Goal: Information Seeking & Learning: Learn about a topic

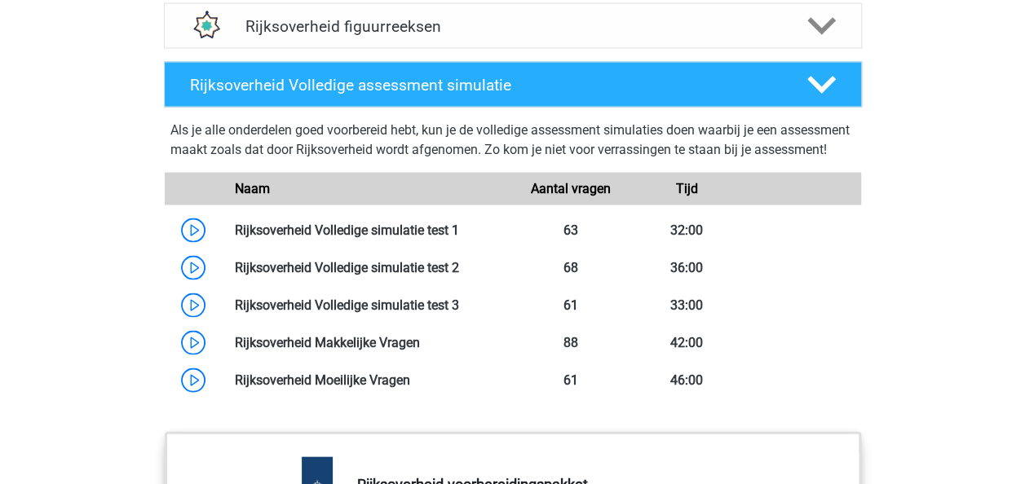
scroll to position [1606, 0]
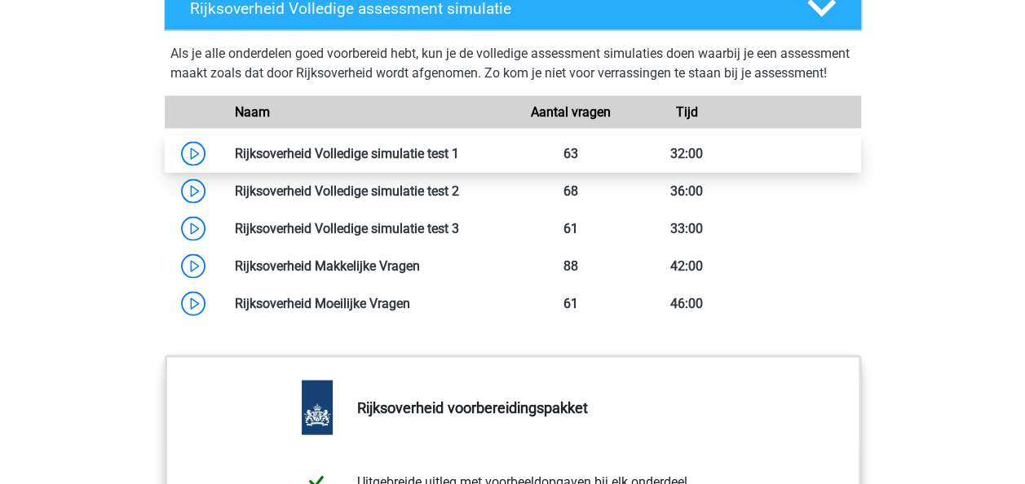
click at [459, 161] on link at bounding box center [459, 153] width 0 height 15
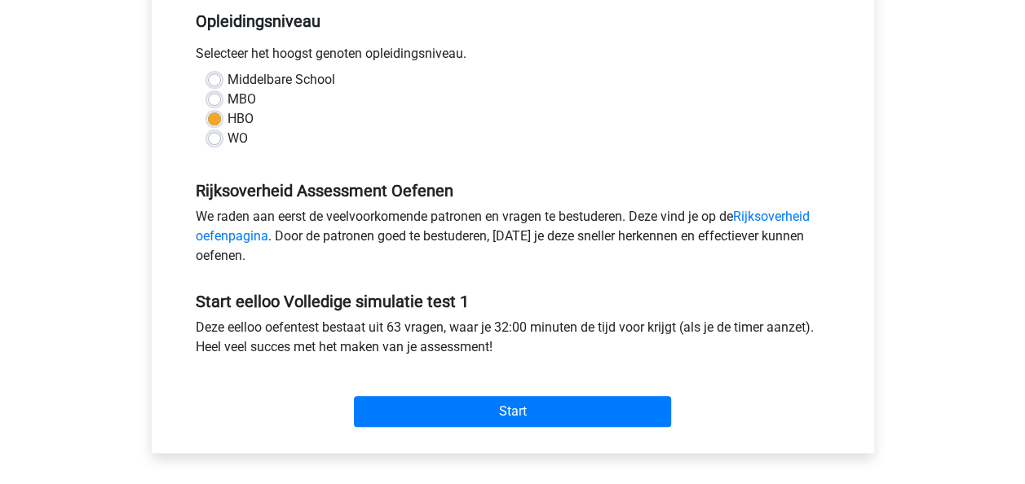
scroll to position [347, 0]
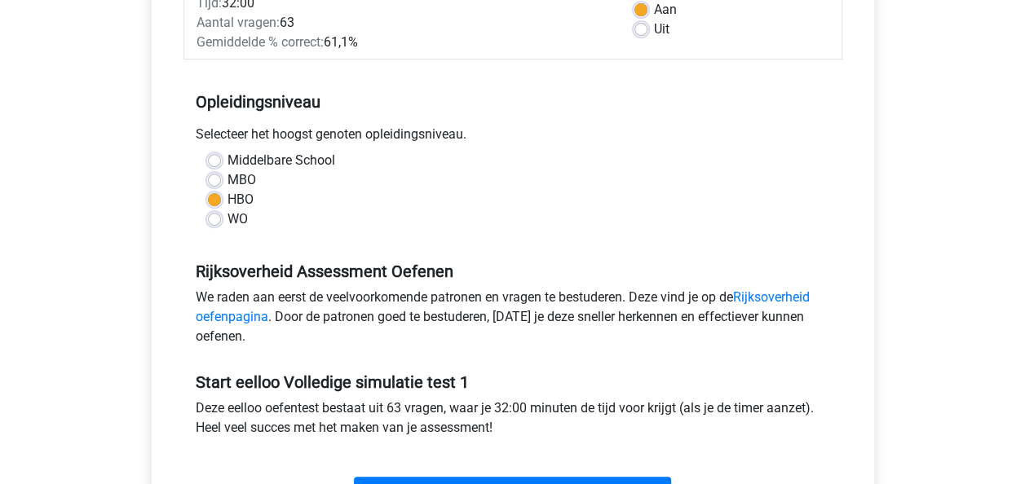
scroll to position [267, 0]
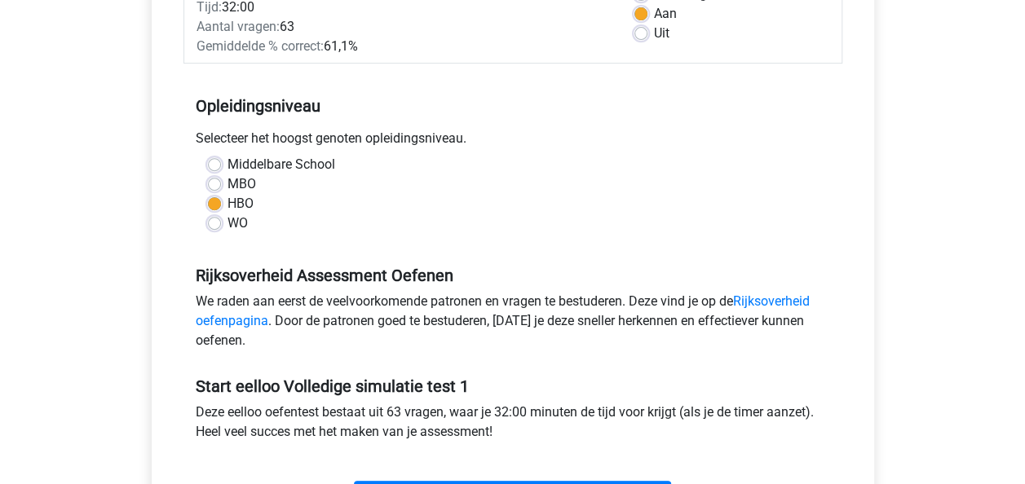
drag, startPoint x: 757, startPoint y: 304, endPoint x: 514, endPoint y: 130, distance: 298.7
click at [506, 130] on div "Selecteer het hoogst genoten opleidingsniveau." at bounding box center [512, 142] width 659 height 26
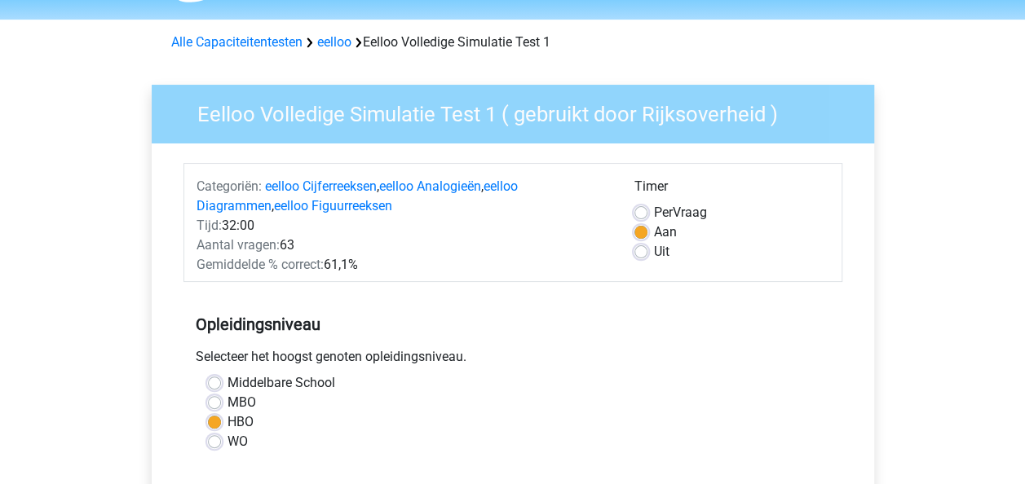
scroll to position [24, 0]
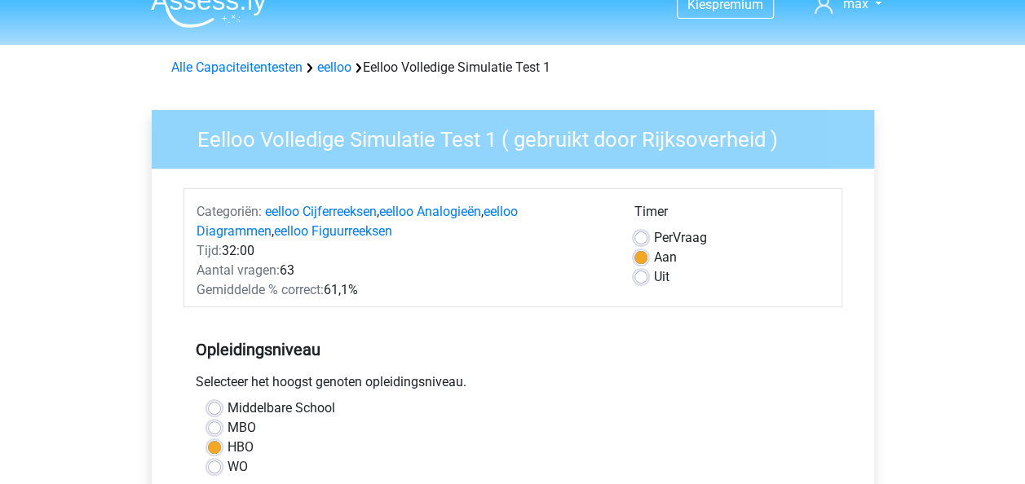
click at [130, 123] on div "Eelloo Volledige Simulatie Test 1 ( gebruikt door Rijksoverheid ) Categoriën: e…" at bounding box center [513, 456] width 775 height 744
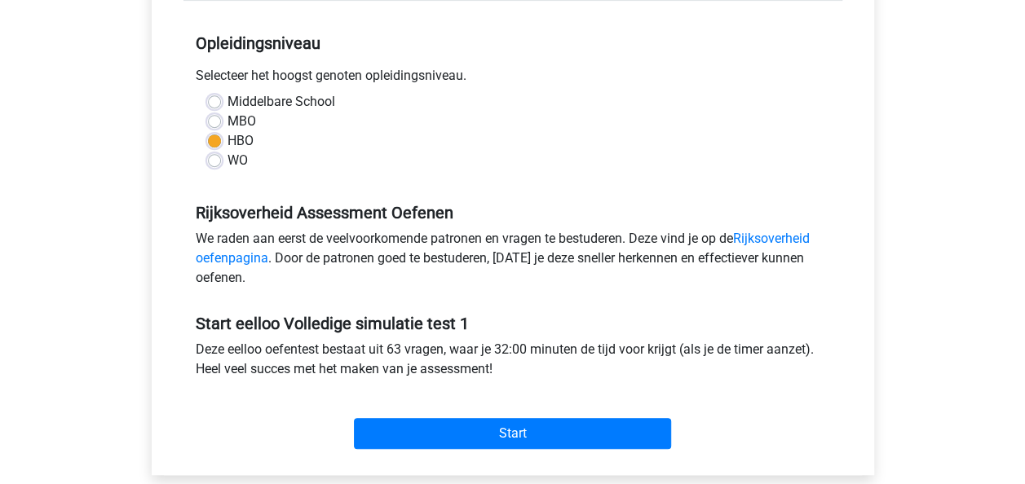
scroll to position [341, 0]
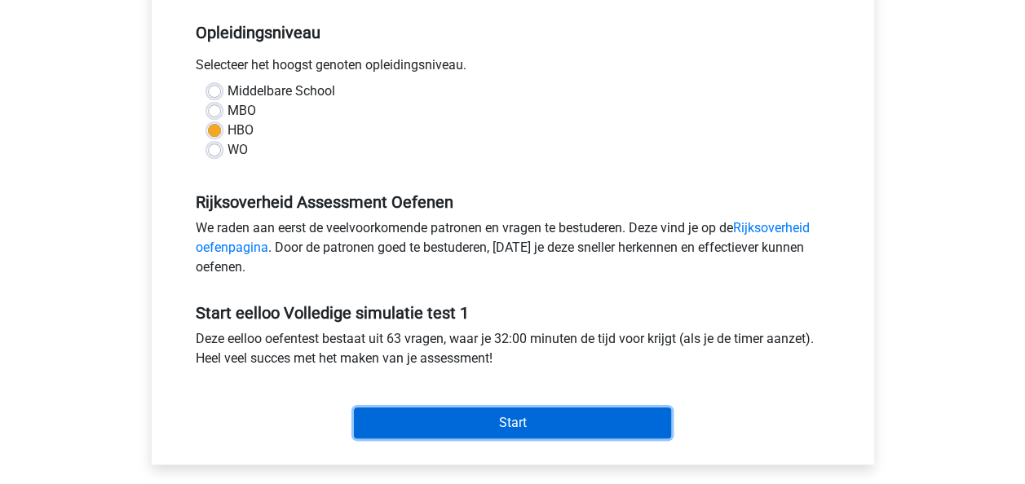
click at [522, 422] on input "Start" at bounding box center [512, 423] width 317 height 31
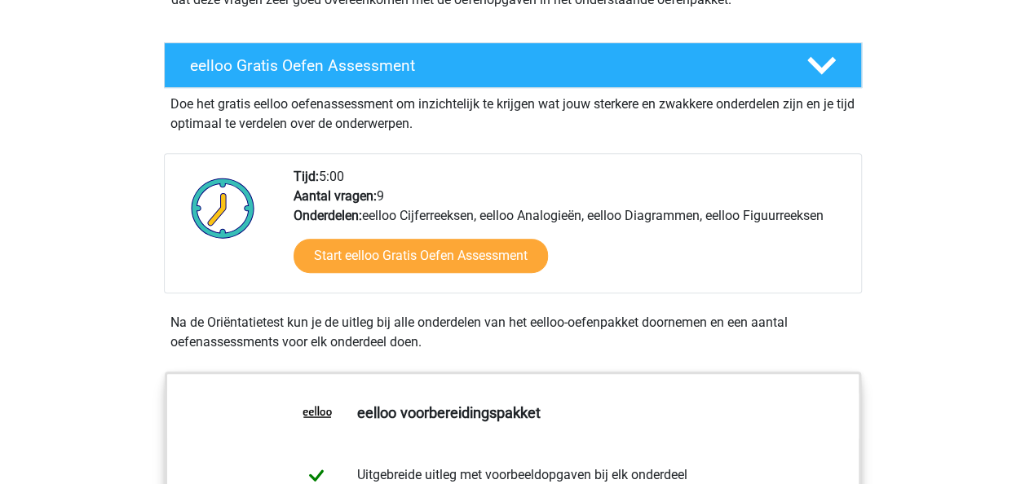
scroll to position [202, 0]
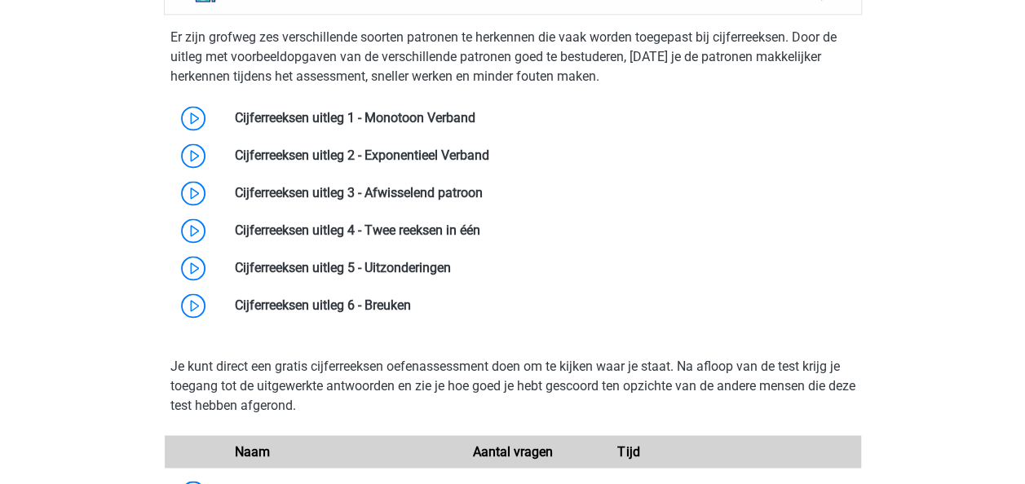
scroll to position [1118, 0]
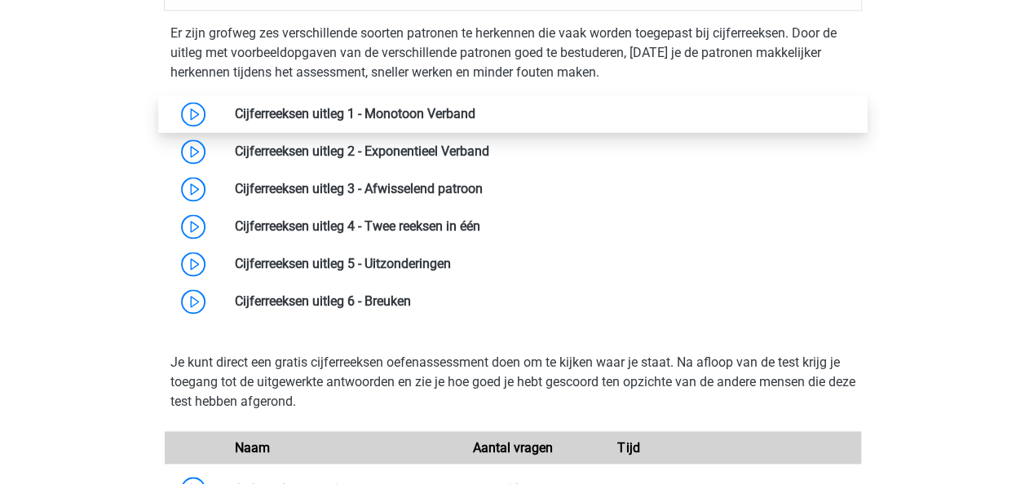
click at [475, 114] on link at bounding box center [475, 113] width 0 height 15
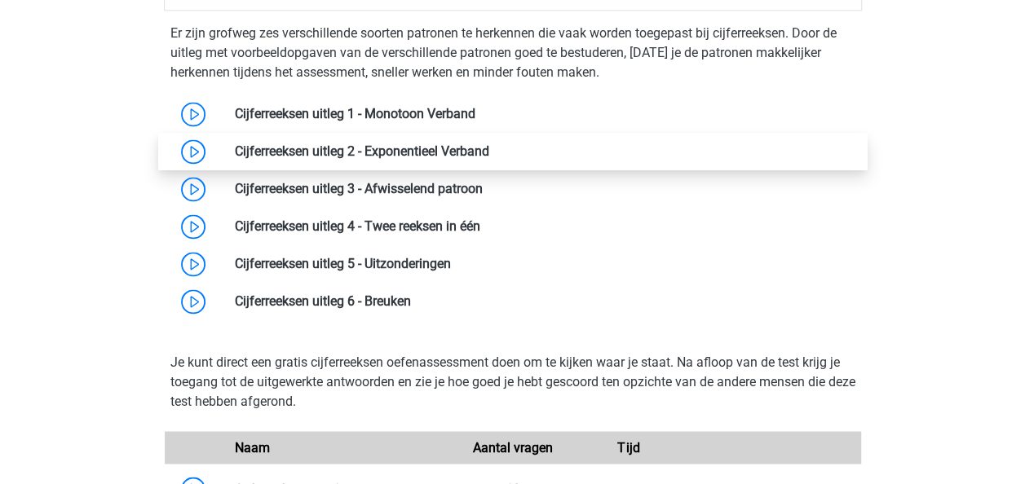
click at [489, 159] on link at bounding box center [489, 151] width 0 height 15
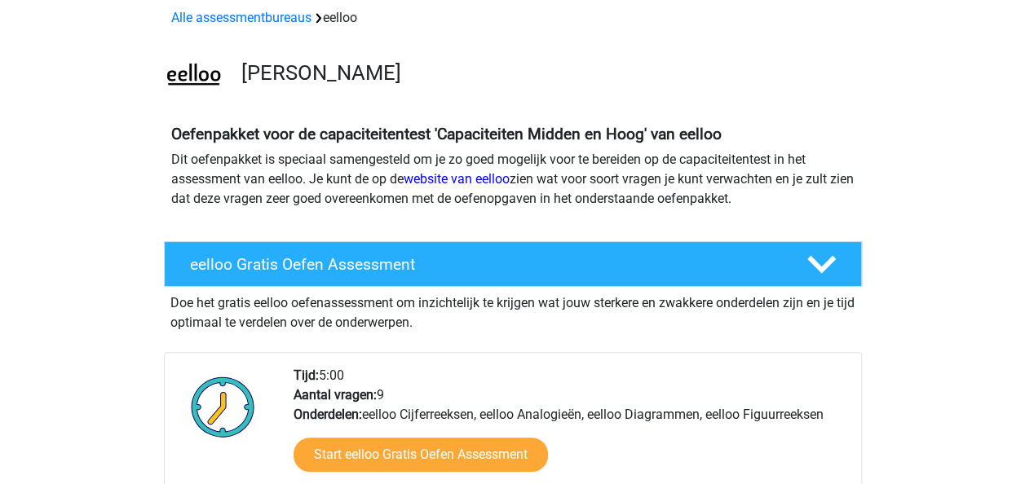
scroll to position [64, 0]
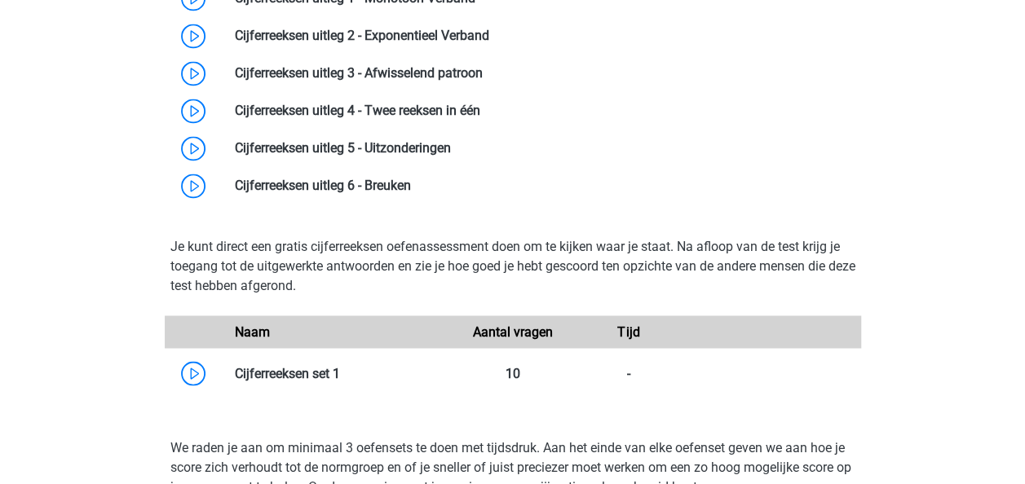
scroll to position [1058, 0]
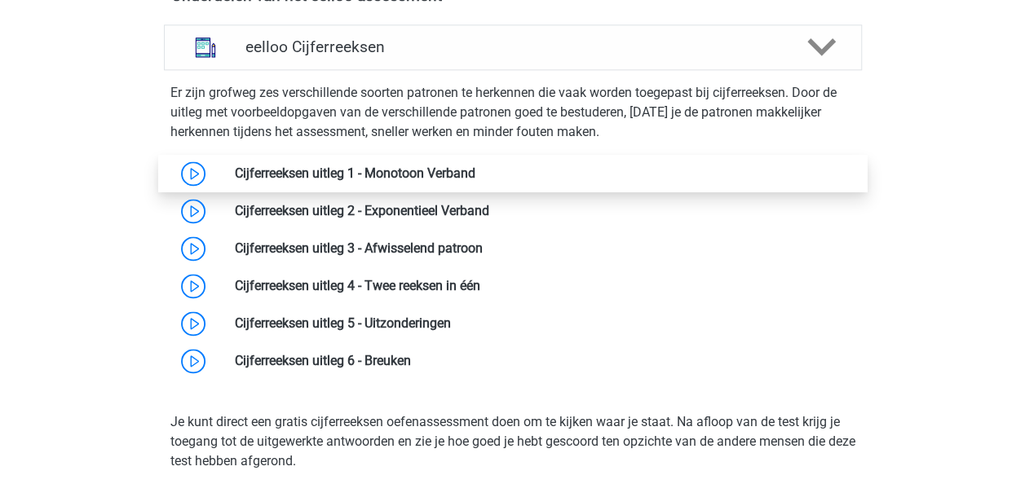
click at [475, 175] on link at bounding box center [475, 173] width 0 height 15
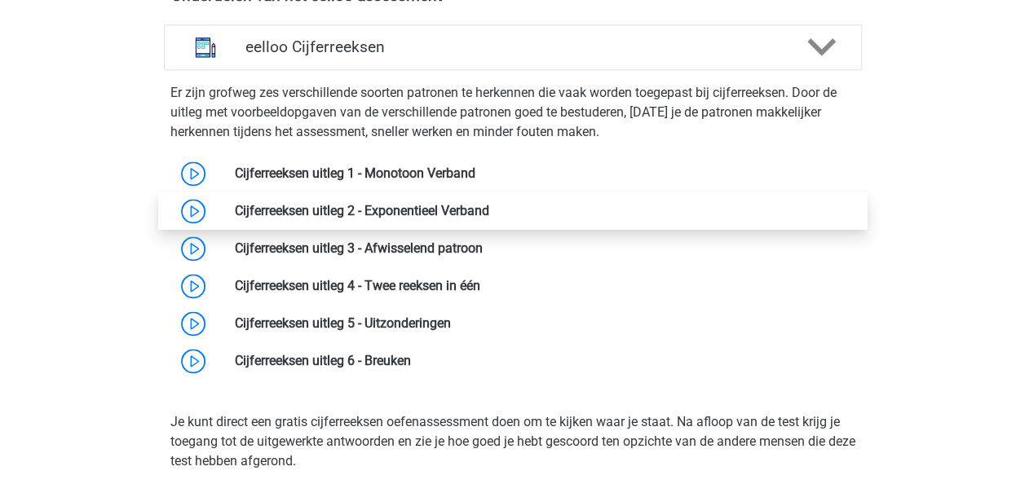
click at [489, 210] on link at bounding box center [489, 210] width 0 height 15
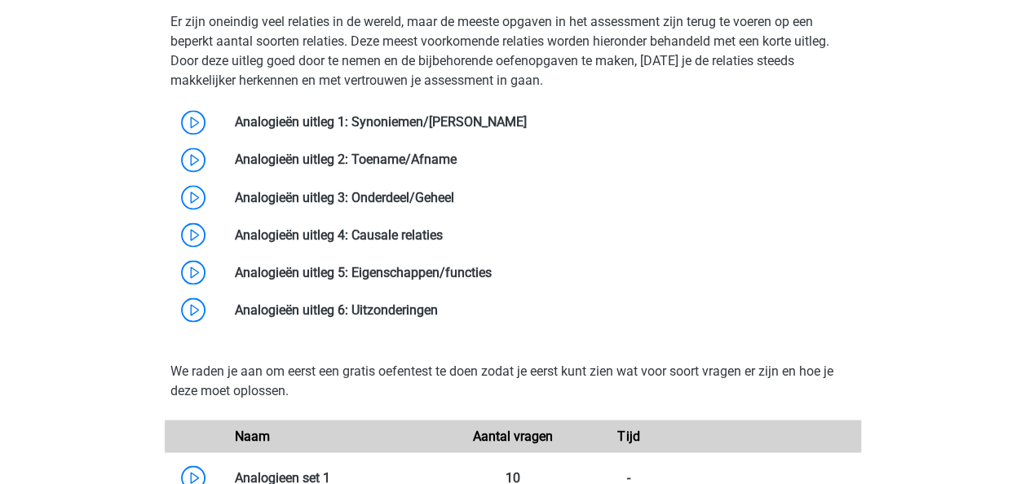
scroll to position [1390, 0]
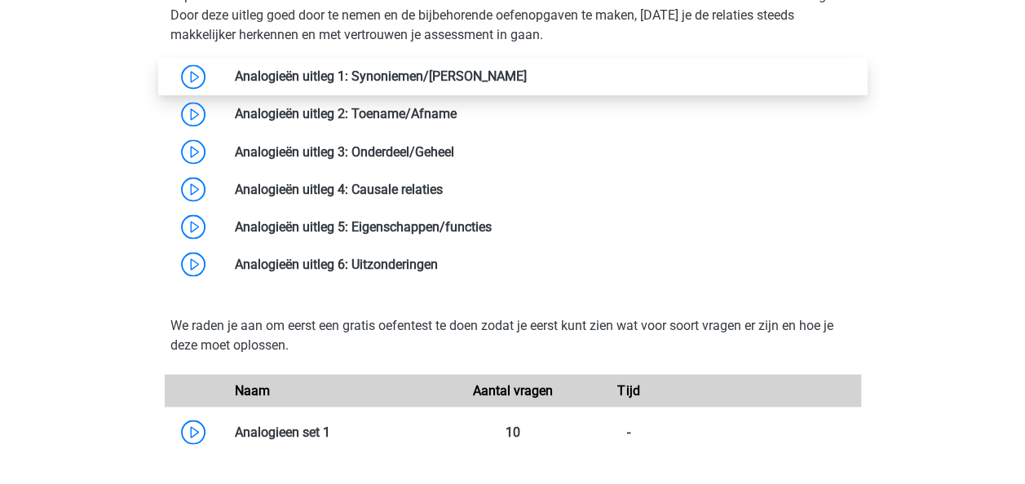
click at [527, 84] on link at bounding box center [527, 75] width 0 height 15
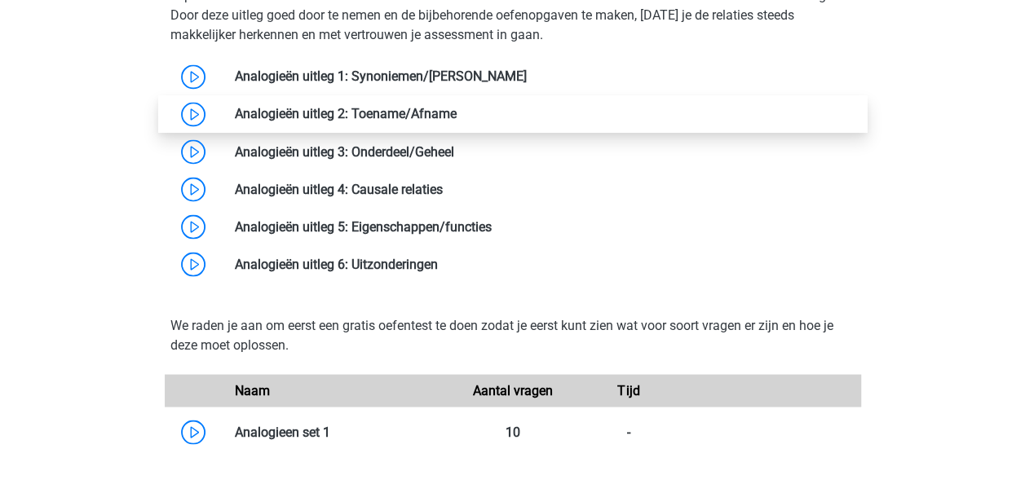
click at [457, 122] on link at bounding box center [457, 113] width 0 height 15
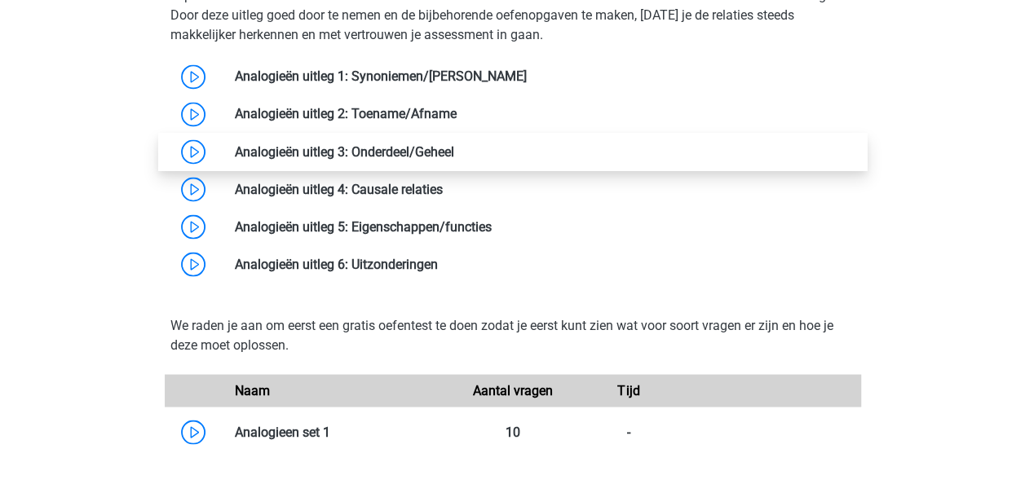
click at [454, 151] on link at bounding box center [454, 151] width 0 height 15
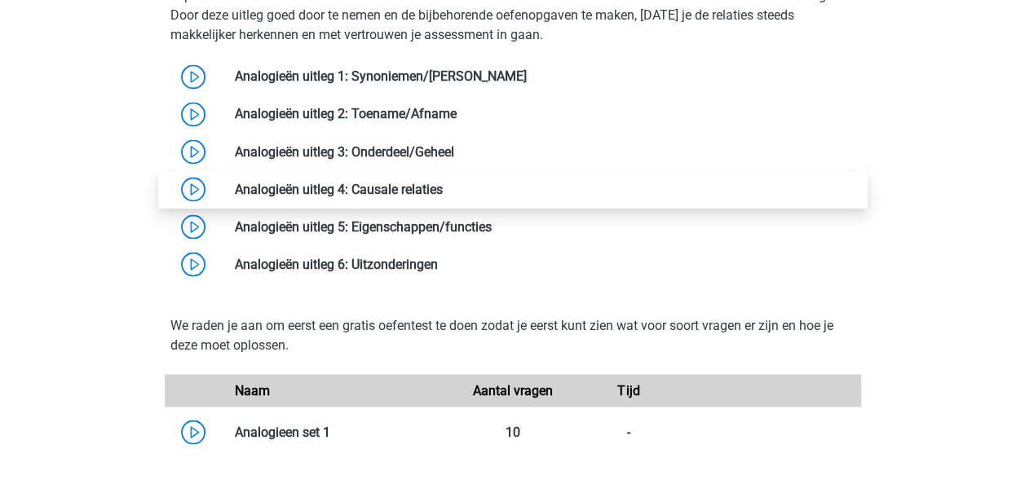
click at [443, 197] on link at bounding box center [443, 188] width 0 height 15
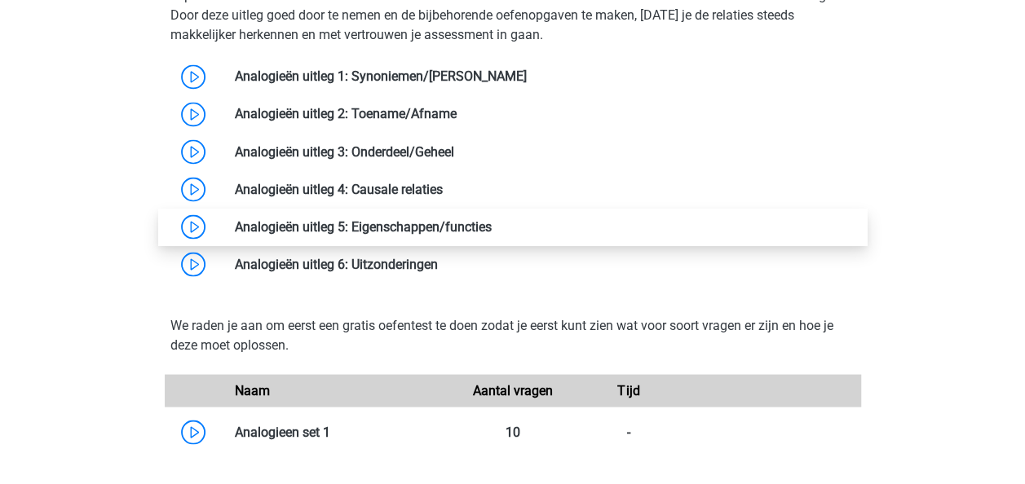
click at [492, 227] on link at bounding box center [492, 226] width 0 height 15
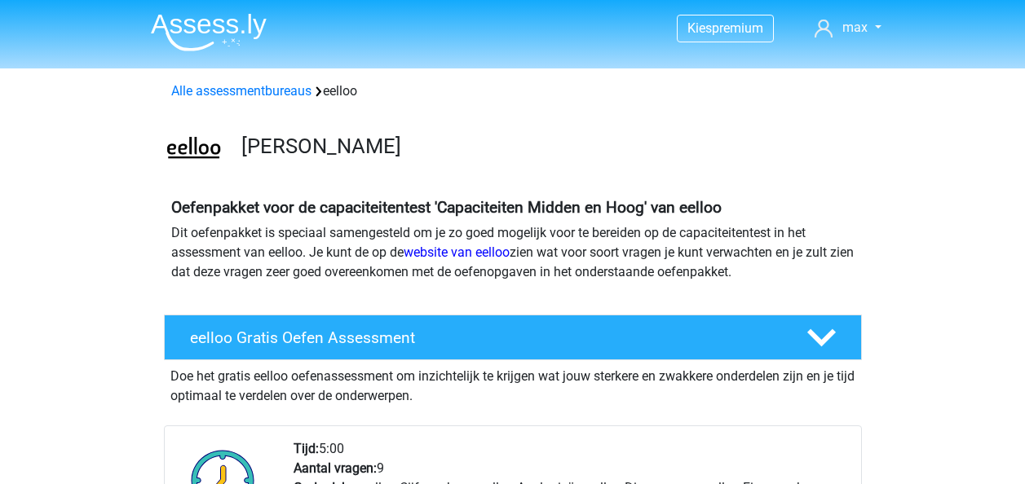
scroll to position [1202, 0]
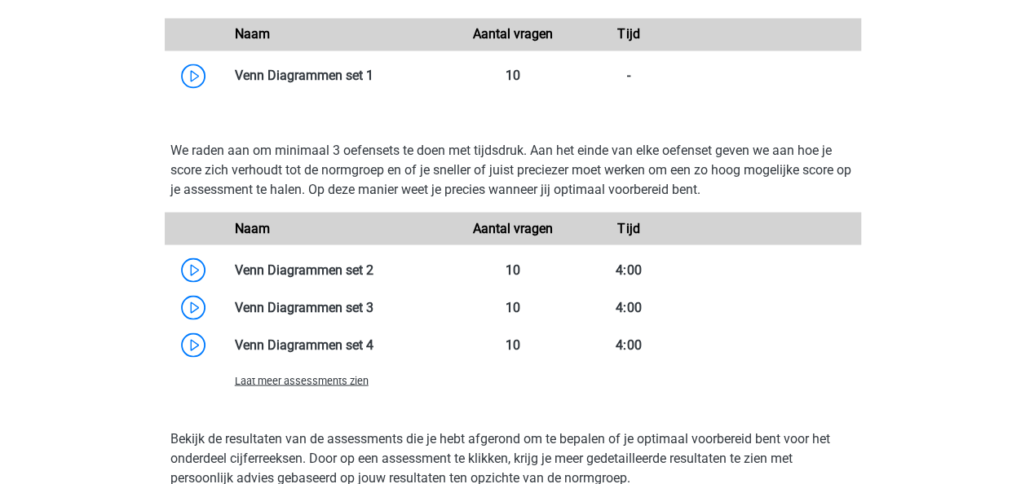
scroll to position [1401, 0]
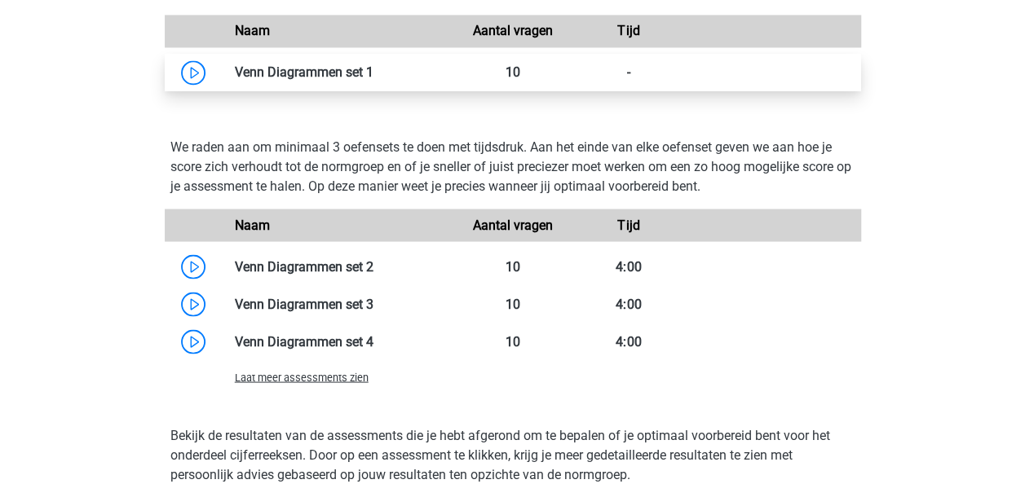
click at [373, 72] on link at bounding box center [373, 71] width 0 height 15
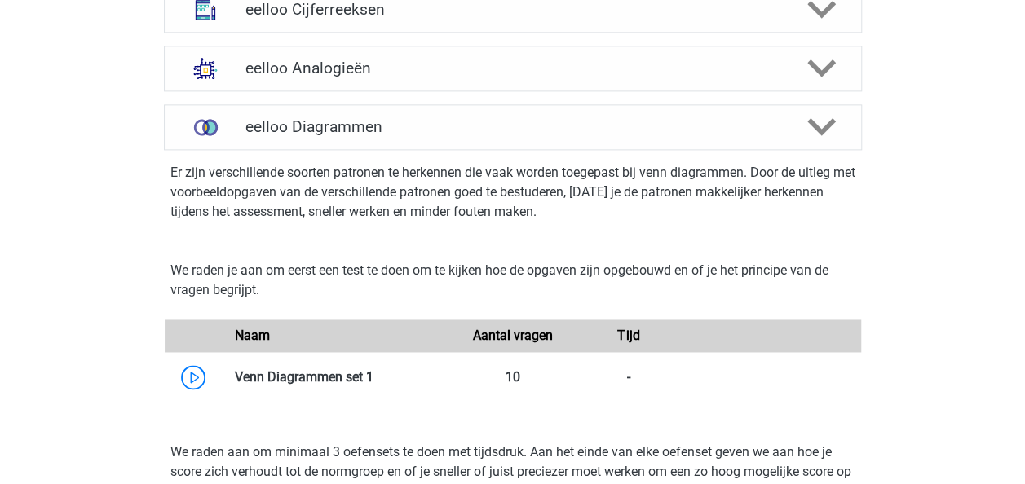
scroll to position [1044, 0]
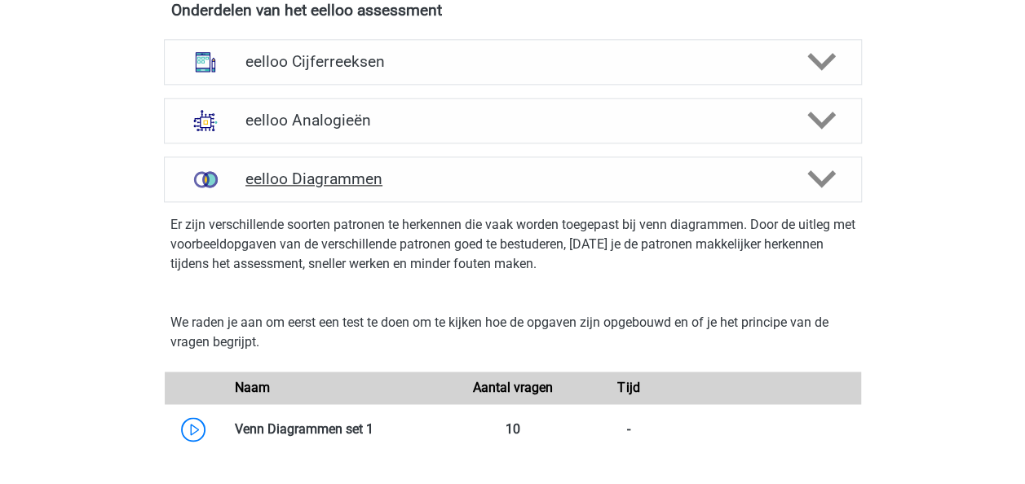
click at [795, 182] on div at bounding box center [819, 179] width 55 height 29
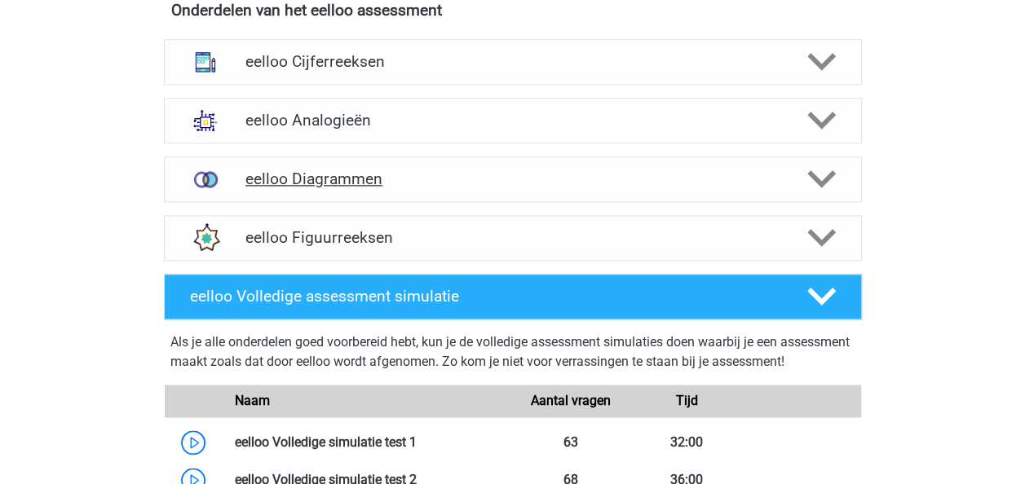
click at [804, 186] on div at bounding box center [819, 179] width 55 height 29
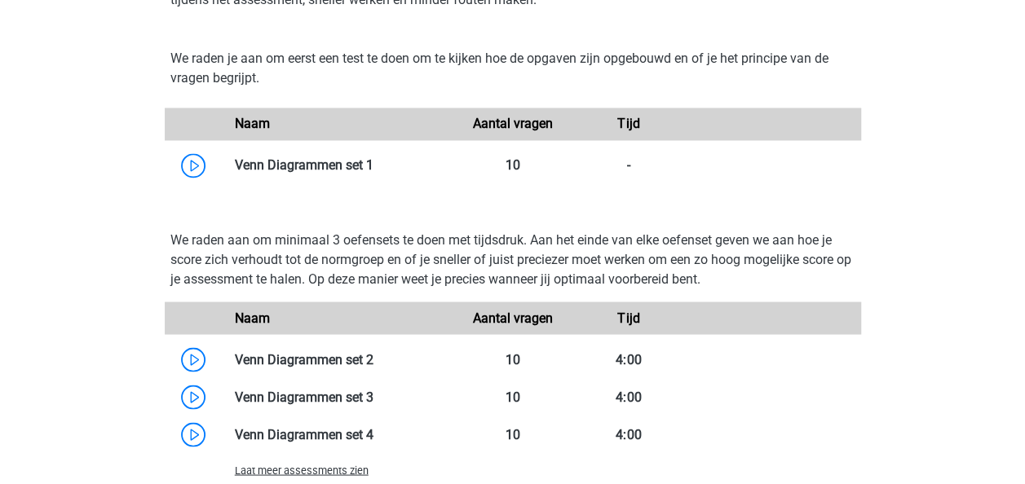
scroll to position [1296, 0]
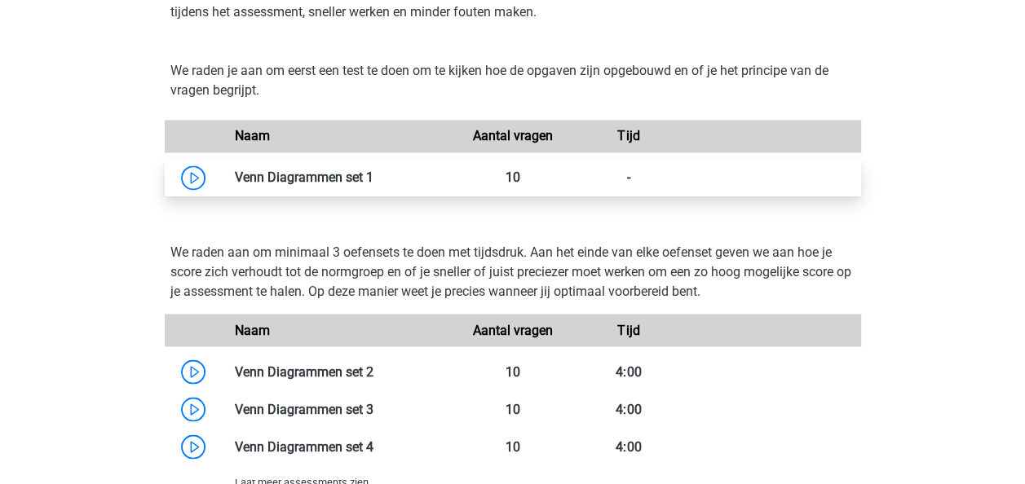
click at [373, 185] on link at bounding box center [373, 177] width 0 height 15
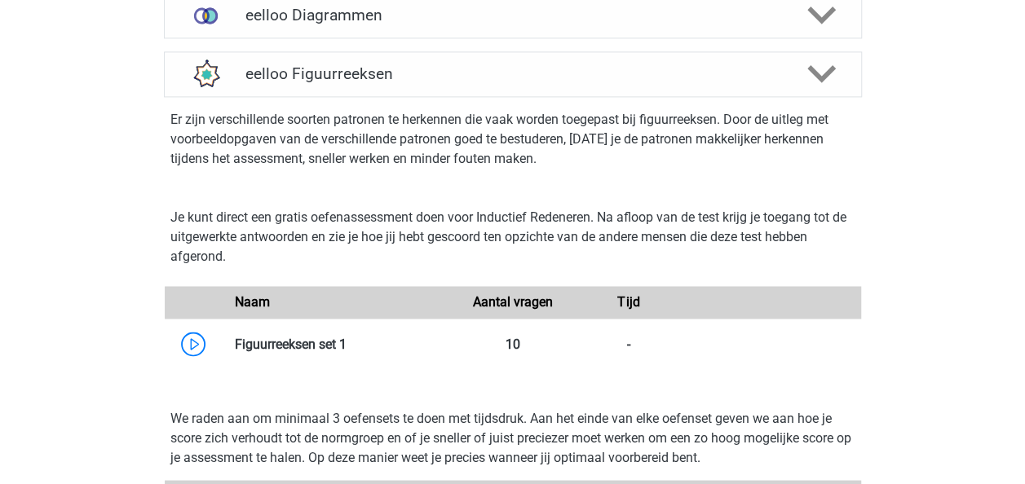
scroll to position [1191, 0]
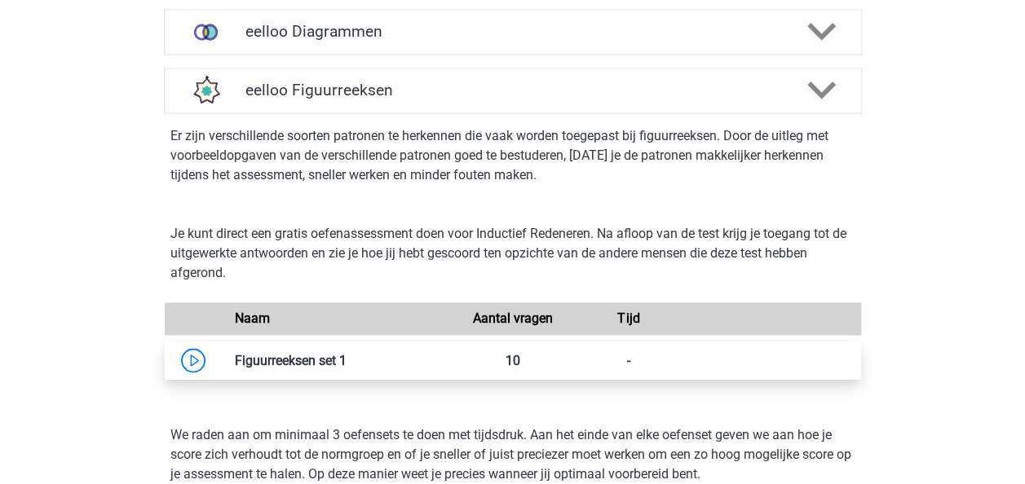
click at [347, 368] on link at bounding box center [347, 359] width 0 height 15
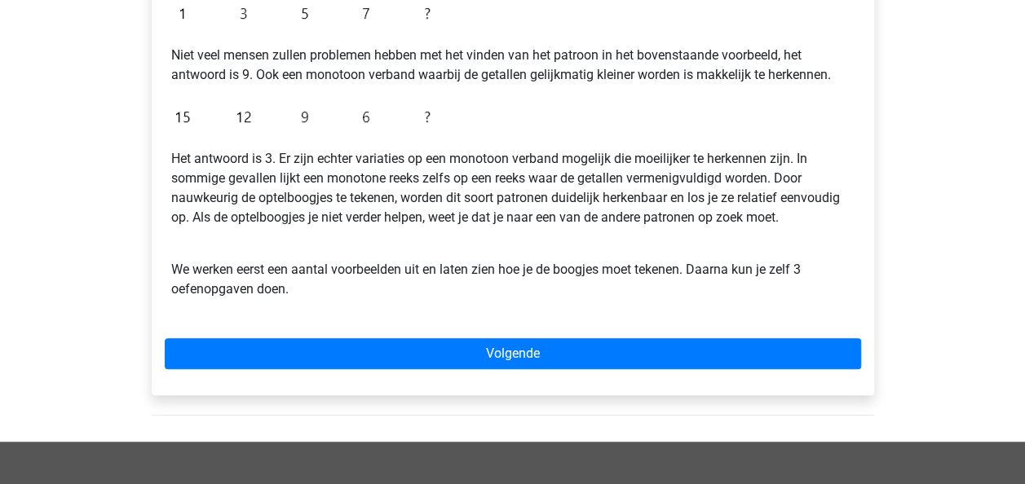
scroll to position [302, 0]
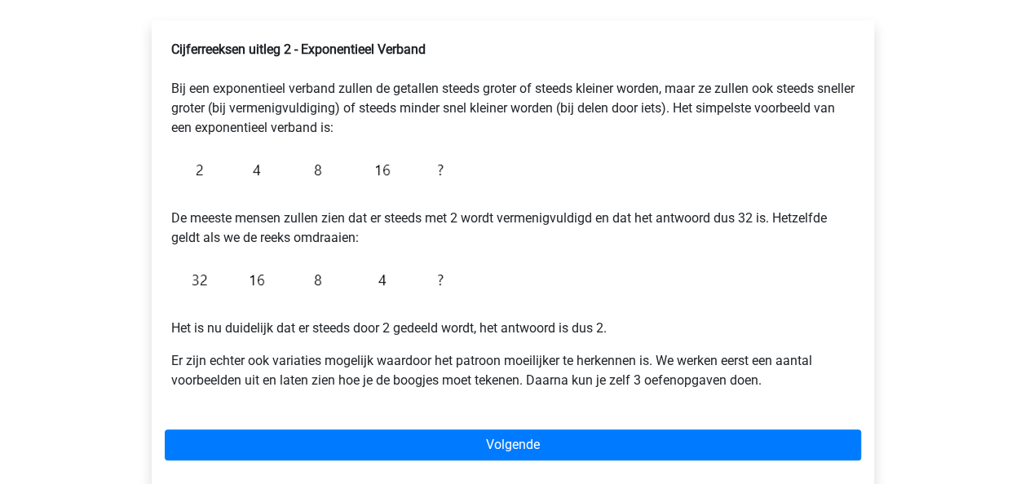
scroll to position [296, 0]
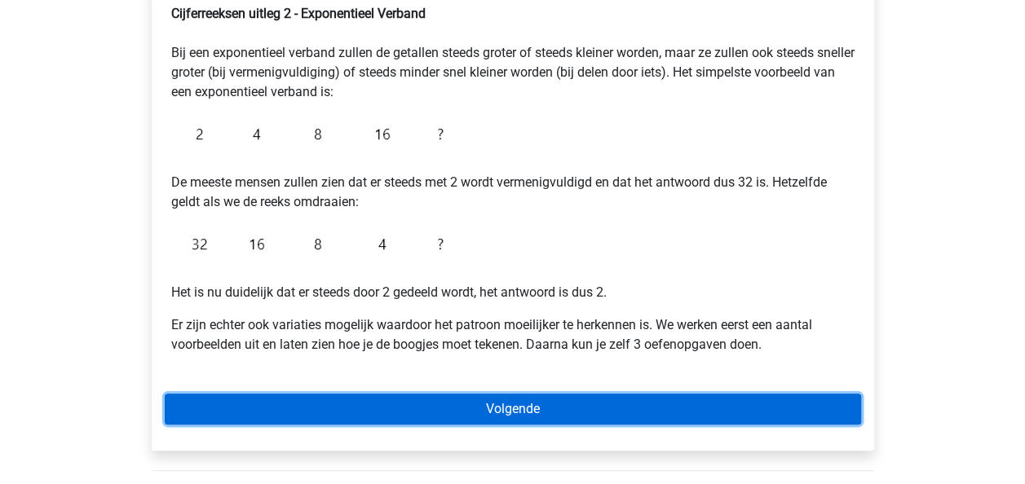
click at [466, 414] on link "Volgende" at bounding box center [513, 409] width 696 height 31
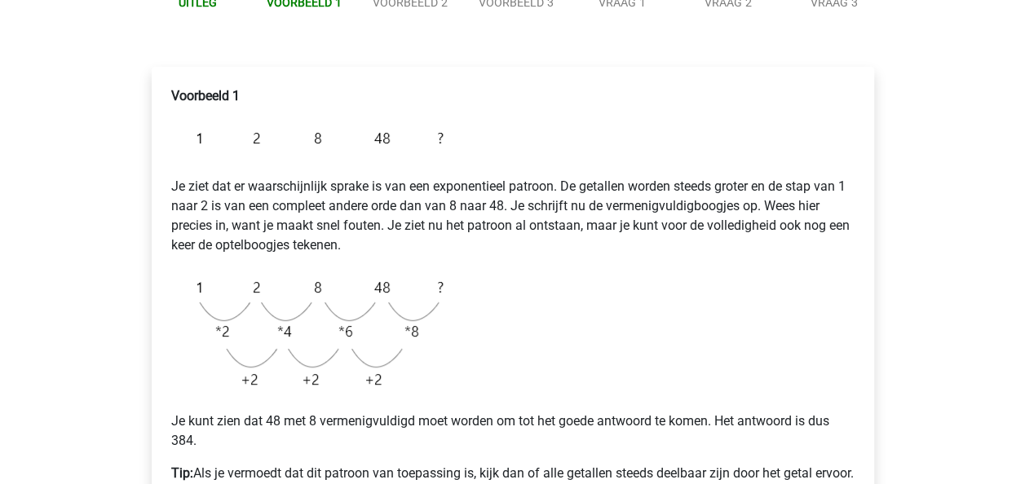
scroll to position [158, 0]
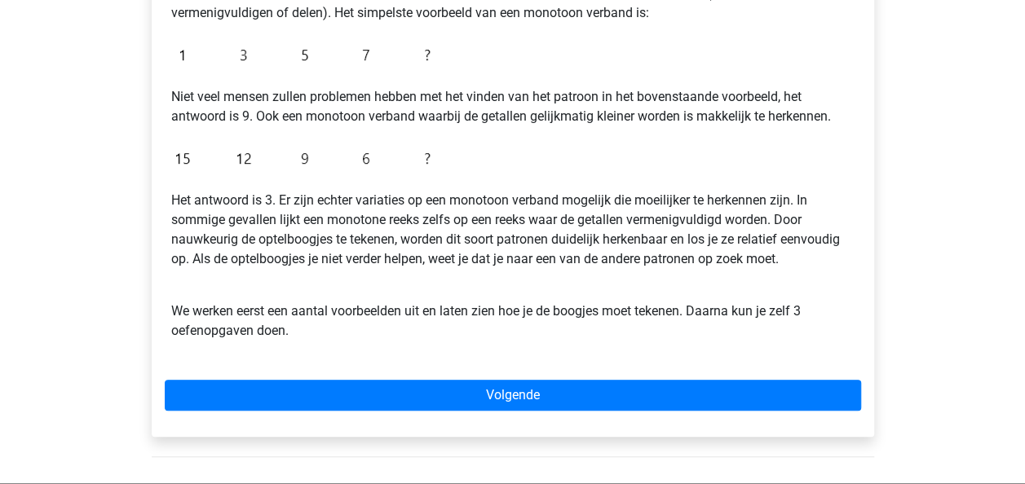
scroll to position [355, 0]
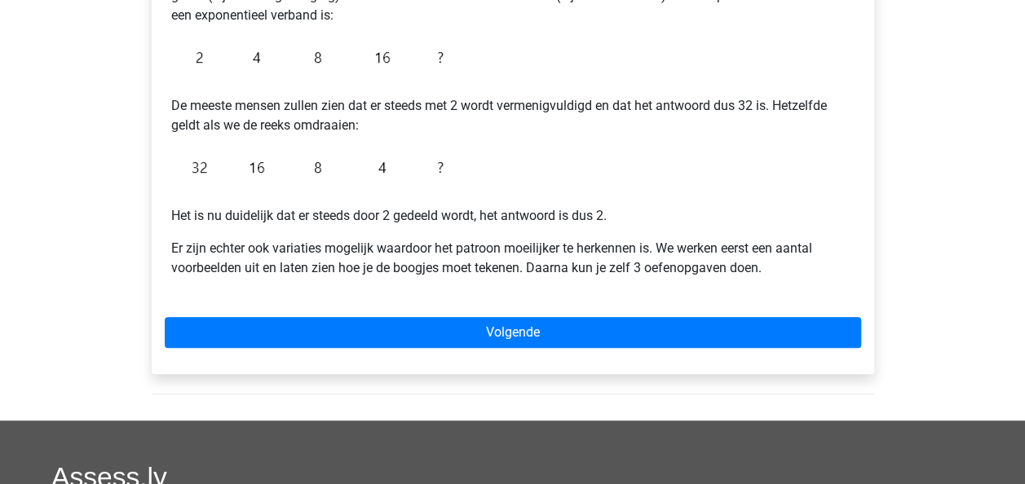
scroll to position [374, 0]
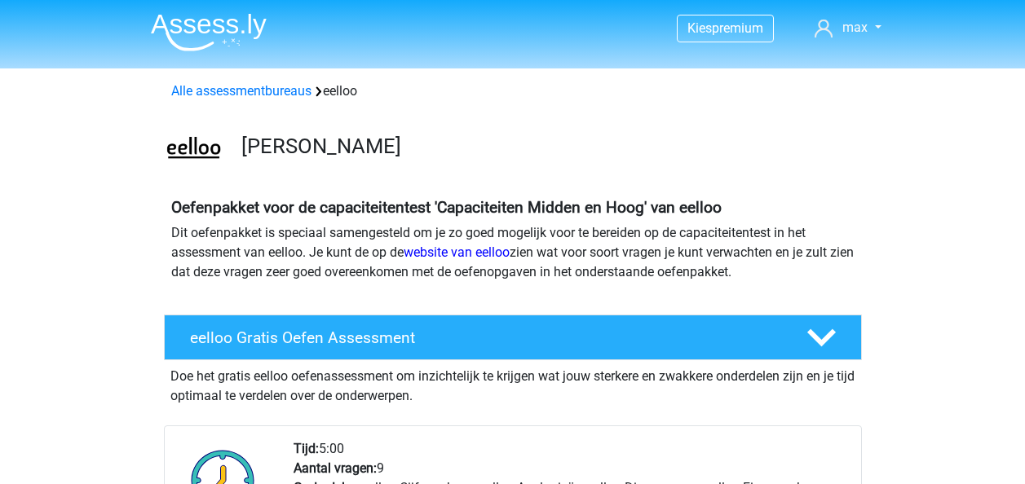
scroll to position [1058, 0]
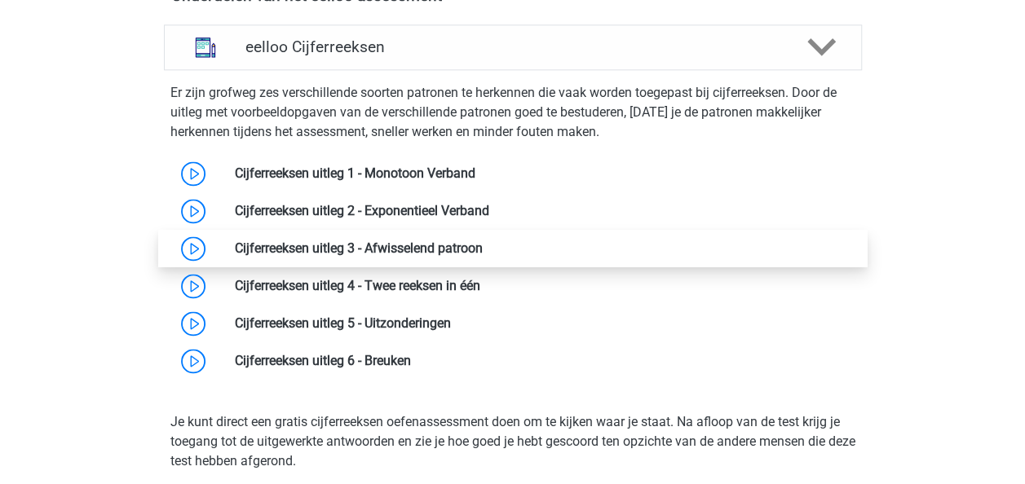
click at [483, 245] on link at bounding box center [483, 248] width 0 height 15
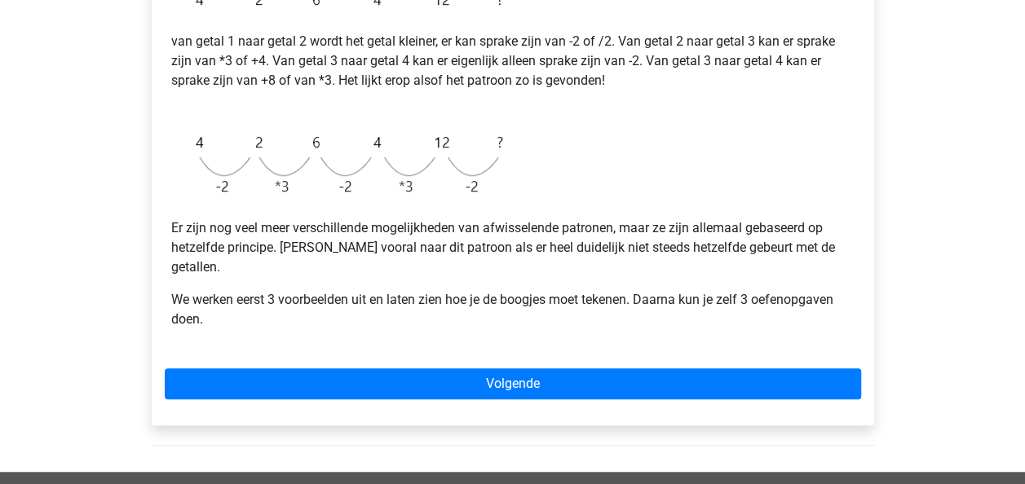
scroll to position [429, 0]
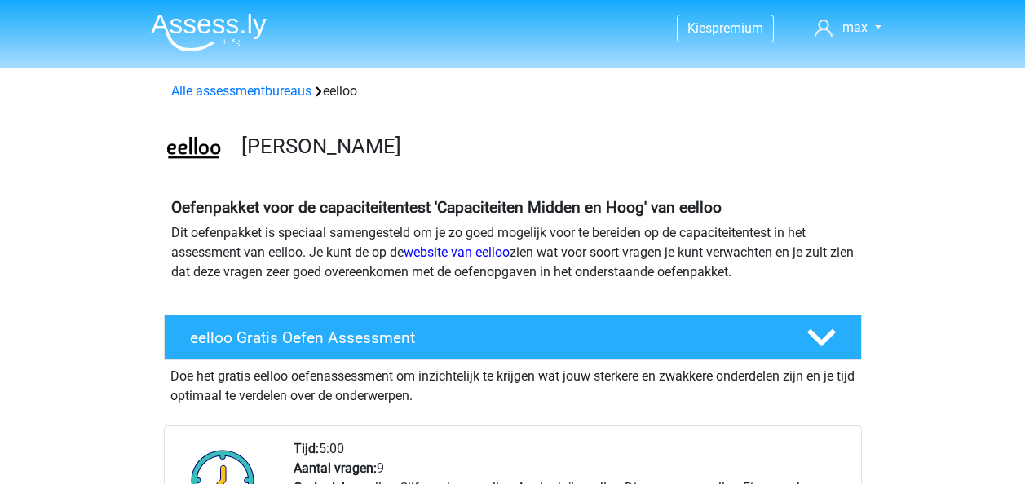
scroll to position [1058, 0]
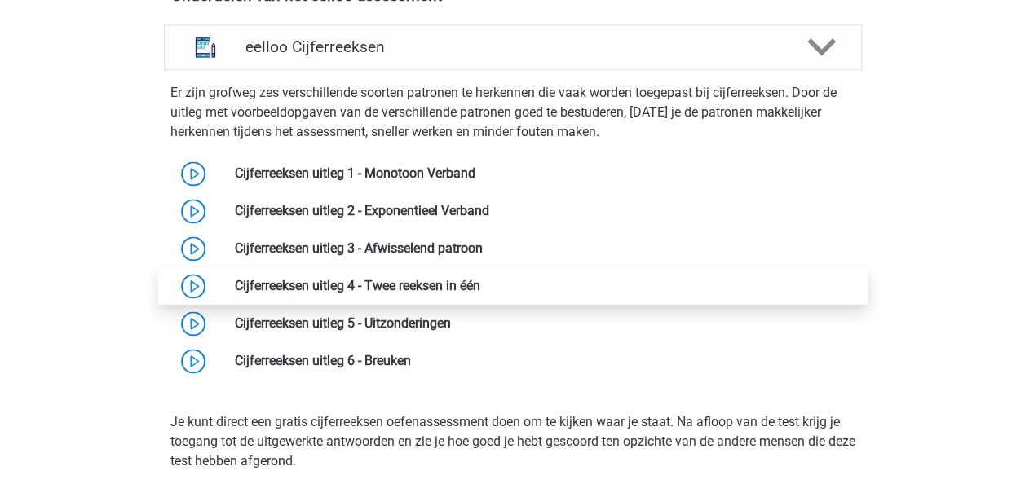
click at [480, 294] on link at bounding box center [480, 285] width 0 height 15
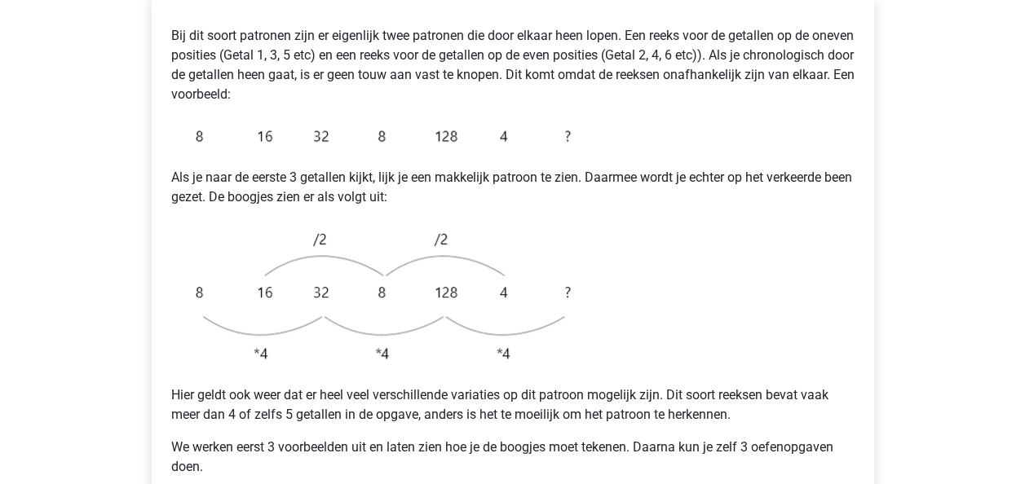
scroll to position [422, 0]
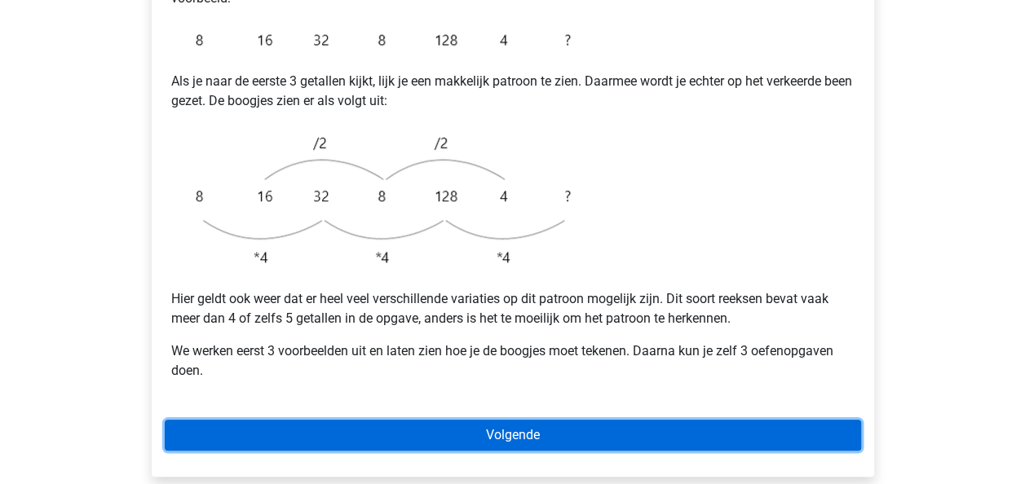
click at [595, 420] on link "Volgende" at bounding box center [513, 435] width 696 height 31
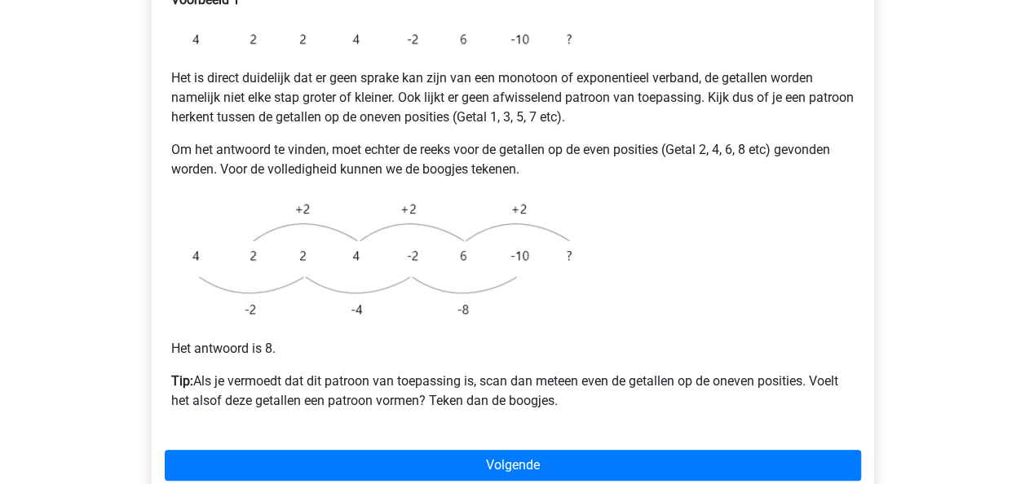
scroll to position [359, 0]
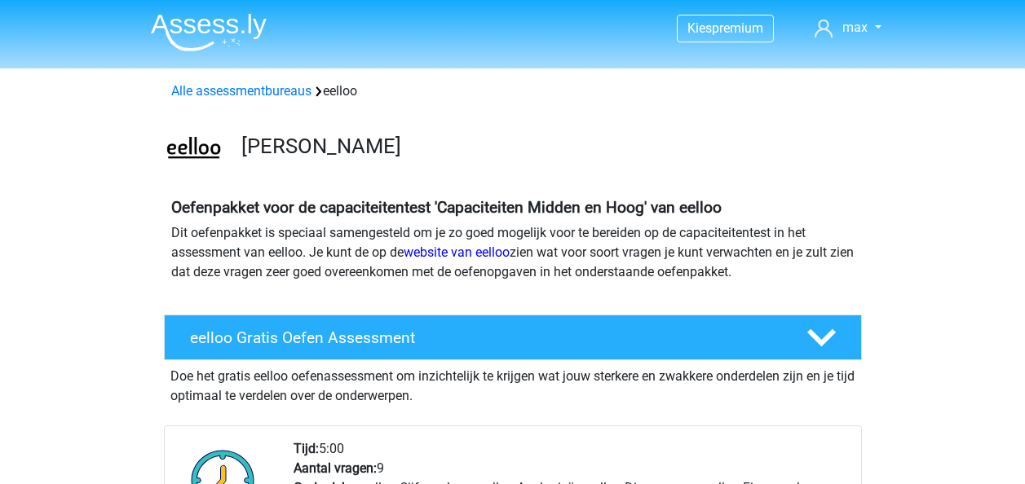
scroll to position [1058, 0]
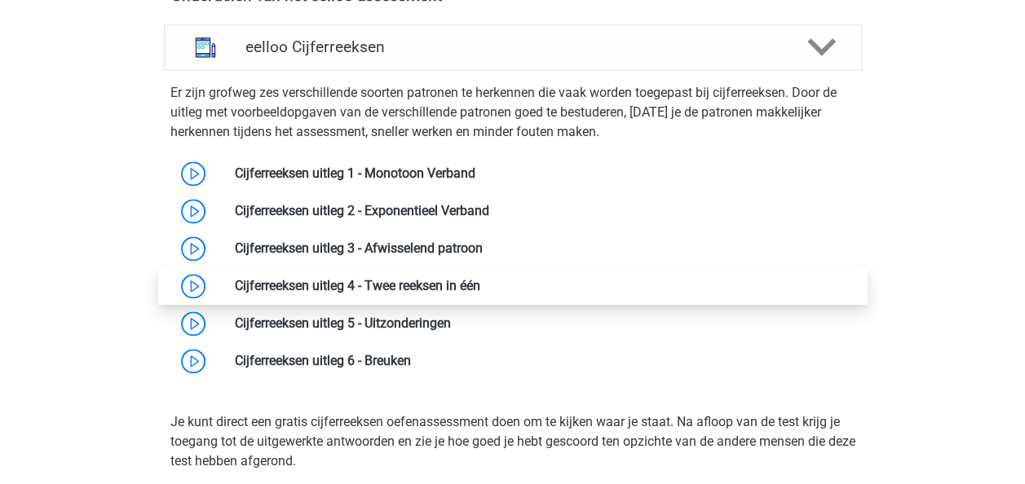
click at [480, 294] on link at bounding box center [480, 285] width 0 height 15
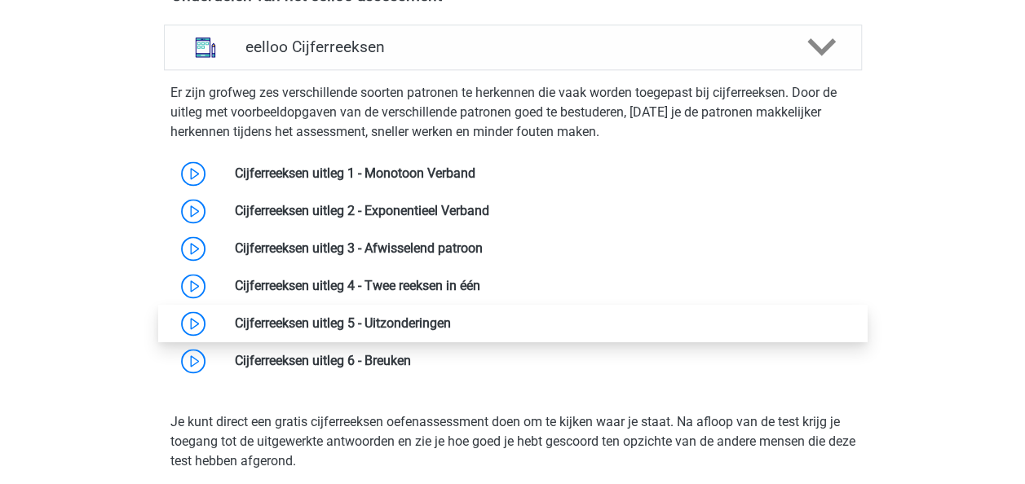
click at [451, 328] on link at bounding box center [451, 323] width 0 height 15
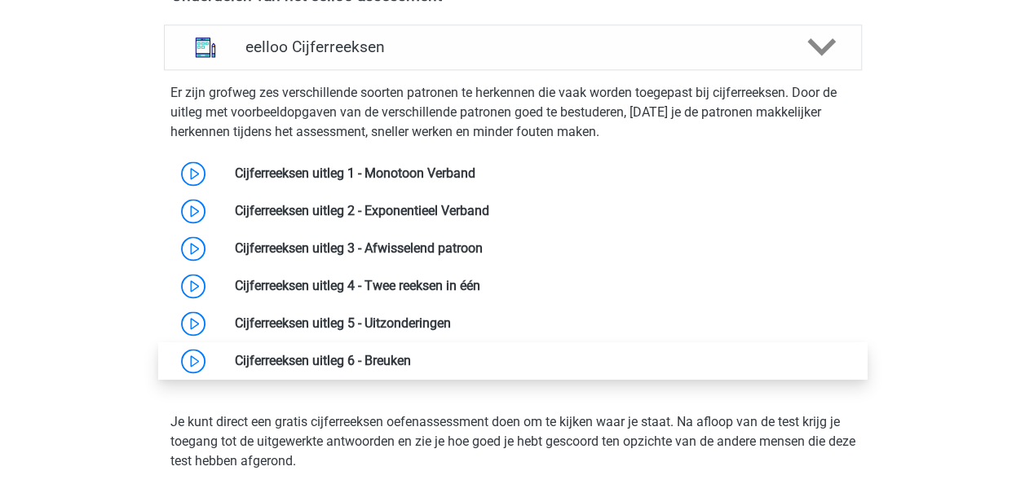
click at [411, 365] on link at bounding box center [411, 360] width 0 height 15
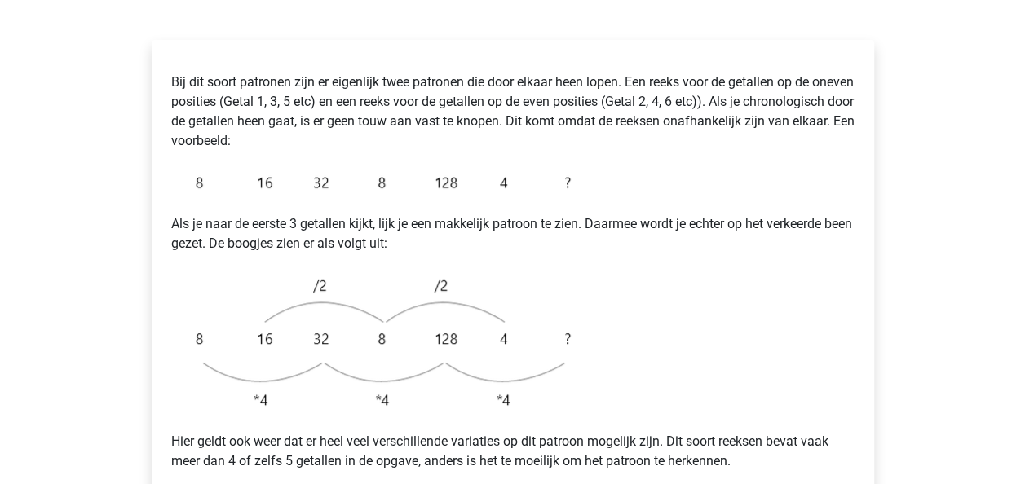
scroll to position [286, 0]
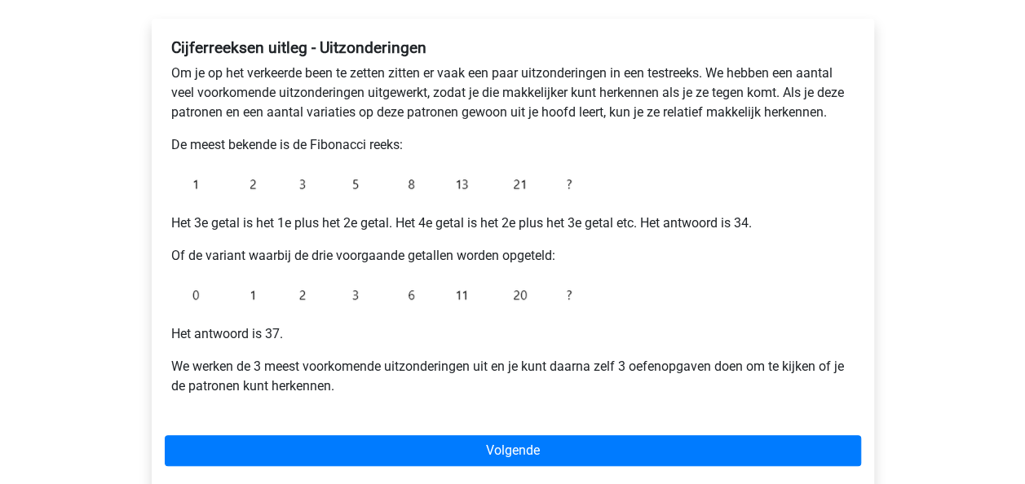
scroll to position [281, 0]
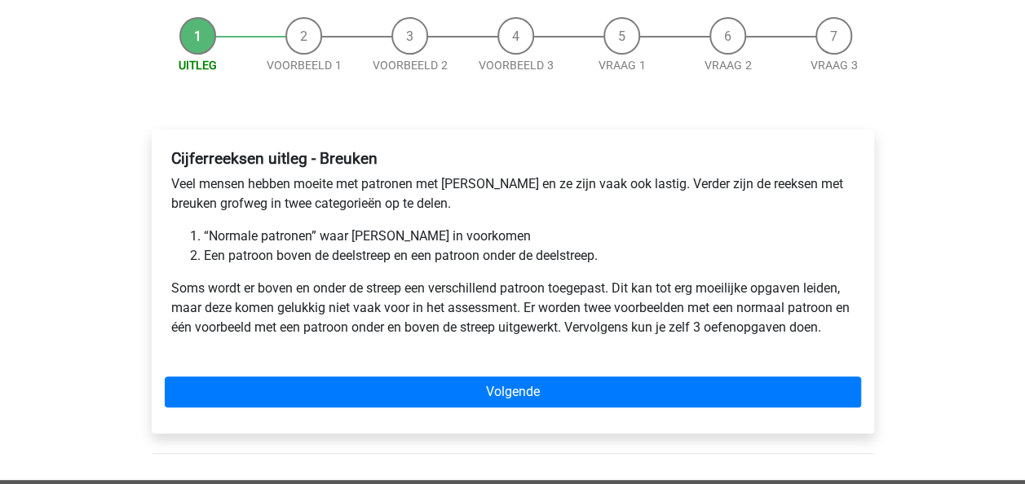
scroll to position [163, 0]
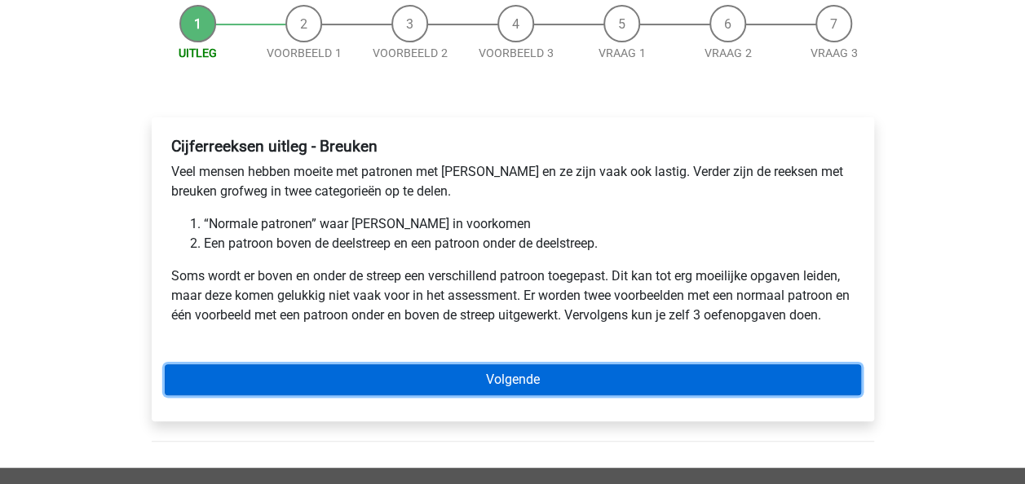
click at [590, 374] on link "Volgende" at bounding box center [513, 380] width 696 height 31
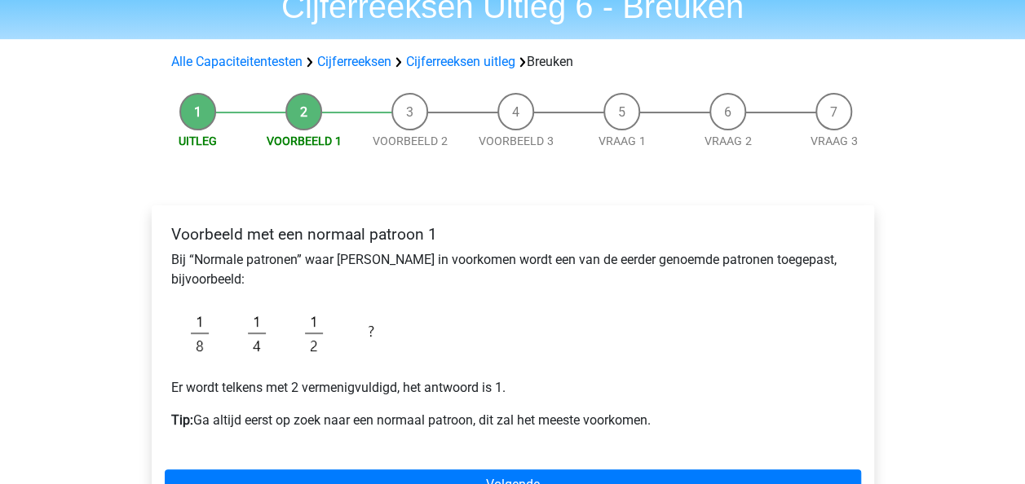
scroll to position [179, 0]
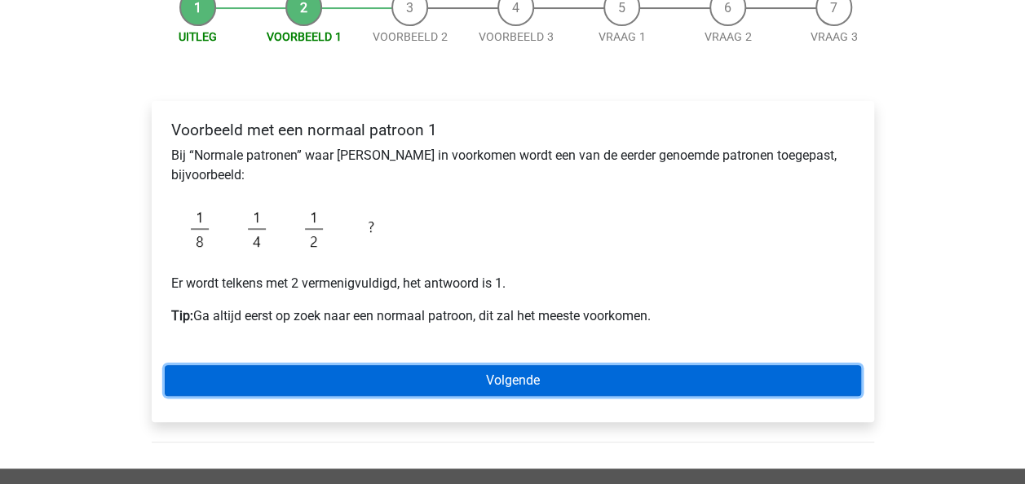
click at [532, 372] on link "Volgende" at bounding box center [513, 380] width 696 height 31
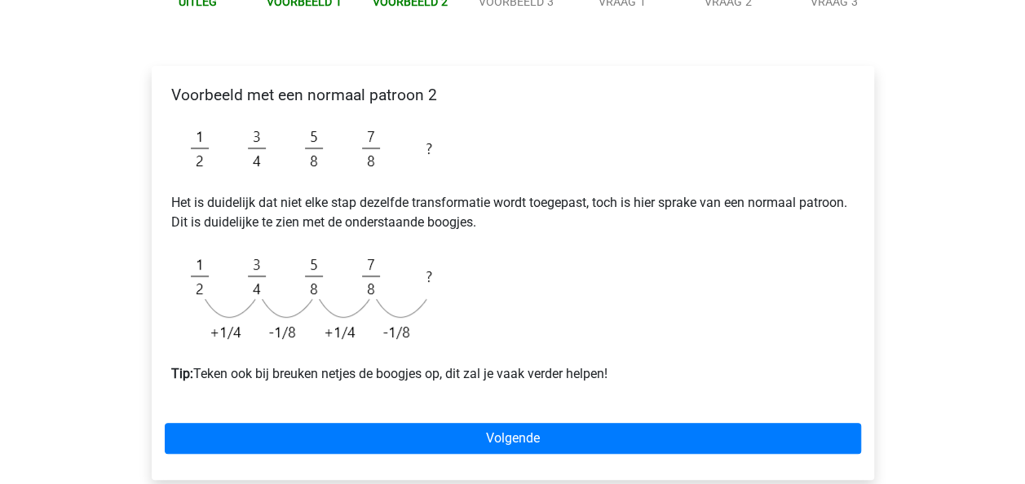
scroll to position [245, 0]
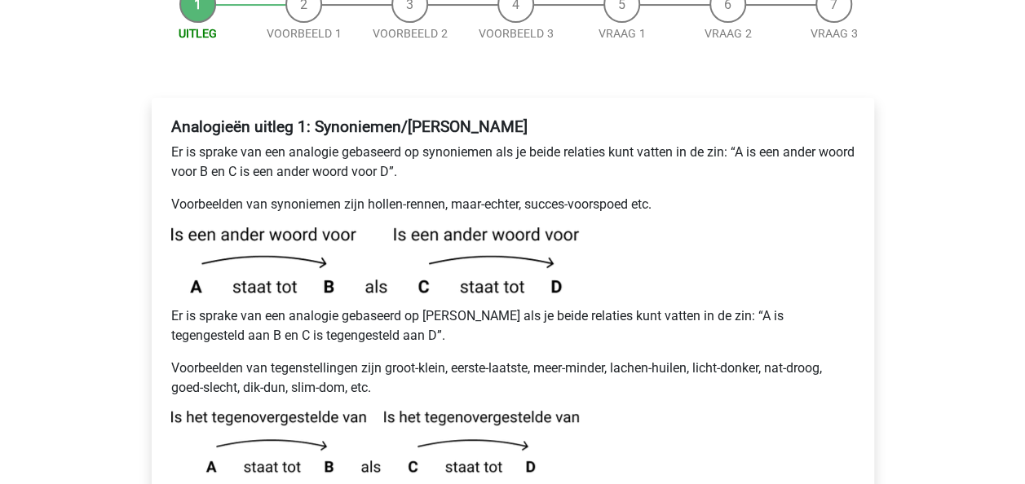
scroll to position [220, 0]
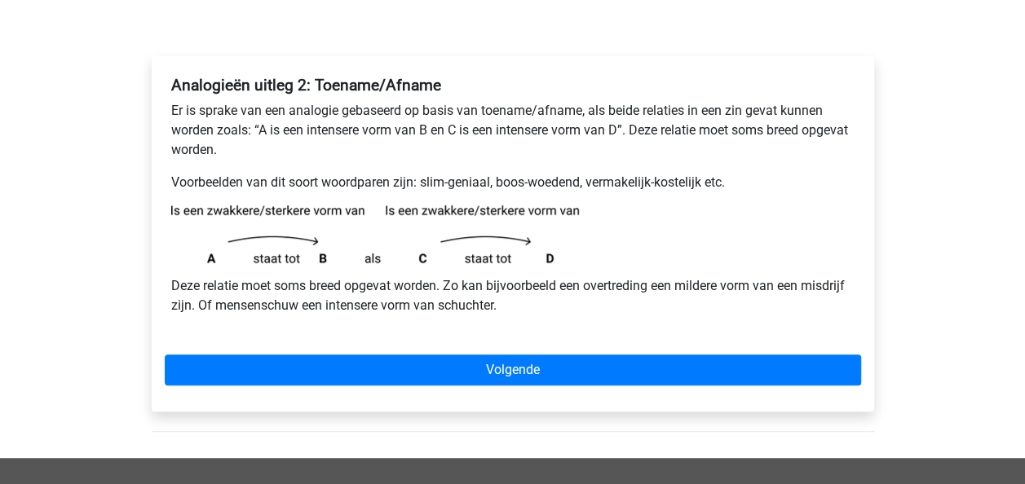
scroll to position [231, 0]
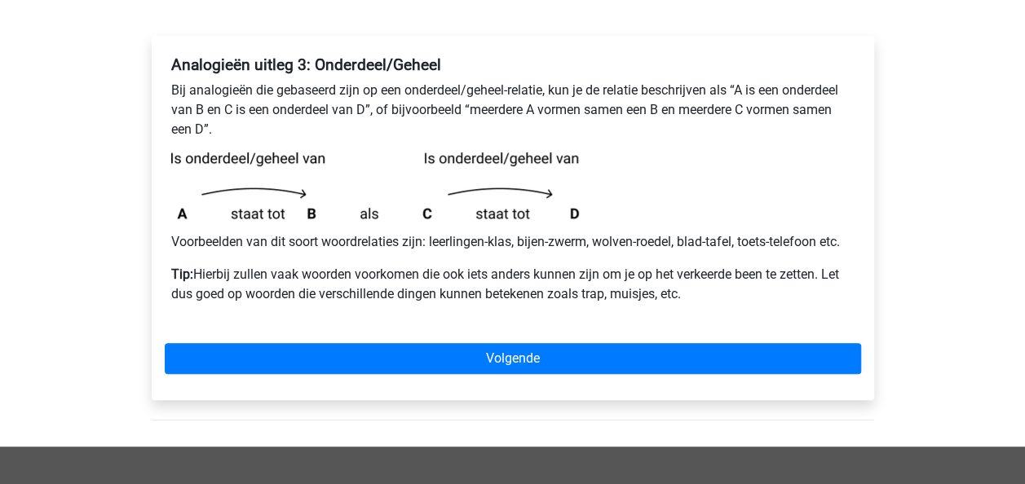
scroll to position [246, 0]
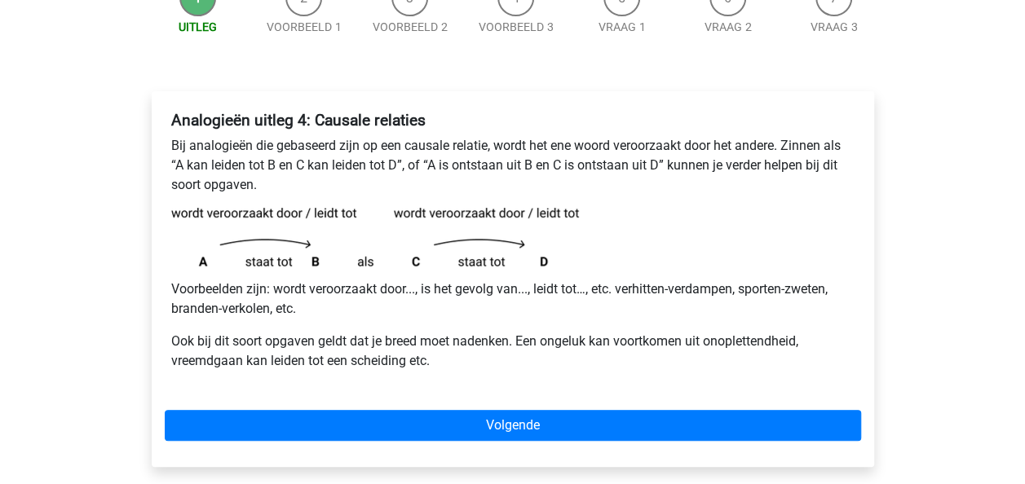
scroll to position [228, 0]
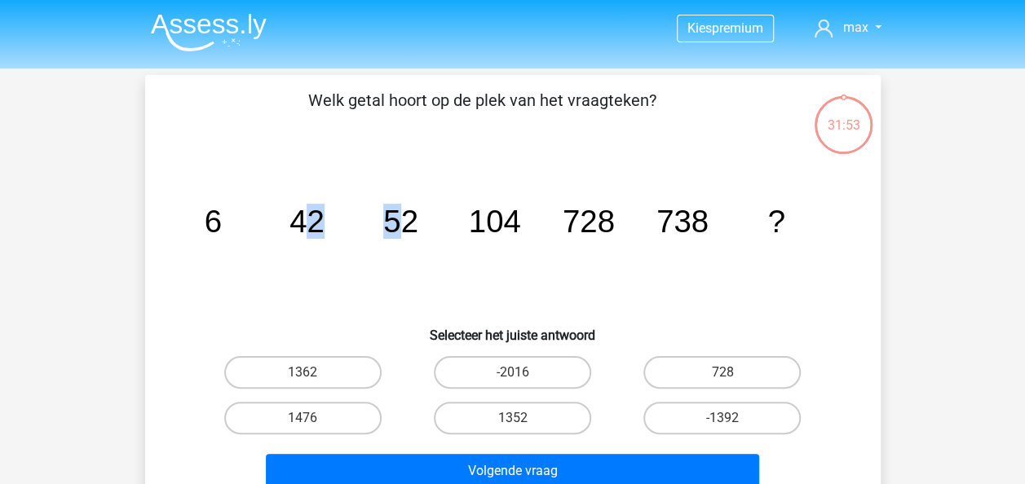
drag, startPoint x: 309, startPoint y: 223, endPoint x: 408, endPoint y: 217, distance: 98.8
click at [408, 217] on g "6 42 52 104 728 738 ?" at bounding box center [494, 221] width 581 height 35
click at [409, 240] on icon "image/svg+xml 6 42 52 104 728 738 ?" at bounding box center [512, 232] width 657 height 165
click at [349, 253] on icon "image/svg+xml 6 42 52 104 728 738 ?" at bounding box center [512, 232] width 657 height 165
drag, startPoint x: 210, startPoint y: 223, endPoint x: 222, endPoint y: 223, distance: 11.4
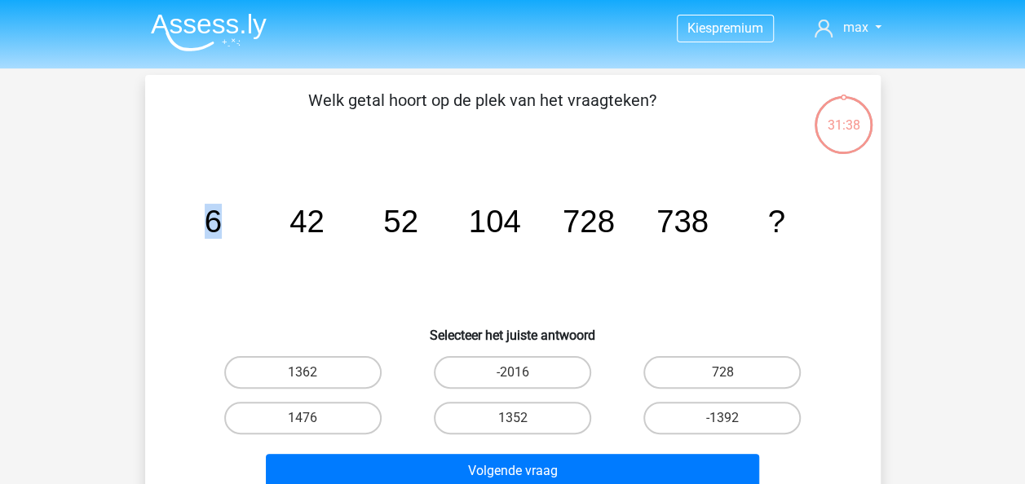
click at [222, 223] on icon "image/svg+xml 6 42 52 104 728 738 ?" at bounding box center [512, 232] width 657 height 165
click at [226, 221] on icon "image/svg+xml 6 42 52 104 728 738 ?" at bounding box center [512, 232] width 657 height 165
click at [487, 223] on tspan "104" at bounding box center [494, 221] width 52 height 35
drag, startPoint x: 475, startPoint y: 222, endPoint x: 532, endPoint y: 227, distance: 57.3
click at [532, 227] on icon "image/svg+xml 6 42 52 104 728 738 ?" at bounding box center [512, 232] width 657 height 165
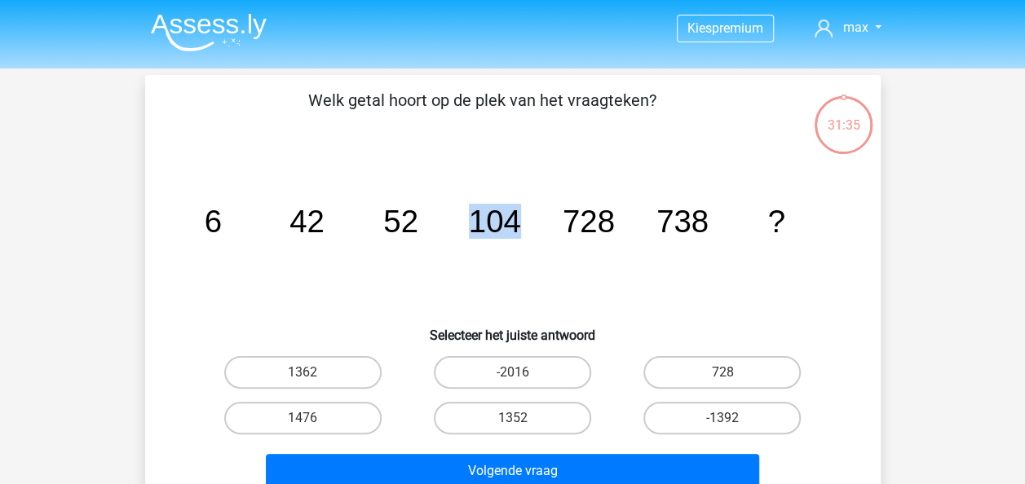
click at [532, 227] on icon "image/svg+xml 6 42 52 104 728 738 ?" at bounding box center [512, 232] width 657 height 165
click at [524, 226] on icon "image/svg+xml 6 42 52 104 728 738 ?" at bounding box center [512, 232] width 657 height 165
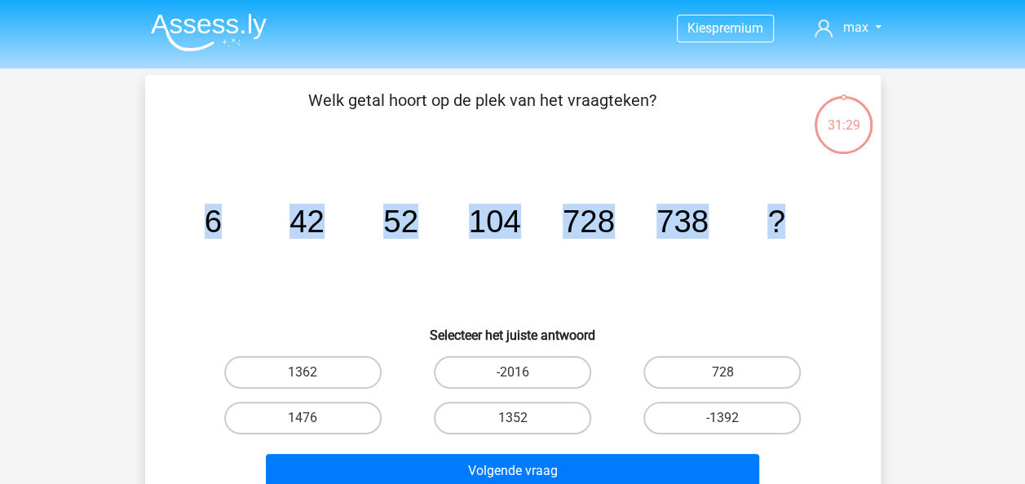
drag, startPoint x: 789, startPoint y: 227, endPoint x: 190, endPoint y: 216, distance: 599.4
click at [190, 216] on icon "image/svg+xml 6 42 52 104 728 738 ?" at bounding box center [512, 232] width 657 height 165
copy g "6 42 52 104 728 738 ?"
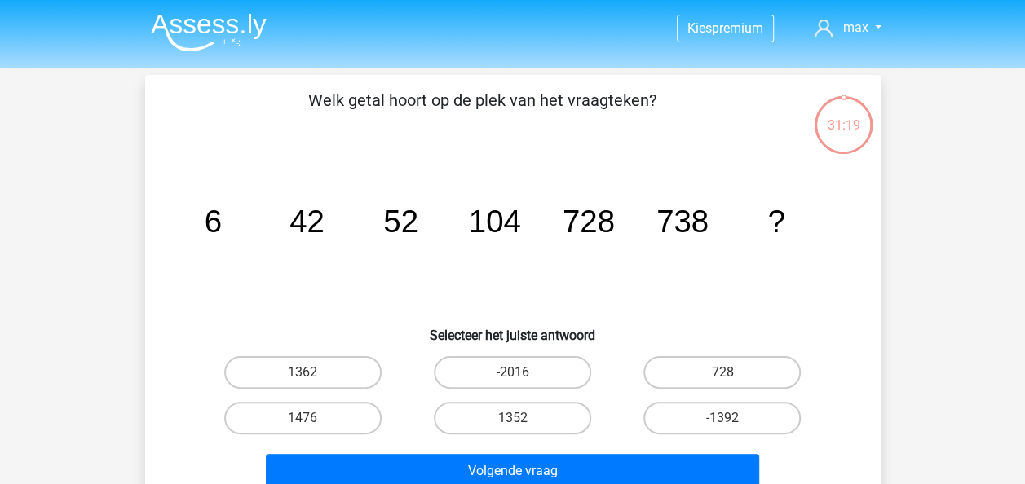
click at [535, 99] on p "Welk getal hoort op de plek van het vraagteken?" at bounding box center [482, 112] width 622 height 49
drag, startPoint x: 656, startPoint y: 95, endPoint x: 297, endPoint y: 91, distance: 359.6
click at [297, 91] on p "Welk getal hoort op de plek van het vraagteken?" at bounding box center [482, 112] width 622 height 49
copy p "Welk getal hoort op de plek van het vraagteken?"
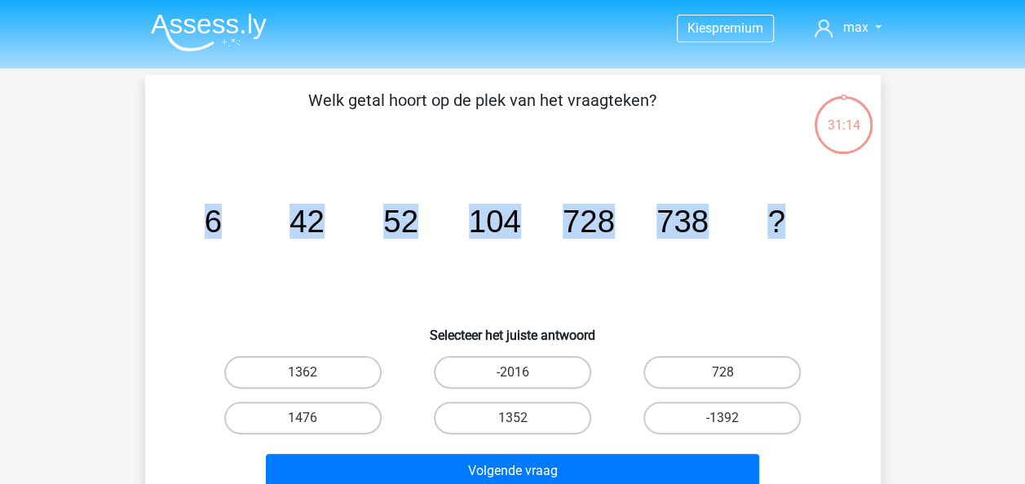
drag, startPoint x: 205, startPoint y: 220, endPoint x: 789, endPoint y: 209, distance: 584.8
click at [789, 209] on icon "image/svg+xml 6 42 52 104 728 738 ?" at bounding box center [512, 232] width 657 height 165
copy g "6 42 52 104 728 738 ?"
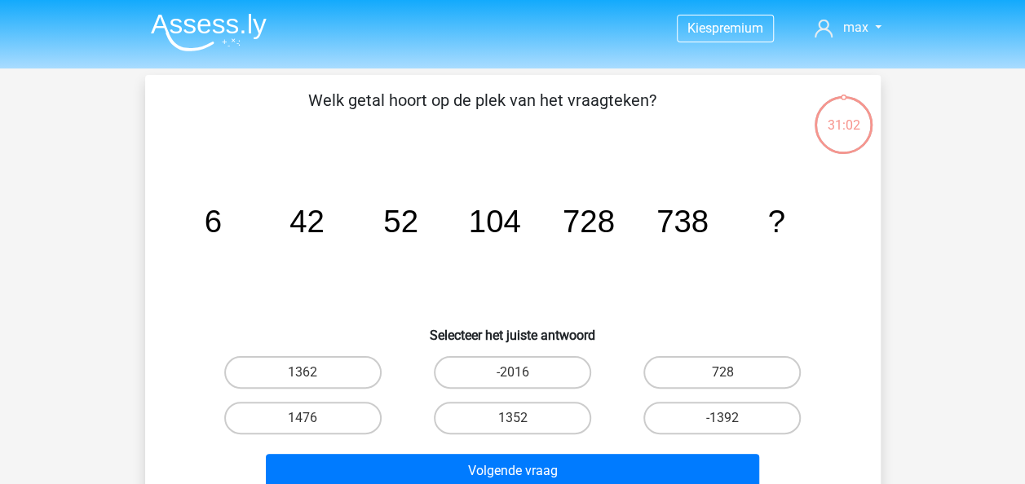
click at [713, 124] on p "Welk getal hoort op de plek van het vraagteken?" at bounding box center [482, 112] width 622 height 49
drag, startPoint x: 207, startPoint y: 221, endPoint x: 290, endPoint y: 220, distance: 83.2
click at [290, 220] on g "6 42 52 104 728 738 ?" at bounding box center [494, 221] width 581 height 35
click at [290, 220] on tspan "42" at bounding box center [306, 221] width 35 height 35
click at [294, 231] on tspan "42" at bounding box center [306, 221] width 35 height 35
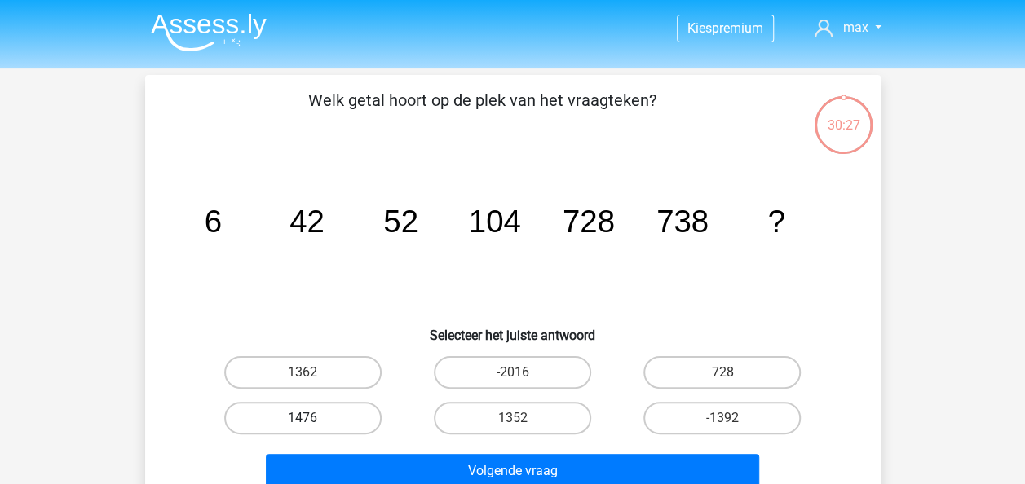
click at [326, 415] on label "1476" at bounding box center [302, 418] width 157 height 33
click at [313, 418] on input "1476" at bounding box center [308, 423] width 11 height 11
radio input "true"
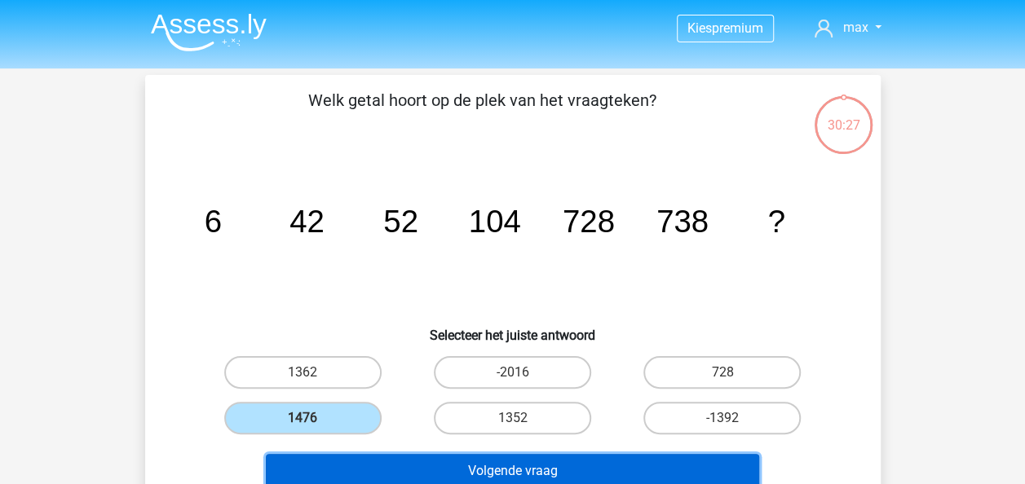
click at [437, 461] on button "Volgende vraag" at bounding box center [512, 471] width 493 height 34
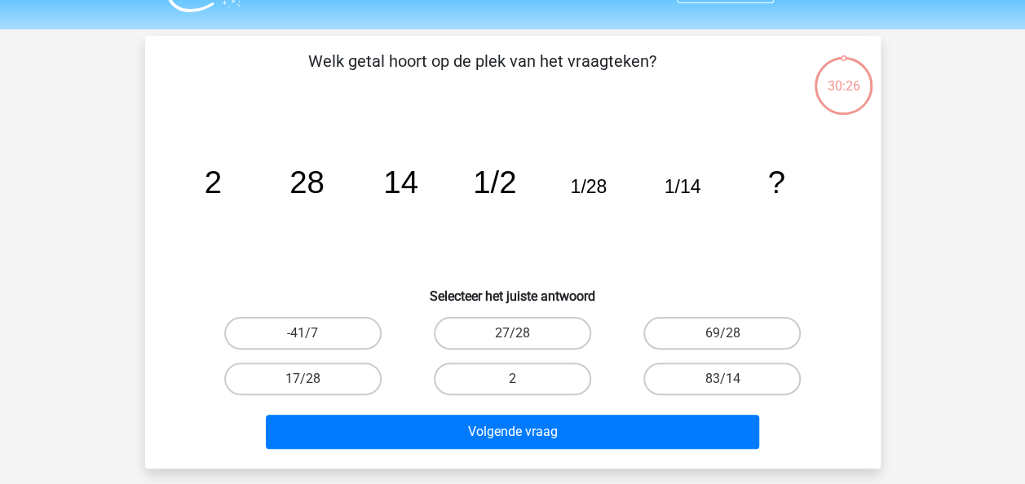
scroll to position [75, 0]
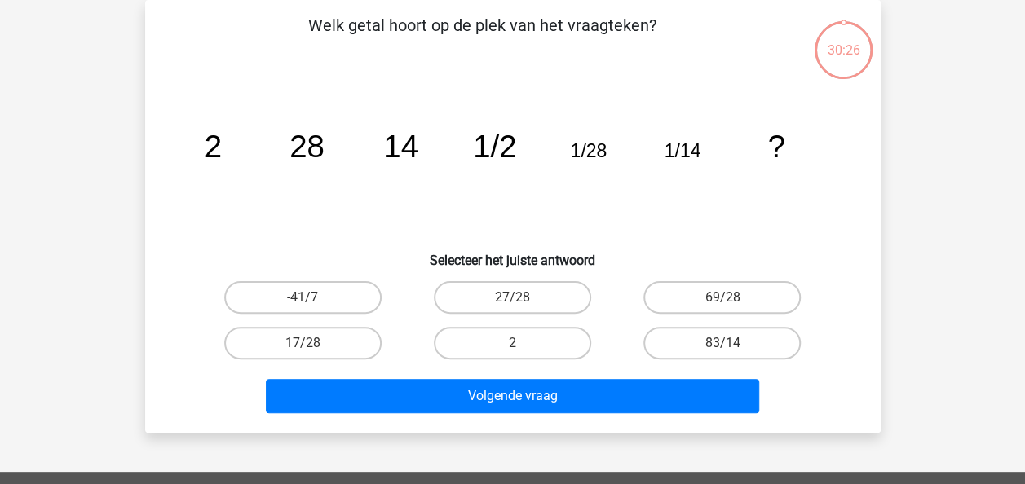
click at [414, 194] on icon "image/svg+xml 2 28 14 1/2 1/28 1/14 ?" at bounding box center [512, 157] width 657 height 165
click at [413, 192] on icon "image/svg+xml 2 28 14 1/2 1/28 1/14 ?" at bounding box center [512, 157] width 657 height 165
drag, startPoint x: 323, startPoint y: 144, endPoint x: 311, endPoint y: 144, distance: 12.3
click at [311, 144] on tspan "28" at bounding box center [306, 146] width 35 height 35
click at [308, 144] on tspan "28" at bounding box center [306, 146] width 35 height 35
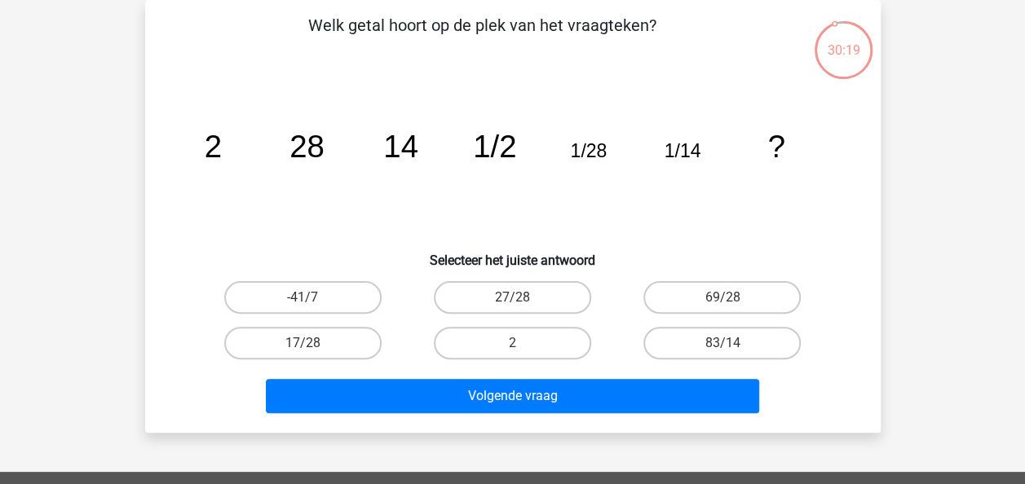
click at [396, 140] on tspan "14" at bounding box center [400, 146] width 35 height 35
drag, startPoint x: 422, startPoint y: 145, endPoint x: 403, endPoint y: 141, distance: 19.2
click at [403, 141] on icon "image/svg+xml 2 28 14 1/2 1/28 1/14 ?" at bounding box center [512, 157] width 657 height 165
click at [401, 141] on tspan "14" at bounding box center [400, 146] width 35 height 35
click at [486, 139] on tspan "1/2" at bounding box center [494, 146] width 43 height 35
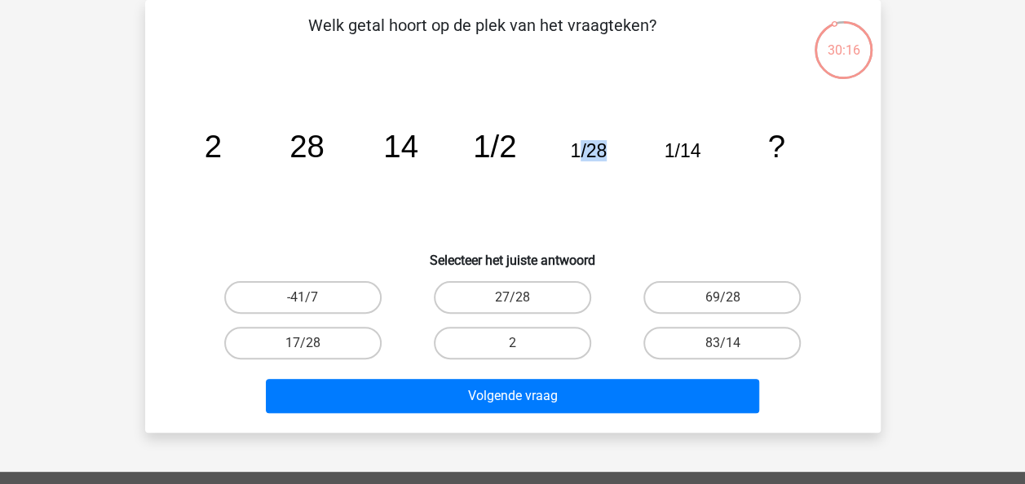
drag, startPoint x: 599, startPoint y: 145, endPoint x: 577, endPoint y: 147, distance: 21.3
click at [577, 147] on tspan "1/28" at bounding box center [588, 150] width 37 height 21
drag, startPoint x: 577, startPoint y: 147, endPoint x: 478, endPoint y: 147, distance: 99.5
click at [478, 147] on tspan "1/2" at bounding box center [494, 146] width 43 height 35
drag, startPoint x: 711, startPoint y: 147, endPoint x: 656, endPoint y: 147, distance: 55.5
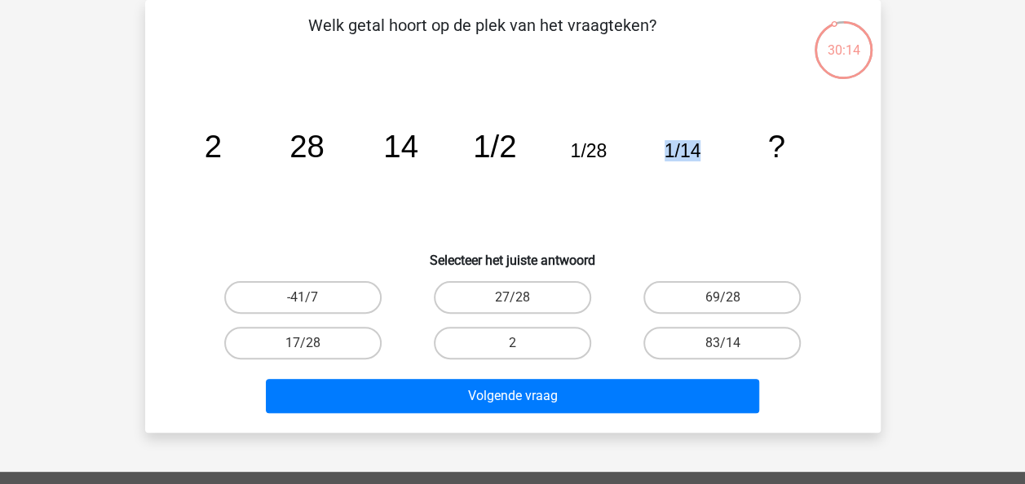
click at [656, 147] on icon "image/svg+xml 2 28 14 1/2 1/28 1/14 ?" at bounding box center [512, 157] width 657 height 165
click at [608, 152] on icon "image/svg+xml 2 28 14 1/2 1/28 1/14 ?" at bounding box center [512, 157] width 657 height 165
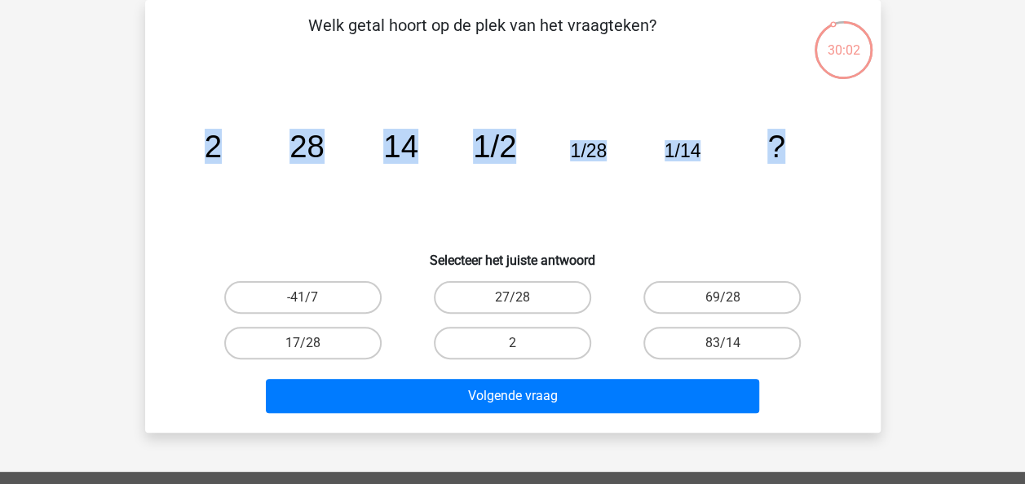
drag, startPoint x: 789, startPoint y: 144, endPoint x: 207, endPoint y: 140, distance: 582.2
click at [207, 140] on icon "image/svg+xml 2 28 14 1/2 1/28 1/14 ?" at bounding box center [512, 157] width 657 height 165
copy g "2 28 14 1/2 1/28 1/14 ?"
click at [663, 222] on icon "image/svg+xml 2 28 14 1/2 1/28 1/14 ?" at bounding box center [512, 157] width 657 height 165
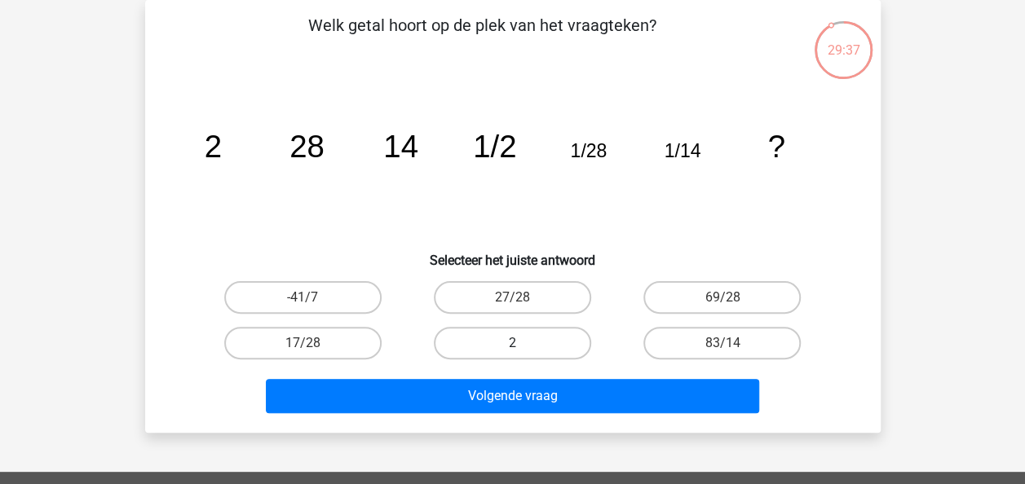
click at [519, 329] on label "2" at bounding box center [512, 343] width 157 height 33
click at [519, 343] on input "2" at bounding box center [517, 348] width 11 height 11
radio input "true"
click at [514, 370] on div "Volgende vraag" at bounding box center [512, 393] width 683 height 54
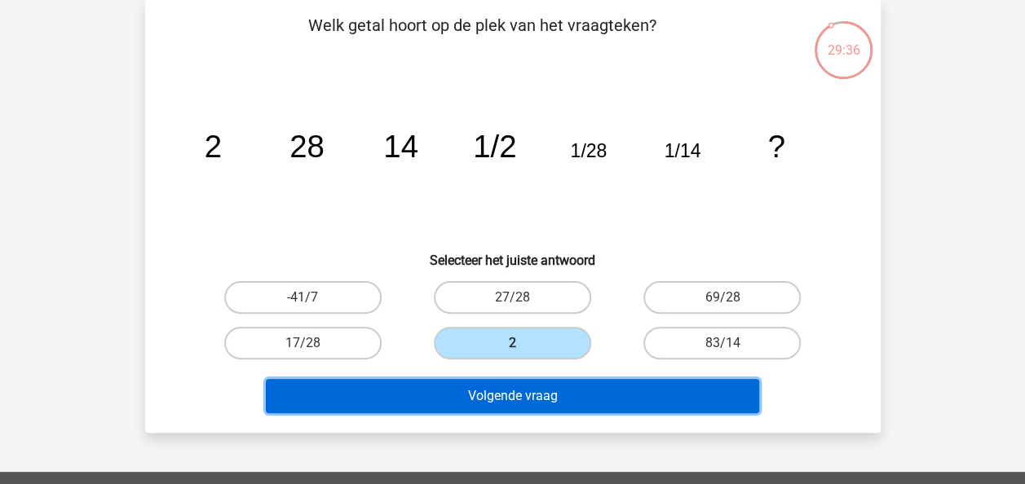
click at [515, 387] on button "Volgende vraag" at bounding box center [512, 396] width 493 height 34
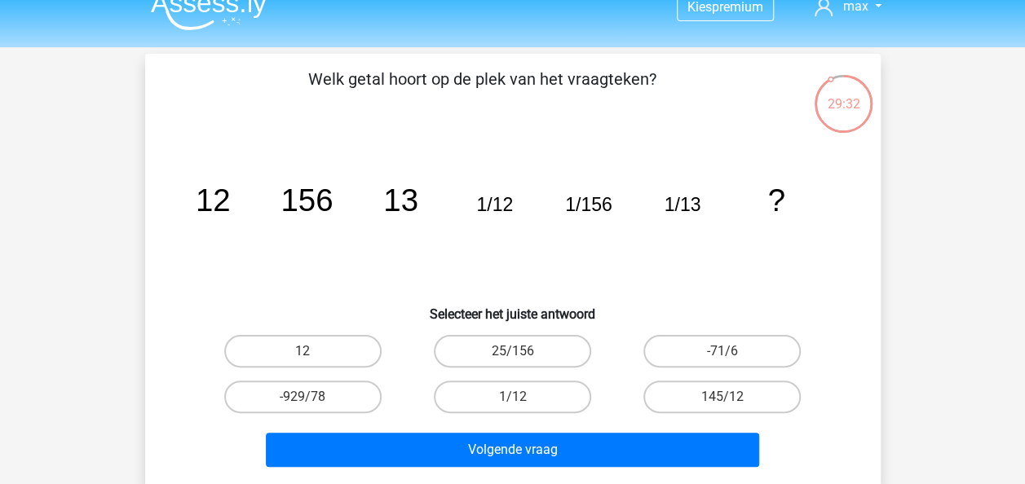
scroll to position [29, 0]
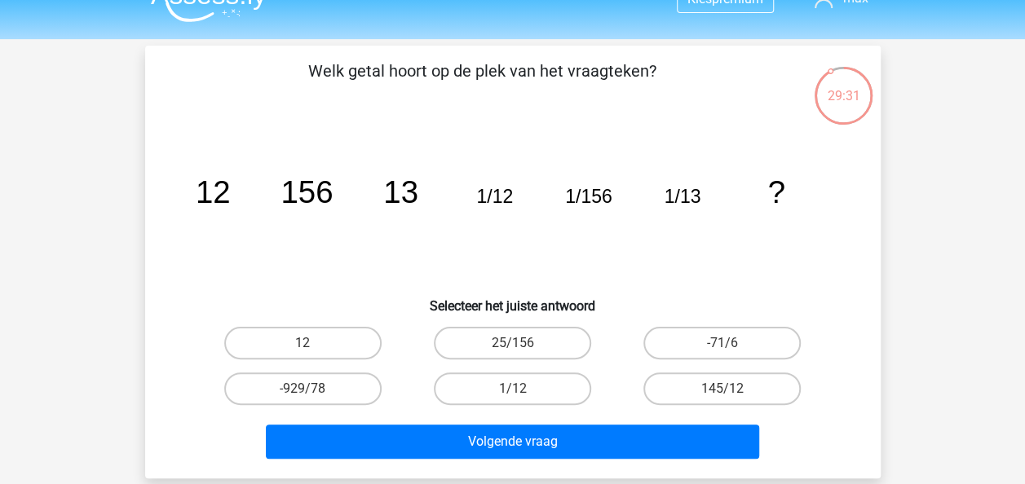
click at [351, 210] on icon "image/svg+xml 12 156 13 1/12 1/156 1/13 ?" at bounding box center [512, 203] width 657 height 165
click at [90, 166] on div "Kies premium max koensemax@gmail.com" at bounding box center [512, 460] width 1025 height 978
drag, startPoint x: 512, startPoint y: 196, endPoint x: 484, endPoint y: 194, distance: 27.8
click at [484, 194] on tspan "1/12" at bounding box center [494, 196] width 37 height 21
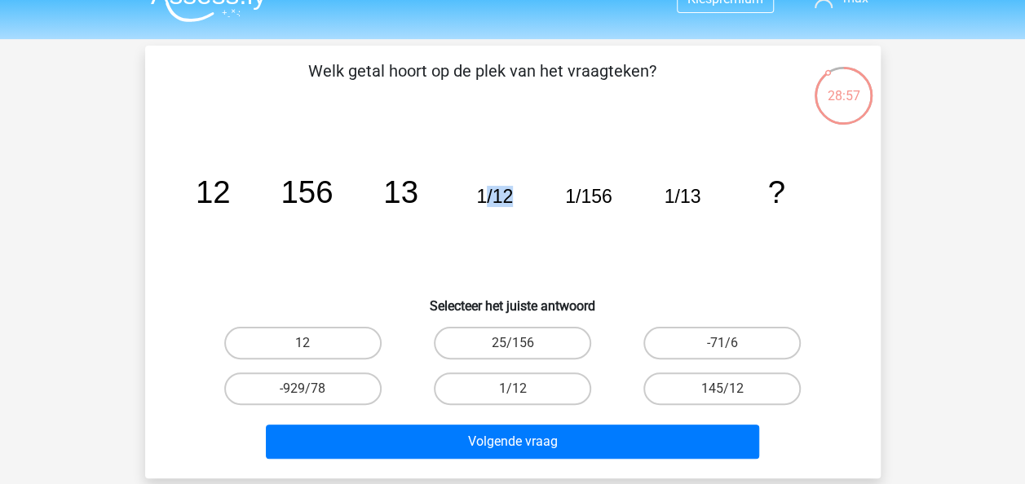
click at [490, 194] on tspan "1/12" at bounding box center [494, 196] width 37 height 21
click at [687, 194] on tspan "1/13" at bounding box center [682, 196] width 37 height 21
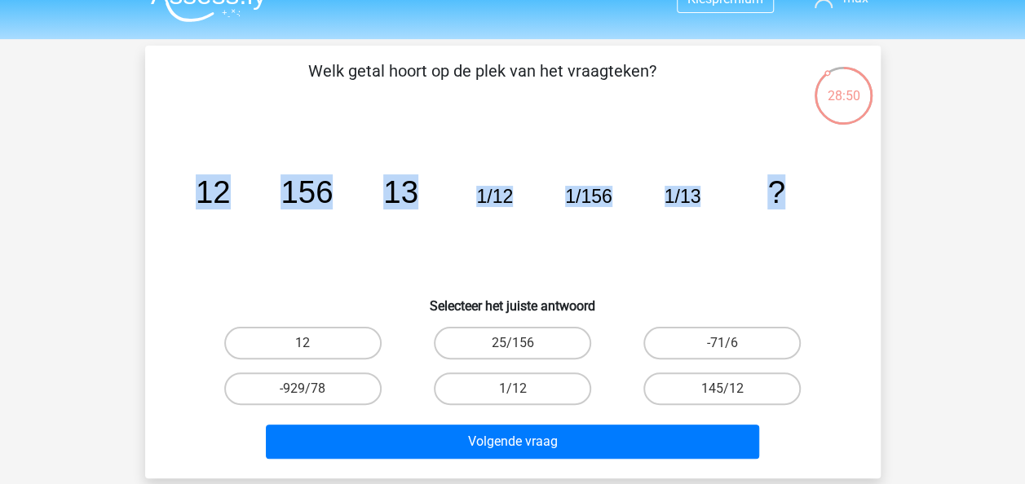
drag, startPoint x: 780, startPoint y: 191, endPoint x: 198, endPoint y: 184, distance: 582.3
click at [198, 184] on g "12 156 13 1/12 1/156 1/13 ?" at bounding box center [490, 192] width 590 height 35
copy g "12 156 13 1/12 1/156 1/13 ?"
click at [912, 122] on div "Kies premium max koensemax@gmail.com" at bounding box center [512, 460] width 1025 height 978
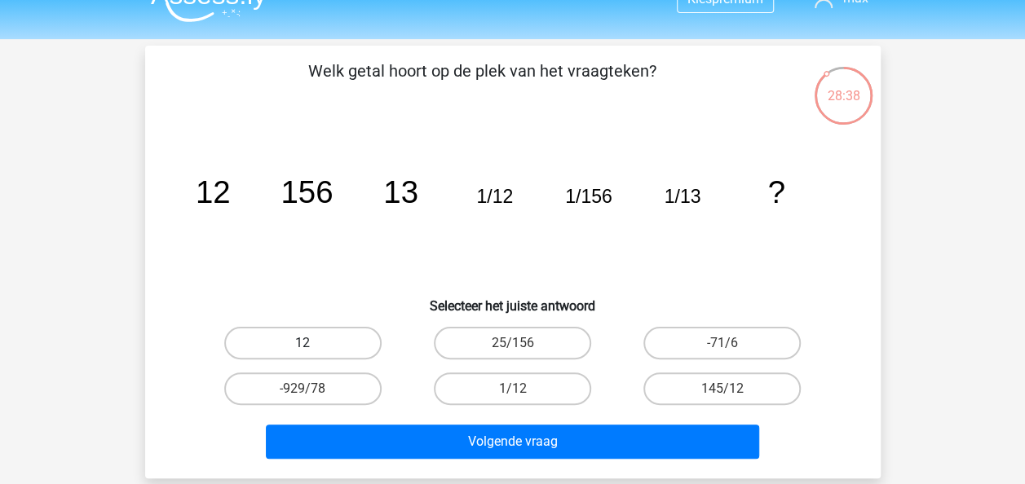
click at [356, 348] on label "12" at bounding box center [302, 343] width 157 height 33
click at [313, 348] on input "12" at bounding box center [308, 348] width 11 height 11
radio input "true"
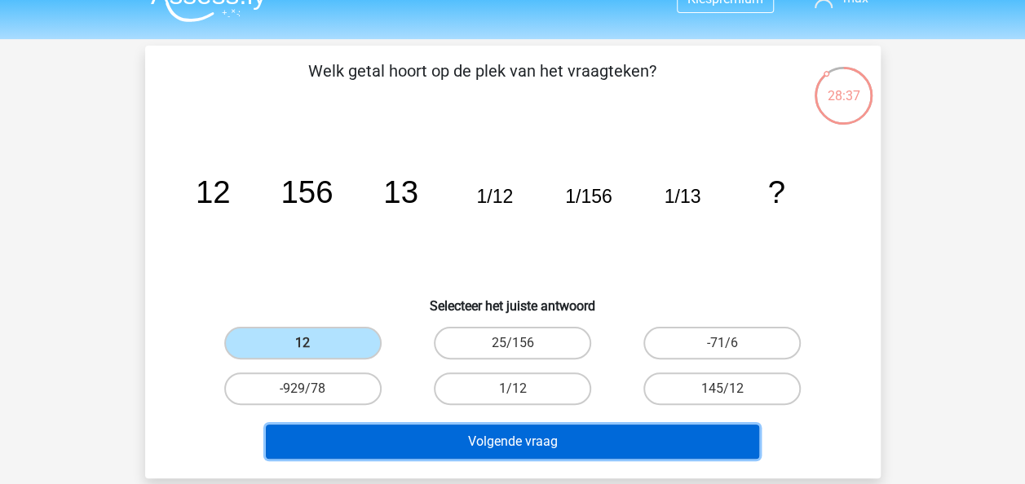
click at [439, 431] on button "Volgende vraag" at bounding box center [512, 442] width 493 height 34
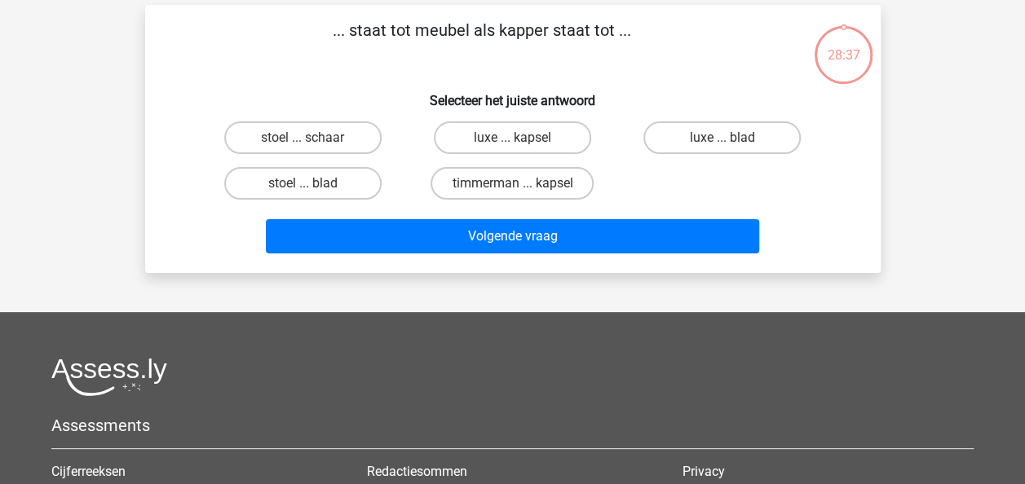
scroll to position [75, 0]
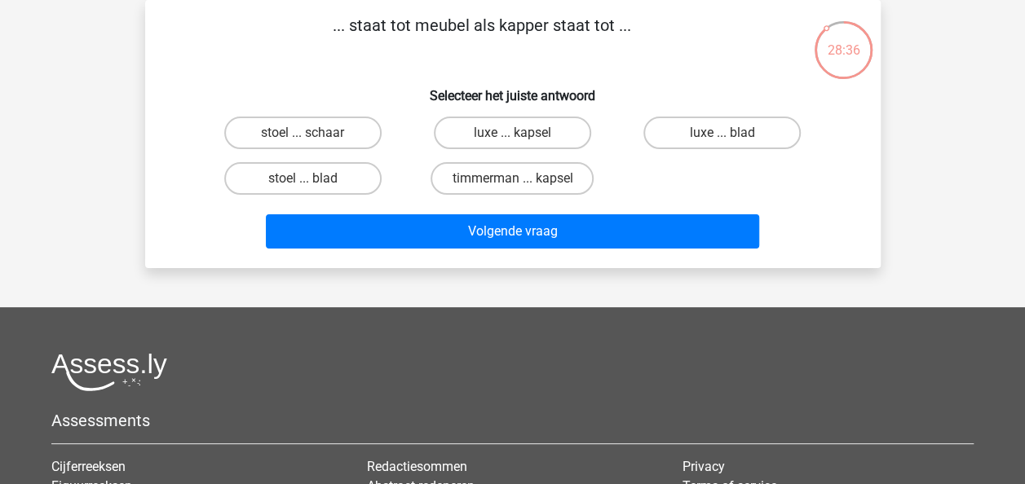
click at [403, 73] on div "... staat tot meubel als kapper staat tot ... Selecteer het juiste antwoord sto…" at bounding box center [513, 134] width 722 height 242
click at [365, 68] on div "... staat tot meubel als kapper staat tot ... Selecteer het juiste antwoord sto…" at bounding box center [513, 134] width 722 height 242
click at [364, 67] on div "... staat tot meubel als kapper staat tot ... Selecteer het juiste antwoord sto…" at bounding box center [513, 134] width 722 height 242
click at [319, 132] on label "stoel ... schaar" at bounding box center [302, 133] width 157 height 33
click at [313, 133] on input "stoel ... schaar" at bounding box center [308, 138] width 11 height 11
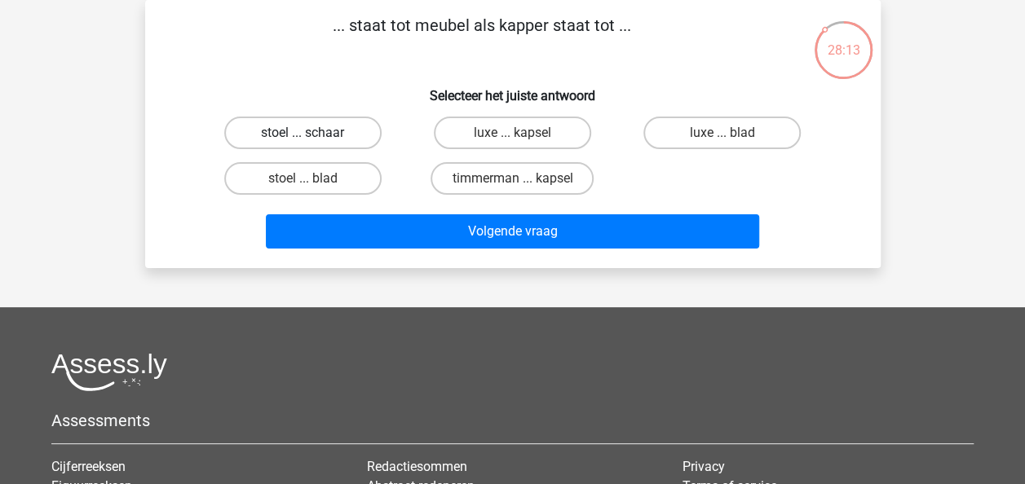
radio input "true"
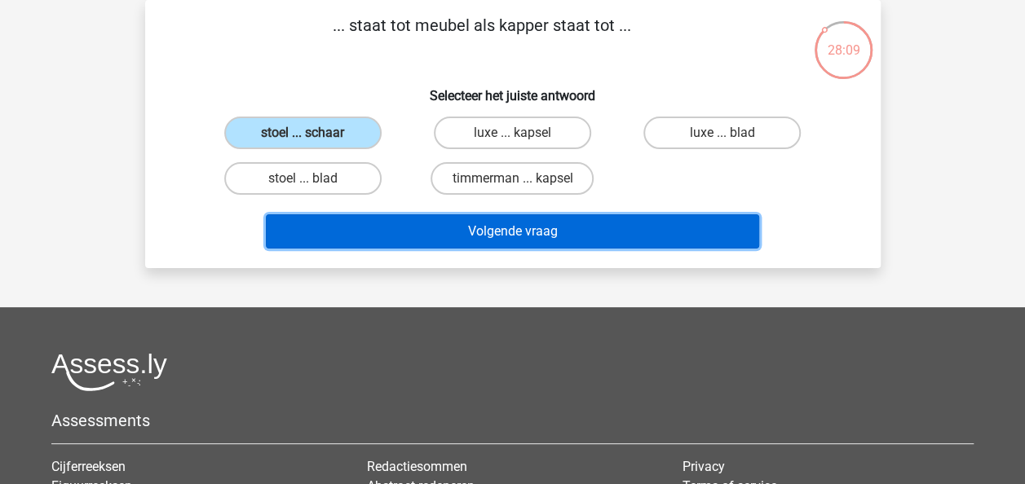
click at [476, 235] on button "Volgende vraag" at bounding box center [512, 231] width 493 height 34
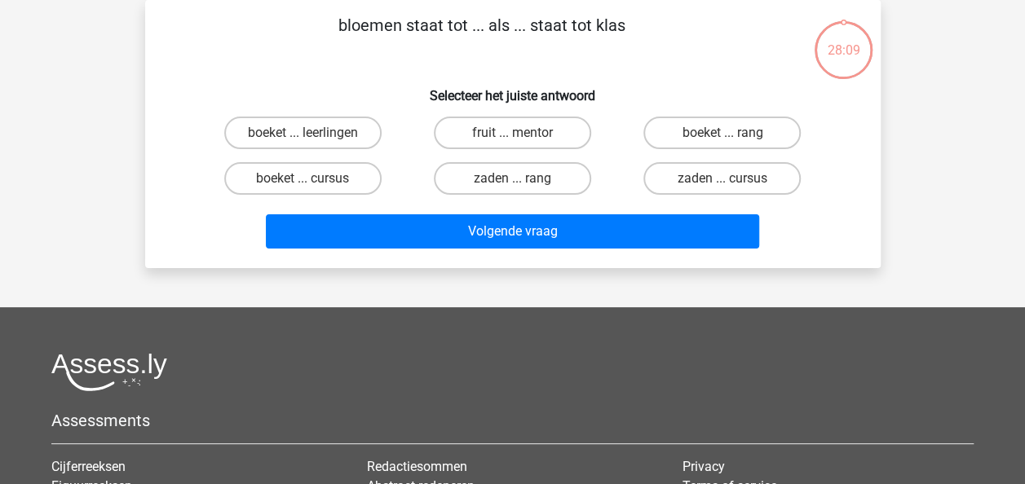
click at [347, 74] on div "bloemen staat tot ... als ... staat tot klas Selecteer het juiste antwoord boek…" at bounding box center [513, 134] width 722 height 242
drag, startPoint x: 631, startPoint y: 18, endPoint x: 326, endPoint y: 28, distance: 305.1
click at [326, 28] on p "bloemen staat tot ... als ... staat tot klas" at bounding box center [482, 37] width 622 height 49
copy p "bloemen staat tot ... als ... staat tot klas"
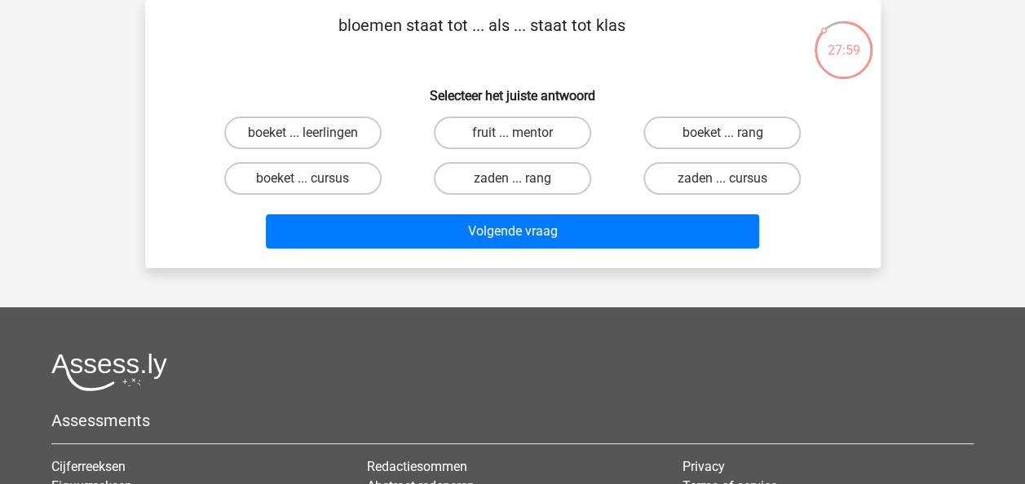
click at [111, 77] on div "Kies premium max koensemax@gmail.com" at bounding box center [512, 331] width 1025 height 813
click at [251, 60] on p "bloemen staat tot ... als ... staat tot klas" at bounding box center [482, 37] width 622 height 49
click at [695, 77] on h6 "Selecteer het juiste antwoord" at bounding box center [512, 89] width 683 height 29
click at [338, 139] on label "boeket ... leerlingen" at bounding box center [302, 133] width 157 height 33
click at [313, 139] on input "boeket ... leerlingen" at bounding box center [308, 138] width 11 height 11
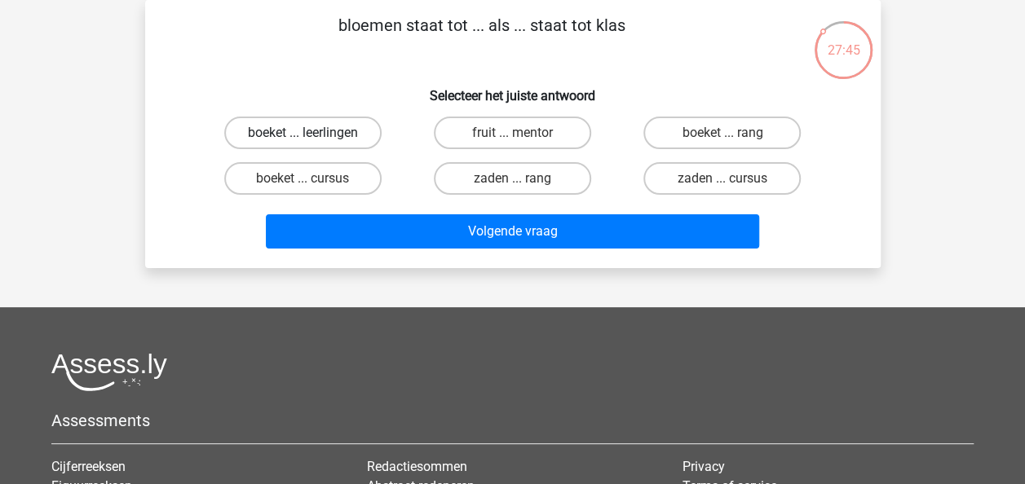
radio input "true"
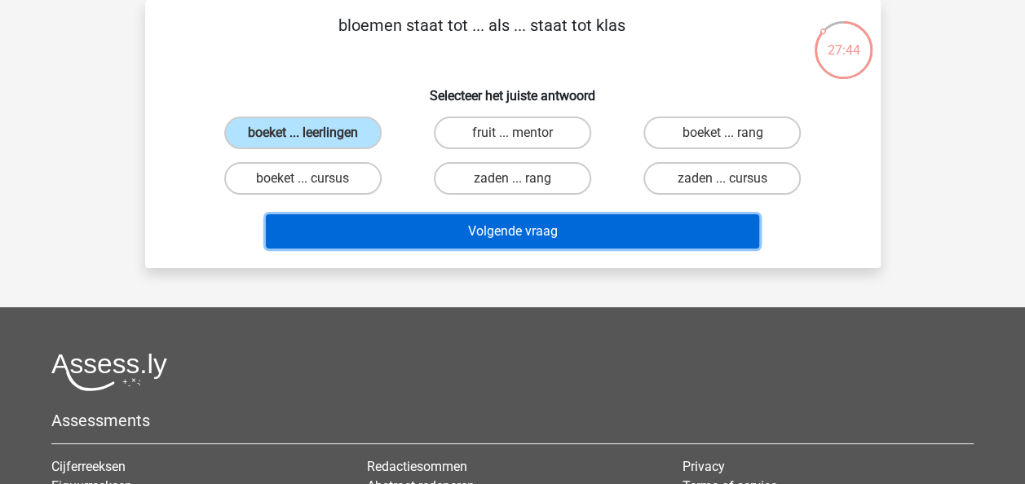
click at [505, 228] on button "Volgende vraag" at bounding box center [512, 231] width 493 height 34
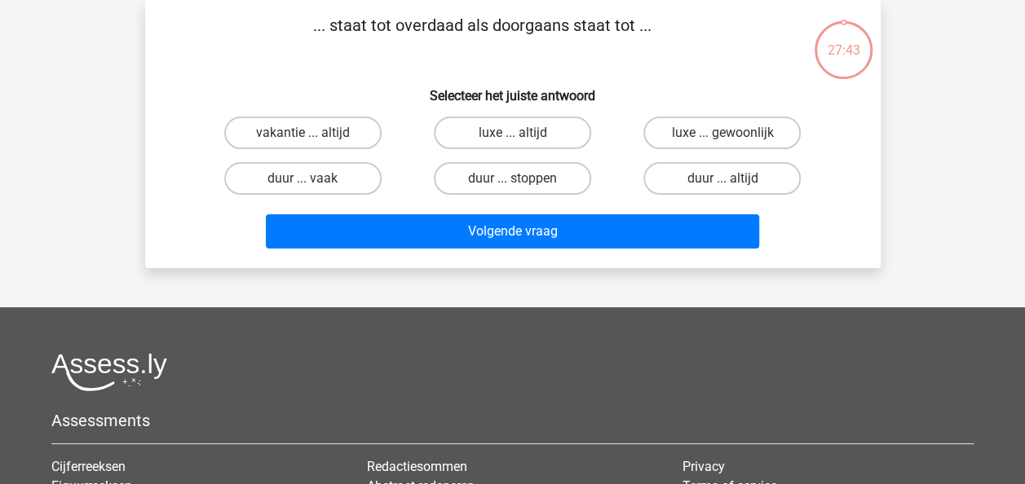
click at [393, 75] on h6 "Selecteer het juiste antwoord" at bounding box center [512, 89] width 683 height 29
click at [434, 60] on p "... staat tot overdaad als doorgaans staat tot ..." at bounding box center [482, 37] width 622 height 49
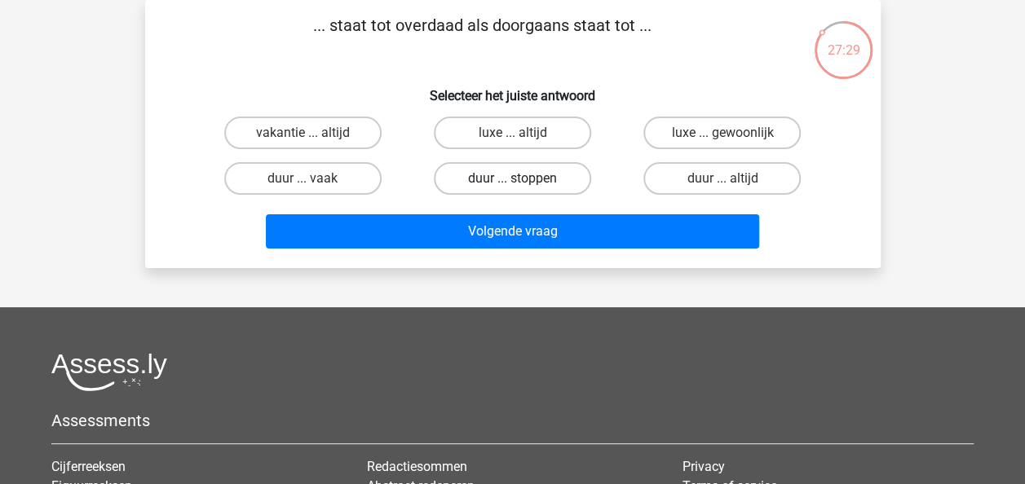
click at [526, 187] on label "duur ... stoppen" at bounding box center [512, 178] width 157 height 33
click at [523, 187] on input "duur ... stoppen" at bounding box center [517, 184] width 11 height 11
radio input "true"
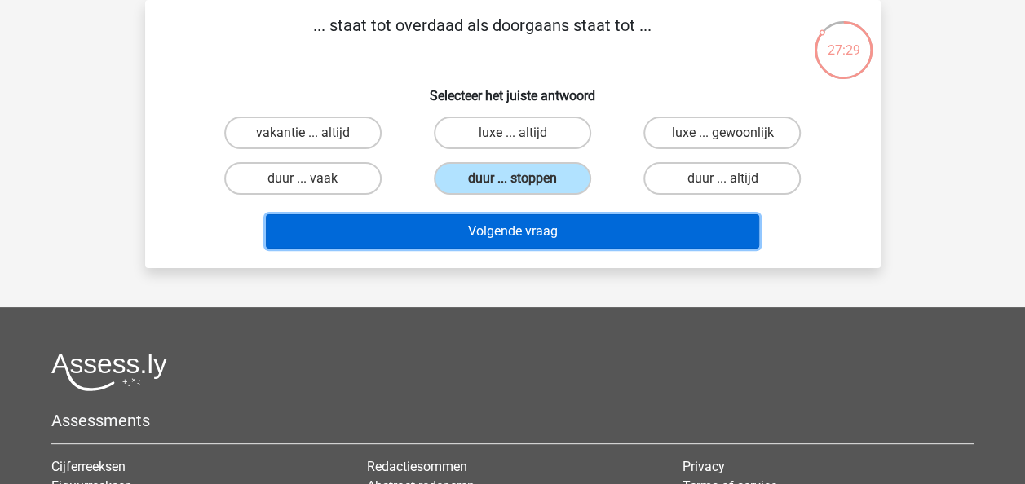
click at [532, 223] on button "Volgende vraag" at bounding box center [512, 231] width 493 height 34
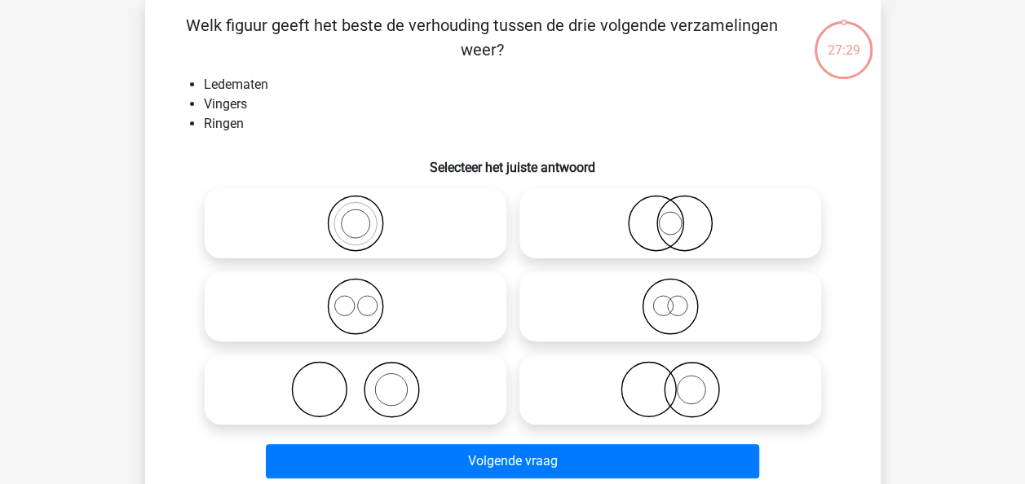
click at [366, 107] on li "Vingers" at bounding box center [529, 105] width 651 height 20
click at [408, 380] on icon at bounding box center [355, 389] width 289 height 57
click at [366, 380] on input "radio" at bounding box center [361, 376] width 11 height 11
radio input "true"
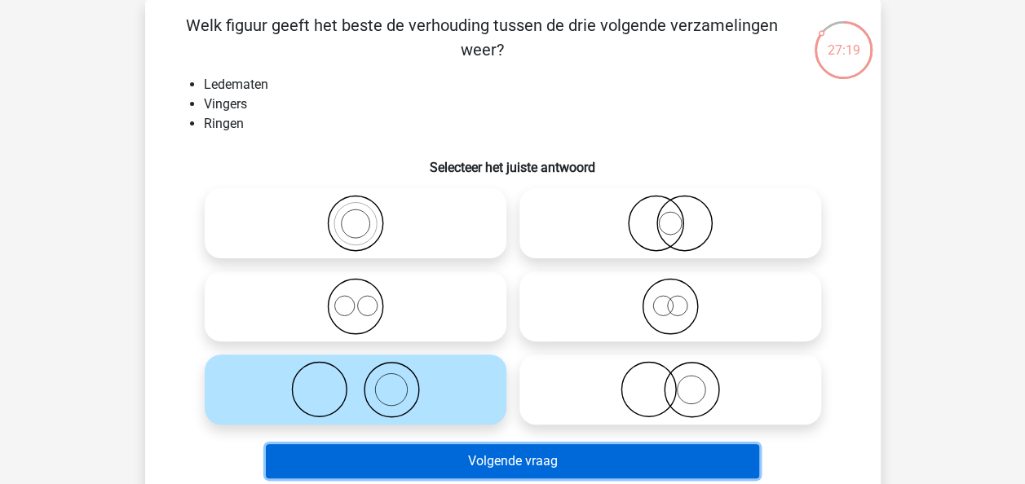
click at [535, 457] on button "Volgende vraag" at bounding box center [512, 461] width 493 height 34
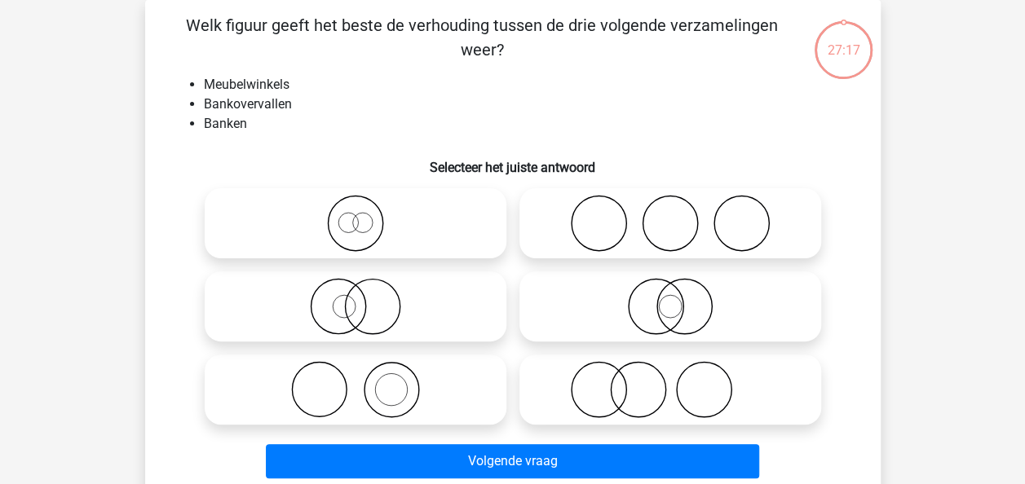
click at [435, 99] on li "Bankovervallen" at bounding box center [529, 105] width 651 height 20
click at [666, 286] on circle at bounding box center [683, 307] width 55 height 55
click at [670, 288] on input "radio" at bounding box center [675, 293] width 11 height 11
radio input "true"
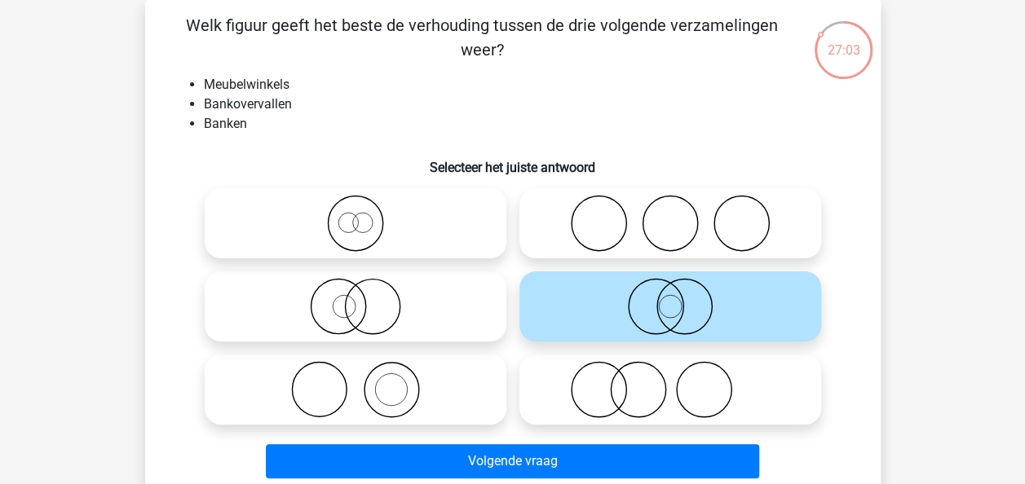
click at [601, 367] on icon at bounding box center [670, 389] width 289 height 57
click at [670, 371] on input "radio" at bounding box center [675, 376] width 11 height 11
radio input "true"
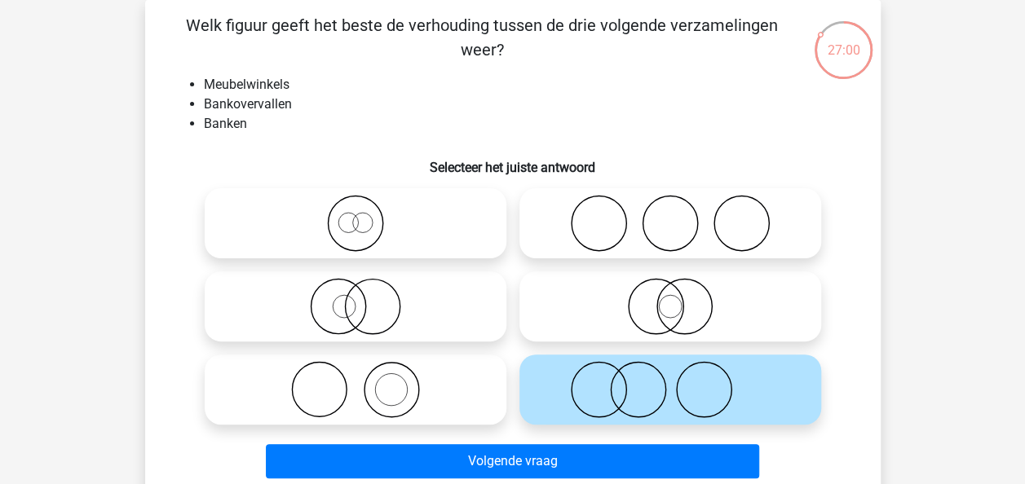
click at [427, 396] on icon at bounding box center [355, 389] width 289 height 57
click at [366, 382] on input "radio" at bounding box center [361, 376] width 11 height 11
radio input "true"
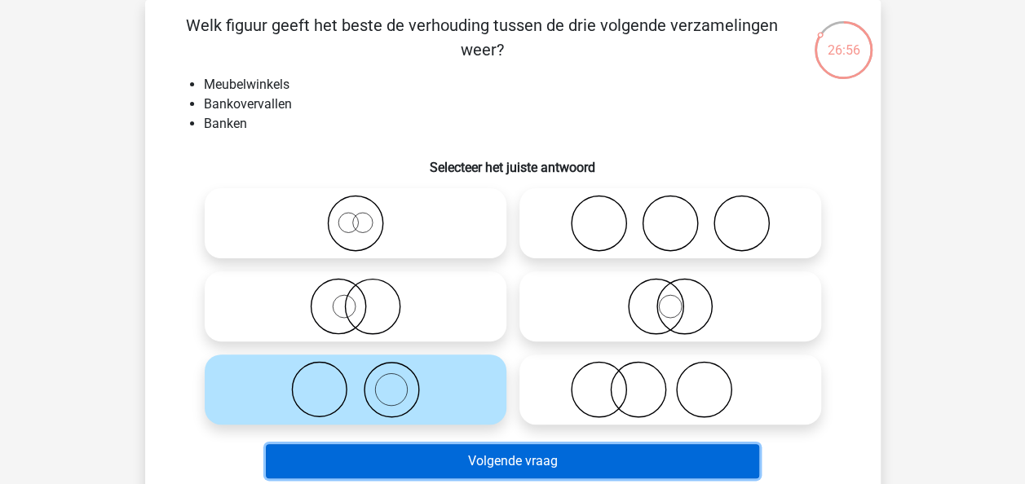
click at [507, 454] on button "Volgende vraag" at bounding box center [512, 461] width 493 height 34
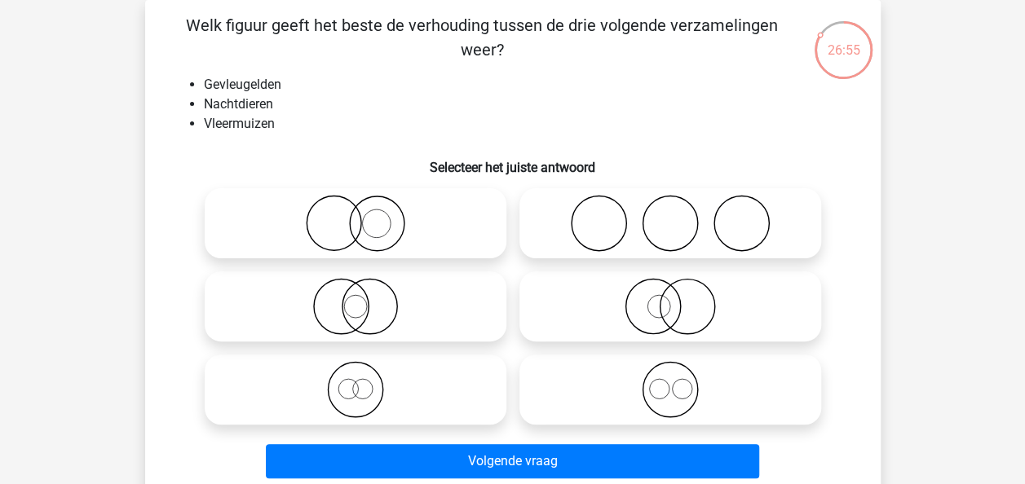
click at [412, 94] on li "Gevleugelden" at bounding box center [529, 85] width 651 height 20
click at [422, 67] on div "Welk figuur geeft het beste de verhouding tussen de drie volgende verzamelingen…" at bounding box center [513, 249] width 722 height 472
click at [422, 62] on p "Welk figuur geeft het beste de verhouding tussen de drie volgende verzamelingen…" at bounding box center [482, 37] width 622 height 49
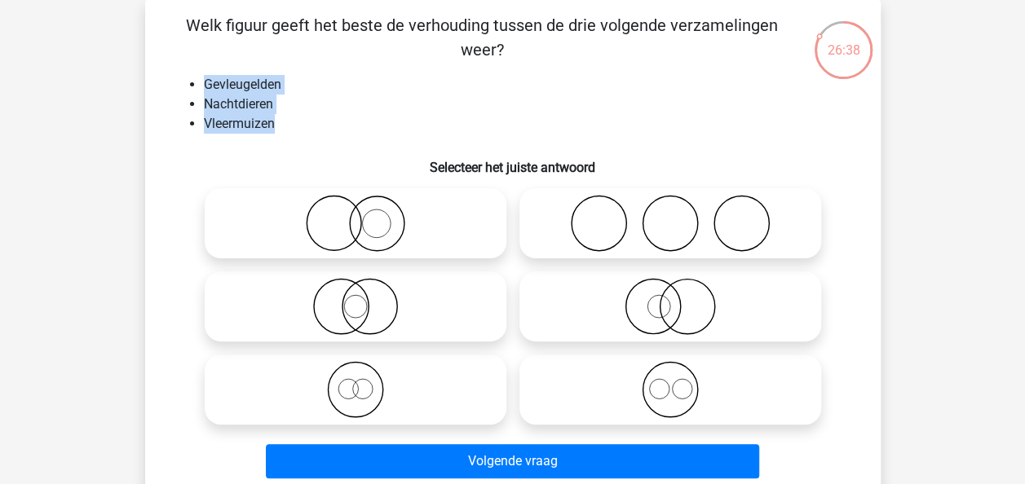
drag, startPoint x: 276, startPoint y: 124, endPoint x: 205, endPoint y: 77, distance: 84.6
click at [205, 77] on ul "Gevleugelden Nachtdieren Vleermuizen" at bounding box center [512, 104] width 683 height 59
copy ul "Gevleugelden Nachtdieren Vleermuizen"
click at [84, 92] on div "Kies premium max koensemax@gmail.com" at bounding box center [512, 446] width 1025 height 1043
click at [84, 82] on div "Kies premium max koensemax@gmail.com" at bounding box center [512, 446] width 1025 height 1043
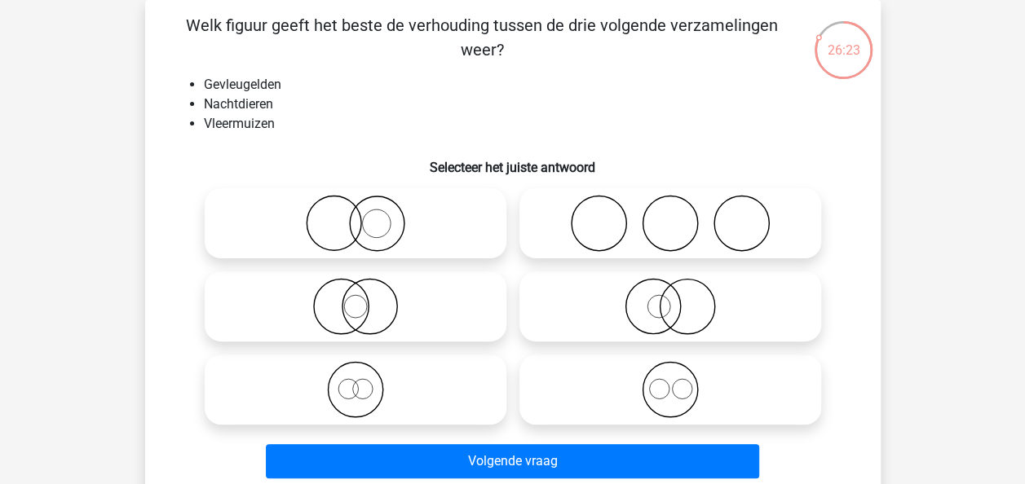
click at [656, 375] on icon at bounding box center [670, 389] width 289 height 57
click at [670, 375] on input "radio" at bounding box center [675, 376] width 11 height 11
radio input "true"
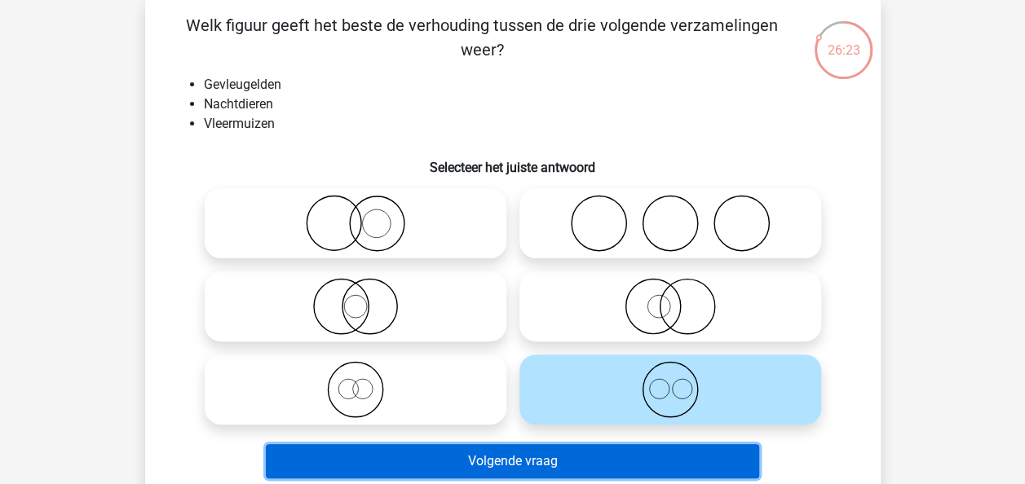
click at [549, 453] on button "Volgende vraag" at bounding box center [512, 461] width 493 height 34
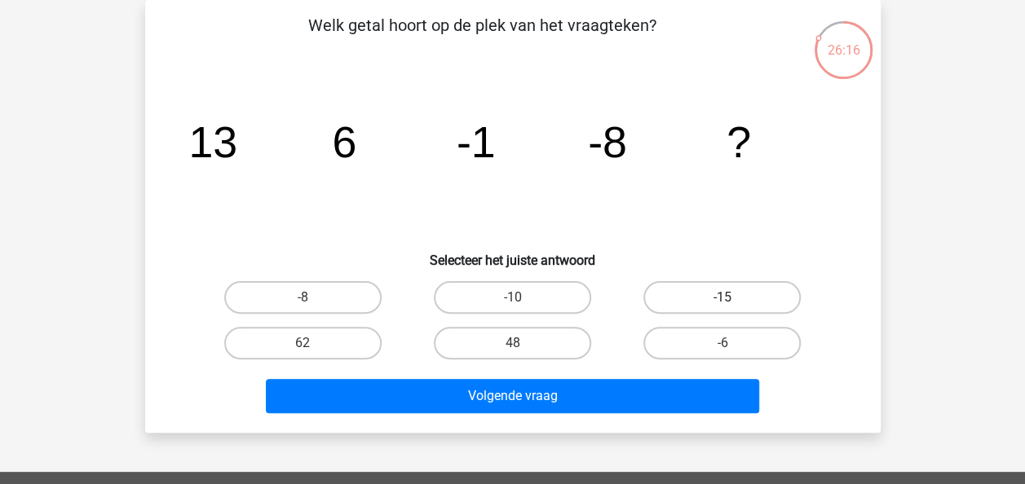
click at [719, 302] on label "-15" at bounding box center [721, 297] width 157 height 33
click at [722, 302] on input "-15" at bounding box center [727, 303] width 11 height 11
radio input "true"
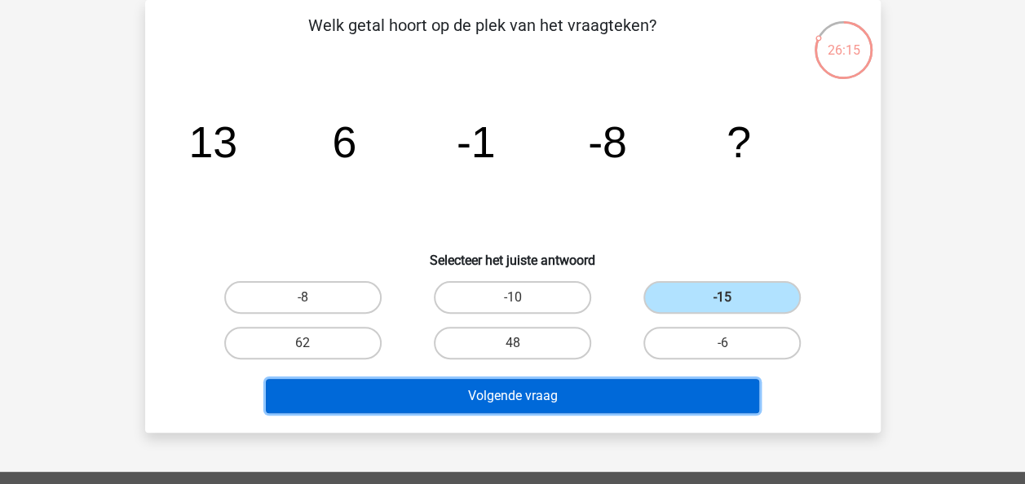
click at [586, 391] on button "Volgende vraag" at bounding box center [512, 396] width 493 height 34
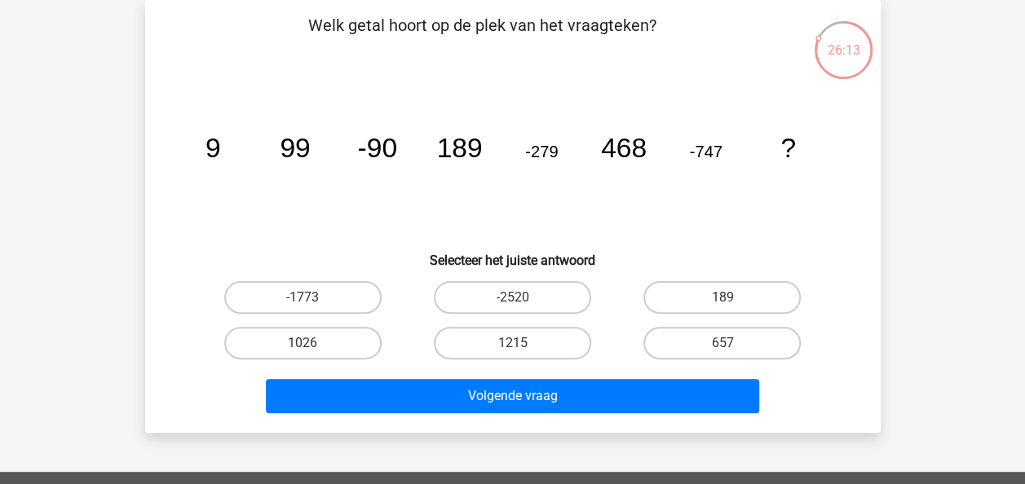
click at [364, 198] on icon "image/svg+xml 9 99 -90 189 -279 468 -747 ?" at bounding box center [512, 157] width 657 height 165
click at [316, 196] on icon "image/svg+xml 9 99 -90 189 -279 468 -747 ?" at bounding box center [512, 157] width 657 height 165
click at [515, 341] on label "1215" at bounding box center [512, 343] width 157 height 33
click at [515, 343] on input "1215" at bounding box center [517, 348] width 11 height 11
radio input "true"
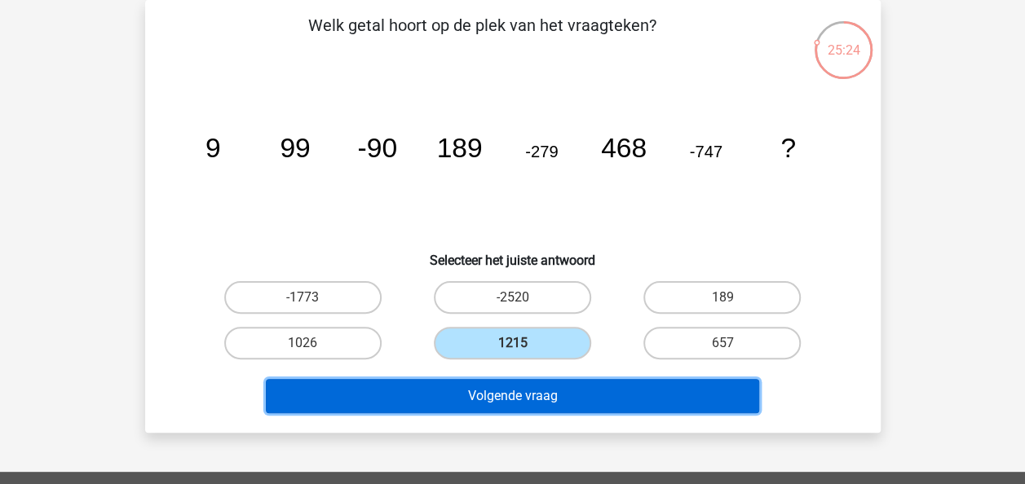
click at [519, 393] on button "Volgende vraag" at bounding box center [512, 396] width 493 height 34
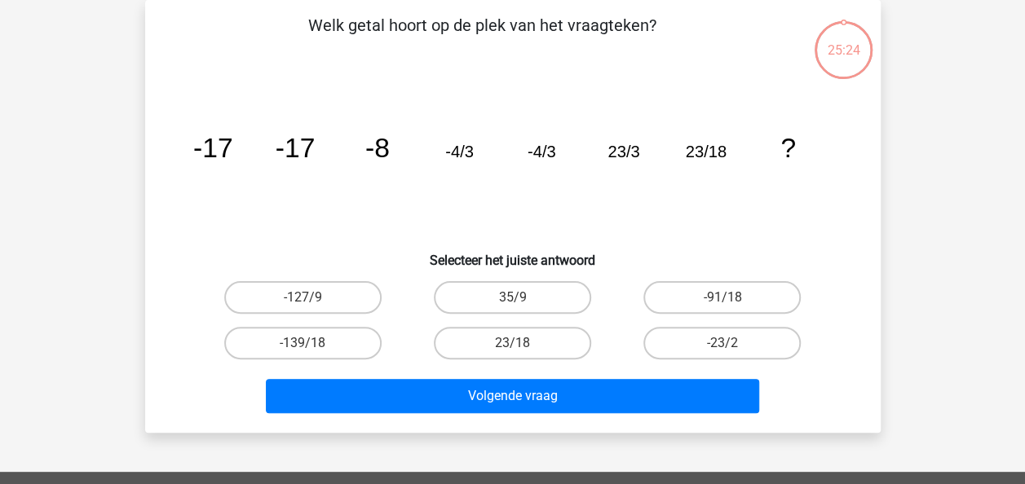
click at [418, 210] on icon "image/svg+xml -17 -17 -8 -4/3 -4/3 23/3 23/18 ?" at bounding box center [512, 157] width 657 height 165
click at [418, 209] on icon "image/svg+xml -17 -17 -8 -4/3 -4/3 23/3 23/18 ?" at bounding box center [512, 157] width 657 height 165
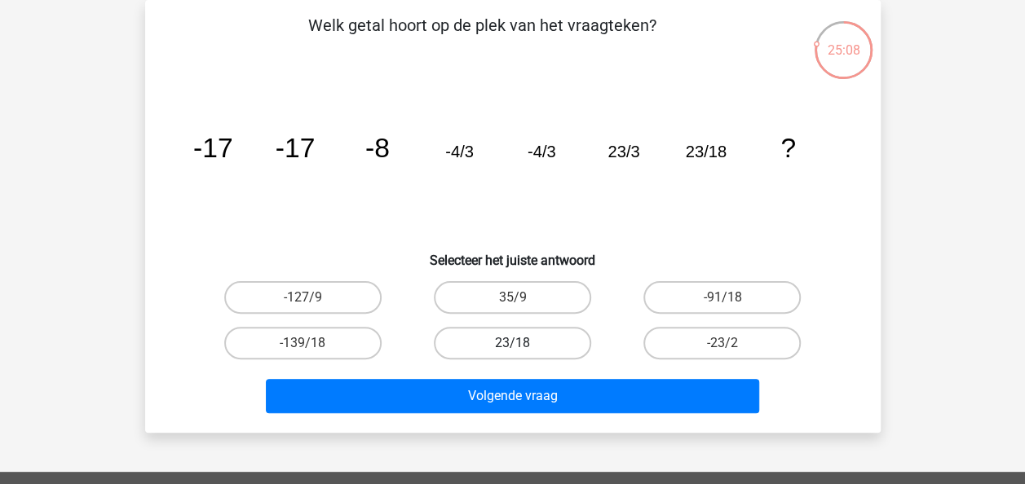
click at [533, 351] on label "23/18" at bounding box center [512, 343] width 157 height 33
click at [523, 351] on input "23/18" at bounding box center [517, 348] width 11 height 11
radio input "true"
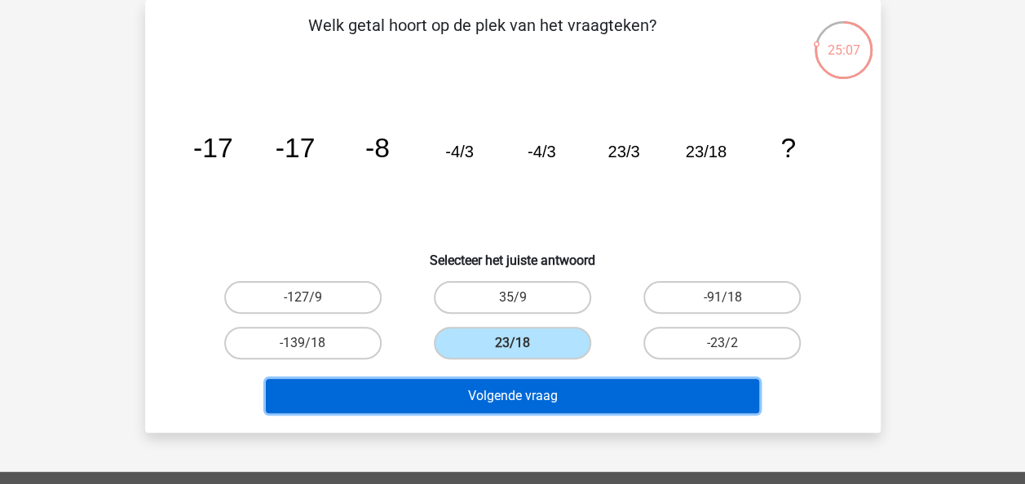
click at [533, 382] on button "Volgende vraag" at bounding box center [512, 396] width 493 height 34
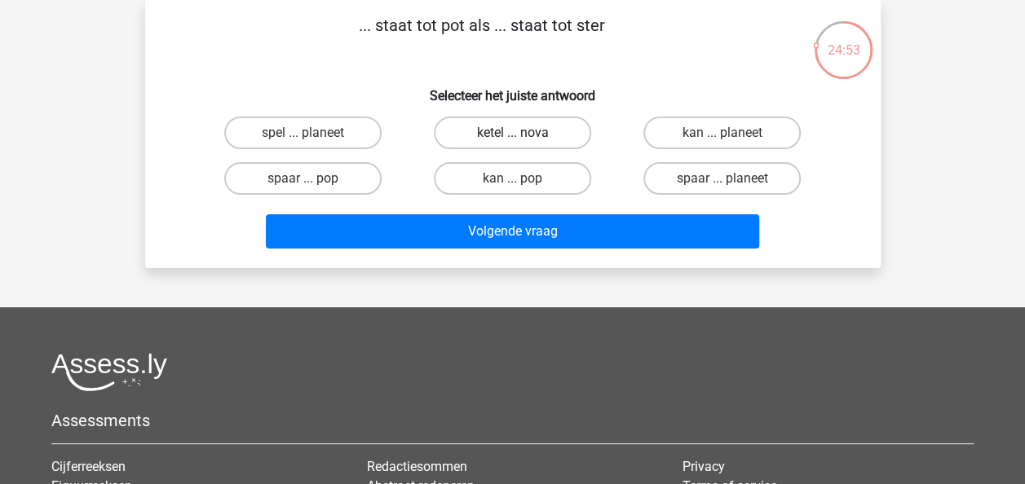
click at [471, 139] on label "ketel ... nova" at bounding box center [512, 133] width 157 height 33
click at [512, 139] on input "ketel ... nova" at bounding box center [517, 138] width 11 height 11
radio input "true"
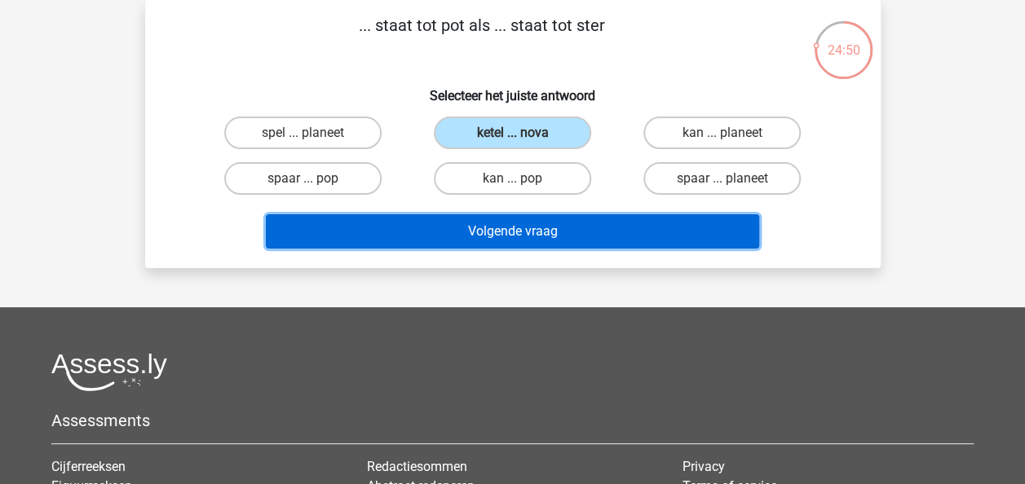
click at [464, 233] on button "Volgende vraag" at bounding box center [512, 231] width 493 height 34
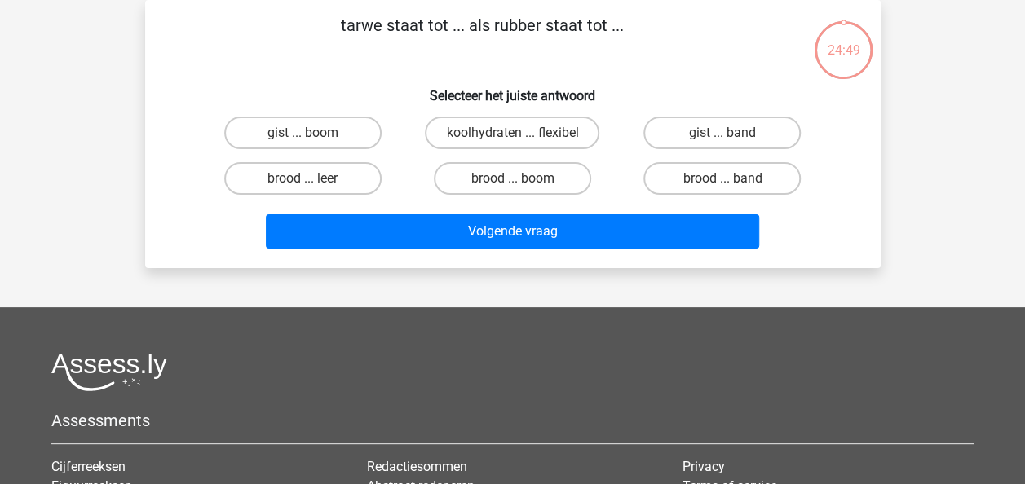
click at [403, 72] on div "tarwe staat tot ... als rubber staat tot ... Selecteer het juiste antwoord gist…" at bounding box center [513, 134] width 722 height 242
click at [698, 178] on label "brood ... band" at bounding box center [721, 178] width 157 height 33
click at [722, 179] on input "brood ... band" at bounding box center [727, 184] width 11 height 11
radio input "true"
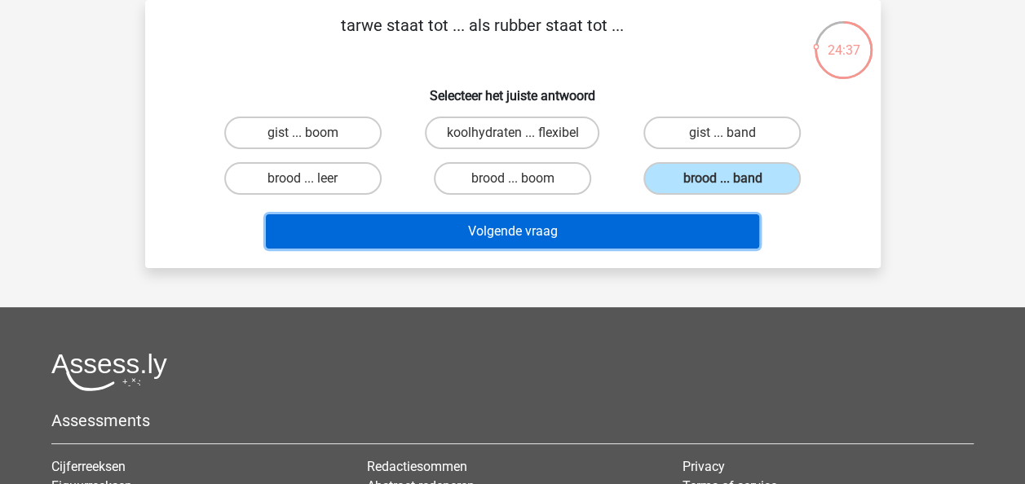
click at [541, 223] on button "Volgende vraag" at bounding box center [512, 231] width 493 height 34
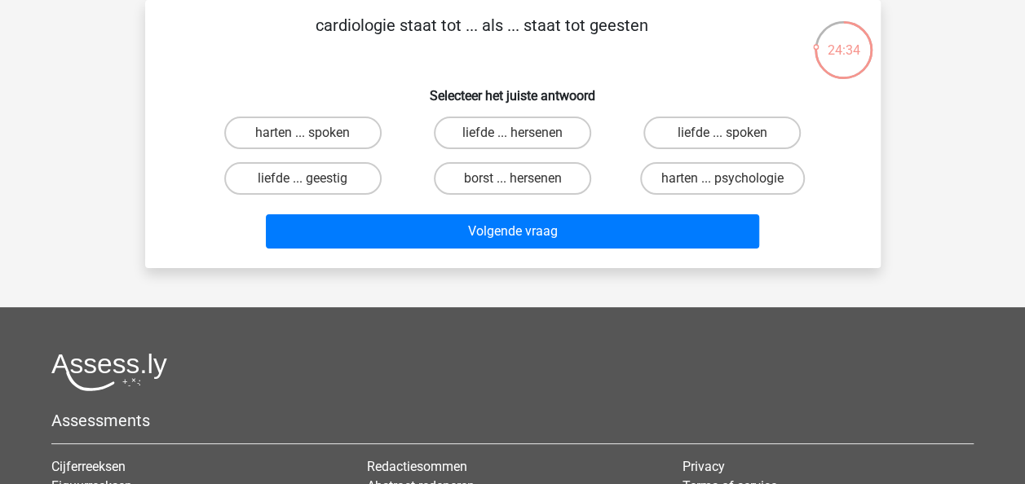
click at [397, 77] on h6 "Selecteer het juiste antwoord" at bounding box center [512, 89] width 683 height 29
click at [335, 129] on label "harten ... spoken" at bounding box center [302, 133] width 157 height 33
click at [313, 133] on input "harten ... spoken" at bounding box center [308, 138] width 11 height 11
radio input "true"
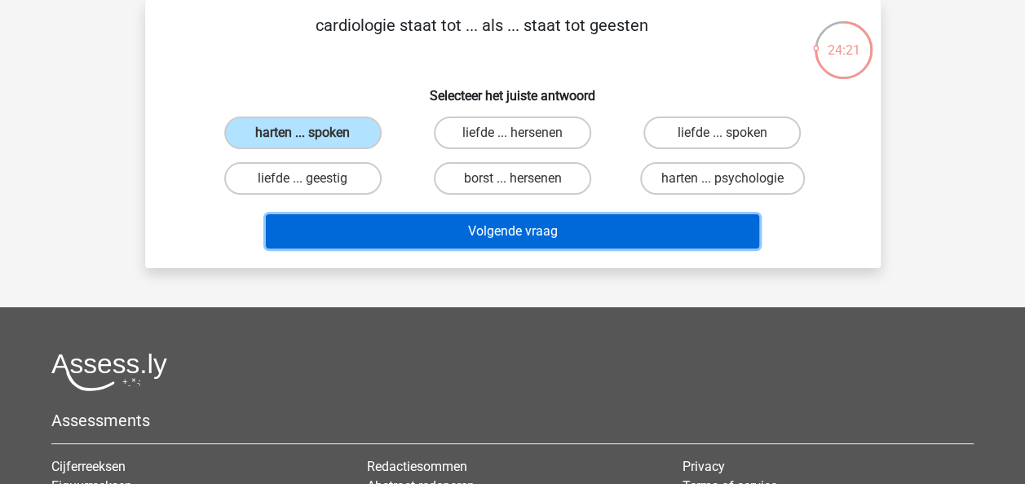
click at [486, 225] on button "Volgende vraag" at bounding box center [512, 231] width 493 height 34
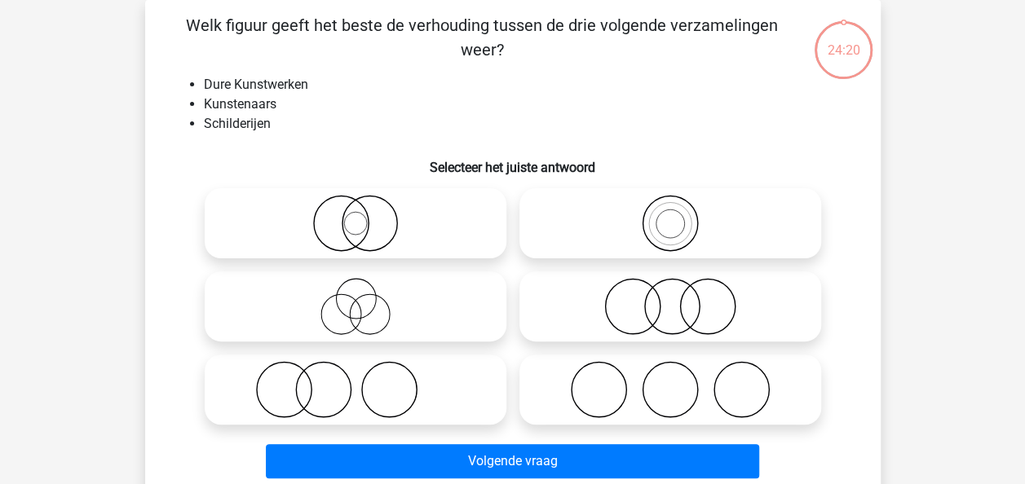
click at [369, 106] on li "Kunstenaars" at bounding box center [529, 105] width 651 height 20
click at [367, 97] on li "Kunstenaars" at bounding box center [529, 105] width 651 height 20
click at [305, 104] on li "Kunstenaars" at bounding box center [529, 105] width 651 height 20
click at [338, 90] on li "Dure Kunstwerken" at bounding box center [529, 85] width 651 height 20
click at [342, 372] on icon at bounding box center [355, 389] width 289 height 57
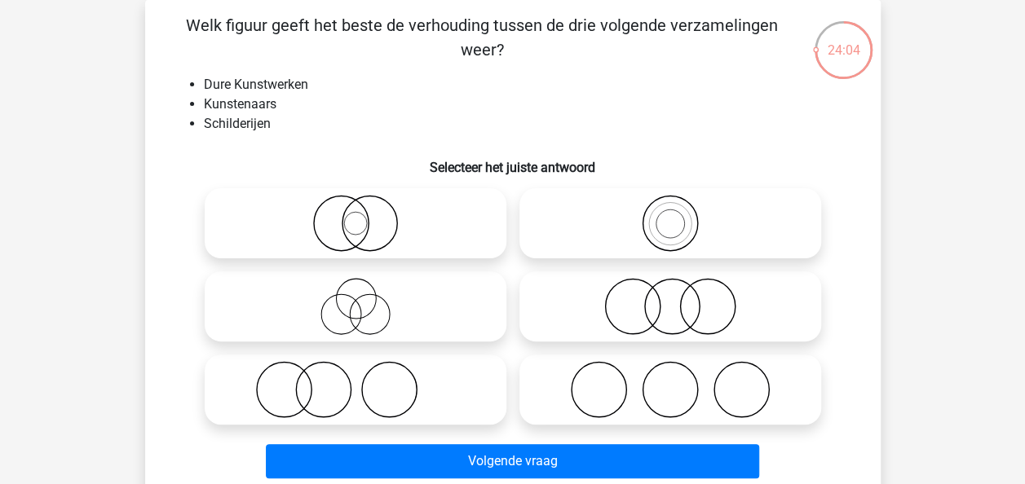
click at [356, 372] on input "radio" at bounding box center [361, 376] width 11 height 11
radio input "true"
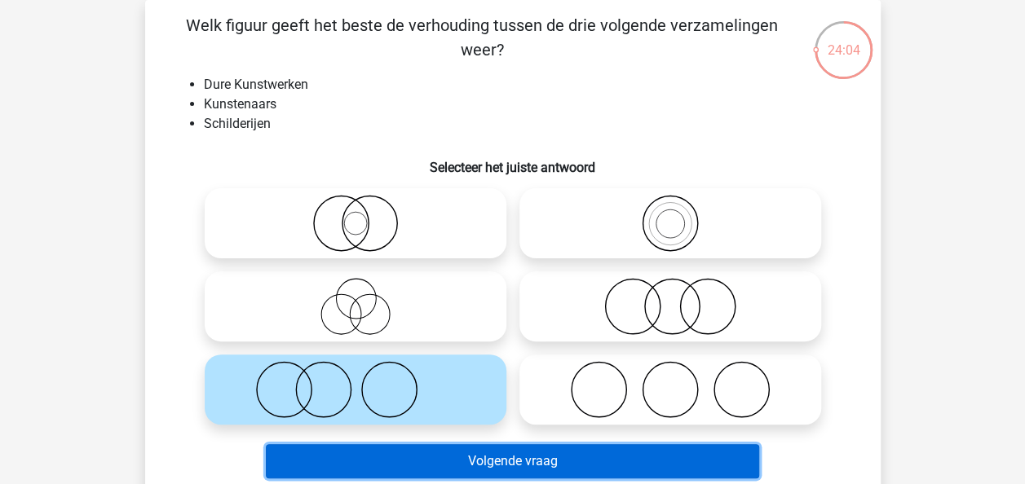
click at [494, 447] on button "Volgende vraag" at bounding box center [512, 461] width 493 height 34
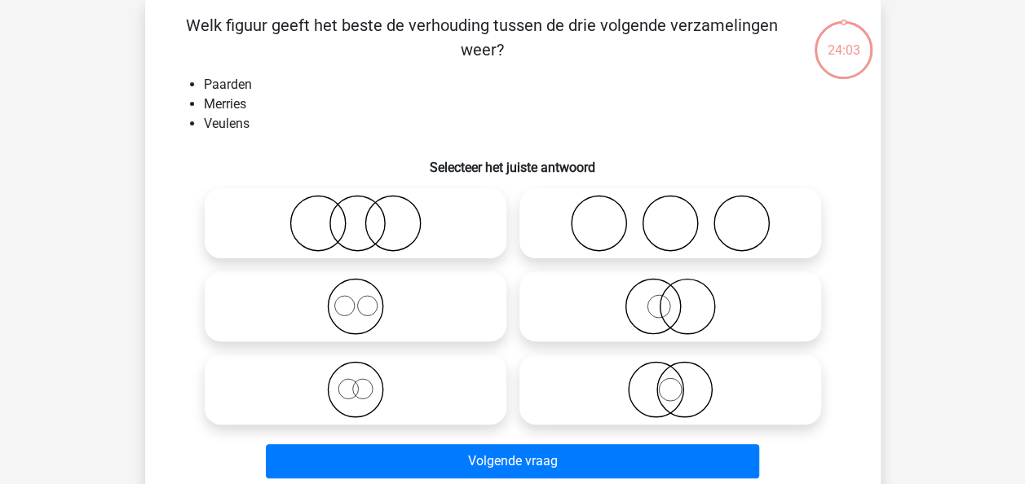
click at [375, 99] on li "Merries" at bounding box center [529, 105] width 651 height 20
click at [363, 308] on icon at bounding box center [355, 306] width 289 height 57
click at [363, 298] on input "radio" at bounding box center [361, 293] width 11 height 11
radio input "true"
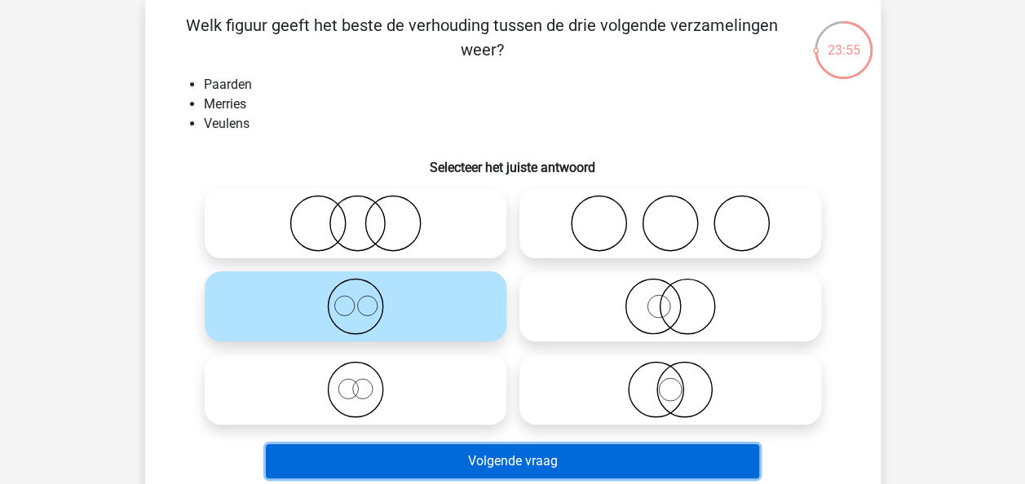
click at [517, 452] on button "Volgende vraag" at bounding box center [512, 461] width 493 height 34
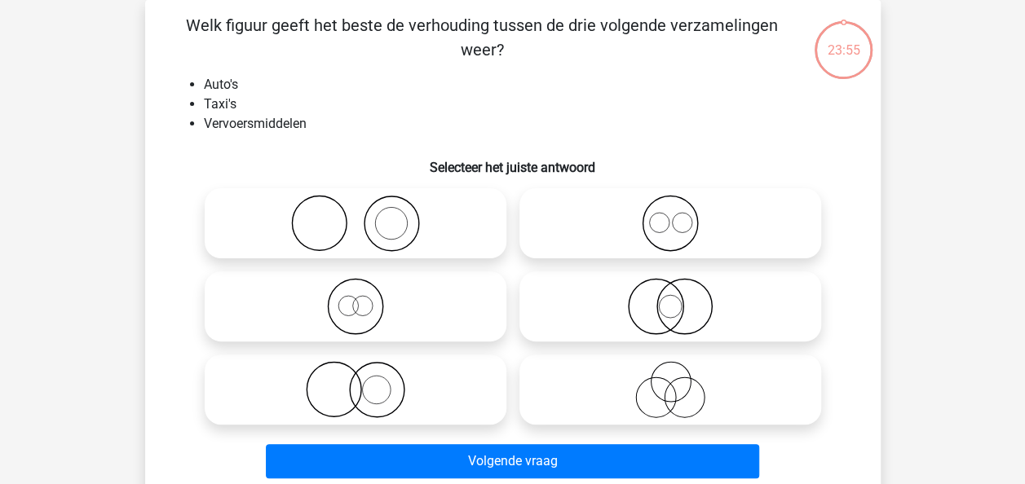
click at [387, 111] on li "Taxi's" at bounding box center [529, 105] width 651 height 20
click at [401, 102] on li "Taxi's" at bounding box center [529, 105] width 651 height 20
click at [594, 233] on icon at bounding box center [670, 223] width 289 height 57
click at [670, 215] on input "radio" at bounding box center [675, 210] width 11 height 11
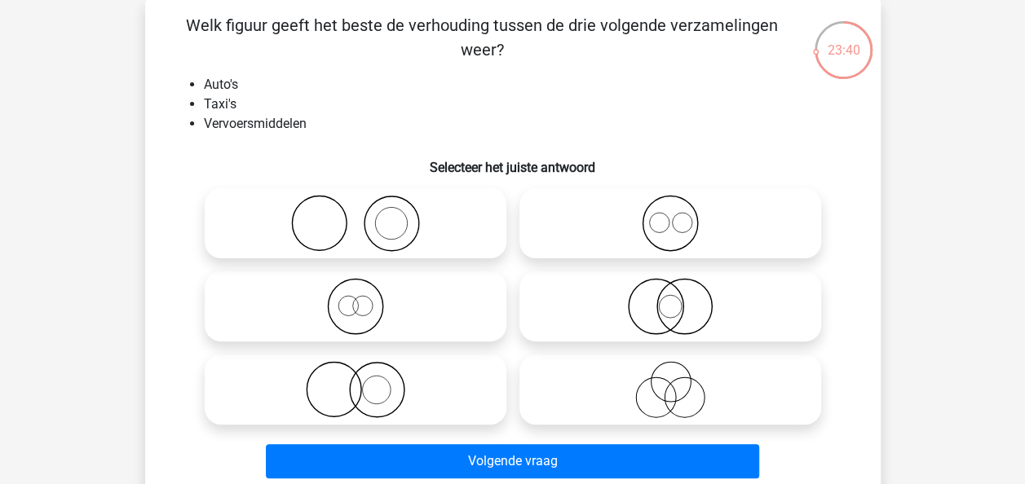
radio input "true"
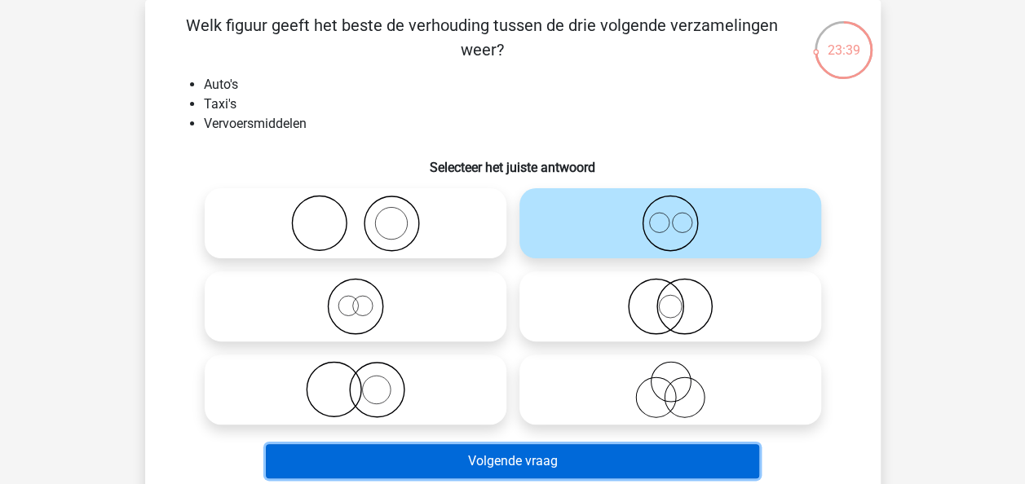
click at [535, 458] on button "Volgende vraag" at bounding box center [512, 461] width 493 height 34
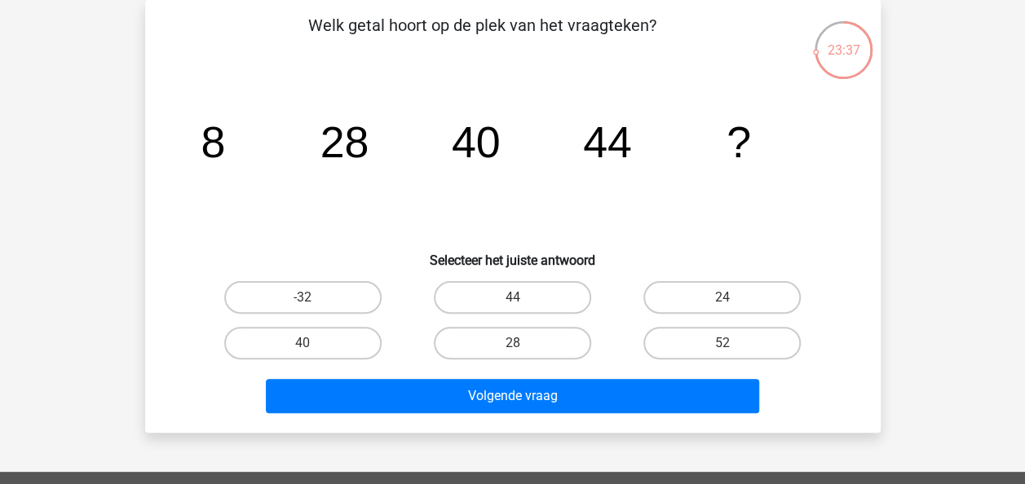
click at [138, 208] on div "23:37 Vraag 19 van de 63 Categorie: eelloo Volledige simulatie test 1 Welk geta…" at bounding box center [513, 216] width 762 height 433
click at [329, 350] on label "40" at bounding box center [302, 343] width 157 height 33
click at [313, 350] on input "40" at bounding box center [308, 348] width 11 height 11
radio input "true"
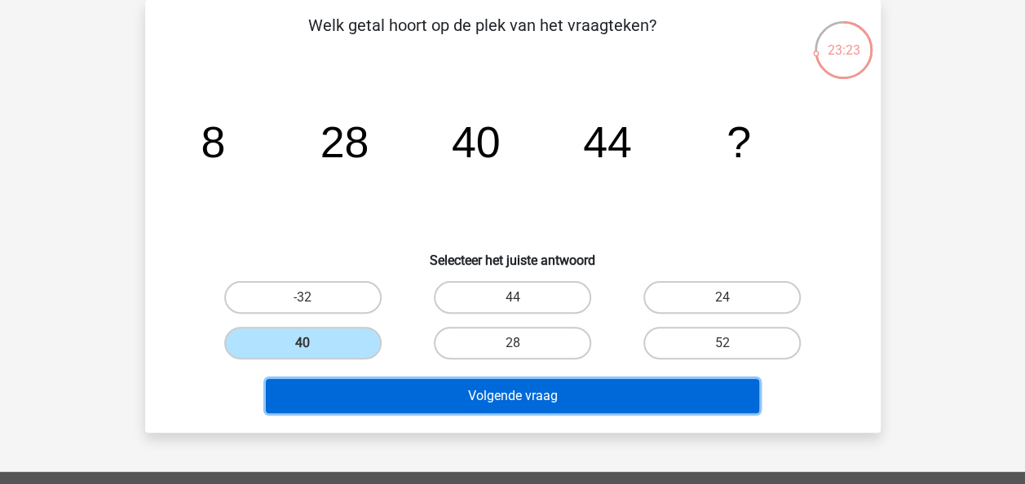
click at [429, 393] on button "Volgende vraag" at bounding box center [512, 396] width 493 height 34
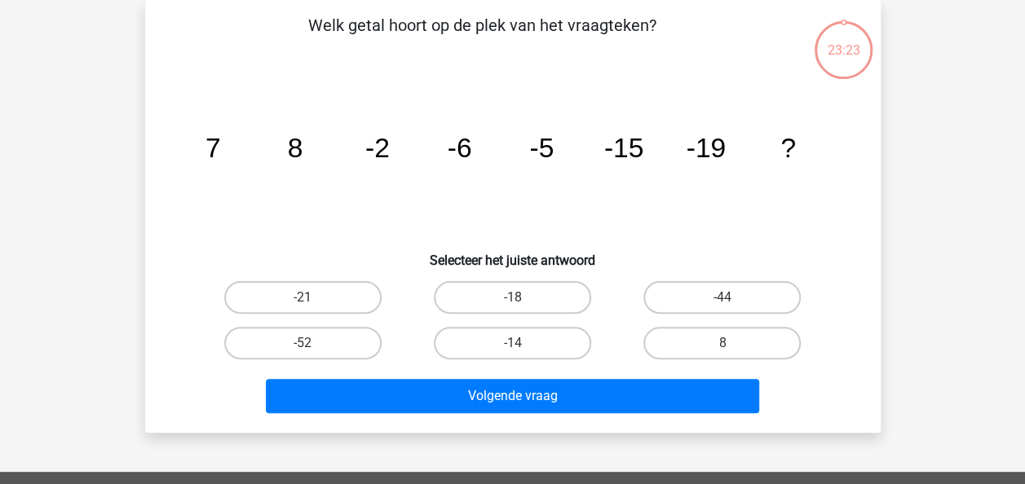
click at [341, 209] on icon "image/svg+xml 7 8 -2 -6 -5 -15 -19 ?" at bounding box center [512, 157] width 657 height 165
click at [339, 204] on icon "image/svg+xml 7 8 -2 -6 -5 -15 -19 ?" at bounding box center [512, 157] width 657 height 165
click at [334, 193] on icon "image/svg+xml 7 8 -2 -6 -5 -15 -19 ?" at bounding box center [512, 157] width 657 height 165
click at [322, 203] on icon "image/svg+xml 7 8 -2 -6 -5 -15 -19 ?" at bounding box center [512, 157] width 657 height 165
click at [334, 190] on icon "image/svg+xml 7 8 -2 -6 -5 -15 -19 ?" at bounding box center [512, 157] width 657 height 165
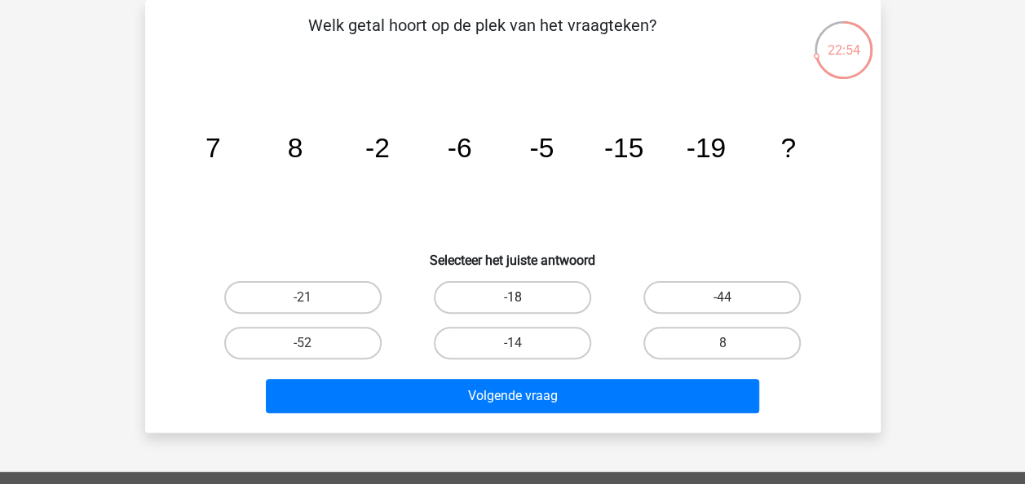
click at [506, 300] on label "-18" at bounding box center [512, 297] width 157 height 33
click at [512, 300] on input "-18" at bounding box center [517, 303] width 11 height 11
radio input "true"
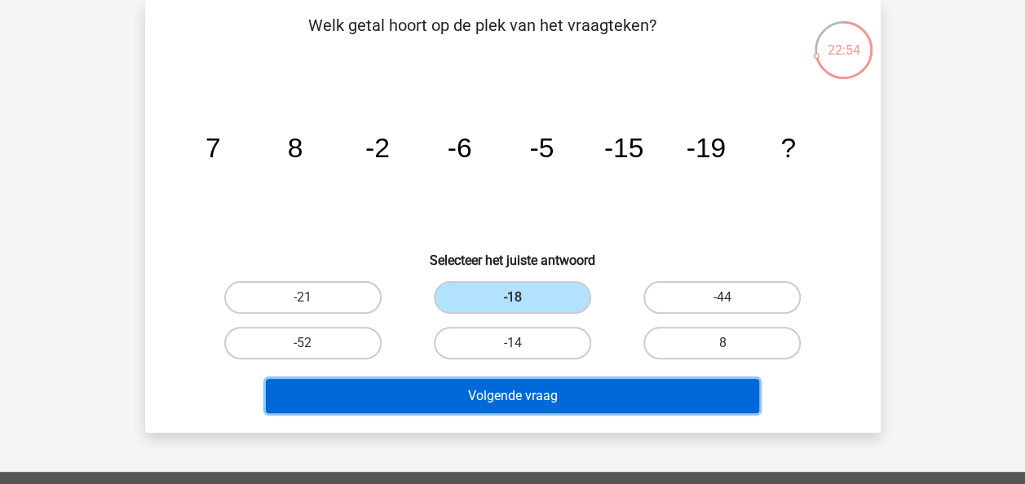
click at [537, 393] on button "Volgende vraag" at bounding box center [512, 396] width 493 height 34
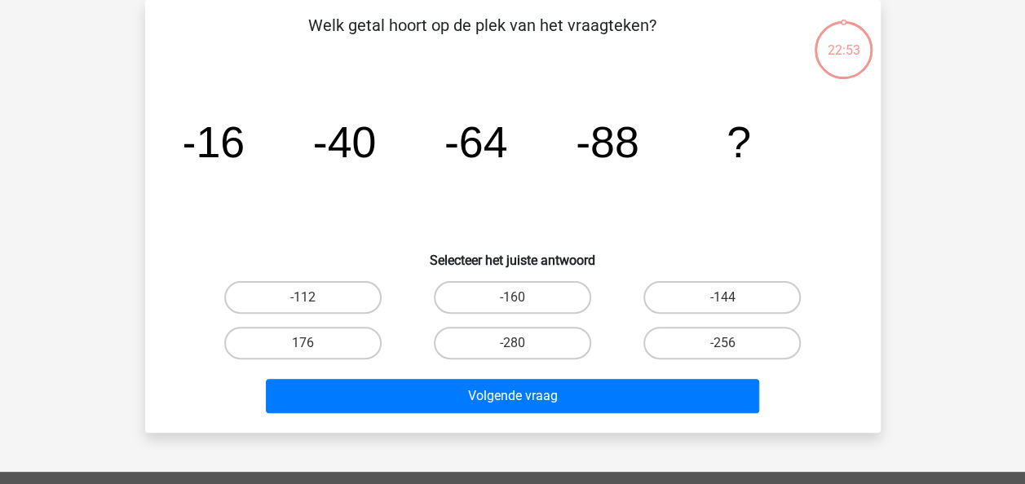
click at [358, 227] on icon "image/svg+xml -16 -40 -64 -88 ?" at bounding box center [512, 157] width 657 height 165
click at [352, 214] on icon "image/svg+xml -16 -40 -64 -88 ?" at bounding box center [512, 157] width 657 height 165
click at [295, 186] on icon "image/svg+xml -16 -40 -64 -88 ?" at bounding box center [512, 157] width 657 height 165
click at [298, 296] on label "-112" at bounding box center [302, 297] width 157 height 33
click at [303, 298] on input "-112" at bounding box center [308, 303] width 11 height 11
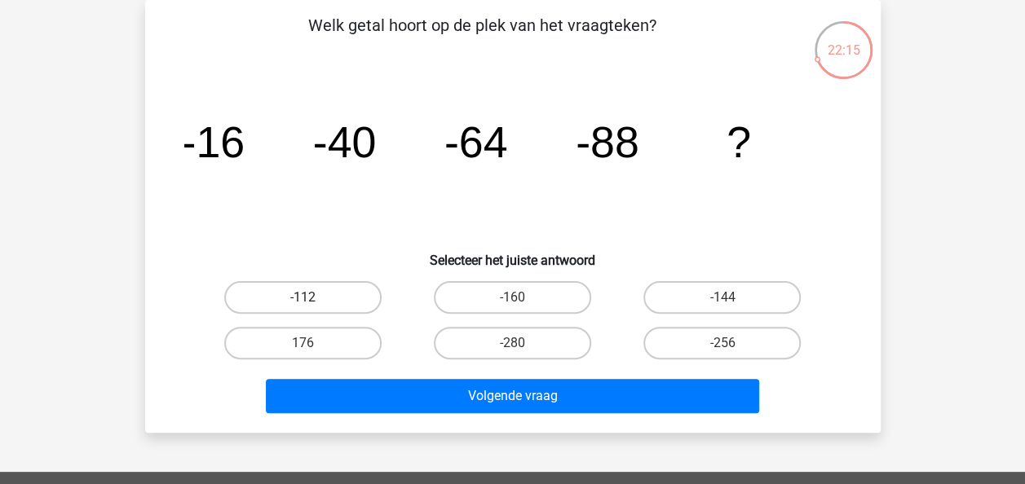
radio input "true"
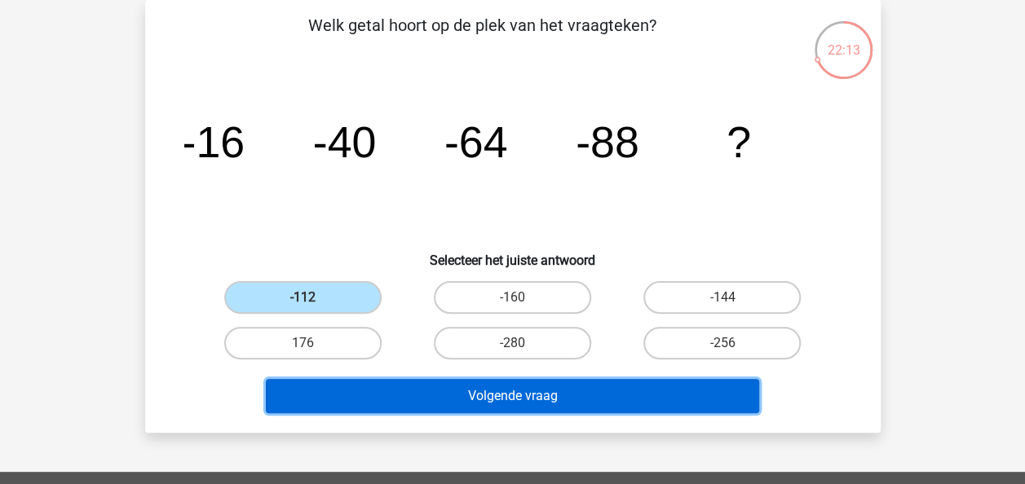
click at [509, 386] on button "Volgende vraag" at bounding box center [512, 396] width 493 height 34
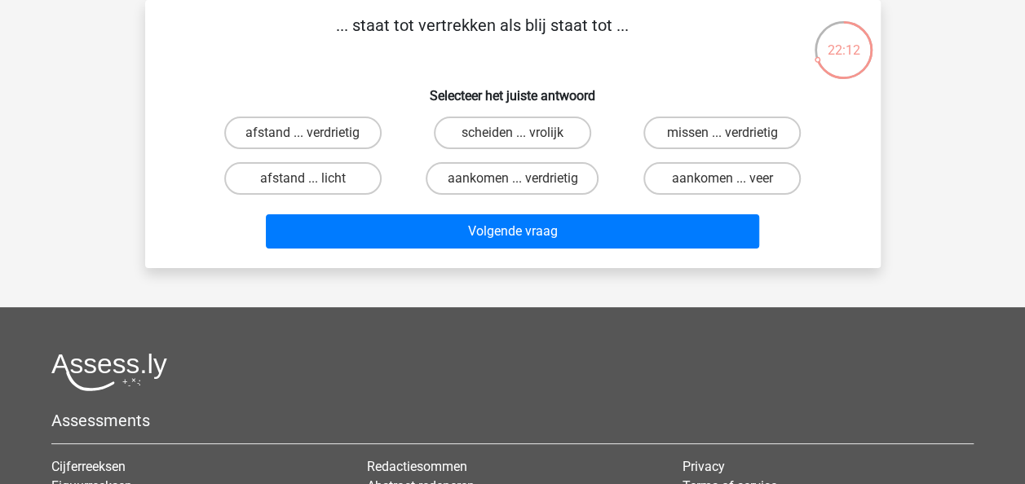
click at [332, 73] on div "... staat tot vertrekken als blij staat tot ... Selecteer het juiste antwoord a…" at bounding box center [513, 134] width 722 height 242
click at [499, 130] on label "scheiden ... vrolijk" at bounding box center [512, 133] width 157 height 33
click at [512, 133] on input "scheiden ... vrolijk" at bounding box center [517, 138] width 11 height 11
radio input "true"
click at [360, 70] on div "... staat tot vertrekken als blij staat tot ... Selecteer het juiste antwoord a…" at bounding box center [513, 134] width 722 height 242
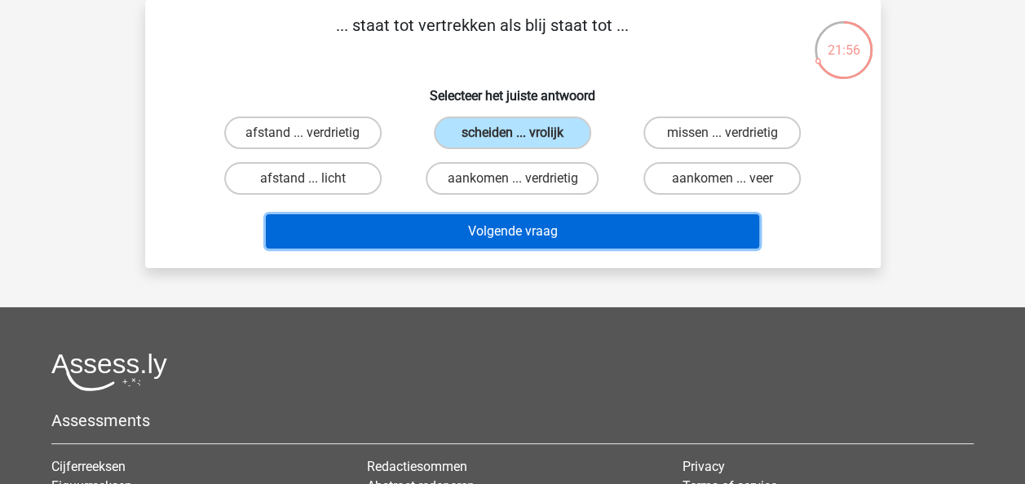
click at [514, 223] on button "Volgende vraag" at bounding box center [512, 231] width 493 height 34
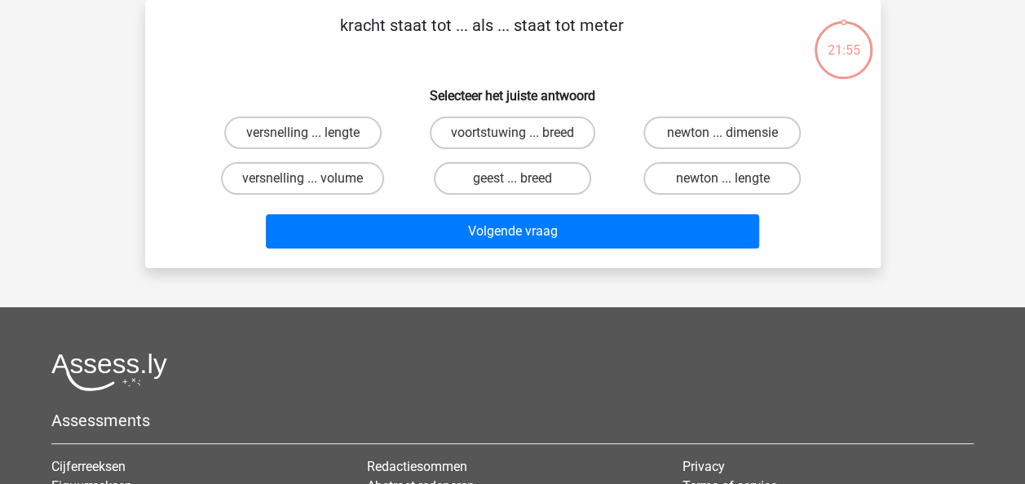
click at [373, 62] on div "kracht staat tot ... als ... staat tot meter Selecteer het juiste antwoord vers…" at bounding box center [513, 134] width 722 height 242
click at [367, 62] on p "kracht staat tot ... als ... staat tot meter" at bounding box center [482, 37] width 622 height 49
click at [367, 60] on p "kracht staat tot ... als ... staat tot meter" at bounding box center [482, 37] width 622 height 49
click at [771, 183] on label "newton ... lengte" at bounding box center [721, 178] width 157 height 33
click at [733, 183] on input "newton ... lengte" at bounding box center [727, 184] width 11 height 11
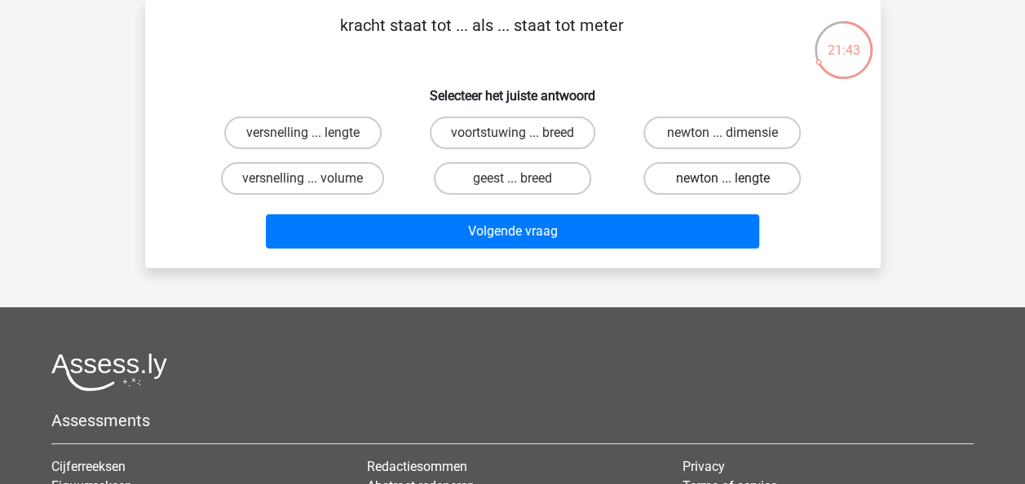
radio input "true"
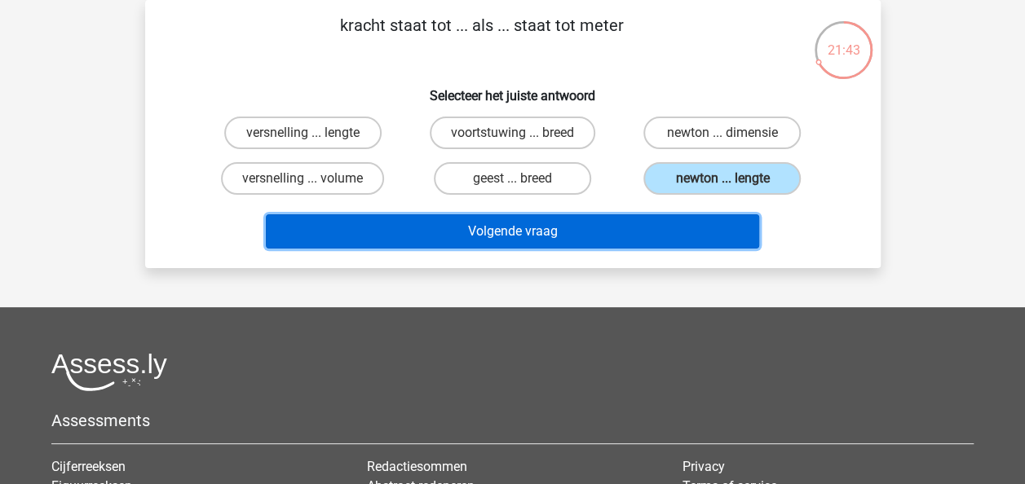
click at [522, 223] on button "Volgende vraag" at bounding box center [512, 231] width 493 height 34
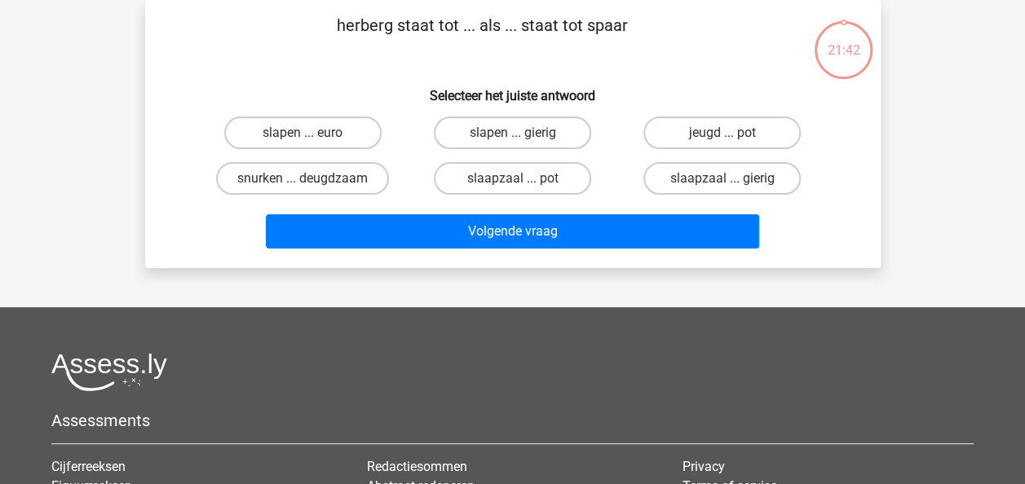
click at [381, 78] on h6 "Selecteer het juiste antwoord" at bounding box center [512, 89] width 683 height 29
click at [485, 178] on label "slaapzaal ... pot" at bounding box center [512, 178] width 157 height 33
click at [512, 179] on input "slaapzaal ... pot" at bounding box center [517, 184] width 11 height 11
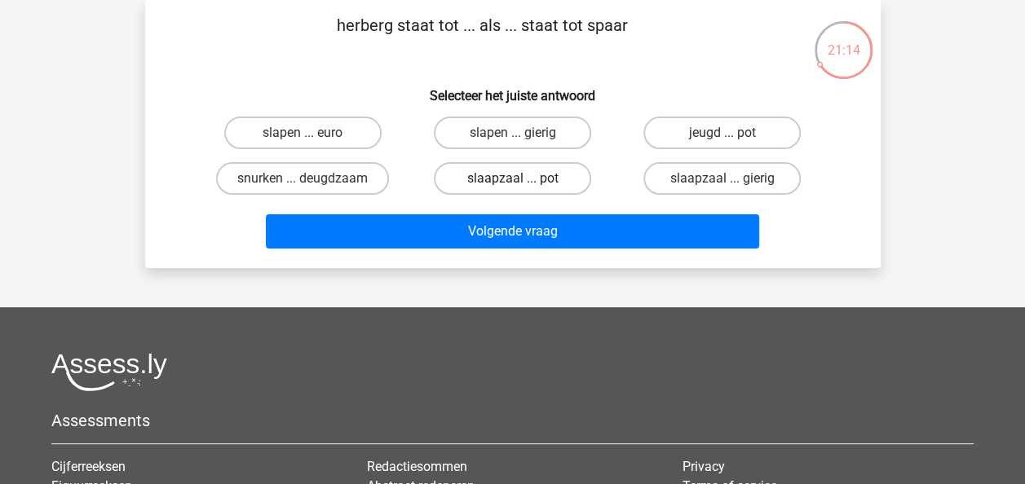
radio input "true"
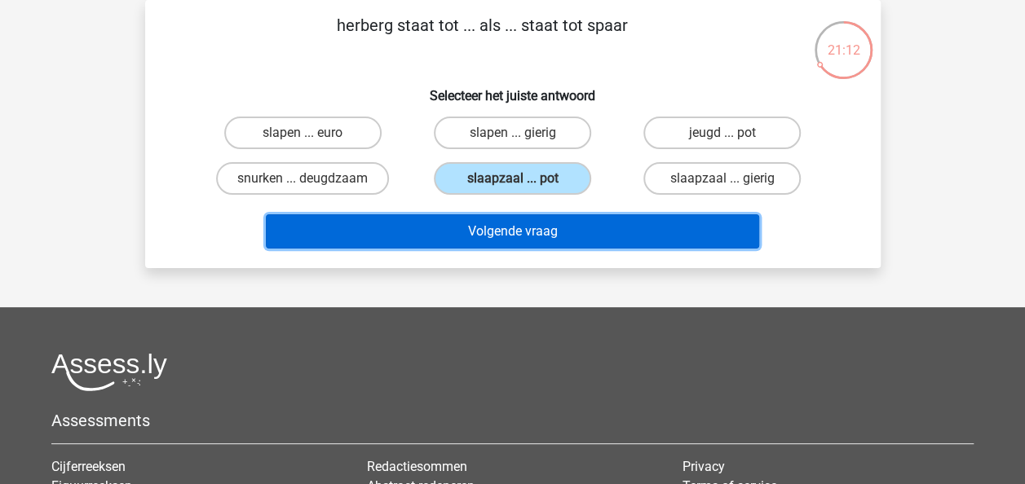
click at [497, 223] on button "Volgende vraag" at bounding box center [512, 231] width 493 height 34
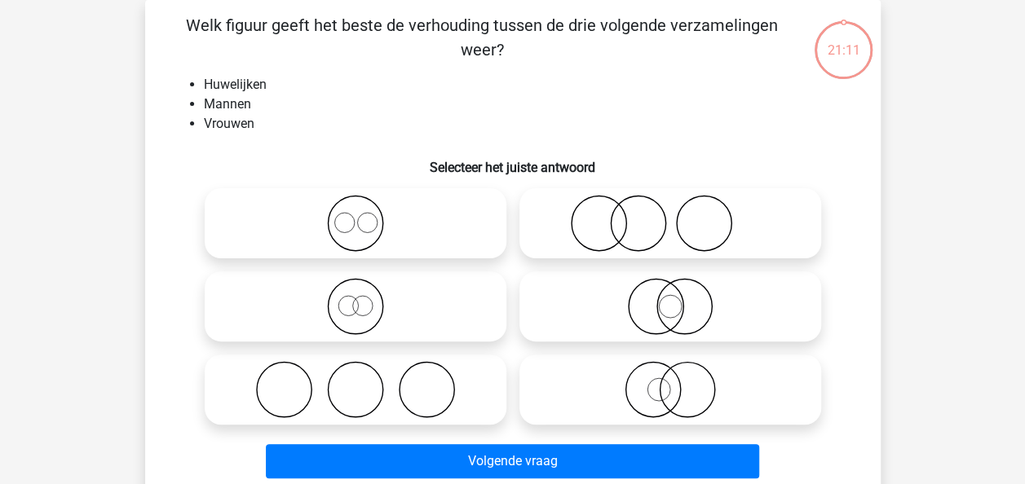
click at [401, 104] on li "Mannen" at bounding box center [529, 105] width 651 height 20
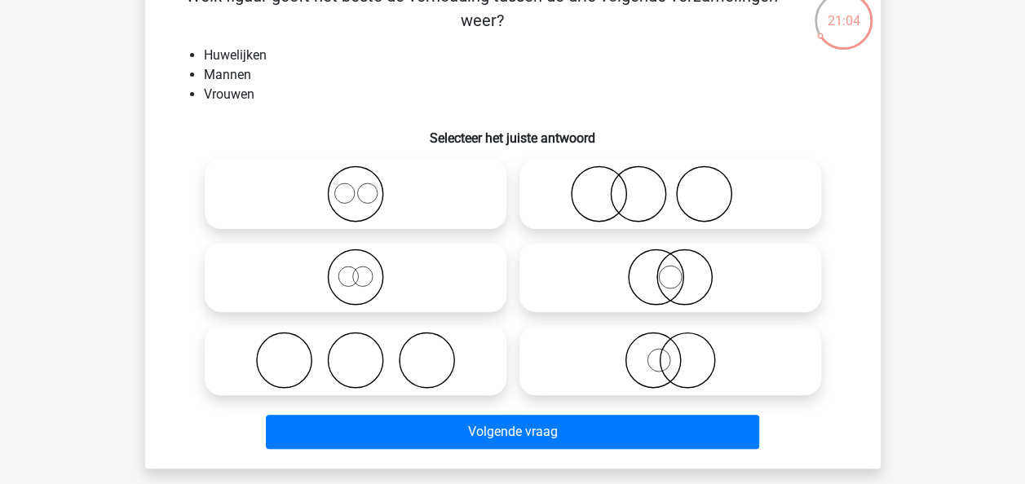
scroll to position [109, 0]
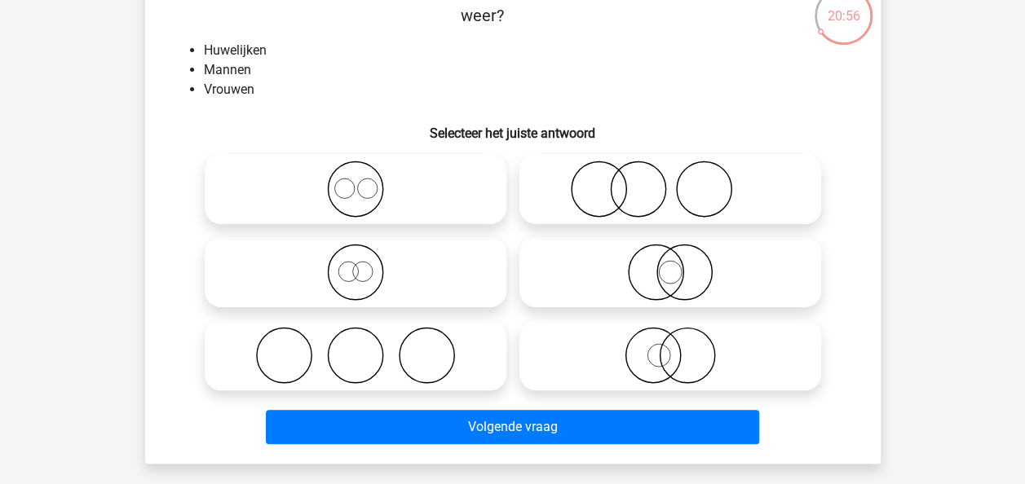
click at [455, 274] on icon at bounding box center [355, 272] width 289 height 57
click at [366, 264] on input "radio" at bounding box center [361, 259] width 11 height 11
radio input "true"
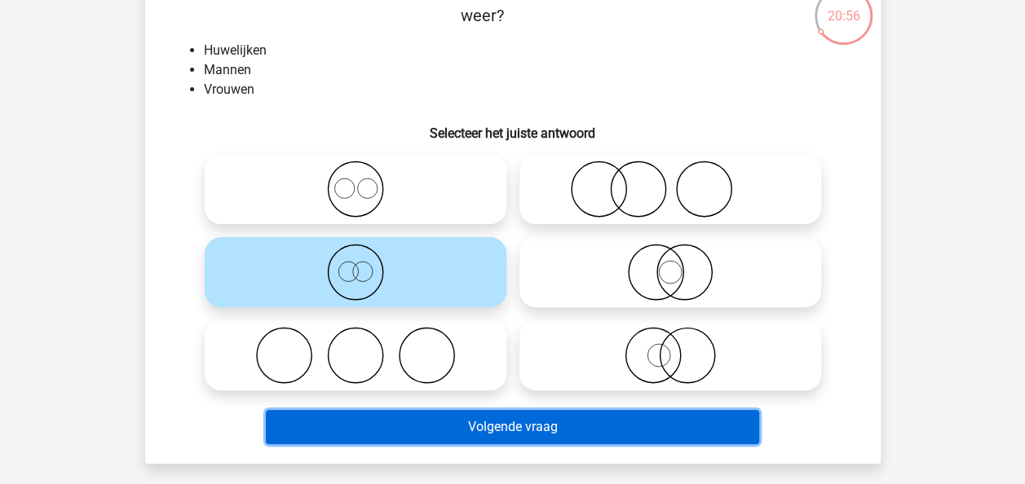
click at [537, 422] on button "Volgende vraag" at bounding box center [512, 427] width 493 height 34
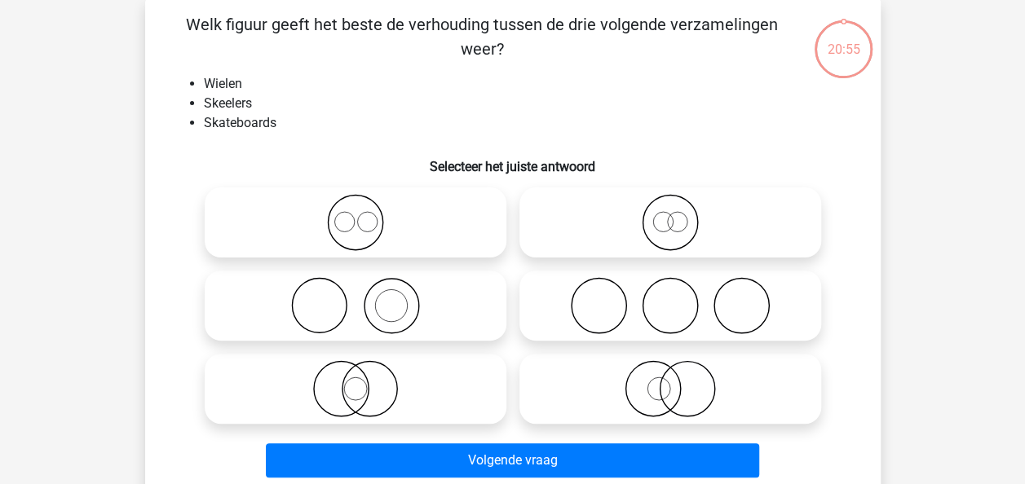
scroll to position [75, 0]
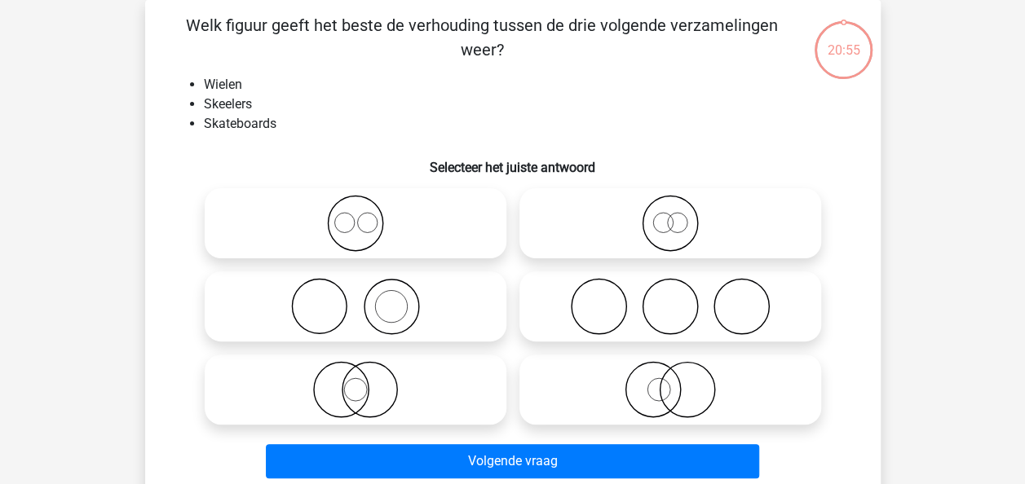
click at [400, 147] on h6 "Selecteer het juiste antwoord" at bounding box center [512, 161] width 683 height 29
drag, startPoint x: 381, startPoint y: 236, endPoint x: 481, endPoint y: 405, distance: 196.3
click at [381, 236] on icon at bounding box center [355, 223] width 289 height 57
click at [366, 215] on input "radio" at bounding box center [361, 210] width 11 height 11
radio input "true"
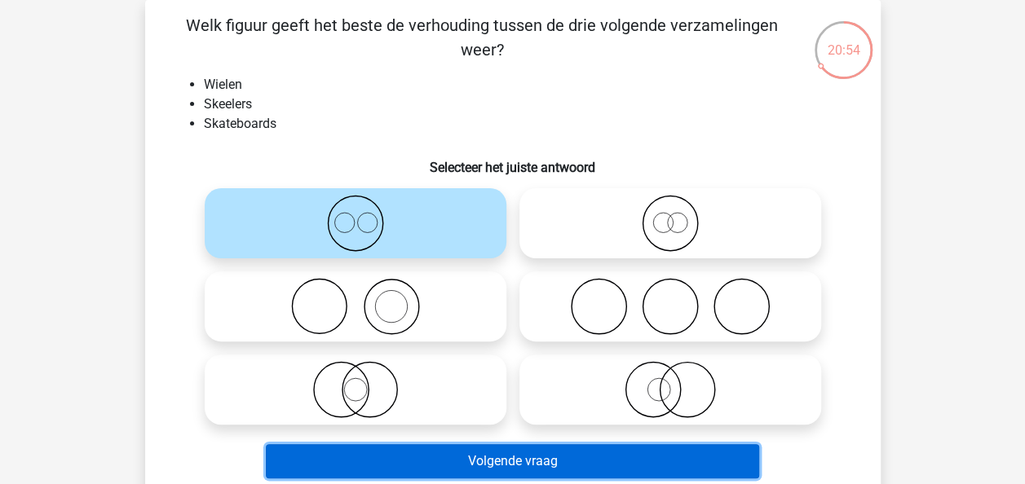
click at [501, 456] on button "Volgende vraag" at bounding box center [512, 461] width 493 height 34
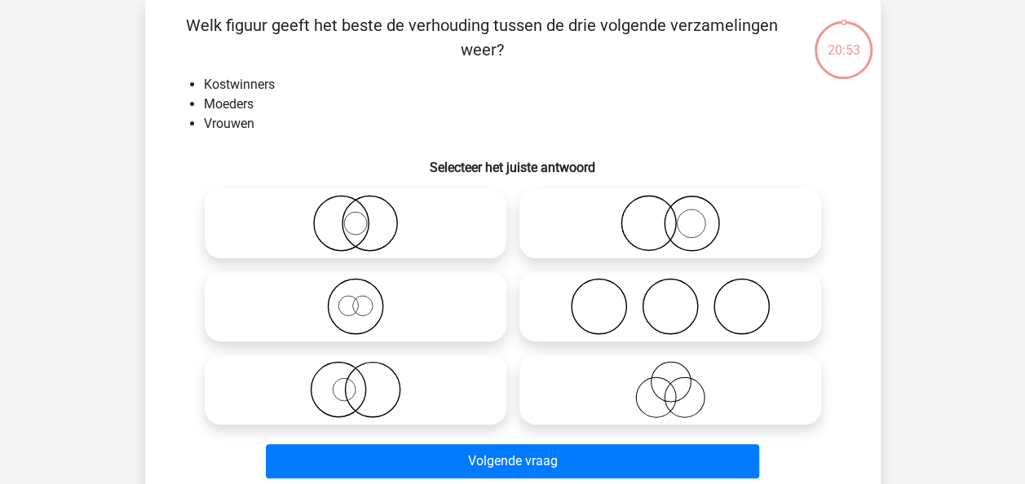
drag, startPoint x: 405, startPoint y: 228, endPoint x: 514, endPoint y: 428, distance: 227.3
click at [406, 228] on icon at bounding box center [355, 223] width 289 height 57
click at [366, 215] on input "radio" at bounding box center [361, 210] width 11 height 11
radio input "true"
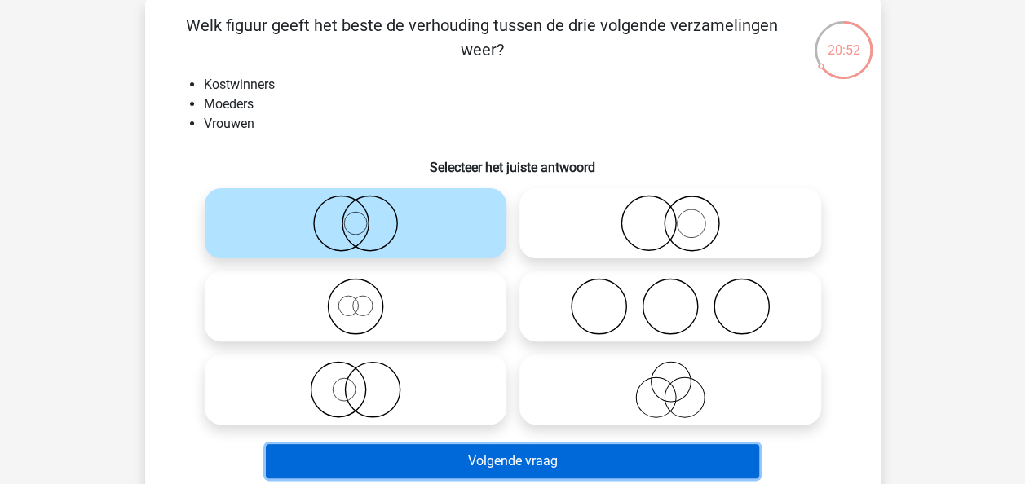
click at [524, 471] on button "Volgende vraag" at bounding box center [512, 461] width 493 height 34
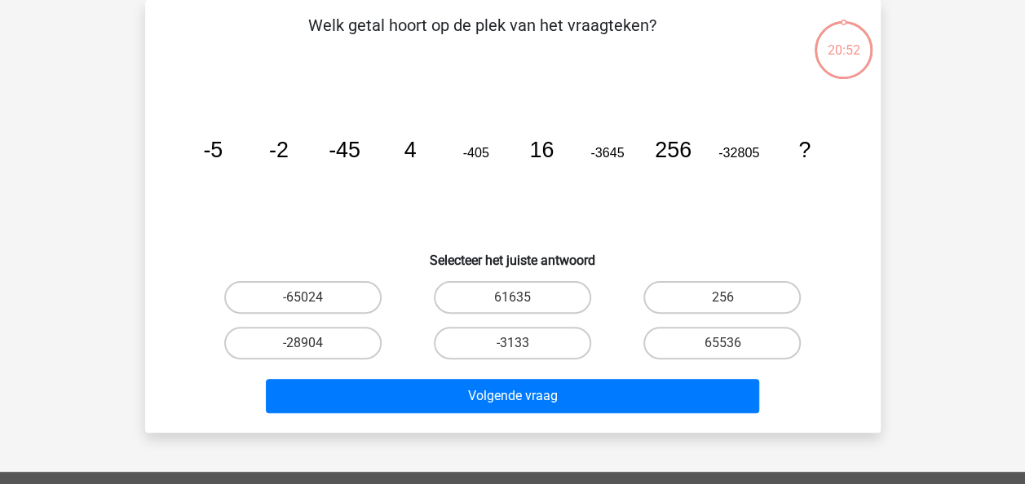
click at [431, 218] on icon "image/svg+xml -5 -2 -45 4 -405 16 -3645 256 -32805 ?" at bounding box center [512, 157] width 657 height 165
click at [519, 292] on label "61635" at bounding box center [512, 297] width 157 height 33
click at [519, 298] on input "61635" at bounding box center [517, 303] width 11 height 11
radio input "true"
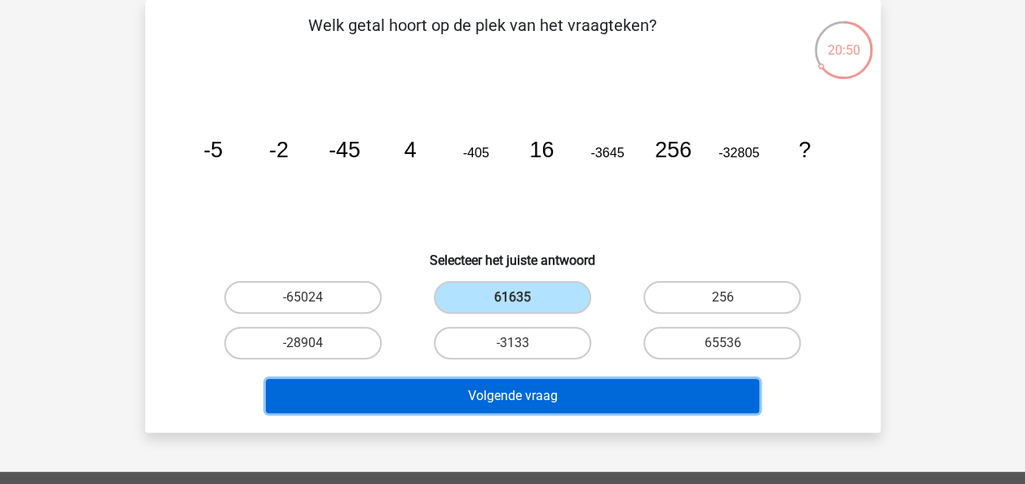
click at [553, 406] on button "Volgende vraag" at bounding box center [512, 396] width 493 height 34
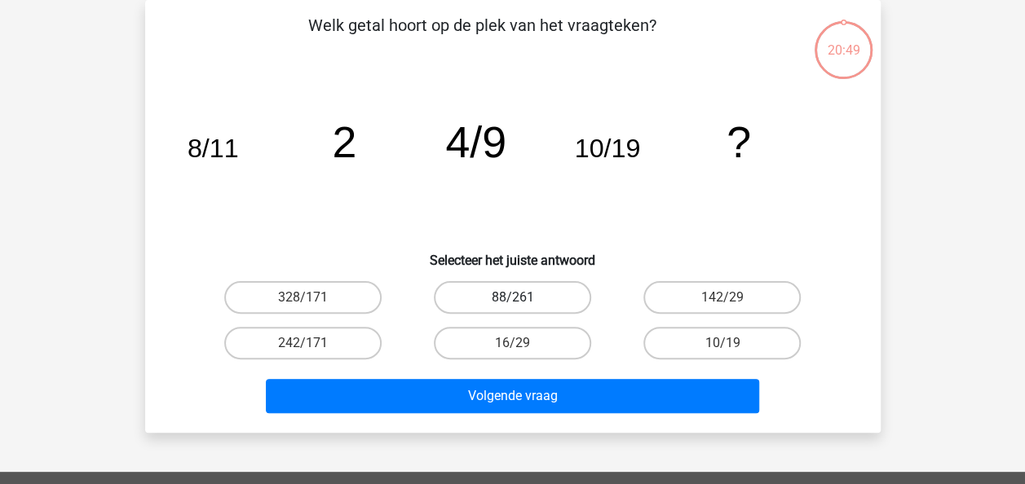
click at [533, 298] on label "88/261" at bounding box center [512, 297] width 157 height 33
click at [523, 298] on input "88/261" at bounding box center [517, 303] width 11 height 11
radio input "true"
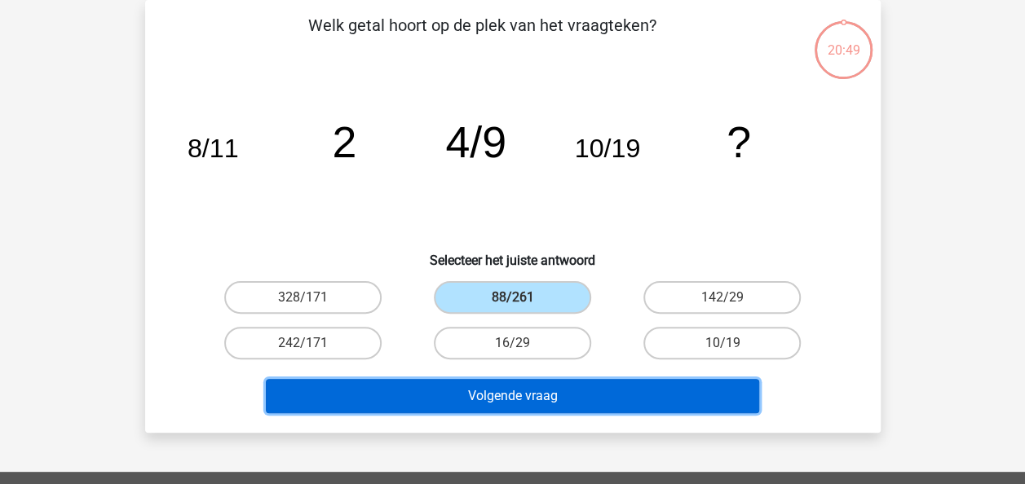
click at [554, 395] on button "Volgende vraag" at bounding box center [512, 396] width 493 height 34
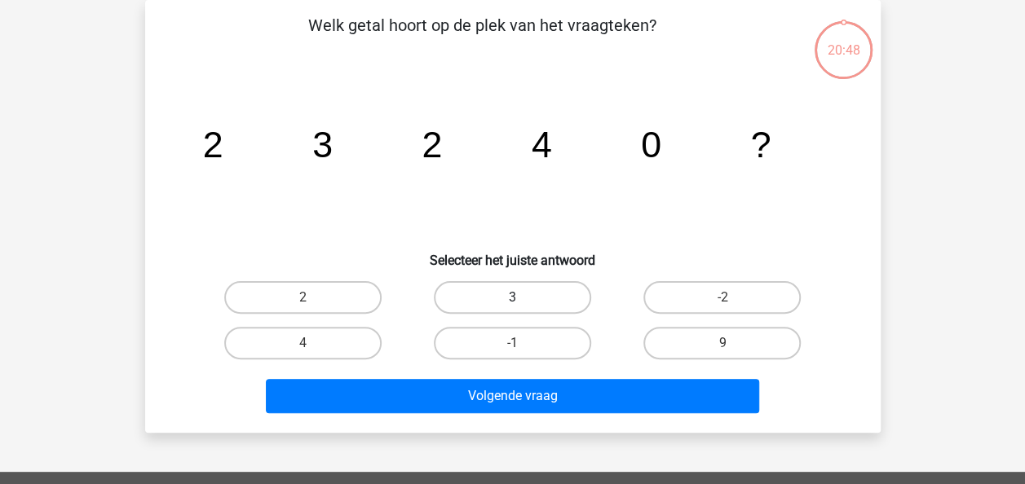
click at [535, 292] on label "3" at bounding box center [512, 297] width 157 height 33
click at [523, 298] on input "3" at bounding box center [517, 303] width 11 height 11
radio input "true"
click at [548, 374] on div "Volgende vraag" at bounding box center [512, 393] width 683 height 54
click at [546, 377] on div "Volgende vraag" at bounding box center [512, 393] width 683 height 54
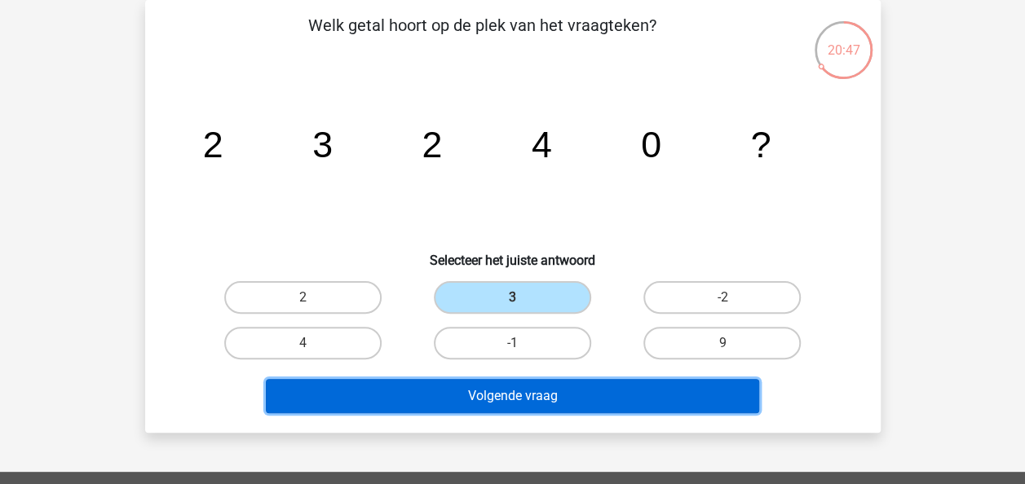
click at [544, 396] on button "Volgende vraag" at bounding box center [512, 396] width 493 height 34
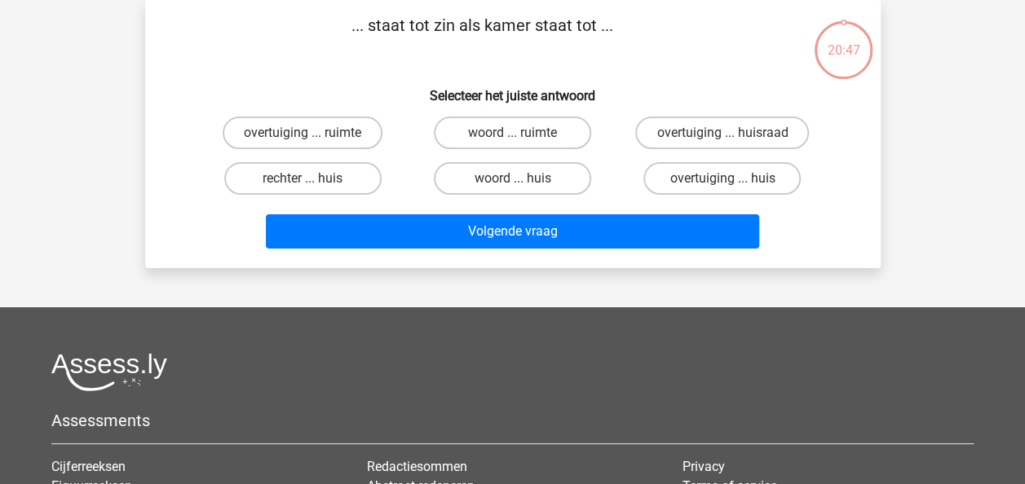
click at [523, 198] on div "woord ... huis" at bounding box center [513, 179] width 210 height 46
drag, startPoint x: 538, startPoint y: 171, endPoint x: 541, endPoint y: 214, distance: 43.3
click at [538, 173] on label "woord ... huis" at bounding box center [512, 178] width 157 height 33
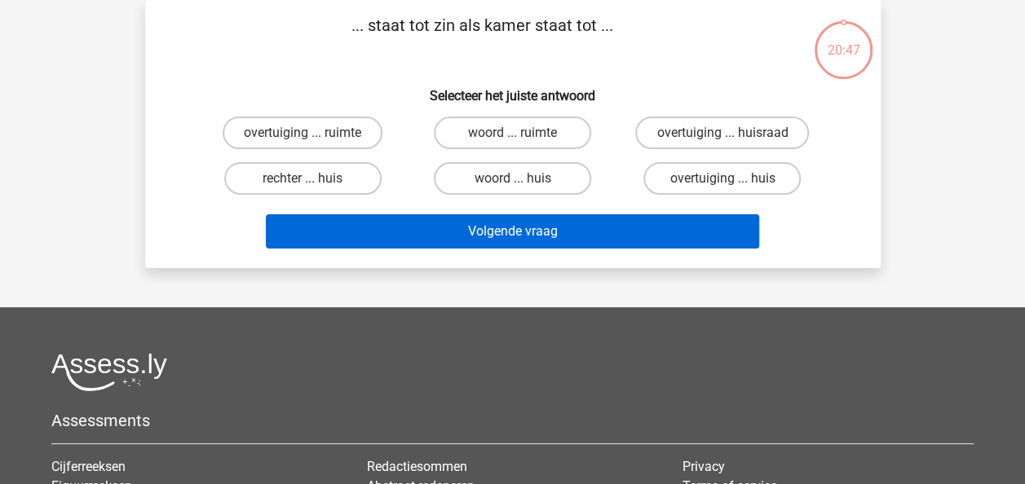
click at [523, 179] on input "woord ... huis" at bounding box center [517, 184] width 11 height 11
radio input "true"
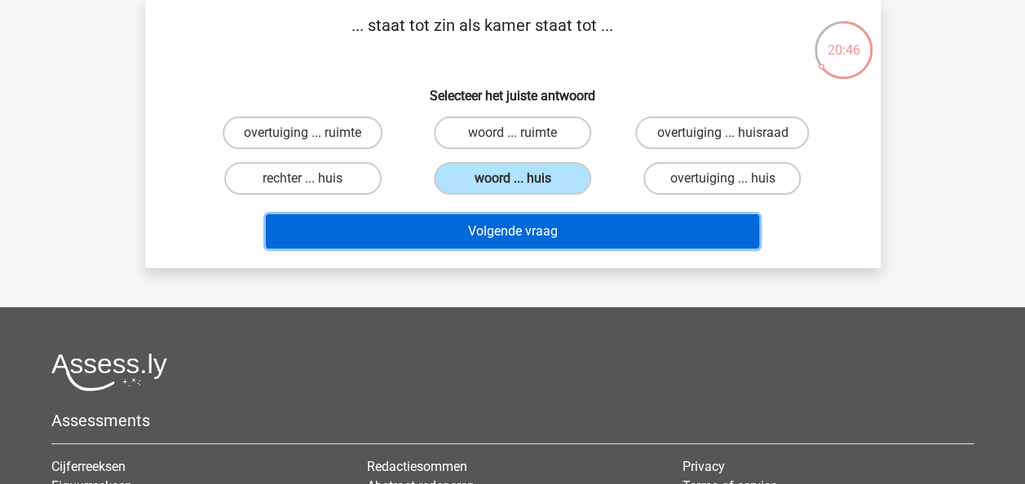
click at [541, 214] on button "Volgende vraag" at bounding box center [512, 231] width 493 height 34
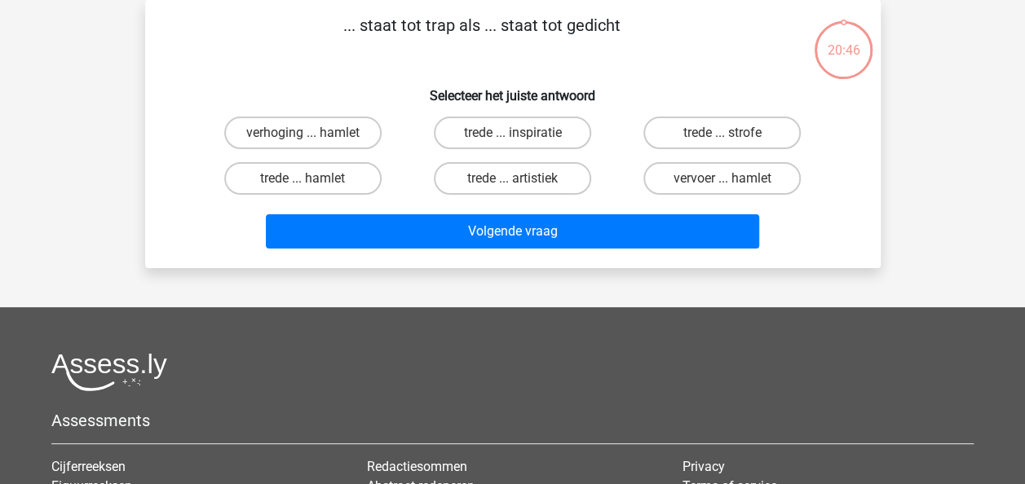
click at [541, 175] on label "trede ... artistiek" at bounding box center [512, 178] width 157 height 33
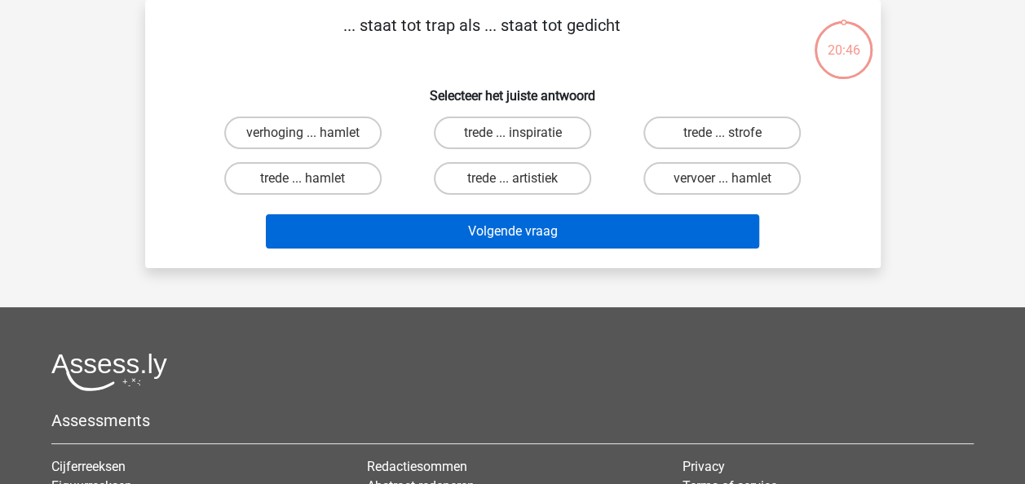
click at [523, 179] on input "trede ... artistiek" at bounding box center [517, 184] width 11 height 11
radio input "true"
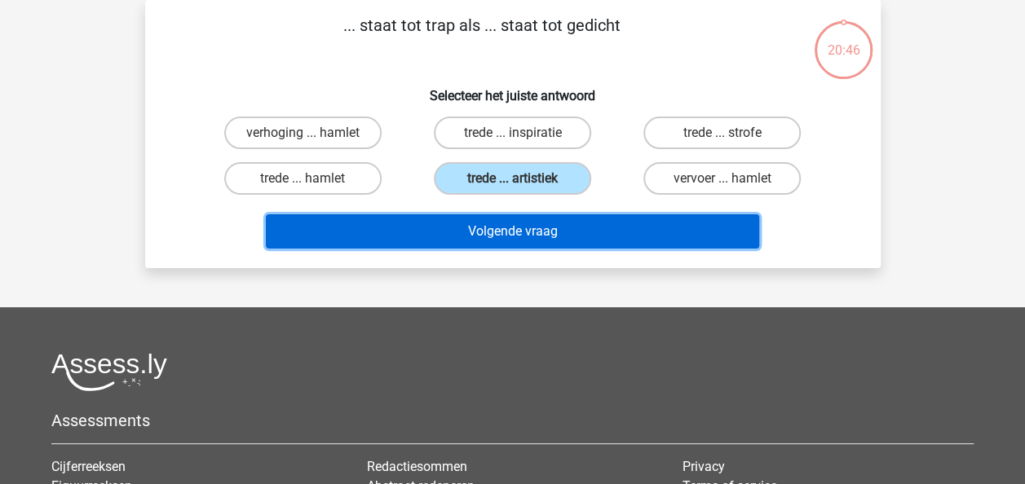
click at [536, 222] on button "Volgende vraag" at bounding box center [512, 231] width 493 height 34
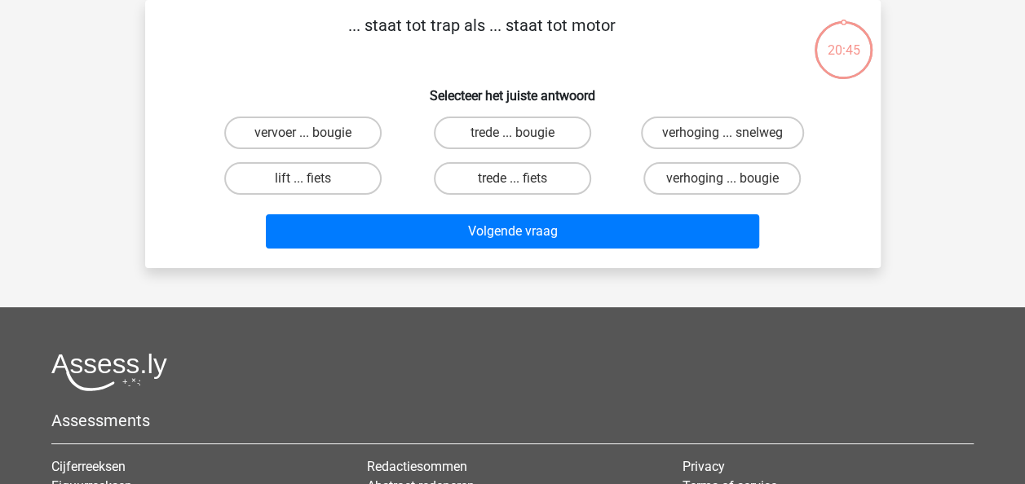
click at [531, 175] on label "trede ... fiets" at bounding box center [512, 178] width 157 height 33
click at [523, 179] on input "trede ... fiets" at bounding box center [517, 184] width 11 height 11
radio input "true"
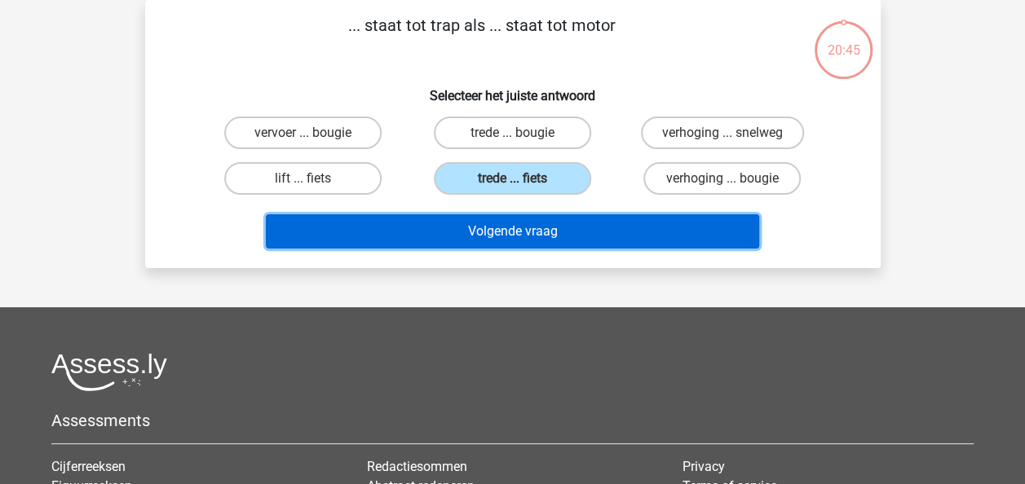
click at [527, 232] on button "Volgende vraag" at bounding box center [512, 231] width 493 height 34
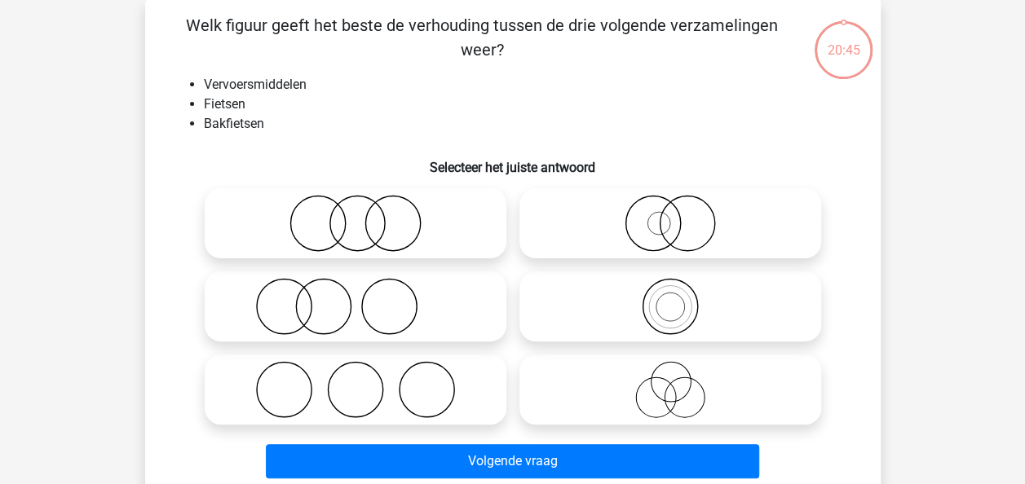
drag, startPoint x: 453, startPoint y: 211, endPoint x: 453, endPoint y: 266, distance: 54.6
click at [452, 212] on icon at bounding box center [355, 223] width 289 height 57
click at [366, 212] on input "radio" at bounding box center [361, 210] width 11 height 11
radio input "true"
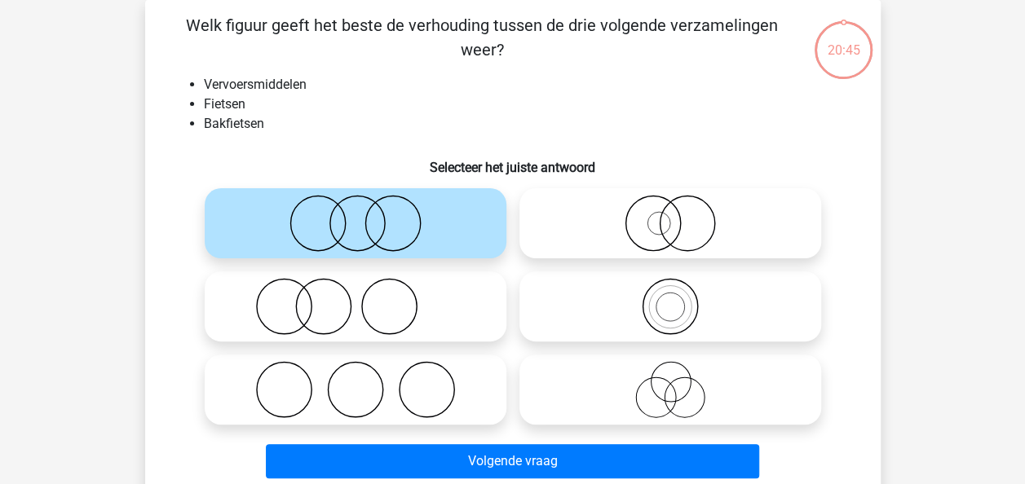
drag, startPoint x: 487, startPoint y: 424, endPoint x: 492, endPoint y: 440, distance: 17.0
click at [489, 427] on div at bounding box center [355, 389] width 315 height 83
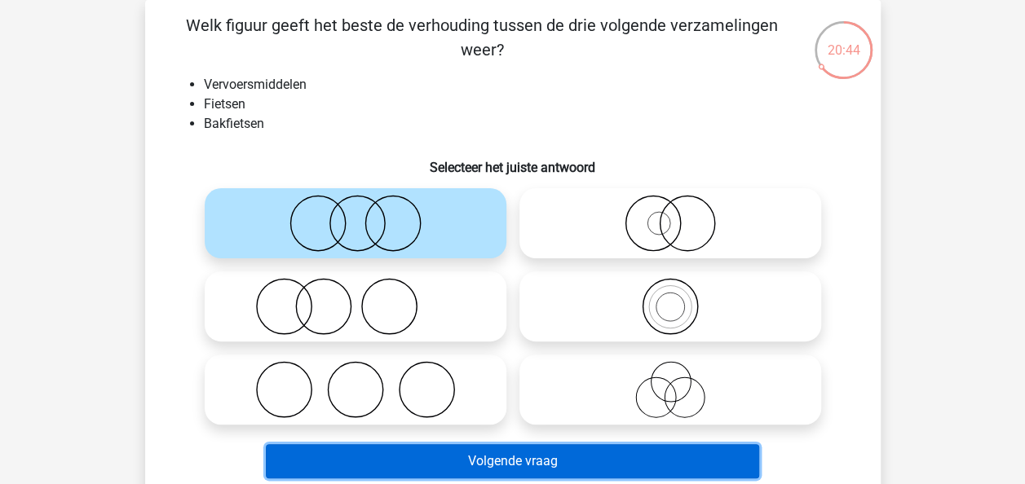
click at [496, 448] on button "Volgende vraag" at bounding box center [512, 461] width 493 height 34
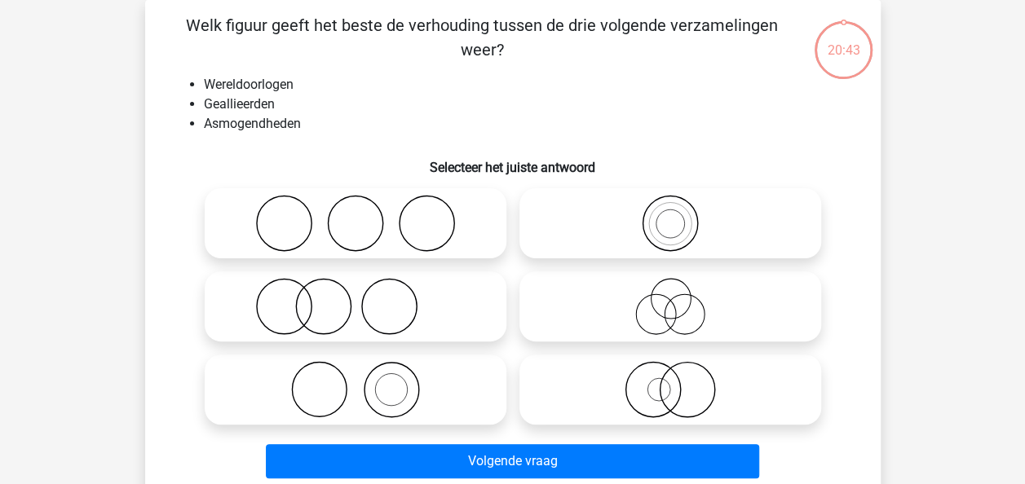
click at [442, 232] on icon at bounding box center [355, 223] width 289 height 57
click at [366, 215] on input "radio" at bounding box center [361, 210] width 11 height 11
radio input "true"
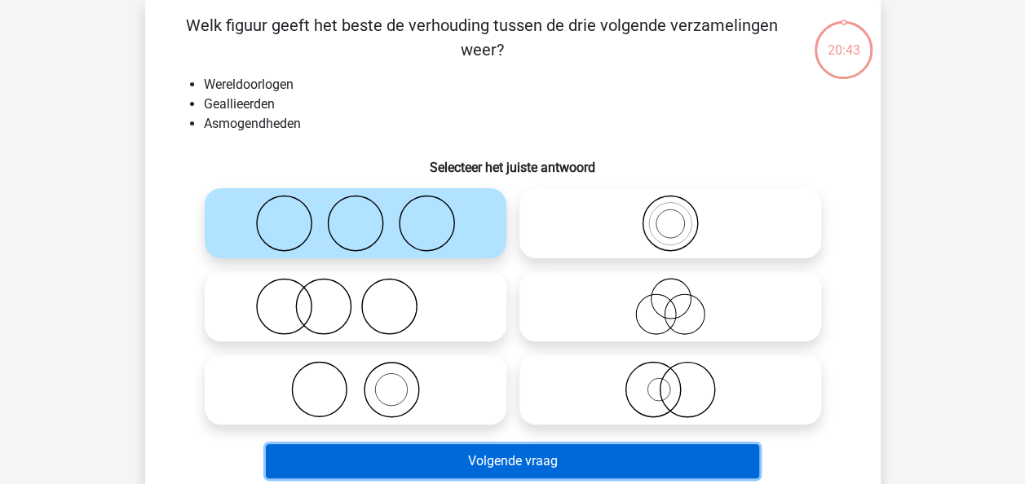
click at [504, 450] on button "Volgende vraag" at bounding box center [512, 461] width 493 height 34
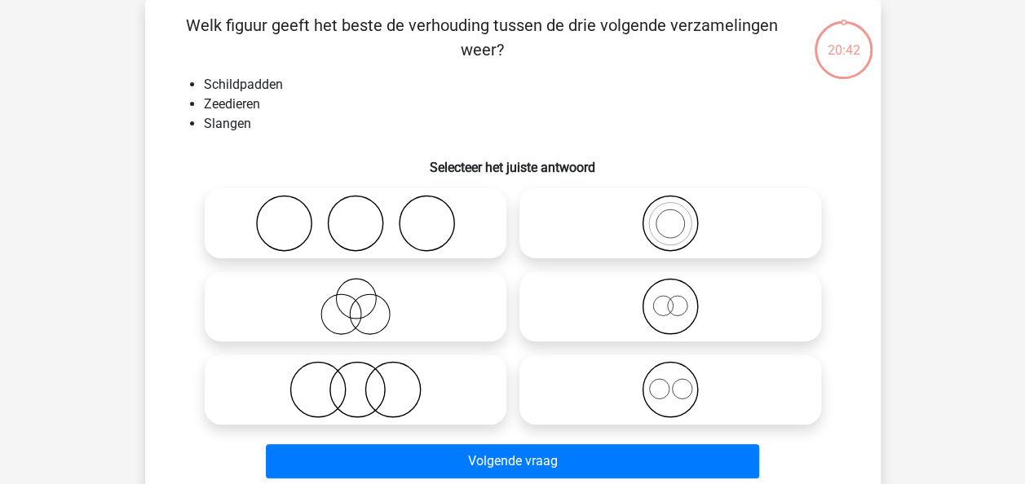
click at [398, 189] on label at bounding box center [356, 223] width 302 height 70
click at [366, 205] on input "radio" at bounding box center [361, 210] width 11 height 11
radio input "true"
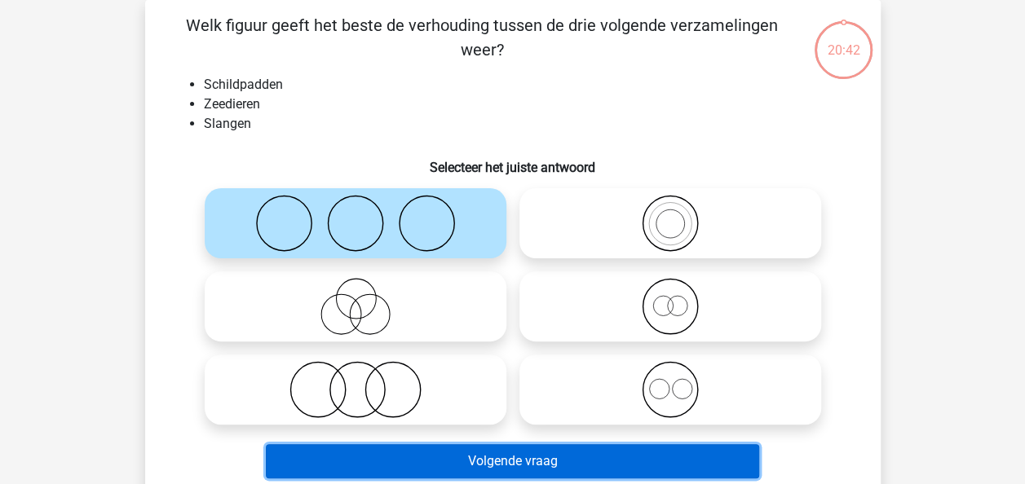
click at [498, 461] on button "Volgende vraag" at bounding box center [512, 461] width 493 height 34
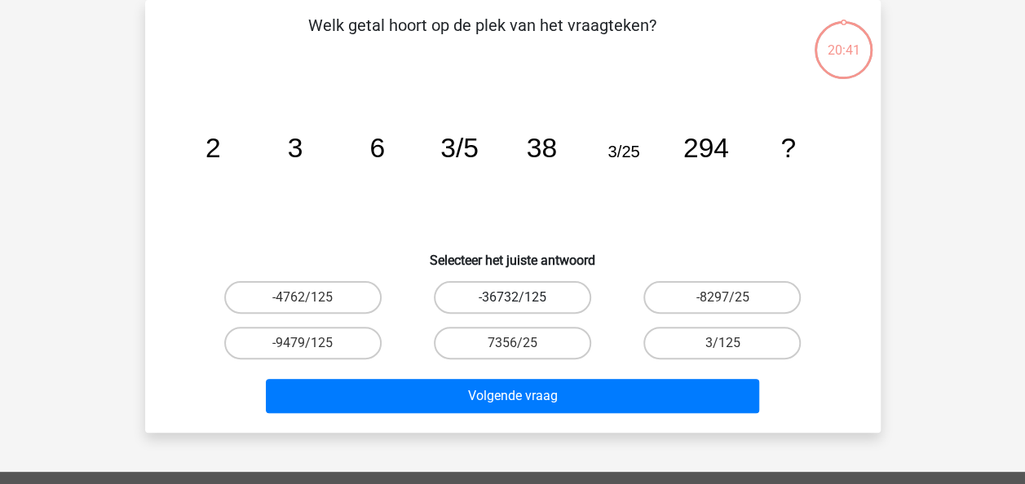
click at [501, 295] on label "-36732/125" at bounding box center [512, 297] width 157 height 33
click at [512, 298] on input "-36732/125" at bounding box center [517, 303] width 11 height 11
radio input "true"
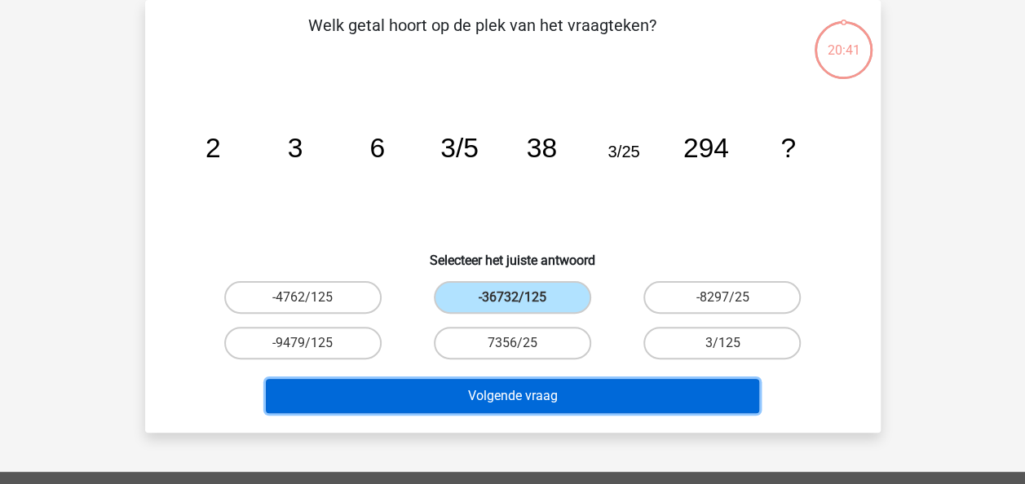
click at [512, 382] on button "Volgende vraag" at bounding box center [512, 396] width 493 height 34
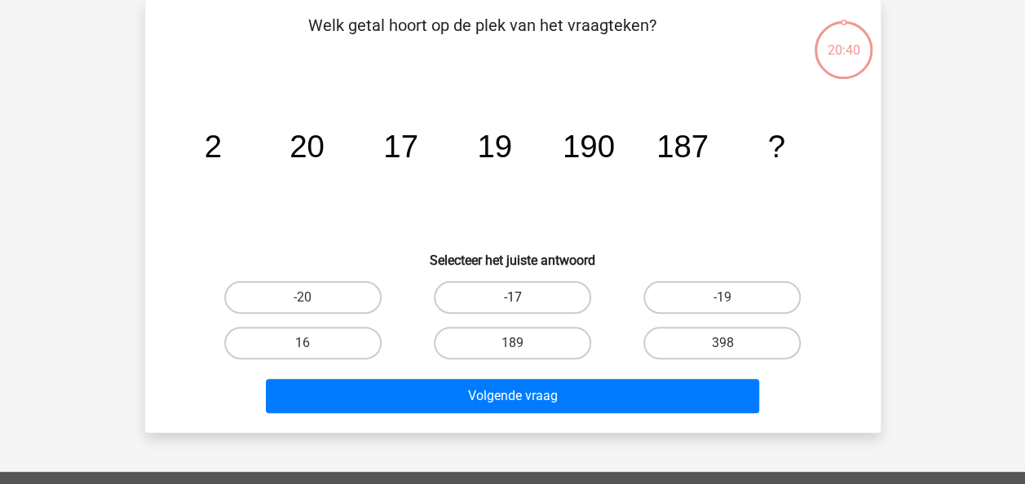
drag, startPoint x: 528, startPoint y: 298, endPoint x: 521, endPoint y: 382, distance: 83.4
click at [528, 299] on label "-17" at bounding box center [512, 297] width 157 height 33
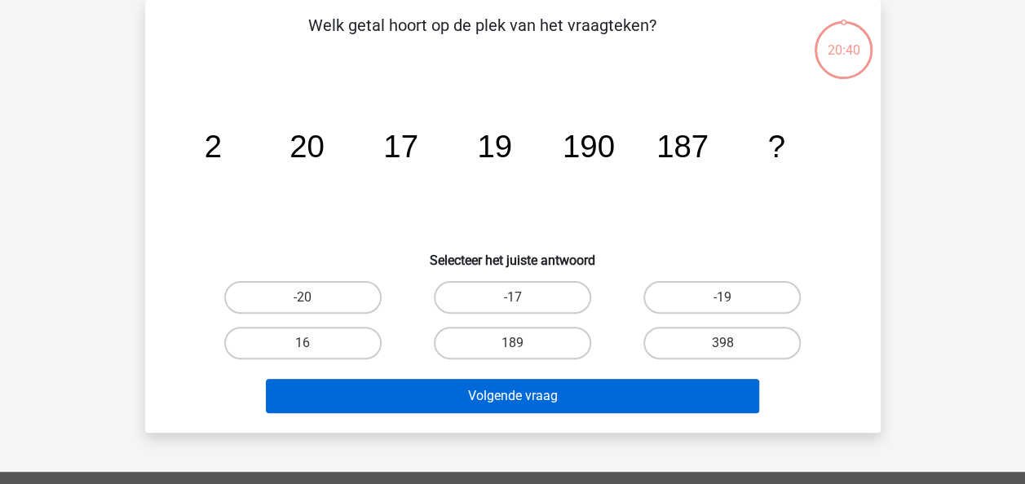
click at [523, 299] on input "-17" at bounding box center [517, 303] width 11 height 11
radio input "true"
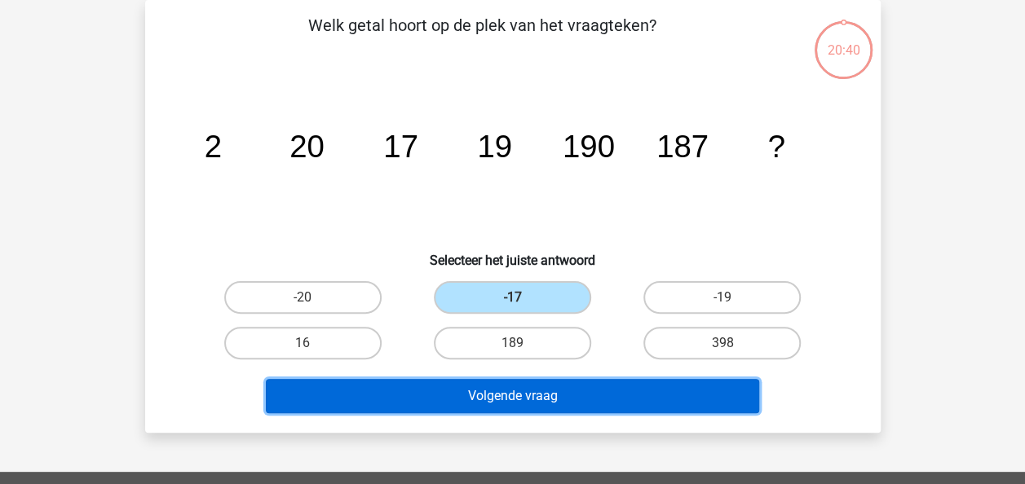
click at [521, 382] on button "Volgende vraag" at bounding box center [512, 396] width 493 height 34
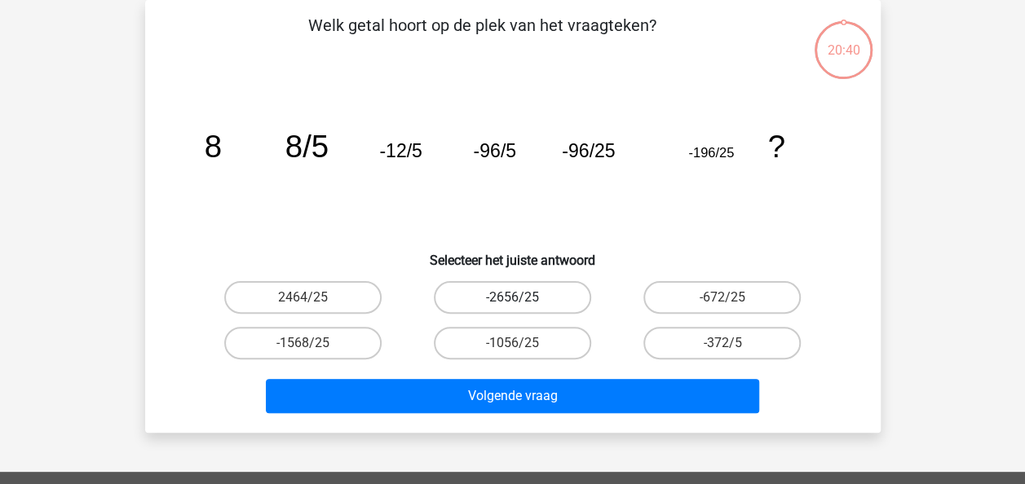
click at [509, 292] on label "-2656/25" at bounding box center [512, 297] width 157 height 33
click at [512, 298] on input "-2656/25" at bounding box center [517, 303] width 11 height 11
radio input "true"
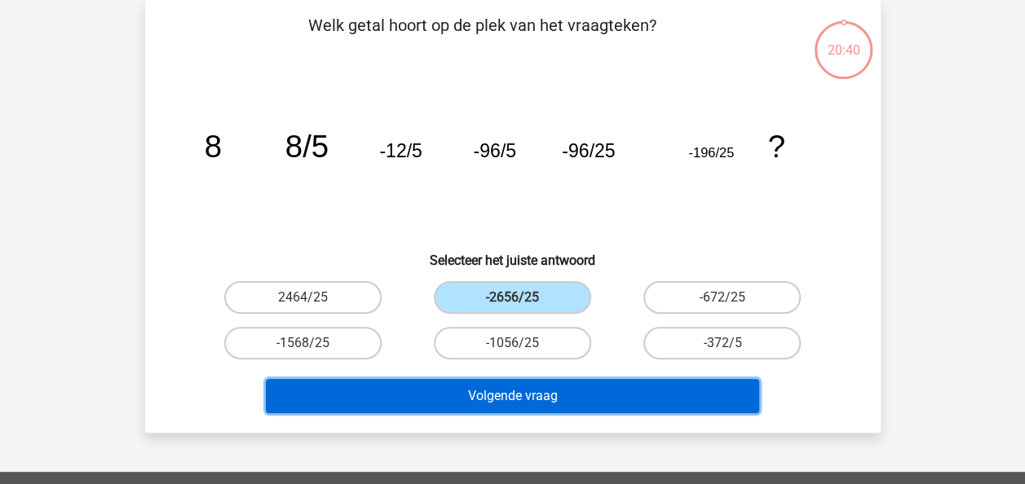
click at [511, 387] on button "Volgende vraag" at bounding box center [512, 396] width 493 height 34
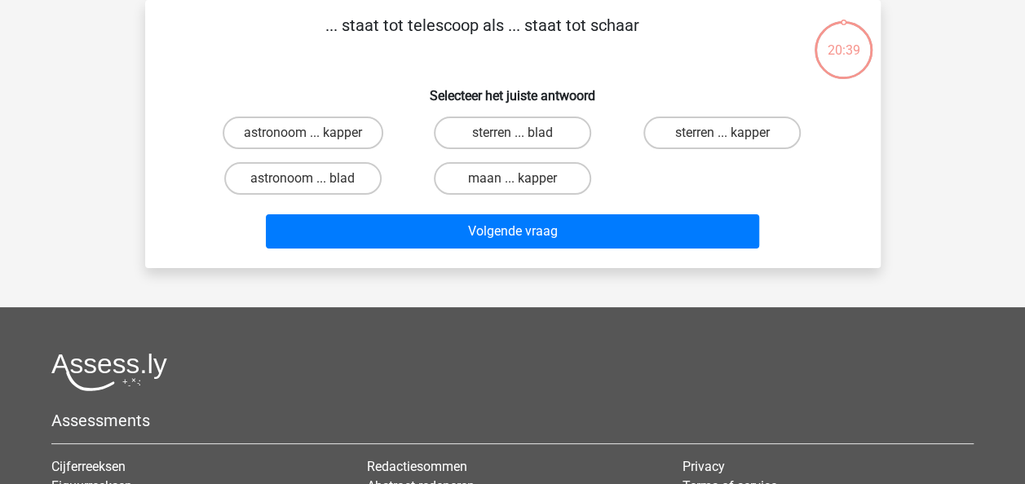
click at [514, 161] on div "maan ... kapper" at bounding box center [513, 179] width 210 height 46
click at [521, 181] on input "maan ... kapper" at bounding box center [517, 184] width 11 height 11
radio input "true"
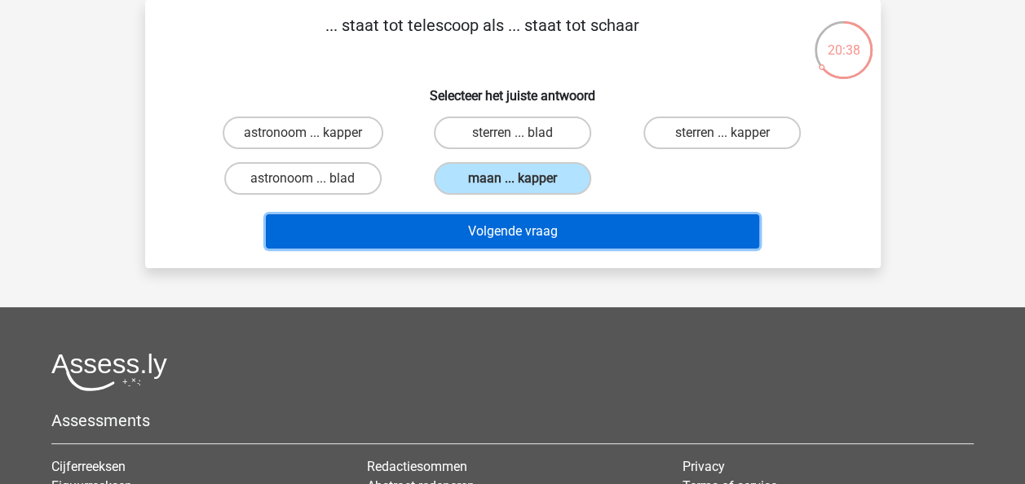
click at [524, 225] on button "Volgende vraag" at bounding box center [512, 231] width 493 height 34
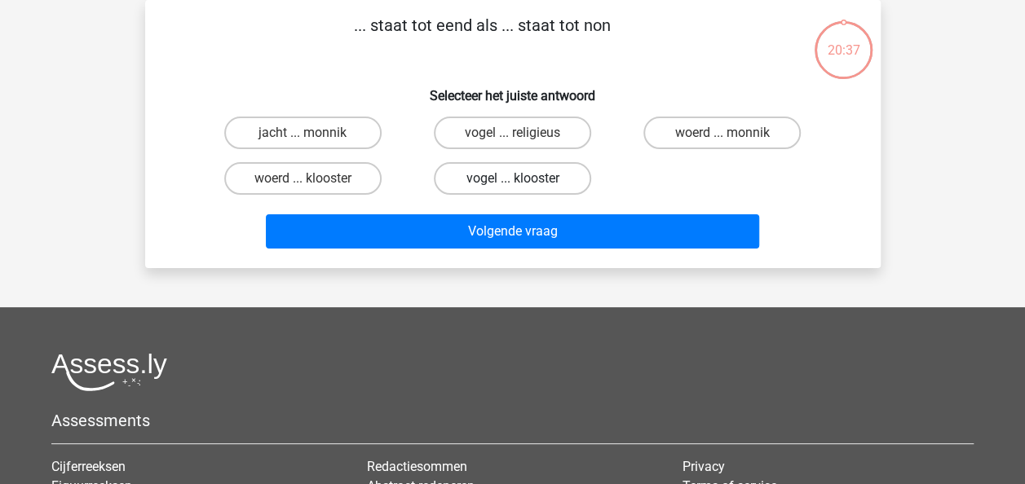
click at [521, 189] on label "vogel ... klooster" at bounding box center [512, 178] width 157 height 33
click at [521, 189] on input "vogel ... klooster" at bounding box center [517, 184] width 11 height 11
radio input "true"
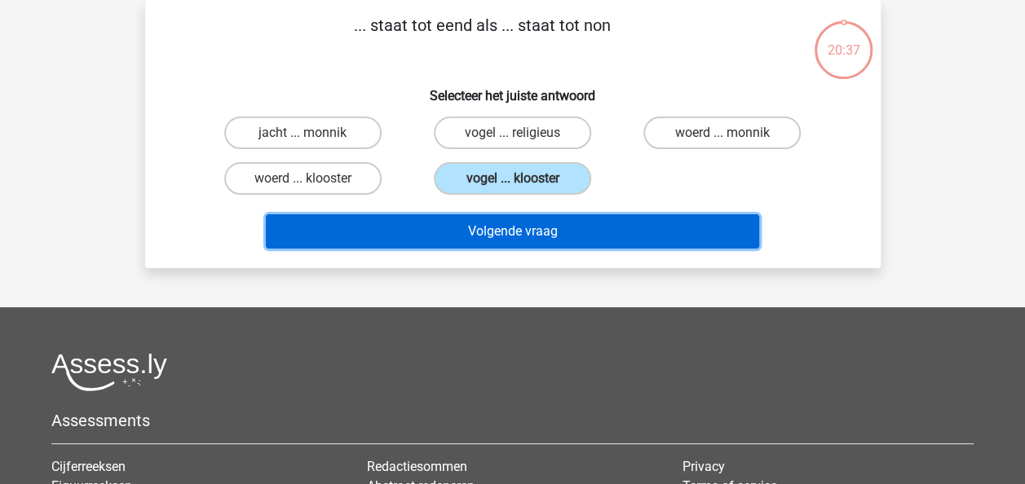
click at [521, 229] on button "Volgende vraag" at bounding box center [512, 231] width 493 height 34
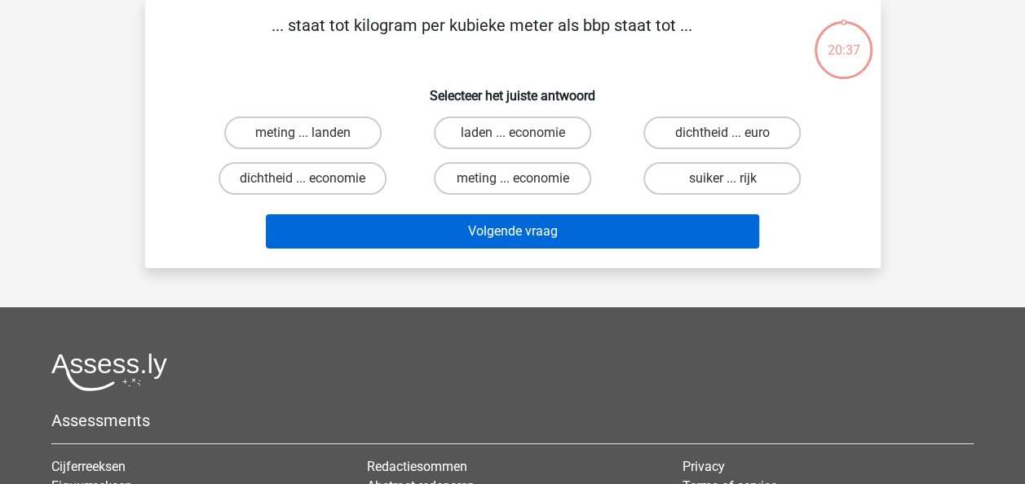
drag, startPoint x: 528, startPoint y: 184, endPoint x: 526, endPoint y: 225, distance: 40.8
click at [528, 186] on label "meting ... economie" at bounding box center [512, 178] width 157 height 33
click at [523, 186] on input "meting ... economie" at bounding box center [517, 184] width 11 height 11
radio input "true"
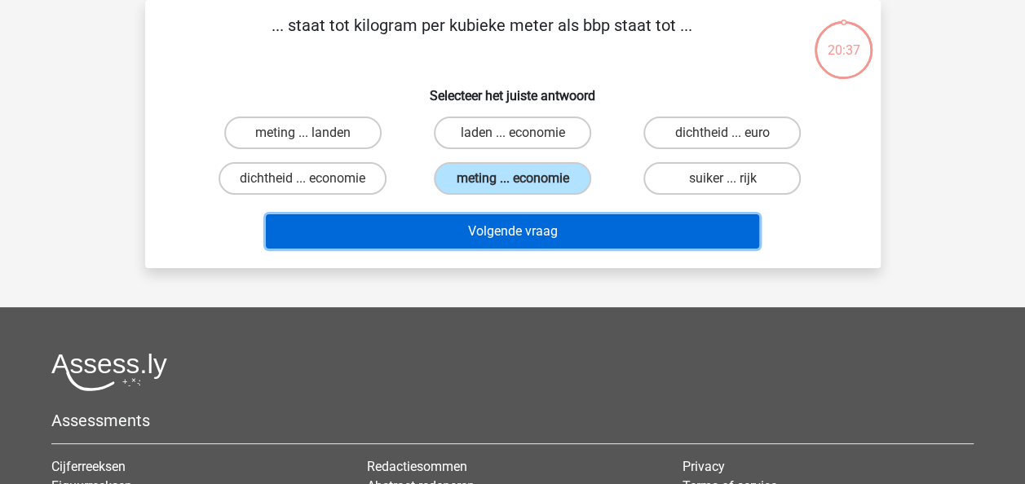
click at [526, 225] on button "Volgende vraag" at bounding box center [512, 231] width 493 height 34
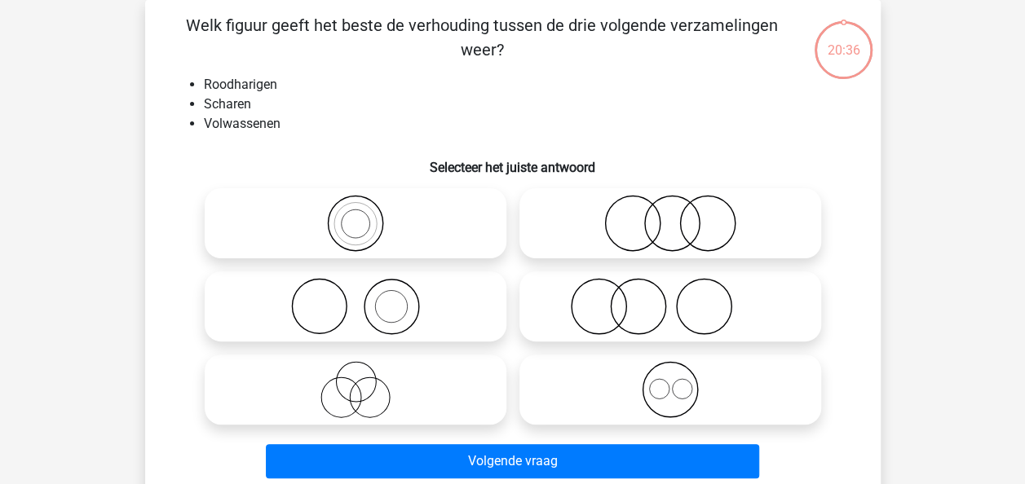
click at [527, 190] on label at bounding box center [670, 223] width 302 height 70
click at [670, 205] on input "radio" at bounding box center [675, 210] width 11 height 11
radio input "true"
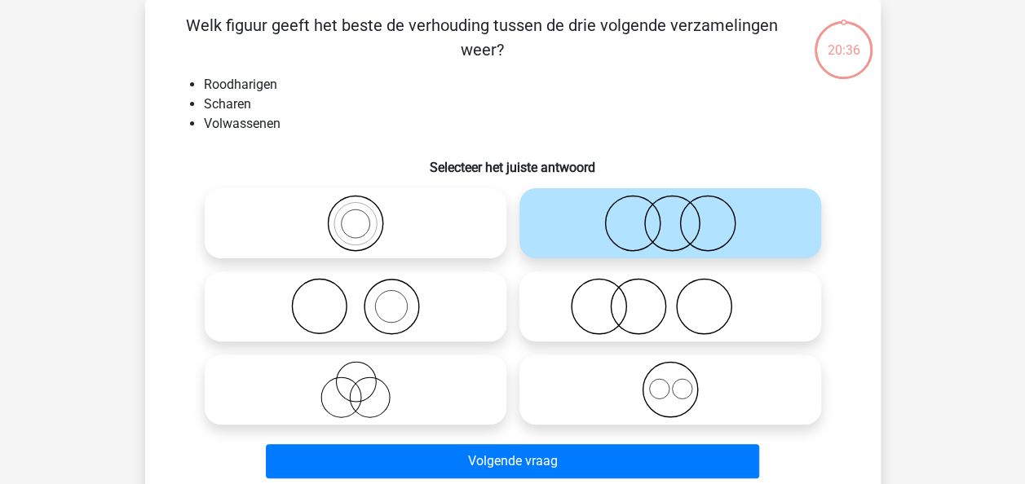
click at [523, 442] on div "Volgende vraag" at bounding box center [512, 458] width 683 height 54
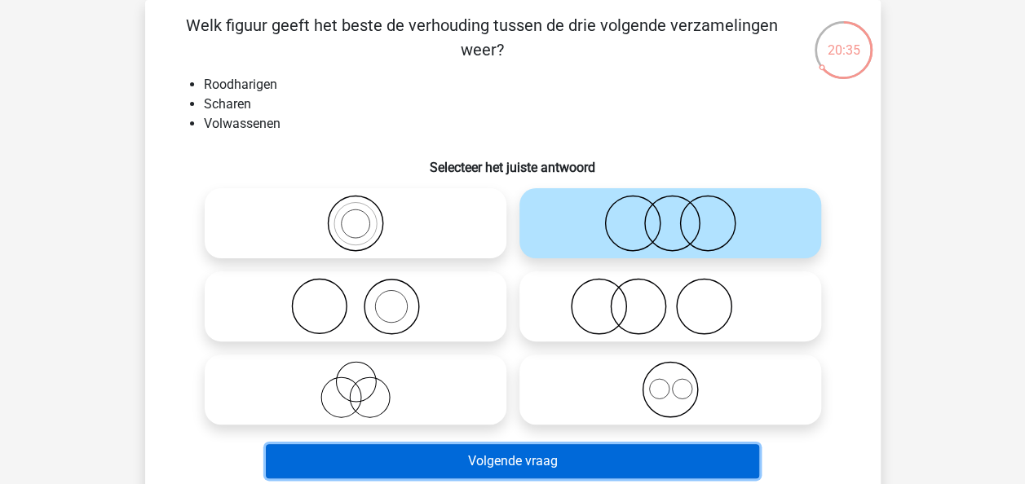
click at [524, 452] on button "Volgende vraag" at bounding box center [512, 461] width 493 height 34
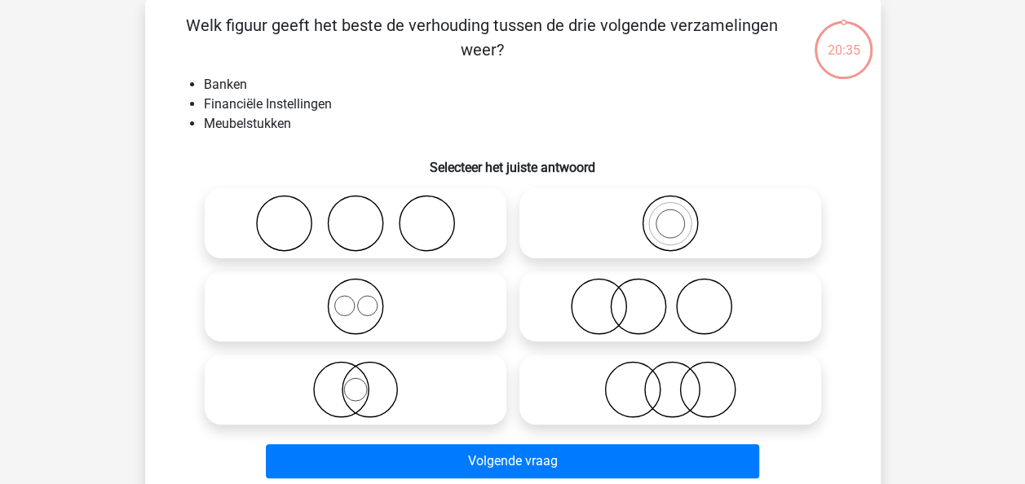
click at [561, 219] on icon at bounding box center [670, 223] width 289 height 57
click at [670, 215] on input "radio" at bounding box center [675, 210] width 11 height 11
radio input "true"
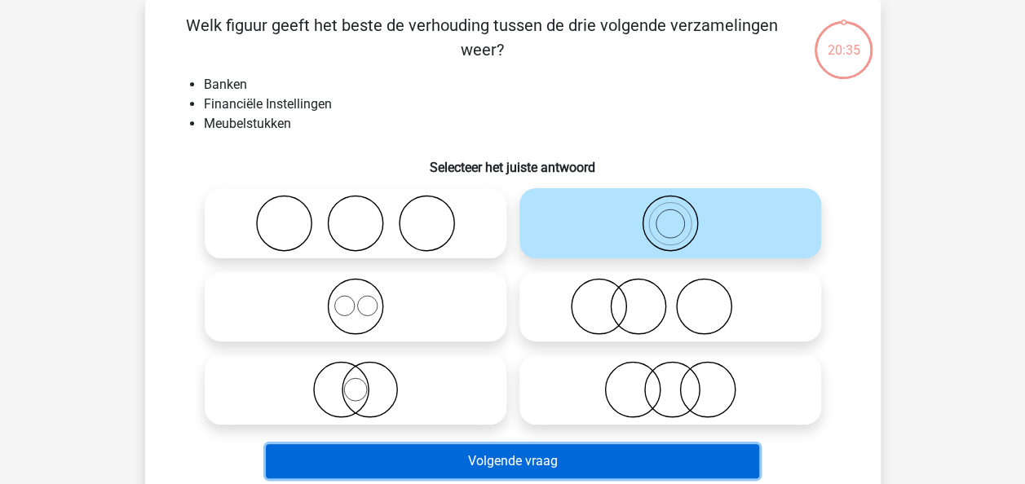
click at [555, 448] on button "Volgende vraag" at bounding box center [512, 461] width 493 height 34
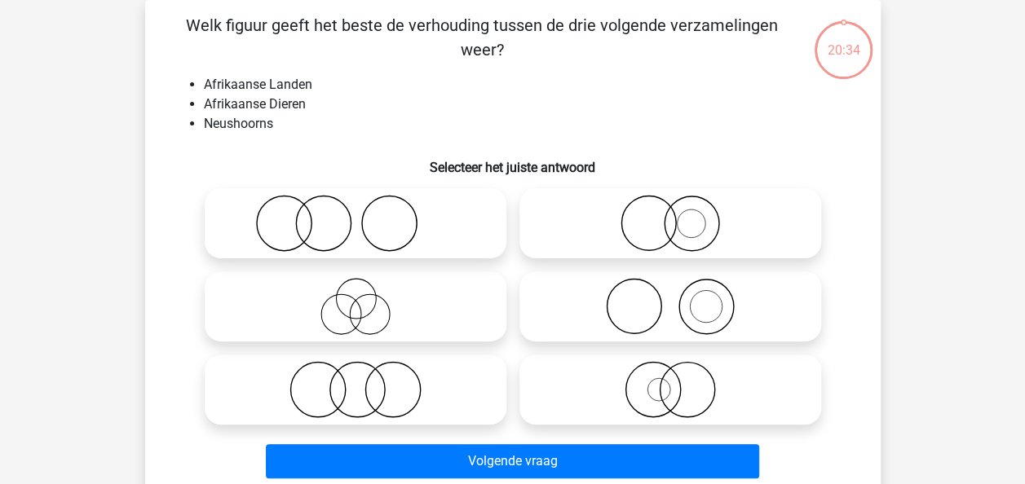
click at [603, 219] on icon at bounding box center [670, 223] width 289 height 57
click at [670, 215] on input "radio" at bounding box center [675, 210] width 11 height 11
radio input "true"
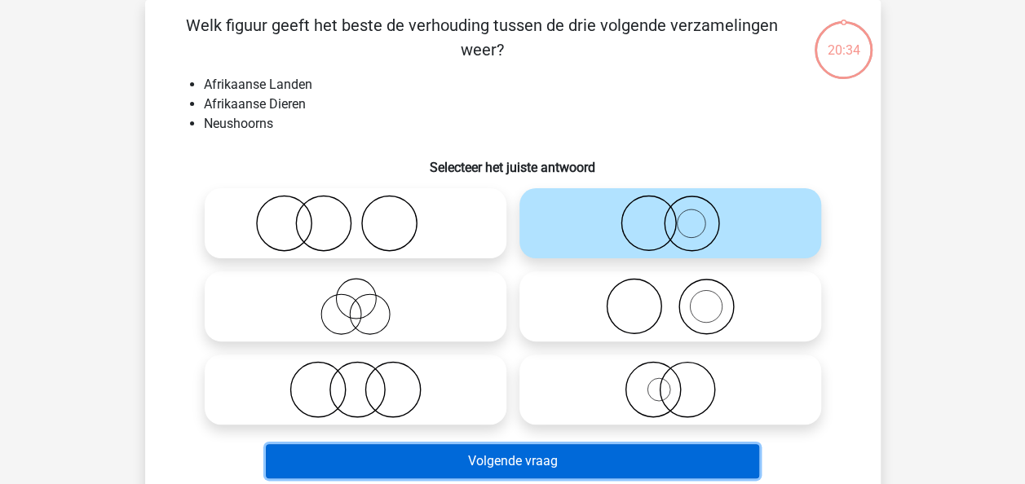
click at [569, 459] on button "Volgende vraag" at bounding box center [512, 461] width 493 height 34
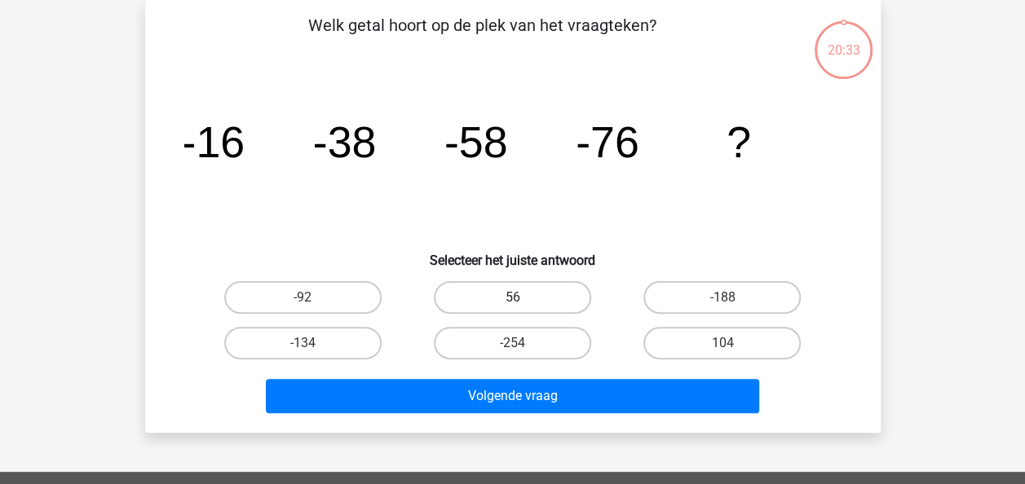
click at [556, 298] on label "56" at bounding box center [512, 297] width 157 height 33
click at [523, 298] on input "56" at bounding box center [517, 303] width 11 height 11
radio input "true"
click at [550, 375] on div "Volgende vraag" at bounding box center [512, 393] width 683 height 54
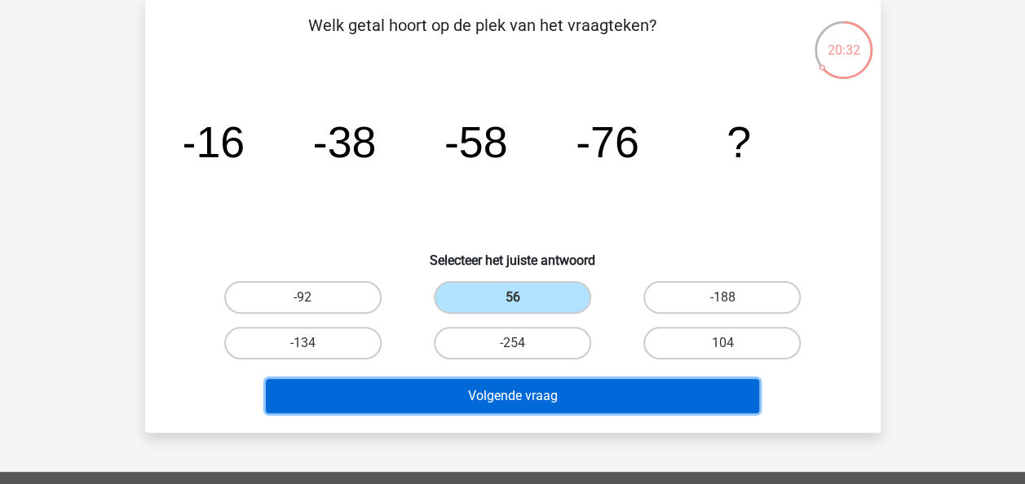
click at [525, 397] on button "Volgende vraag" at bounding box center [512, 396] width 493 height 34
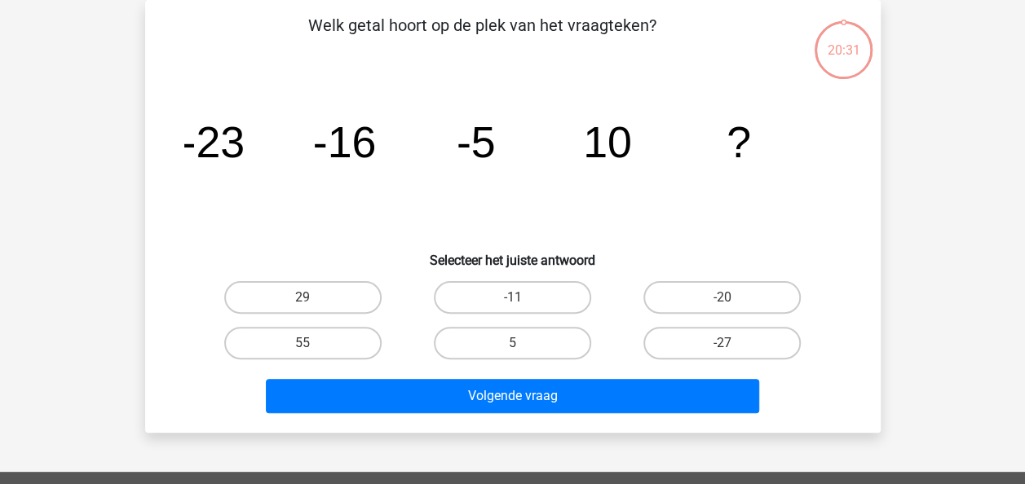
click at [536, 290] on label "-11" at bounding box center [512, 297] width 157 height 33
click at [523, 298] on input "-11" at bounding box center [517, 303] width 11 height 11
radio input "true"
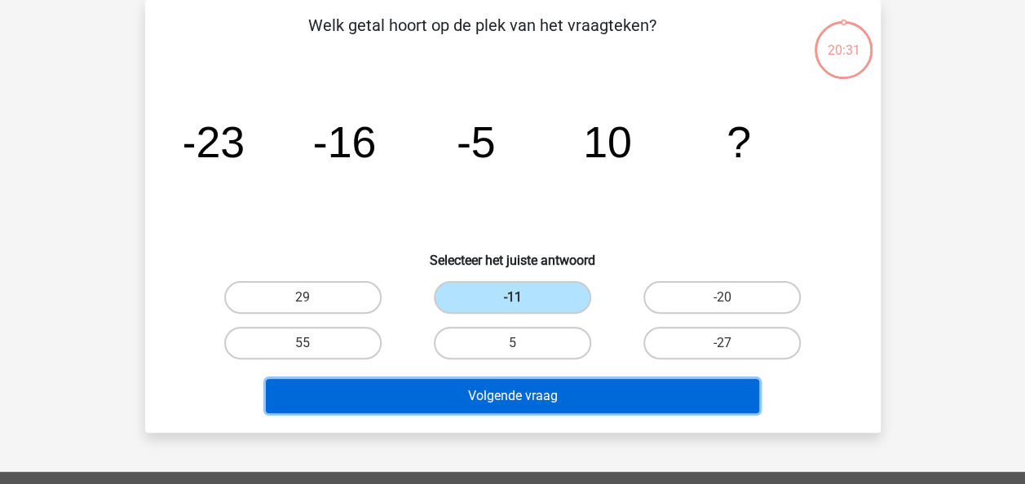
click at [532, 393] on button "Volgende vraag" at bounding box center [512, 396] width 493 height 34
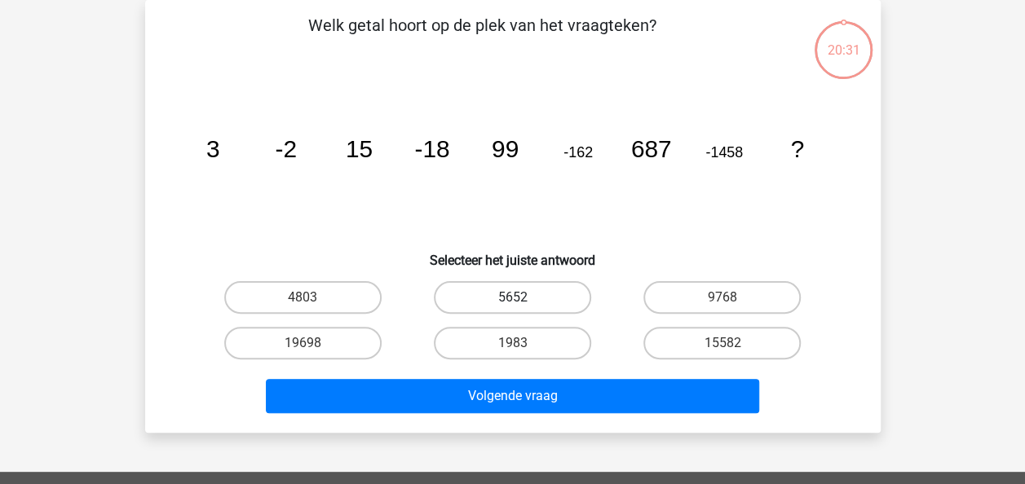
click at [536, 308] on label "5652" at bounding box center [512, 297] width 157 height 33
click at [523, 308] on input "5652" at bounding box center [517, 303] width 11 height 11
radio input "true"
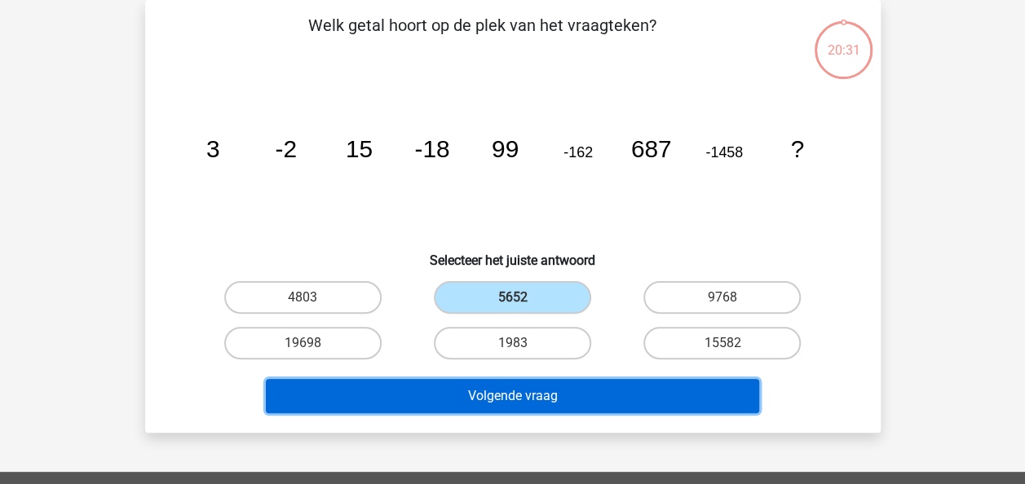
drag, startPoint x: 530, startPoint y: 385, endPoint x: 535, endPoint y: 316, distance: 68.7
click at [528, 385] on button "Volgende vraag" at bounding box center [512, 396] width 493 height 34
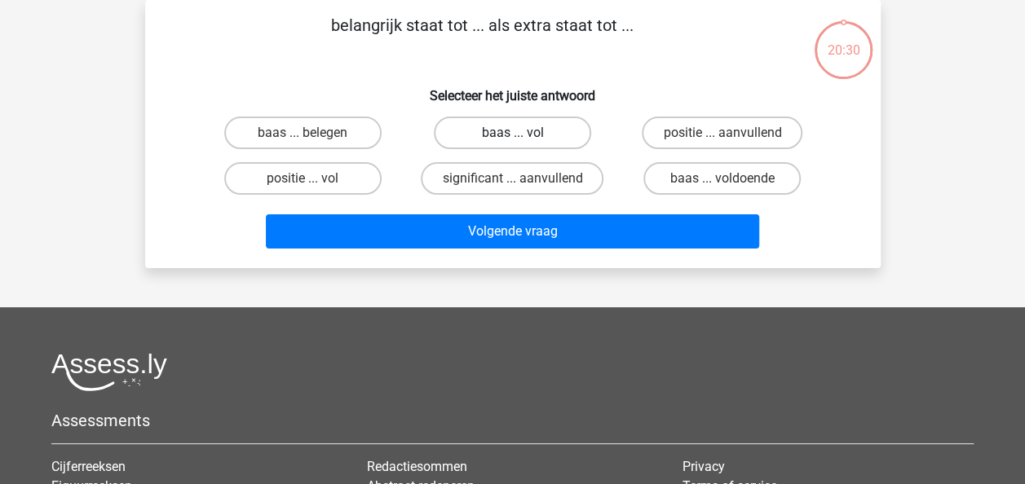
click at [524, 146] on label "baas ... vol" at bounding box center [512, 133] width 157 height 33
click at [523, 144] on input "baas ... vol" at bounding box center [517, 138] width 11 height 11
radio input "true"
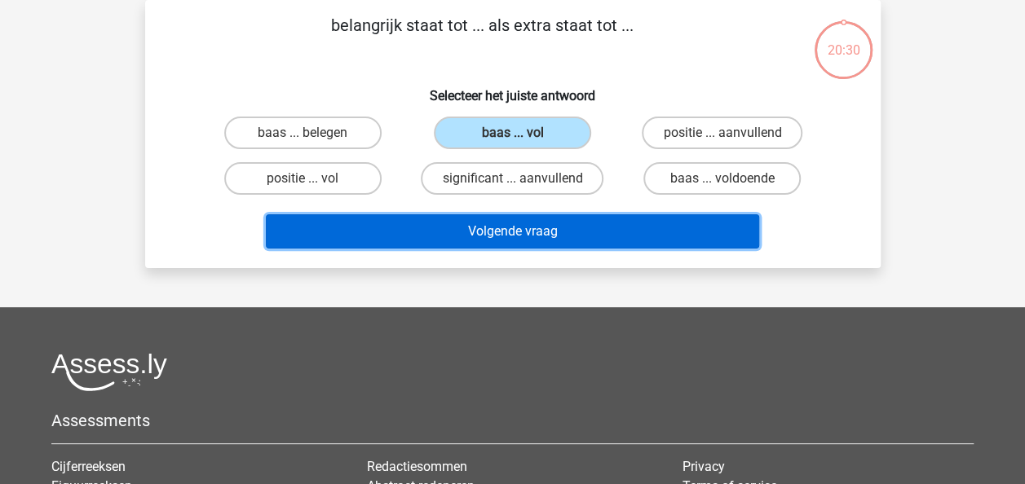
click at [522, 230] on button "Volgende vraag" at bounding box center [512, 231] width 493 height 34
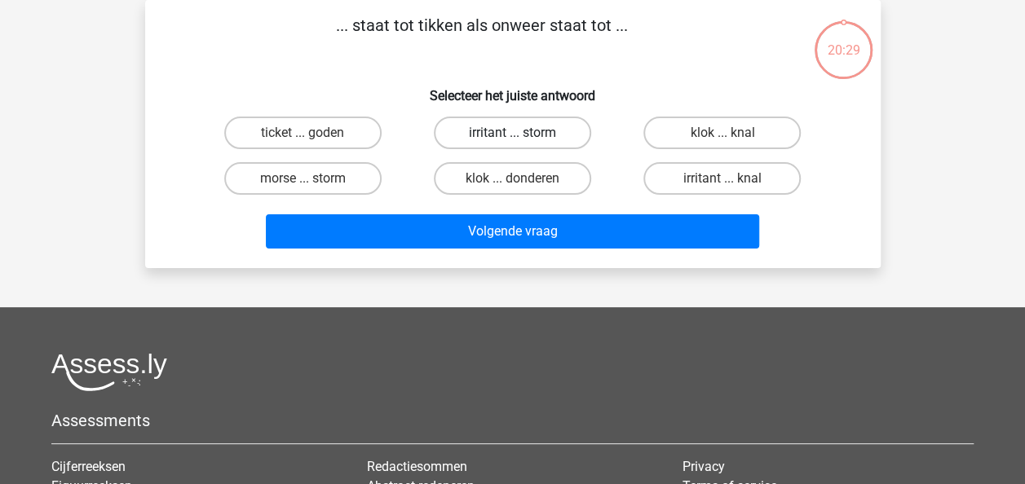
drag, startPoint x: 528, startPoint y: 126, endPoint x: 528, endPoint y: 223, distance: 97.9
click at [528, 129] on label "irritant ... storm" at bounding box center [512, 133] width 157 height 33
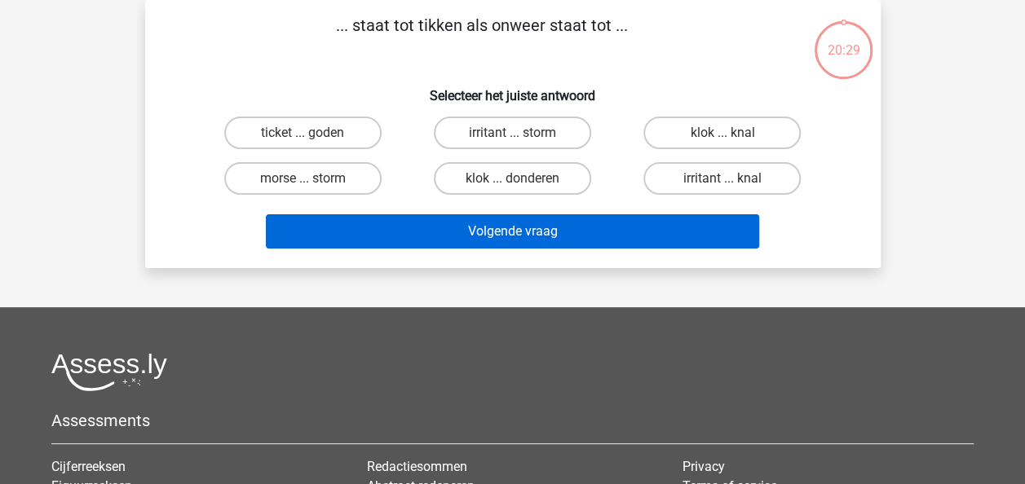
click at [523, 133] on input "irritant ... storm" at bounding box center [517, 138] width 11 height 11
radio input "true"
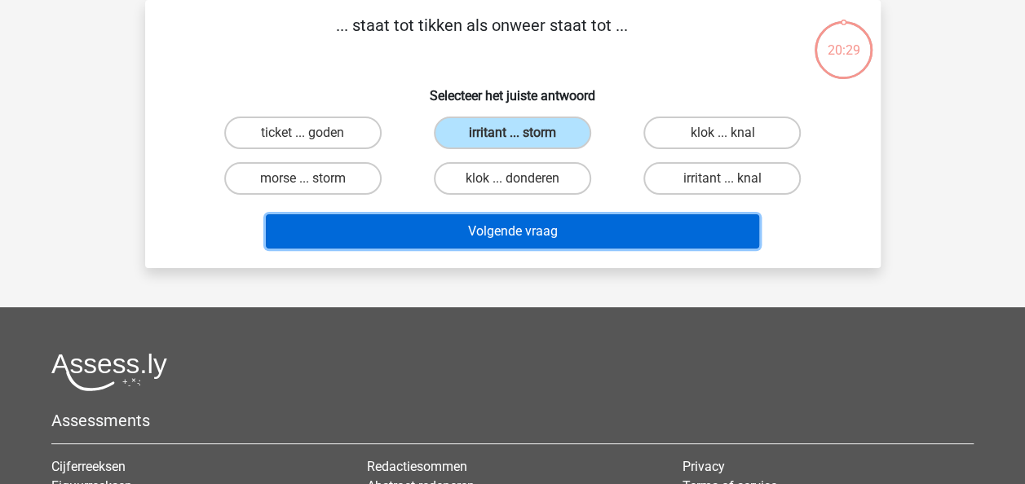
click at [528, 232] on button "Volgende vraag" at bounding box center [512, 231] width 493 height 34
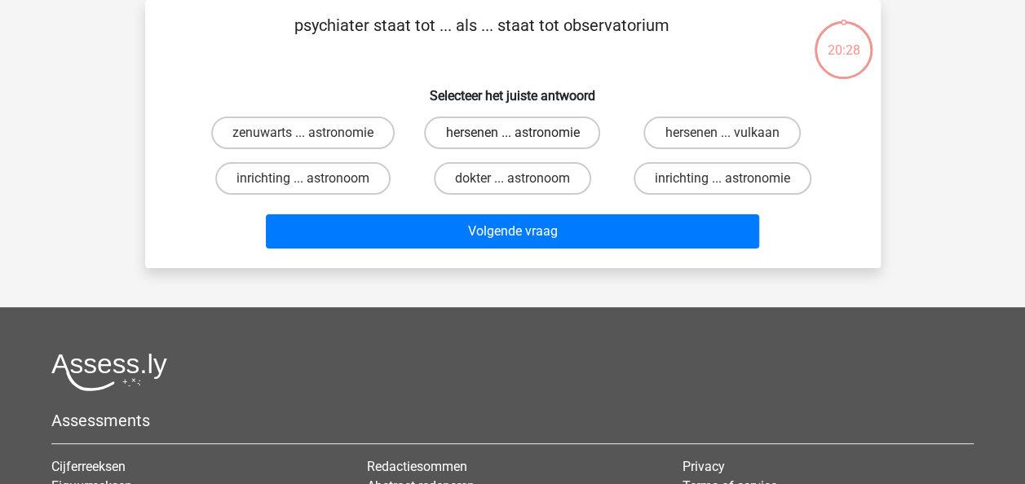
click at [526, 128] on label "hersenen ... astronomie" at bounding box center [512, 133] width 176 height 33
click at [523, 133] on input "hersenen ... astronomie" at bounding box center [517, 138] width 11 height 11
radio input "true"
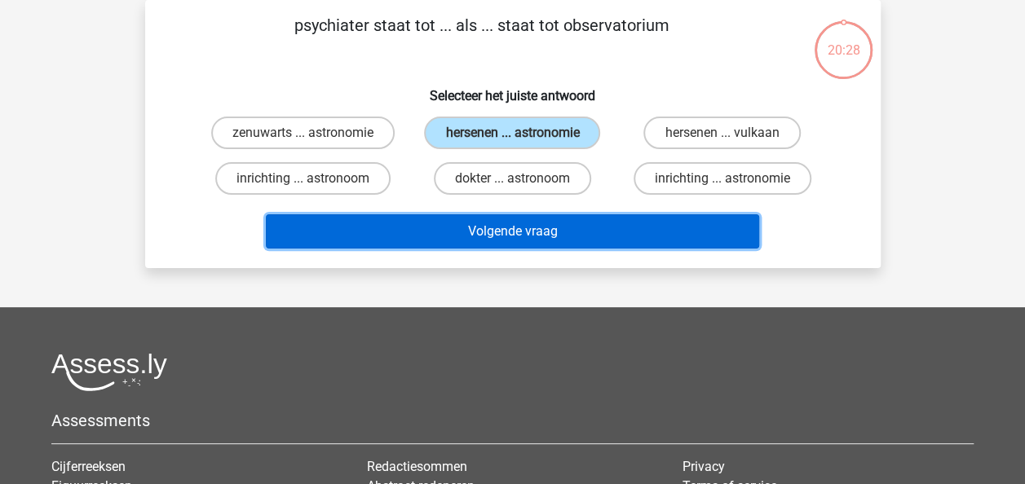
click at [515, 234] on button "Volgende vraag" at bounding box center [512, 231] width 493 height 34
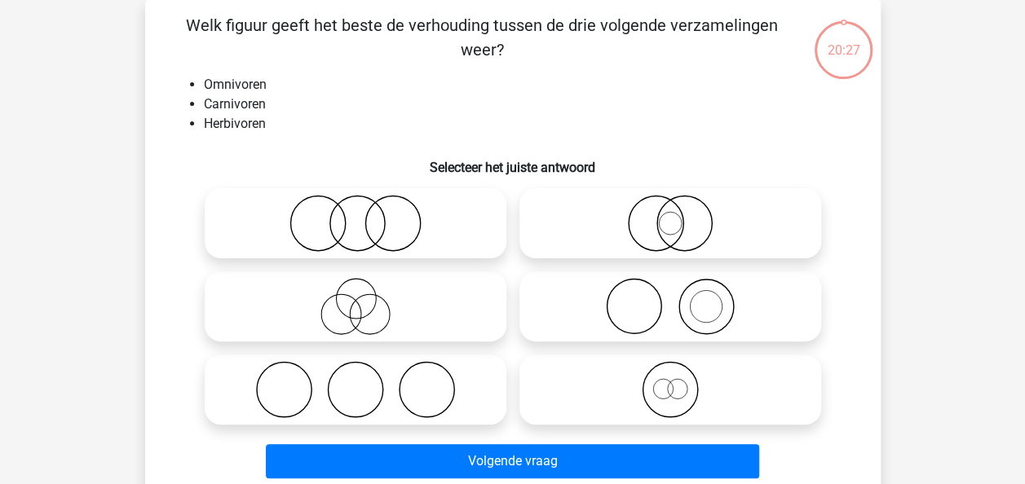
click at [444, 230] on icon at bounding box center [355, 223] width 289 height 57
click at [366, 215] on input "radio" at bounding box center [361, 210] width 11 height 11
radio input "true"
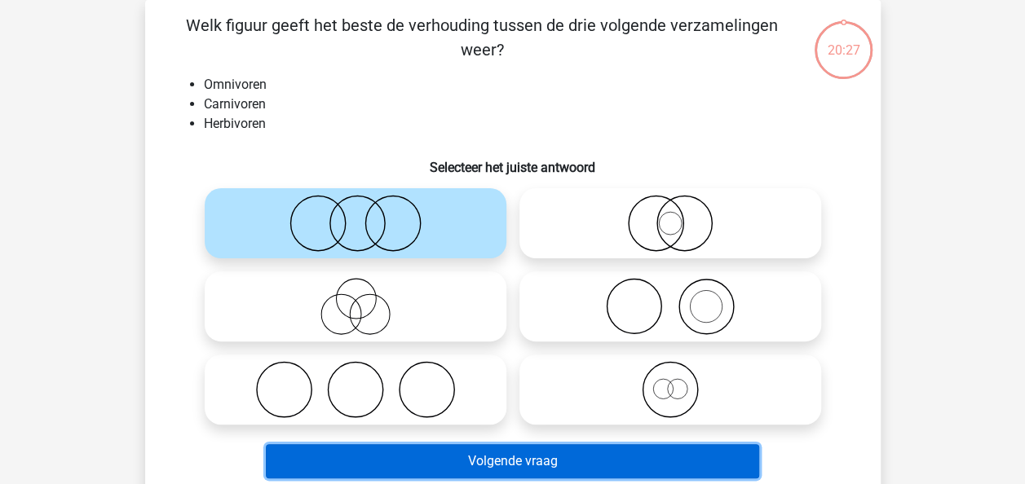
click at [515, 453] on button "Volgende vraag" at bounding box center [512, 461] width 493 height 34
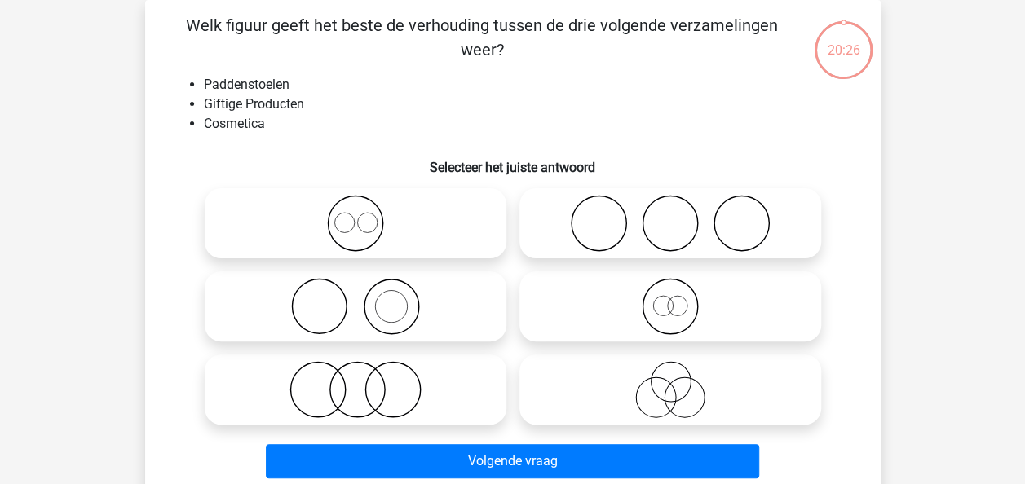
click at [448, 225] on icon at bounding box center [355, 223] width 289 height 57
click at [366, 215] on input "radio" at bounding box center [361, 210] width 11 height 11
radio input "true"
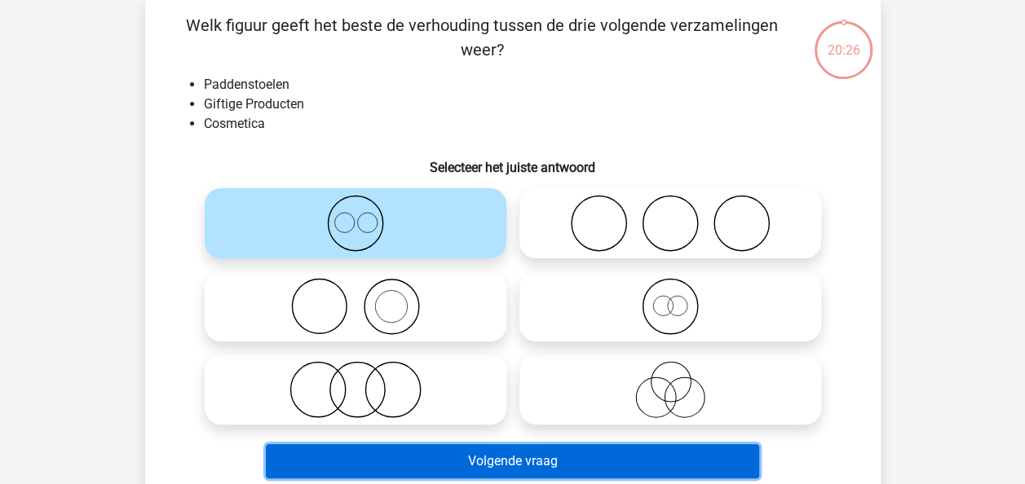
click at [543, 467] on button "Volgende vraag" at bounding box center [512, 461] width 493 height 34
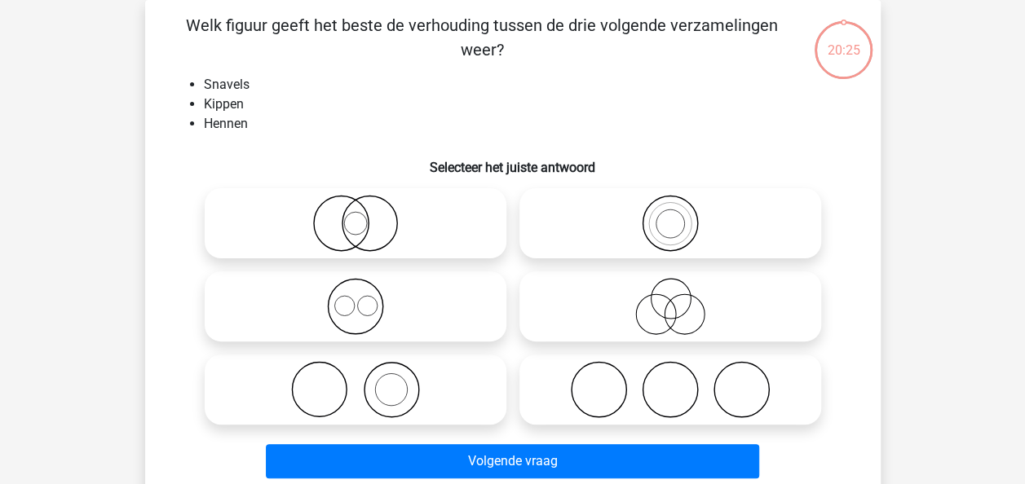
click at [489, 212] on icon at bounding box center [355, 223] width 289 height 57
click at [366, 212] on input "radio" at bounding box center [361, 210] width 11 height 11
radio input "true"
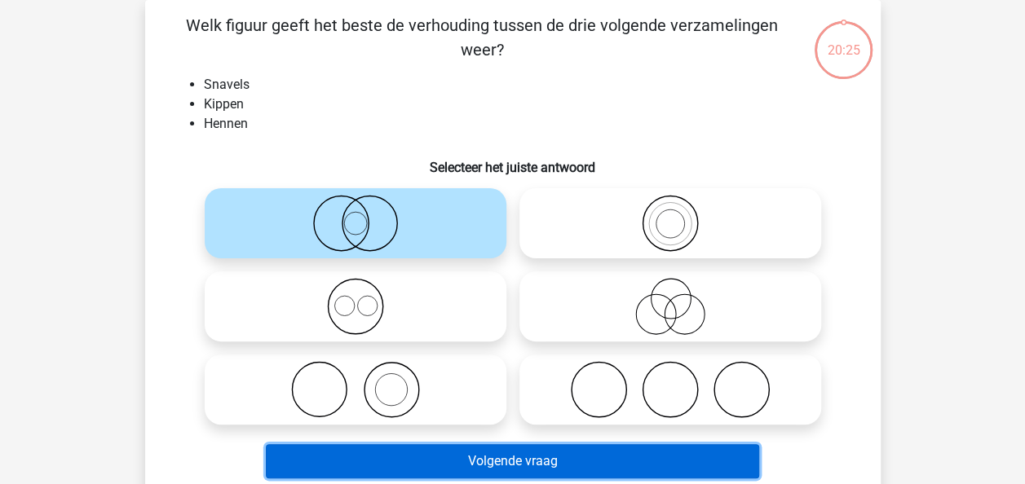
click at [512, 471] on button "Volgende vraag" at bounding box center [512, 461] width 493 height 34
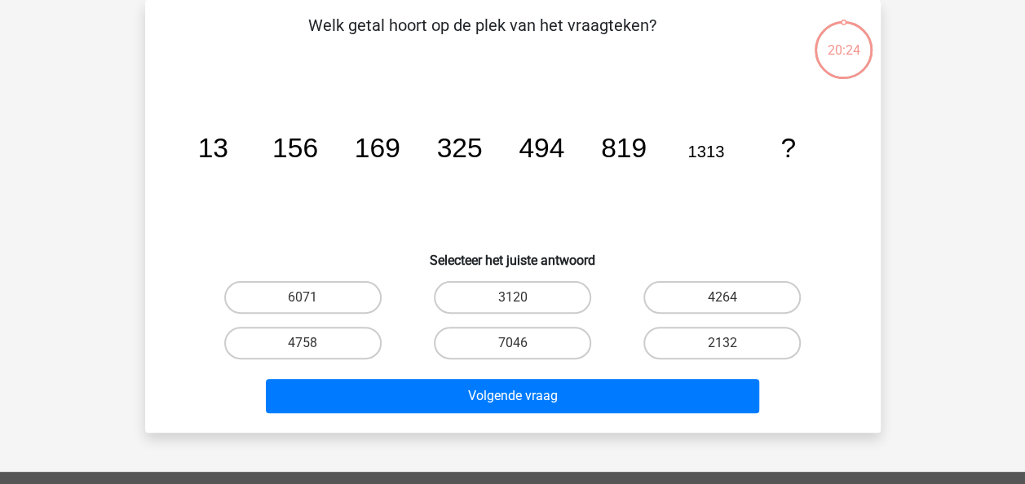
click at [487, 273] on div "Welk getal hoort op de plek van het vraagteken? image/svg+xml 13 156 169 325 49…" at bounding box center [513, 216] width 722 height 407
drag, startPoint x: 488, startPoint y: 286, endPoint x: 510, endPoint y: 379, distance: 95.7
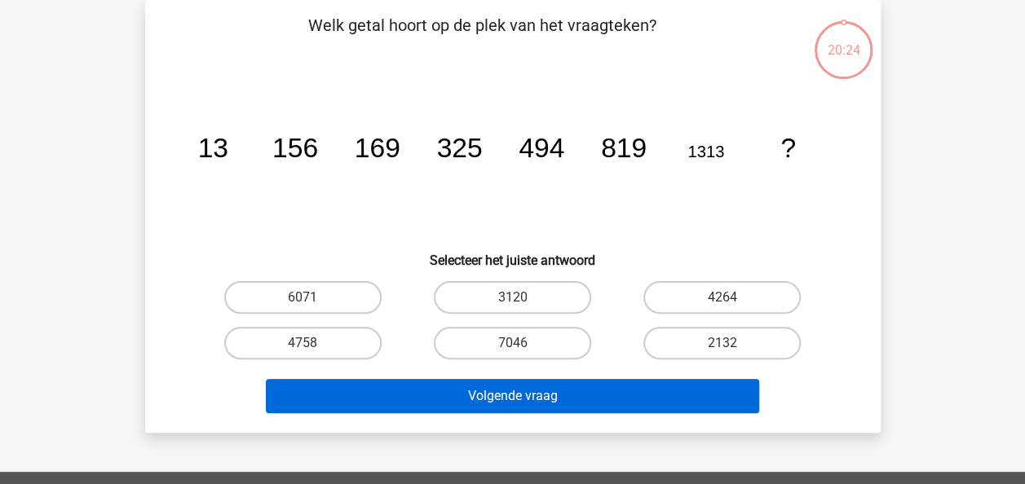
click at [488, 287] on label "3120" at bounding box center [512, 297] width 157 height 33
click at [512, 298] on input "3120" at bounding box center [517, 303] width 11 height 11
radio input "true"
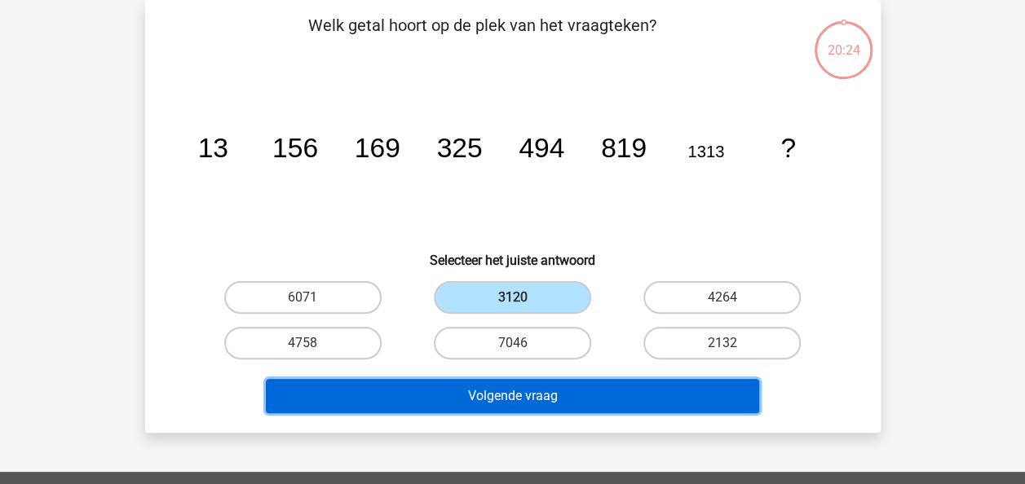
click at [511, 392] on button "Volgende vraag" at bounding box center [512, 396] width 493 height 34
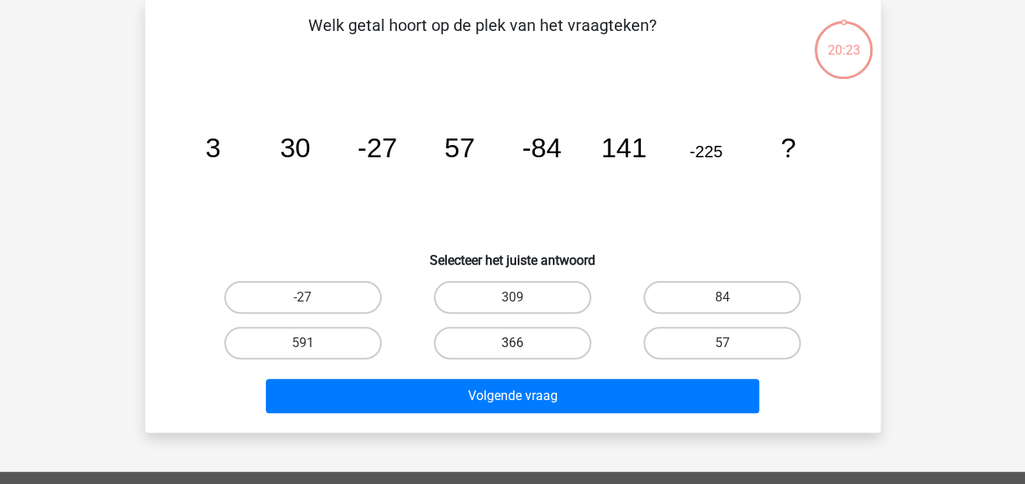
click at [518, 329] on label "366" at bounding box center [512, 343] width 157 height 33
click at [518, 343] on input "366" at bounding box center [517, 348] width 11 height 11
radio input "true"
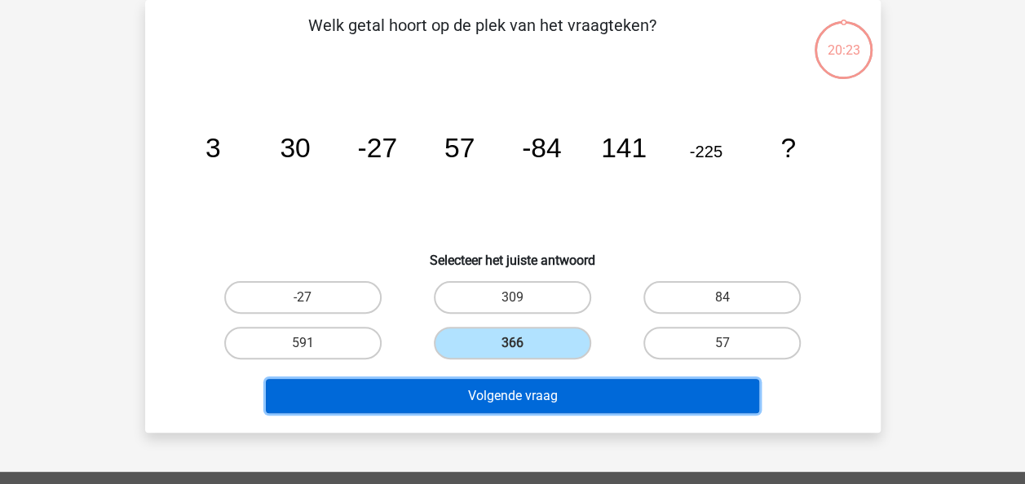
click at [519, 393] on button "Volgende vraag" at bounding box center [512, 396] width 493 height 34
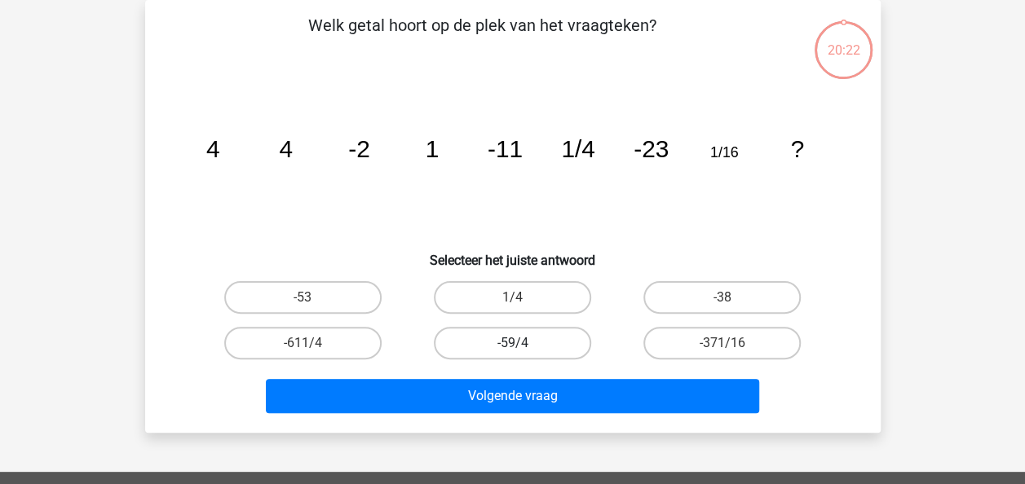
click at [530, 346] on label "-59/4" at bounding box center [512, 343] width 157 height 33
click at [523, 346] on input "-59/4" at bounding box center [517, 348] width 11 height 11
radio input "true"
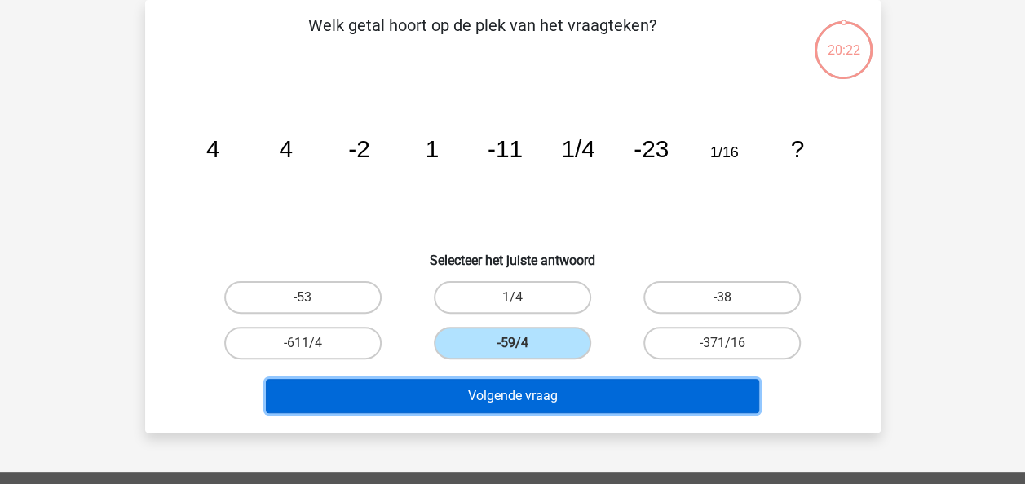
click at [528, 387] on button "Volgende vraag" at bounding box center [512, 396] width 493 height 34
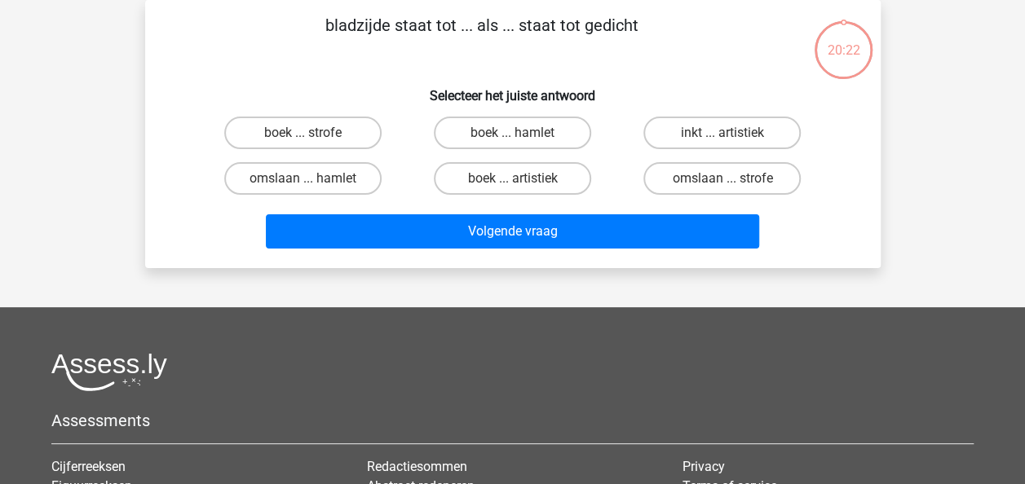
click at [523, 209] on div "Volgende vraag" at bounding box center [512, 228] width 683 height 54
click at [525, 194] on label "boek ... artistiek" at bounding box center [512, 178] width 157 height 33
click at [523, 189] on input "boek ... artistiek" at bounding box center [517, 184] width 11 height 11
radio input "true"
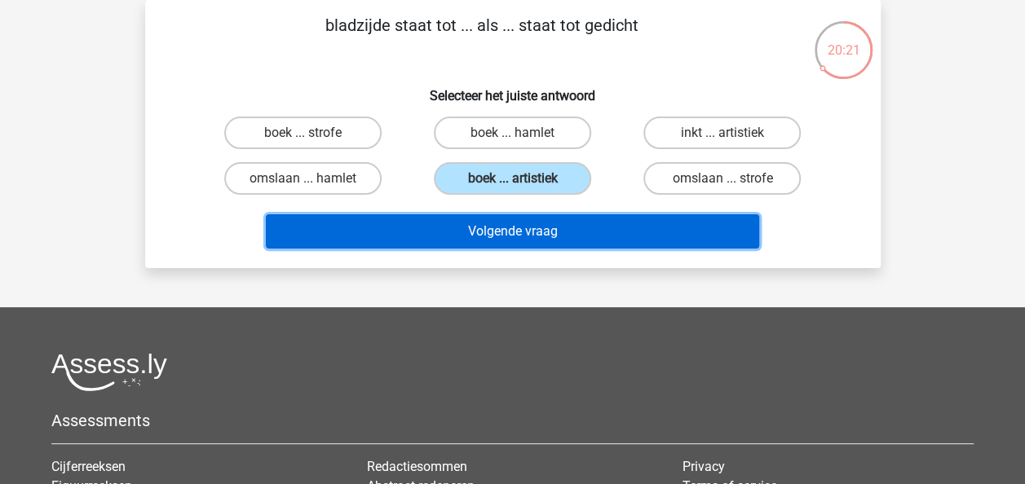
click at [516, 222] on button "Volgende vraag" at bounding box center [512, 231] width 493 height 34
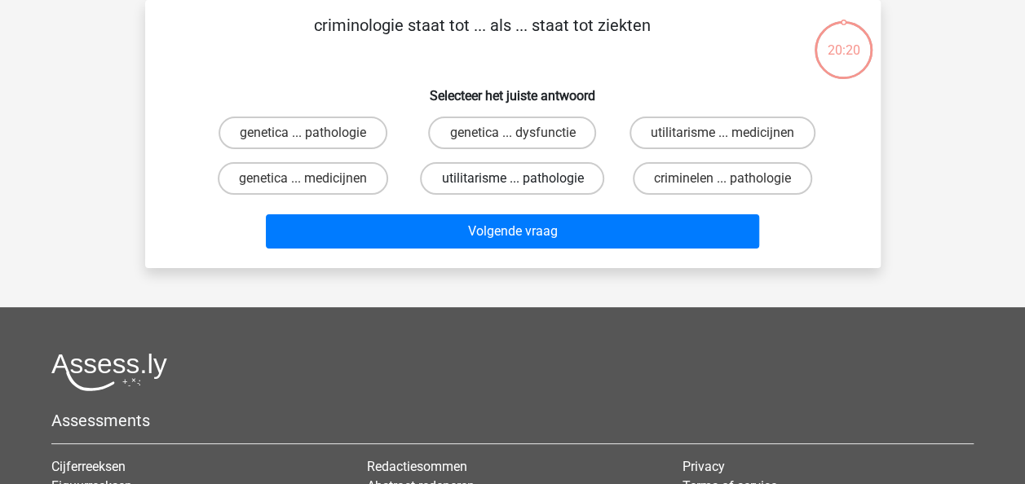
click at [519, 192] on label "utilitarisme ... pathologie" at bounding box center [512, 178] width 184 height 33
click at [519, 189] on input "utilitarisme ... pathologie" at bounding box center [517, 184] width 11 height 11
radio input "true"
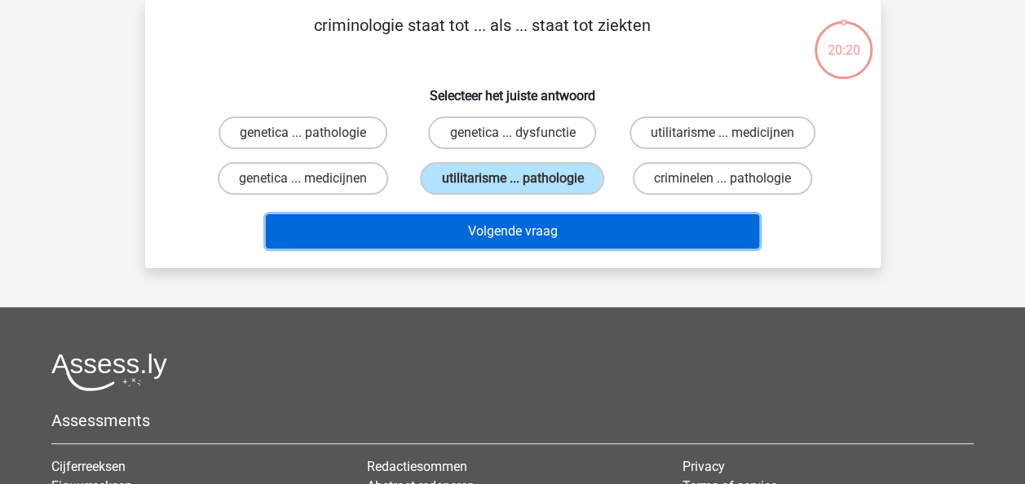
click at [515, 232] on button "Volgende vraag" at bounding box center [512, 231] width 493 height 34
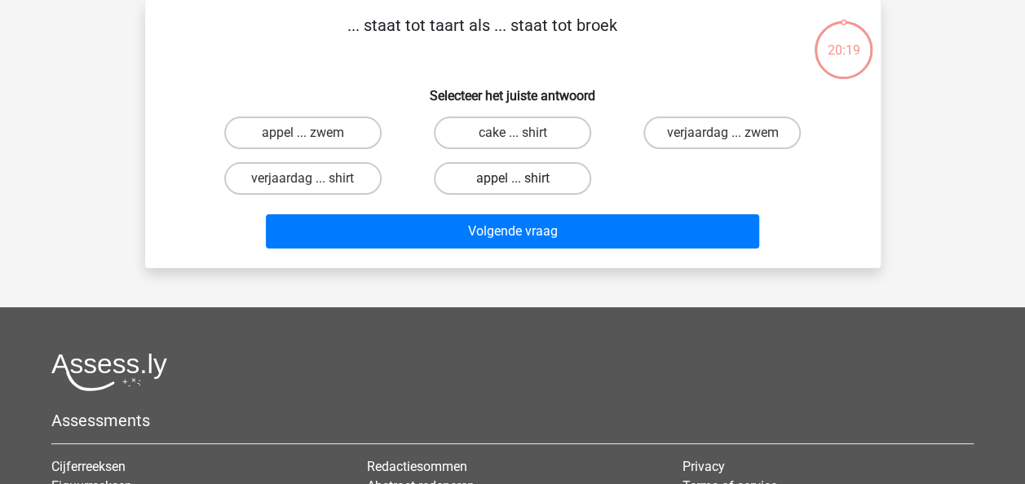
click at [512, 178] on label "appel ... shirt" at bounding box center [512, 178] width 157 height 33
click at [512, 179] on input "appel ... shirt" at bounding box center [517, 184] width 11 height 11
radio input "true"
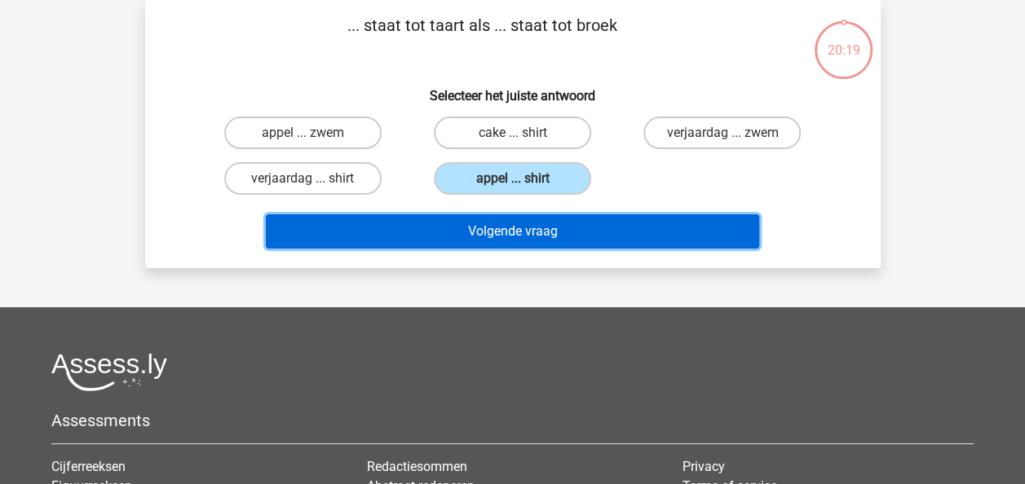
click at [511, 225] on button "Volgende vraag" at bounding box center [512, 231] width 493 height 34
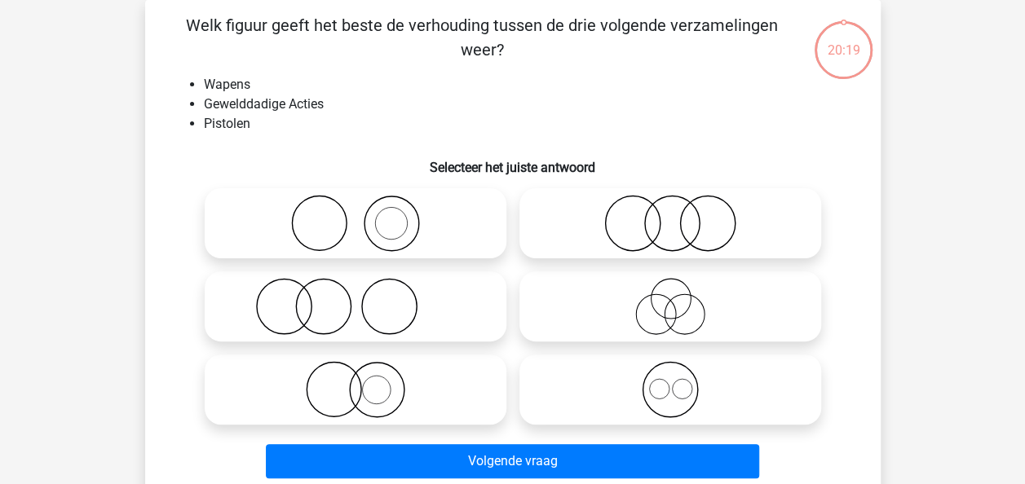
drag, startPoint x: 423, startPoint y: 186, endPoint x: 502, endPoint y: 352, distance: 184.2
click at [423, 187] on div at bounding box center [355, 223] width 315 height 83
click at [420, 256] on label at bounding box center [356, 223] width 302 height 70
click at [366, 215] on input "radio" at bounding box center [361, 210] width 11 height 11
radio input "true"
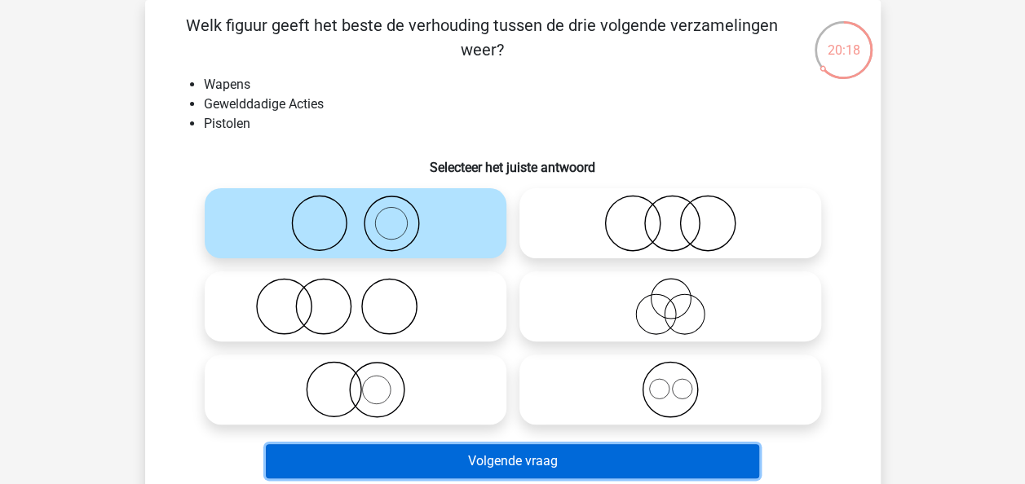
click at [486, 457] on button "Volgende vraag" at bounding box center [512, 461] width 493 height 34
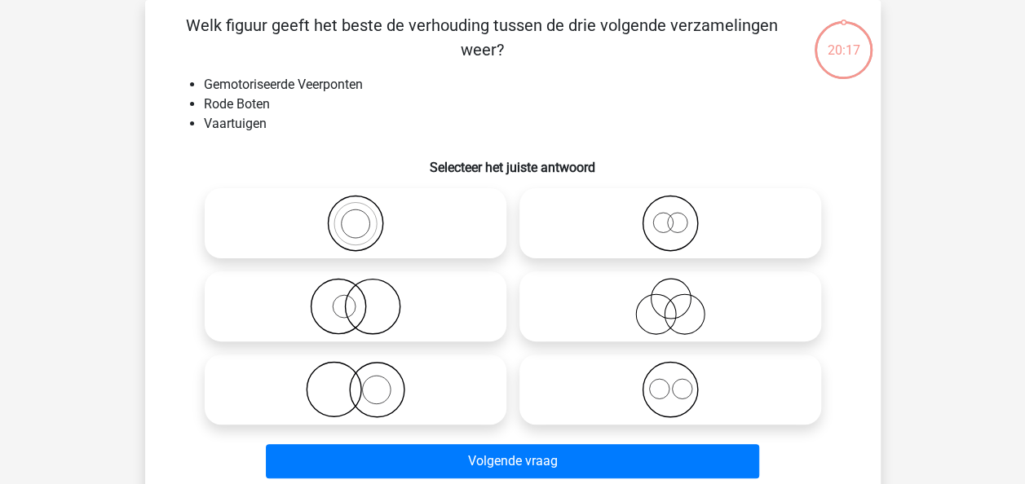
click at [437, 210] on icon at bounding box center [355, 223] width 289 height 57
click at [366, 210] on input "radio" at bounding box center [361, 210] width 11 height 11
radio input "true"
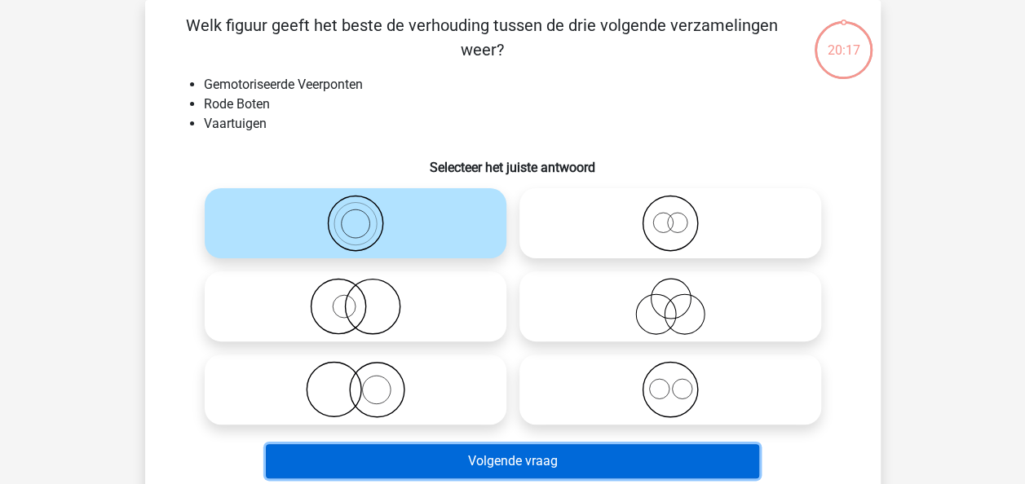
click at [536, 473] on button "Volgende vraag" at bounding box center [512, 461] width 493 height 34
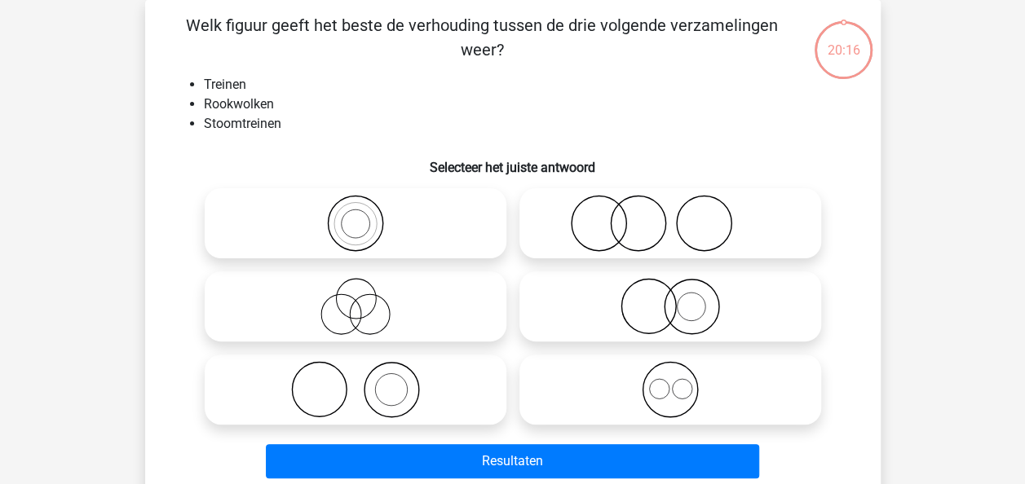
click at [442, 250] on icon at bounding box center [355, 223] width 289 height 57
click at [366, 215] on input "radio" at bounding box center [361, 210] width 11 height 11
radio input "true"
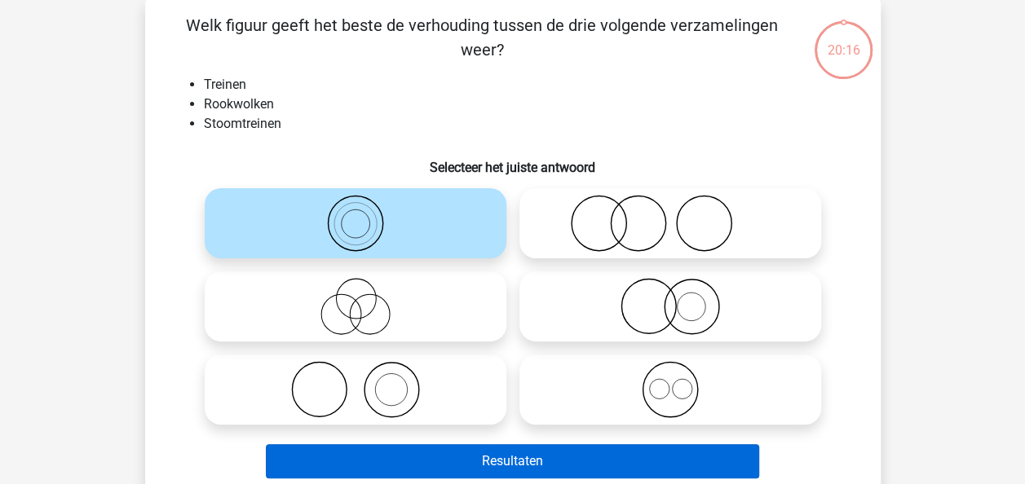
drag, startPoint x: 517, startPoint y: 441, endPoint x: 519, endPoint y: 461, distance: 19.6
click at [517, 447] on div "Resultaten" at bounding box center [512, 458] width 683 height 54
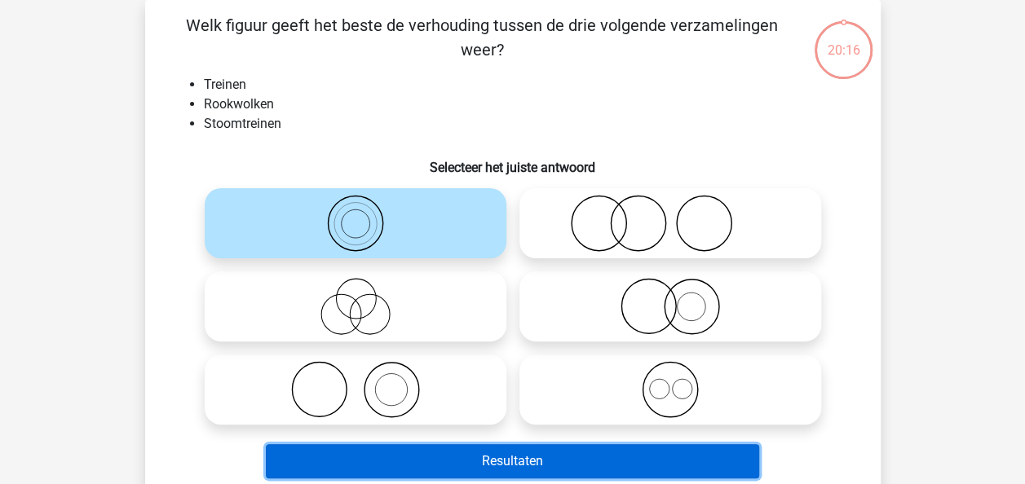
click at [519, 461] on button "Resultaten" at bounding box center [512, 461] width 493 height 34
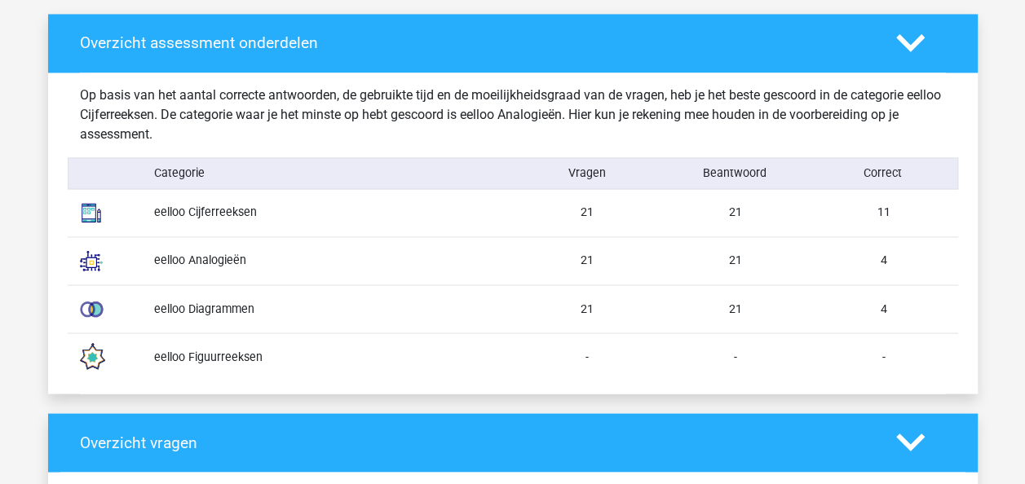
scroll to position [1776, 0]
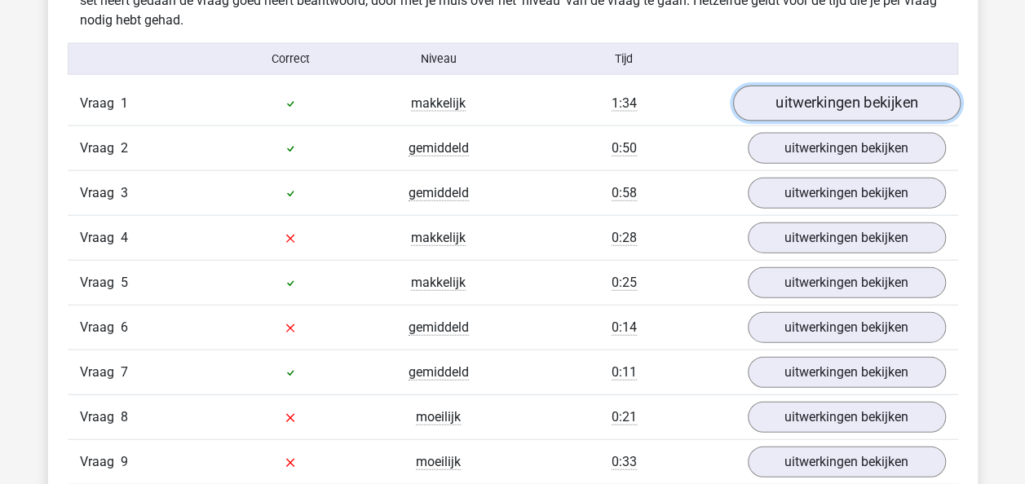
click at [868, 104] on link "uitwerkingen bekijken" at bounding box center [846, 104] width 228 height 36
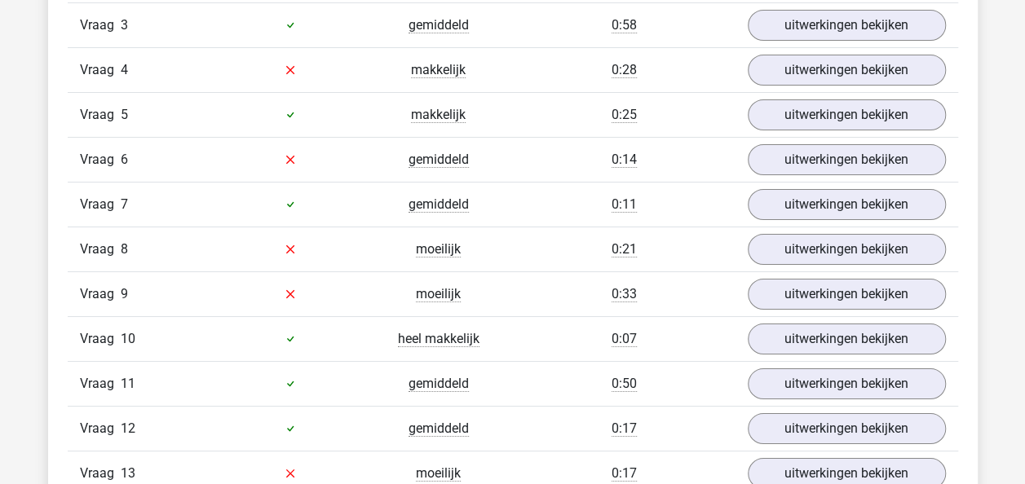
scroll to position [2712, 0]
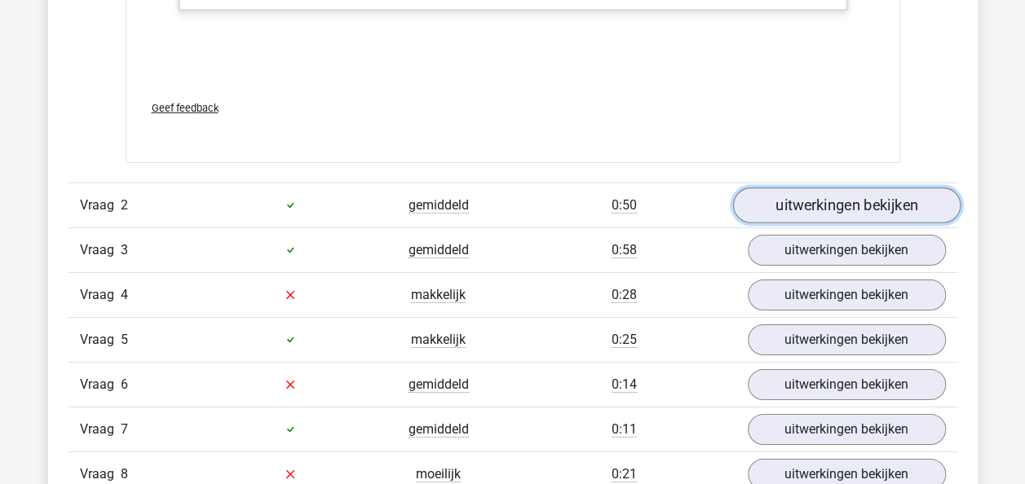
click at [894, 192] on link "uitwerkingen bekijken" at bounding box center [846, 206] width 228 height 36
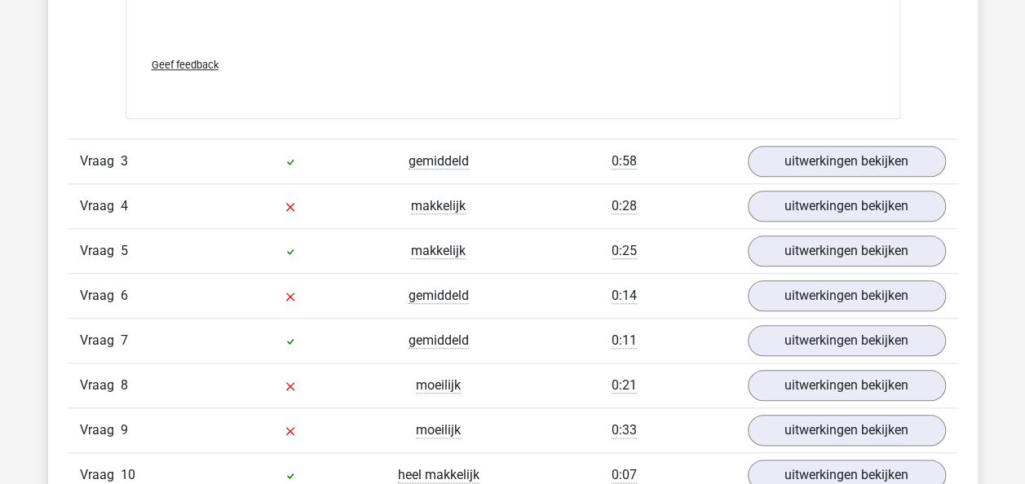
scroll to position [3804, 0]
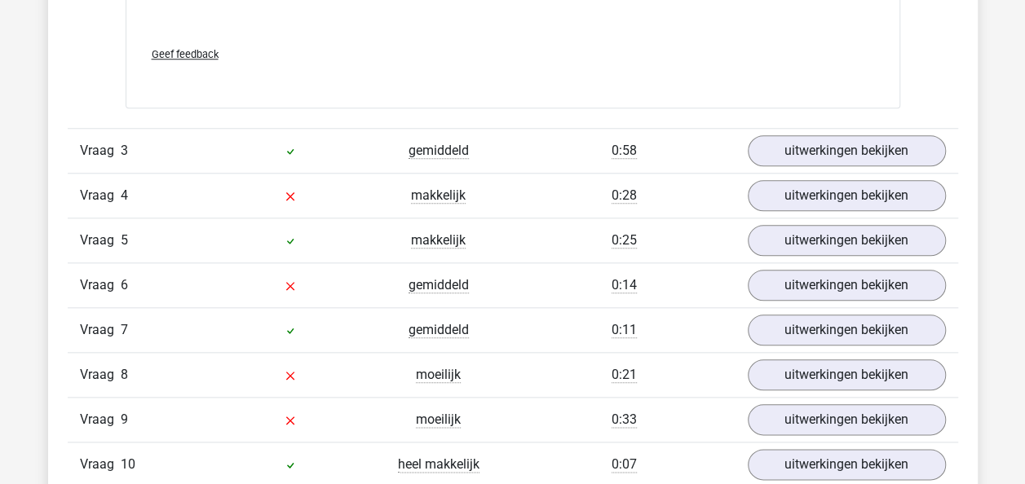
click at [893, 163] on div "Vraag 3 gemiddeld 0:58 uitwerkingen bekijken" at bounding box center [513, 150] width 890 height 45
click at [874, 157] on link "uitwerkingen bekijken" at bounding box center [846, 152] width 228 height 36
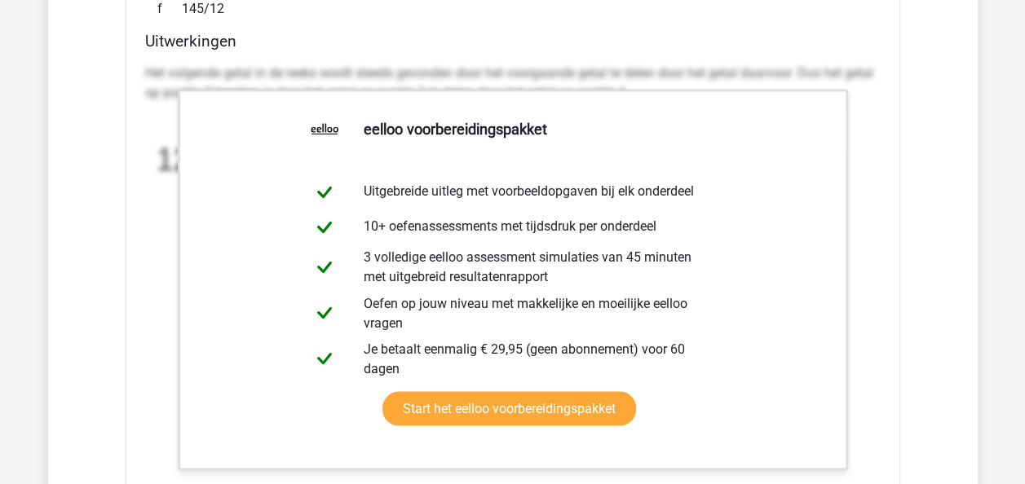
scroll to position [4900, 0]
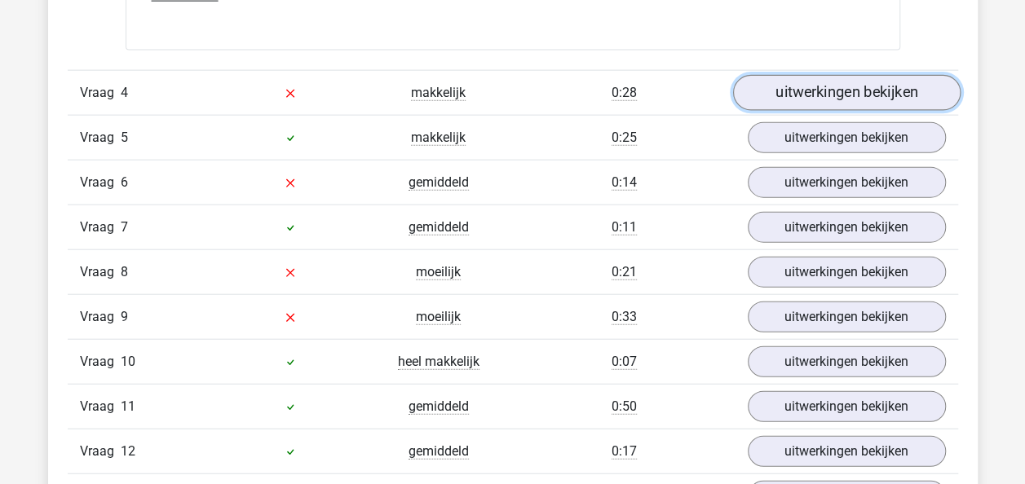
click at [837, 90] on link "uitwerkingen bekijken" at bounding box center [846, 93] width 228 height 36
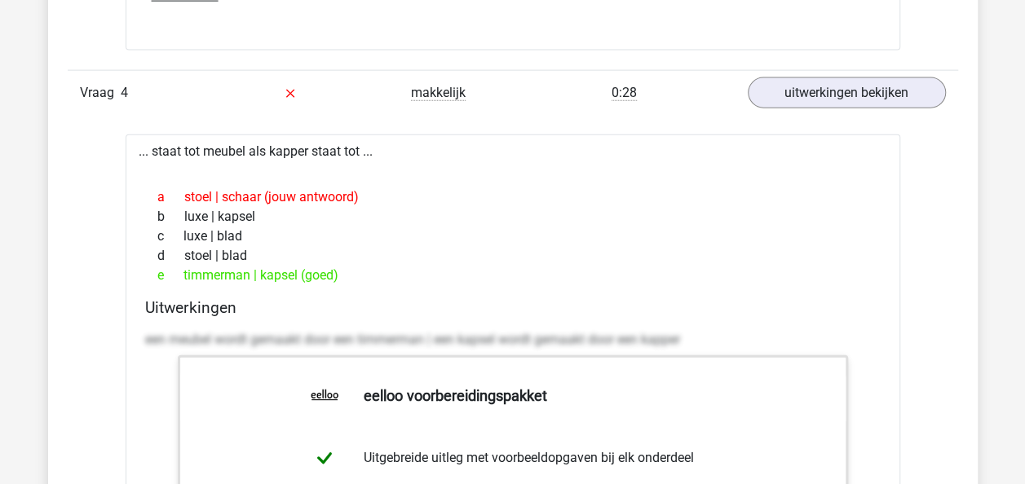
click at [462, 188] on div "a stoel | schaar (jouw antwoord)" at bounding box center [513, 198] width 736 height 20
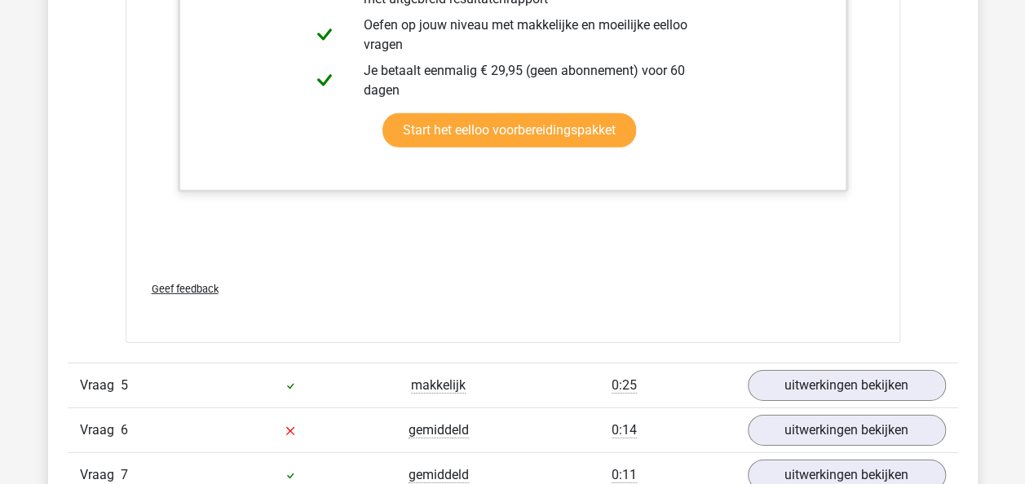
scroll to position [5705, 0]
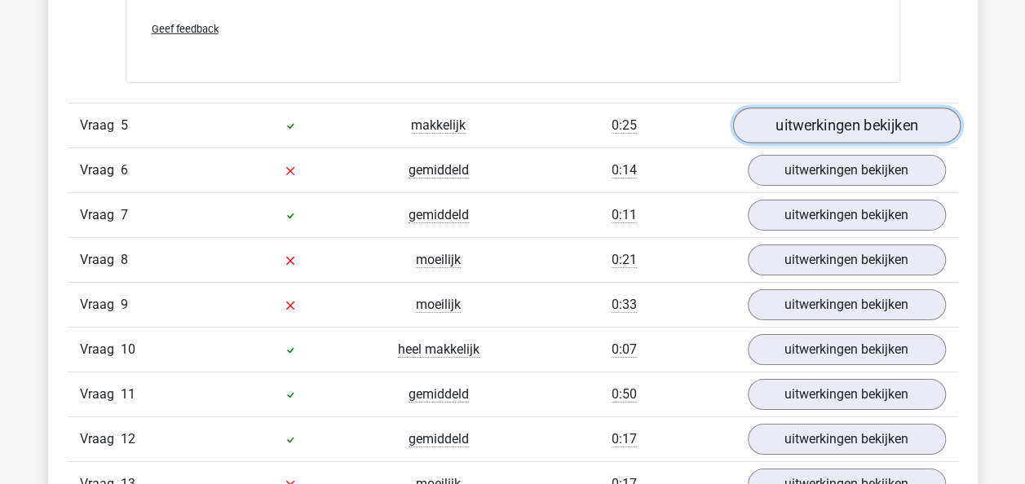
click at [884, 130] on link "uitwerkingen bekijken" at bounding box center [846, 126] width 228 height 36
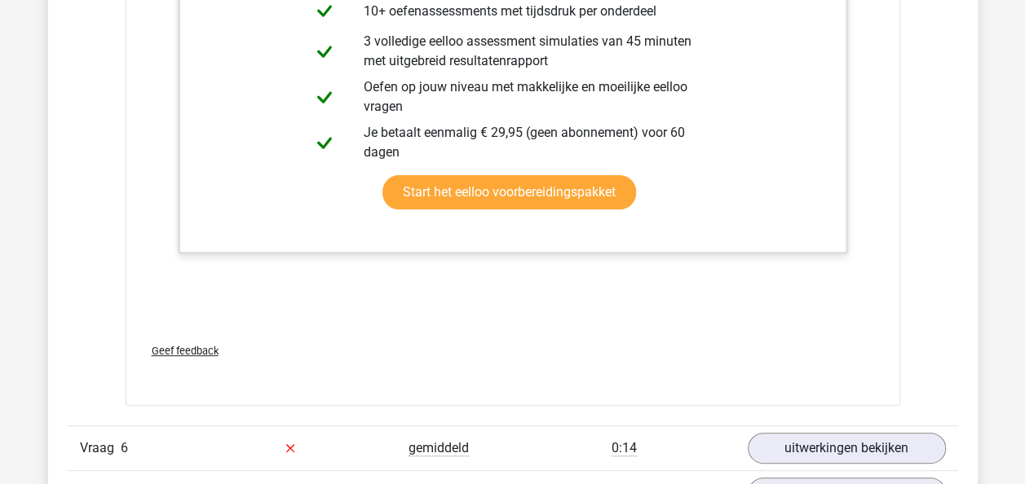
scroll to position [6480, 0]
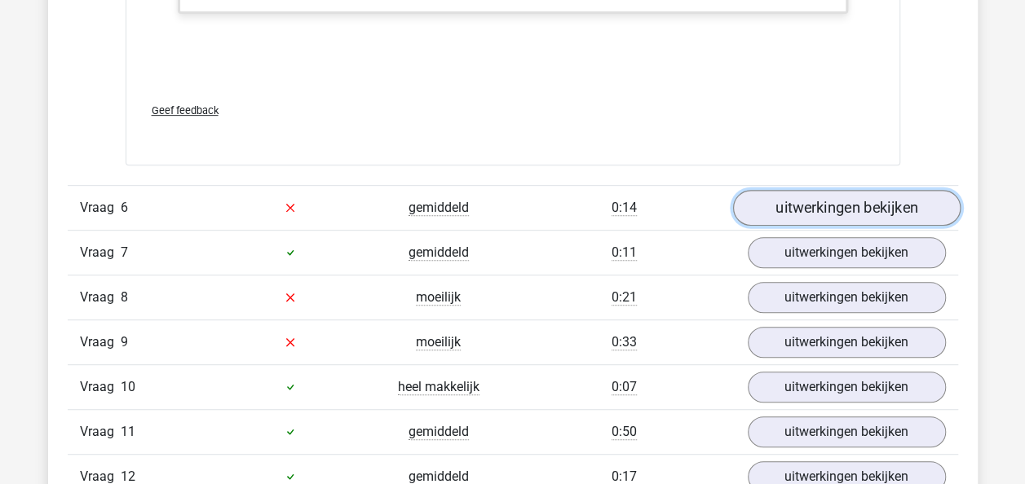
click at [908, 197] on link "uitwerkingen bekijken" at bounding box center [846, 208] width 228 height 36
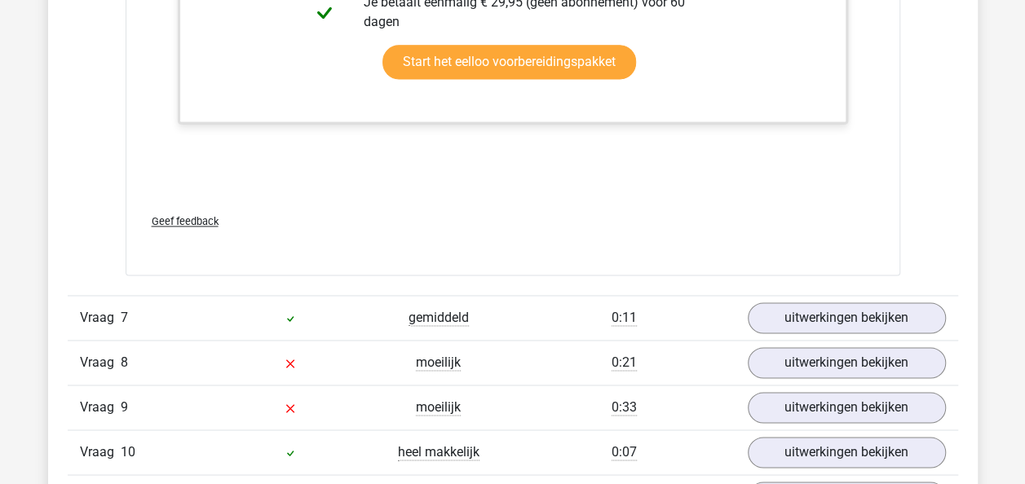
scroll to position [7443, 0]
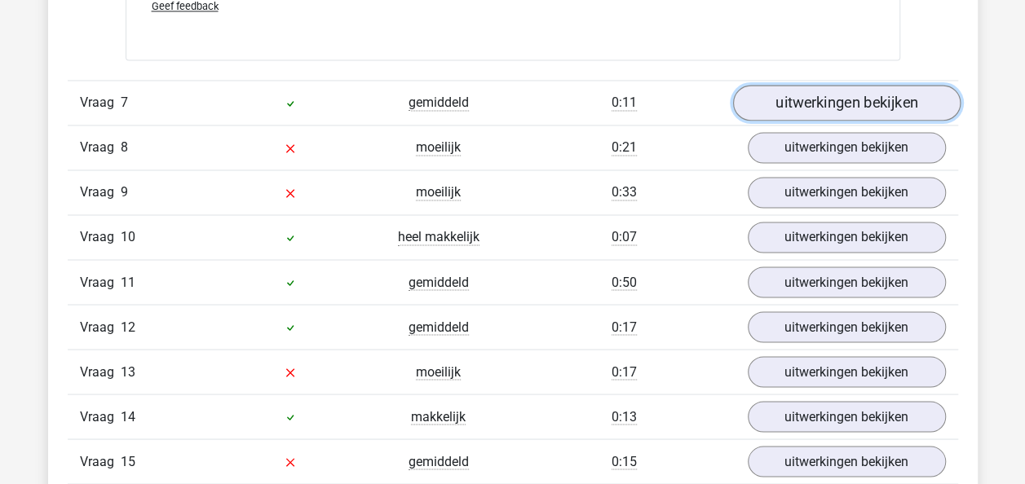
click at [907, 102] on link "uitwerkingen bekijken" at bounding box center [846, 103] width 228 height 36
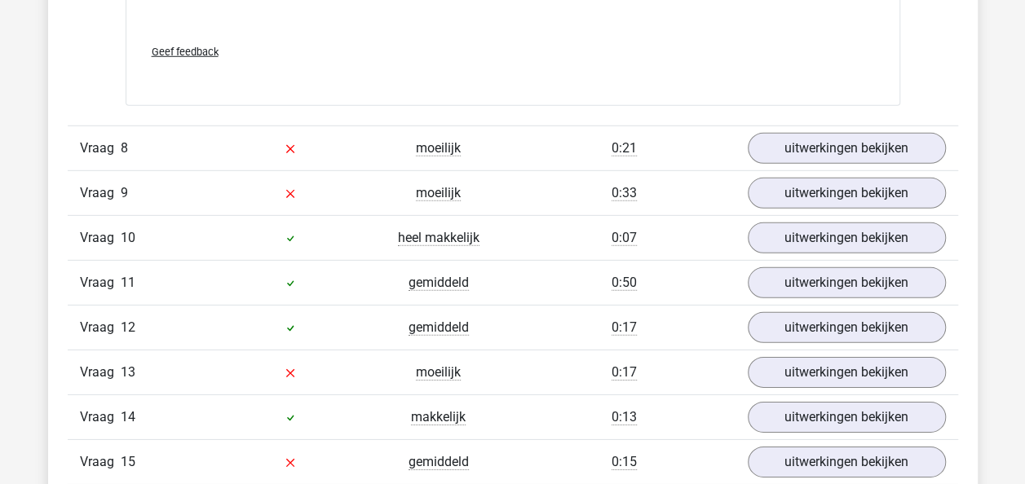
scroll to position [8536, 0]
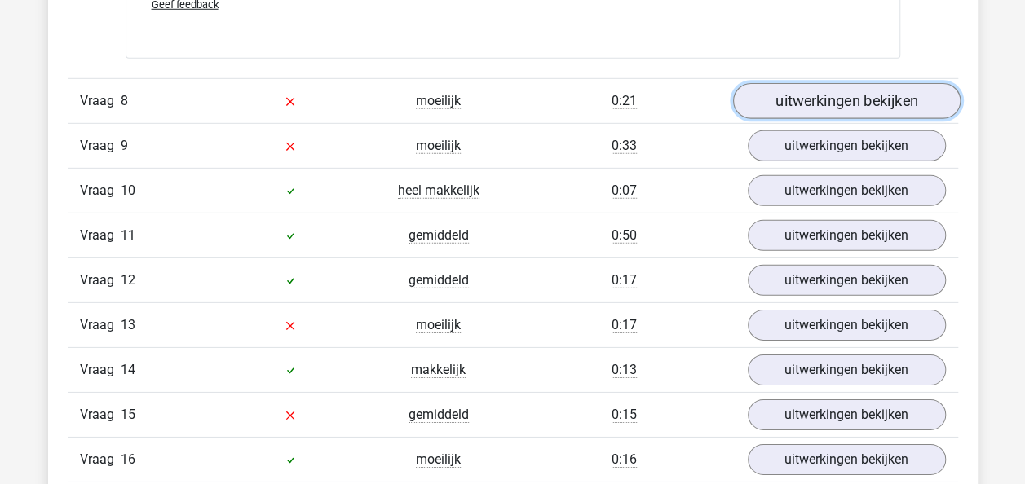
click at [860, 93] on link "uitwerkingen bekijken" at bounding box center [846, 101] width 228 height 36
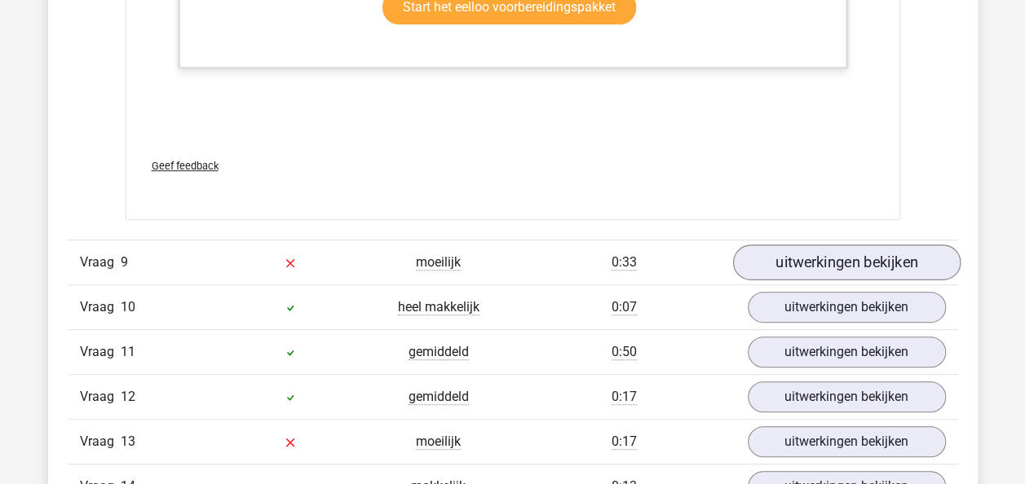
scroll to position [9449, 0]
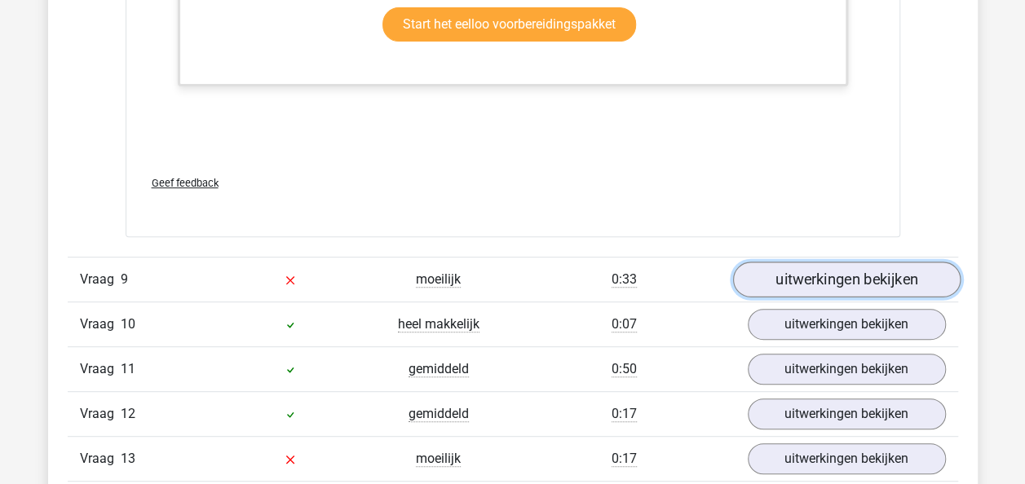
drag, startPoint x: 884, startPoint y: 254, endPoint x: 954, endPoint y: 269, distance: 71.6
click at [884, 262] on link "uitwerkingen bekijken" at bounding box center [846, 280] width 228 height 36
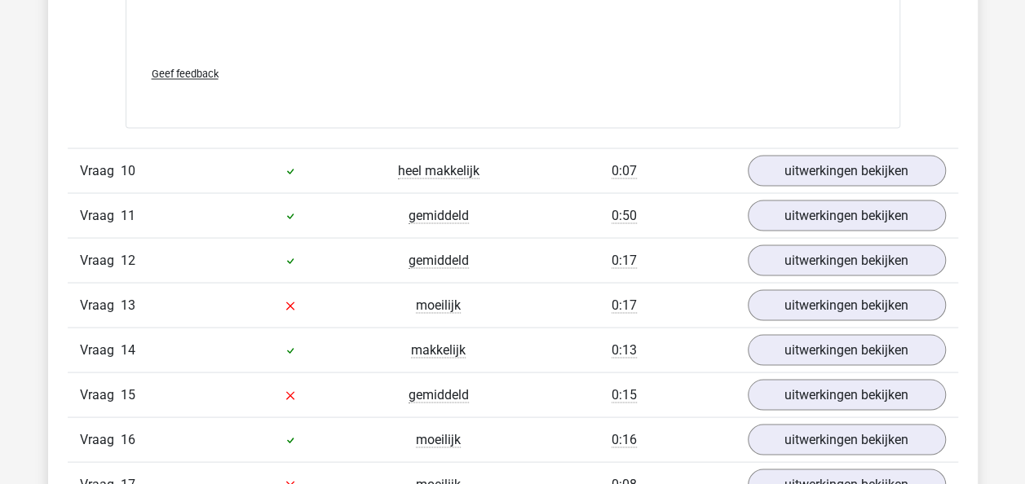
scroll to position [10596, 0]
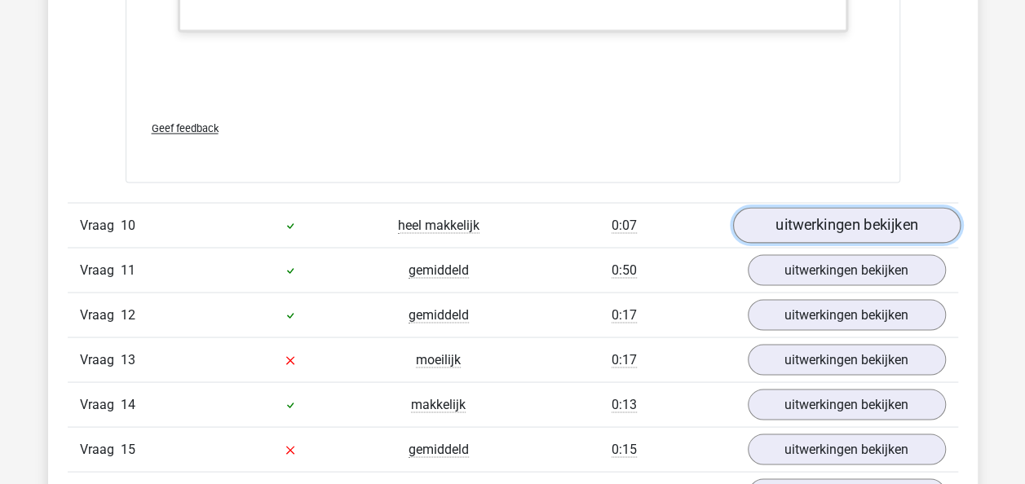
click at [905, 208] on link "uitwerkingen bekijken" at bounding box center [846, 226] width 228 height 36
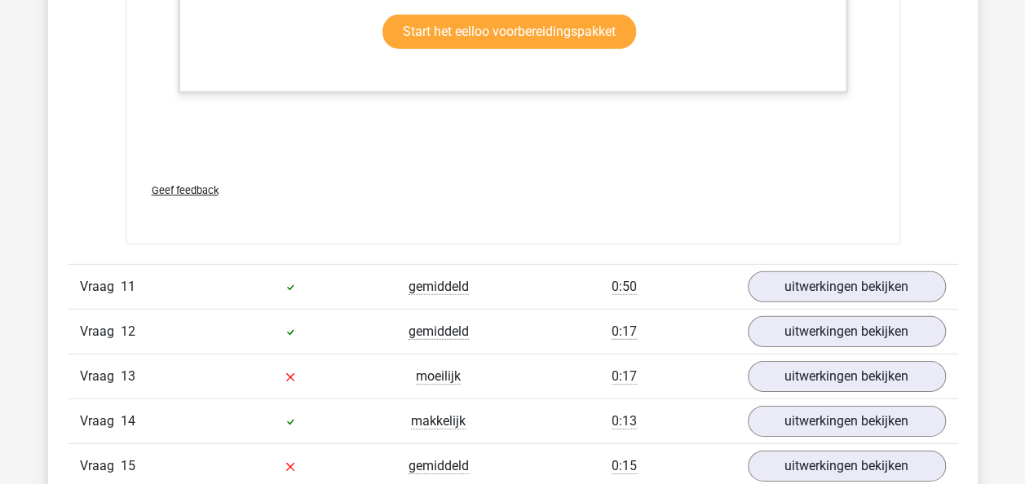
scroll to position [11766, 0]
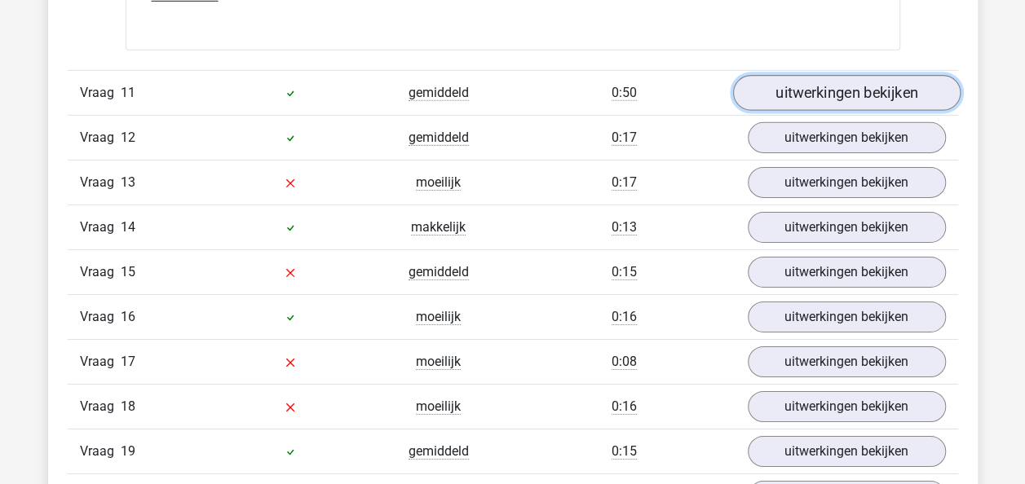
click at [872, 75] on link "uitwerkingen bekijken" at bounding box center [846, 93] width 228 height 36
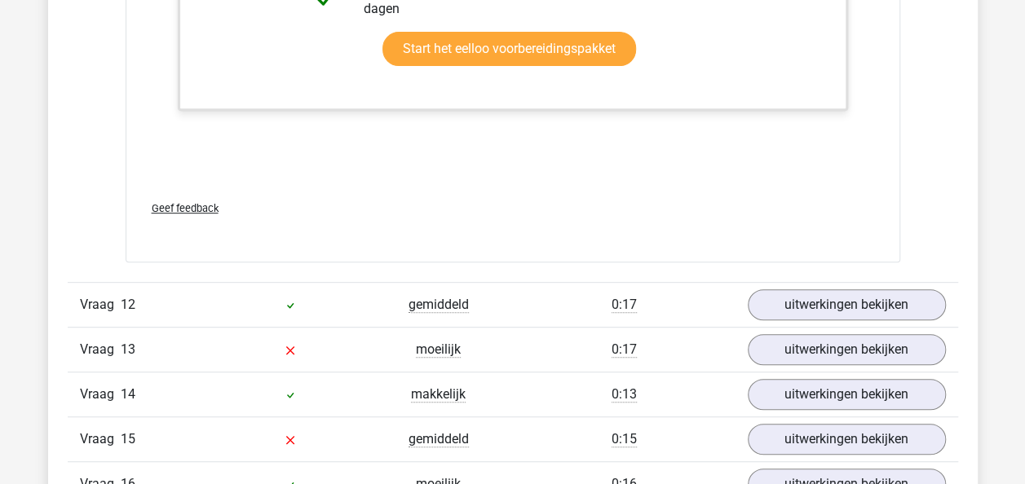
scroll to position [12716, 0]
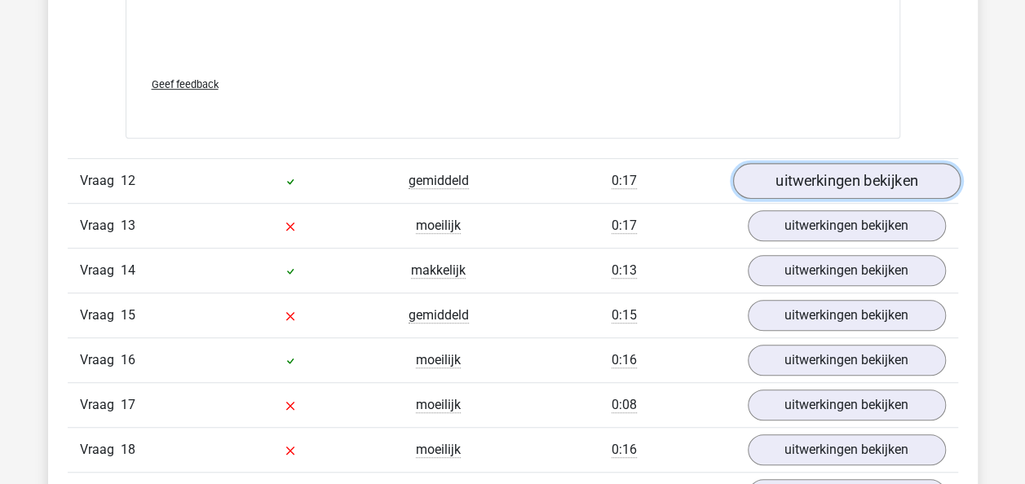
click at [893, 166] on link "uitwerkingen bekijken" at bounding box center [846, 181] width 228 height 36
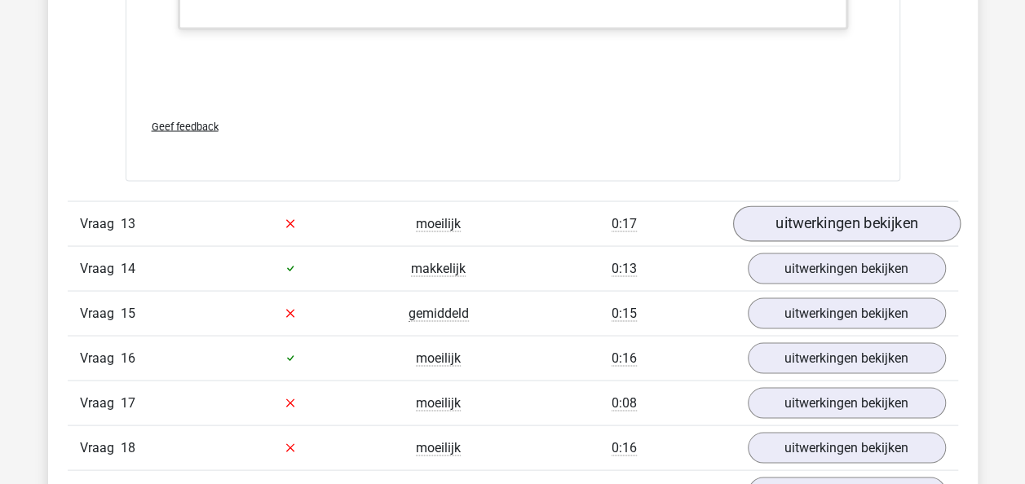
scroll to position [13668, 0]
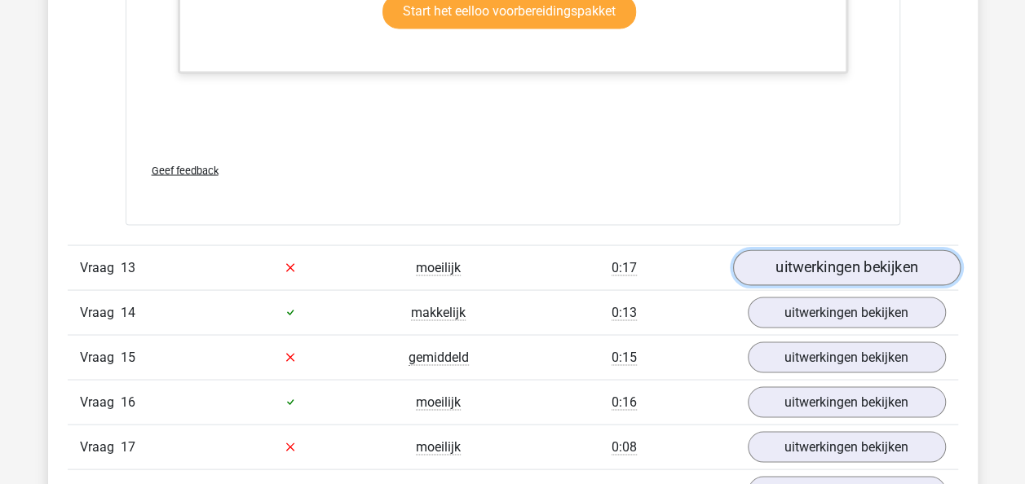
click at [911, 250] on link "uitwerkingen bekijken" at bounding box center [846, 268] width 228 height 36
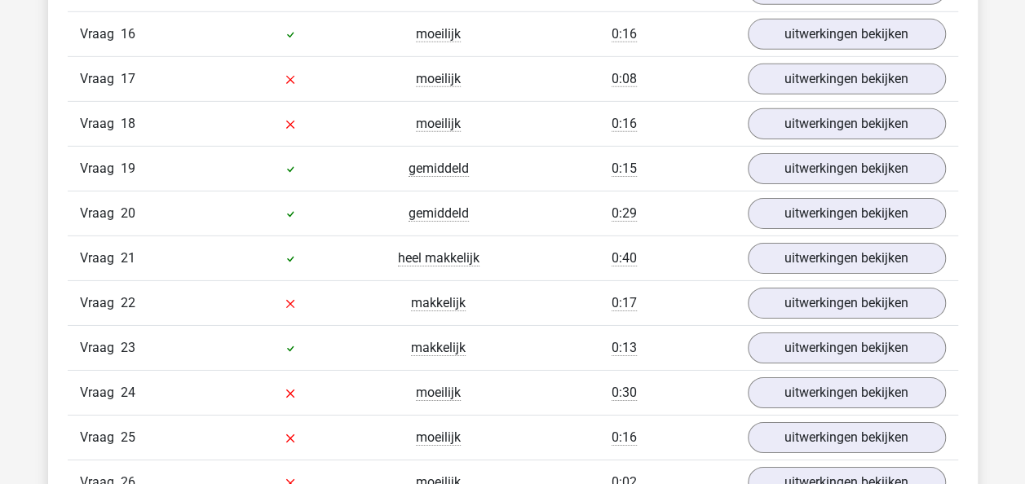
scroll to position [14711, 0]
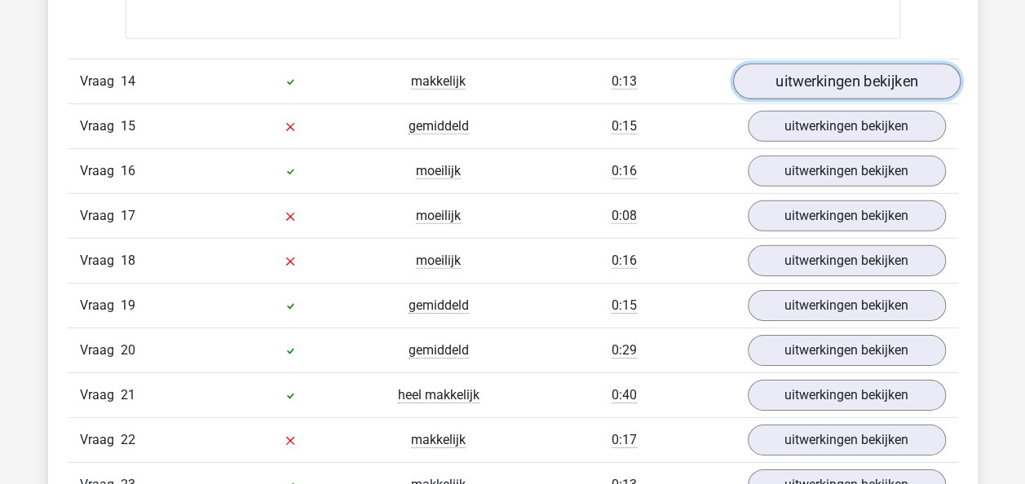
click at [839, 68] on link "uitwerkingen bekijken" at bounding box center [846, 82] width 228 height 36
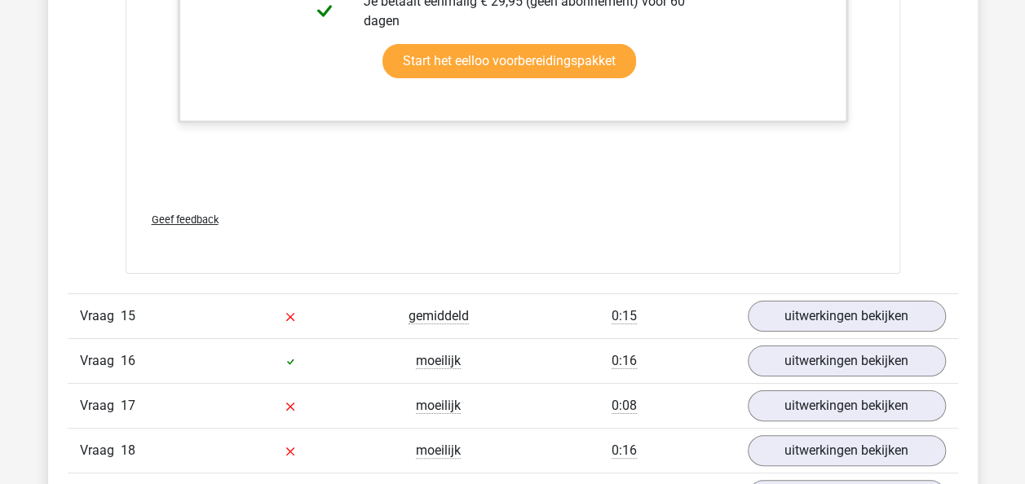
scroll to position [15381, 0]
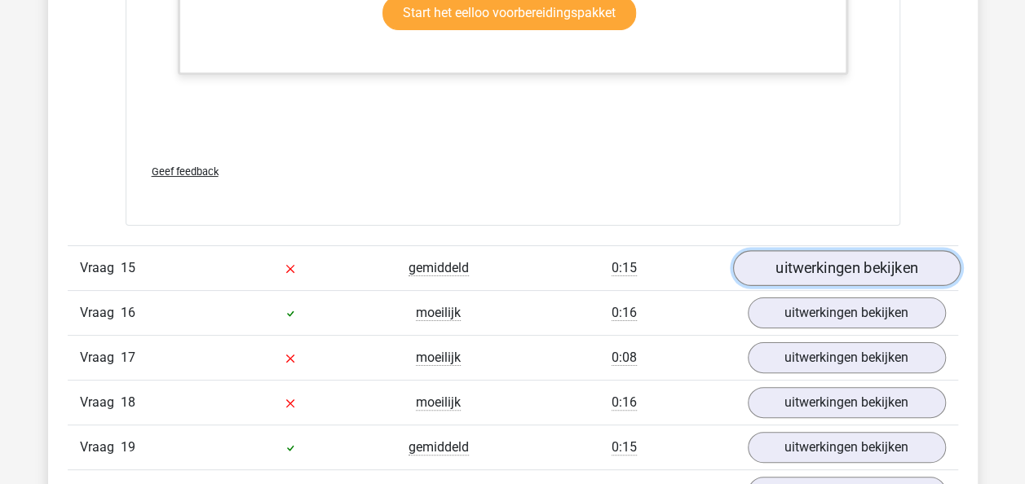
click at [904, 252] on link "uitwerkingen bekijken" at bounding box center [846, 268] width 228 height 36
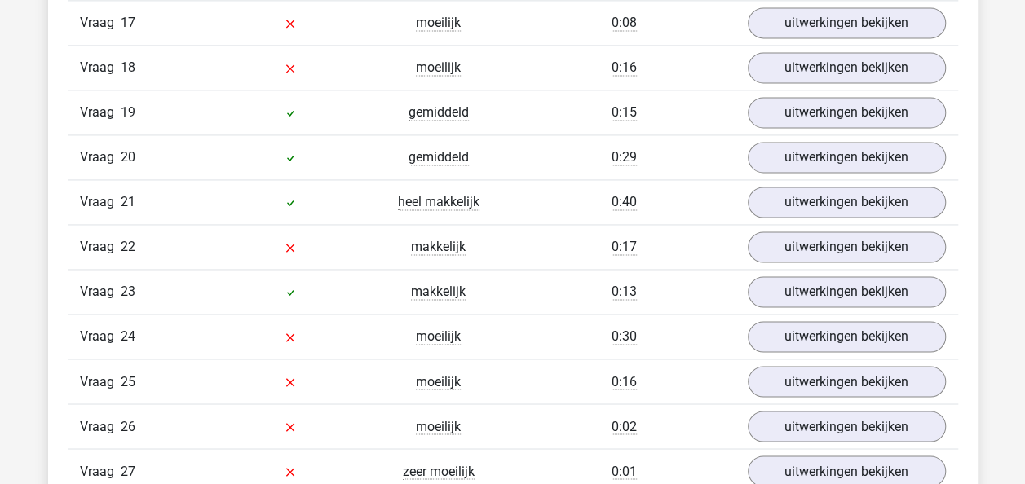
scroll to position [16379, 0]
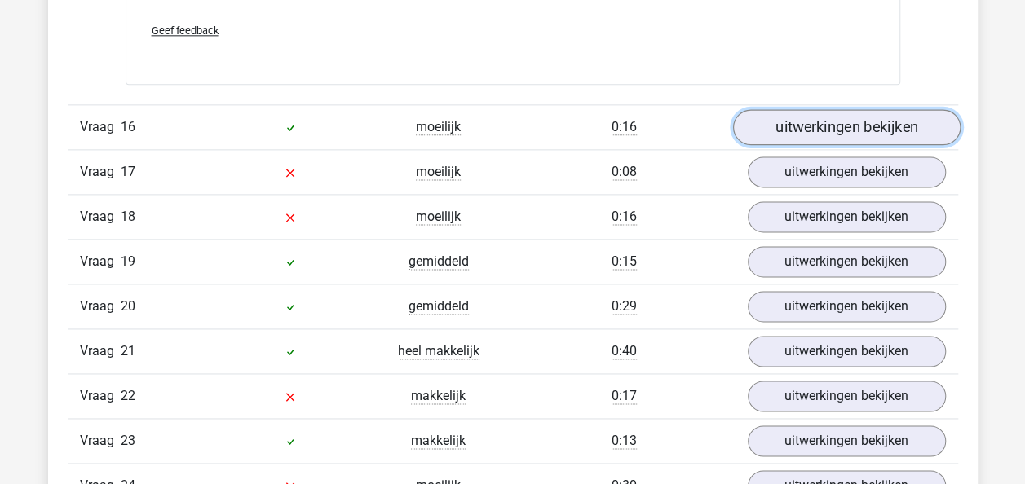
click at [843, 112] on link "uitwerkingen bekijken" at bounding box center [846, 127] width 228 height 36
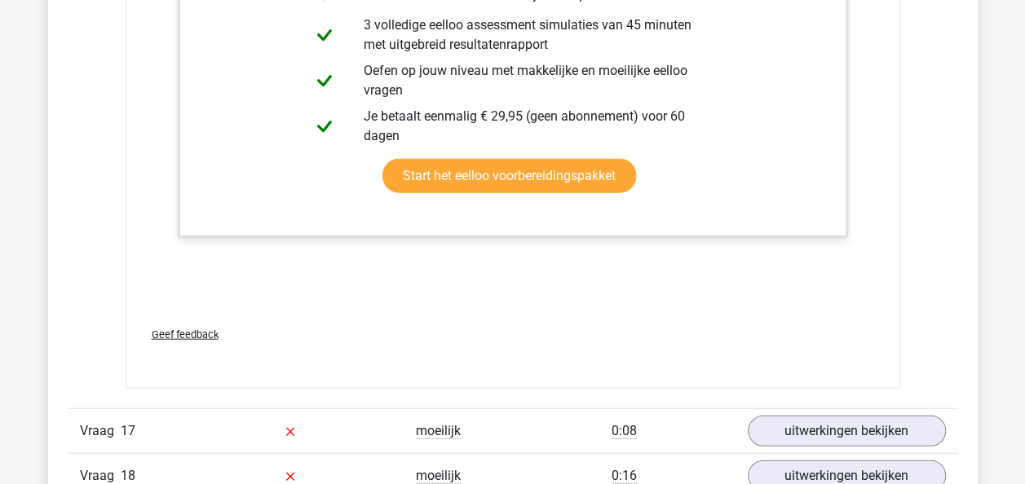
scroll to position [17403, 0]
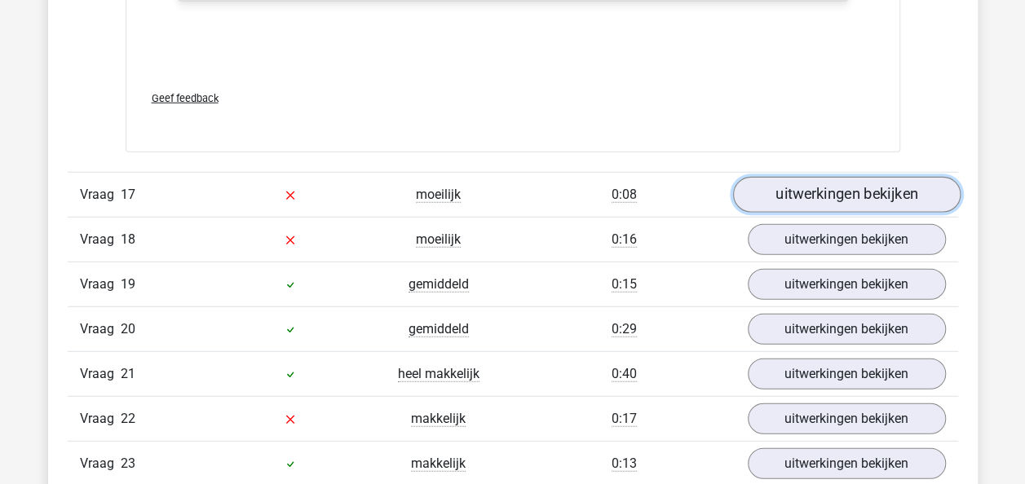
click at [869, 178] on link "uitwerkingen bekijken" at bounding box center [846, 196] width 228 height 36
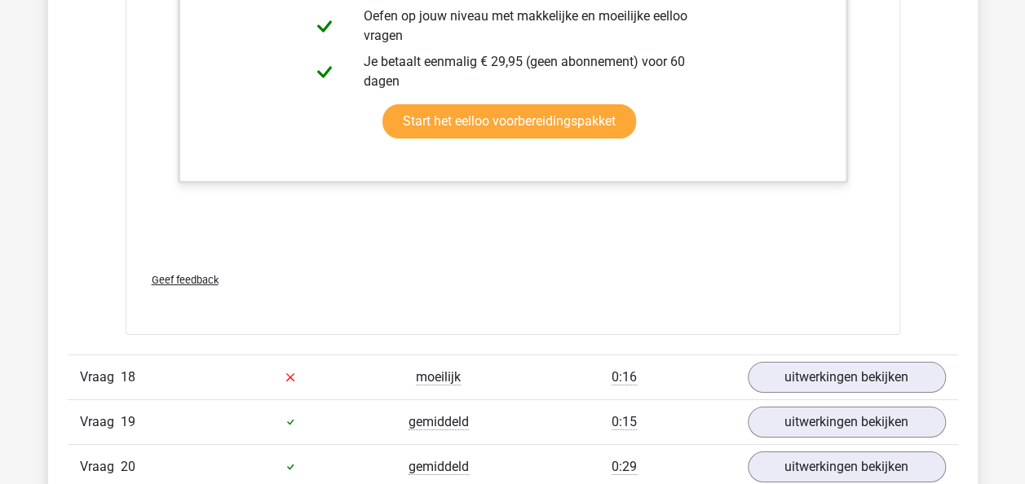
scroll to position [18368, 0]
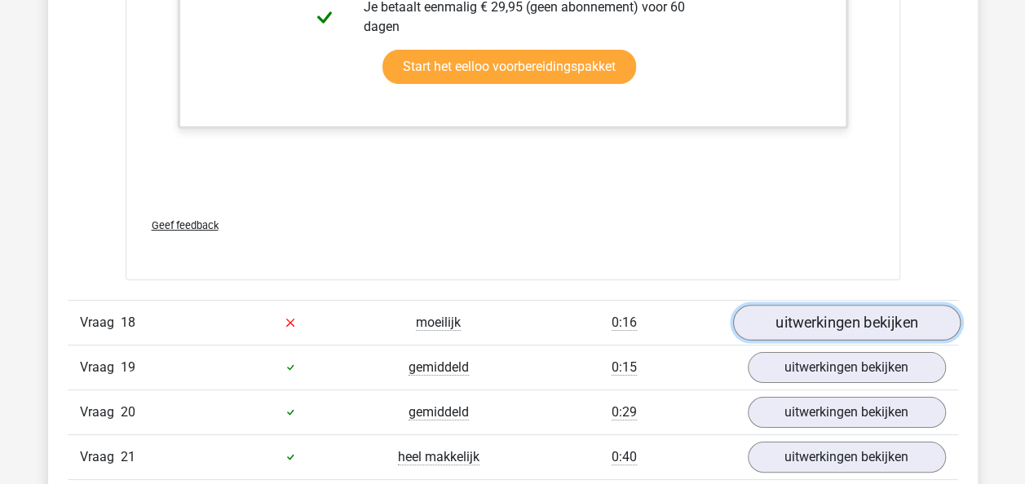
click at [821, 305] on link "uitwerkingen bekijken" at bounding box center [846, 323] width 228 height 36
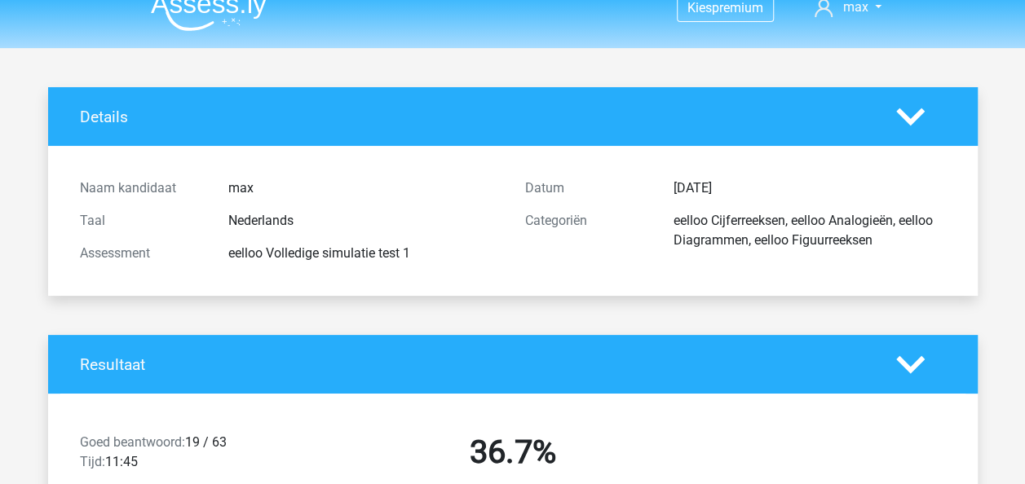
scroll to position [0, 0]
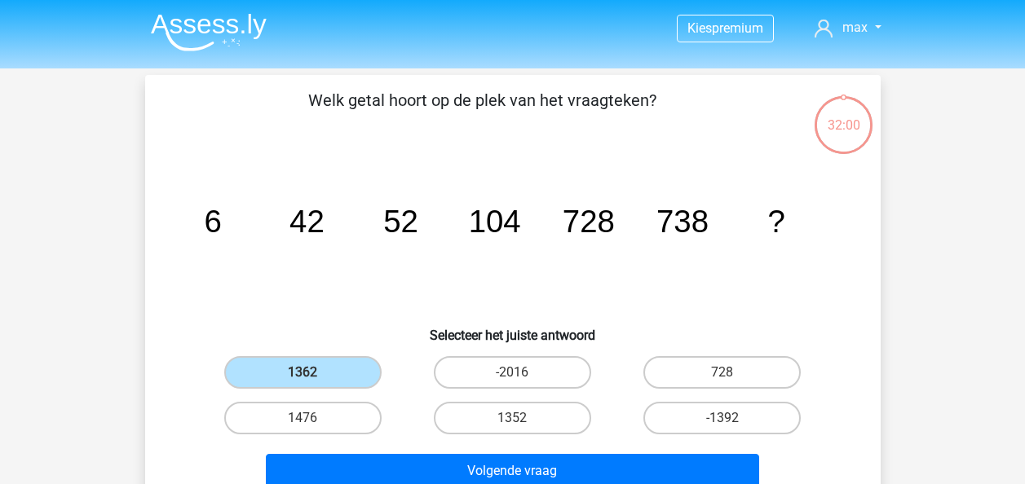
scroll to position [75, 0]
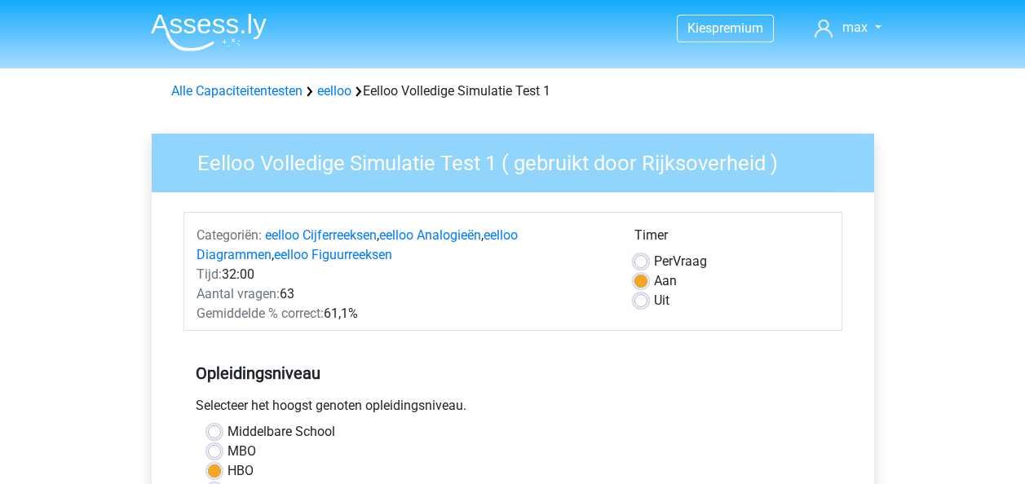
scroll to position [341, 0]
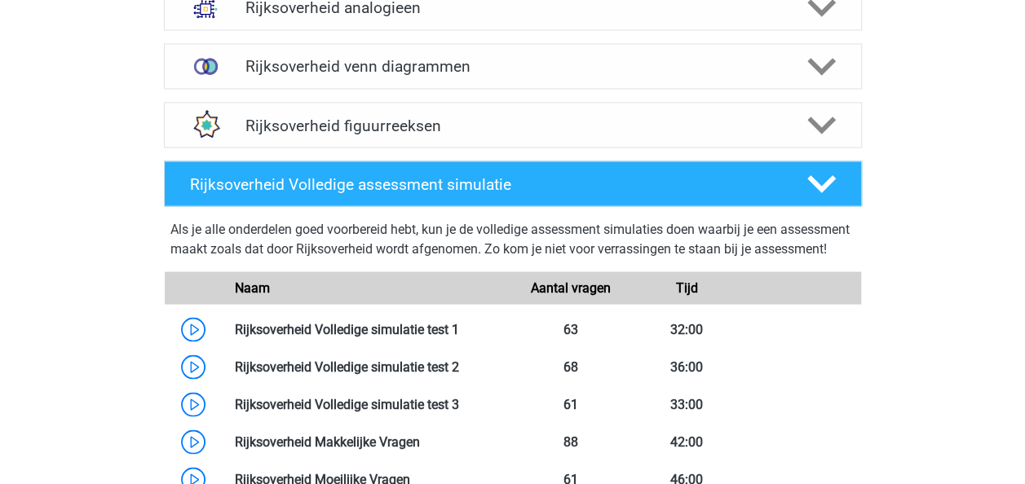
scroll to position [1614, 0]
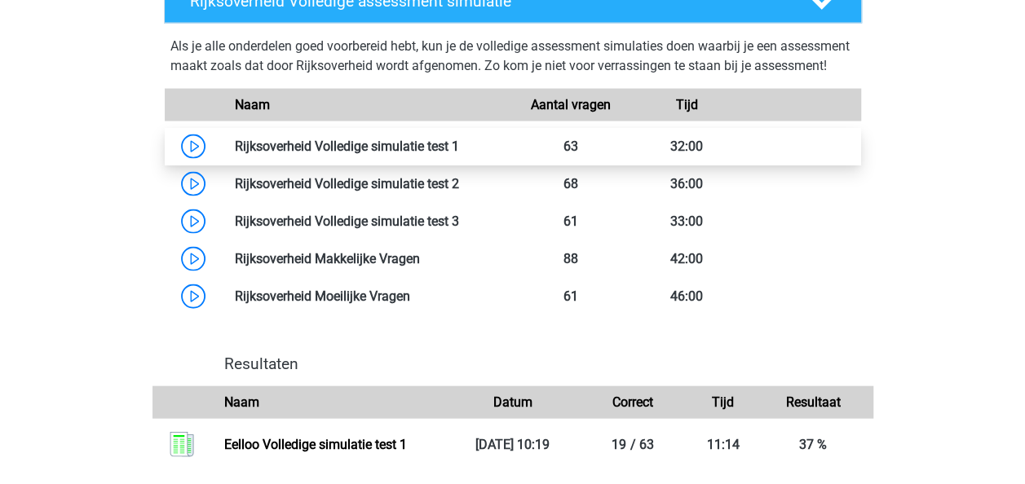
click at [459, 154] on link at bounding box center [459, 146] width 0 height 15
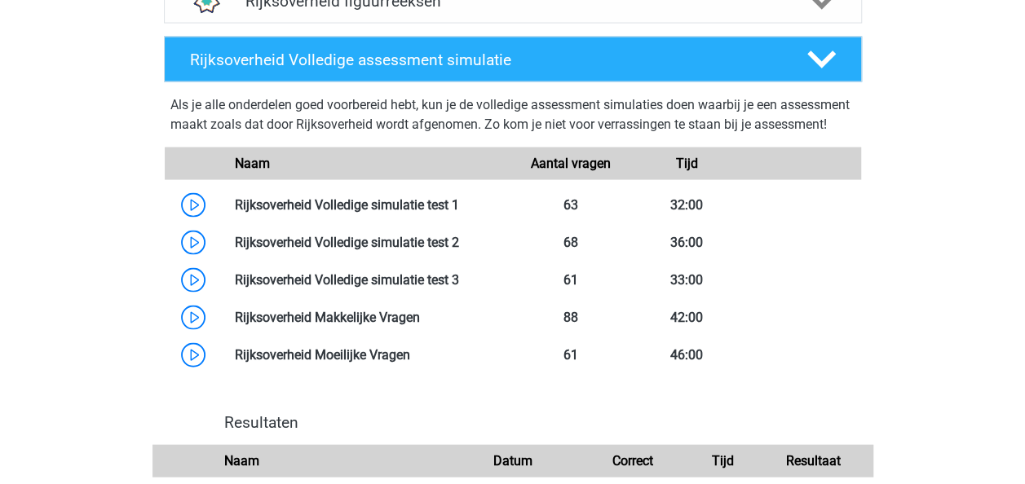
scroll to position [1559, 0]
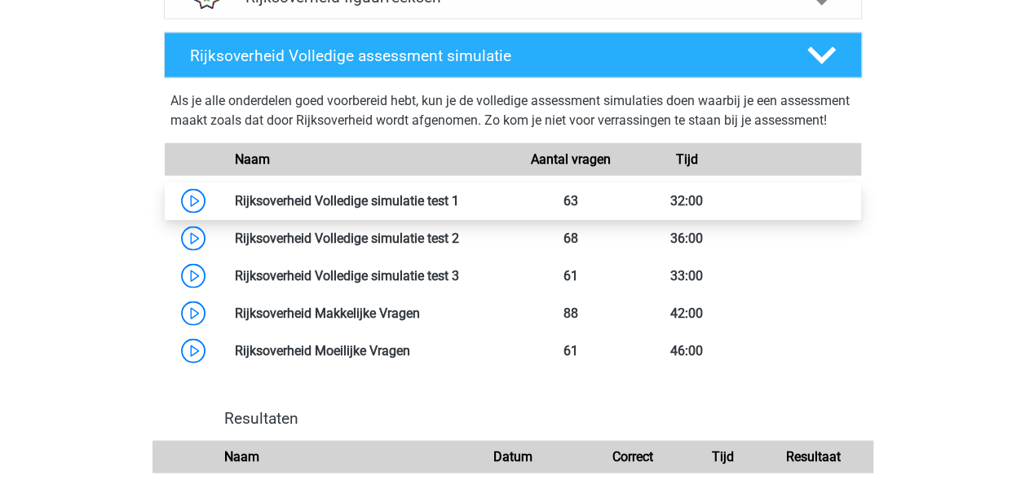
click at [459, 209] on link at bounding box center [459, 200] width 0 height 15
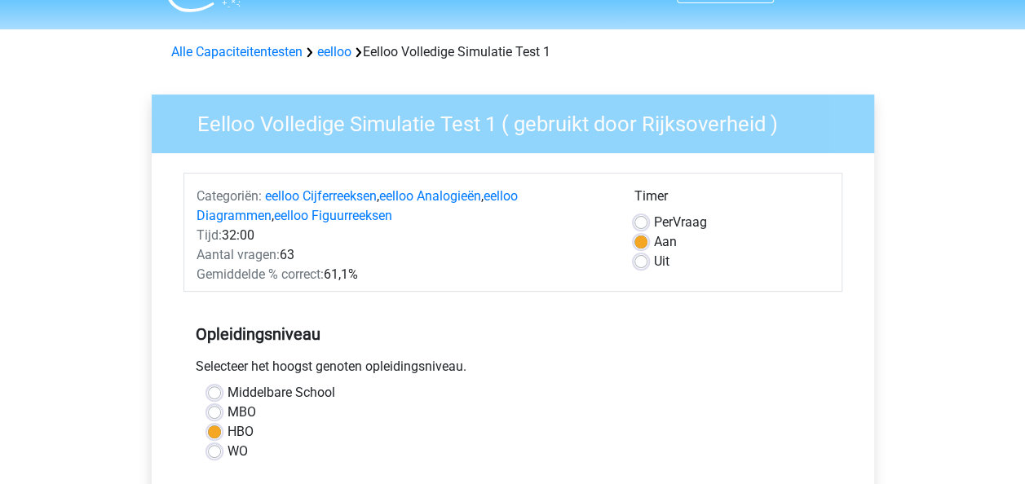
scroll to position [24, 0]
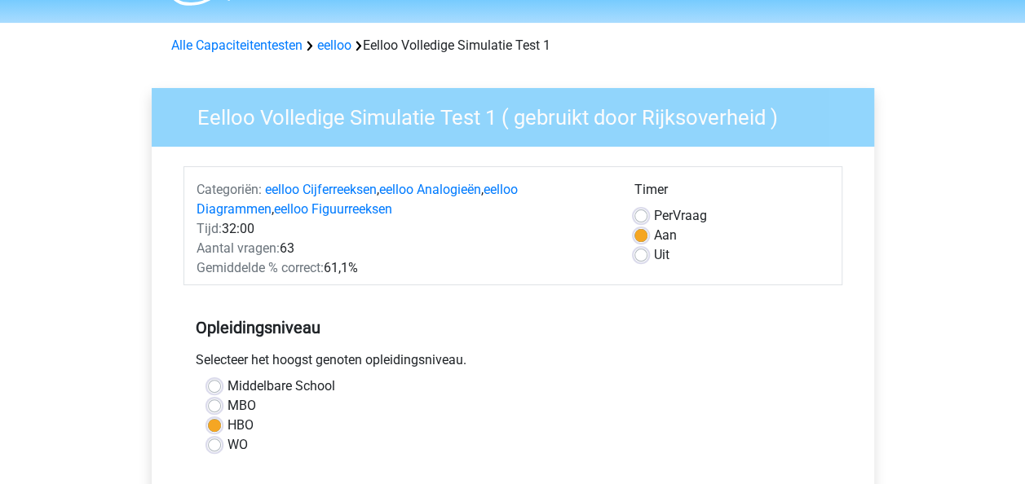
scroll to position [49, 0]
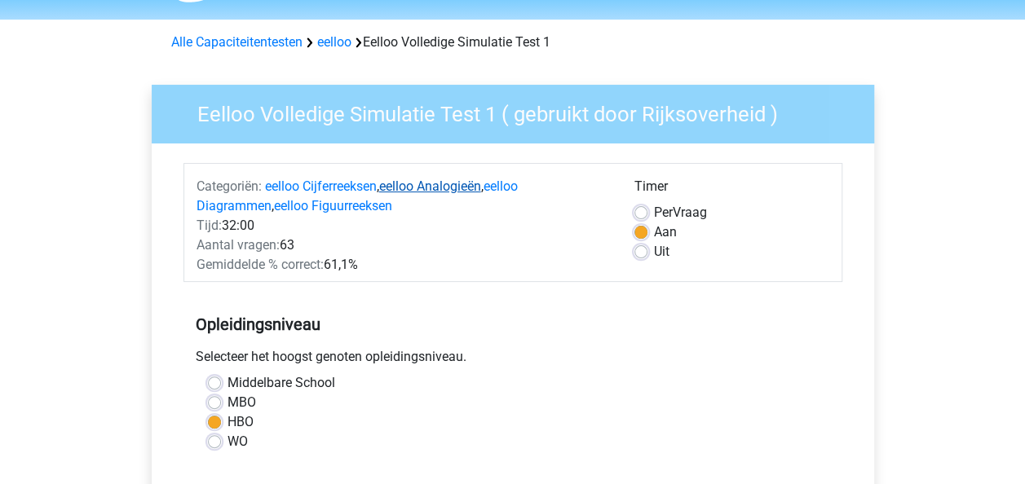
click at [435, 179] on link "eelloo Analogieën" at bounding box center [430, 186] width 102 height 15
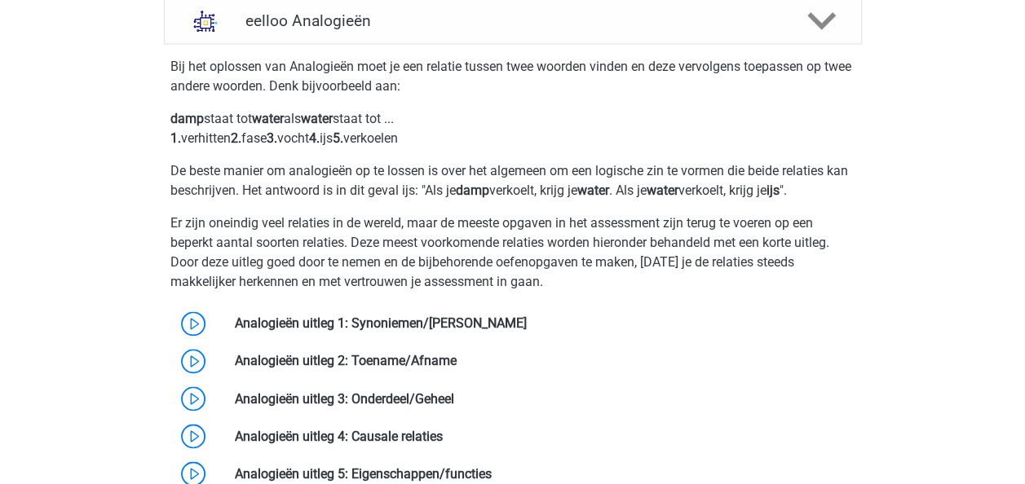
scroll to position [1236, 0]
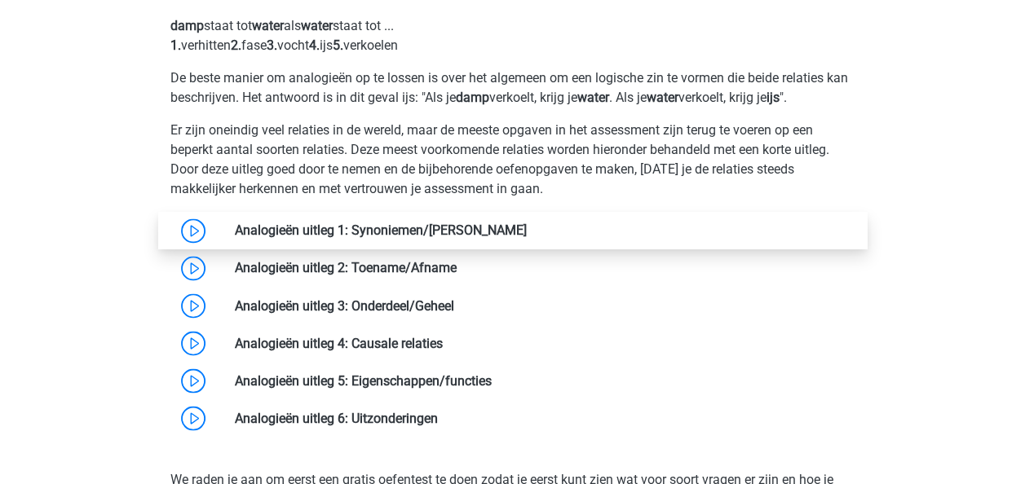
click at [527, 233] on link at bounding box center [527, 230] width 0 height 15
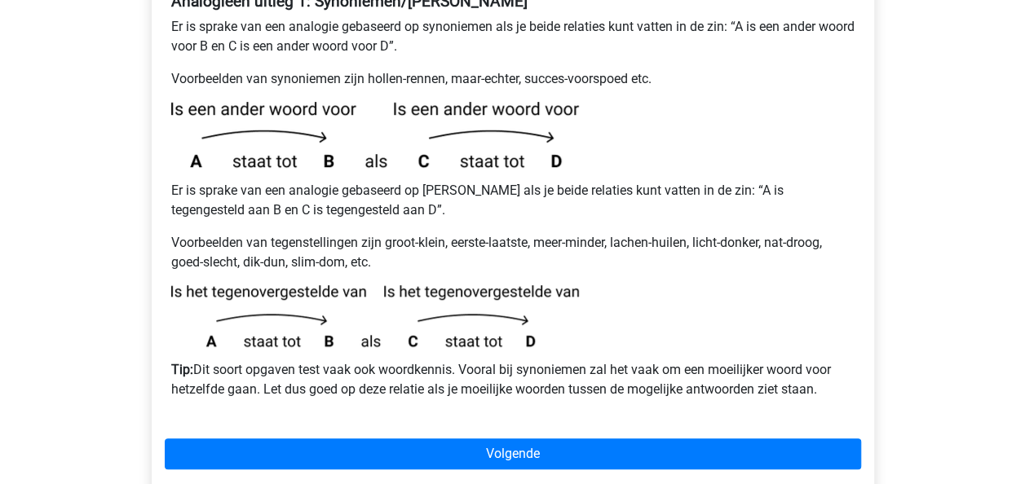
scroll to position [349, 0]
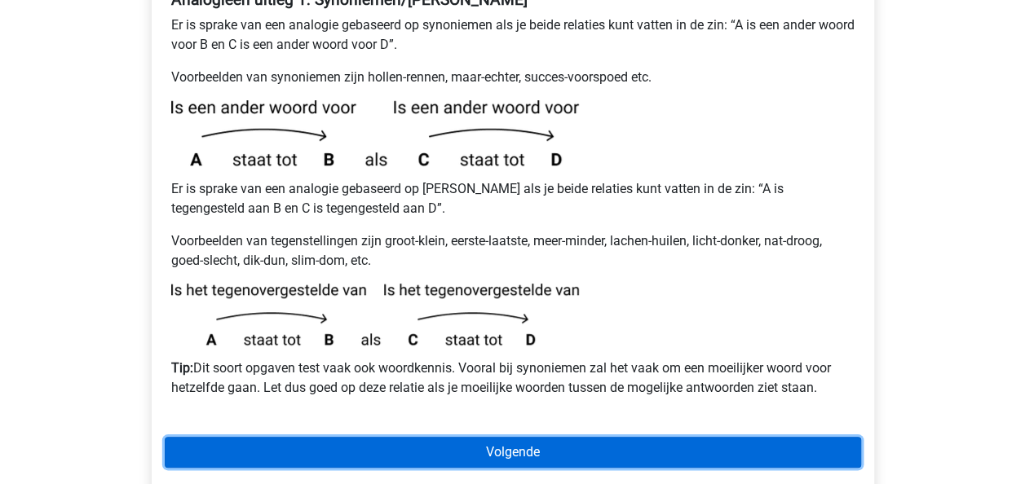
click at [621, 437] on link "Volgende" at bounding box center [513, 452] width 696 height 31
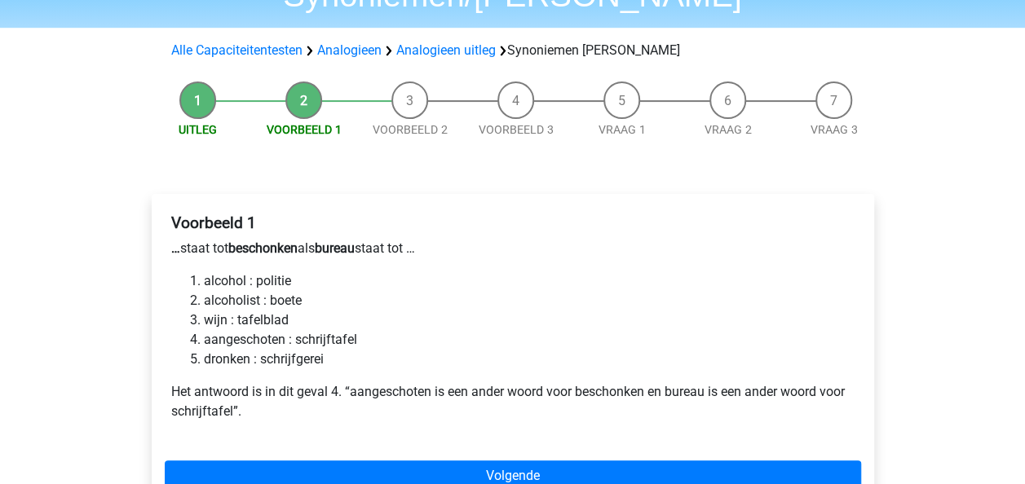
scroll to position [148, 0]
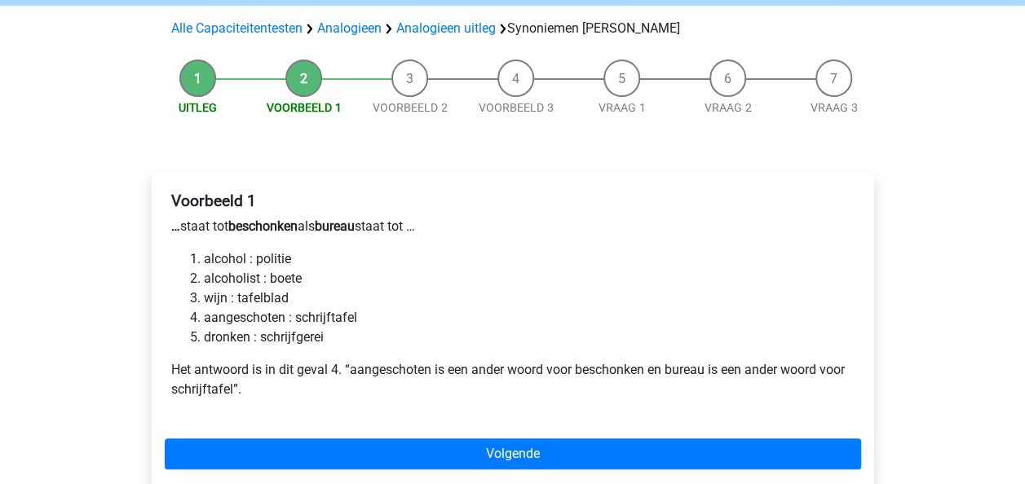
click at [574, 185] on div "Voorbeeld 1 … staat tot beschonken als bureau staat tot … alcohol : politie alc…" at bounding box center [513, 302] width 696 height 234
click at [573, 192] on h4 "Voorbeeld 1" at bounding box center [512, 201] width 683 height 19
click at [571, 192] on h4 "Voorbeeld 1" at bounding box center [512, 201] width 683 height 19
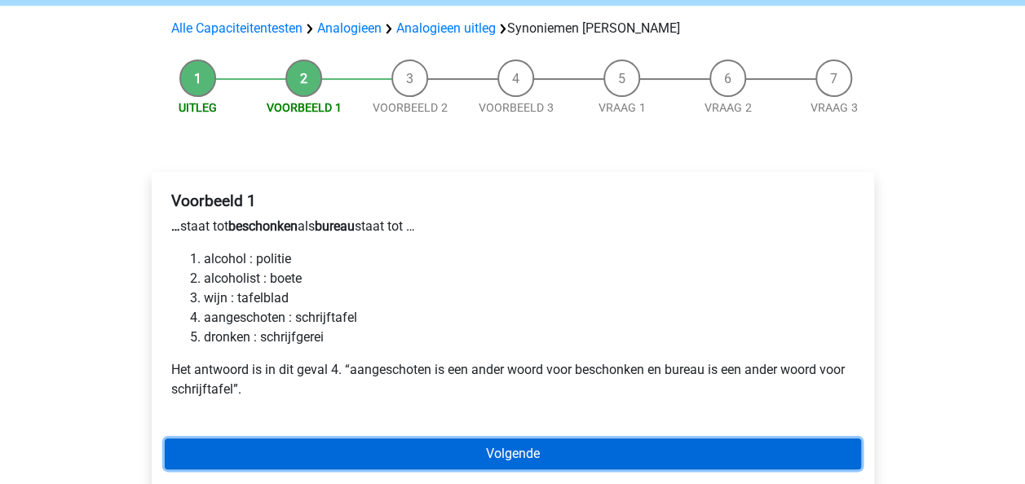
click at [508, 439] on link "Volgende" at bounding box center [513, 454] width 696 height 31
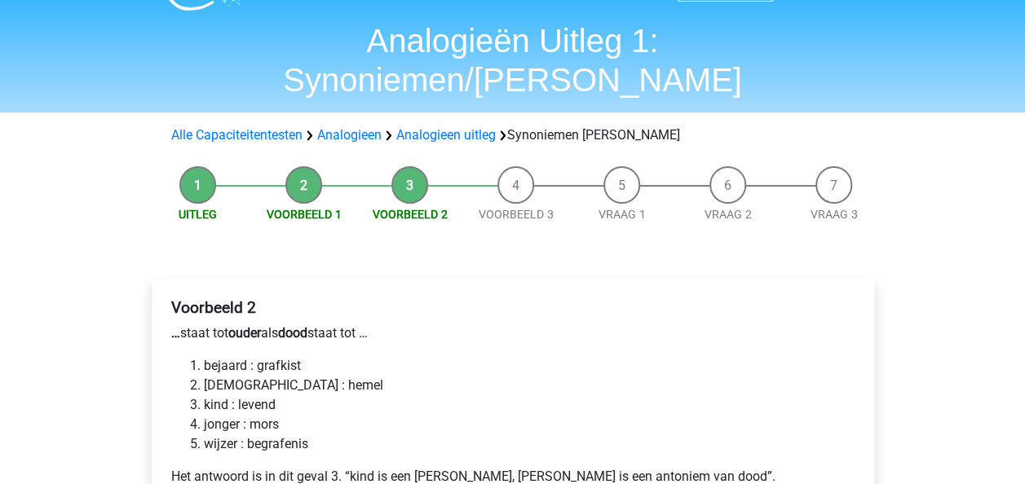
scroll to position [82, 0]
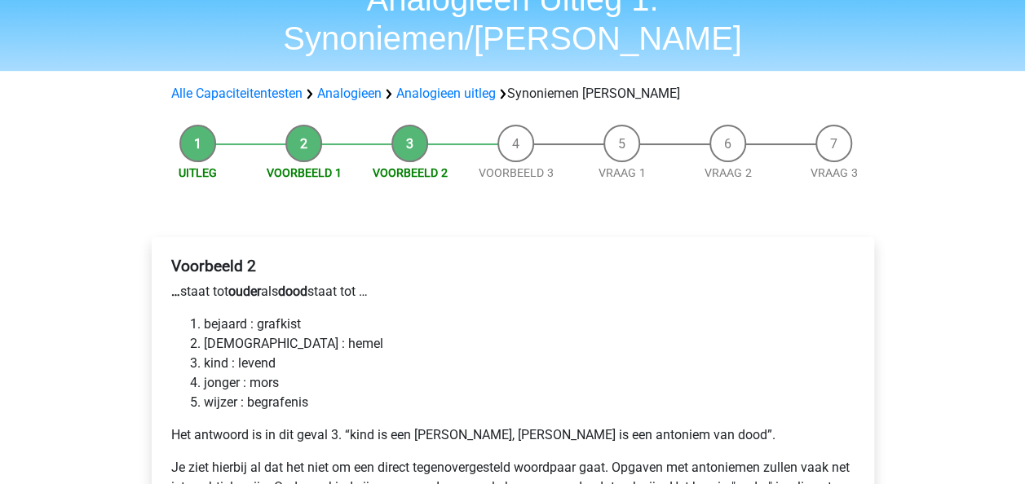
click at [572, 315] on li "bejaard : grafkist" at bounding box center [529, 325] width 651 height 20
click at [570, 315] on li "bejaard : grafkist" at bounding box center [529, 325] width 651 height 20
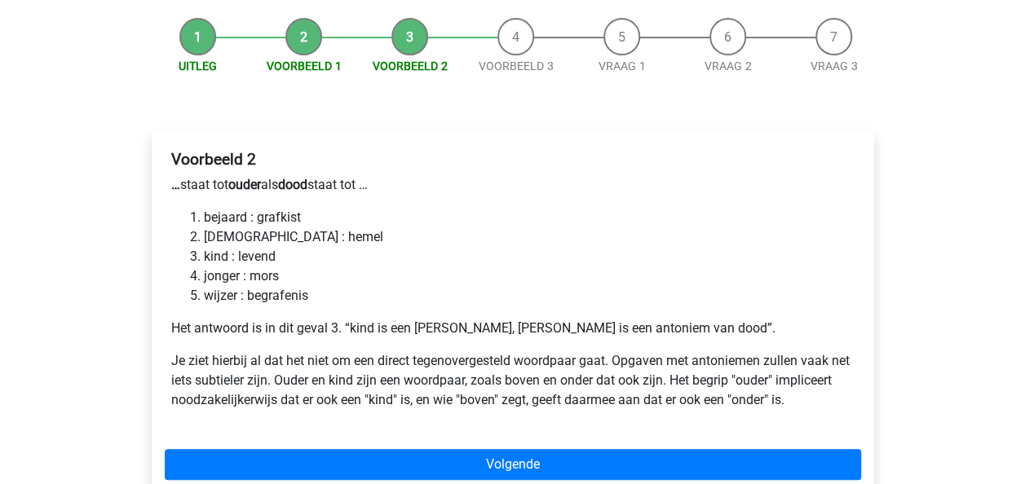
scroll to position [205, 0]
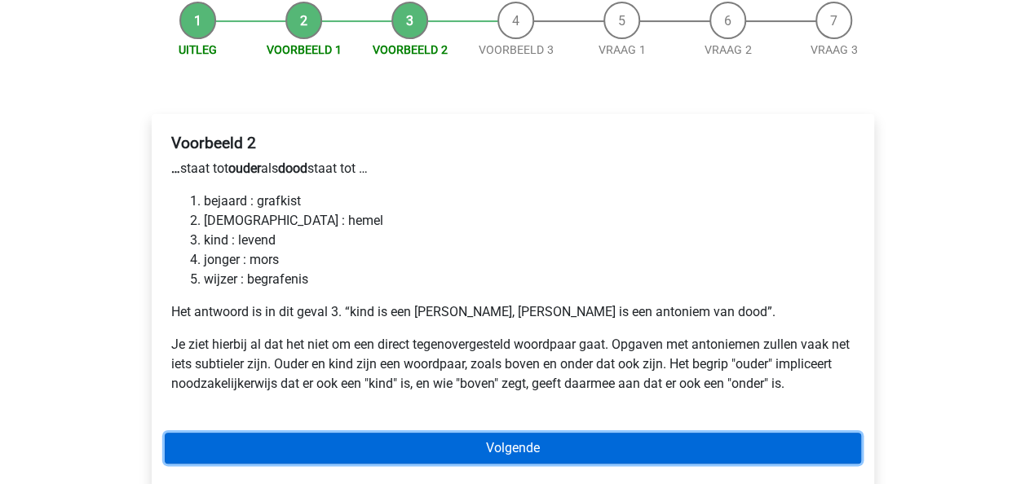
click at [590, 433] on link "Volgende" at bounding box center [513, 448] width 696 height 31
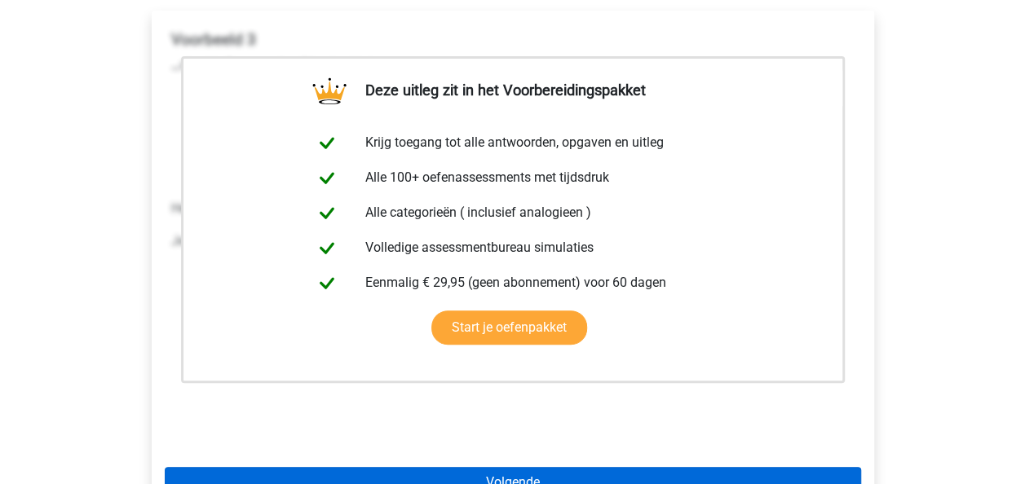
scroll to position [323, 0]
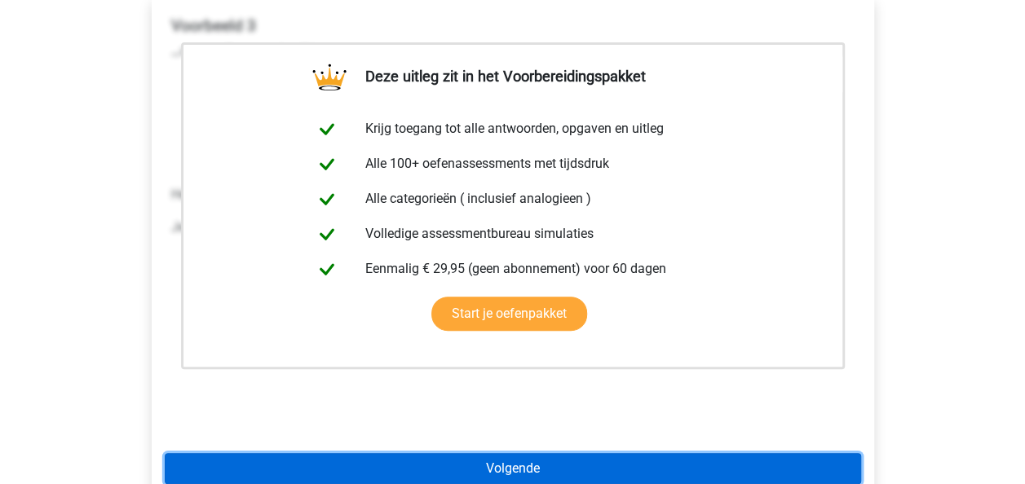
click at [576, 453] on link "Volgende" at bounding box center [513, 468] width 696 height 31
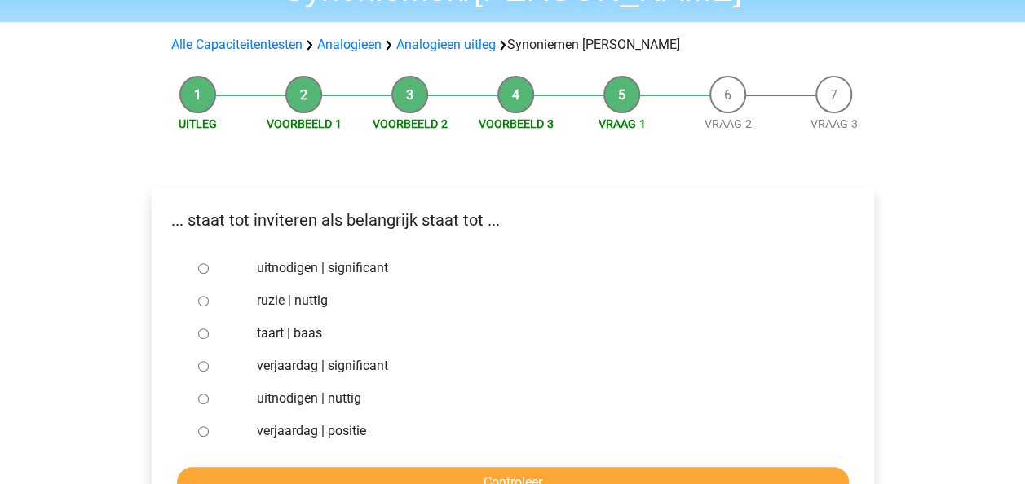
scroll to position [133, 0]
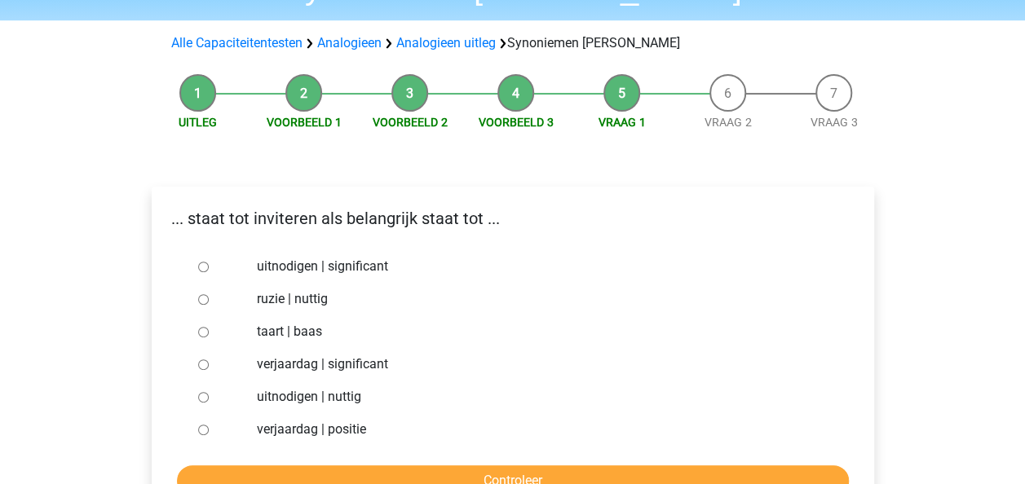
click at [600, 257] on label "uitnodigen | significant" at bounding box center [539, 267] width 564 height 20
click at [209, 262] on input "uitnodigen | significant" at bounding box center [203, 267] width 11 height 11
radio input "true"
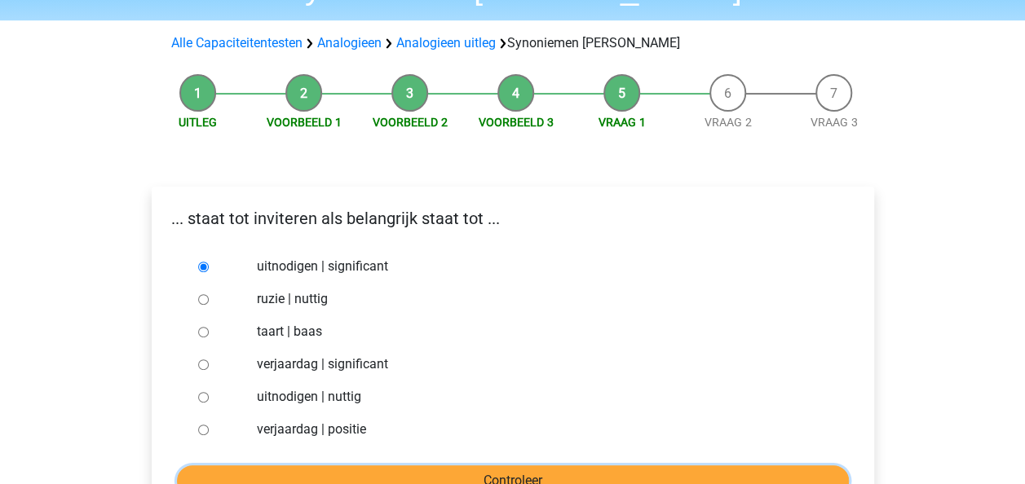
click at [502, 466] on input "Controleer" at bounding box center [513, 481] width 672 height 31
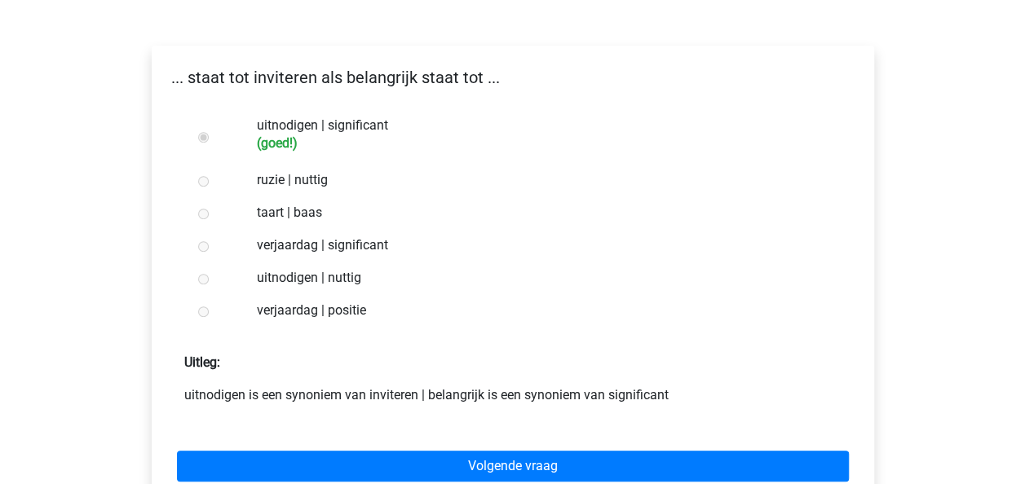
scroll to position [287, 0]
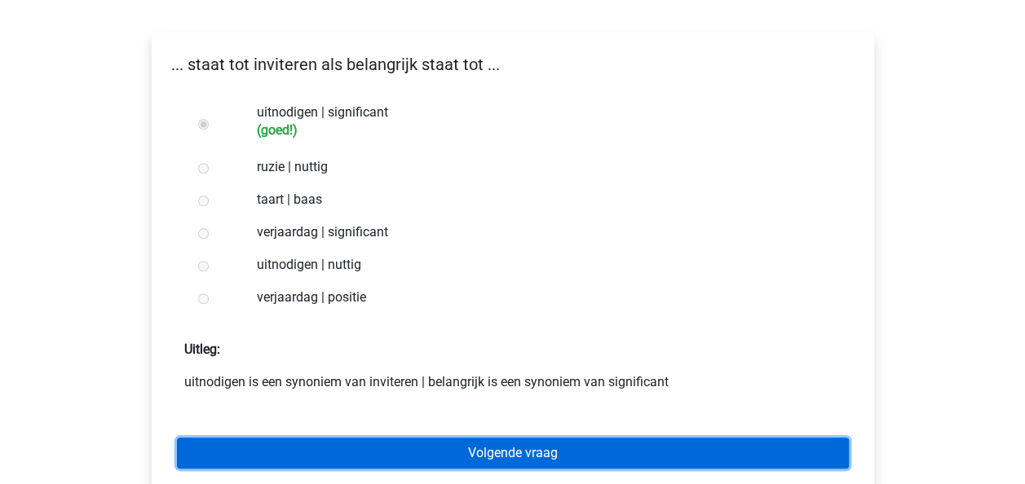
click at [532, 438] on link "Volgende vraag" at bounding box center [513, 453] width 672 height 31
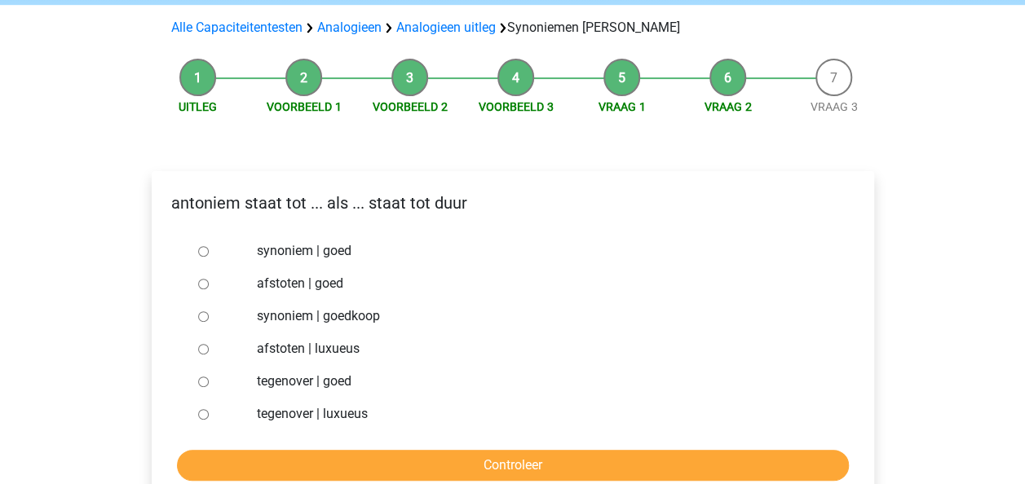
scroll to position [175, 0]
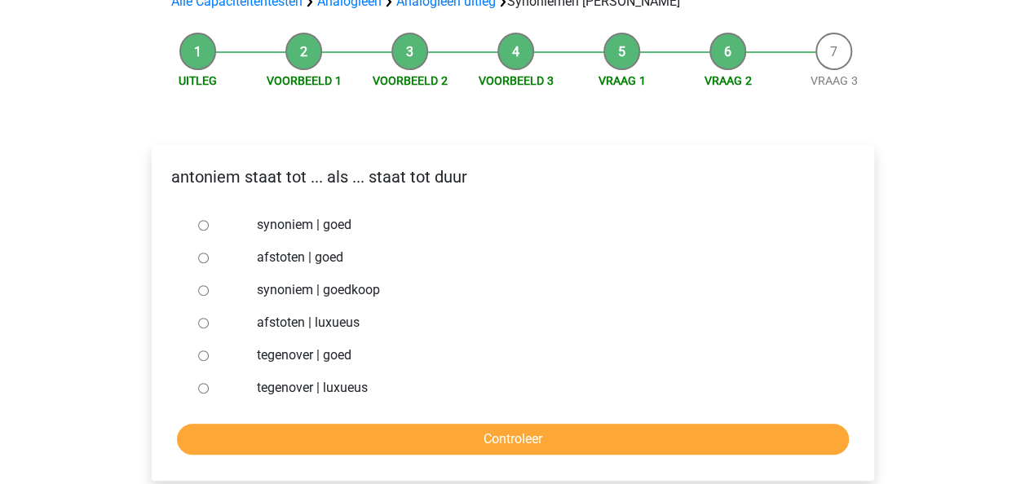
click at [780, 215] on label "synoniem | goed" at bounding box center [539, 225] width 564 height 20
click at [209, 220] on input "synoniem | goed" at bounding box center [203, 225] width 11 height 11
radio input "true"
click at [202, 285] on input "synoniem | goedkoop" at bounding box center [203, 290] width 11 height 11
radio input "true"
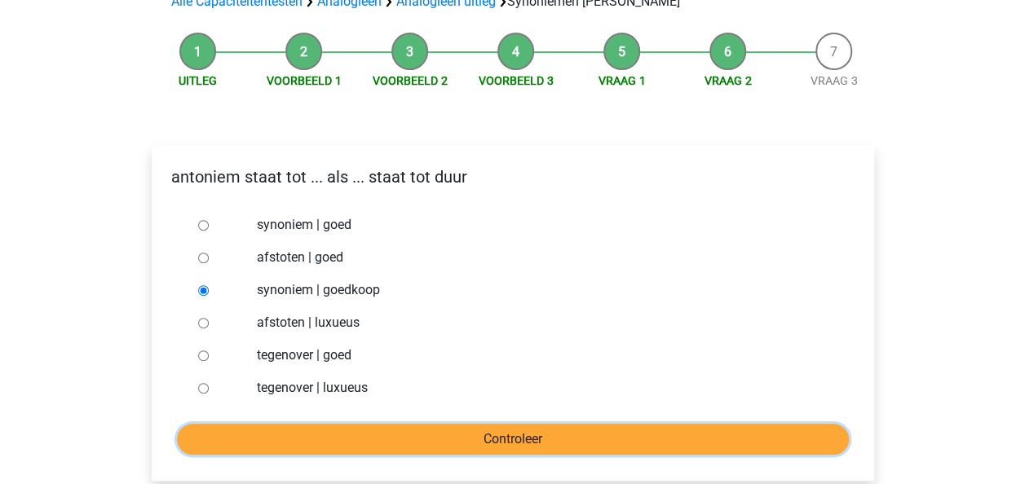
click at [479, 424] on input "Controleer" at bounding box center [513, 439] width 672 height 31
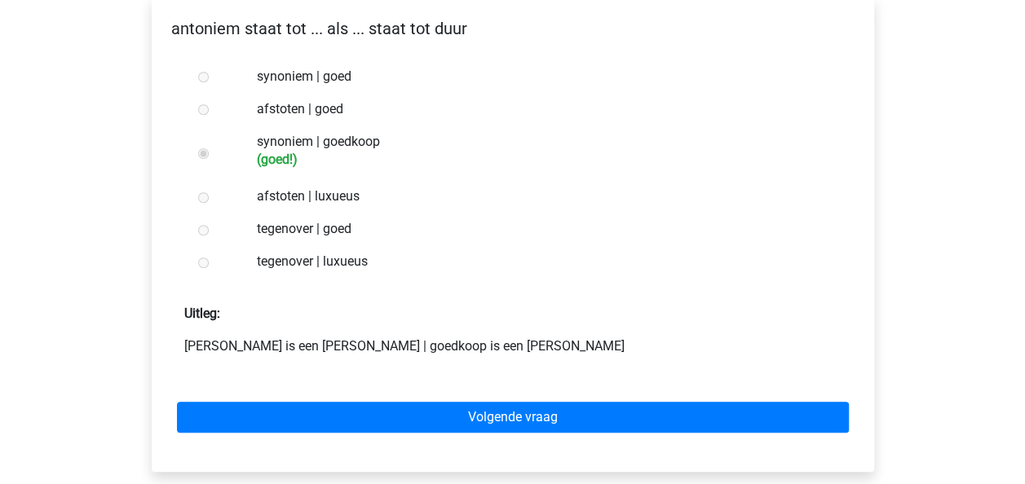
scroll to position [325, 0]
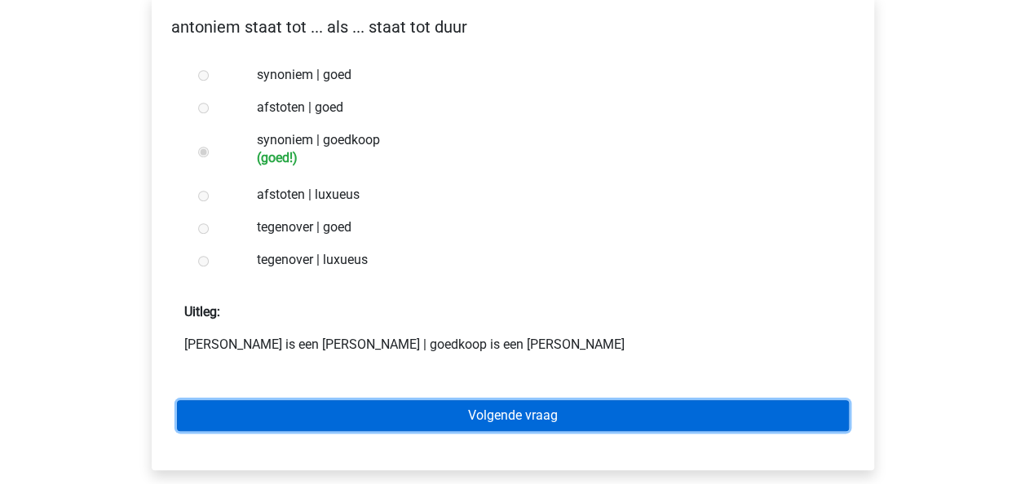
click at [545, 400] on link "Volgende vraag" at bounding box center [513, 415] width 672 height 31
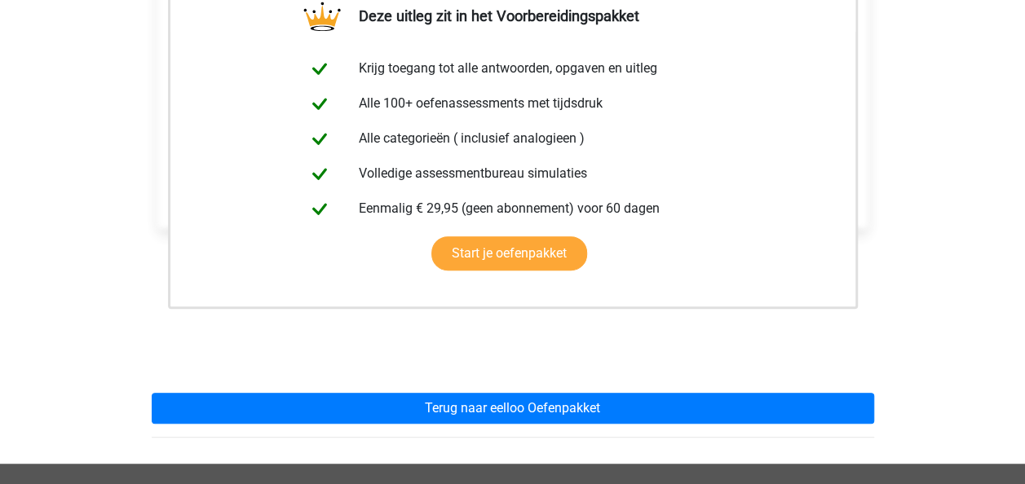
scroll to position [382, 0]
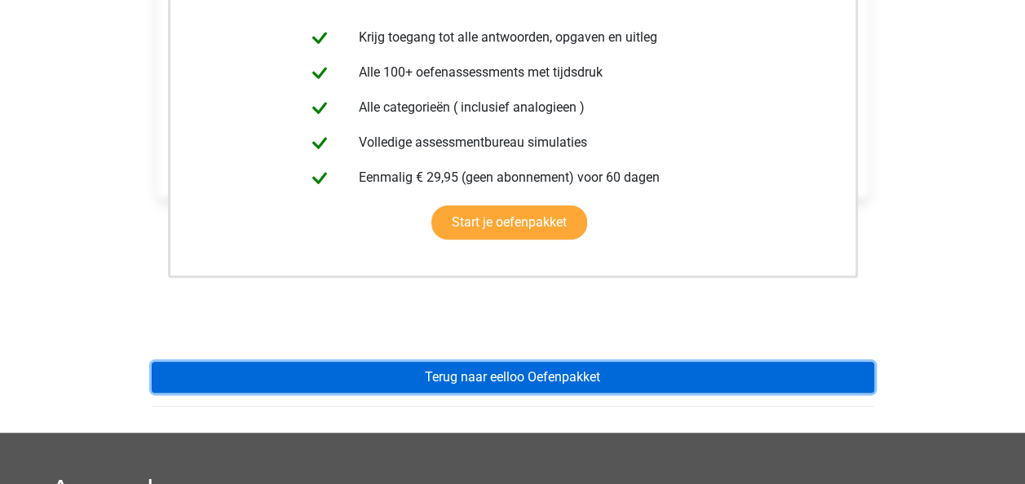
click at [514, 362] on link "Terug naar eelloo Oefenpakket" at bounding box center [513, 377] width 722 height 31
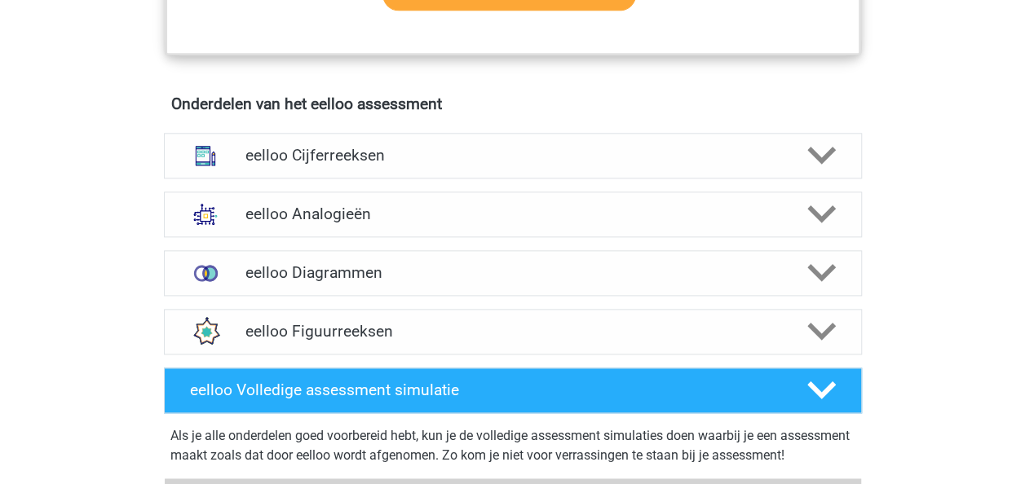
scroll to position [890, 0]
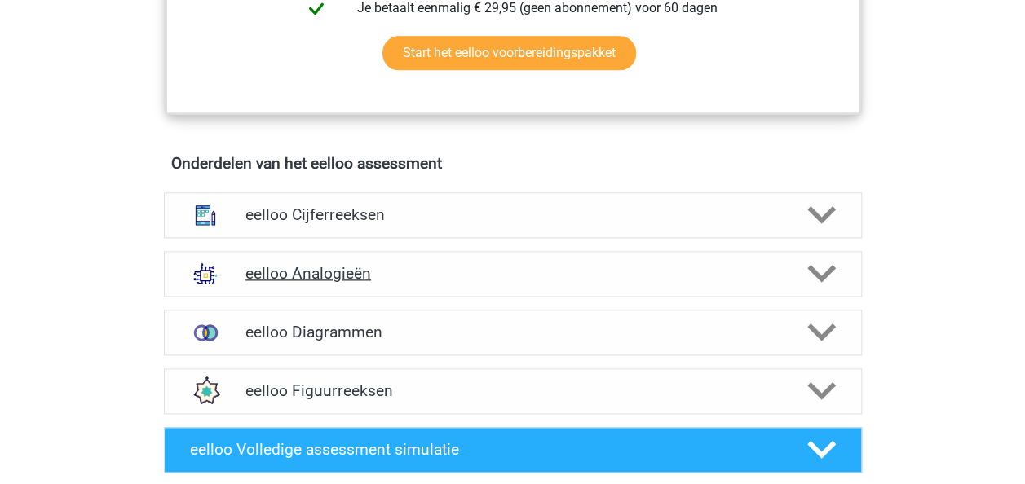
click at [379, 277] on h4 "eelloo Analogieën" at bounding box center [512, 273] width 534 height 19
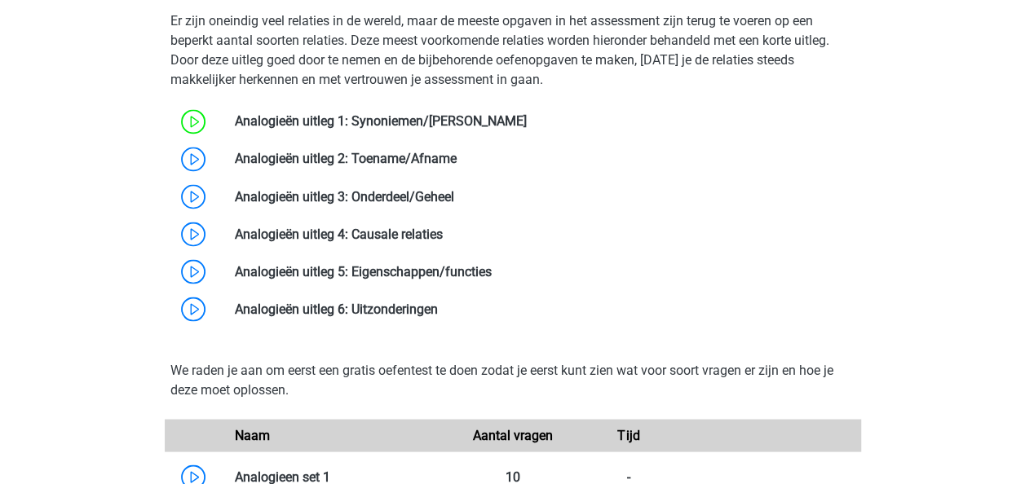
scroll to position [1307, 0]
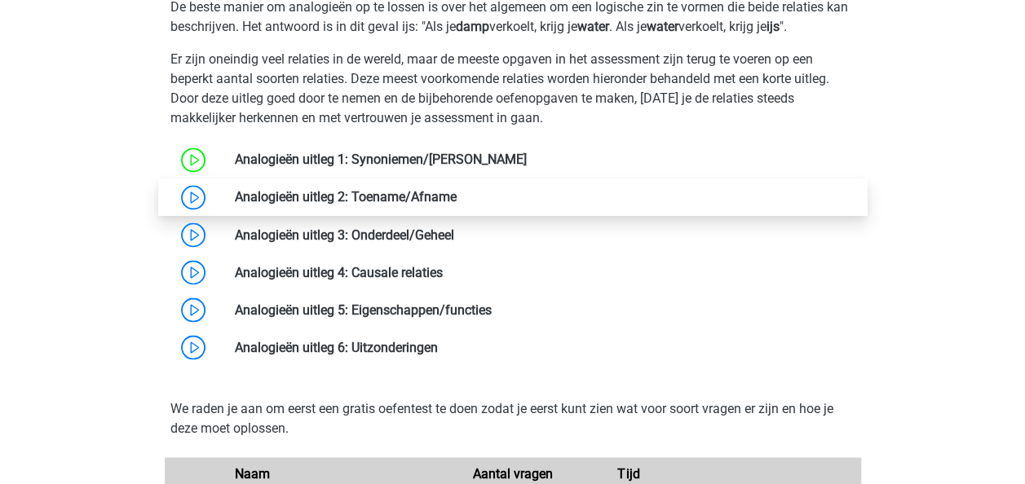
click at [457, 201] on link at bounding box center [457, 196] width 0 height 15
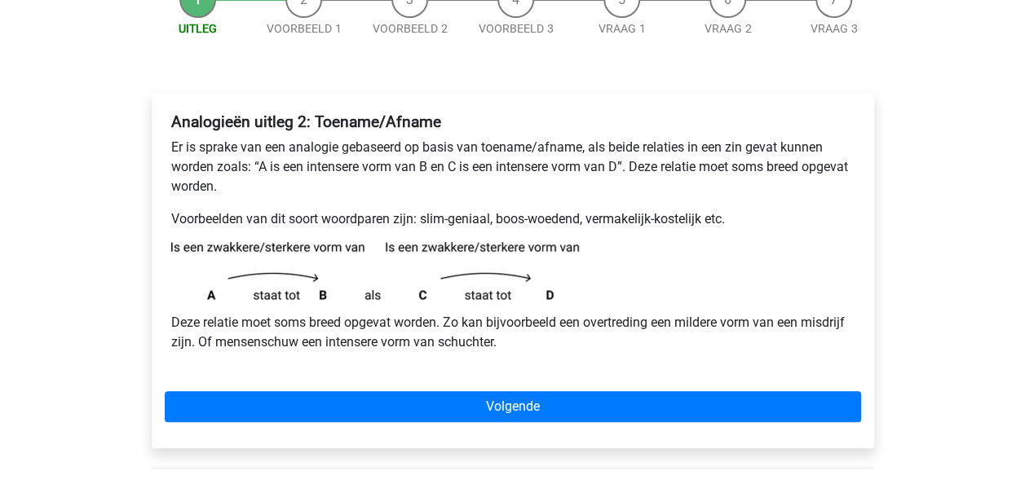
scroll to position [189, 0]
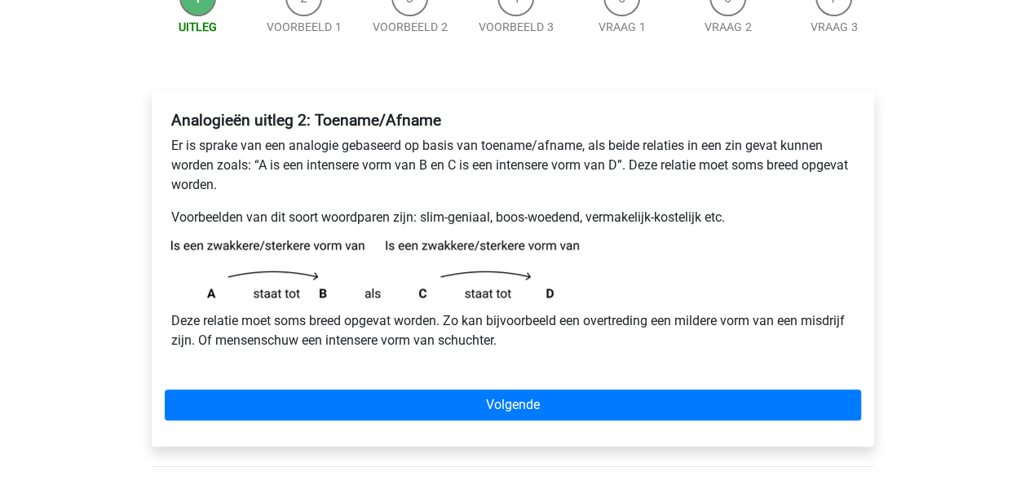
click at [544, 382] on div "Analogieën uitleg 2: Toename/Afname Er is sprake van een analogie gebaseerd op …" at bounding box center [513, 269] width 722 height 356
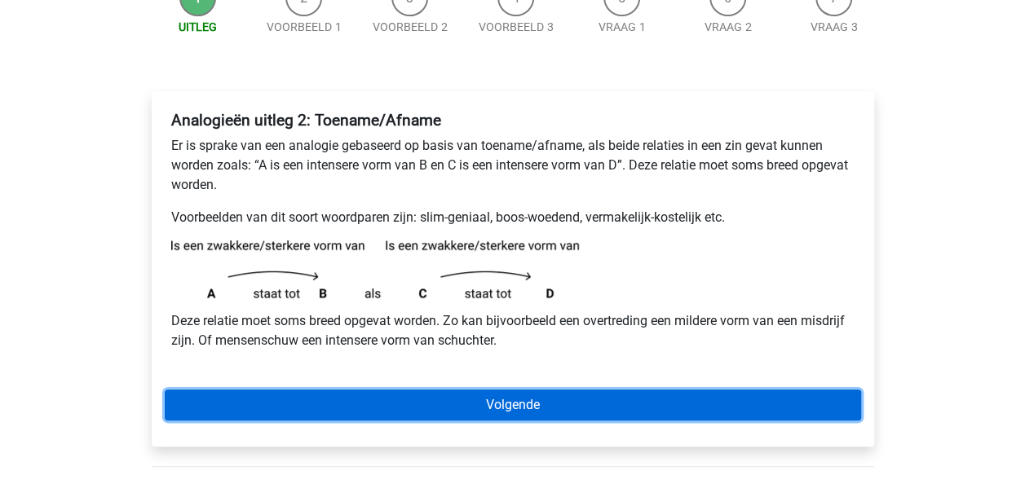
click at [527, 395] on link "Volgende" at bounding box center [513, 405] width 696 height 31
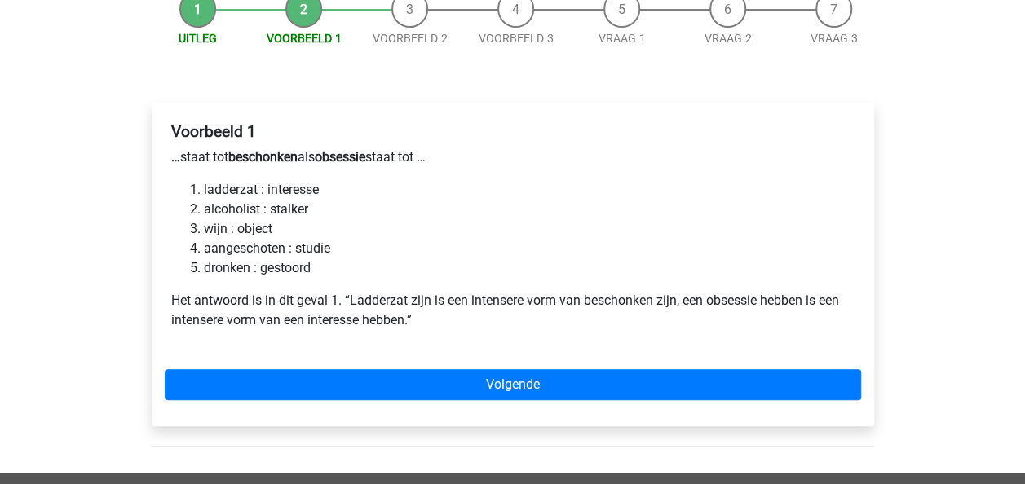
scroll to position [179, 0]
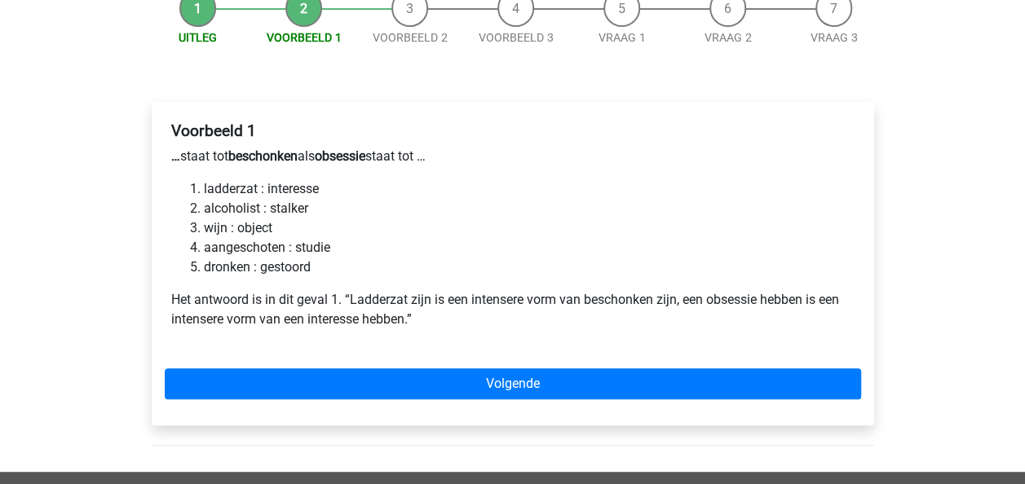
click at [497, 150] on p "… staat tot beschonken als obsessie staat tot …" at bounding box center [512, 157] width 683 height 20
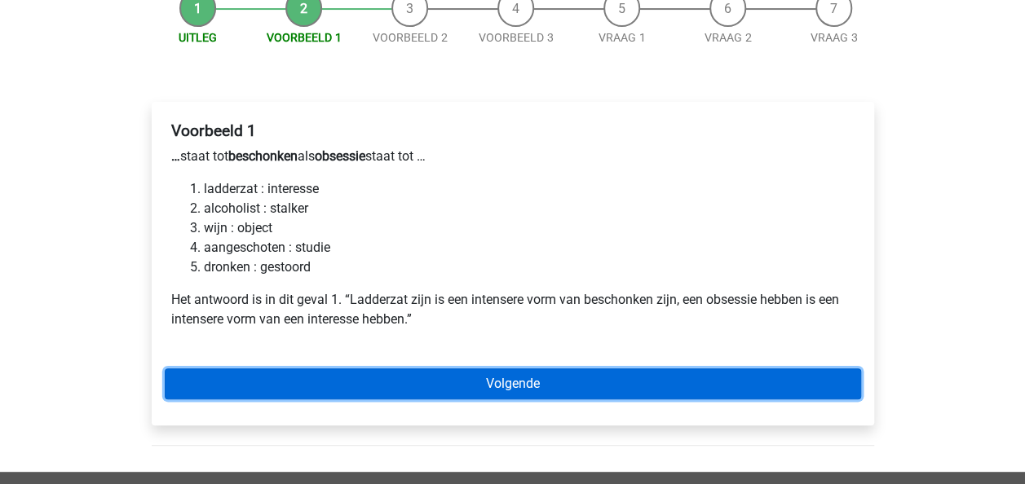
click at [468, 372] on link "Volgende" at bounding box center [513, 384] width 696 height 31
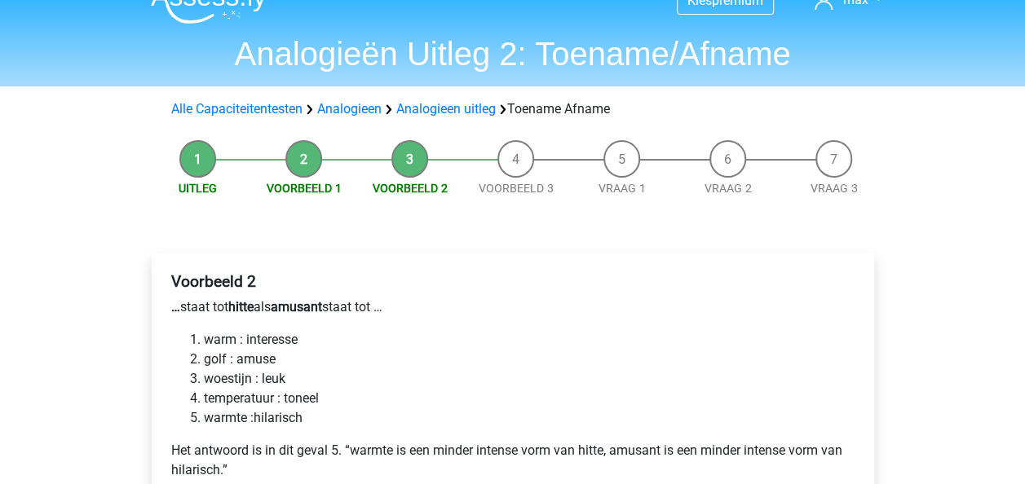
scroll to position [134, 0]
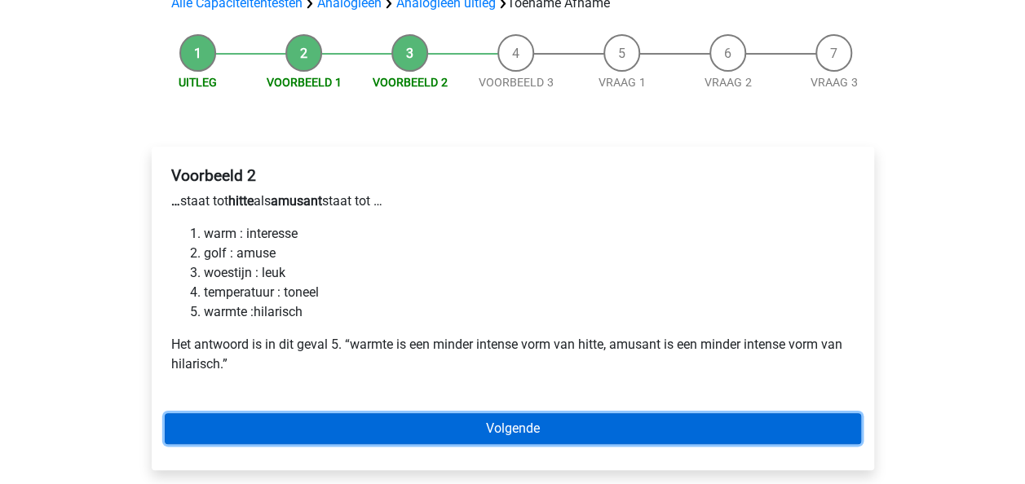
click at [505, 420] on link "Volgende" at bounding box center [513, 428] width 696 height 31
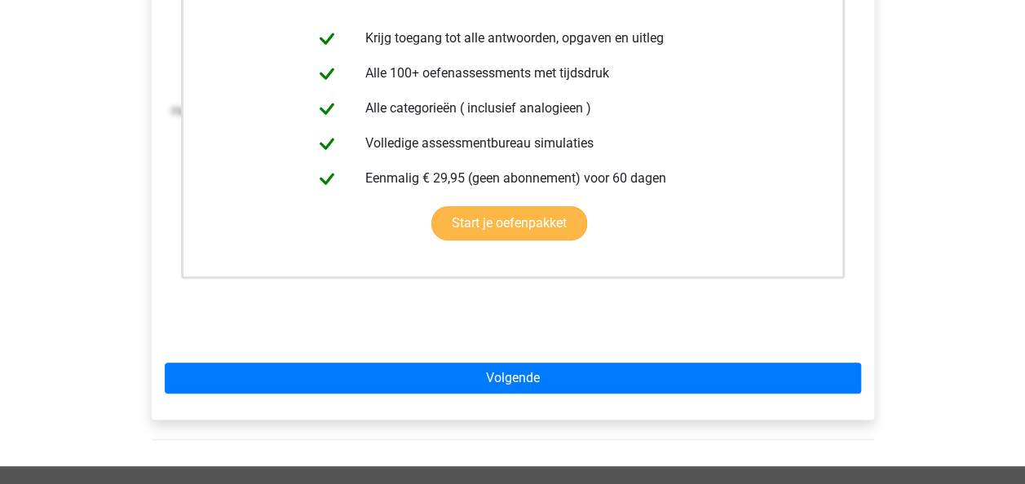
scroll to position [376, 0]
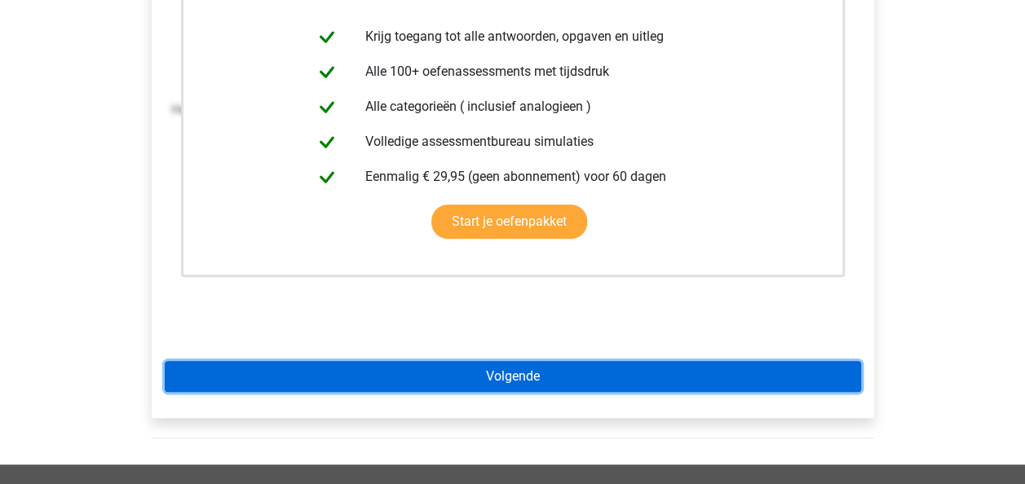
click at [526, 380] on link "Volgende" at bounding box center [513, 376] width 696 height 31
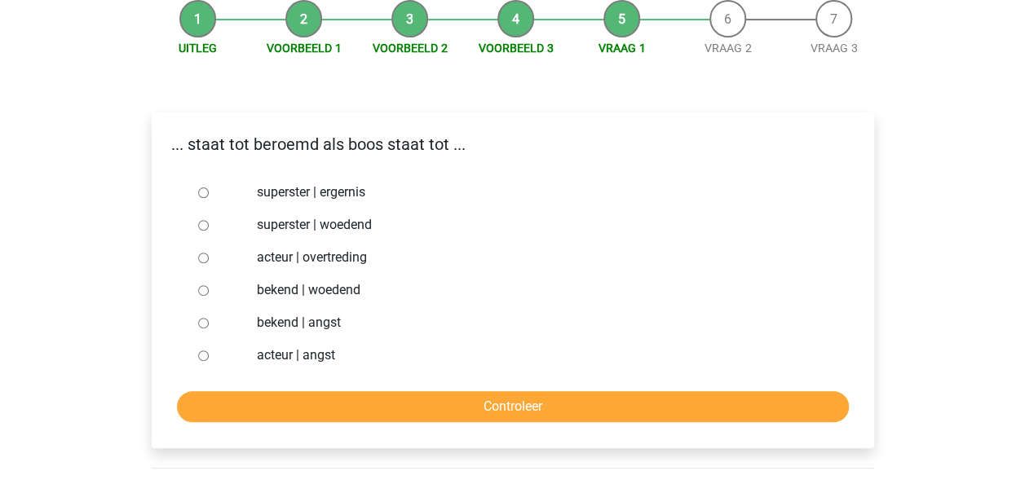
scroll to position [172, 0]
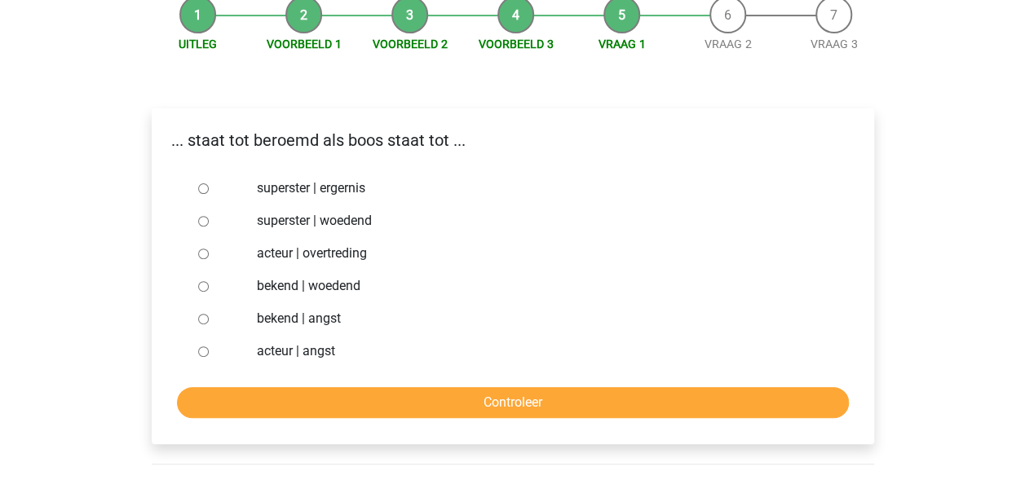
click at [261, 283] on label "bekend | woedend" at bounding box center [539, 286] width 564 height 20
click at [209, 283] on input "bekend | woedend" at bounding box center [203, 286] width 11 height 11
radio input "true"
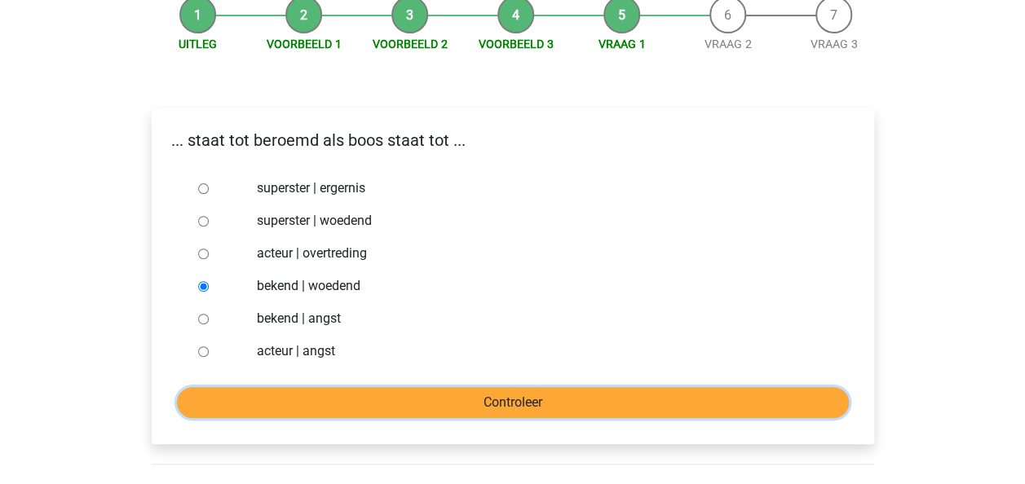
click at [481, 411] on input "Controleer" at bounding box center [513, 402] width 672 height 31
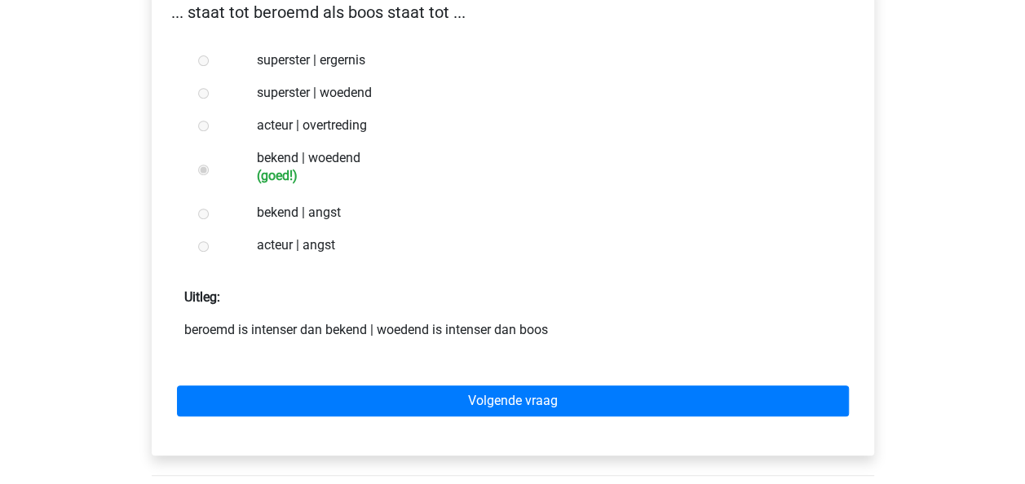
scroll to position [298, 0]
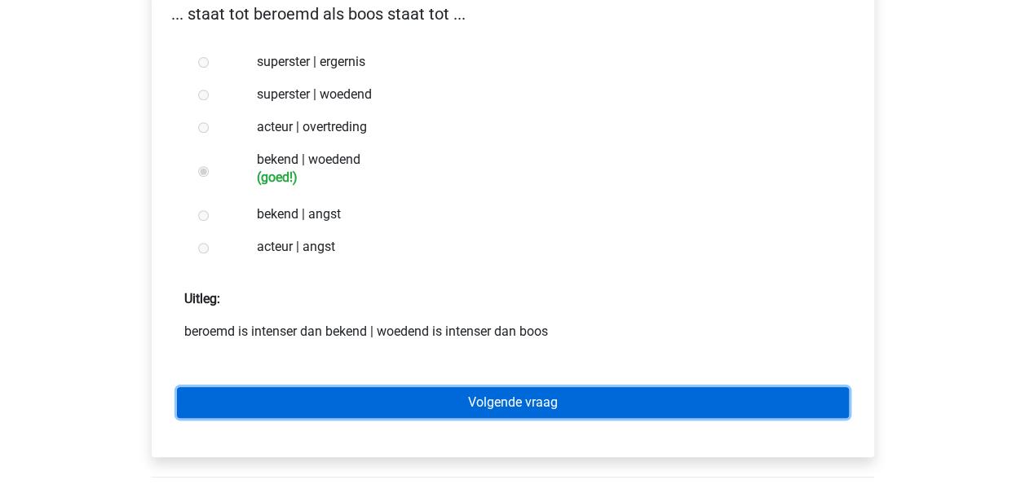
click at [530, 395] on link "Volgende vraag" at bounding box center [513, 402] width 672 height 31
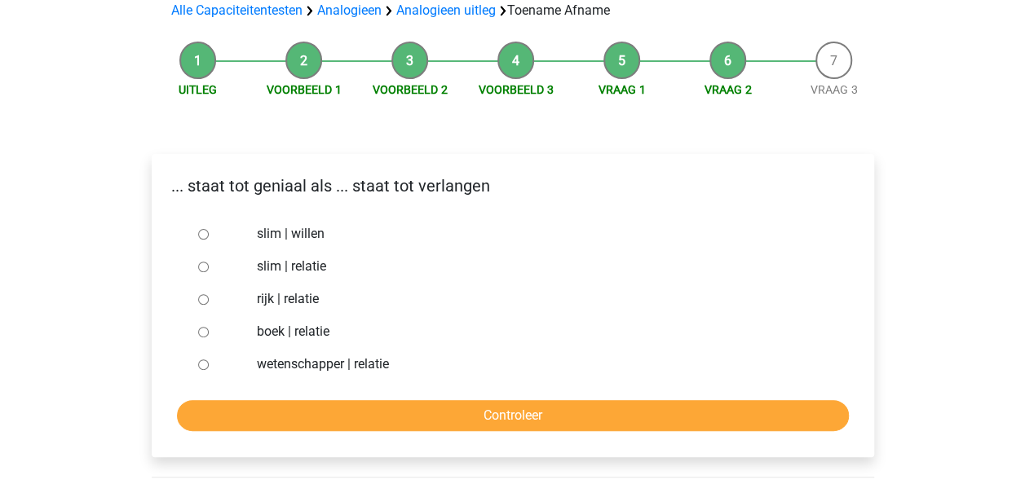
scroll to position [124, 0]
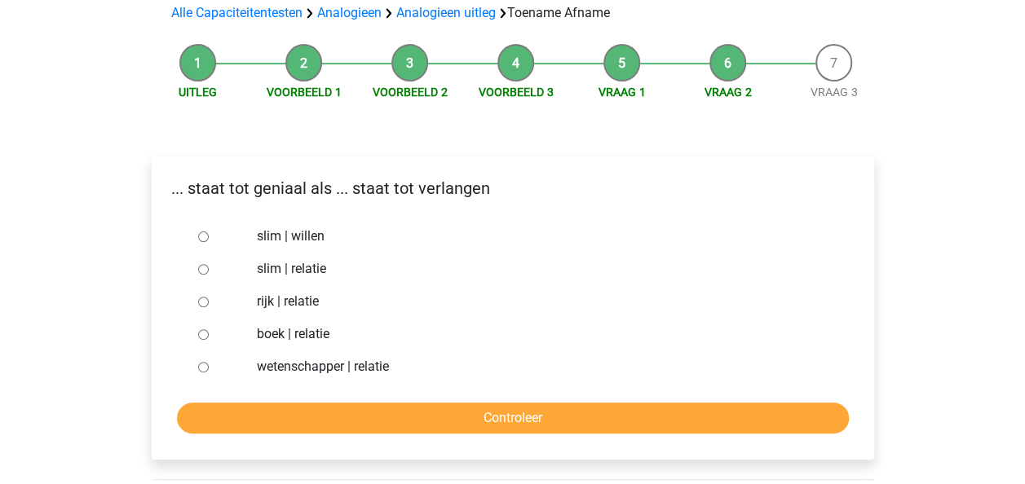
click at [312, 230] on label "slim | willen" at bounding box center [539, 237] width 564 height 20
click at [209, 232] on input "slim | willen" at bounding box center [203, 237] width 11 height 11
radio input "true"
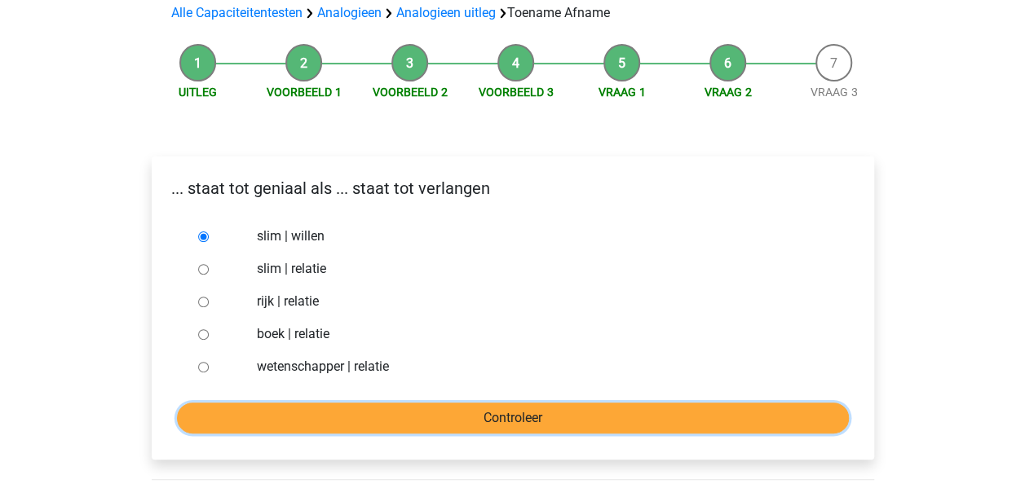
click at [484, 410] on input "Controleer" at bounding box center [513, 418] width 672 height 31
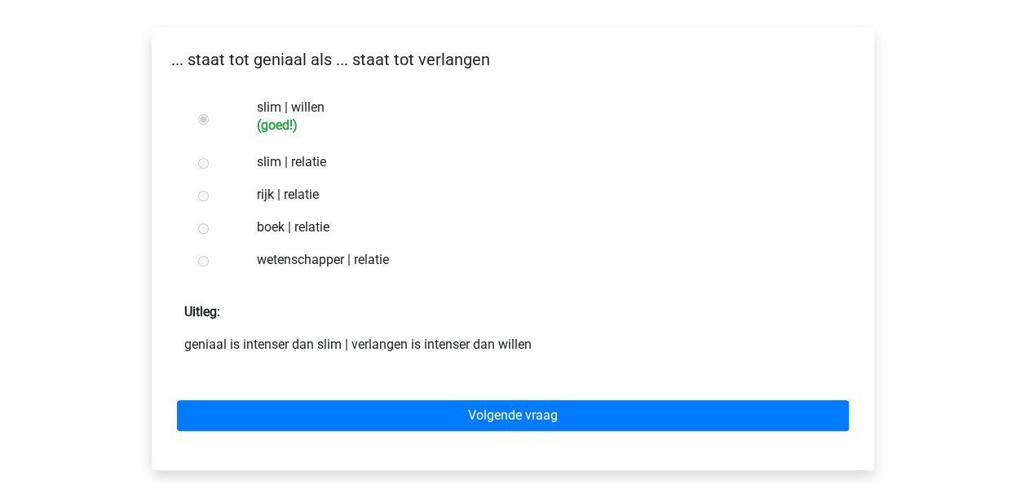
scroll to position [298, 0]
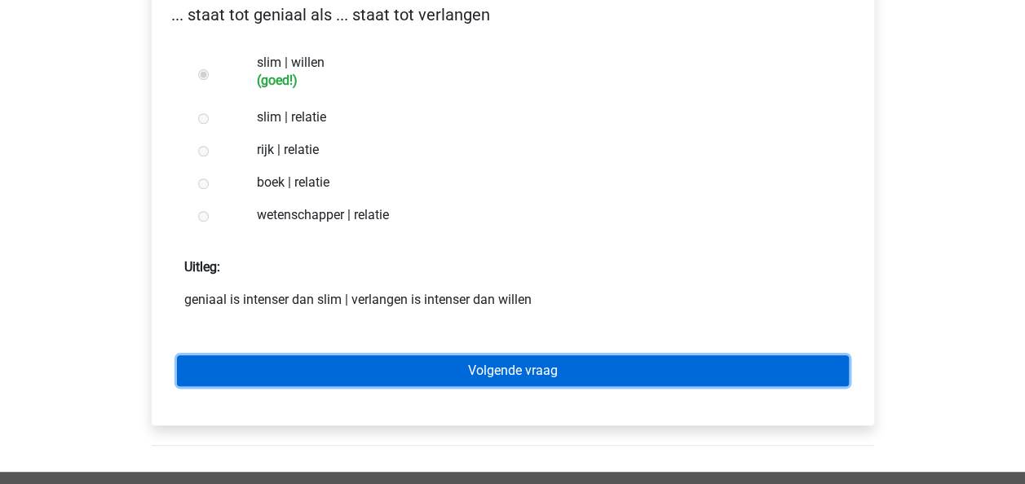
click at [608, 378] on link "Volgende vraag" at bounding box center [513, 371] width 672 height 31
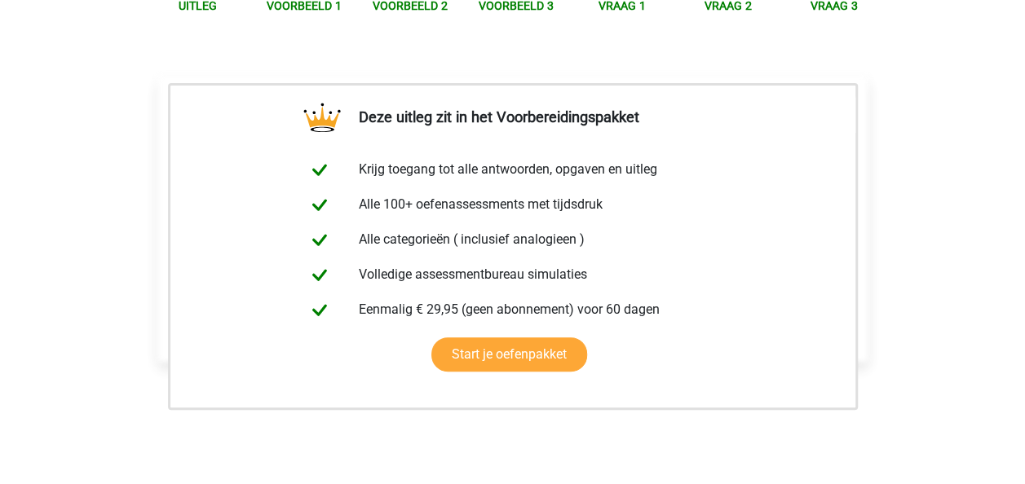
scroll to position [287, 0]
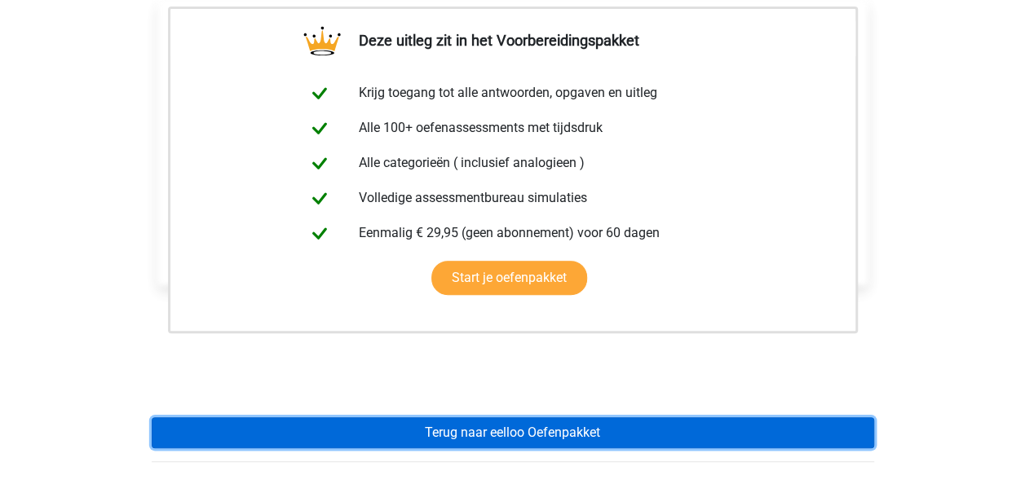
click at [621, 437] on link "Terug naar eelloo Oefenpakket" at bounding box center [513, 433] width 722 height 31
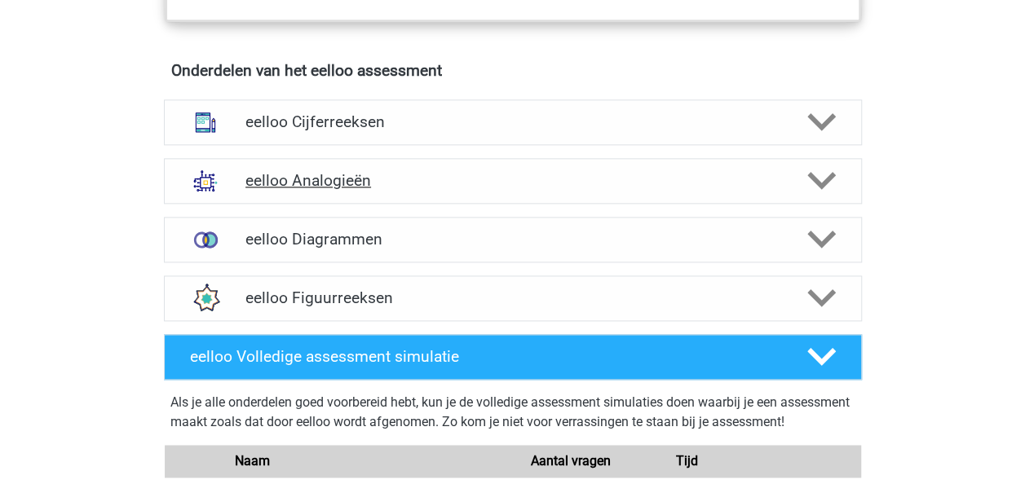
click at [484, 202] on div "eelloo Analogieën" at bounding box center [513, 181] width 698 height 46
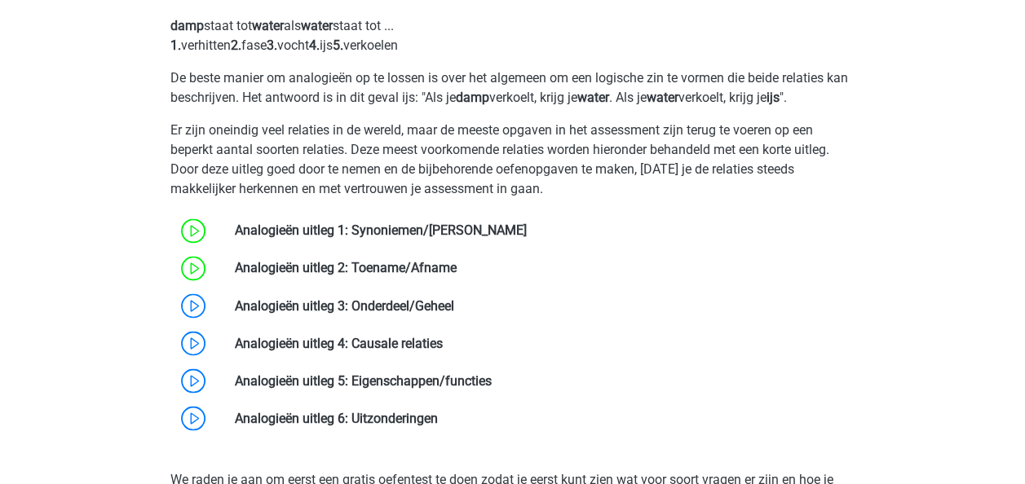
scroll to position [1360, 0]
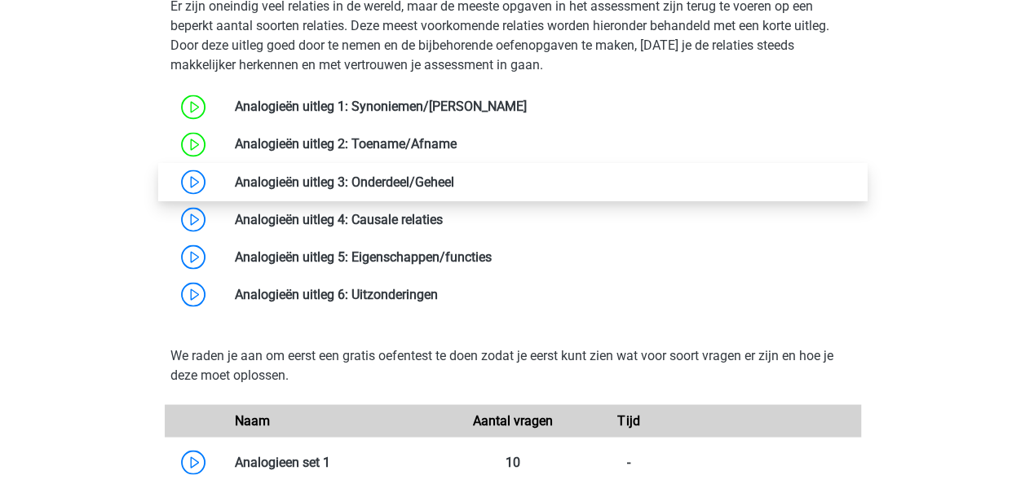
click at [454, 186] on link at bounding box center [454, 181] width 0 height 15
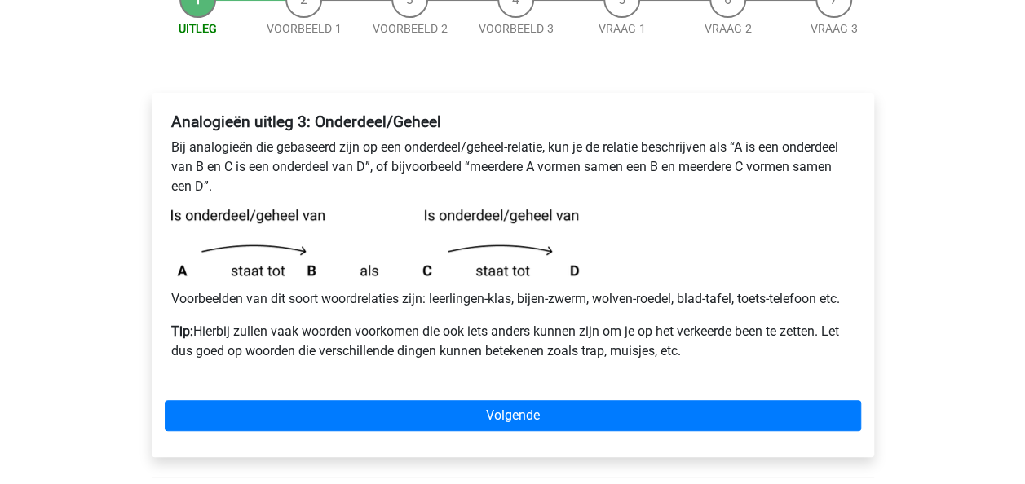
scroll to position [190, 0]
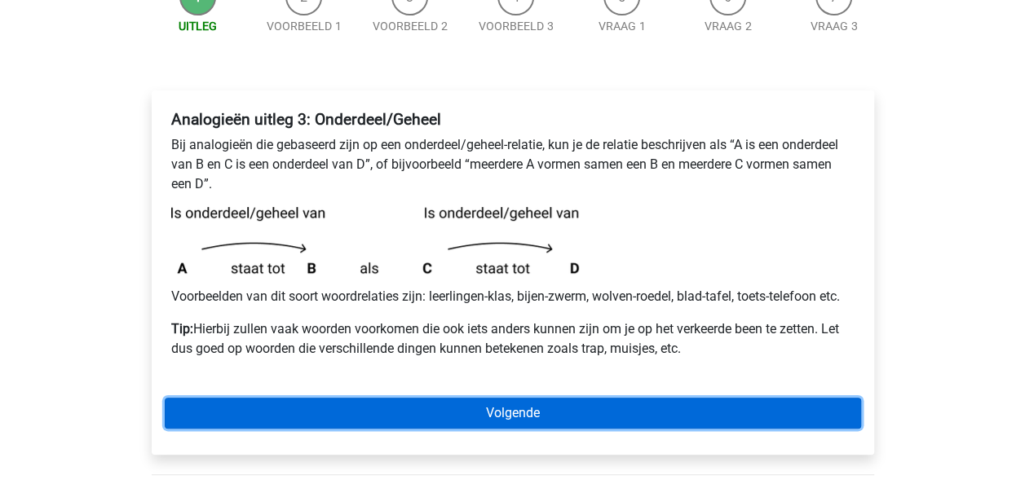
click at [543, 398] on link "Volgende" at bounding box center [513, 413] width 696 height 31
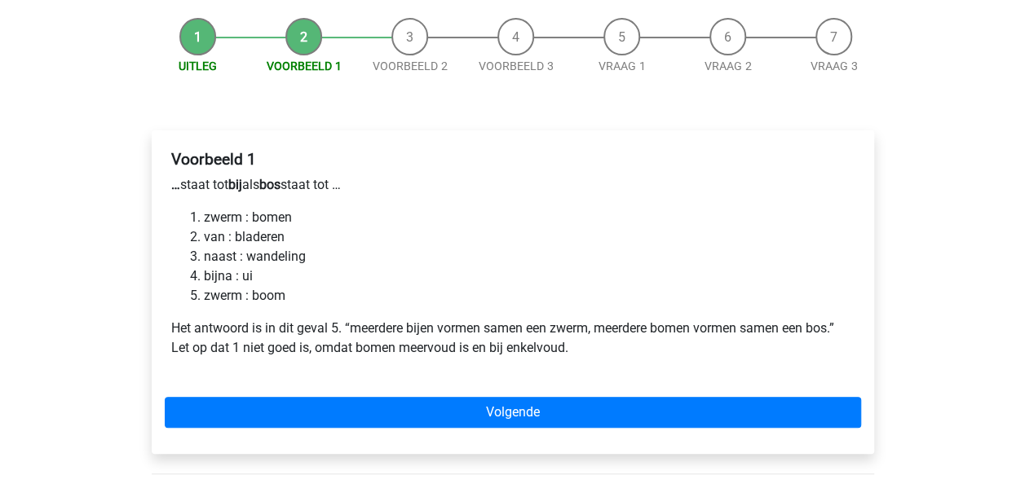
scroll to position [160, 0]
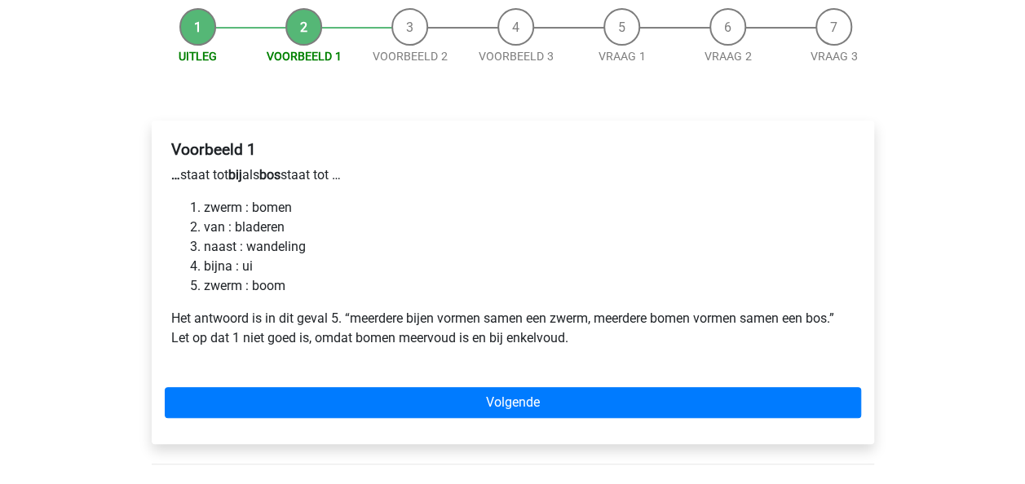
click at [457, 174] on p "… staat tot bij als bos staat tot …" at bounding box center [512, 176] width 683 height 20
click at [553, 289] on li "zwerm : boom" at bounding box center [529, 286] width 651 height 20
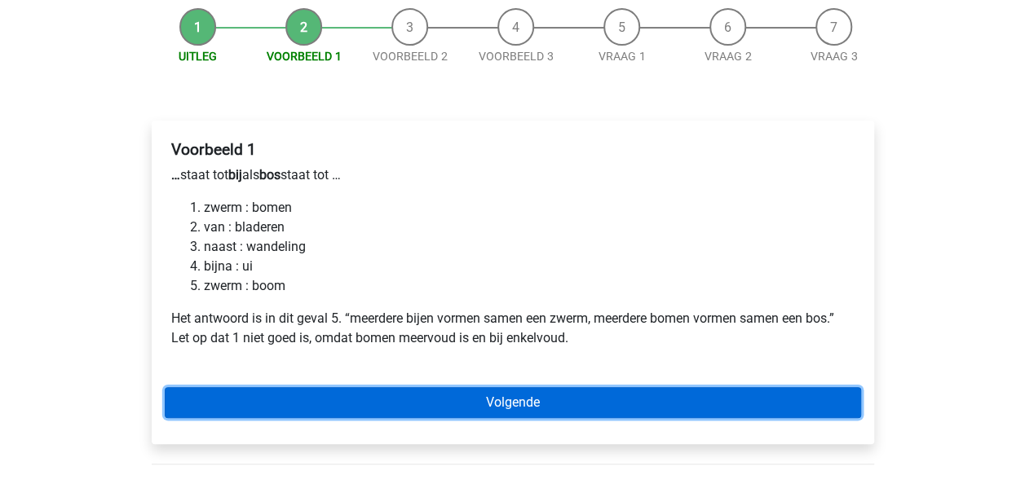
click at [538, 404] on link "Volgende" at bounding box center [513, 402] width 696 height 31
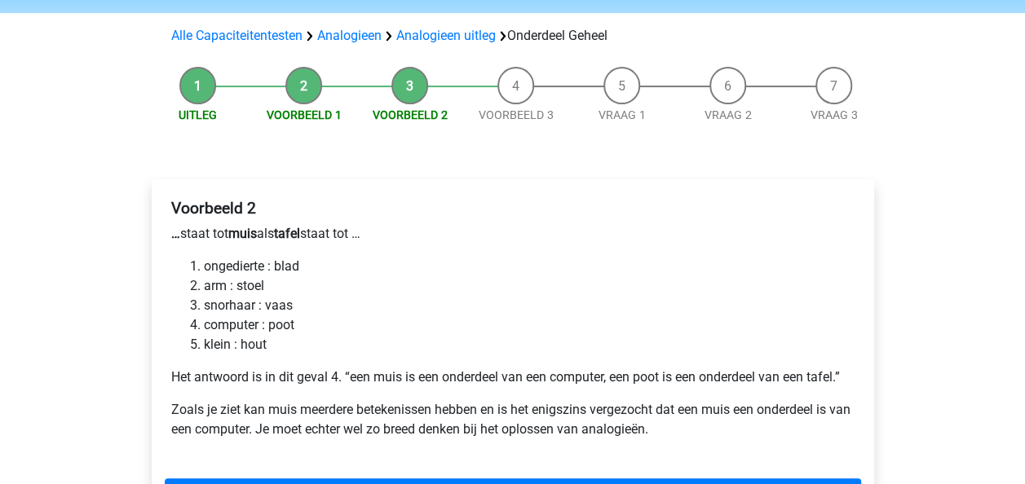
scroll to position [148, 0]
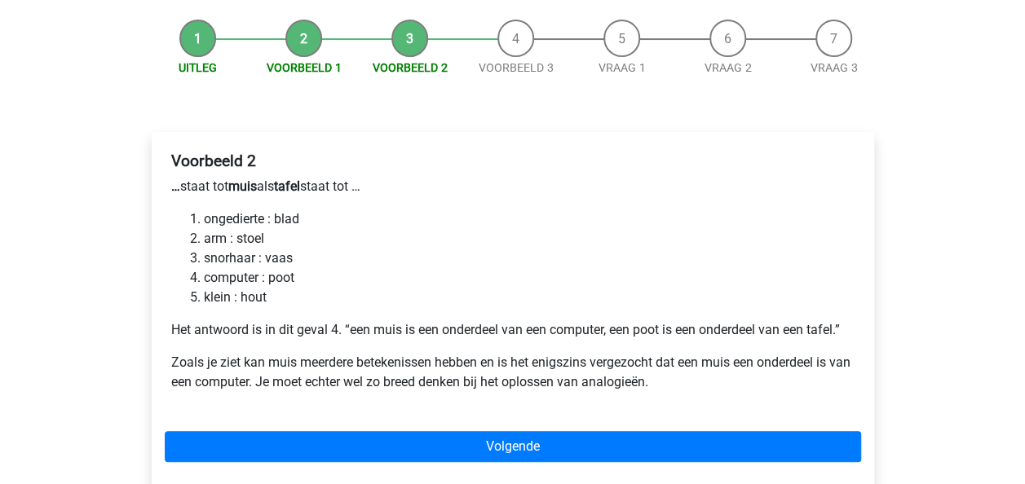
click at [670, 183] on p "… staat tot muis als tafel staat tot …" at bounding box center [512, 187] width 683 height 20
click at [498, 164] on h4 "Voorbeeld 2" at bounding box center [512, 161] width 683 height 19
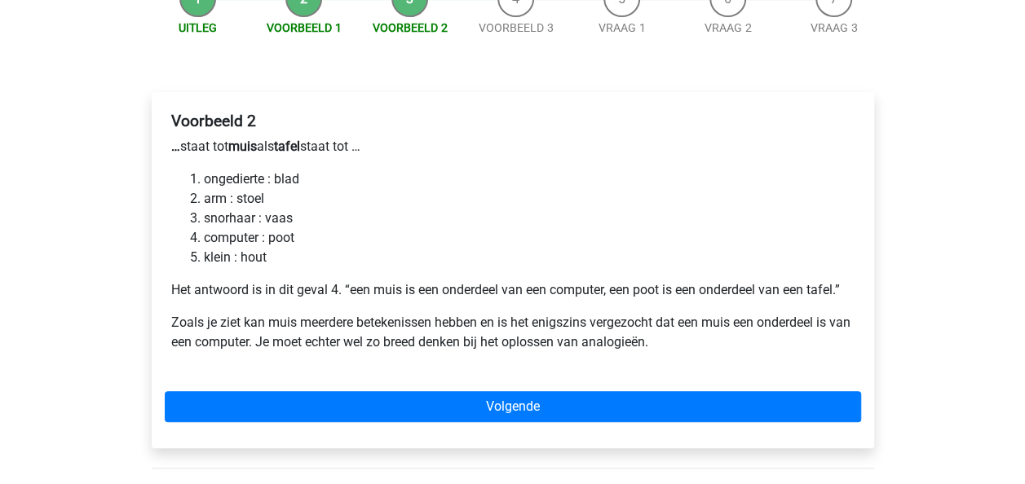
scroll to position [195, 0]
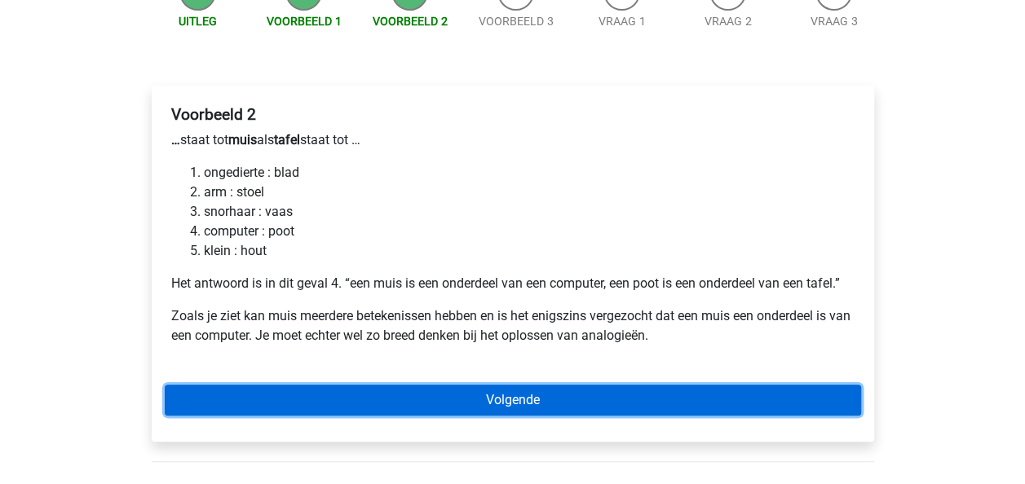
click at [490, 396] on link "Volgende" at bounding box center [513, 400] width 696 height 31
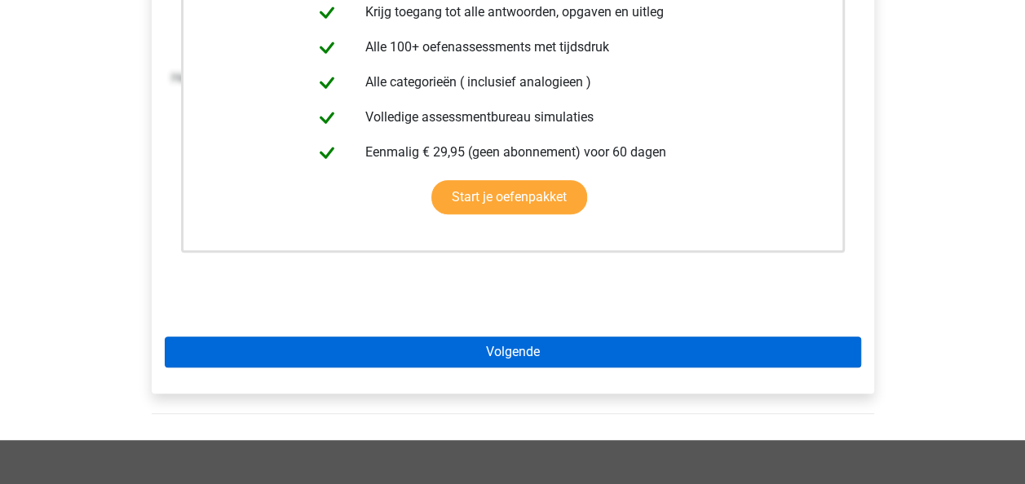
scroll to position [402, 0]
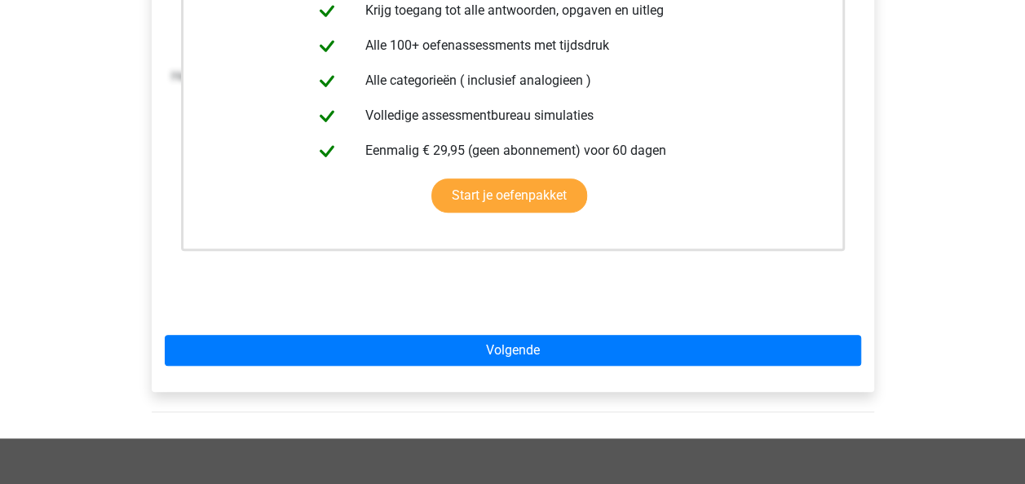
drag, startPoint x: 592, startPoint y: 366, endPoint x: 587, endPoint y: 358, distance: 9.5
click at [591, 366] on div "Deze uitleg zit in het Voorbereidingspakket Krijg toegang tot alle antwoorden, …" at bounding box center [513, 135] width 722 height 514
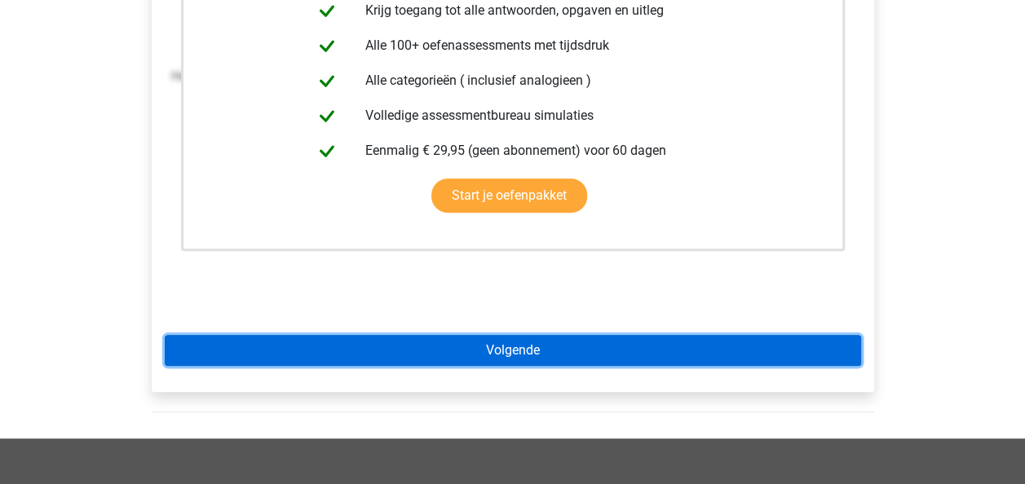
click at [587, 356] on link "Volgende" at bounding box center [513, 350] width 696 height 31
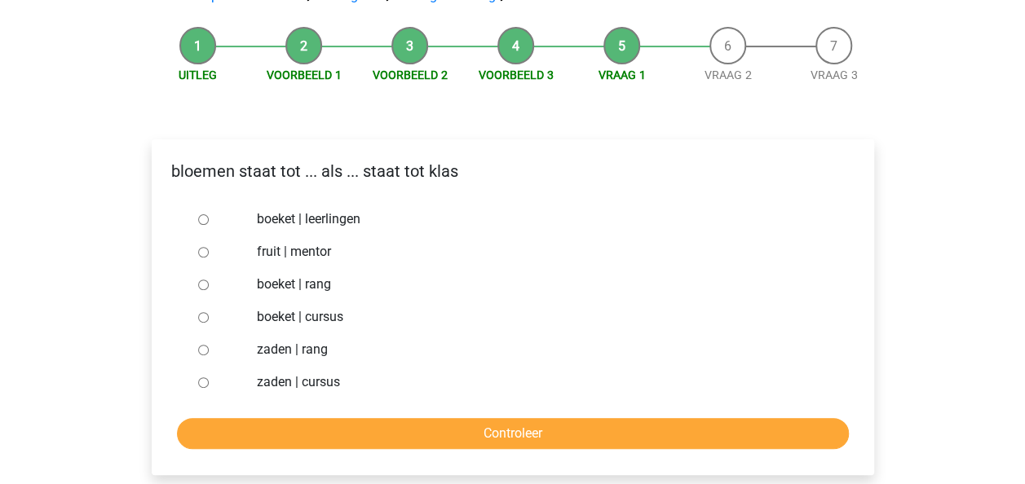
scroll to position [135, 0]
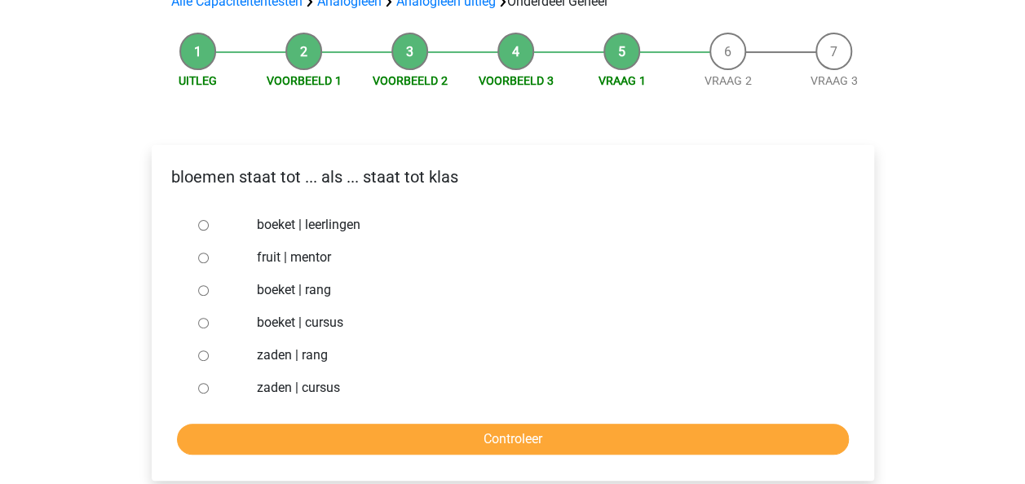
click at [308, 223] on label "boeket | leerlingen" at bounding box center [539, 225] width 564 height 20
click at [209, 223] on input "boeket | leerlingen" at bounding box center [203, 225] width 11 height 11
radio input "true"
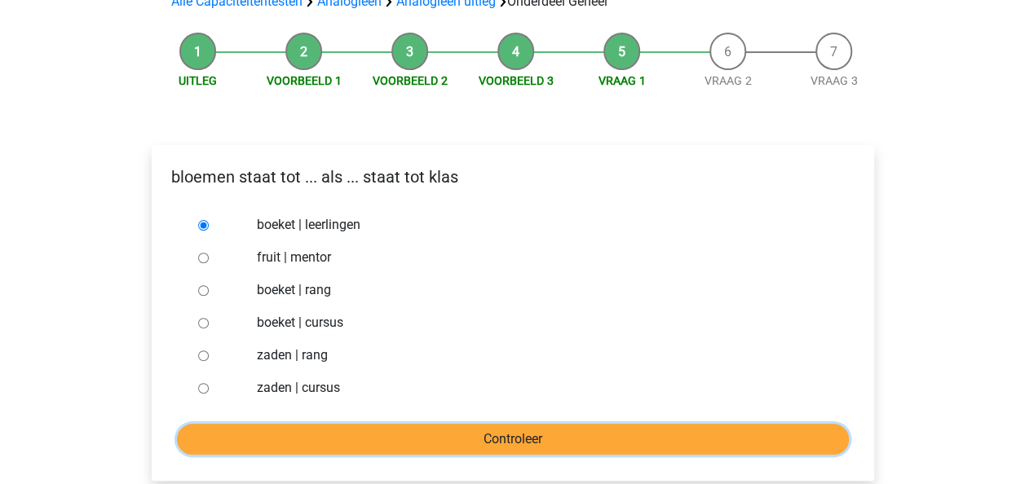
click at [486, 427] on input "Controleer" at bounding box center [513, 439] width 672 height 31
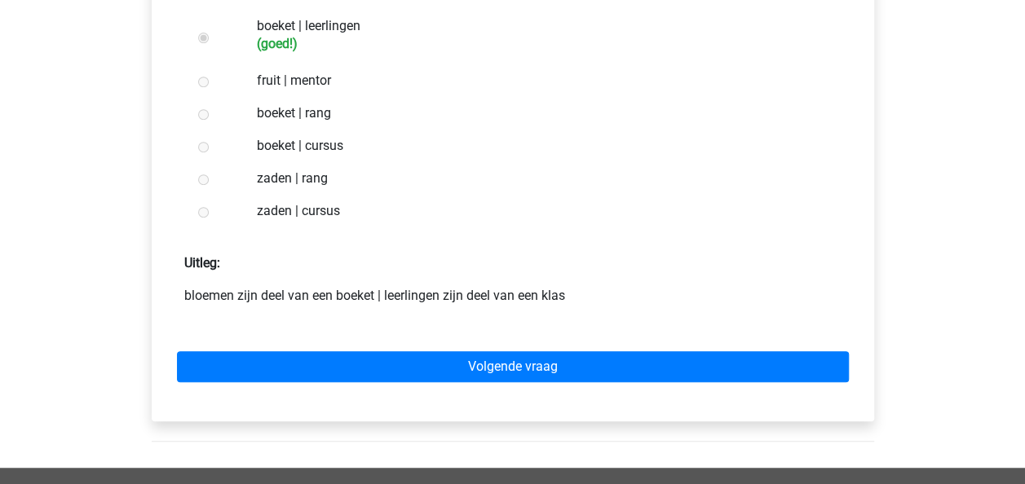
scroll to position [338, 0]
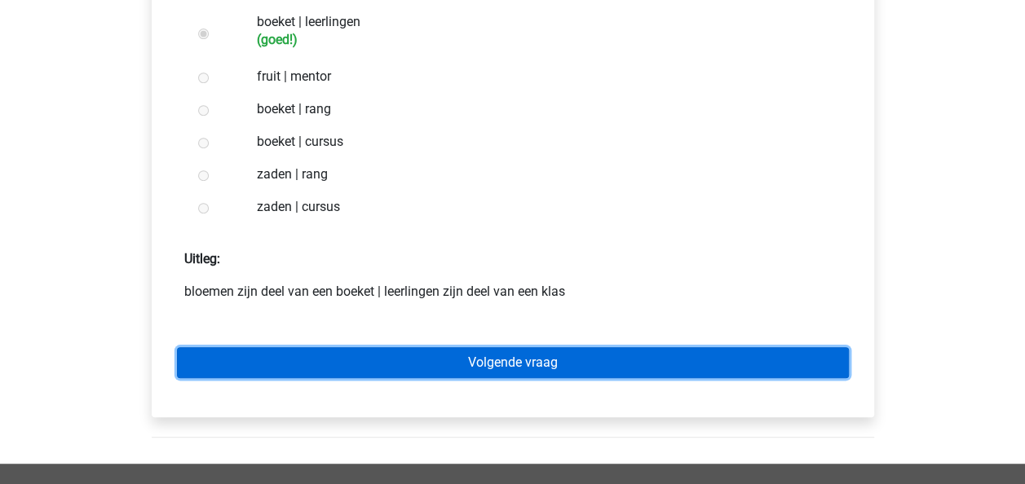
click at [506, 361] on link "Volgende vraag" at bounding box center [513, 362] width 672 height 31
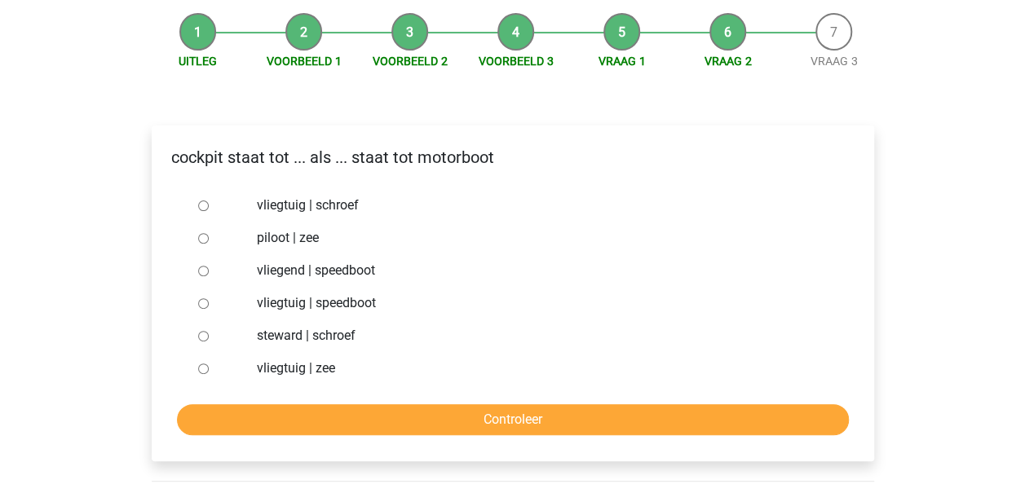
scroll to position [166, 0]
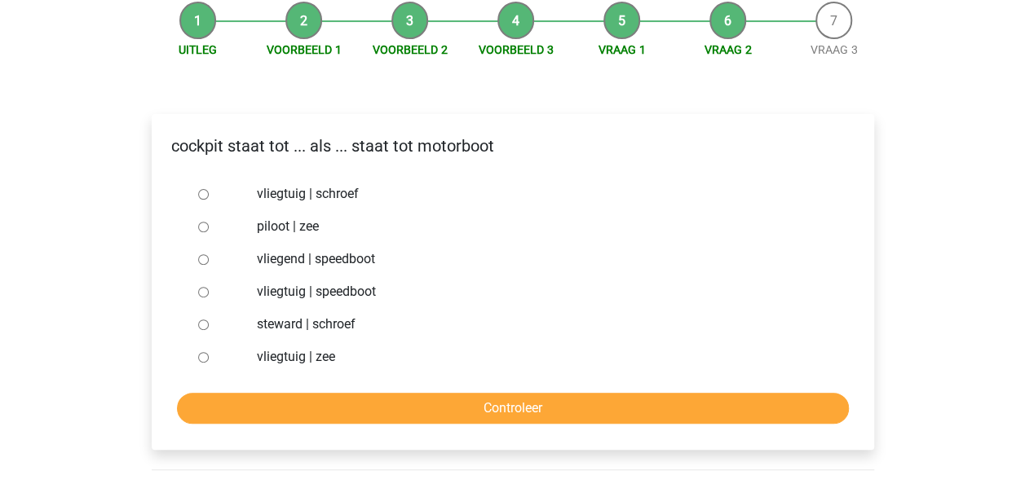
click at [515, 179] on div "vliegtuig | schroef" at bounding box center [539, 194] width 589 height 33
click at [512, 210] on div "vliegtuig | schroef" at bounding box center [539, 194] width 589 height 33
click at [506, 198] on label "vliegtuig | schroef" at bounding box center [539, 194] width 564 height 20
click at [209, 198] on input "vliegtuig | schroef" at bounding box center [203, 194] width 11 height 11
radio input "true"
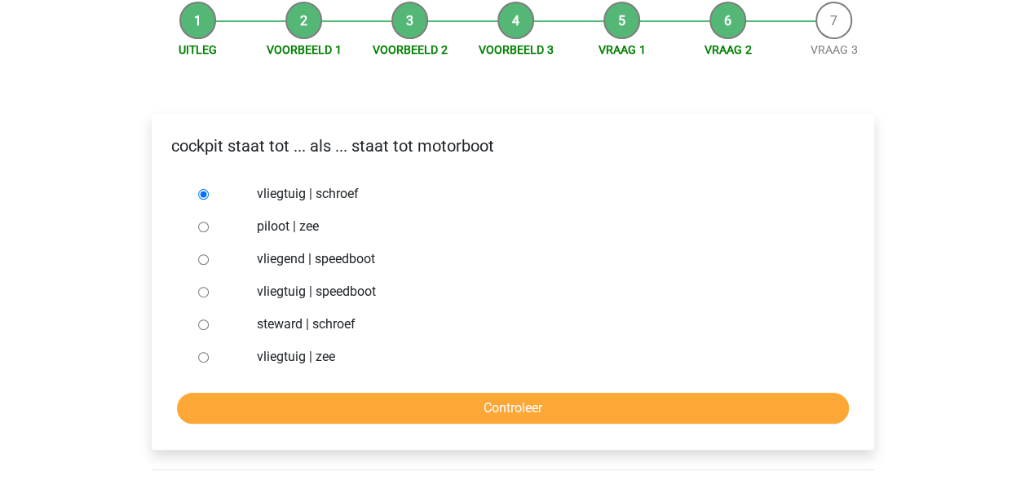
click at [435, 240] on div "piloot | zee" at bounding box center [539, 226] width 589 height 33
click at [331, 297] on label "vliegtuig | speedboot" at bounding box center [539, 292] width 564 height 20
click at [209, 297] on input "vliegtuig | speedboot" at bounding box center [203, 292] width 11 height 11
radio input "true"
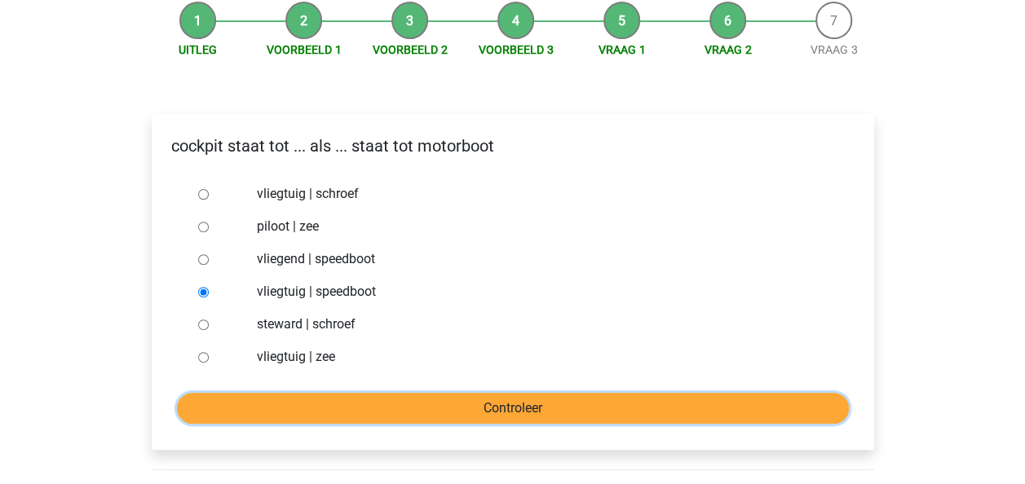
click at [525, 412] on input "Controleer" at bounding box center [513, 408] width 672 height 31
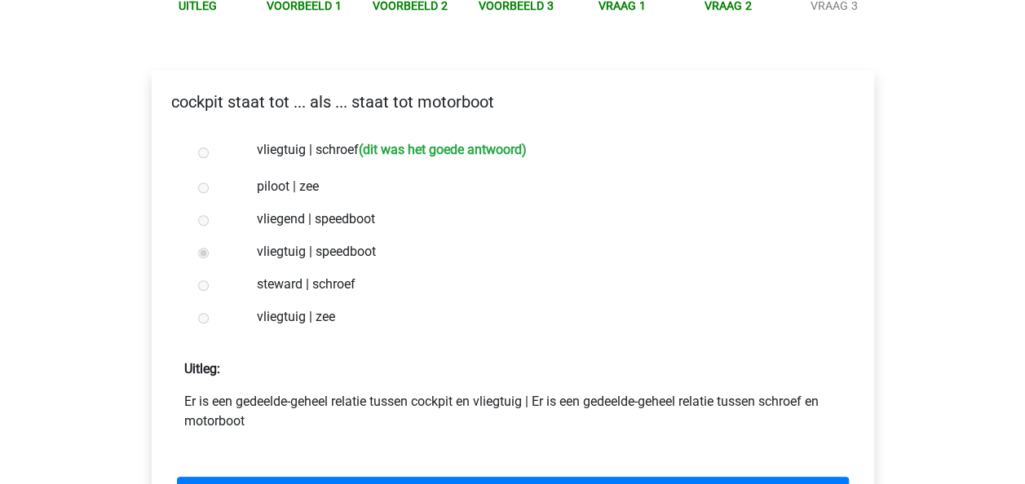
scroll to position [240, 0]
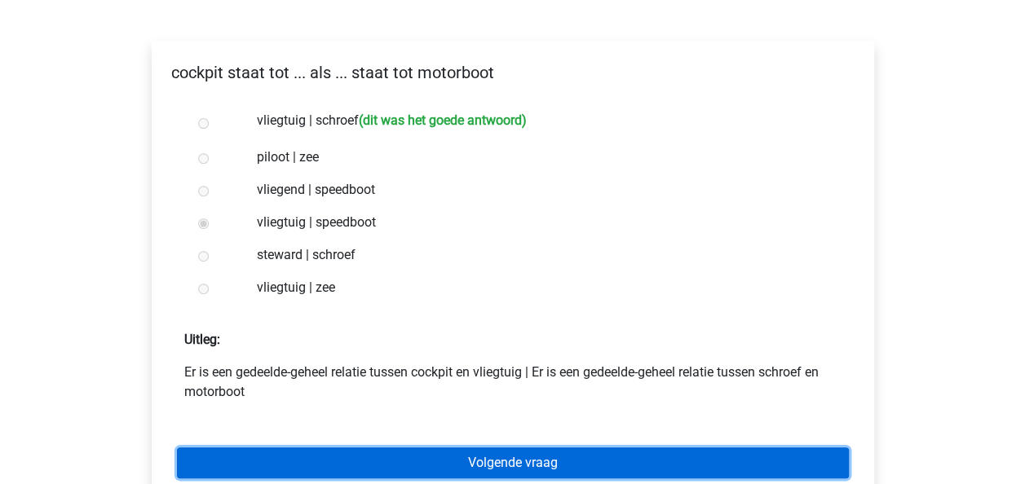
click at [515, 460] on link "Volgende vraag" at bounding box center [513, 463] width 672 height 31
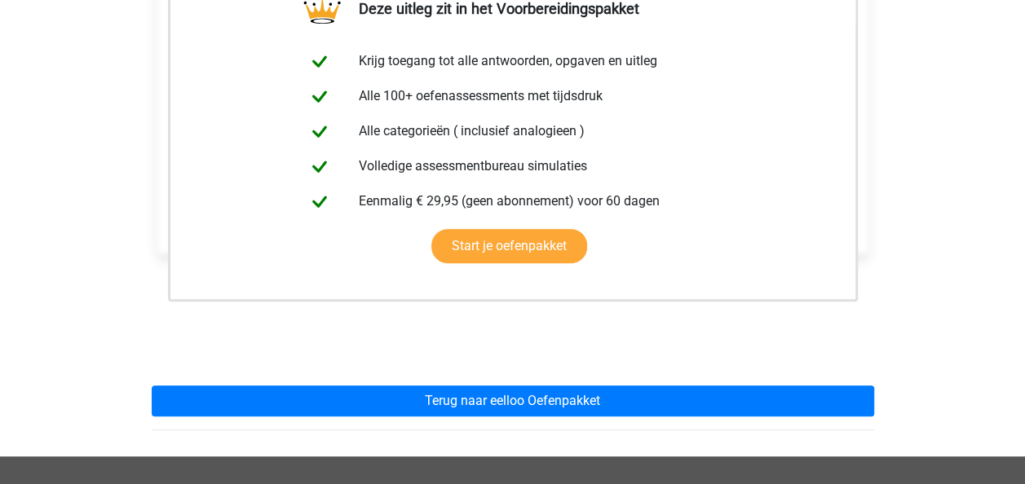
scroll to position [320, 0]
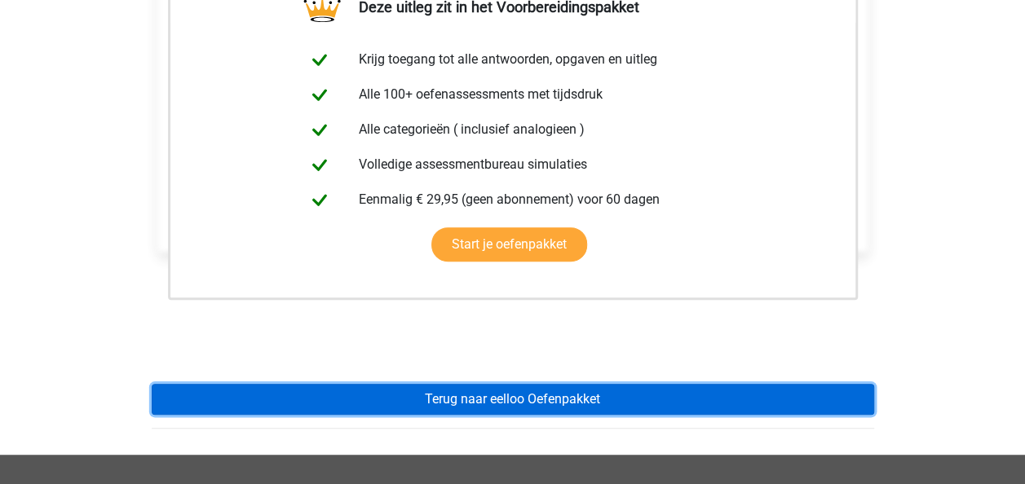
click at [581, 403] on link "Terug naar eelloo Oefenpakket" at bounding box center [513, 399] width 722 height 31
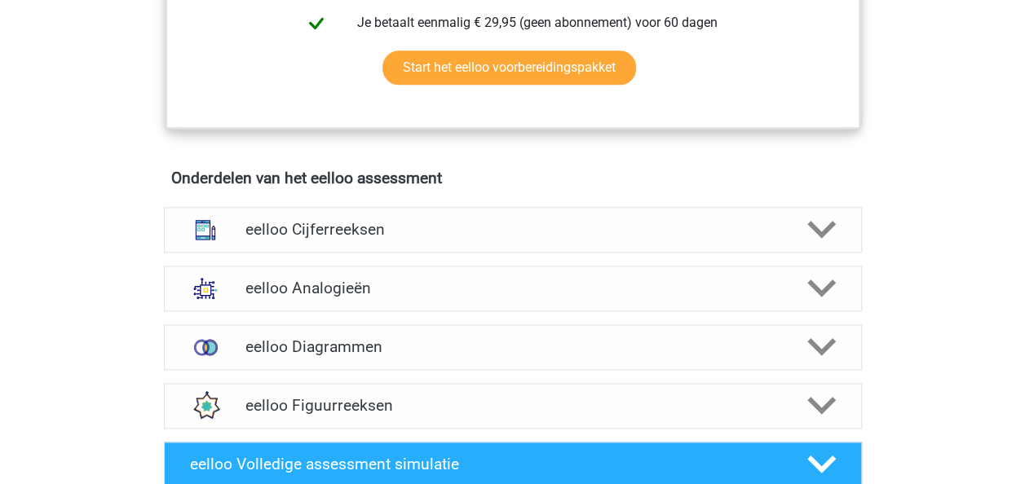
scroll to position [919, 0]
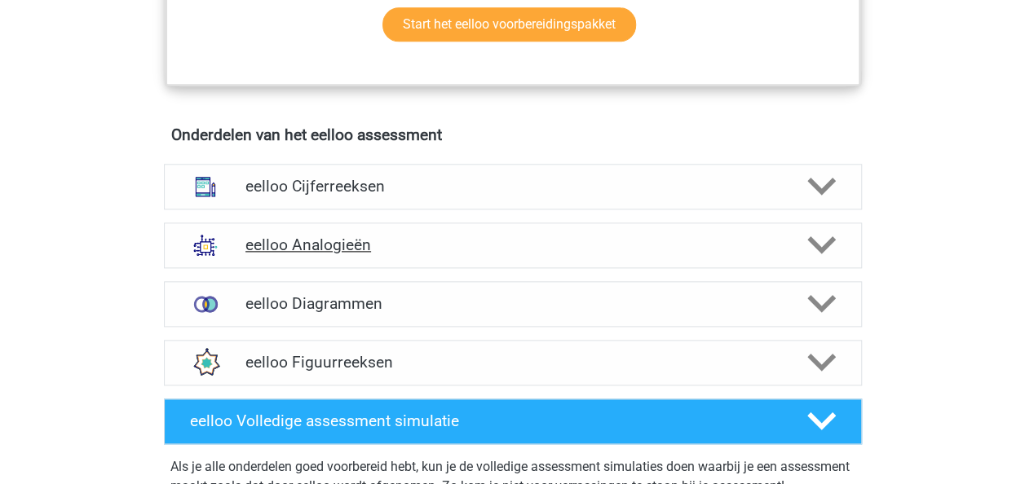
click at [497, 252] on h4 "eelloo Analogieën" at bounding box center [512, 245] width 534 height 19
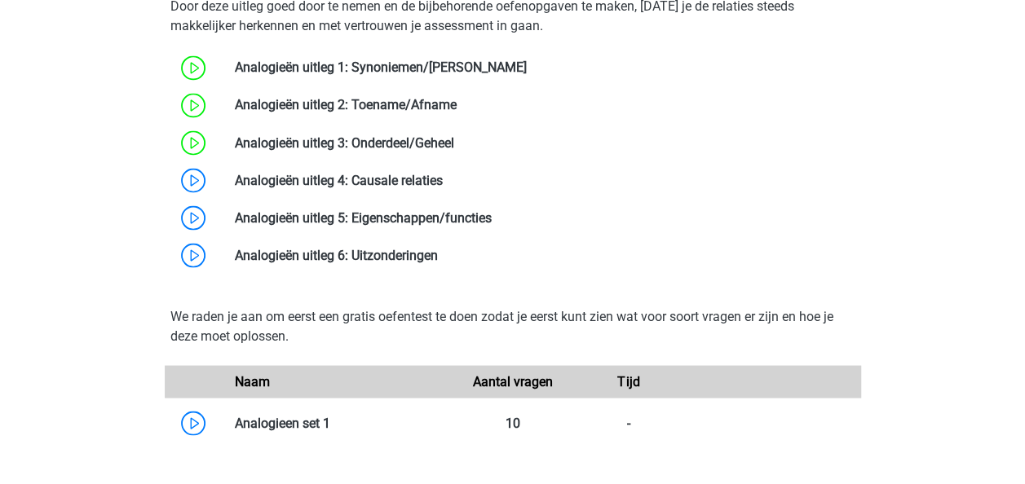
scroll to position [1376, 0]
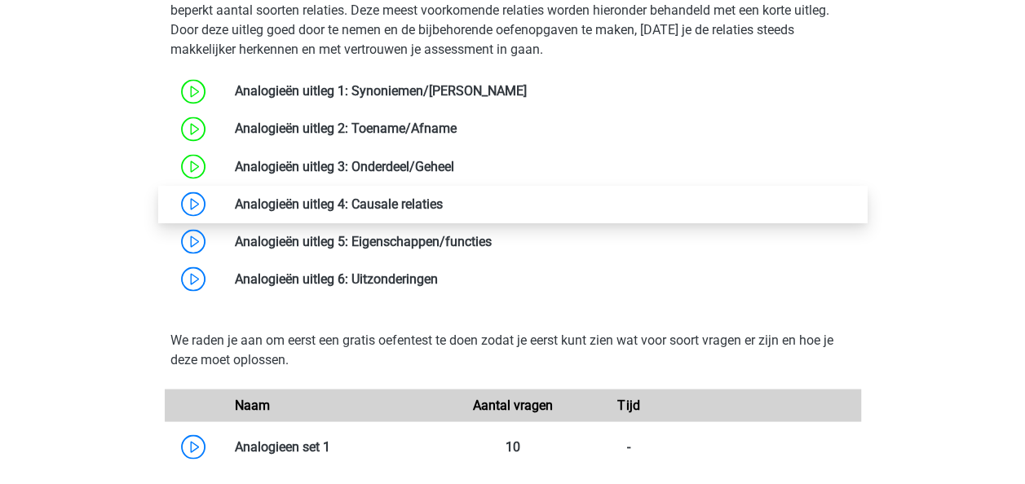
click at [443, 211] on link at bounding box center [443, 203] width 0 height 15
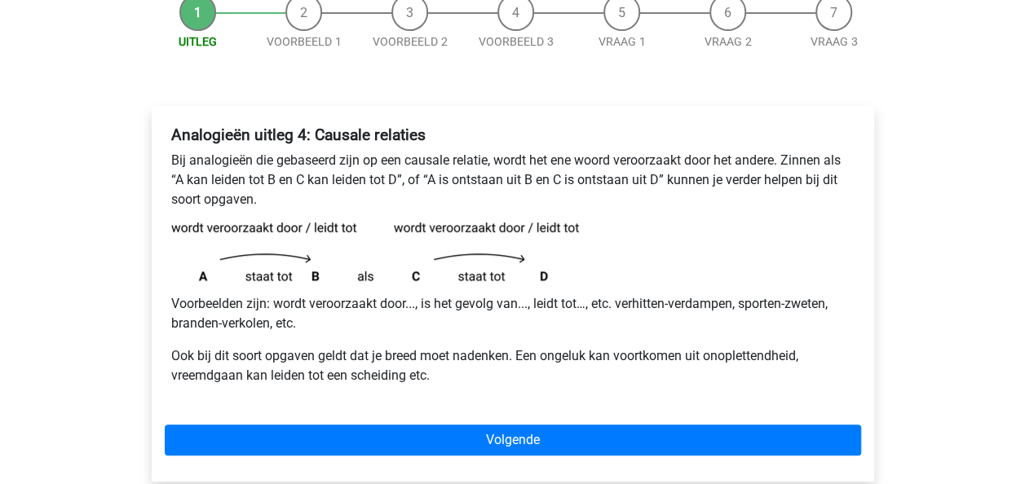
scroll to position [195, 0]
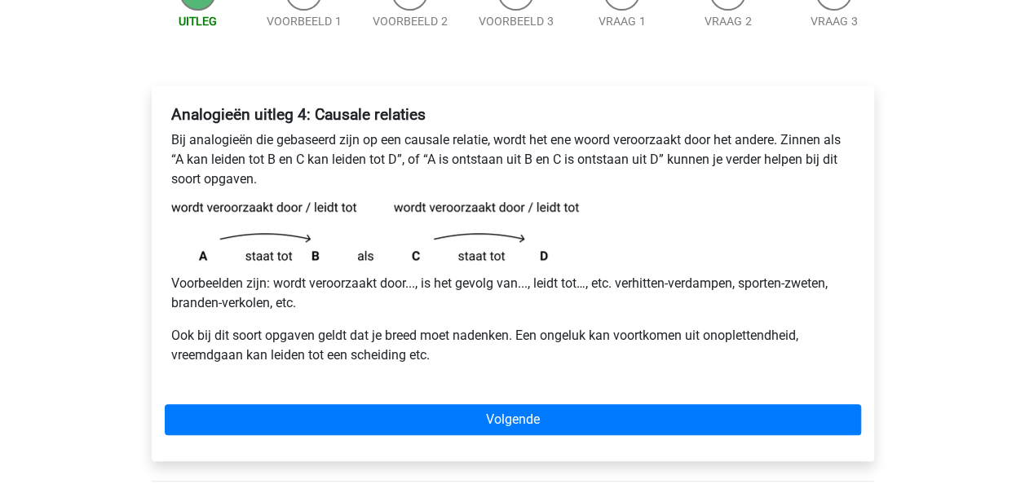
click at [468, 308] on p "Voorbeelden zijn: wordt veroorzaakt door..., is het gevolg van..., leidt tot…, …" at bounding box center [512, 293] width 683 height 39
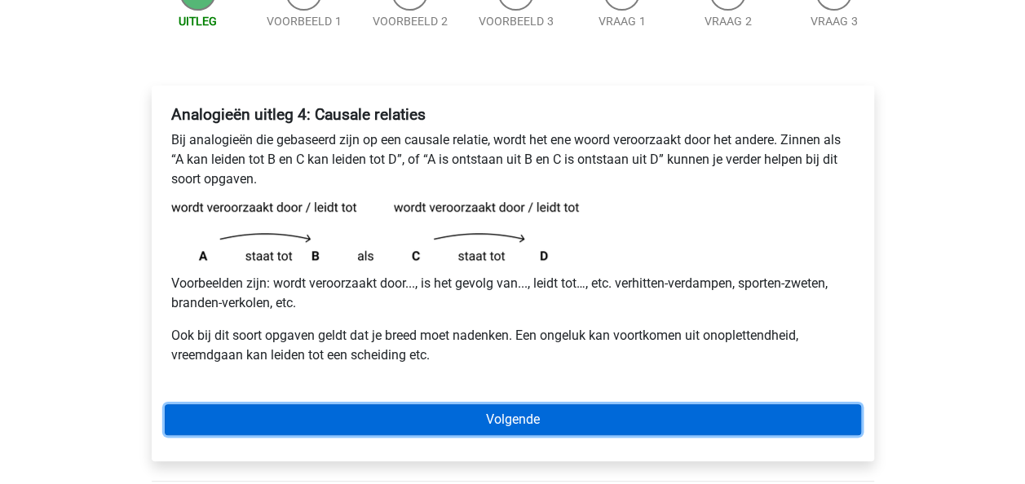
click at [502, 422] on link "Volgende" at bounding box center [513, 419] width 696 height 31
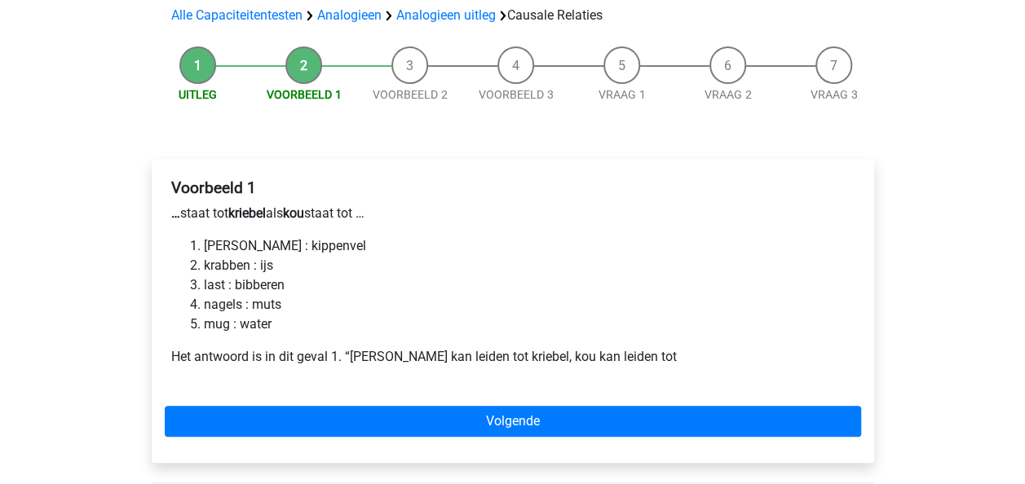
scroll to position [122, 0]
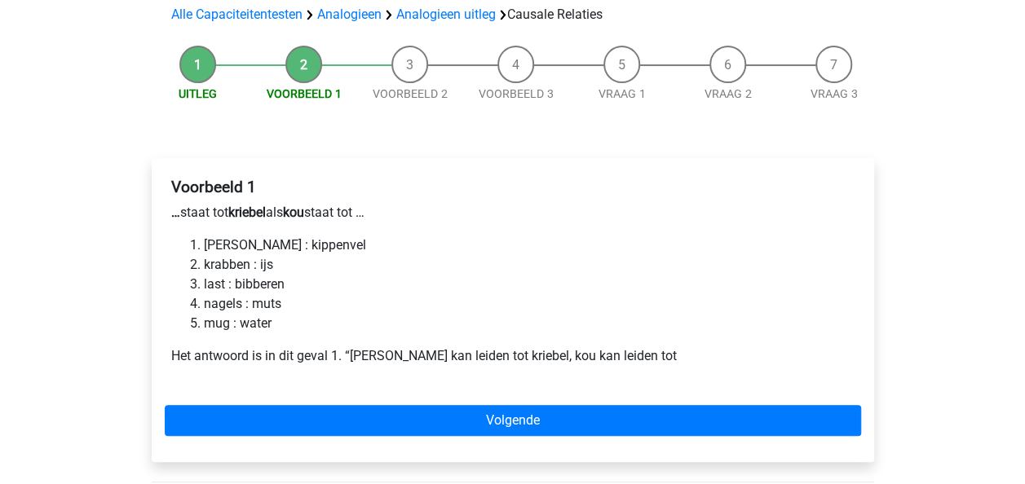
click at [653, 230] on div "Voorbeeld 1 … staat tot kriebel als kou staat tot … luis : kippenvel krabben : …" at bounding box center [513, 278] width 696 height 214
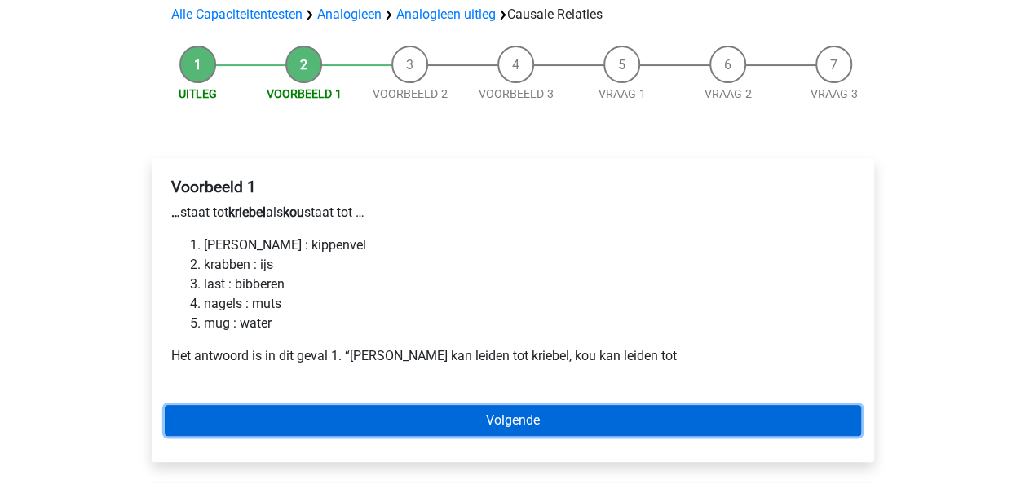
click at [514, 416] on link "Volgende" at bounding box center [513, 420] width 696 height 31
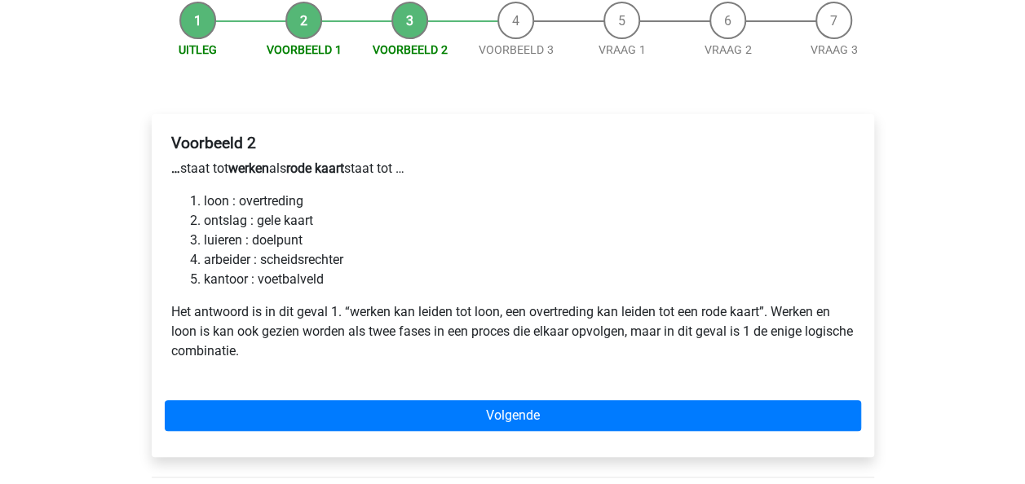
scroll to position [168, 0]
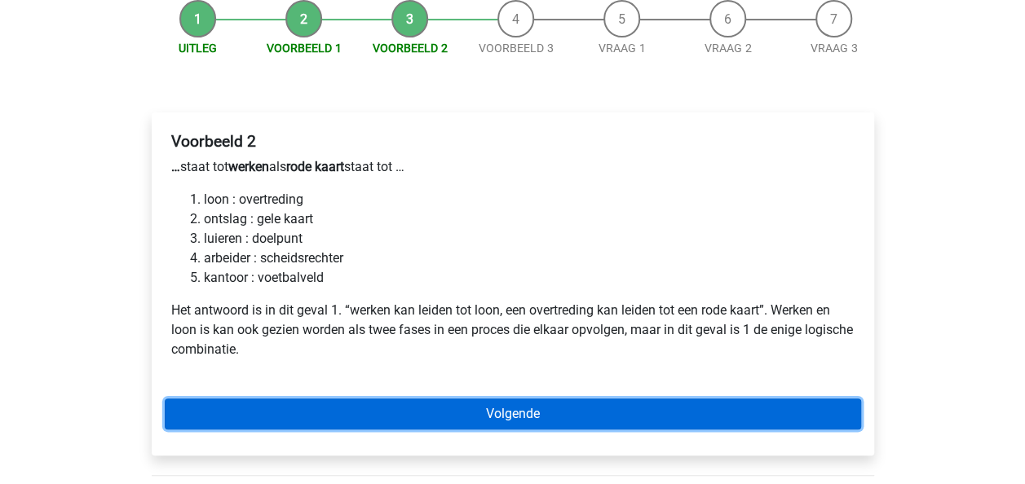
click at [491, 406] on link "Volgende" at bounding box center [513, 414] width 696 height 31
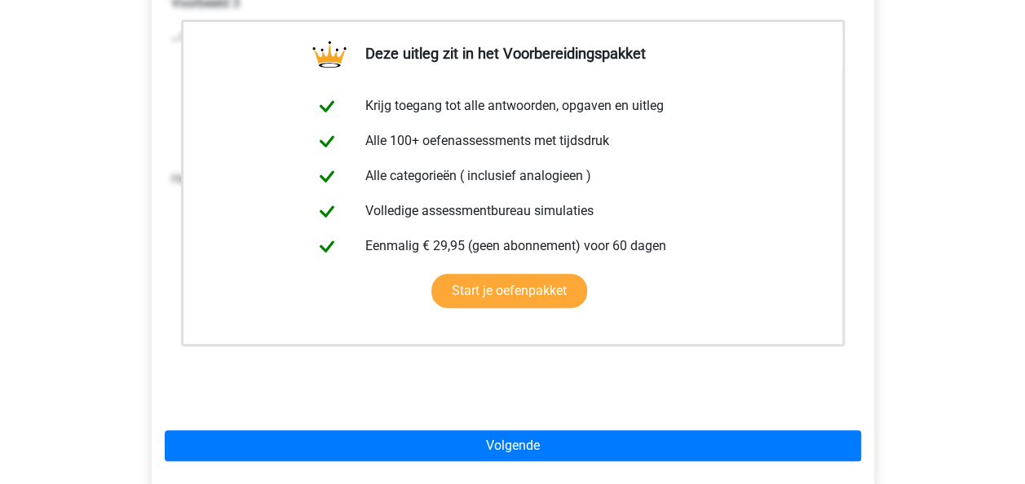
scroll to position [351, 0]
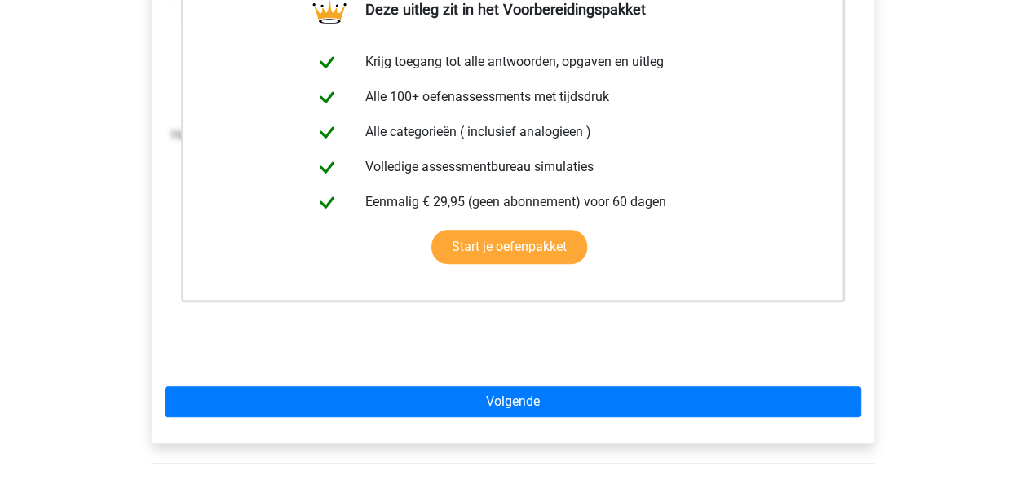
click at [592, 418] on div "Deze uitleg zit in het Voorbereidingspakket Krijg toegang tot alle antwoorden, …" at bounding box center [513, 187] width 722 height 514
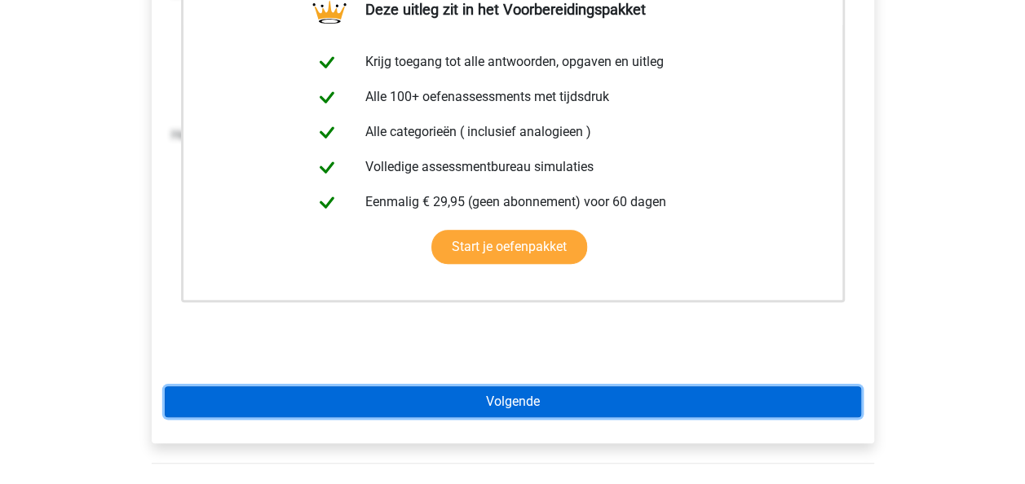
click at [589, 412] on link "Volgende" at bounding box center [513, 402] width 696 height 31
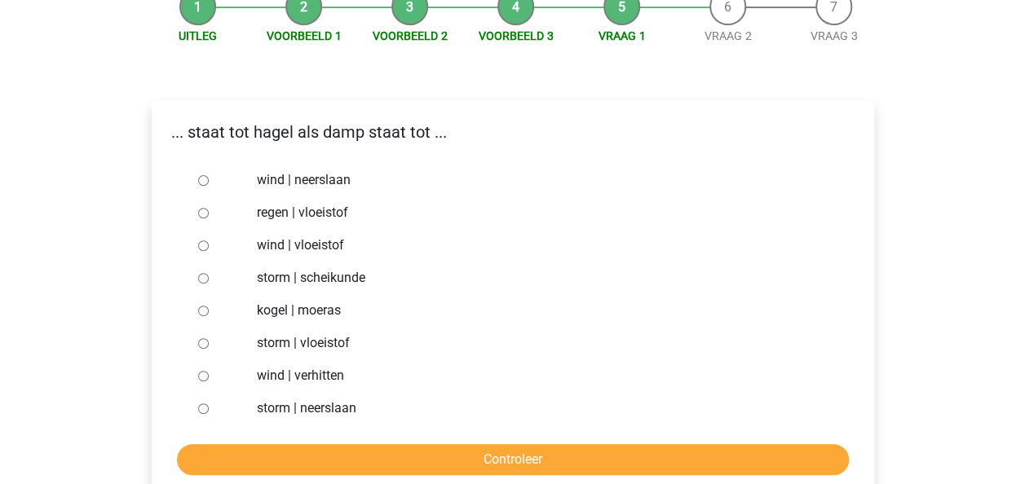
scroll to position [188, 0]
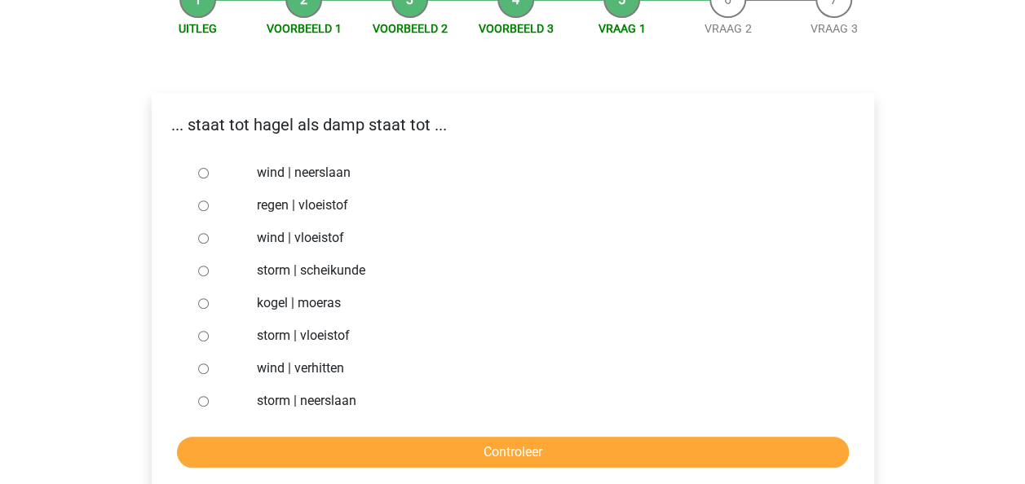
click at [38, 118] on div "Kies premium max [EMAIL_ADDRESS][DOMAIN_NAME]" at bounding box center [512, 391] width 1025 height 1159
click at [35, 116] on div "Kies premium max [EMAIL_ADDRESS][DOMAIN_NAME]" at bounding box center [512, 391] width 1025 height 1159
click at [201, 398] on input "storm | neerslaan" at bounding box center [203, 401] width 11 height 11
radio input "true"
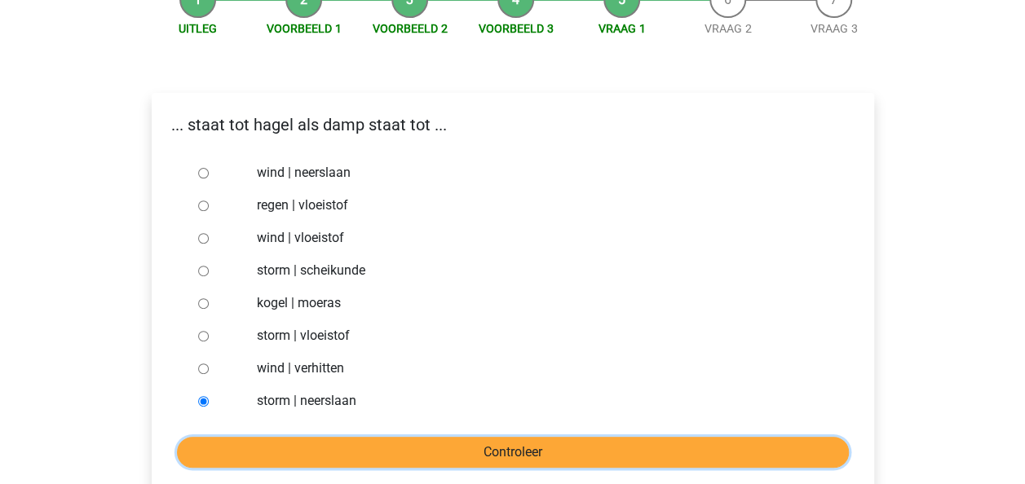
click at [433, 447] on input "Controleer" at bounding box center [513, 452] width 672 height 31
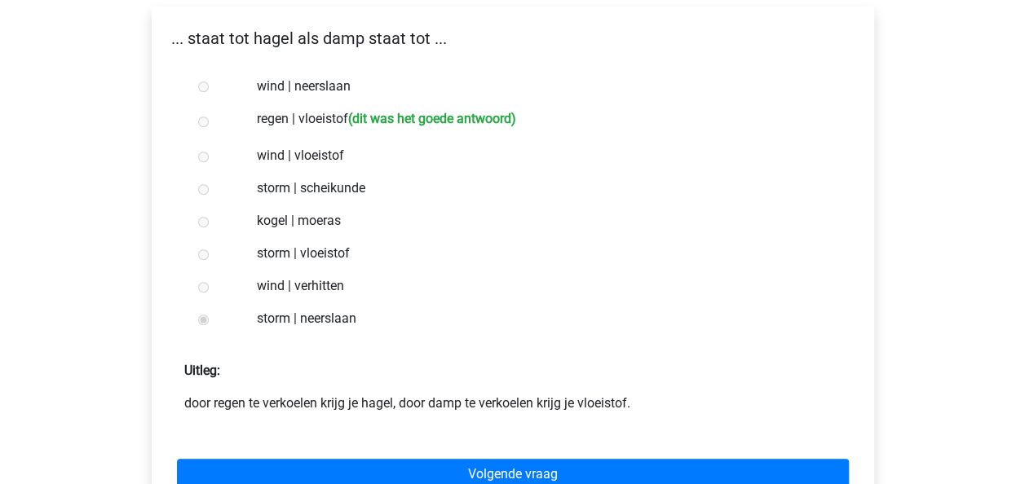
scroll to position [276, 0]
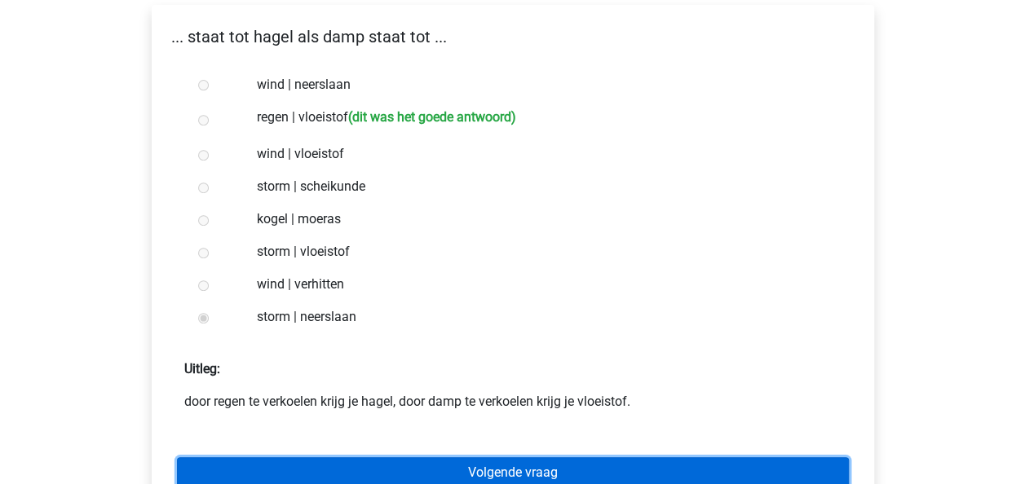
click at [511, 466] on link "Volgende vraag" at bounding box center [513, 472] width 672 height 31
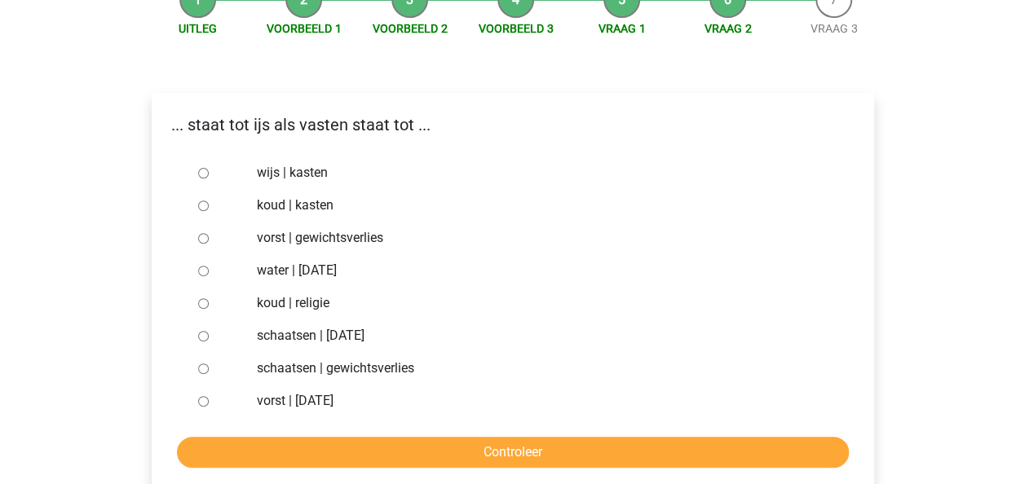
scroll to position [192, 0]
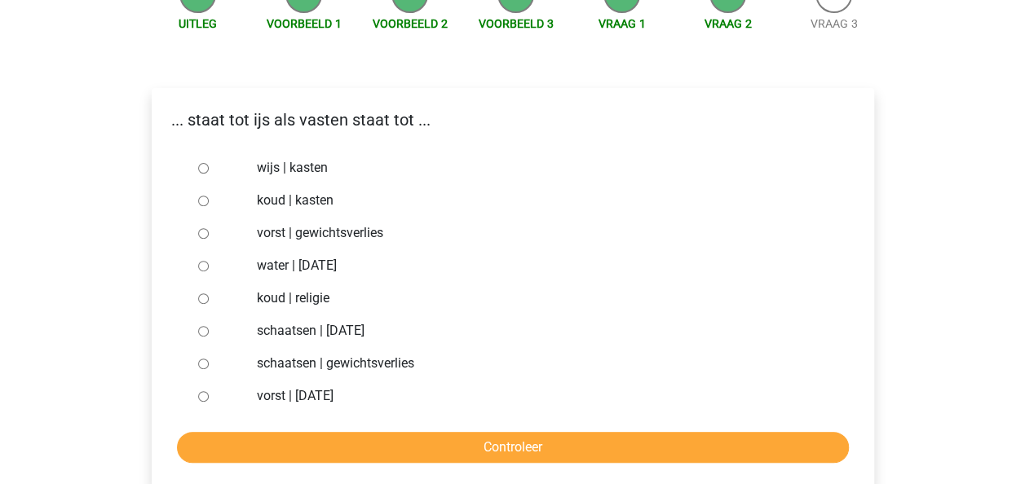
click at [293, 262] on label "water | [DATE]" at bounding box center [539, 266] width 564 height 20
click at [209, 262] on input "water | [DATE]" at bounding box center [203, 266] width 11 height 11
radio input "true"
click at [295, 300] on label "koud | religie" at bounding box center [539, 299] width 564 height 20
click at [209, 300] on input "koud | religie" at bounding box center [203, 299] width 11 height 11
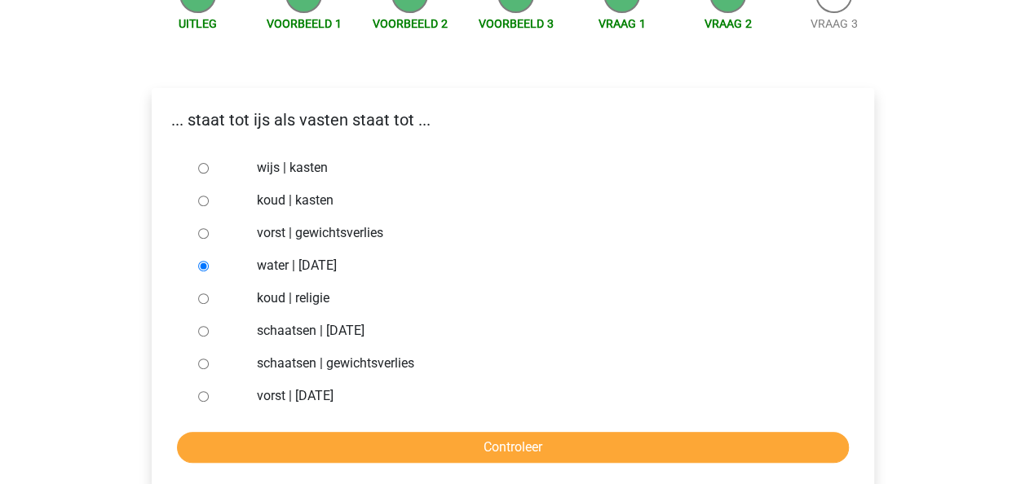
radio input "true"
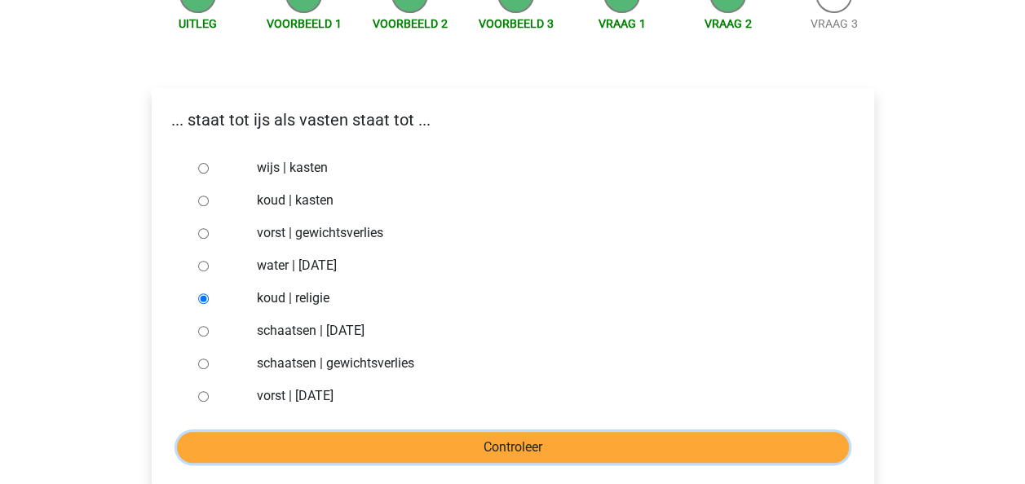
click at [502, 443] on input "Controleer" at bounding box center [513, 447] width 672 height 31
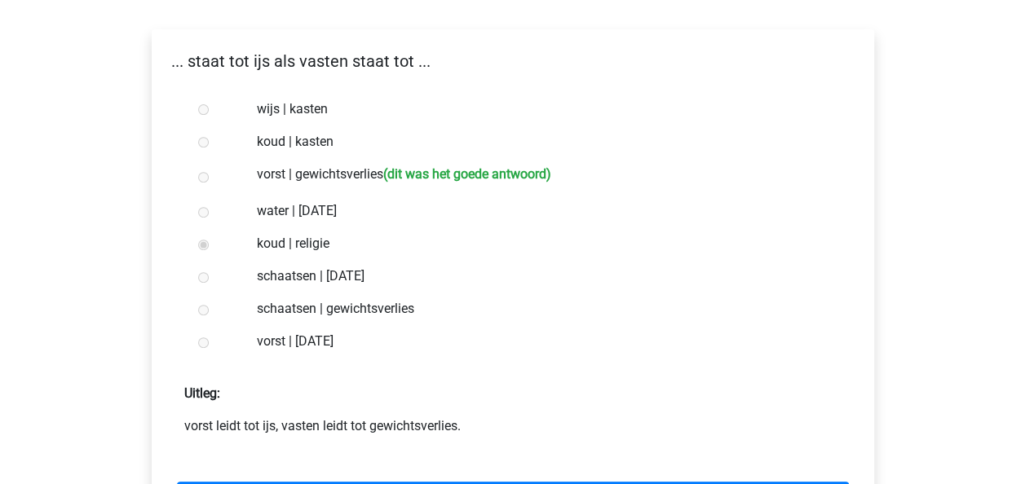
scroll to position [299, 0]
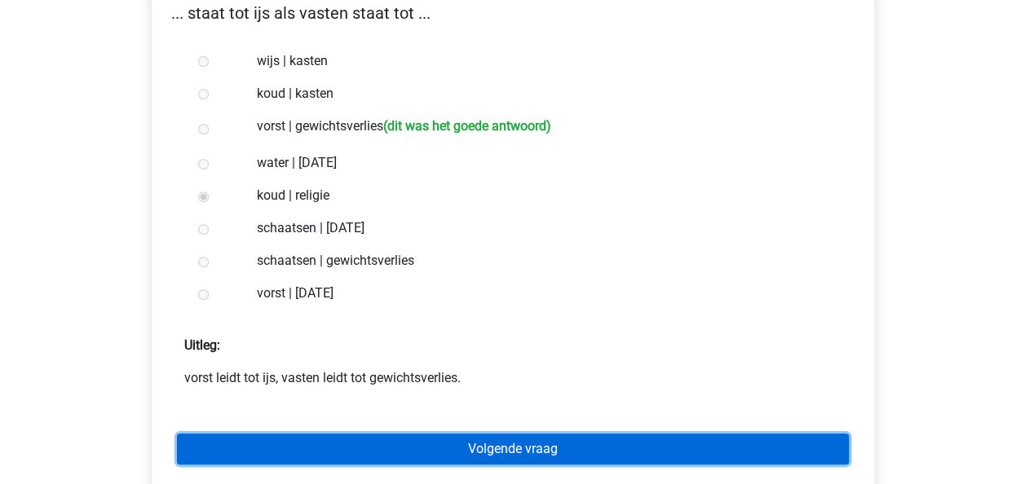
click at [597, 438] on link "Volgende vraag" at bounding box center [513, 449] width 672 height 31
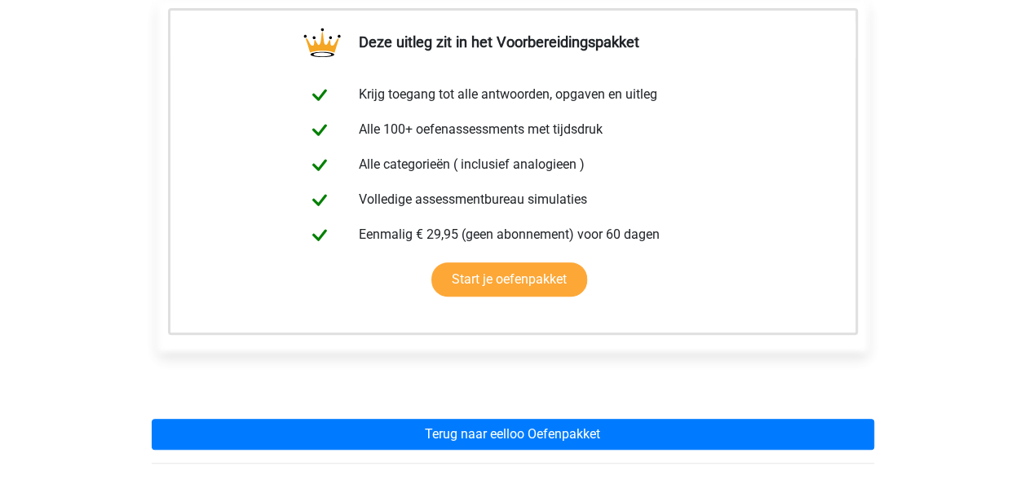
scroll to position [391, 0]
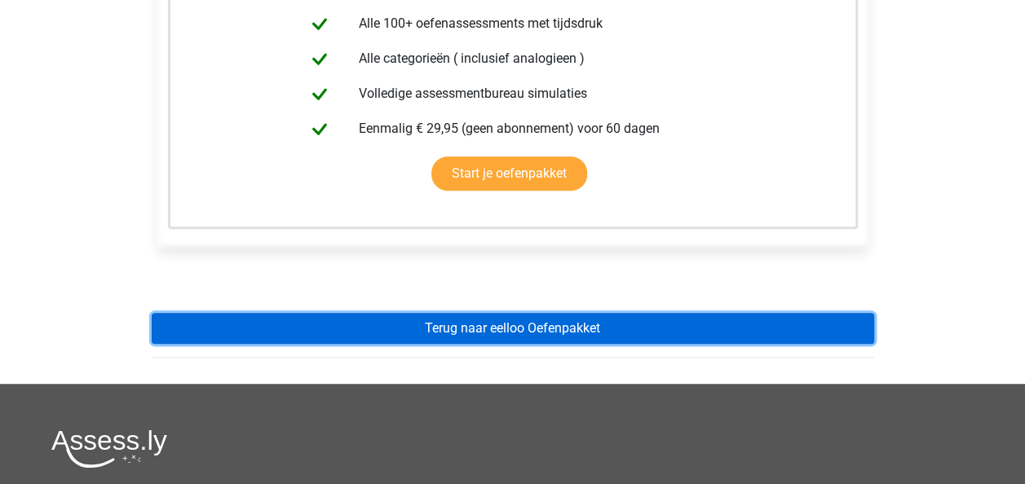
click at [585, 336] on link "Terug naar eelloo Oefenpakket" at bounding box center [513, 328] width 722 height 31
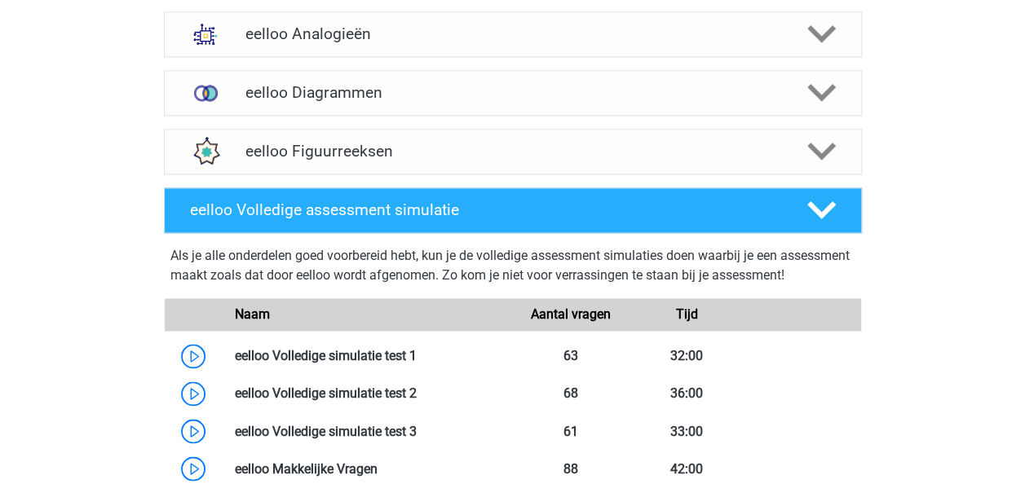
scroll to position [1032, 0]
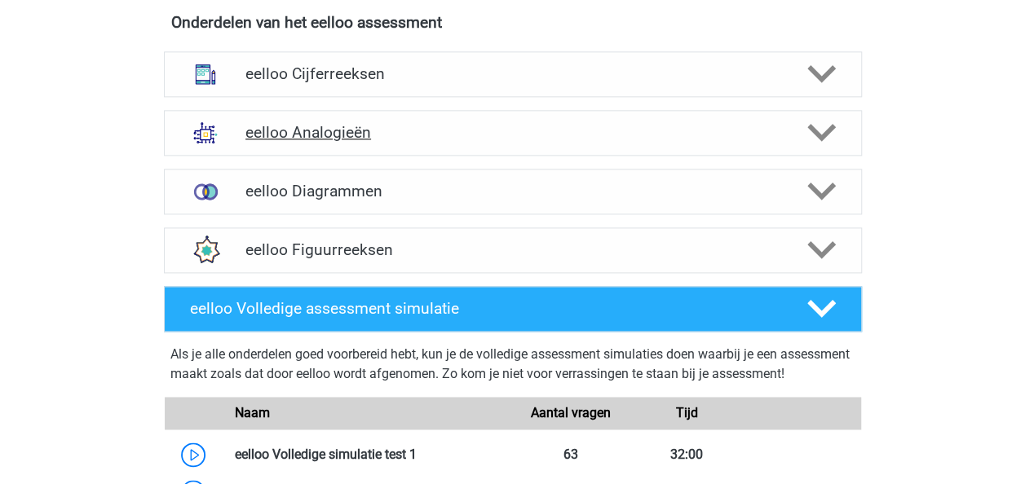
click at [400, 156] on div "eelloo Analogieën" at bounding box center [513, 133] width 698 height 46
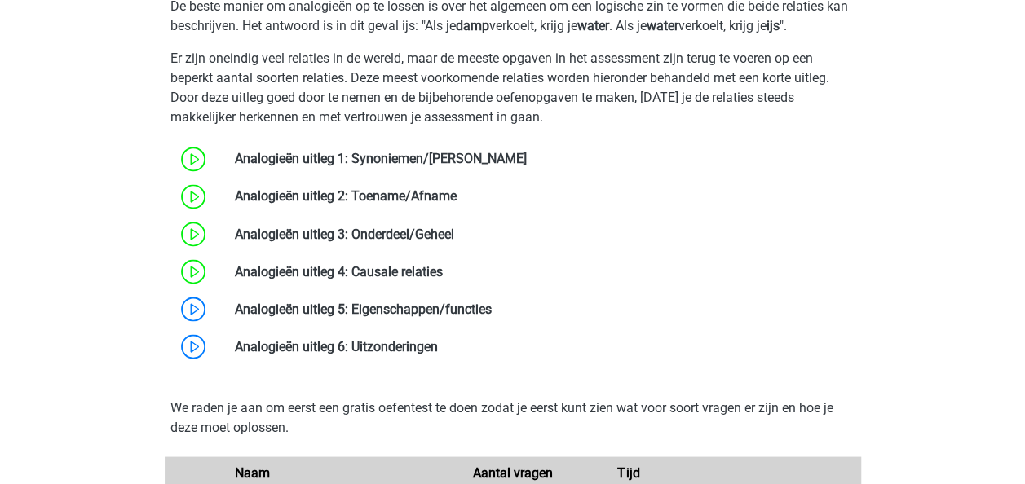
scroll to position [1465, 0]
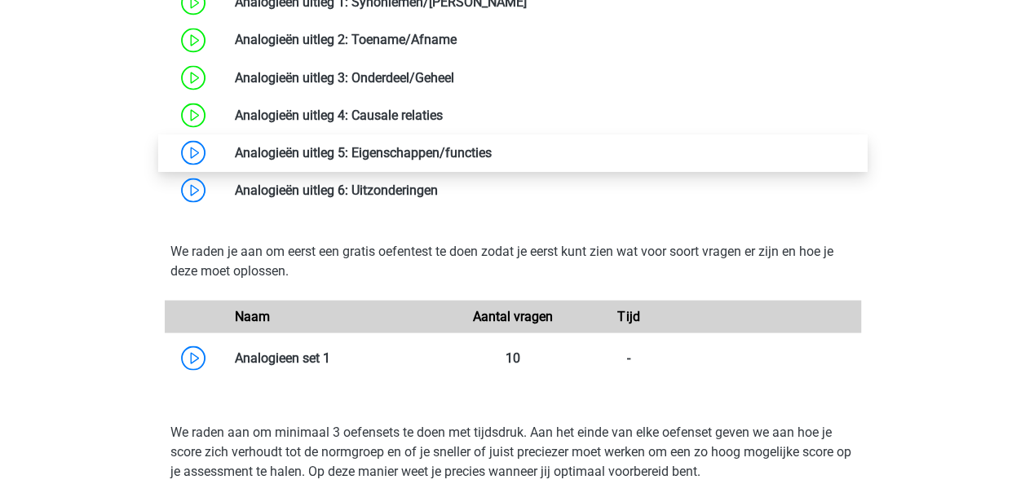
click at [492, 159] on link at bounding box center [492, 151] width 0 height 15
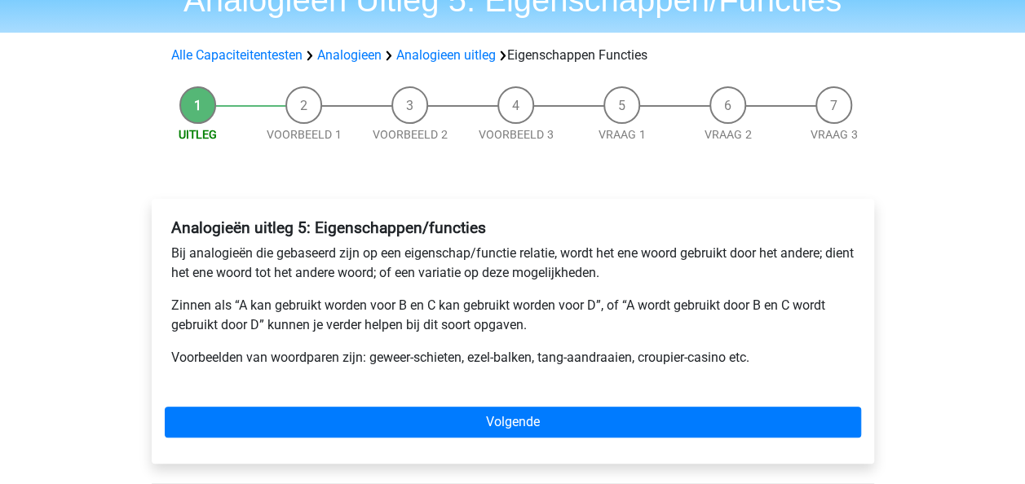
scroll to position [85, 0]
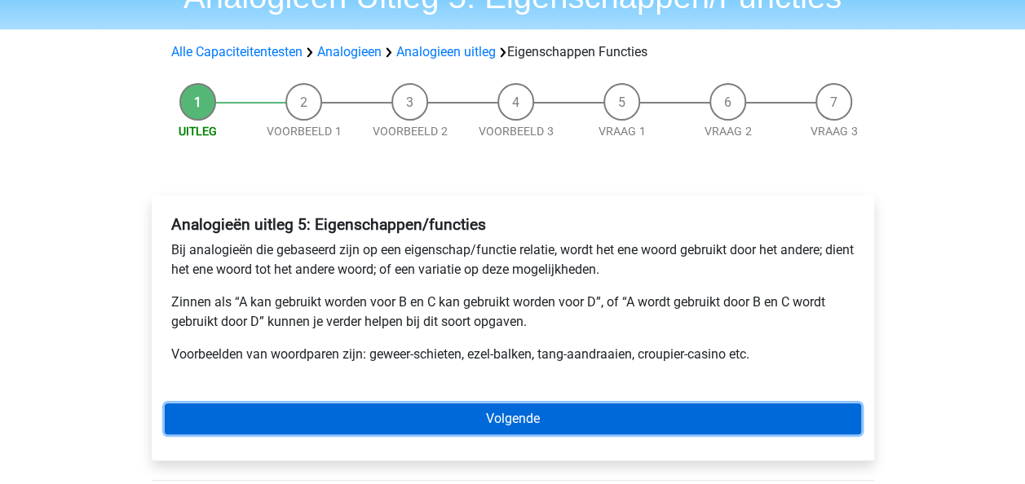
click at [506, 411] on link "Volgende" at bounding box center [513, 419] width 696 height 31
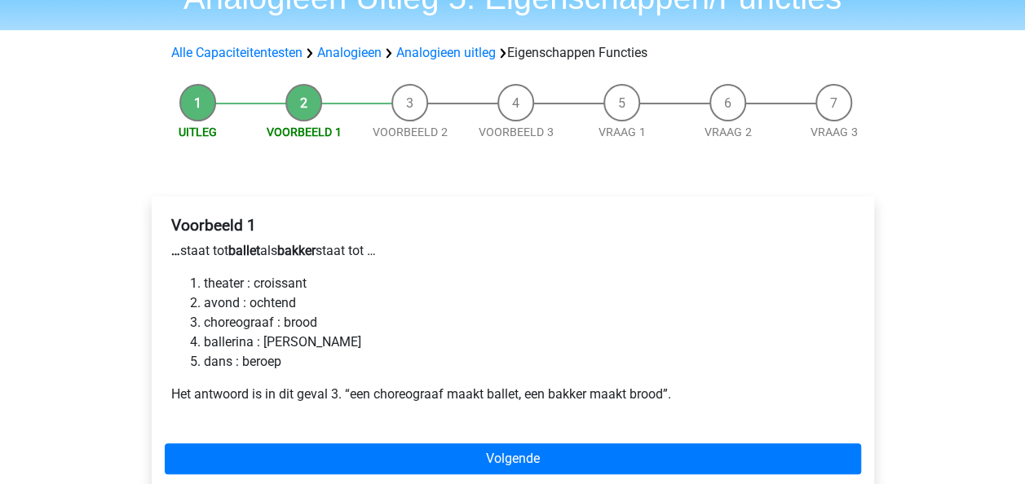
scroll to position [98, 0]
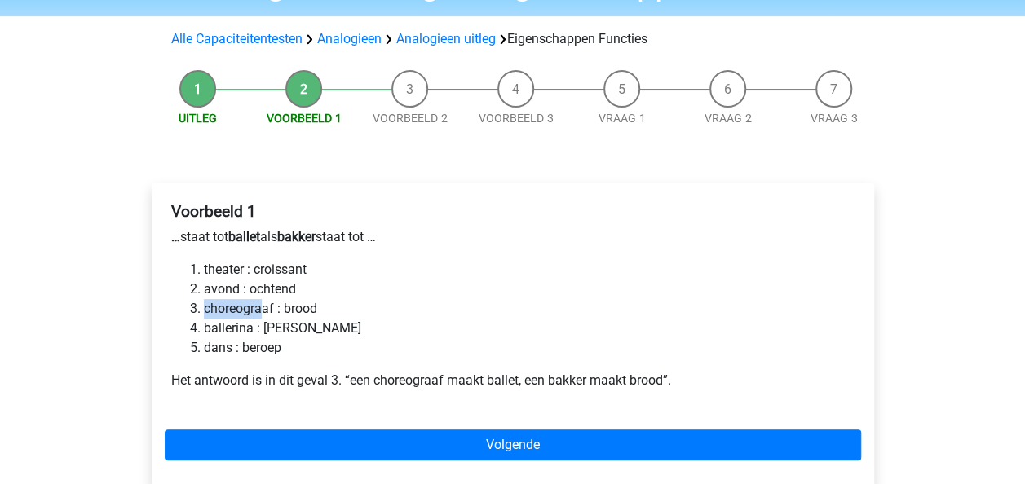
drag, startPoint x: 205, startPoint y: 307, endPoint x: 259, endPoint y: 307, distance: 53.8
click at [259, 307] on li "choreograaf : brood" at bounding box center [529, 309] width 651 height 20
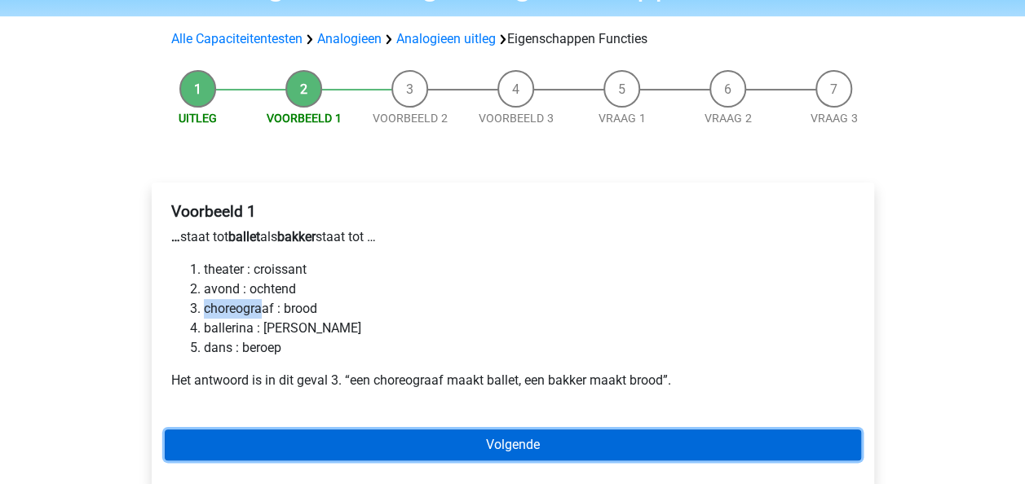
click at [465, 437] on link "Volgende" at bounding box center [513, 445] width 696 height 31
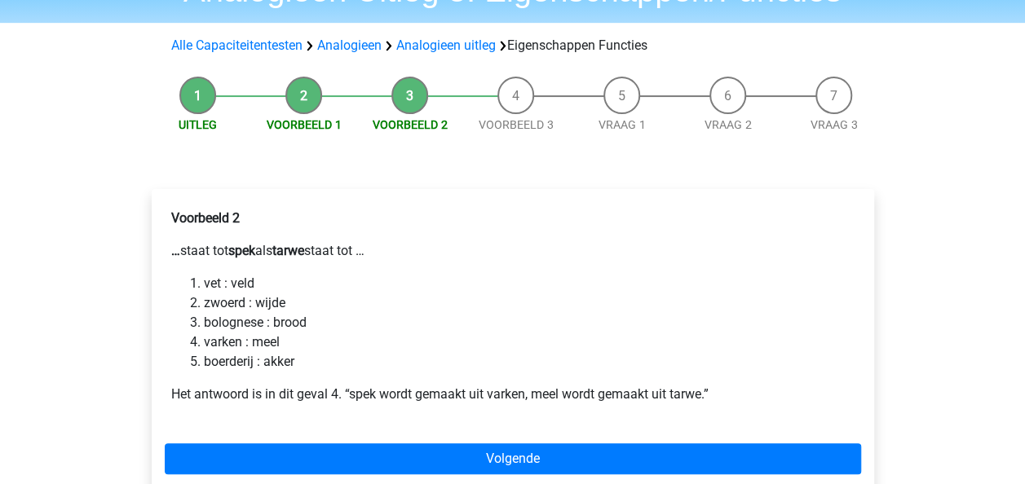
scroll to position [126, 0]
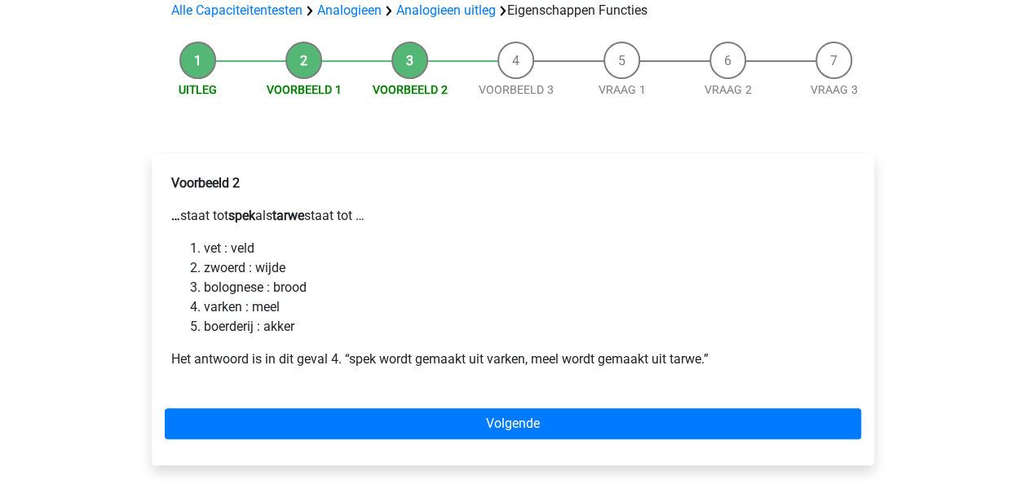
click at [520, 195] on div "Voorbeeld 2 … staat tot spek als tarwe staat tot … vet : veld zwoerd : wijde bo…" at bounding box center [513, 278] width 696 height 222
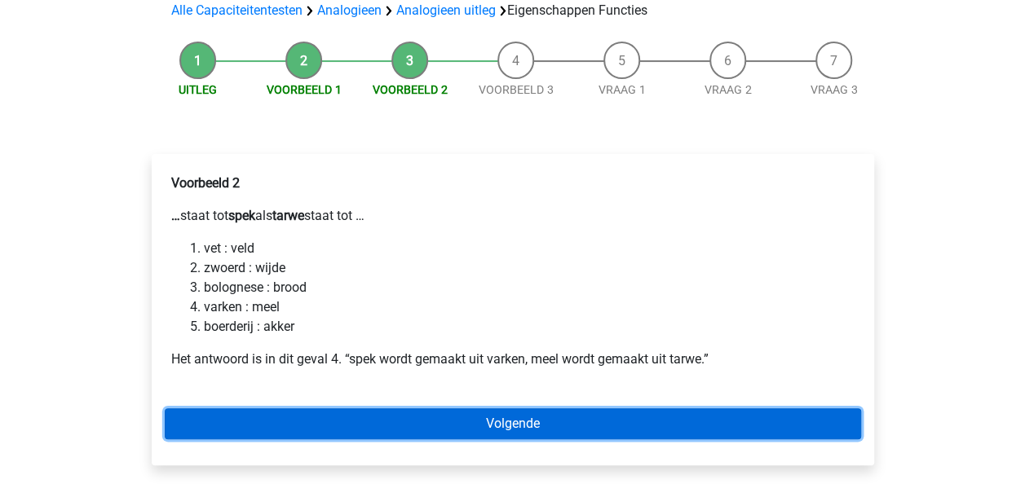
click at [527, 419] on link "Volgende" at bounding box center [513, 424] width 696 height 31
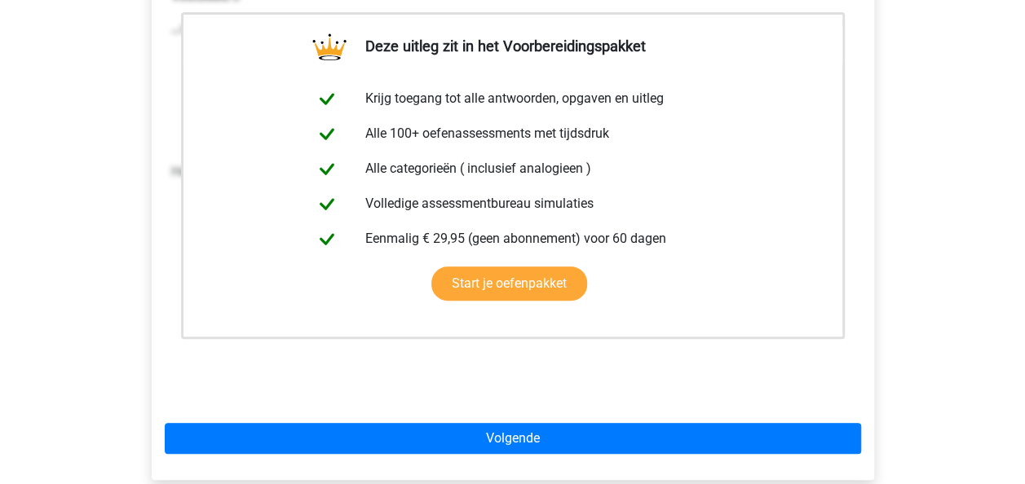
scroll to position [347, 0]
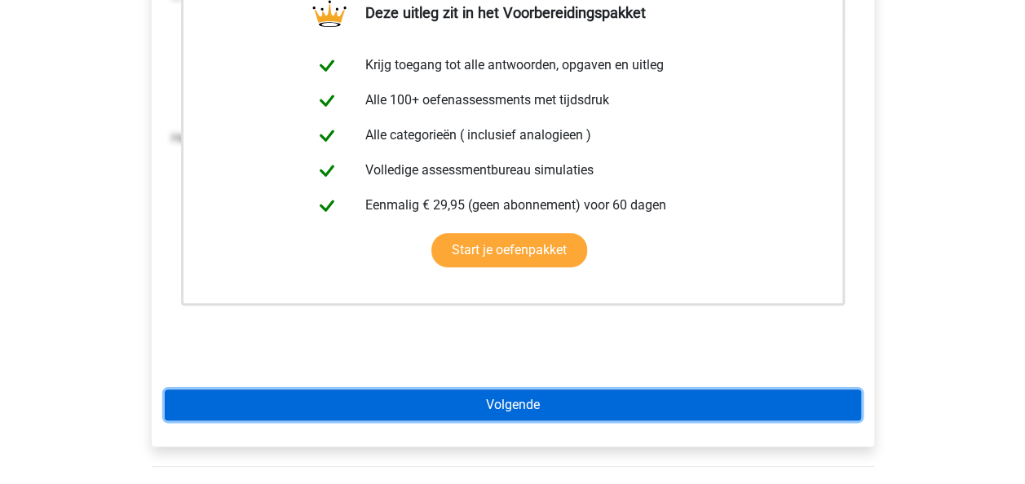
click at [563, 391] on link "Volgende" at bounding box center [513, 405] width 696 height 31
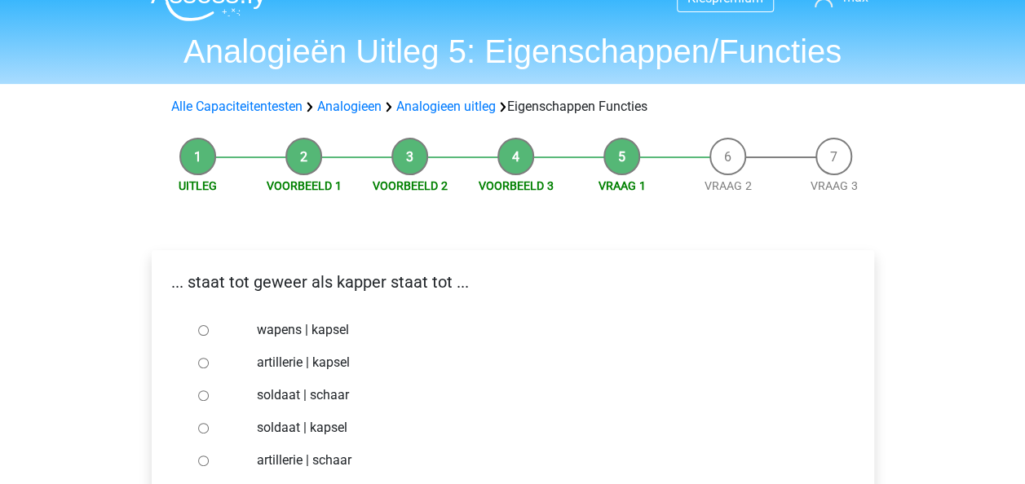
scroll to position [127, 0]
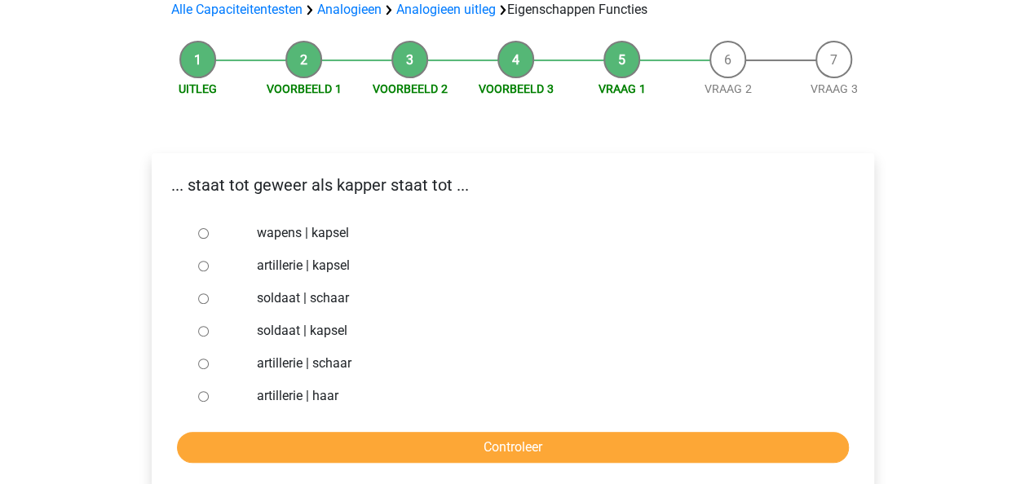
click at [496, 274] on label "artillerie | kapsel" at bounding box center [539, 266] width 564 height 20
click at [209, 272] on input "artillerie | kapsel" at bounding box center [203, 266] width 11 height 11
radio input "true"
click at [331, 329] on label "soldaat | kapsel" at bounding box center [539, 331] width 564 height 20
click at [209, 329] on input "soldaat | kapsel" at bounding box center [203, 331] width 11 height 11
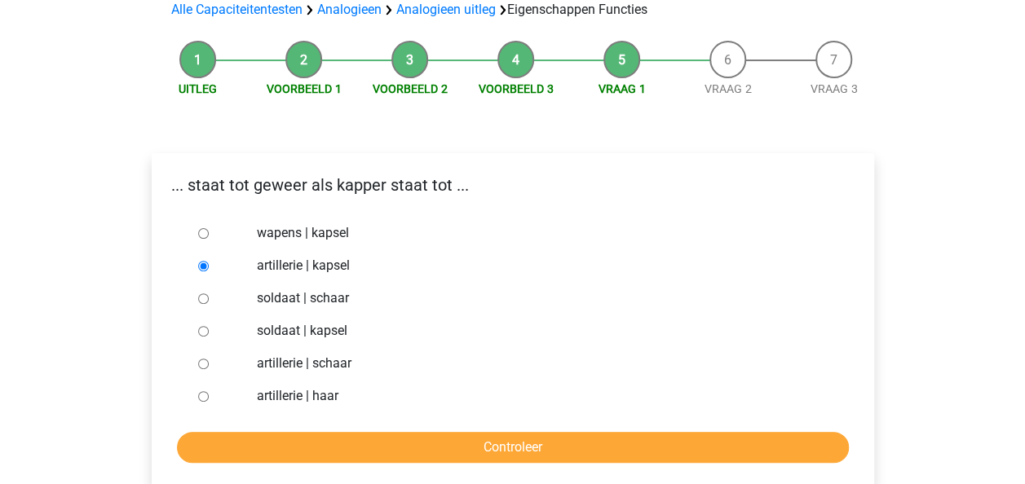
radio input "true"
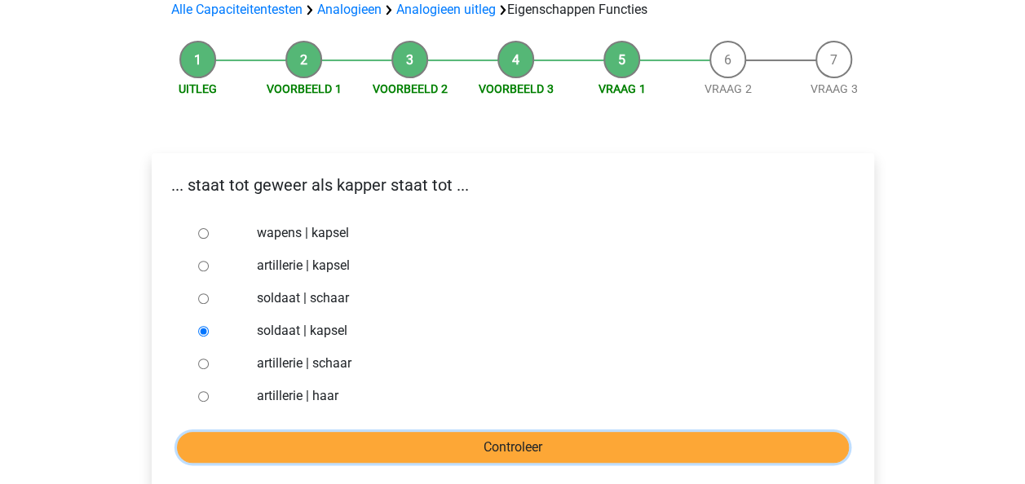
click at [534, 450] on input "Controleer" at bounding box center [513, 447] width 672 height 31
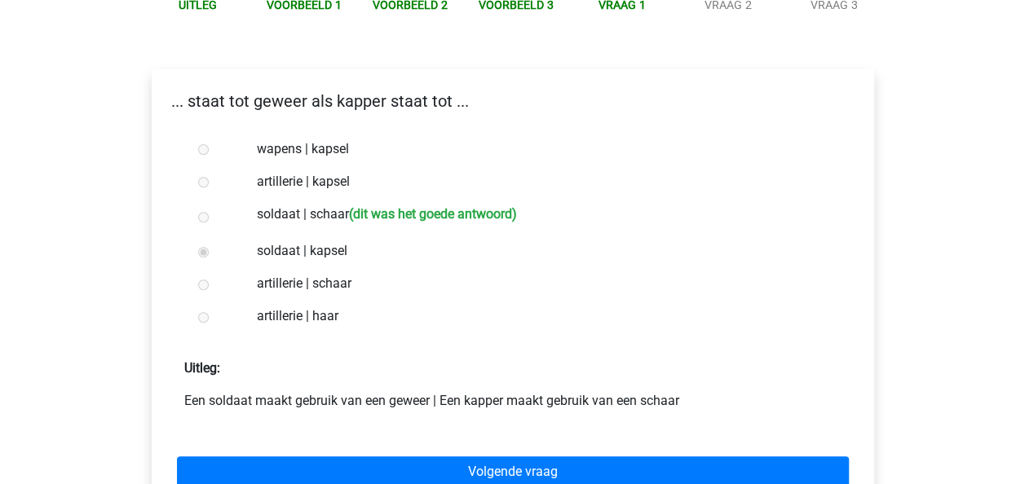
scroll to position [241, 0]
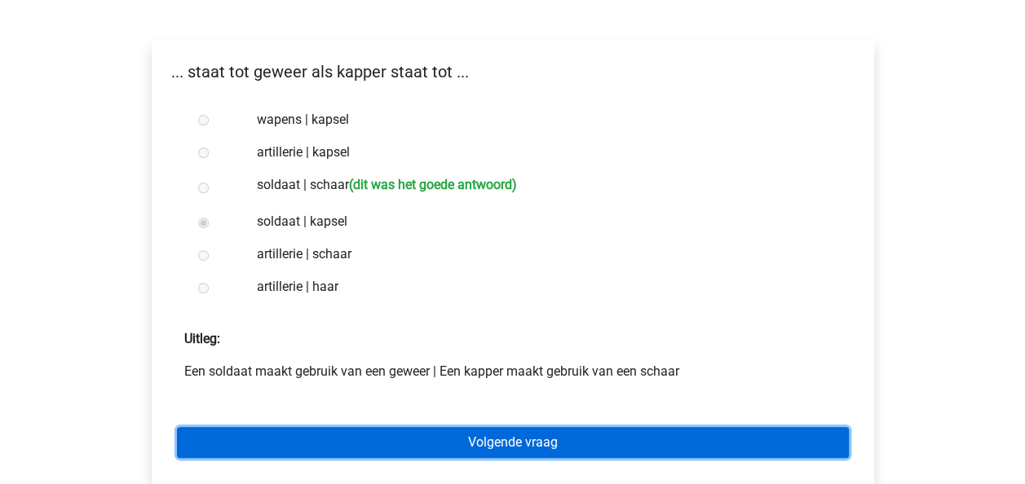
click at [537, 448] on link "Volgende vraag" at bounding box center [513, 442] width 672 height 31
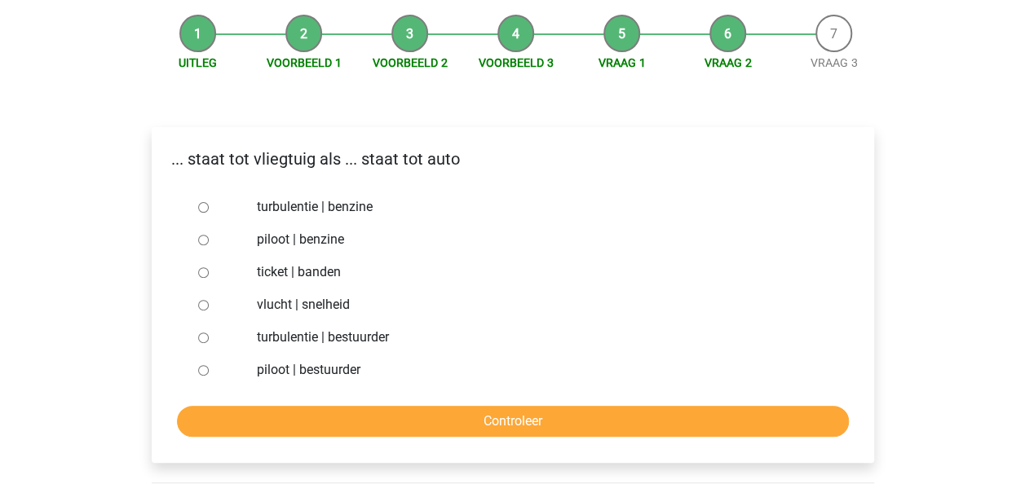
scroll to position [155, 0]
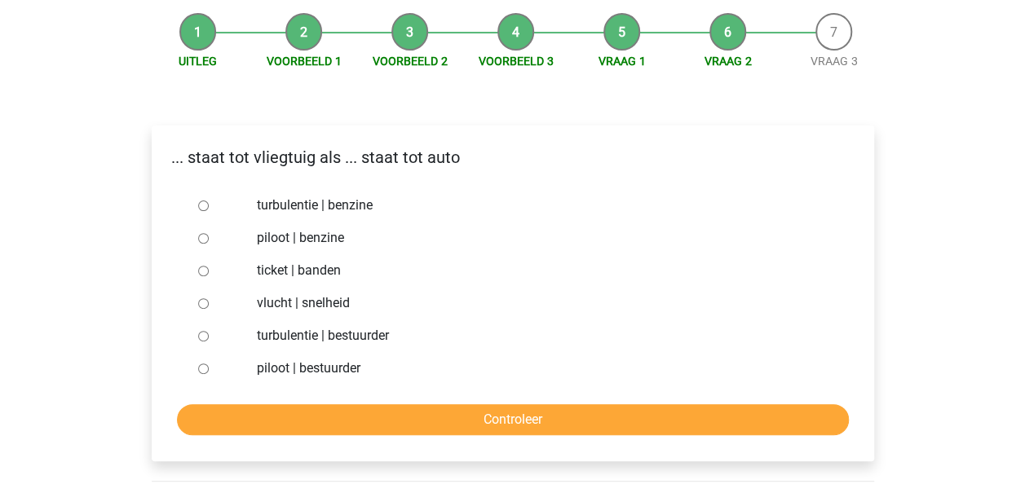
click at [297, 368] on label "piloot | bestuurder" at bounding box center [539, 369] width 564 height 20
click at [209, 368] on input "piloot | bestuurder" at bounding box center [203, 369] width 11 height 11
radio input "true"
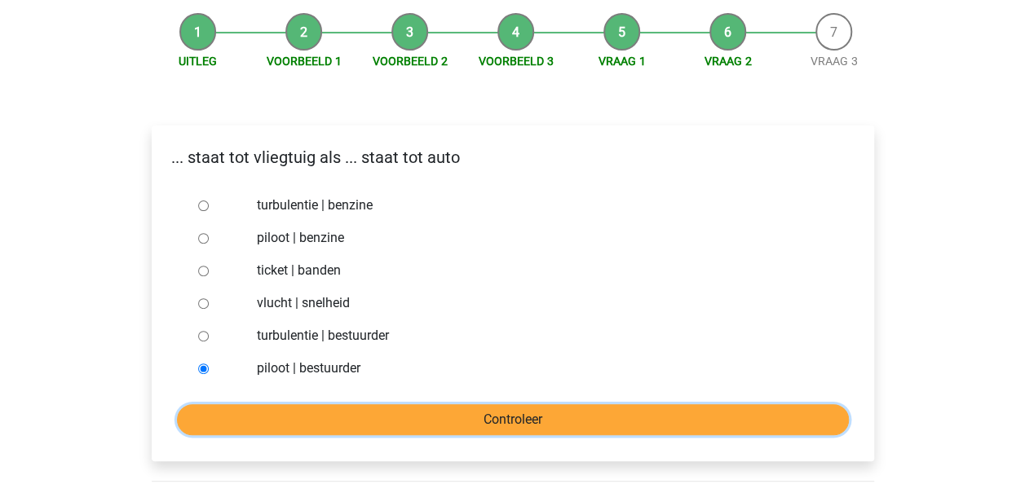
click at [509, 426] on input "Controleer" at bounding box center [513, 419] width 672 height 31
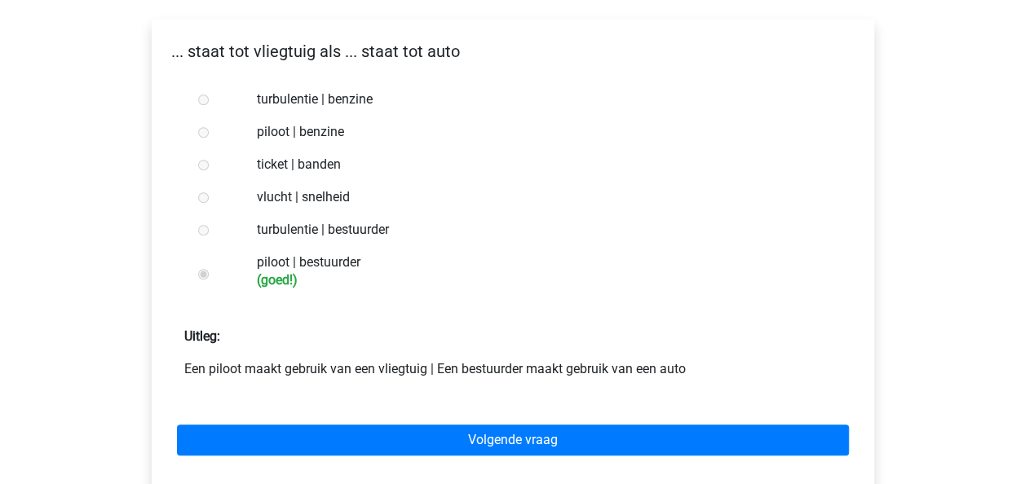
scroll to position [256, 0]
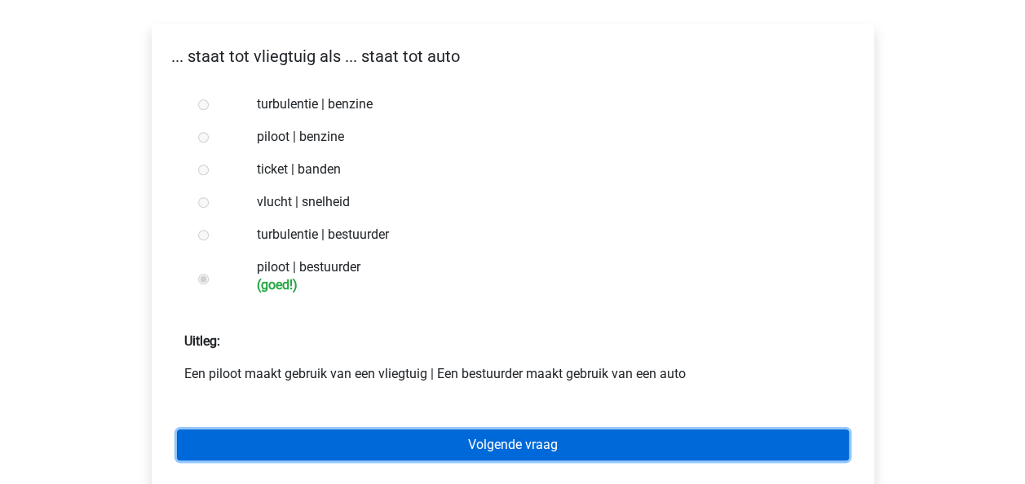
click at [533, 440] on link "Volgende vraag" at bounding box center [513, 445] width 672 height 31
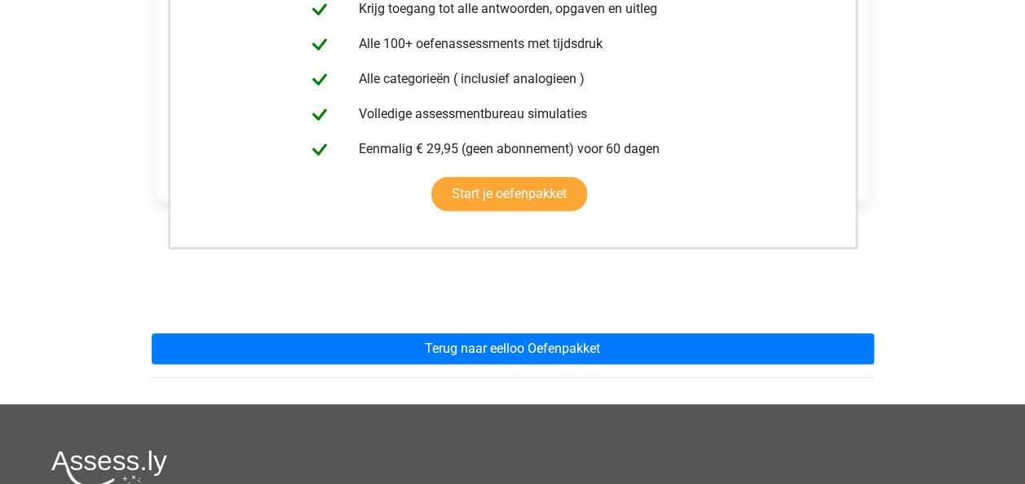
scroll to position [396, 0]
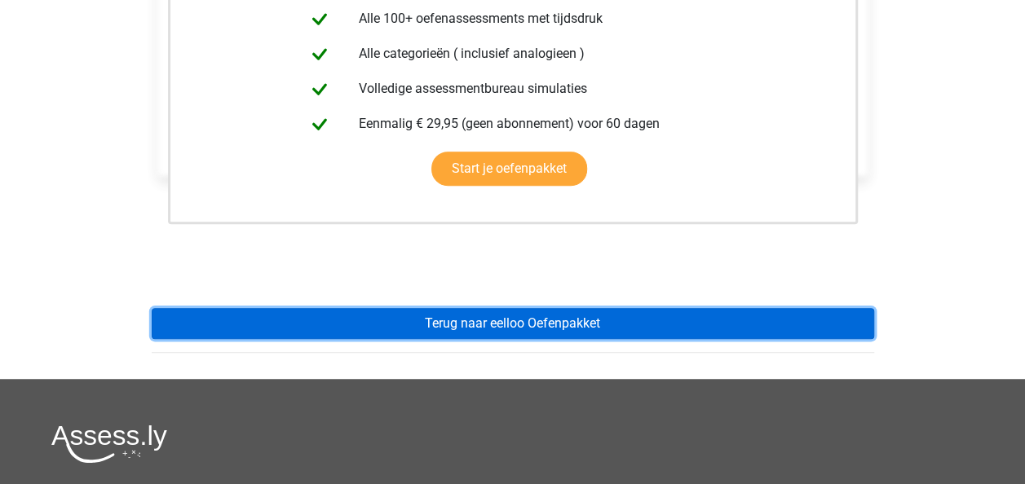
click at [558, 332] on link "Terug naar eelloo Oefenpakket" at bounding box center [513, 323] width 722 height 31
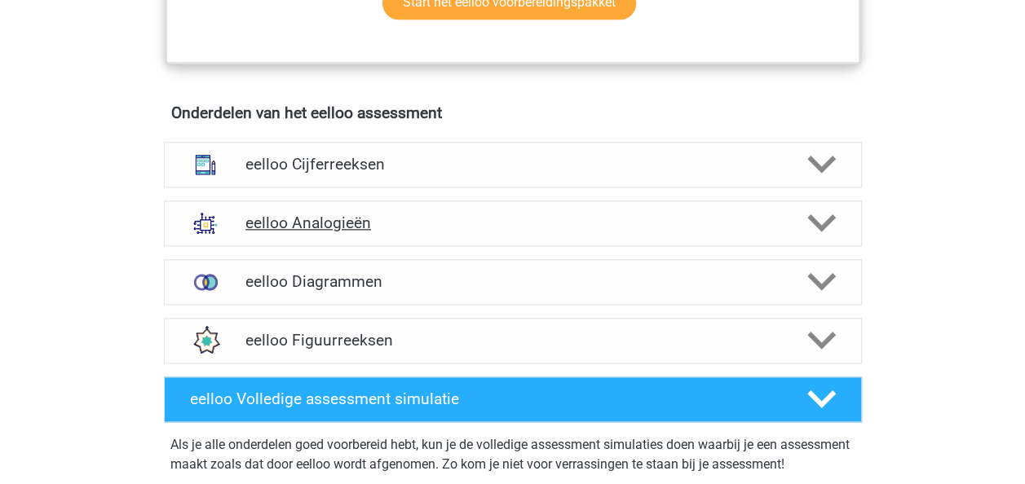
click at [437, 223] on h4 "eelloo Analogieën" at bounding box center [512, 223] width 534 height 19
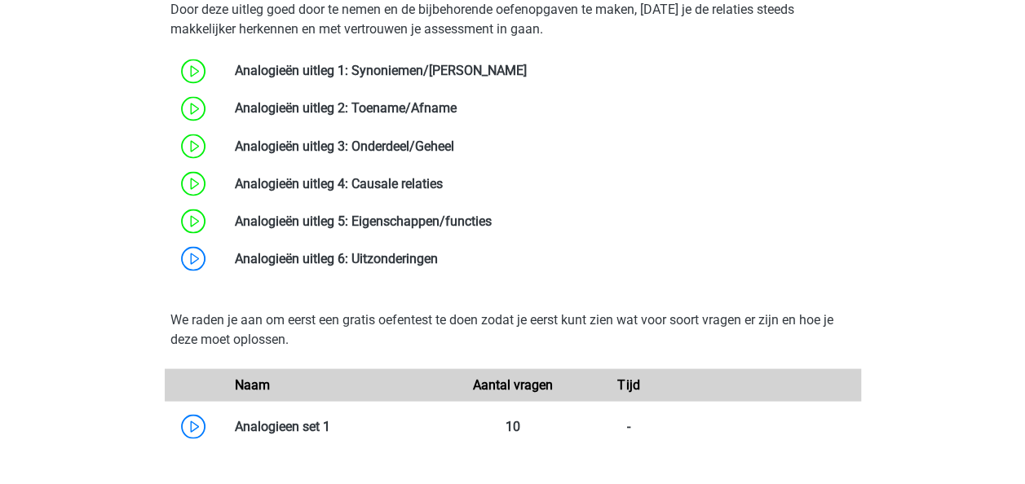
scroll to position [1401, 0]
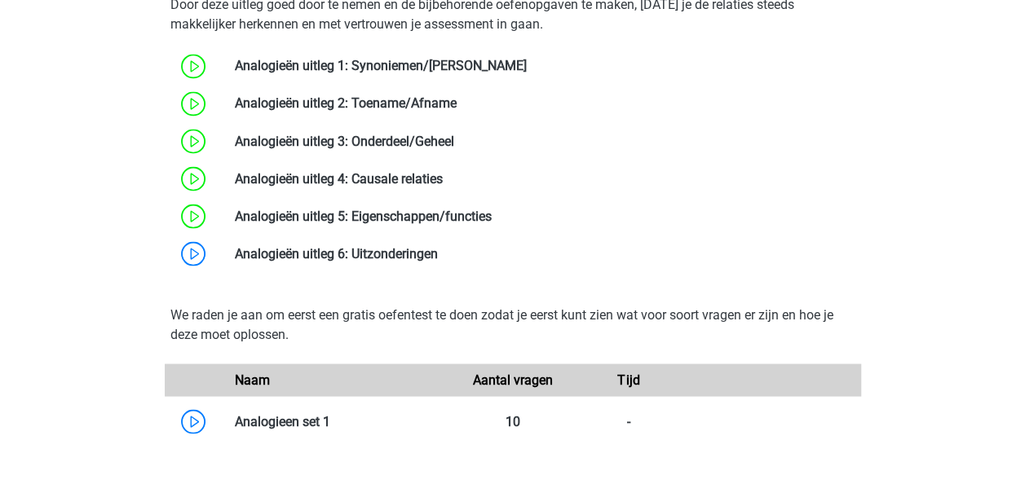
click at [455, 283] on div "Bij het oplossen van Analogieën moet je een relatie tussen twee woorden vinden …" at bounding box center [512, 35] width 711 height 499
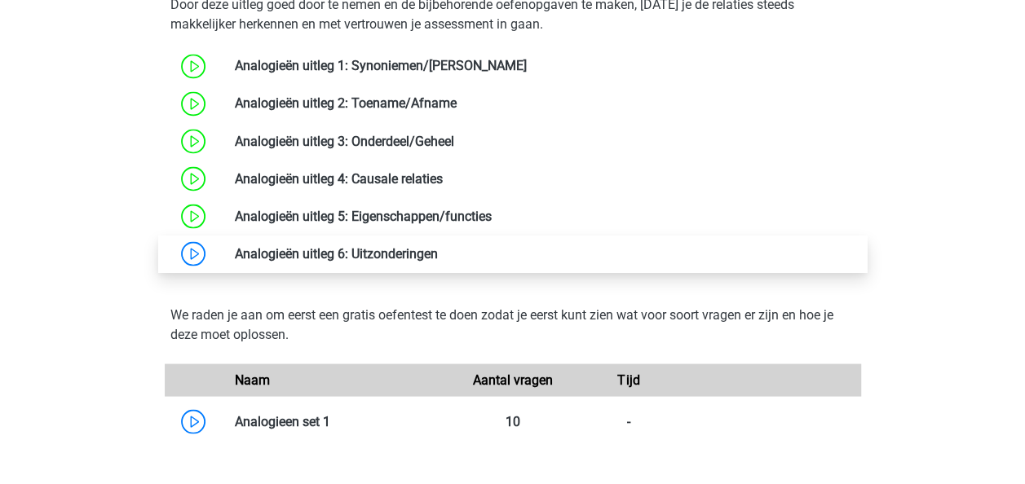
click at [438, 261] on link at bounding box center [438, 252] width 0 height 15
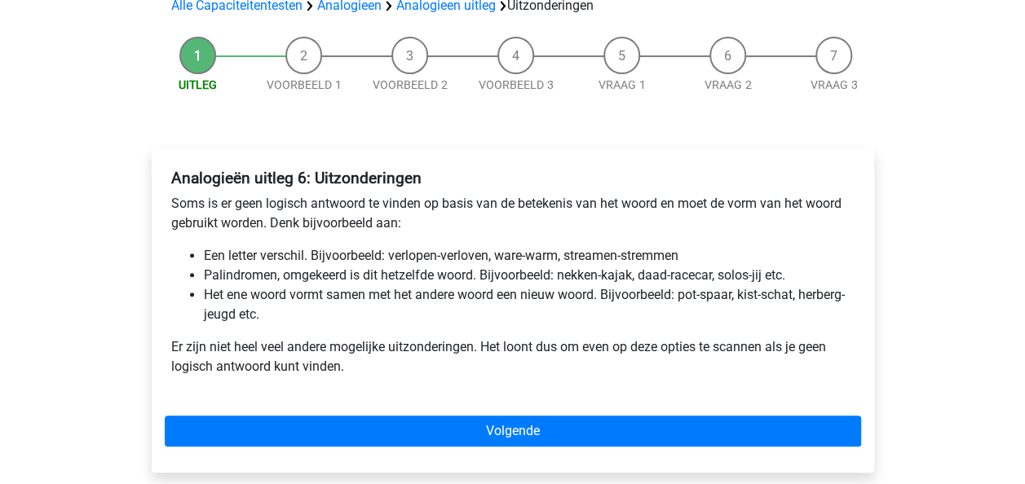
scroll to position [139, 0]
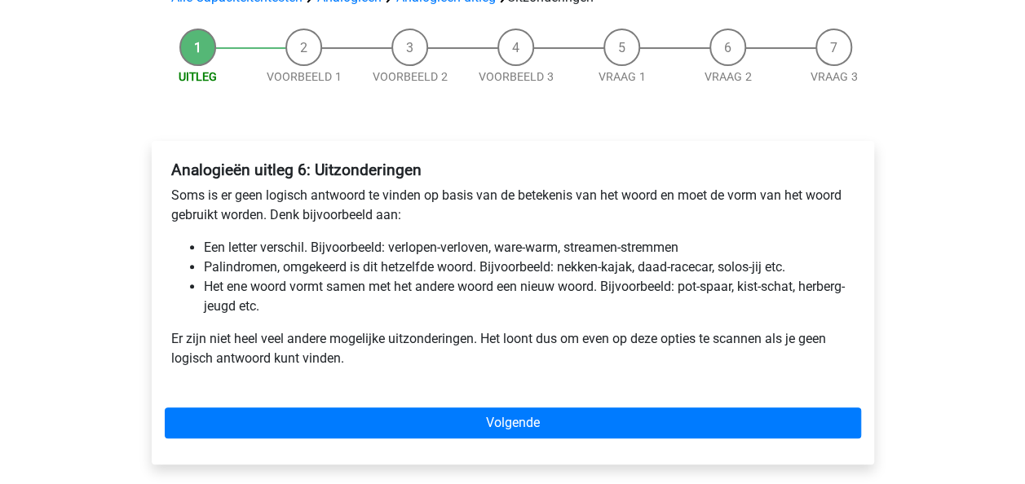
click at [457, 333] on p "Er zijn niet heel veel andere mogelijke uitzonderingen. Het loont dus om even o…" at bounding box center [512, 348] width 683 height 39
click at [395, 311] on li "Het ene woord vormt samen met het andere woord een nieuw woord. Bijvoorbeeld: p…" at bounding box center [529, 296] width 651 height 39
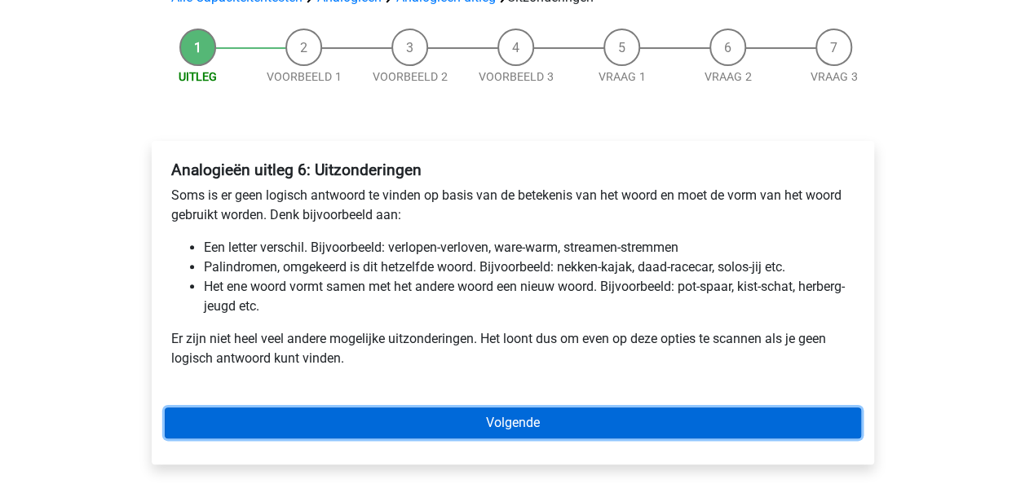
click at [517, 418] on link "Volgende" at bounding box center [513, 423] width 696 height 31
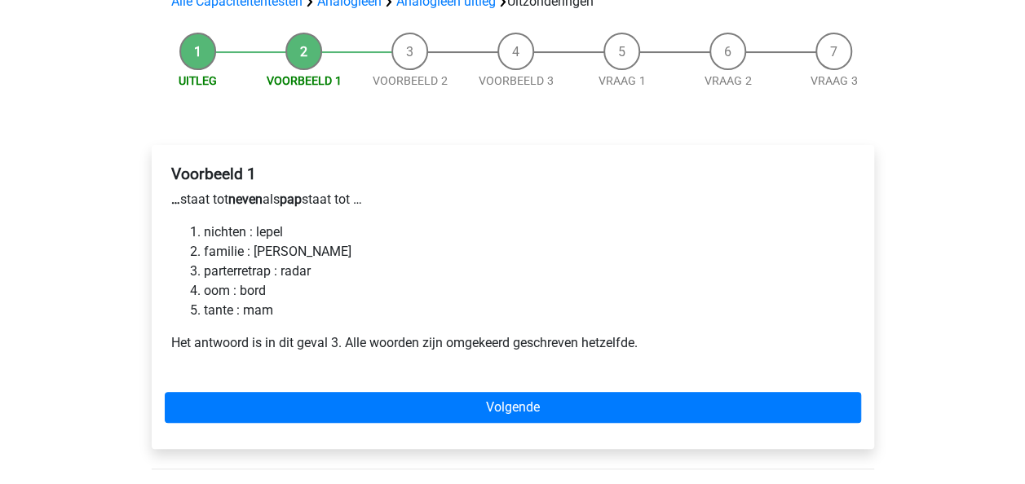
scroll to position [145, 0]
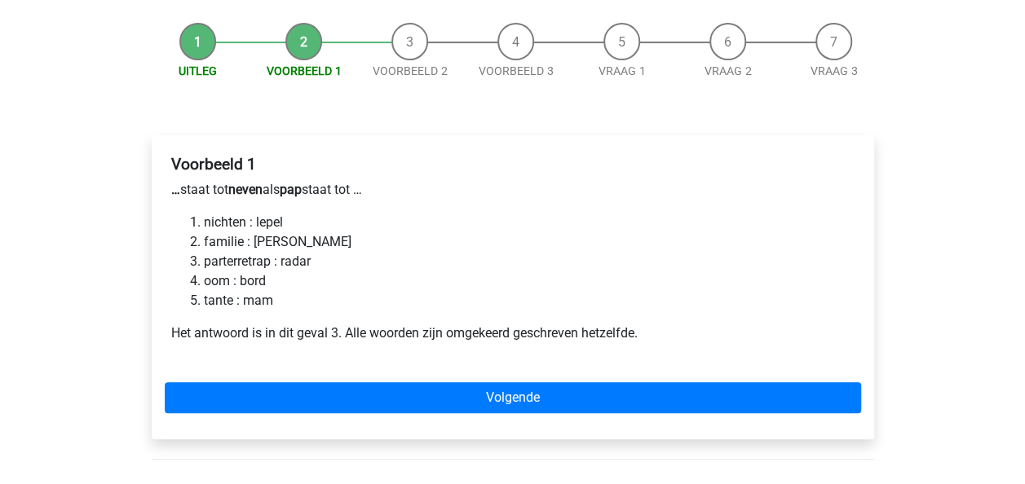
click at [747, 207] on div "Voorbeeld 1 … staat tot neven als pap staat tot … nichten : lepel familie : ger…" at bounding box center [513, 255] width 696 height 214
click at [683, 208] on div "Voorbeeld 1 … staat tot neven als pap staat tot … nichten : lepel familie : ger…" at bounding box center [513, 255] width 696 height 214
click at [678, 198] on p "… staat tot neven als pap staat tot …" at bounding box center [512, 190] width 683 height 20
click at [581, 164] on h4 "Voorbeeld 1" at bounding box center [512, 164] width 683 height 19
click at [579, 160] on h4 "Voorbeeld 1" at bounding box center [512, 164] width 683 height 19
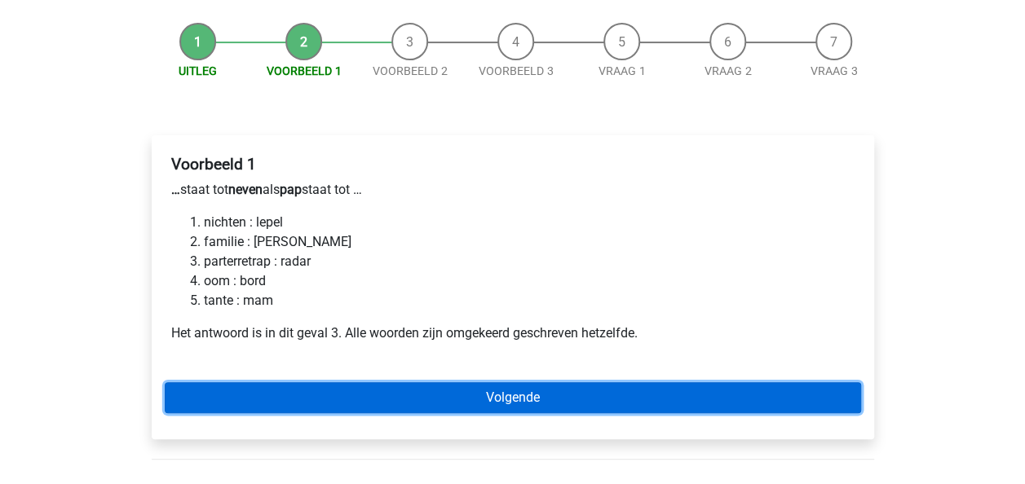
click at [457, 393] on link "Volgende" at bounding box center [513, 397] width 696 height 31
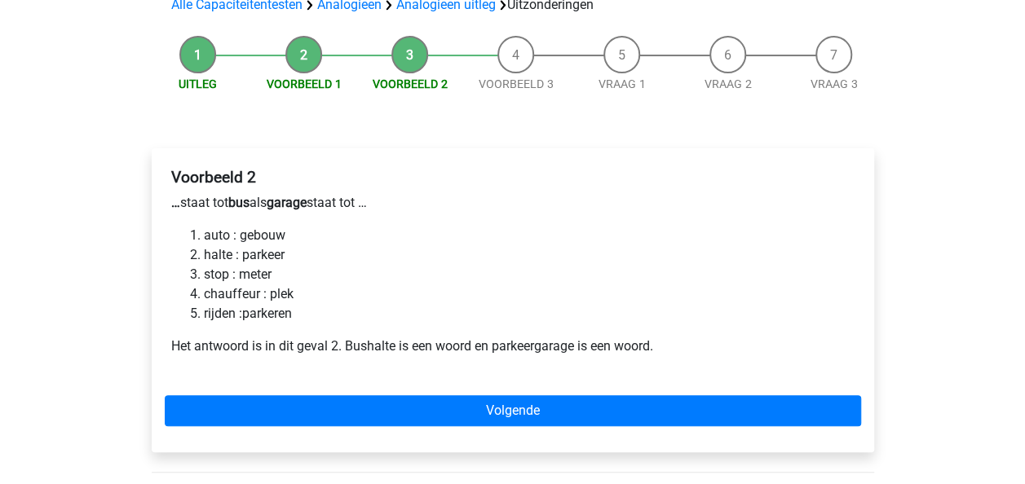
scroll to position [144, 0]
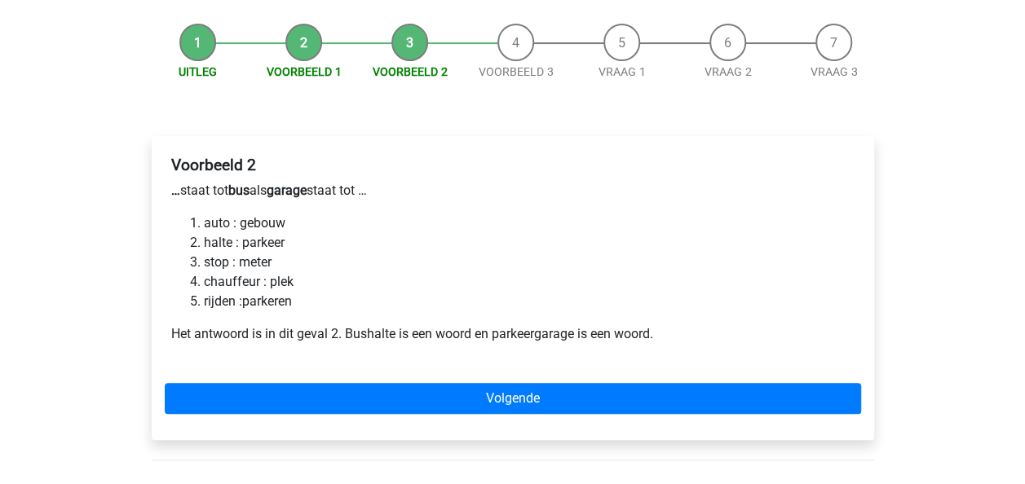
click at [602, 181] on p "… staat tot bus als garage staat tot …" at bounding box center [512, 191] width 683 height 20
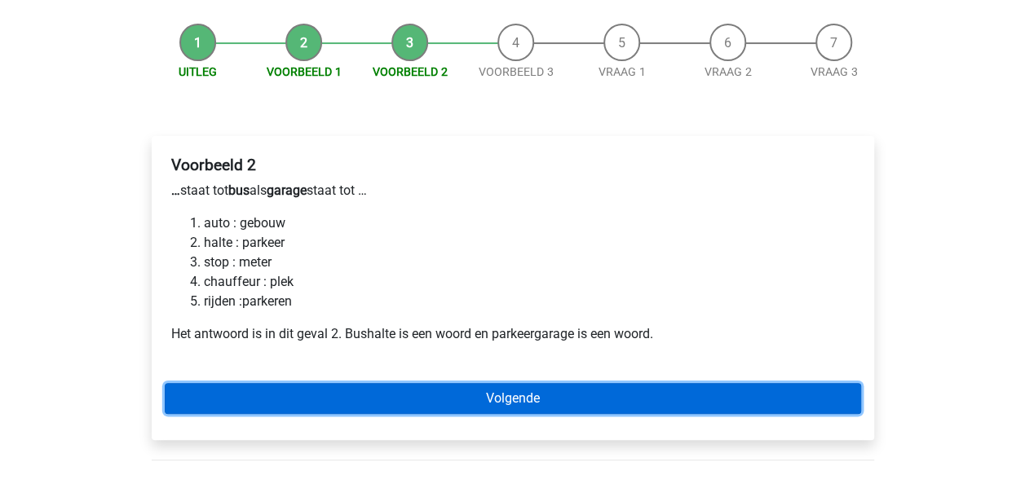
click at [512, 385] on link "Volgende" at bounding box center [513, 398] width 696 height 31
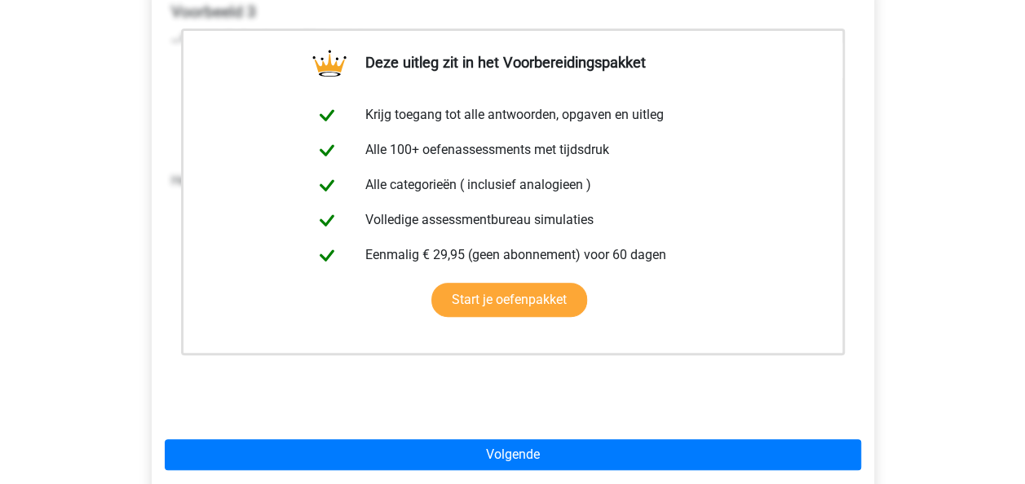
scroll to position [401, 0]
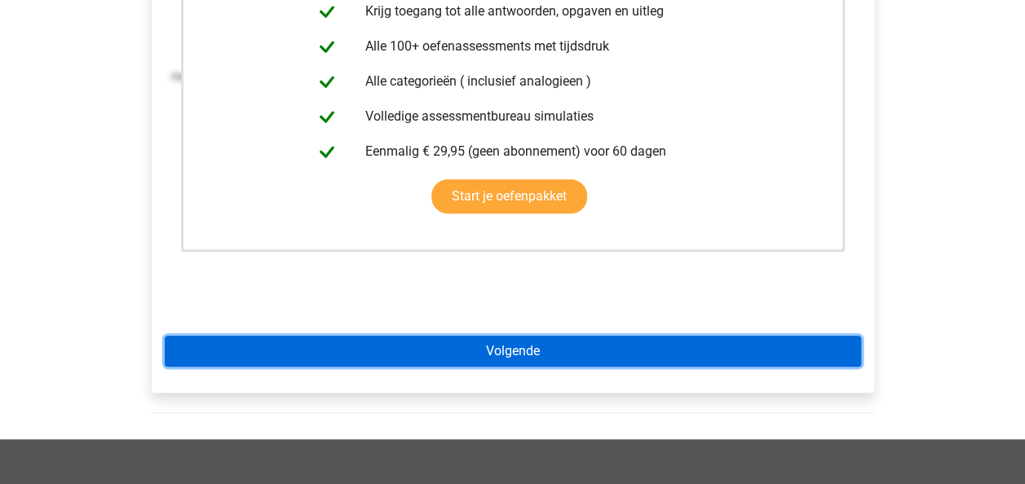
click at [517, 341] on link "Volgende" at bounding box center [513, 351] width 696 height 31
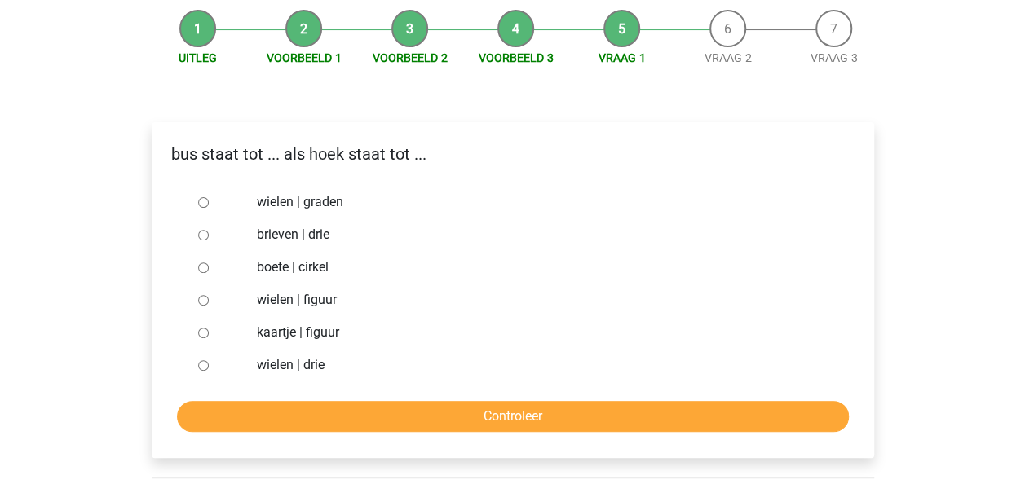
scroll to position [175, 0]
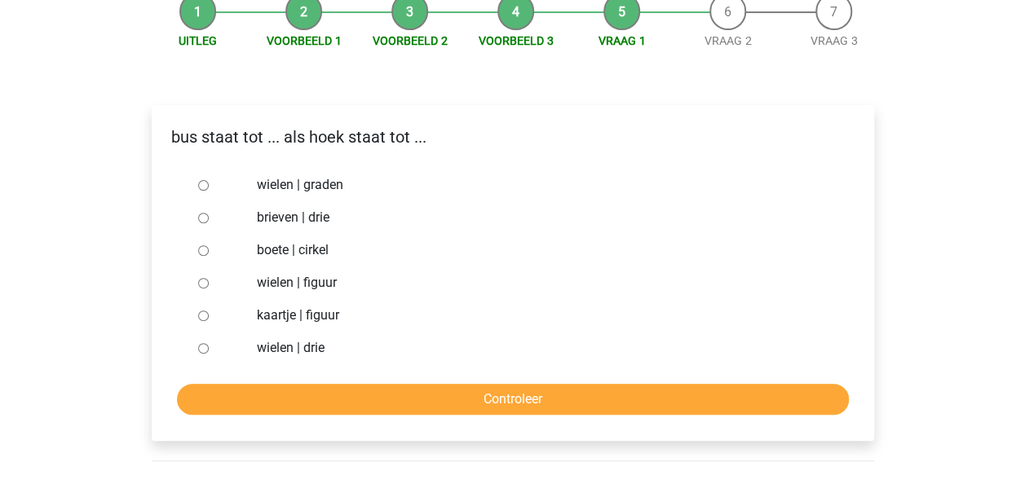
click at [656, 197] on div "wielen | graden" at bounding box center [539, 185] width 589 height 33
click at [630, 197] on div "wielen | graden" at bounding box center [539, 185] width 589 height 33
click at [280, 214] on label "brieven | drie" at bounding box center [539, 218] width 564 height 20
click at [209, 214] on input "brieven | drie" at bounding box center [203, 218] width 11 height 11
radio input "true"
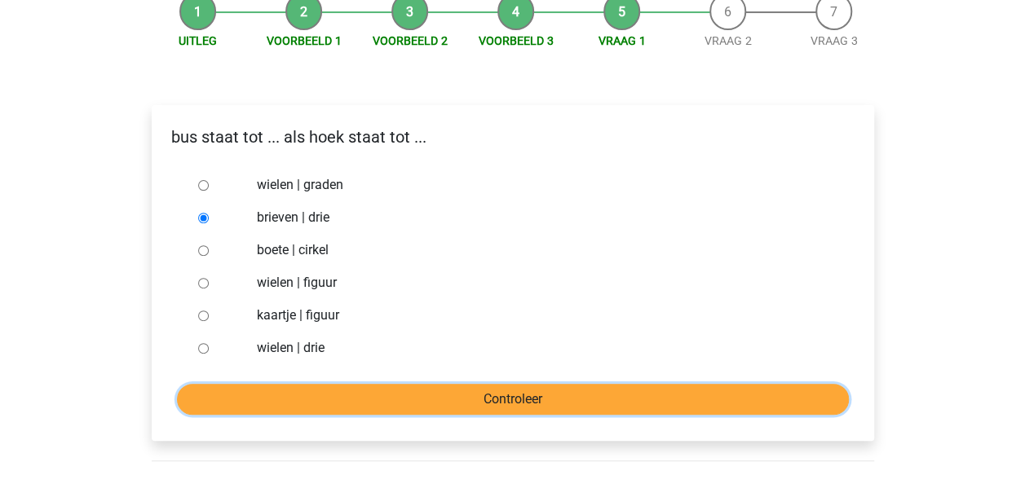
click at [497, 413] on input "Controleer" at bounding box center [513, 399] width 672 height 31
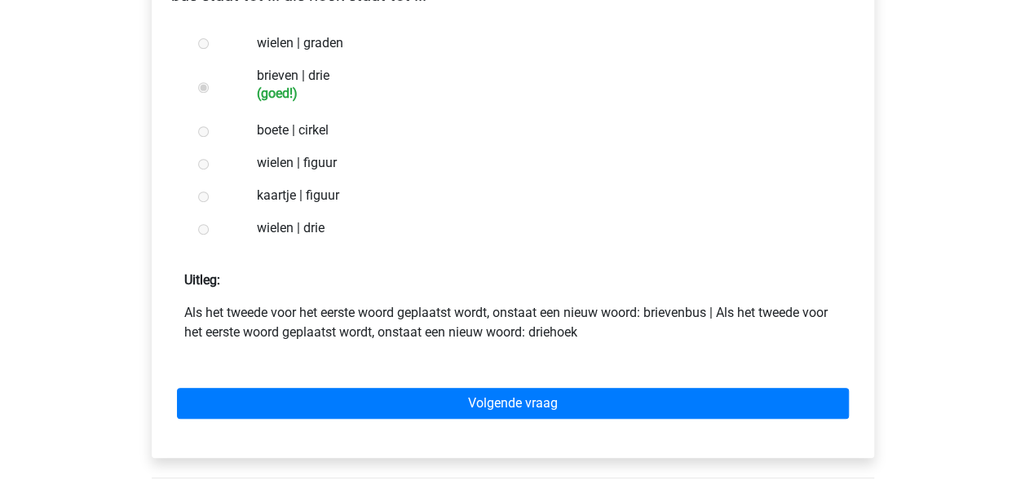
scroll to position [354, 0]
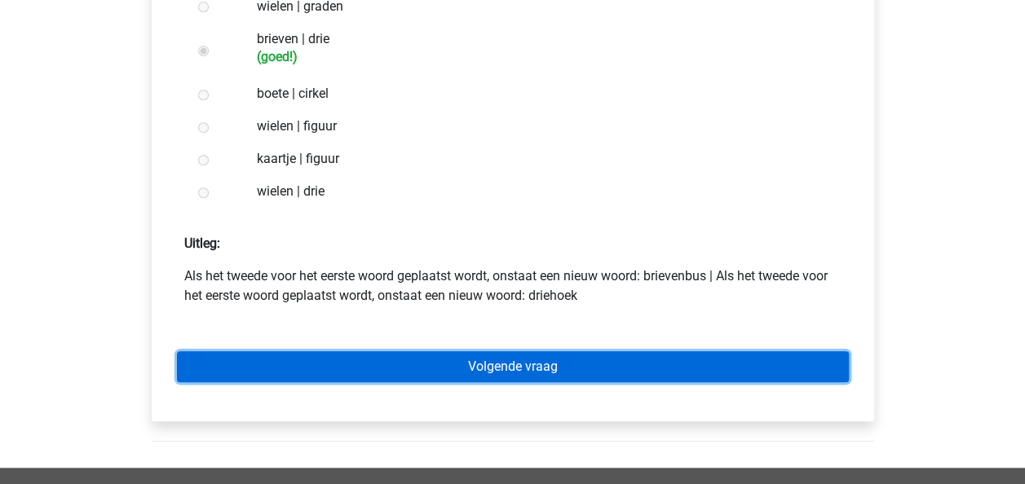
click at [589, 358] on link "Volgende vraag" at bounding box center [513, 366] width 672 height 31
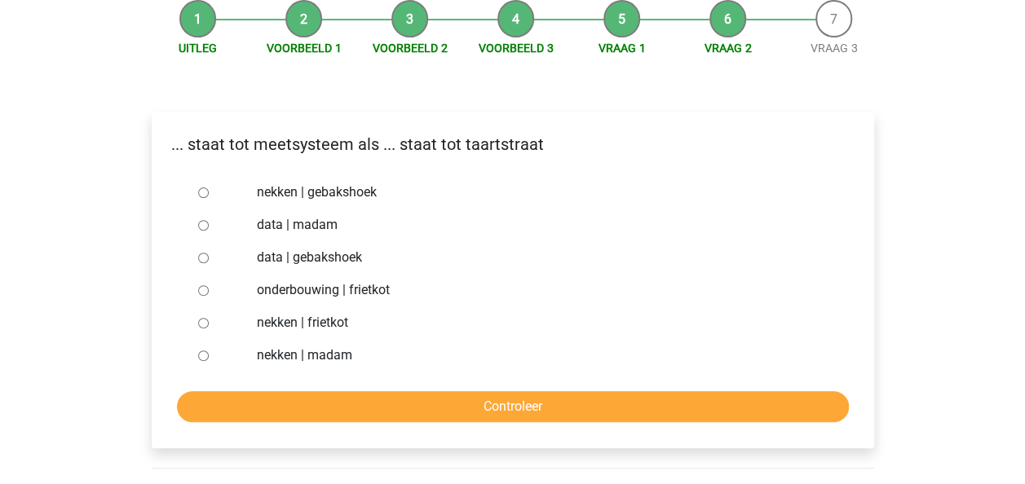
scroll to position [170, 0]
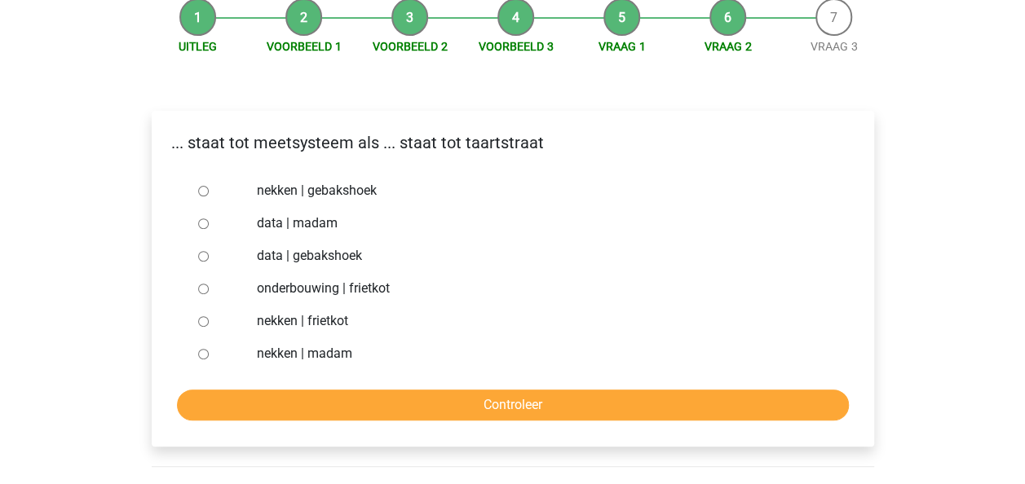
click at [608, 140] on p "... staat tot meetsysteem als ... staat tot taartstraat" at bounding box center [513, 142] width 696 height 24
click at [521, 204] on div "nekken | gebakshoek" at bounding box center [539, 191] width 589 height 33
click at [336, 325] on label "nekken | frietkot" at bounding box center [539, 322] width 564 height 20
click at [209, 325] on input "nekken | frietkot" at bounding box center [203, 321] width 11 height 11
radio input "true"
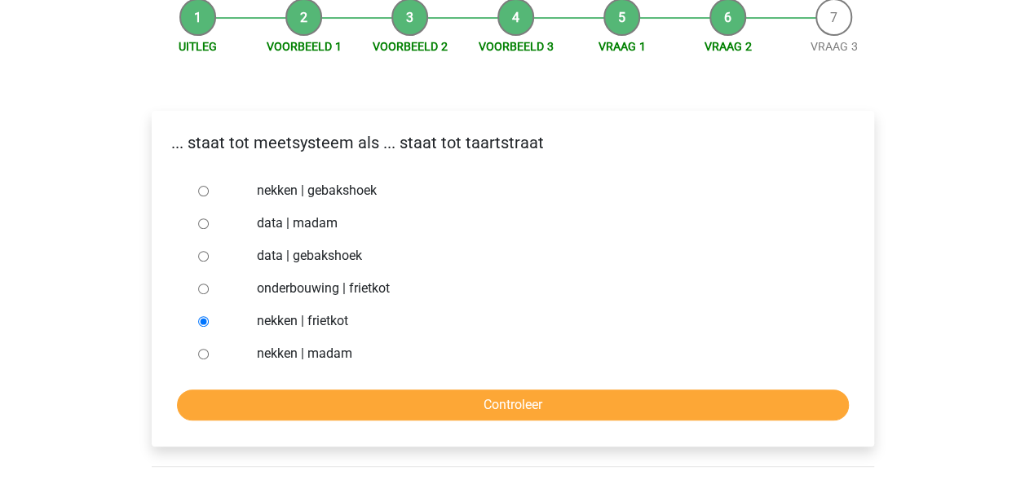
click at [343, 359] on label "nekken | madam" at bounding box center [539, 354] width 564 height 20
click at [209, 359] on input "nekken | madam" at bounding box center [203, 354] width 11 height 11
radio input "true"
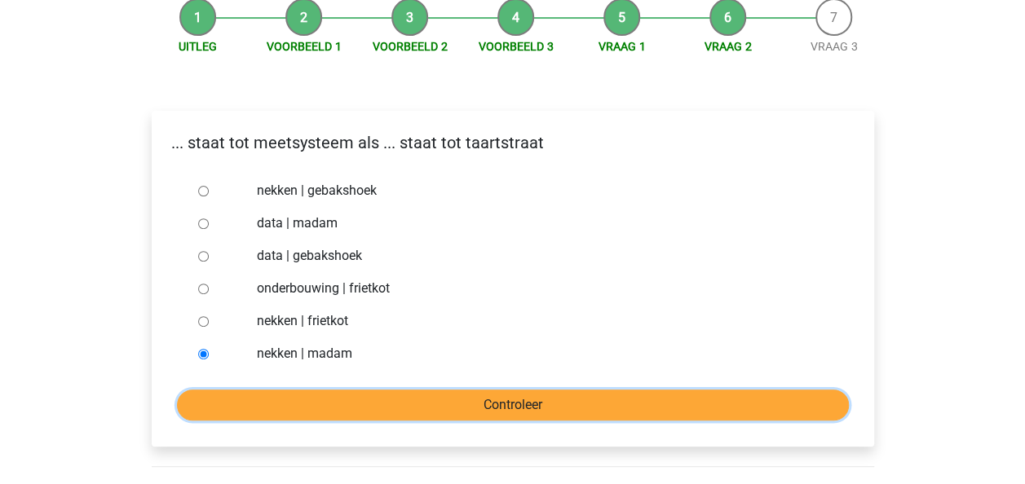
click at [434, 406] on input "Controleer" at bounding box center [513, 405] width 672 height 31
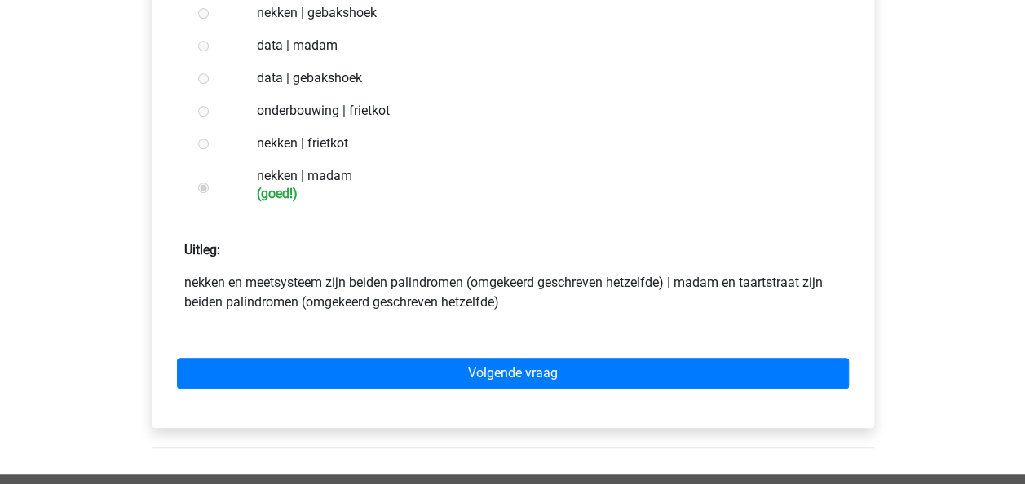
scroll to position [423, 0]
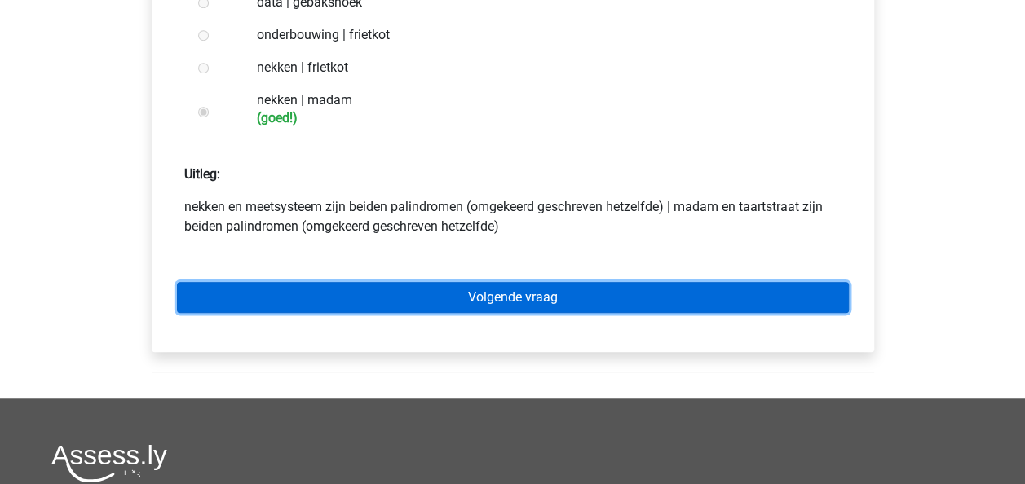
click at [528, 292] on link "Volgende vraag" at bounding box center [513, 297] width 672 height 31
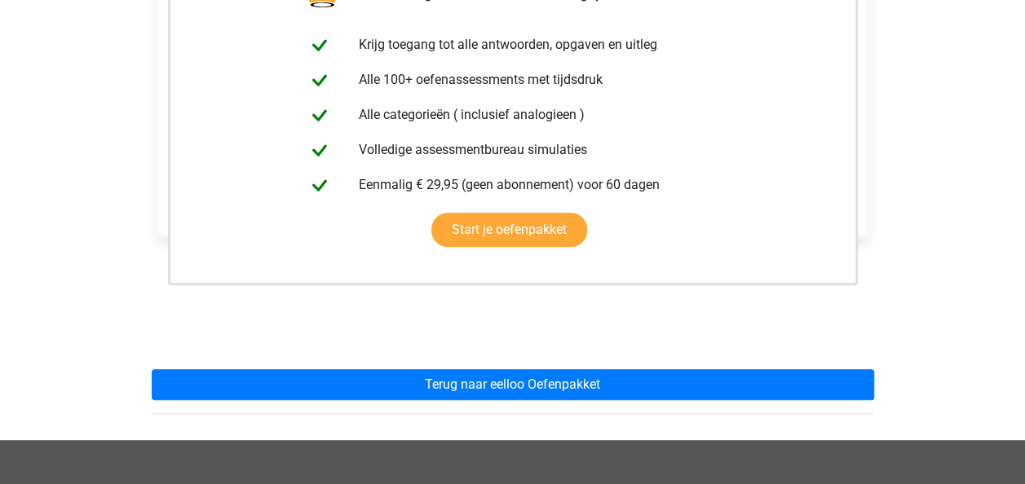
scroll to position [337, 0]
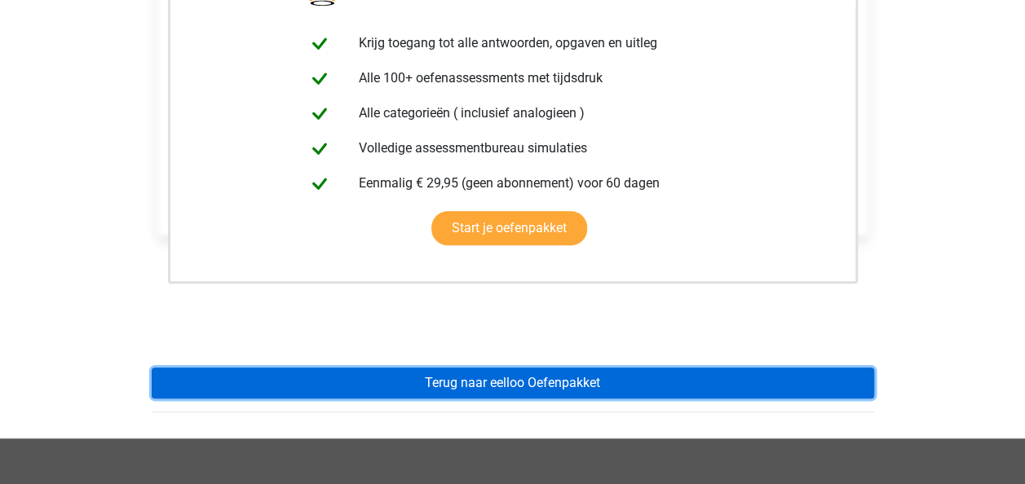
click at [540, 389] on link "Terug naar eelloo Oefenpakket" at bounding box center [513, 383] width 722 height 31
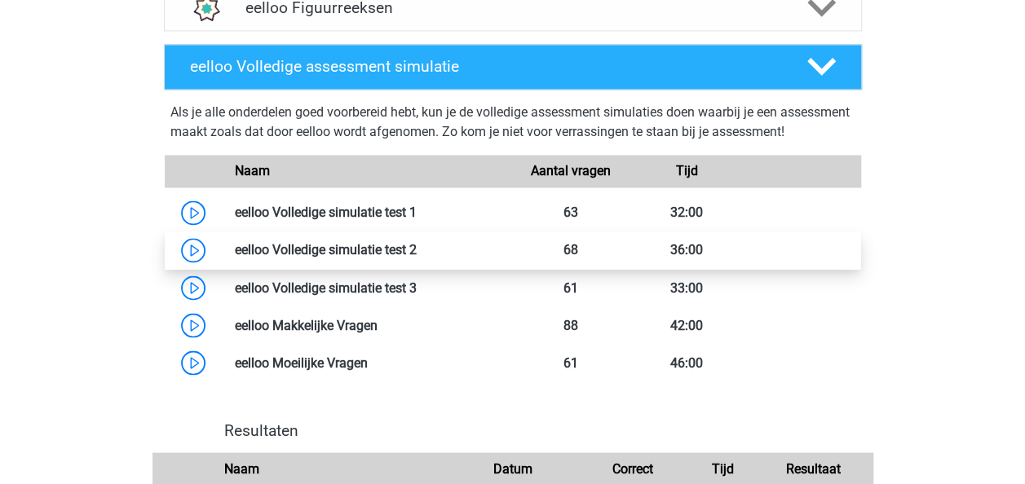
scroll to position [1280, 0]
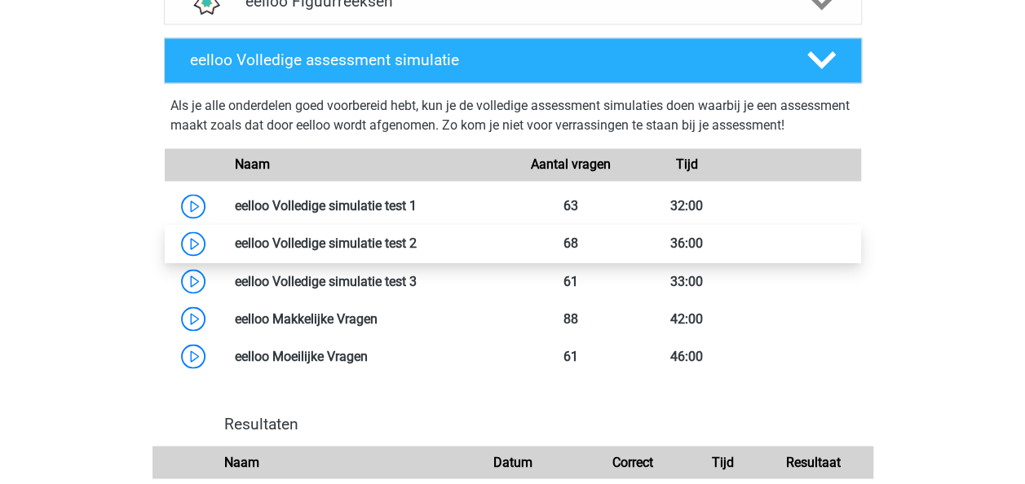
click at [417, 251] on link at bounding box center [417, 243] width 0 height 15
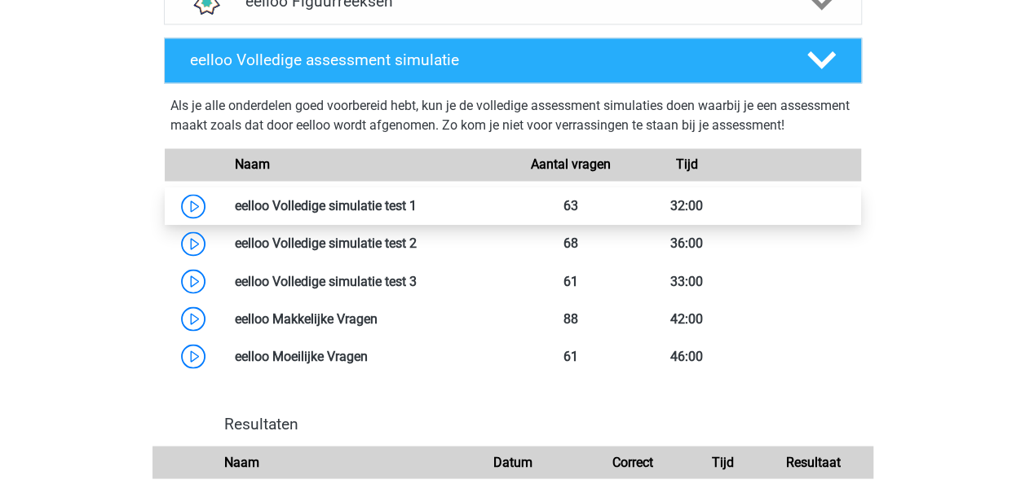
click at [417, 214] on link at bounding box center [417, 205] width 0 height 15
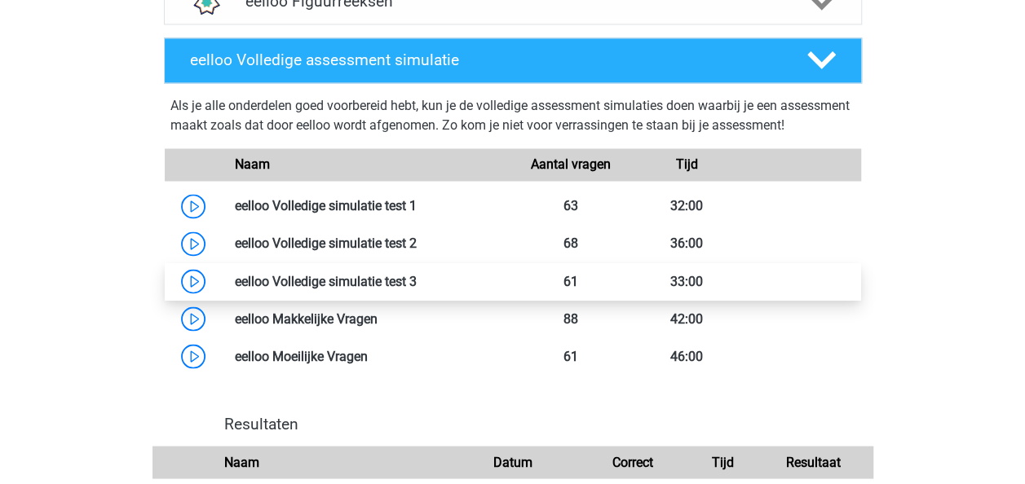
click at [417, 289] on link at bounding box center [417, 280] width 0 height 15
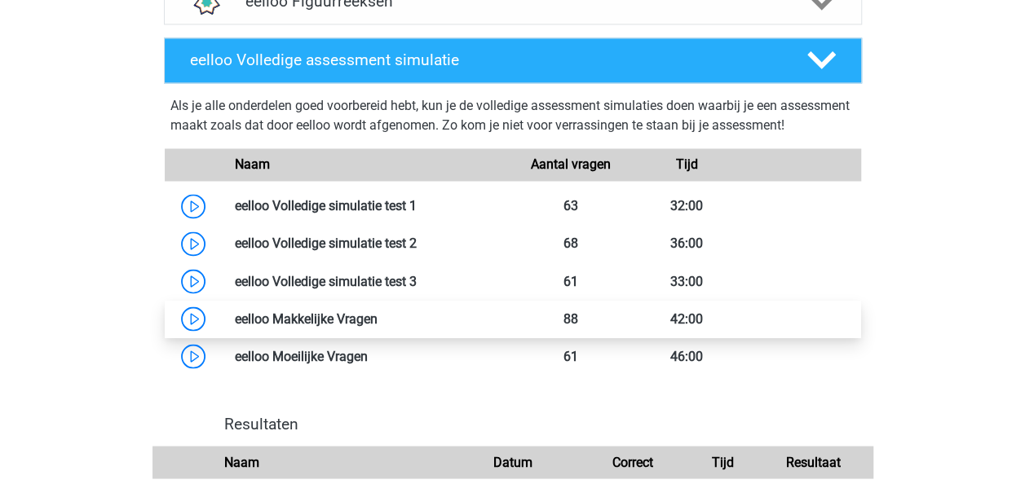
click at [378, 326] on link at bounding box center [378, 318] width 0 height 15
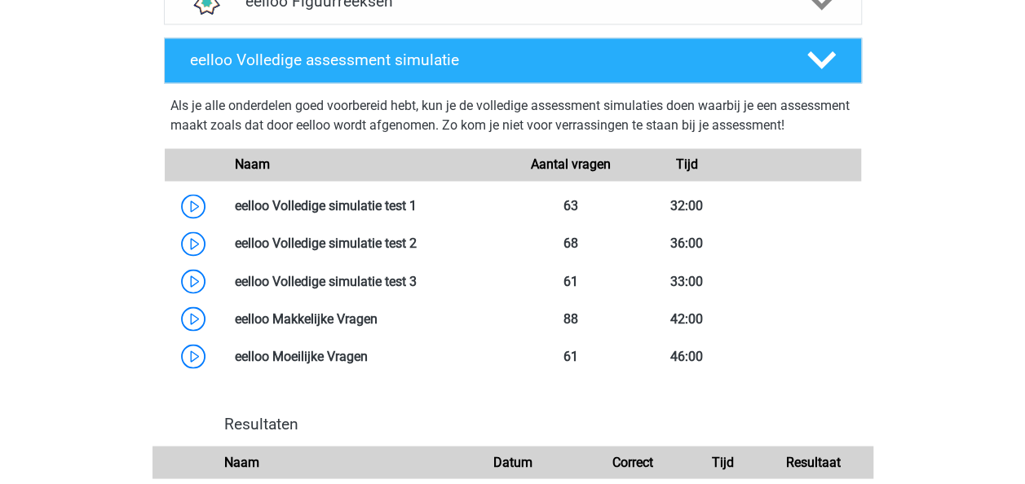
click at [54, 218] on div "Kies premium max koensemax@gmail.com" at bounding box center [512, 56] width 1025 height 2673
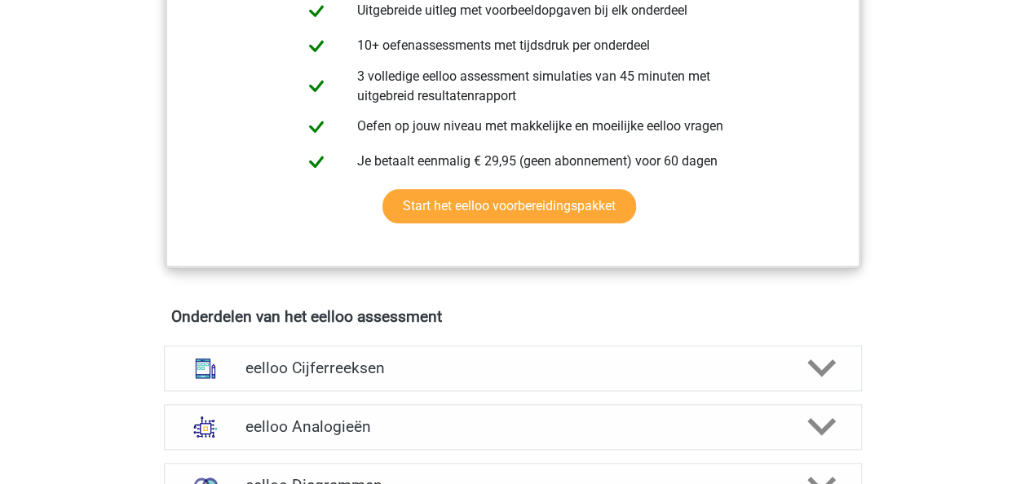
scroll to position [0, 0]
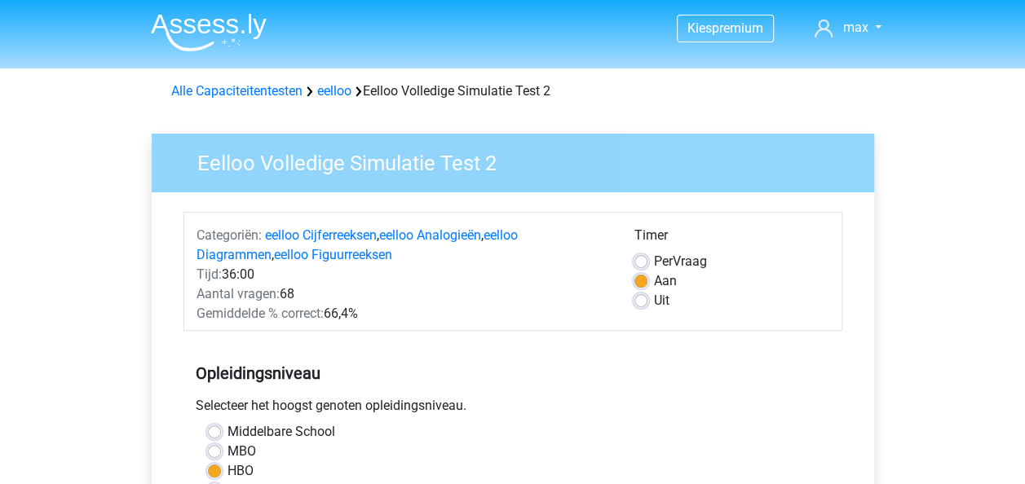
scroll to position [26, 0]
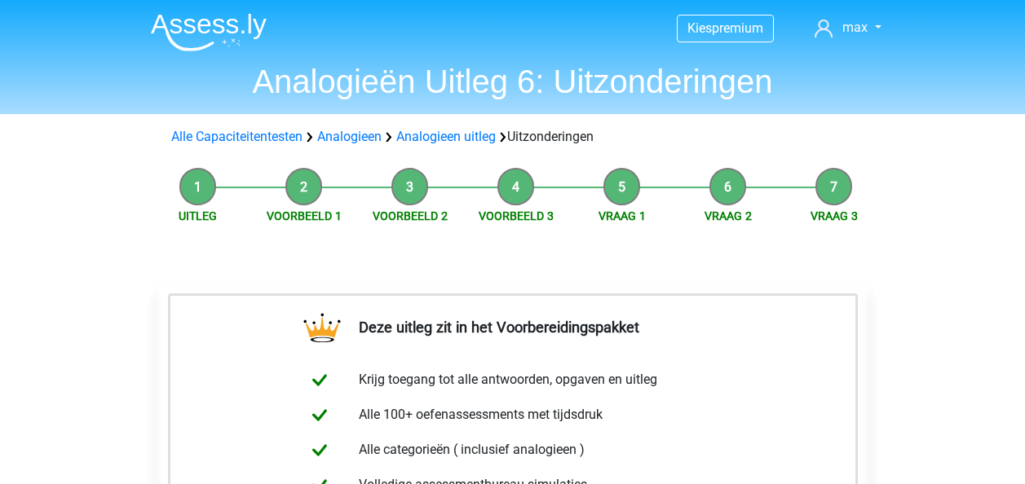
scroll to position [337, 0]
click at [272, 140] on link "Alle Capaciteitentesten" at bounding box center [236, 136] width 131 height 15
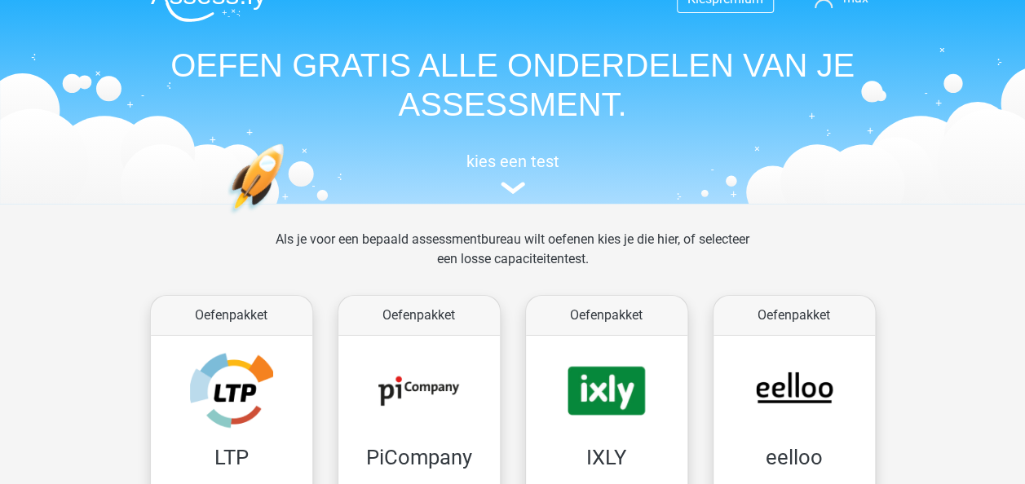
scroll to position [20, 0]
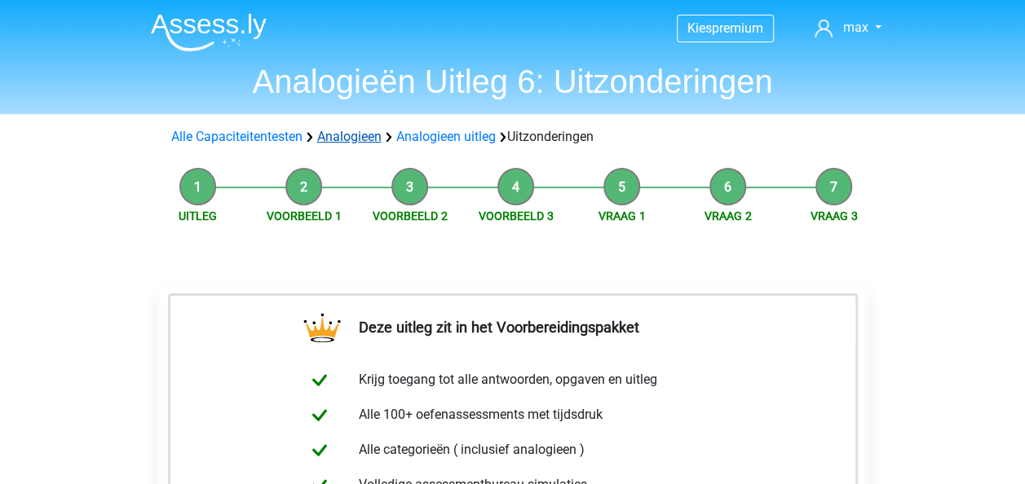
click at [365, 142] on link "Analogieen" at bounding box center [349, 136] width 64 height 15
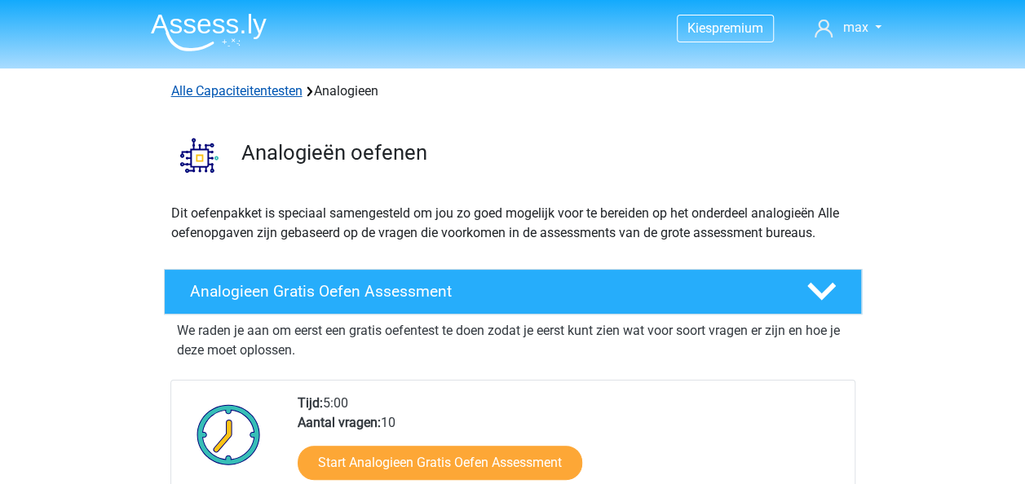
click at [259, 85] on link "Alle Capaciteitentesten" at bounding box center [236, 90] width 131 height 15
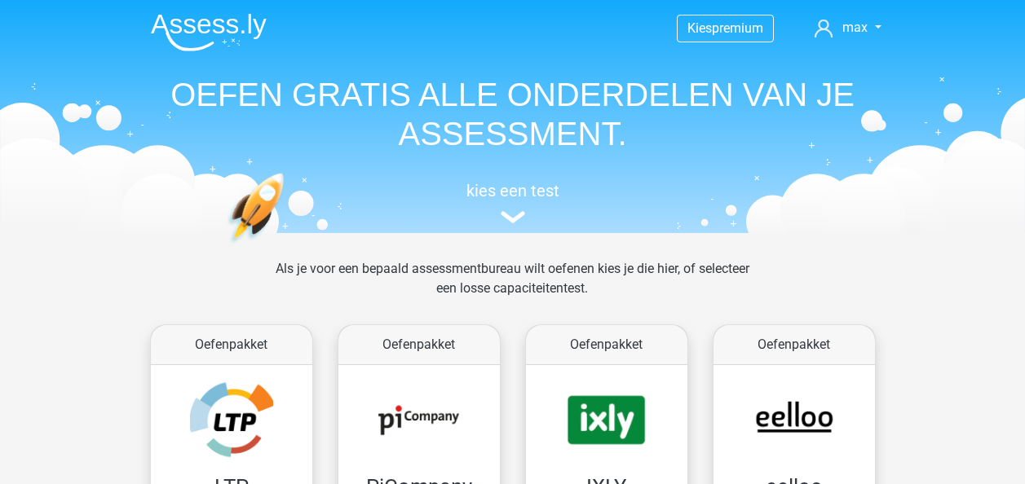
scroll to position [691, 0]
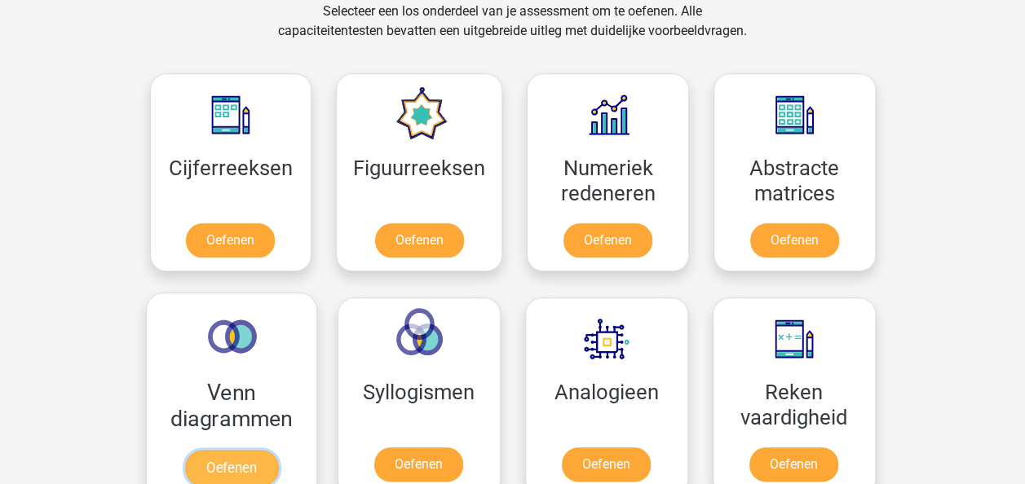
click at [261, 450] on link "Oefenen" at bounding box center [230, 468] width 93 height 36
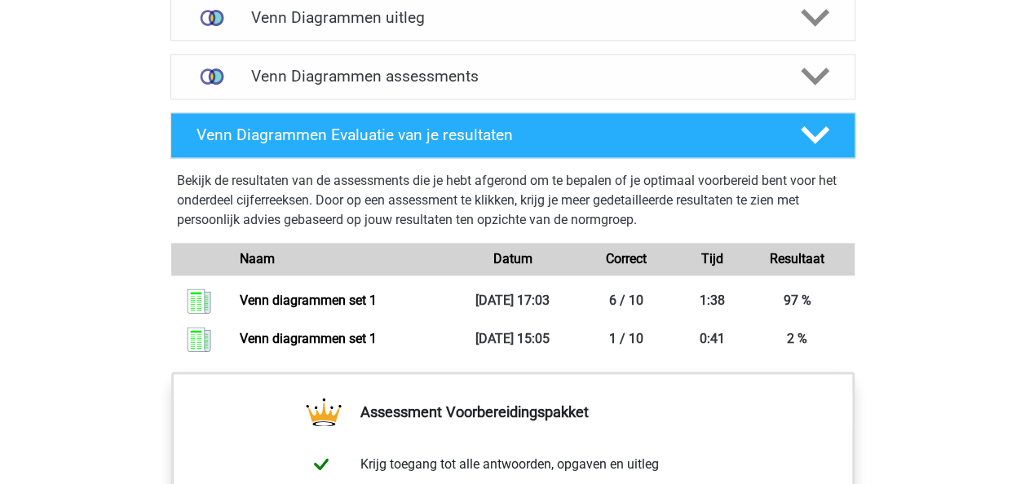
scroll to position [881, 0]
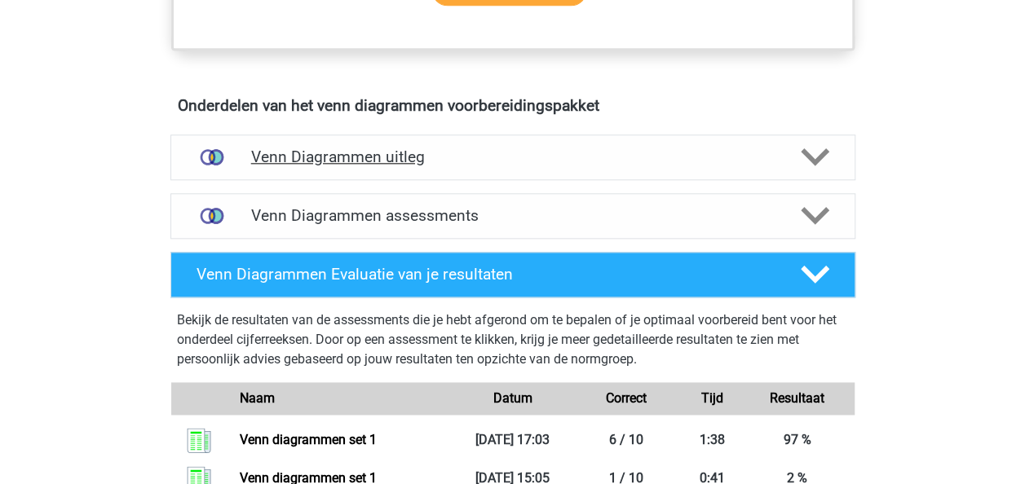
click at [540, 170] on div "Venn Diagrammen uitleg" at bounding box center [512, 158] width 685 height 46
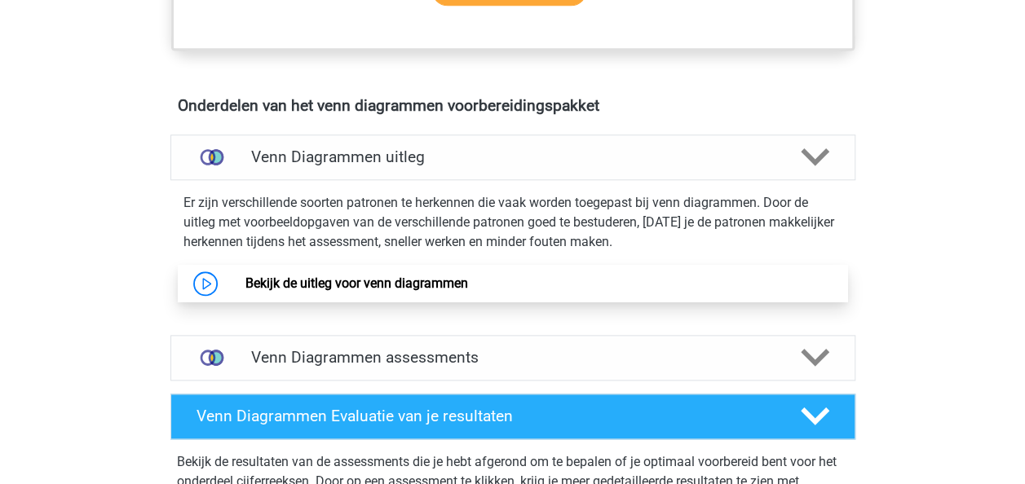
click at [399, 276] on link "Bekijk de uitleg voor venn diagrammen" at bounding box center [356, 283] width 223 height 15
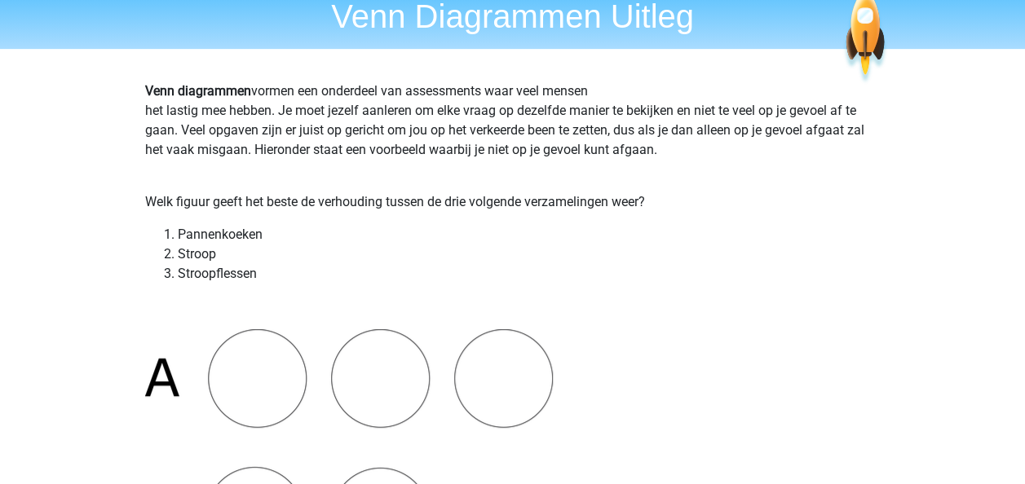
scroll to position [74, 0]
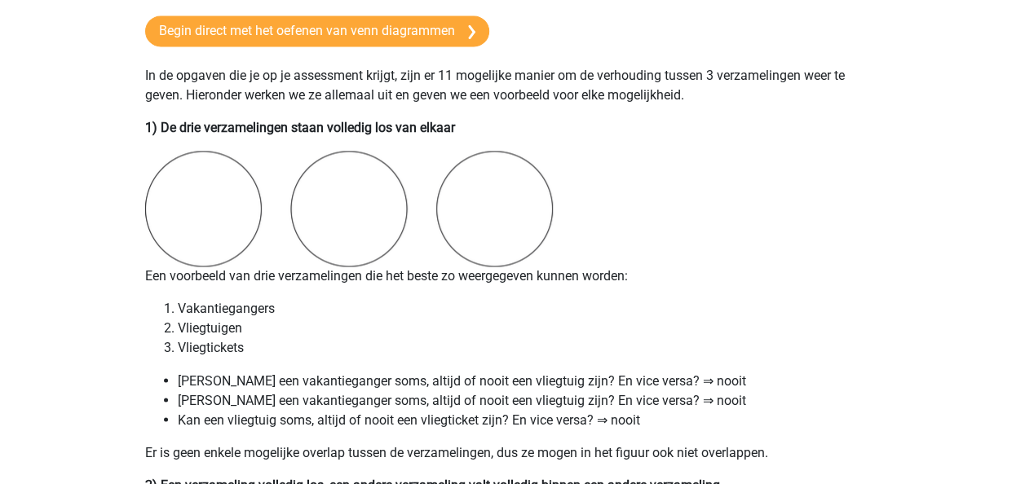
scroll to position [1215, 0]
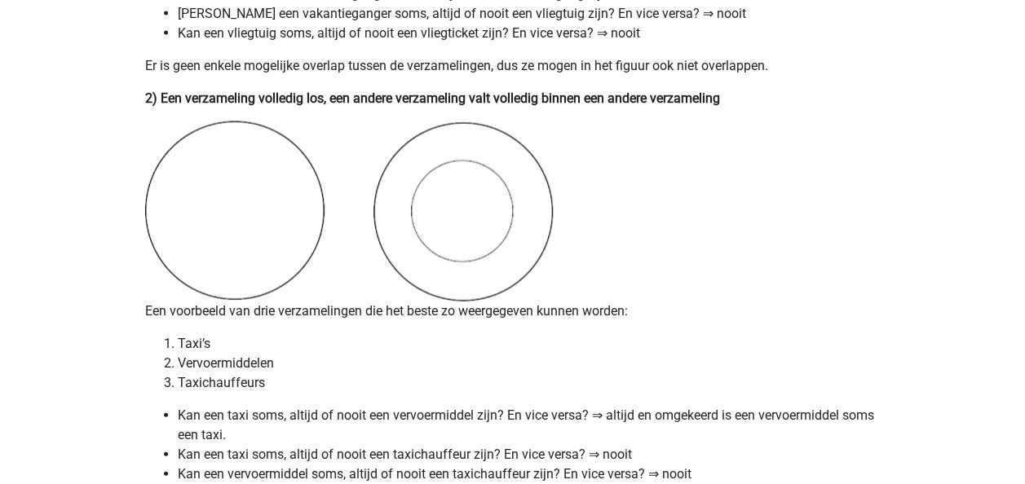
scroll to position [1629, 0]
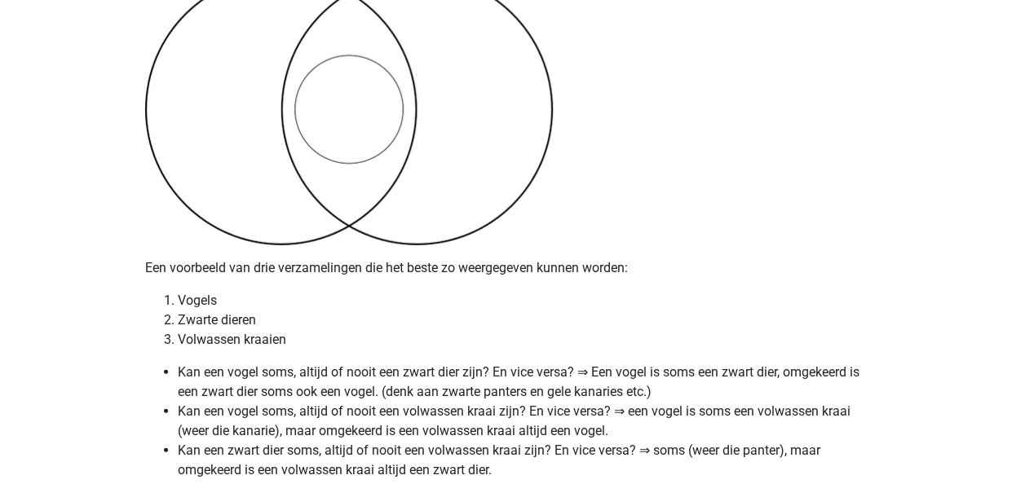
scroll to position [2224, 0]
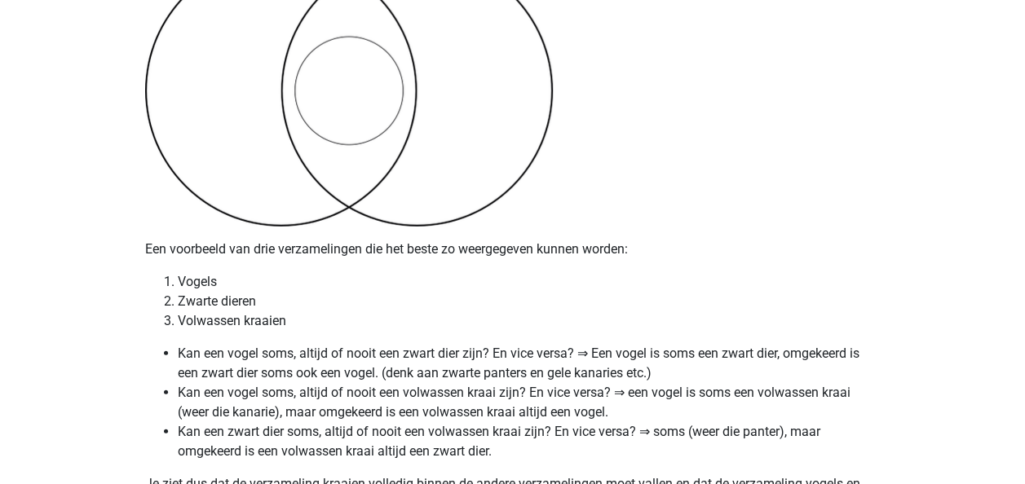
drag, startPoint x: 1024, startPoint y: 157, endPoint x: 1025, endPoint y: 166, distance: 9.0
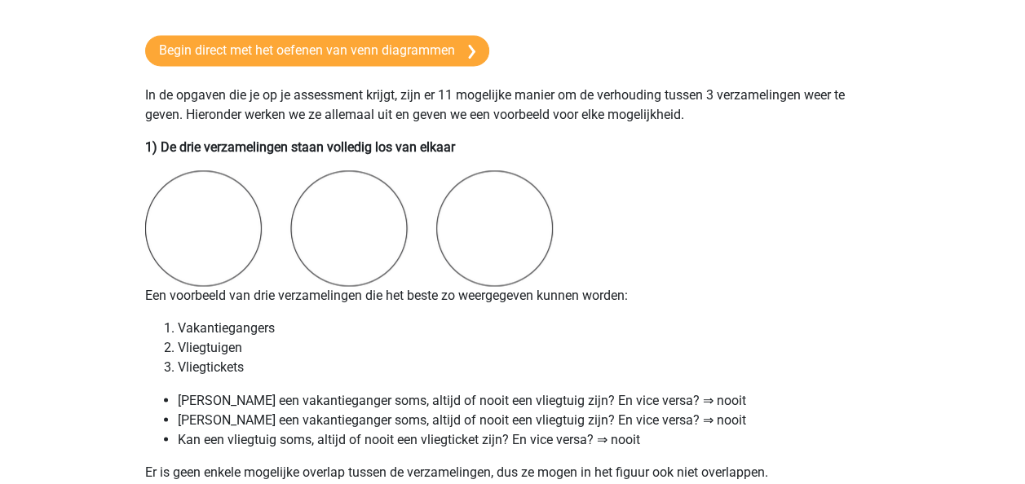
scroll to position [1111, 0]
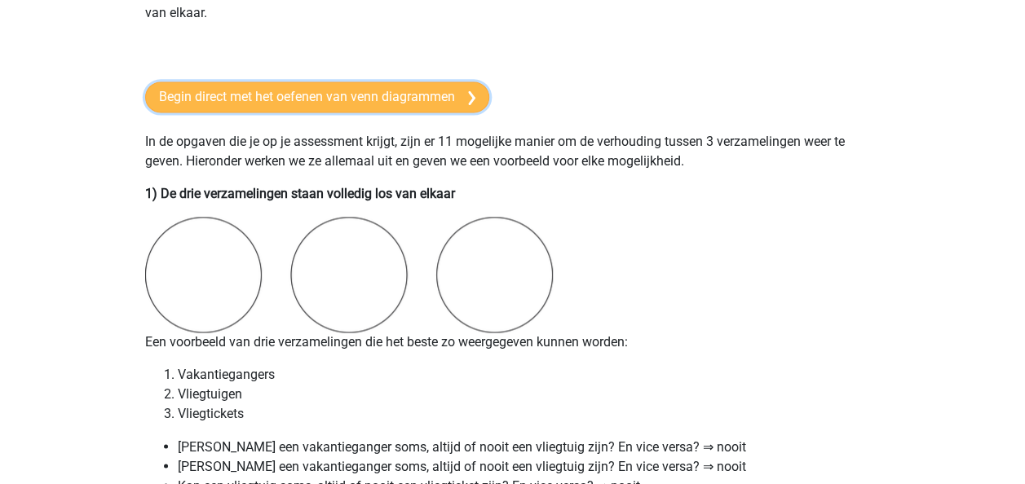
click at [431, 82] on link "Begin direct met het oefenen van venn diagrammen" at bounding box center [317, 97] width 344 height 31
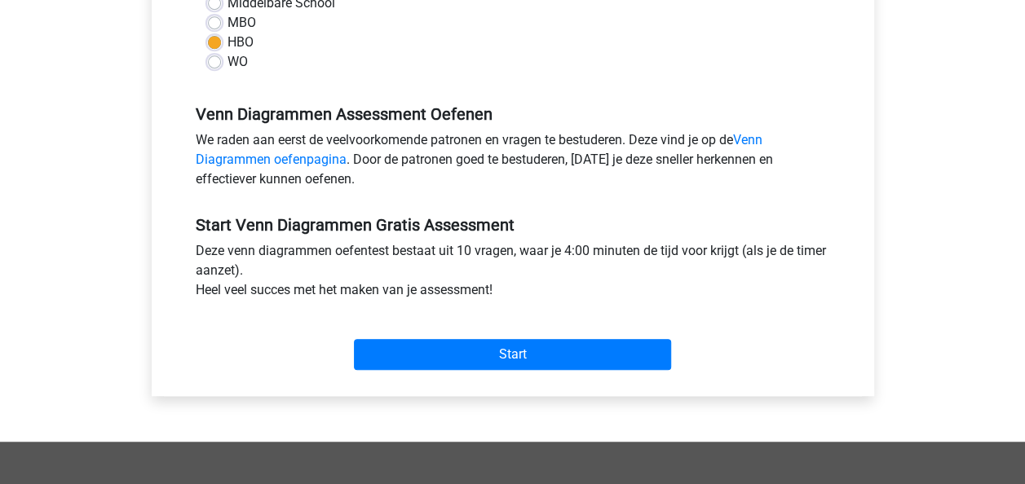
scroll to position [418, 0]
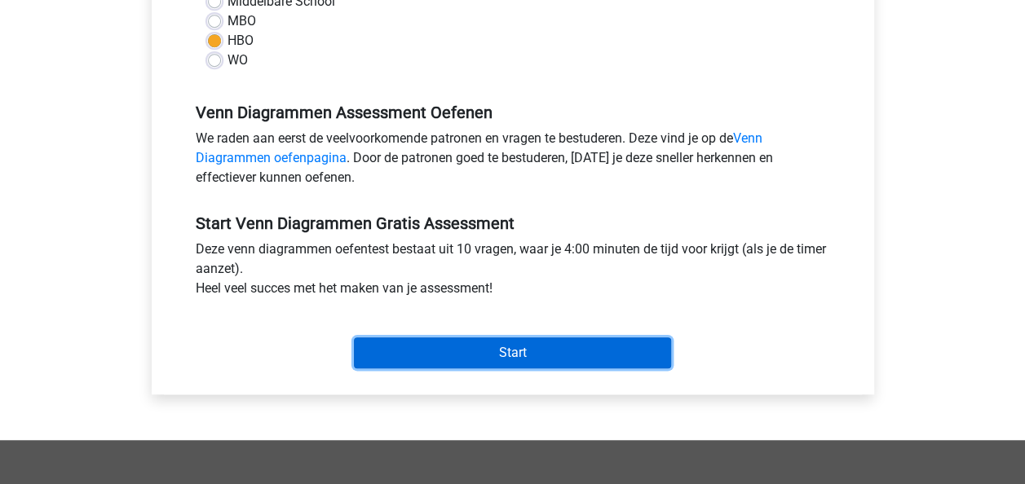
click at [590, 343] on input "Start" at bounding box center [512, 353] width 317 height 31
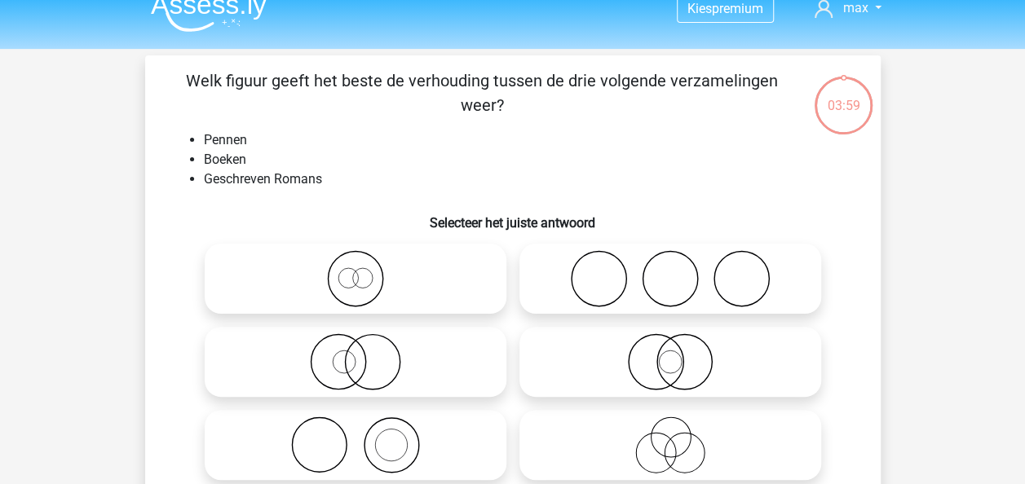
scroll to position [49, 0]
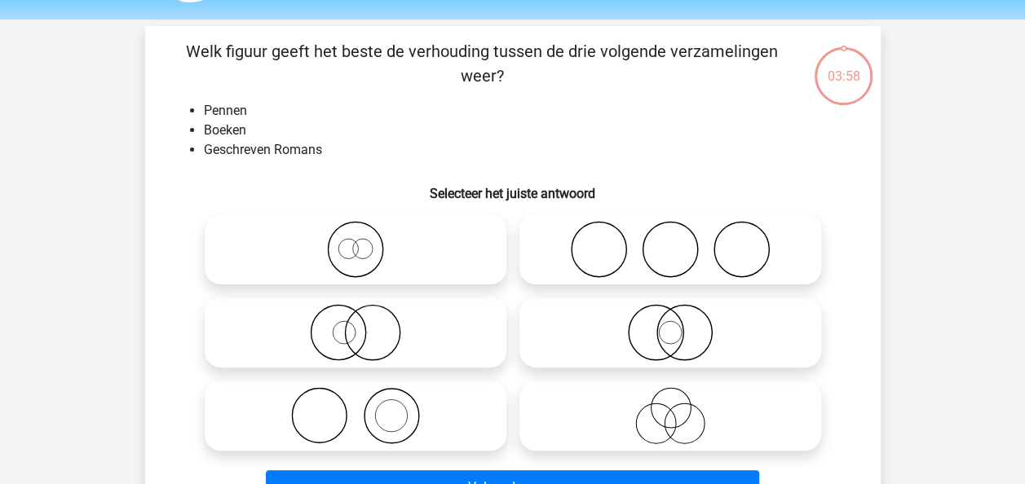
click at [936, 204] on div "Kies premium max koensemax@gmail.com" at bounding box center [512, 472] width 1025 height 1043
click at [937, 183] on div "Kies premium max koensemax@gmail.com" at bounding box center [512, 472] width 1025 height 1043
click at [382, 413] on icon at bounding box center [355, 415] width 289 height 57
click at [366, 408] on input "radio" at bounding box center [361, 402] width 11 height 11
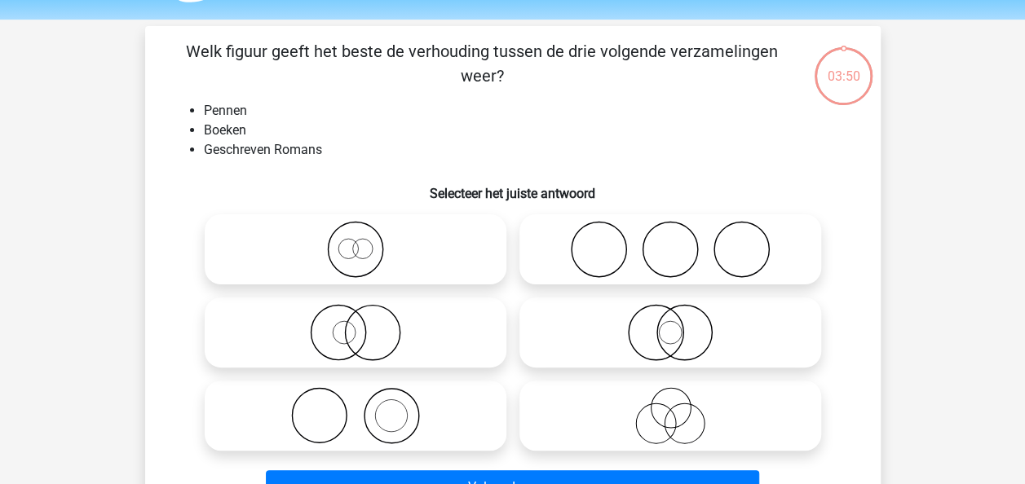
radio input "true"
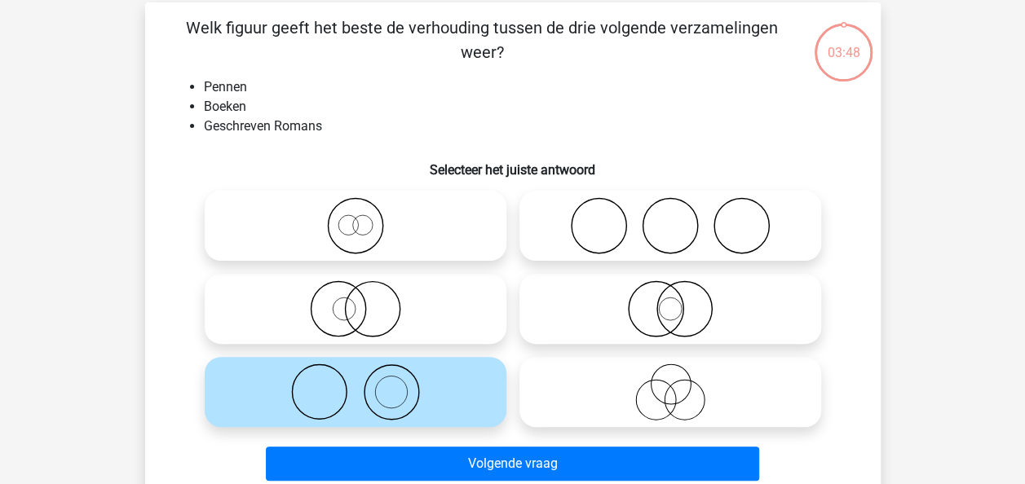
scroll to position [75, 0]
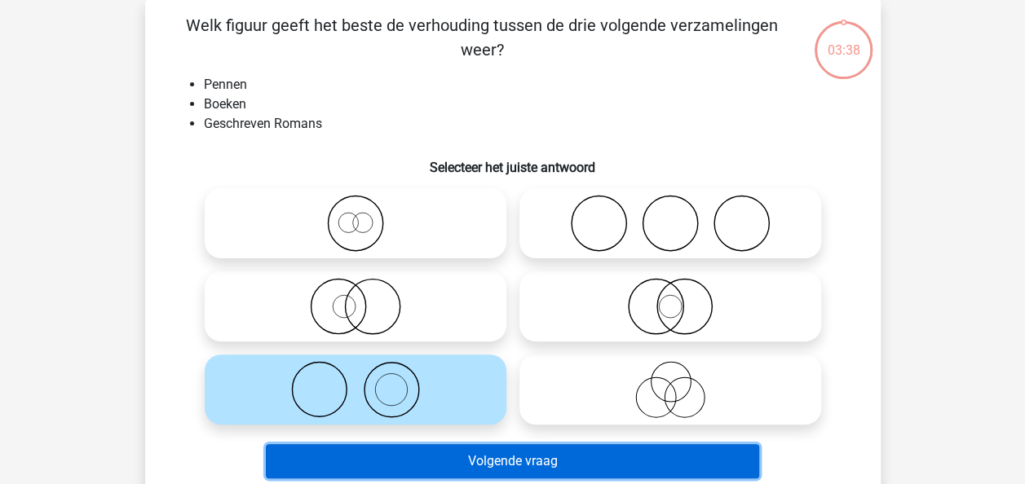
click at [566, 471] on button "Volgende vraag" at bounding box center [512, 461] width 493 height 34
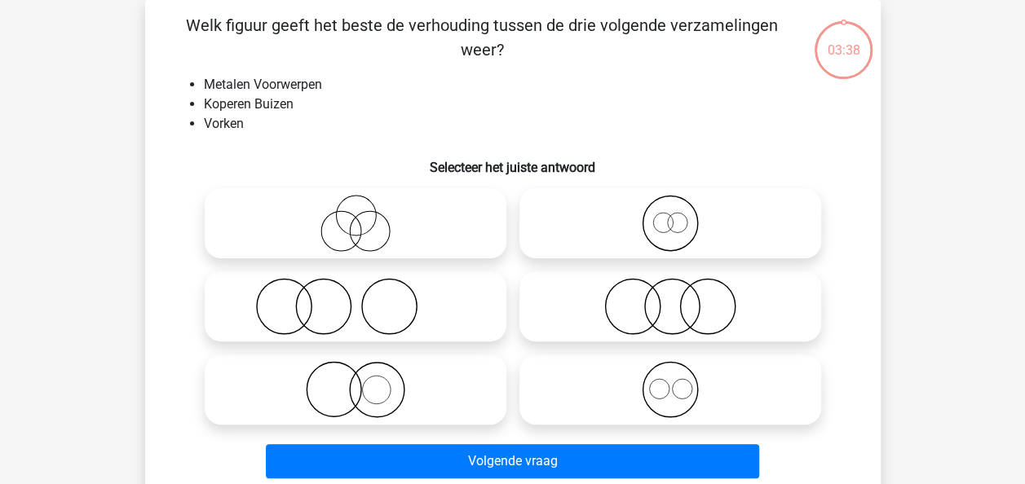
click at [395, 93] on li "Metalen Voorwerpen" at bounding box center [529, 85] width 651 height 20
click at [387, 93] on li "Metalen Voorwerpen" at bounding box center [529, 85] width 651 height 20
drag, startPoint x: 321, startPoint y: 83, endPoint x: 250, endPoint y: 78, distance: 71.9
click at [250, 78] on li "Metalen Voorwerpen" at bounding box center [529, 85] width 651 height 20
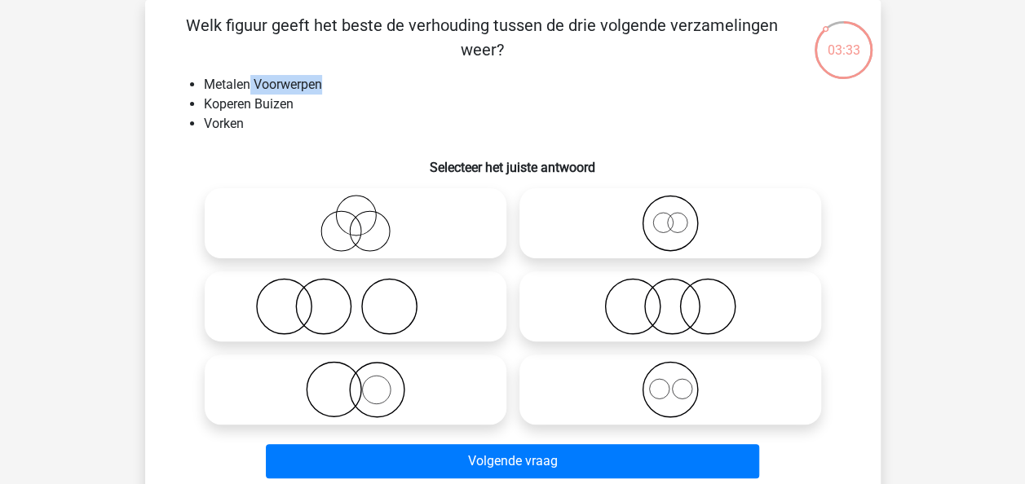
click at [250, 78] on li "Metalen Voorwerpen" at bounding box center [529, 85] width 651 height 20
click at [234, 122] on li "Vorken" at bounding box center [529, 124] width 651 height 20
drag, startPoint x: 230, startPoint y: 108, endPoint x: 279, endPoint y: 107, distance: 49.0
click at [279, 107] on li "Koperen Buizen" at bounding box center [529, 105] width 651 height 20
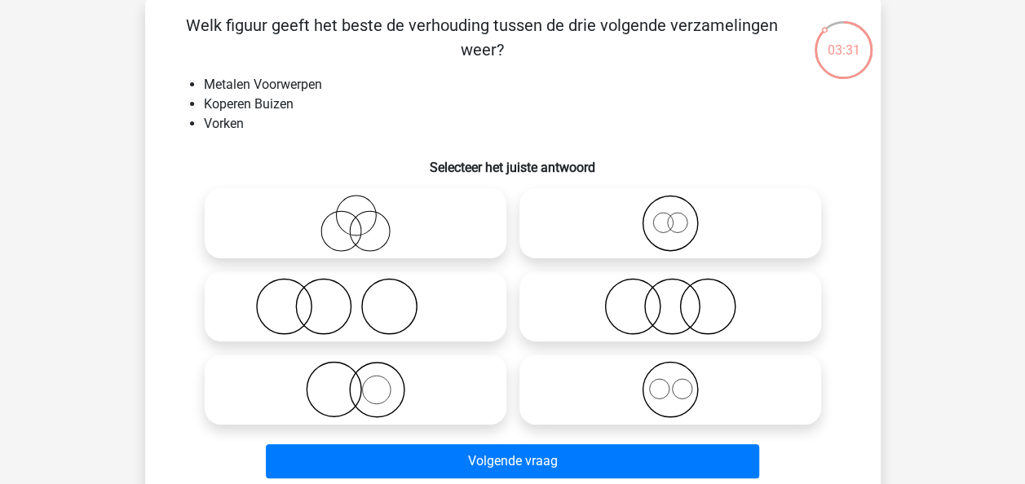
click at [248, 124] on li "Vorken" at bounding box center [529, 124] width 651 height 20
click at [244, 101] on li "Koperen Buizen" at bounding box center [529, 105] width 651 height 20
click at [248, 80] on li "Metalen Voorwerpen" at bounding box center [529, 85] width 651 height 20
click at [279, 87] on li "Metalen Voorwerpen" at bounding box center [529, 85] width 651 height 20
click at [281, 109] on li "Koperen Buizen" at bounding box center [529, 105] width 651 height 20
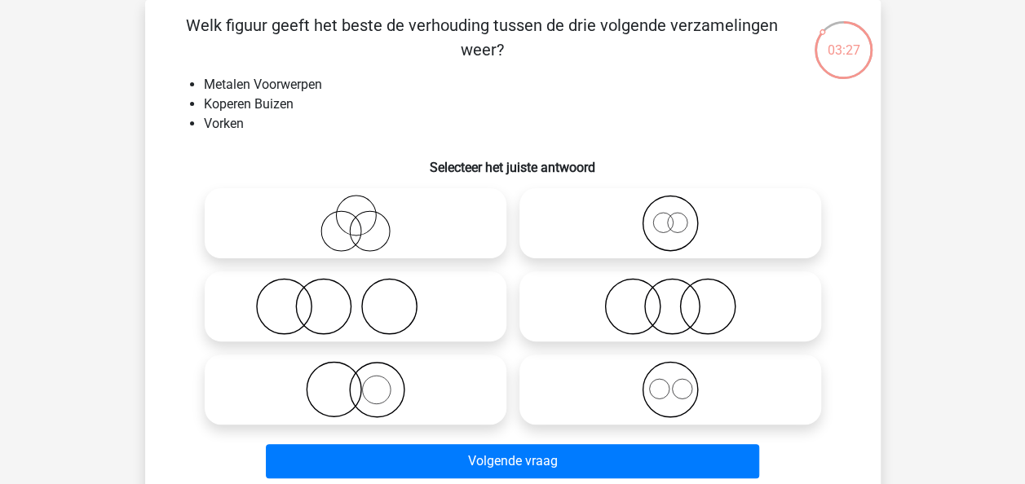
click at [367, 279] on icon at bounding box center [355, 306] width 289 height 57
click at [366, 288] on input "radio" at bounding box center [361, 293] width 11 height 11
radio input "true"
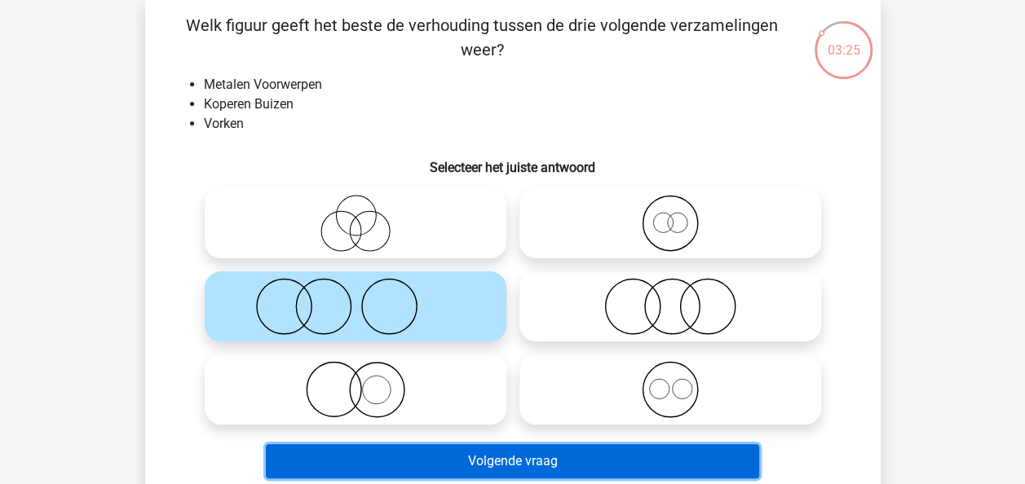
click at [504, 455] on button "Volgende vraag" at bounding box center [512, 461] width 493 height 34
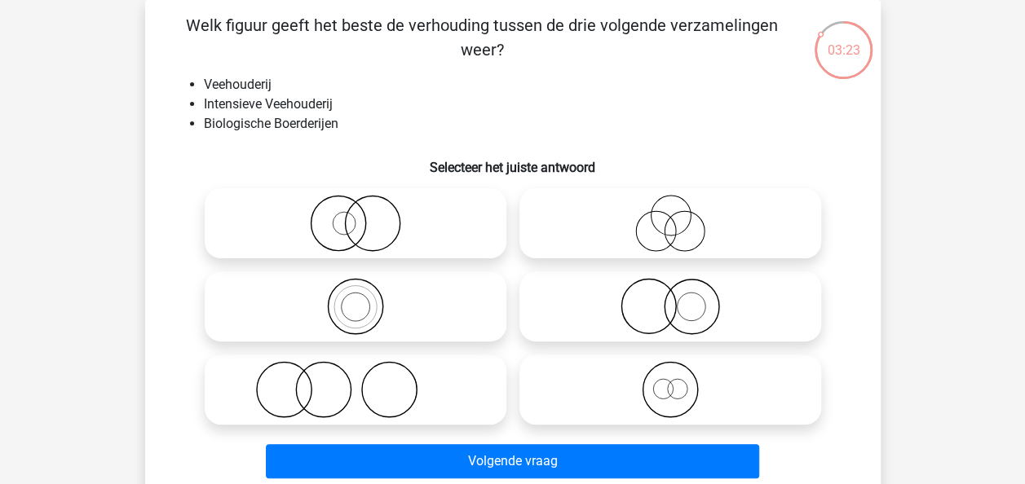
click at [334, 101] on li "Intensieve Veehouderij" at bounding box center [529, 105] width 651 height 20
drag, startPoint x: 259, startPoint y: 104, endPoint x: 232, endPoint y: 88, distance: 31.5
click at [232, 88] on ul "Veehouderij Intensieve Veehouderij Biologische Boerderijen" at bounding box center [512, 104] width 683 height 59
click at [232, 88] on li "Veehouderij" at bounding box center [529, 85] width 651 height 20
click at [257, 119] on li "Biologische Boerderijen" at bounding box center [529, 124] width 651 height 20
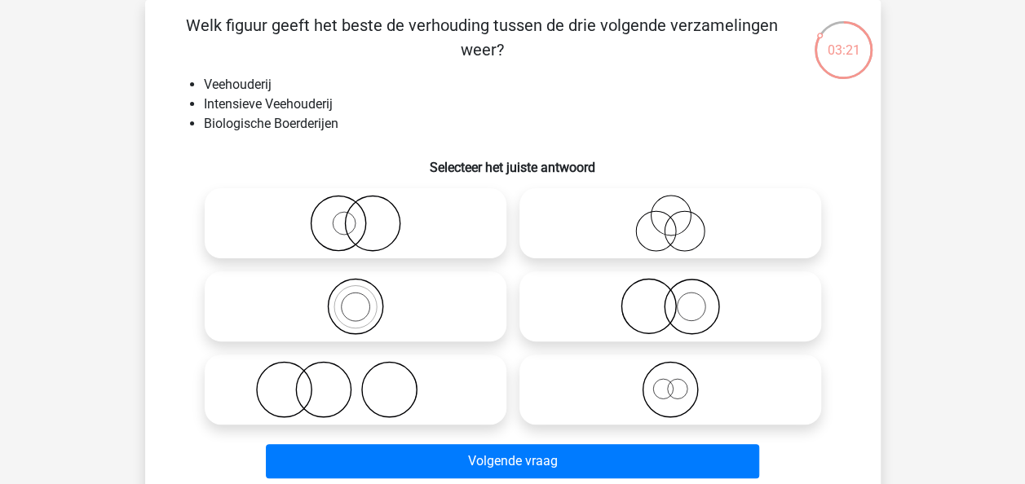
click at [293, 125] on li "Biologische Boerderijen" at bounding box center [529, 124] width 651 height 20
click at [274, 96] on li "Intensieve Veehouderij" at bounding box center [529, 105] width 651 height 20
click at [300, 83] on li "Veehouderij" at bounding box center [529, 85] width 651 height 20
click at [307, 77] on li "Veehouderij" at bounding box center [529, 85] width 651 height 20
click at [391, 378] on icon at bounding box center [355, 389] width 289 height 57
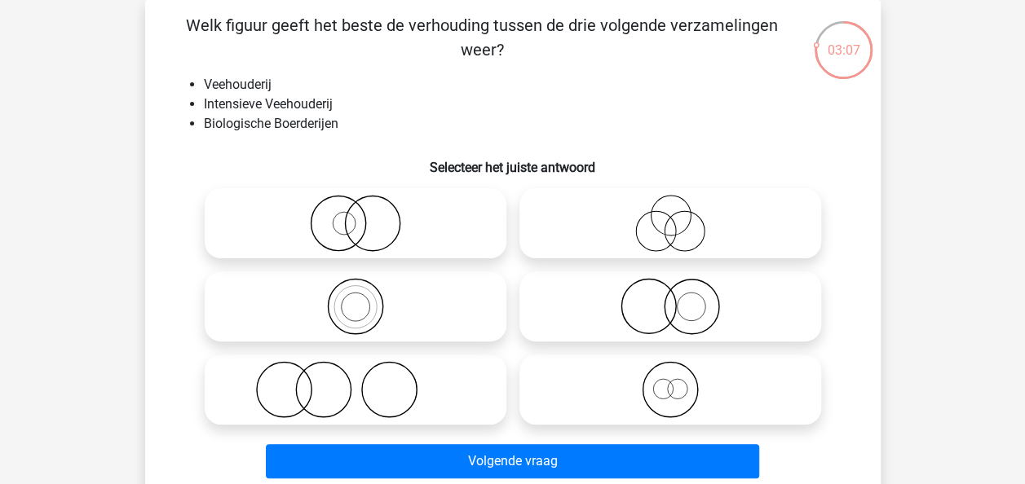
click at [366, 378] on input "radio" at bounding box center [361, 376] width 11 height 11
radio input "true"
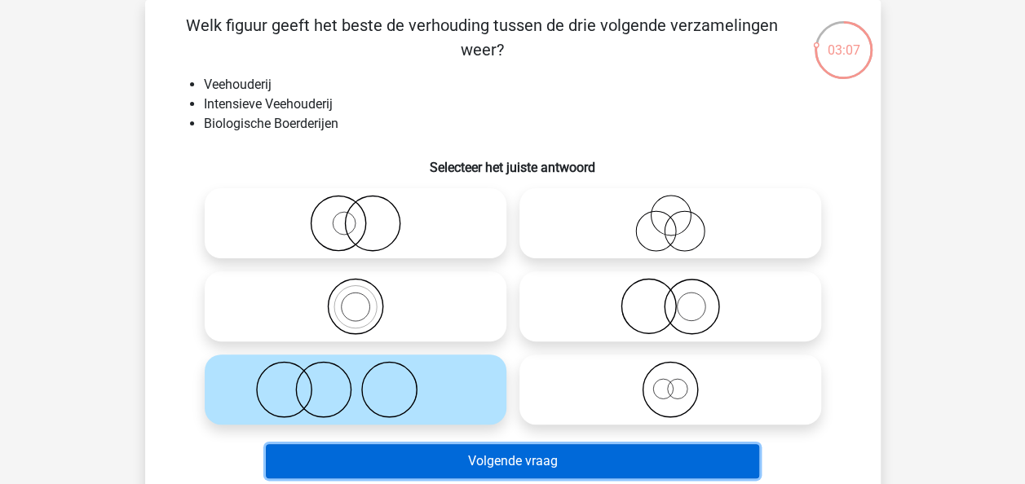
click at [497, 457] on button "Volgende vraag" at bounding box center [512, 461] width 493 height 34
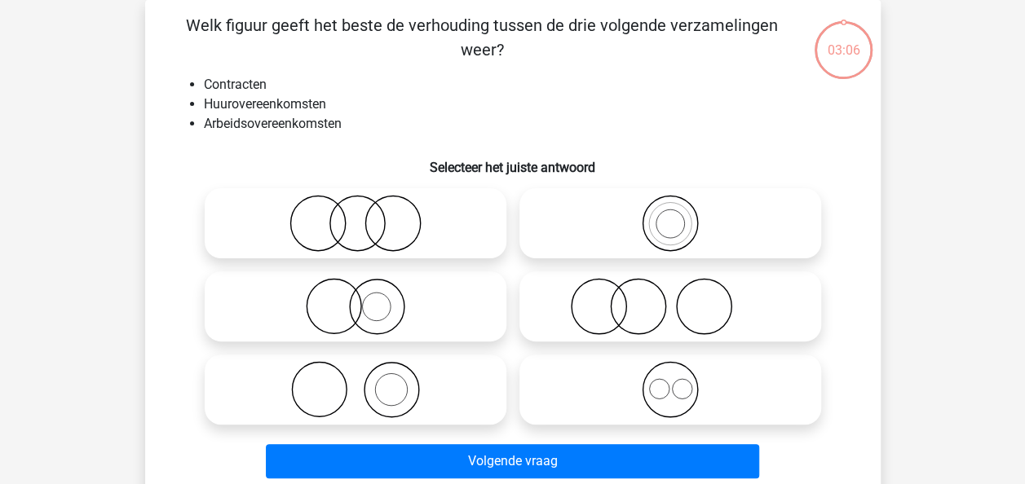
click at [426, 122] on li "Arbeidsovereenkomsten" at bounding box center [529, 124] width 651 height 20
click at [413, 110] on li "Huurovereenkomsten" at bounding box center [529, 105] width 651 height 20
click at [403, 103] on li "Huurovereenkomsten" at bounding box center [529, 105] width 651 height 20
drag, startPoint x: 344, startPoint y: 127, endPoint x: 325, endPoint y: 127, distance: 19.6
click at [325, 127] on li "Arbeidsovereenkomsten" at bounding box center [529, 124] width 651 height 20
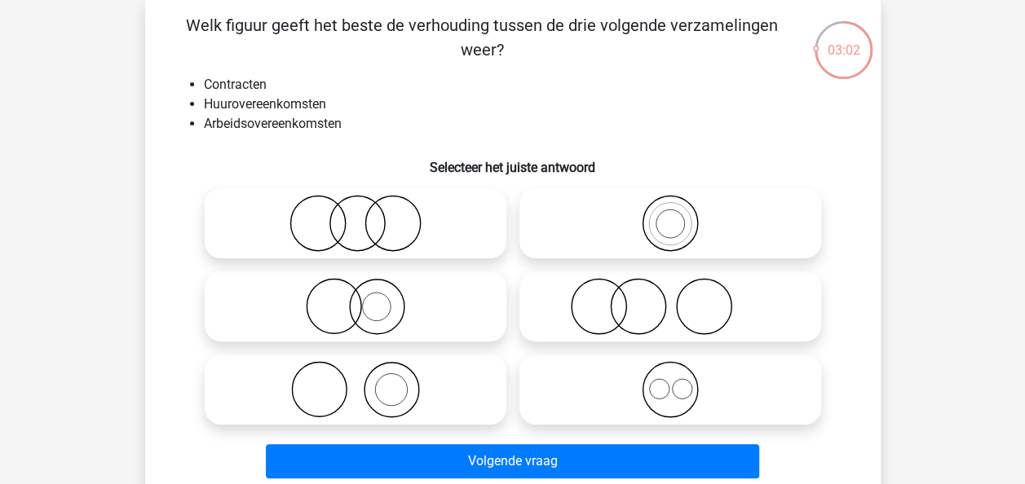
drag, startPoint x: 325, startPoint y: 127, endPoint x: 315, endPoint y: 126, distance: 9.8
click at [315, 126] on li "Arbeidsovereenkomsten" at bounding box center [529, 124] width 651 height 20
click at [266, 87] on li "Contracten" at bounding box center [529, 85] width 651 height 20
click at [325, 86] on li "Contracten" at bounding box center [529, 85] width 651 height 20
click at [414, 225] on icon at bounding box center [355, 223] width 289 height 57
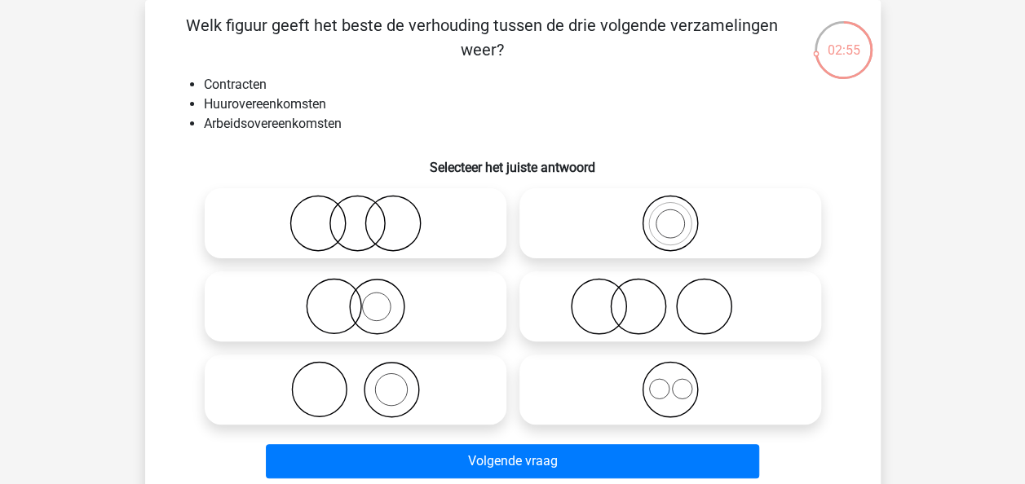
click at [366, 215] on input "radio" at bounding box center [361, 210] width 11 height 11
radio input "true"
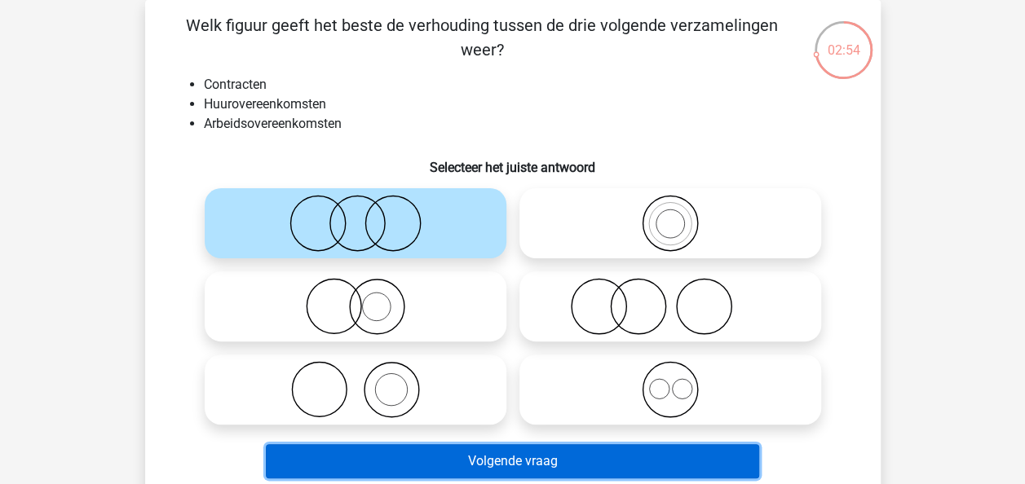
click at [571, 466] on button "Volgende vraag" at bounding box center [512, 461] width 493 height 34
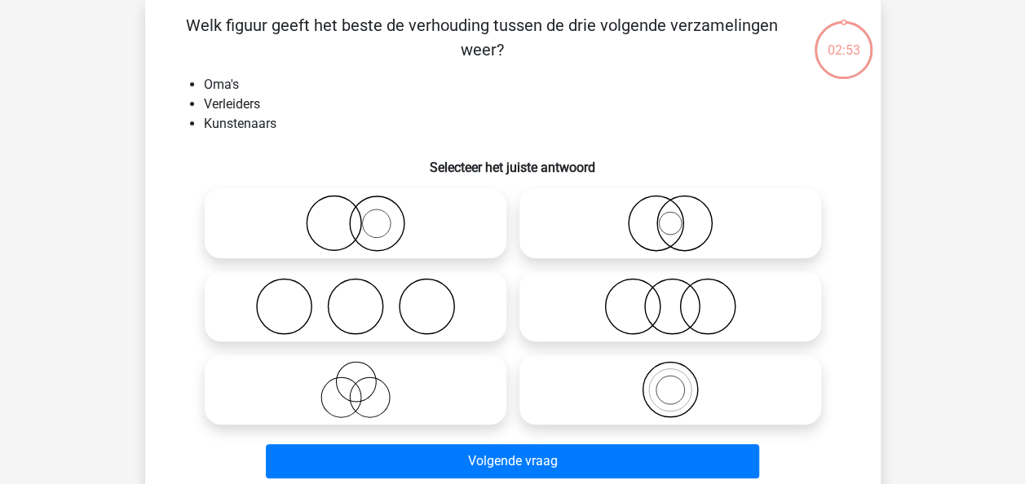
click at [398, 132] on li "Kunstenaars" at bounding box center [529, 124] width 651 height 20
click at [405, 135] on div "Welk figuur geeft het beste de verhouding tussen de drie volgende verzamelingen…" at bounding box center [513, 249] width 722 height 472
click at [382, 127] on li "Kunstenaars" at bounding box center [529, 124] width 651 height 20
click at [388, 119] on li "Kunstenaars" at bounding box center [529, 124] width 651 height 20
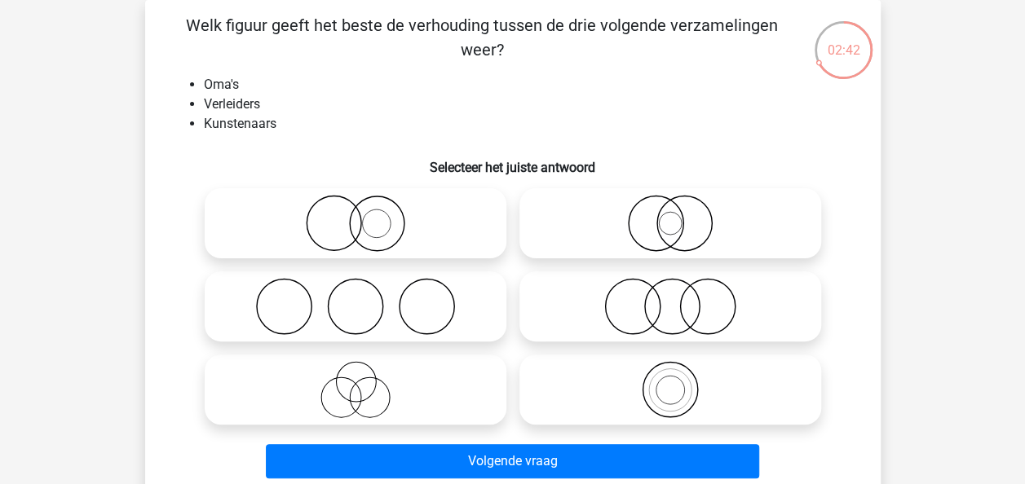
click at [388, 119] on li "Kunstenaars" at bounding box center [529, 124] width 651 height 20
click at [393, 273] on label at bounding box center [356, 307] width 302 height 70
click at [366, 288] on input "radio" at bounding box center [361, 293] width 11 height 11
radio input "true"
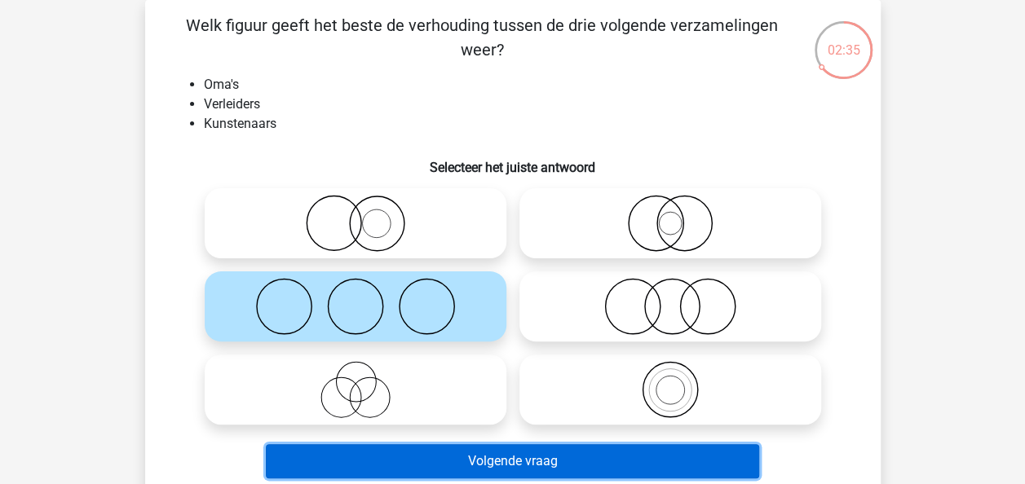
click at [558, 452] on button "Volgende vraag" at bounding box center [512, 461] width 493 height 34
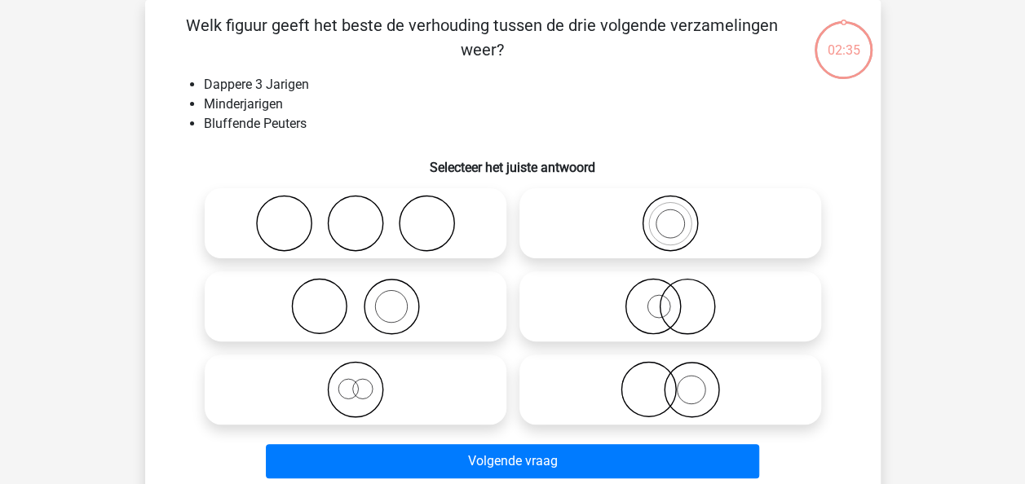
click at [447, 114] on li "Bluffende Peuters" at bounding box center [529, 124] width 651 height 20
click at [433, 104] on li "Minderjarigen" at bounding box center [529, 105] width 651 height 20
click at [426, 104] on li "Minderjarigen" at bounding box center [529, 105] width 651 height 20
click at [670, 399] on icon at bounding box center [670, 389] width 289 height 57
click at [670, 382] on input "radio" at bounding box center [675, 376] width 11 height 11
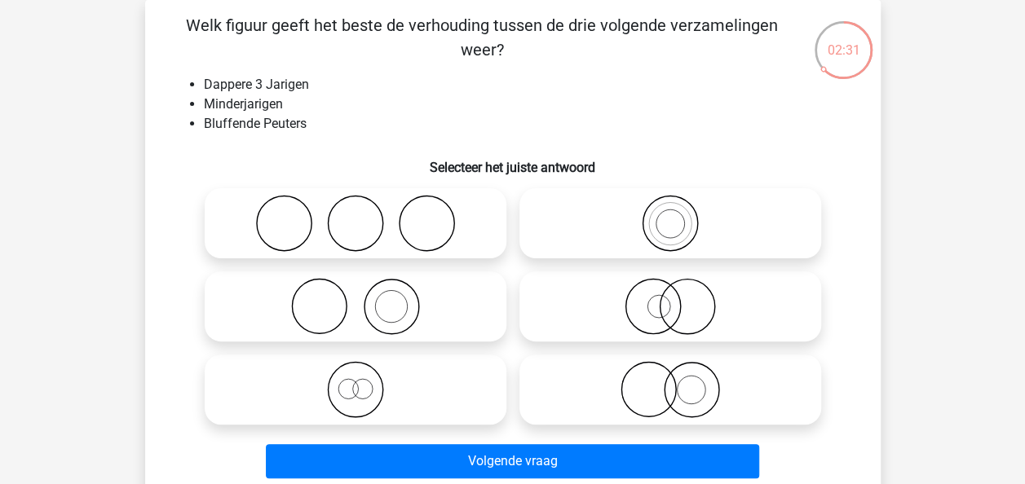
radio input "true"
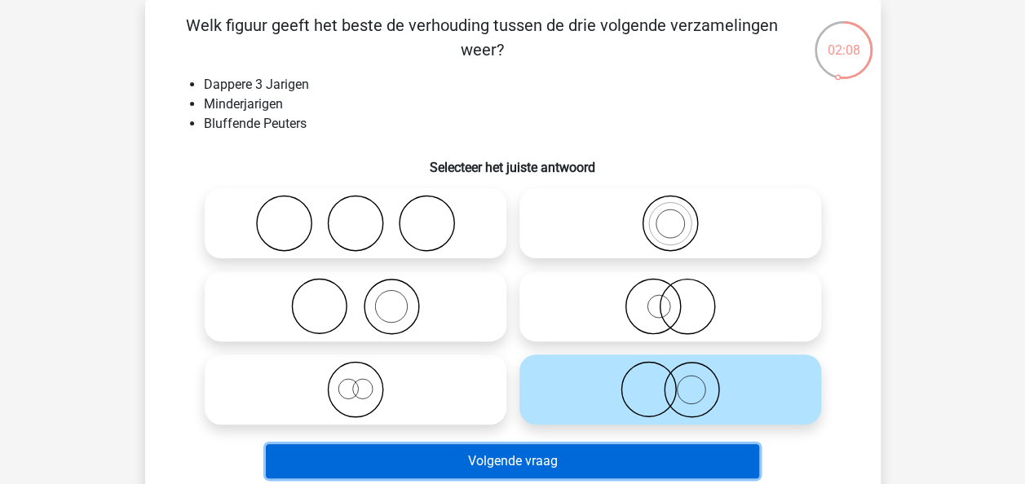
click at [538, 466] on button "Volgende vraag" at bounding box center [512, 461] width 493 height 34
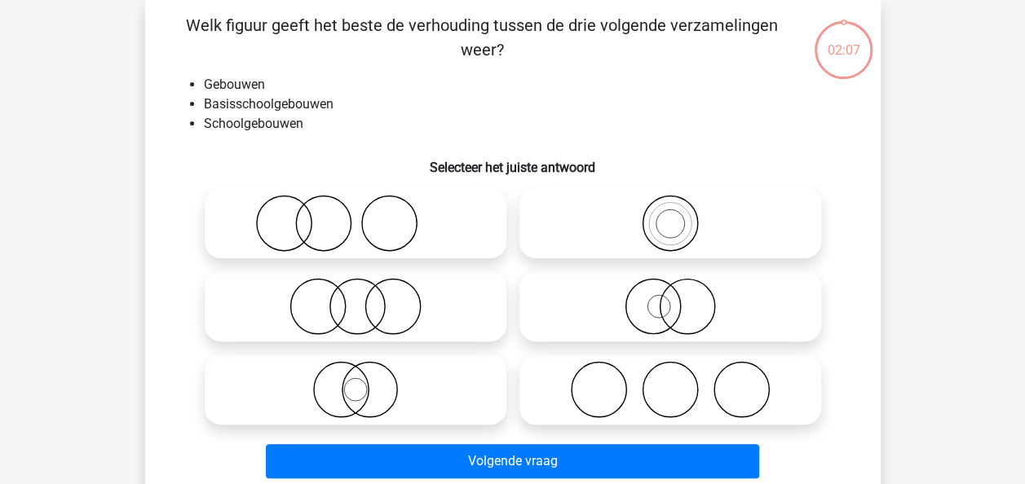
click at [514, 128] on li "Schoolgebouwen" at bounding box center [529, 124] width 651 height 20
click at [504, 123] on li "Schoolgebouwen" at bounding box center [529, 124] width 651 height 20
click at [493, 114] on li "Schoolgebouwen" at bounding box center [529, 124] width 651 height 20
click at [631, 235] on icon at bounding box center [670, 223] width 289 height 57
click at [670, 215] on input "radio" at bounding box center [675, 210] width 11 height 11
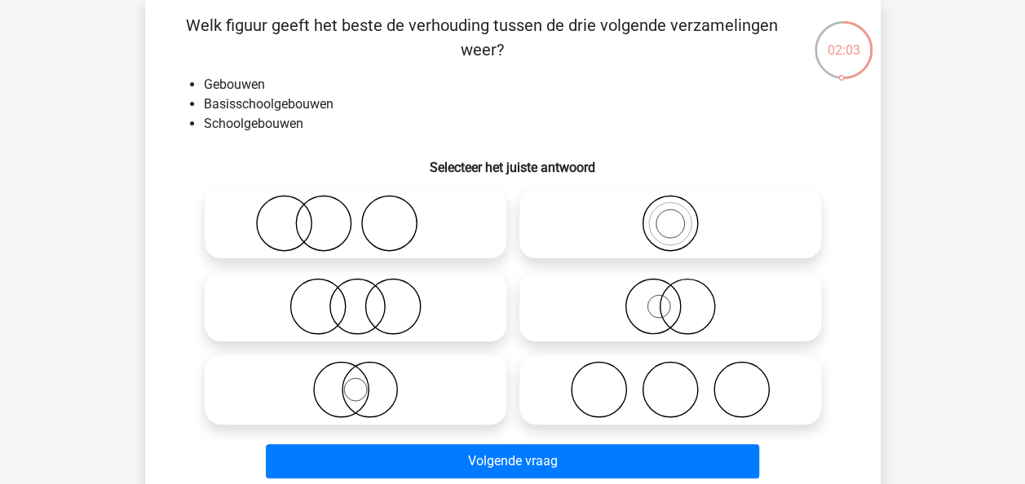
radio input "true"
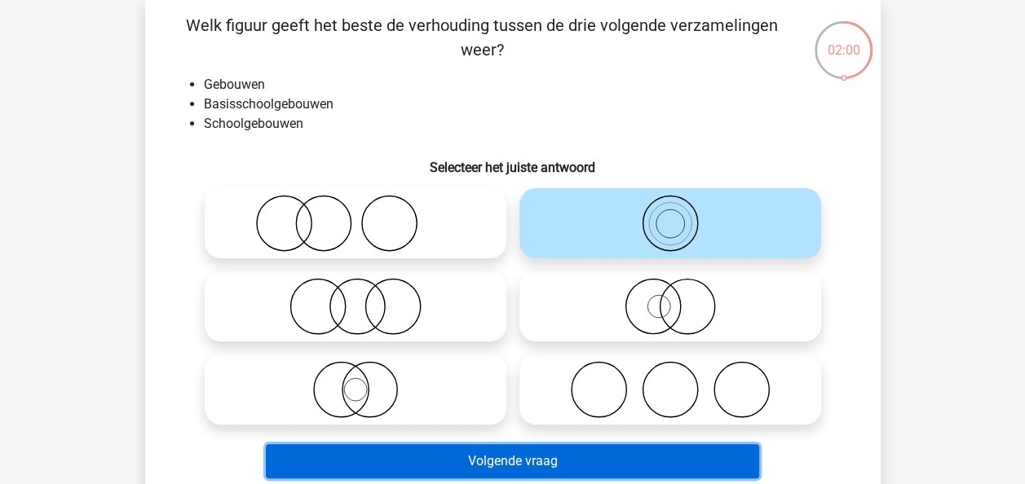
click at [555, 462] on button "Volgende vraag" at bounding box center [512, 461] width 493 height 34
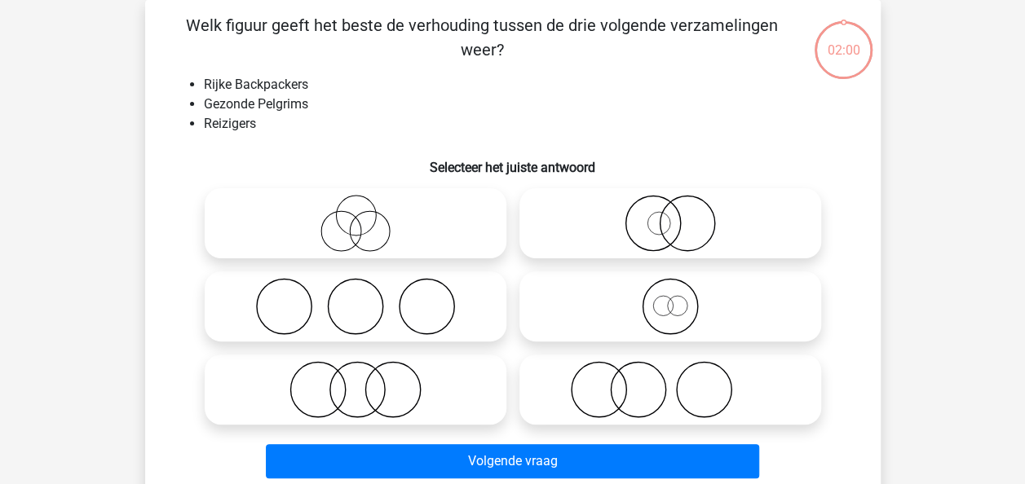
click at [438, 106] on li "Gezonde Pelgrims" at bounding box center [529, 105] width 651 height 20
click at [435, 99] on li "Gezonde Pelgrims" at bounding box center [529, 105] width 651 height 20
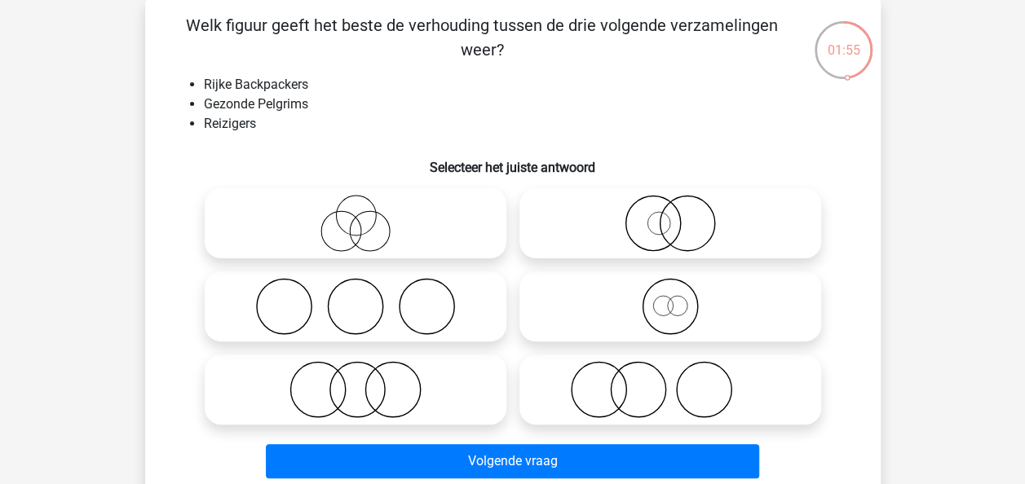
click at [437, 99] on li "Gezonde Pelgrims" at bounding box center [529, 105] width 651 height 20
click at [375, 219] on circle at bounding box center [356, 216] width 40 height 40
click at [366, 215] on input "radio" at bounding box center [361, 210] width 11 height 11
radio input "true"
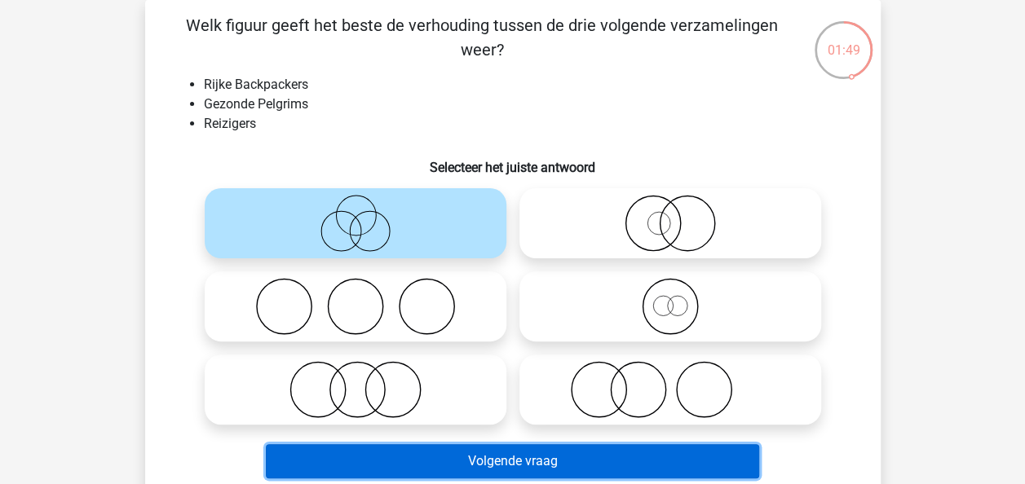
click at [519, 461] on button "Volgende vraag" at bounding box center [512, 461] width 493 height 34
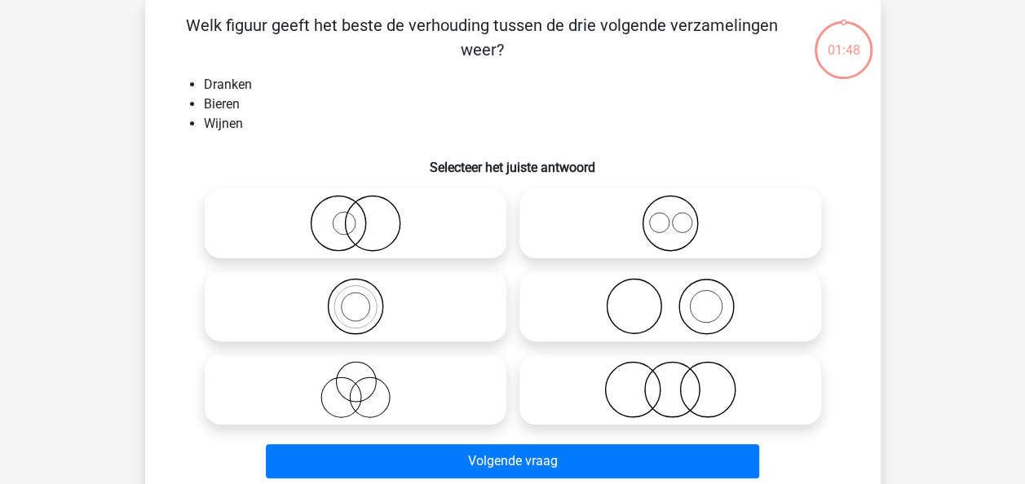
click at [438, 122] on li "Wijnen" at bounding box center [529, 124] width 651 height 20
click at [644, 391] on circle at bounding box center [671, 390] width 55 height 55
click at [670, 382] on input "radio" at bounding box center [675, 376] width 11 height 11
radio input "true"
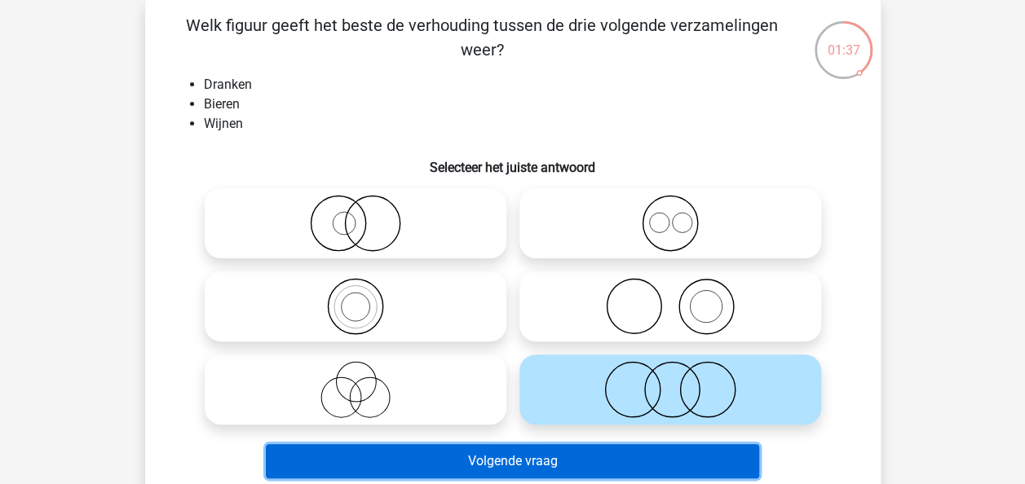
click at [525, 458] on button "Volgende vraag" at bounding box center [512, 461] width 493 height 34
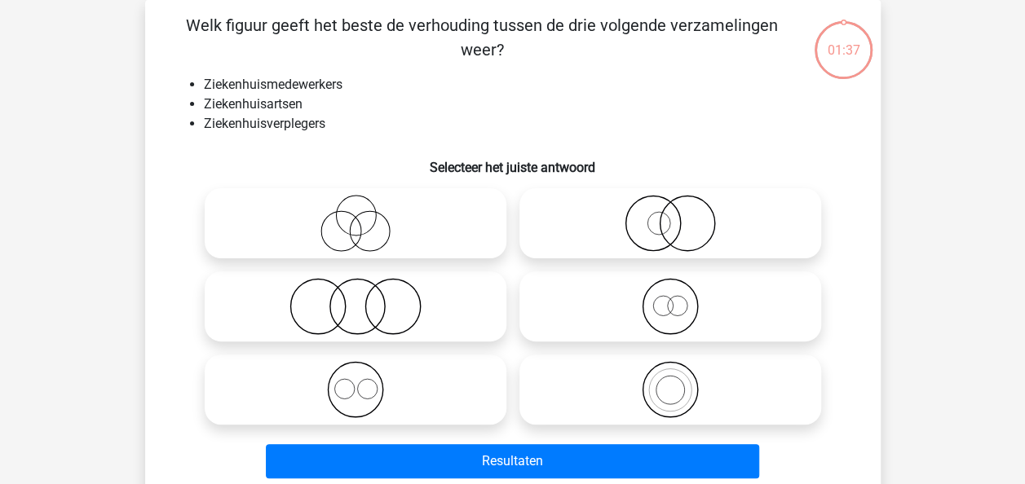
click at [495, 130] on li "Ziekenhuisverplegers" at bounding box center [529, 124] width 651 height 20
click at [497, 117] on li "Ziekenhuisverplegers" at bounding box center [529, 124] width 651 height 20
click at [665, 377] on icon at bounding box center [670, 389] width 289 height 57
click at [670, 377] on input "radio" at bounding box center [675, 376] width 11 height 11
radio input "true"
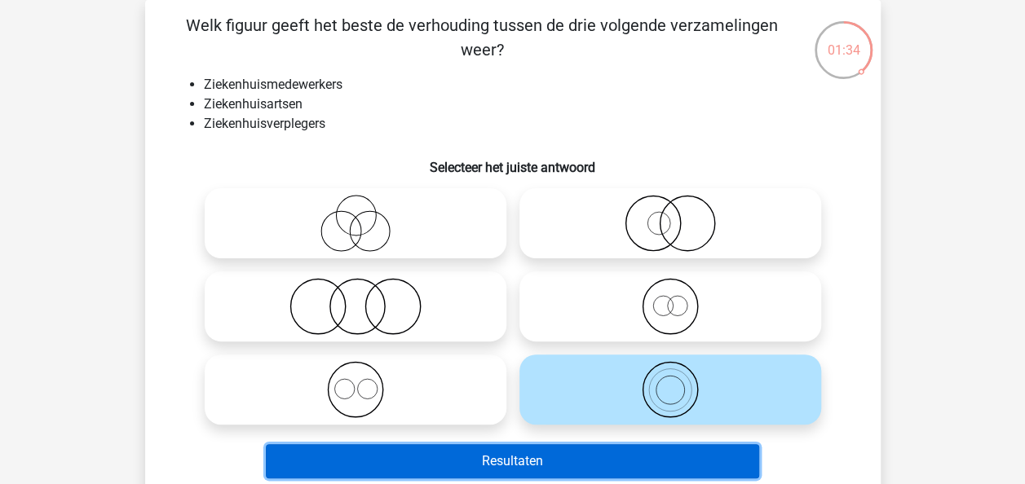
click at [522, 452] on button "Resultaten" at bounding box center [512, 461] width 493 height 34
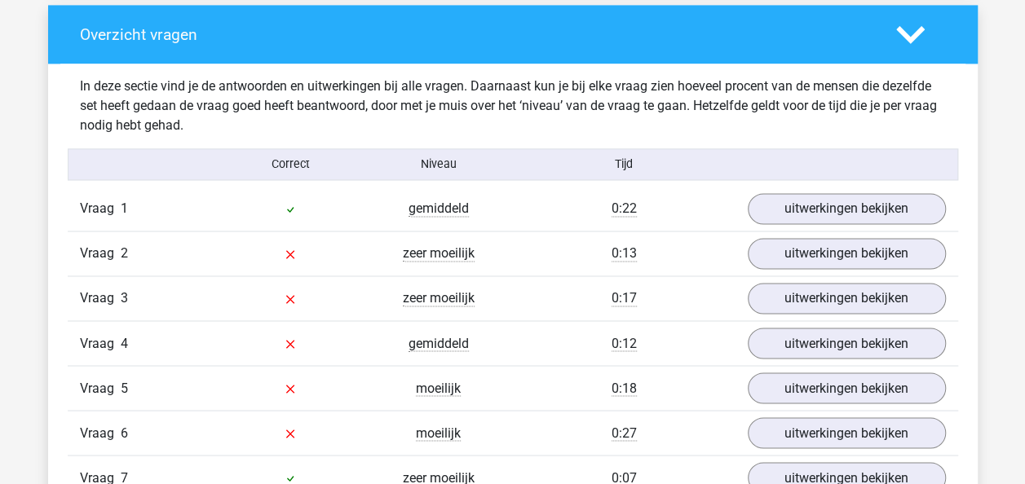
scroll to position [1210, 0]
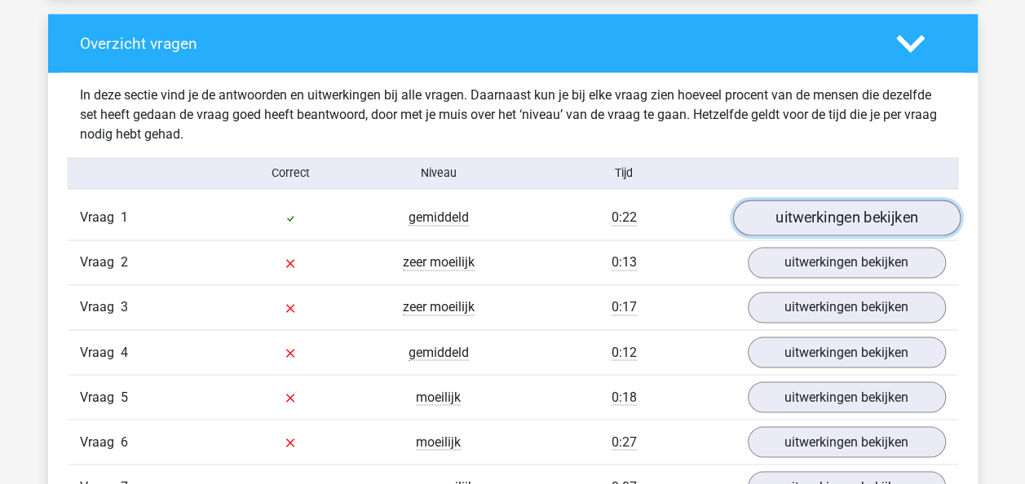
click at [890, 211] on link "uitwerkingen bekijken" at bounding box center [846, 219] width 228 height 36
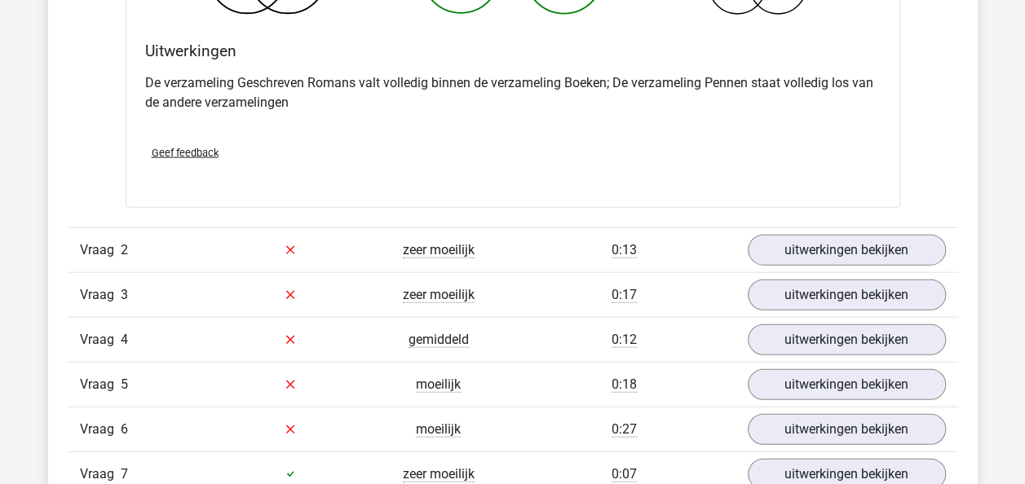
scroll to position [1912, 0]
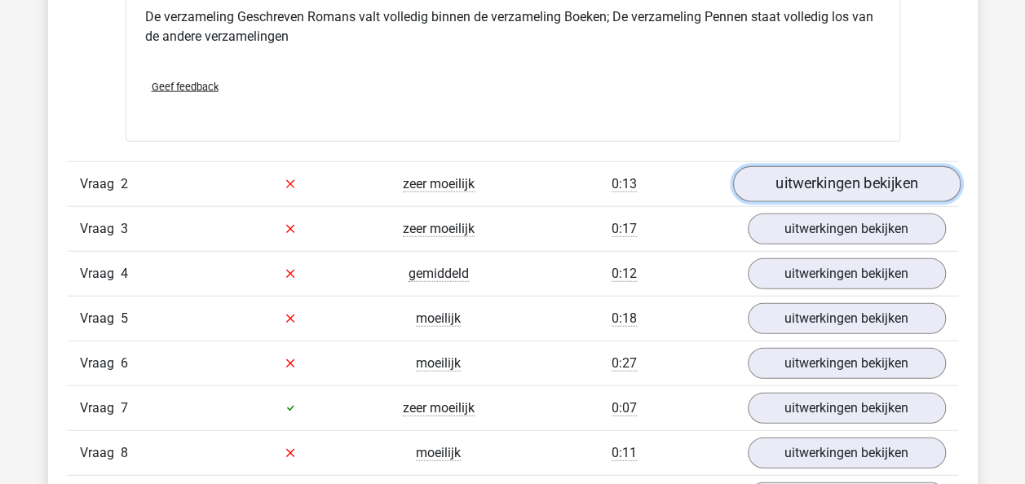
click at [901, 185] on link "uitwerkingen bekijken" at bounding box center [846, 184] width 228 height 36
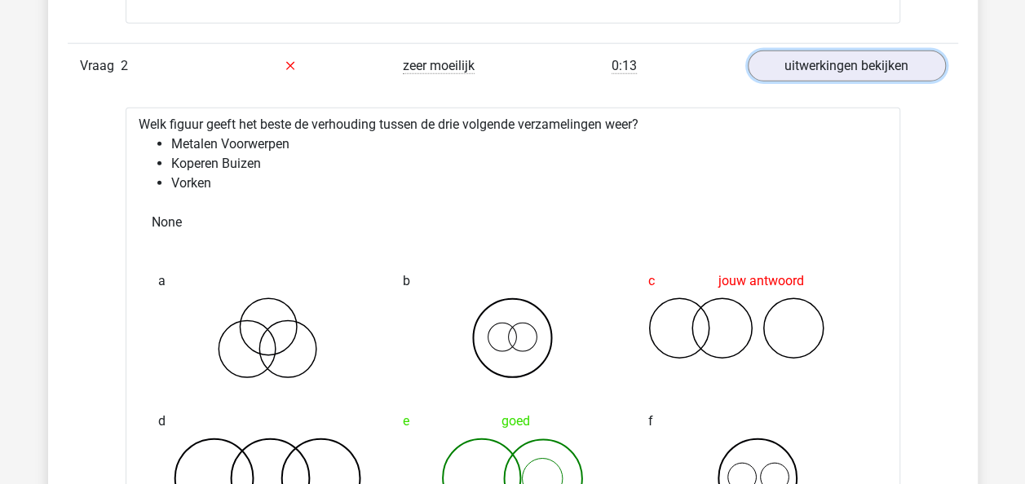
scroll to position [2126, 0]
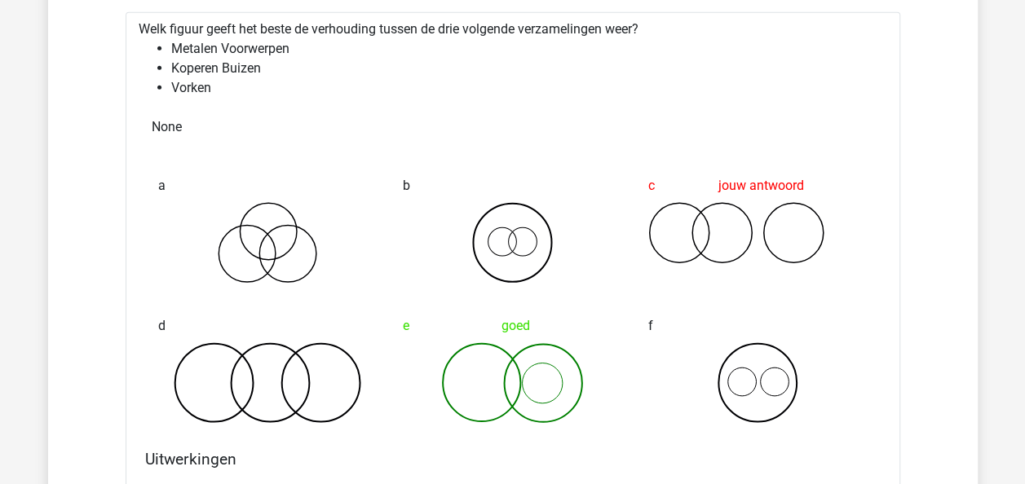
click at [890, 122] on div "Welk figuur geeft het beste de verhouding tussen de drie volgende verzamelingen…" at bounding box center [513, 323] width 775 height 623
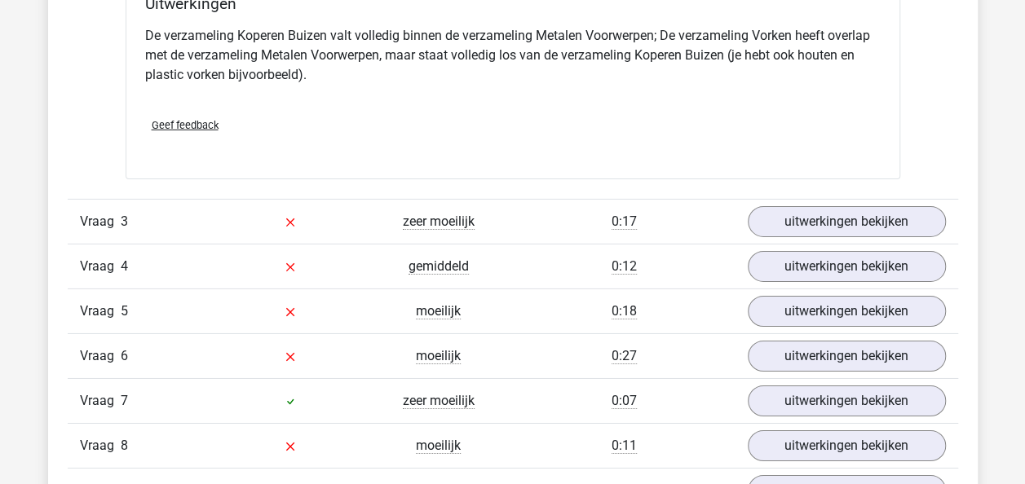
scroll to position [2653, 0]
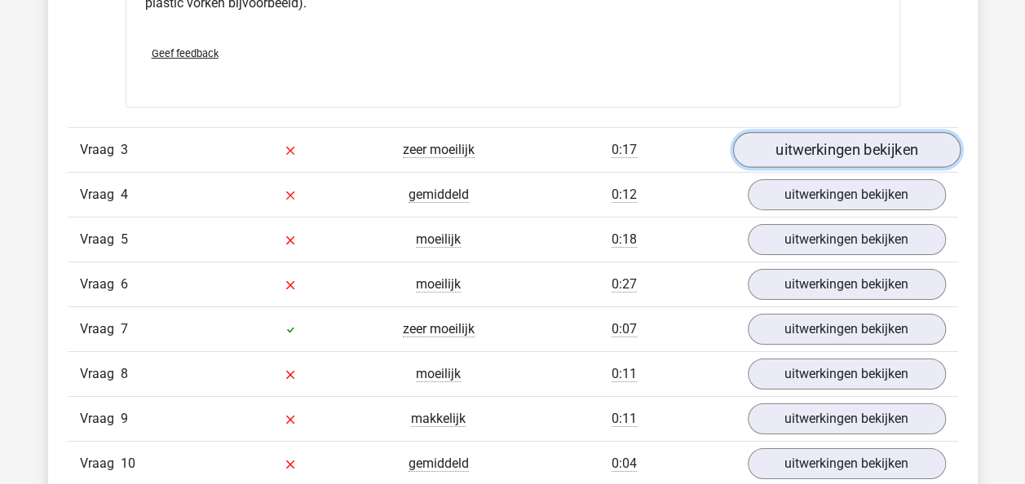
click at [925, 152] on link "uitwerkingen bekijken" at bounding box center [846, 150] width 228 height 36
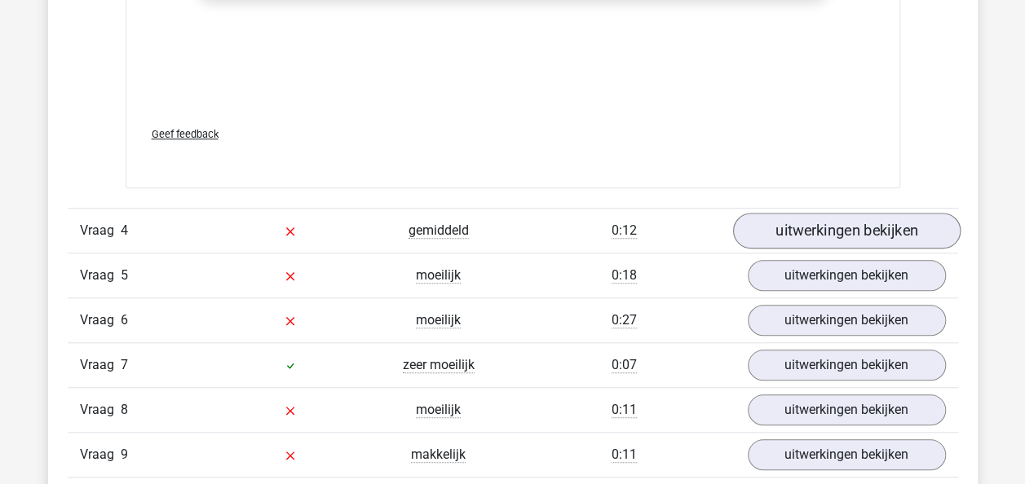
scroll to position [3685, 0]
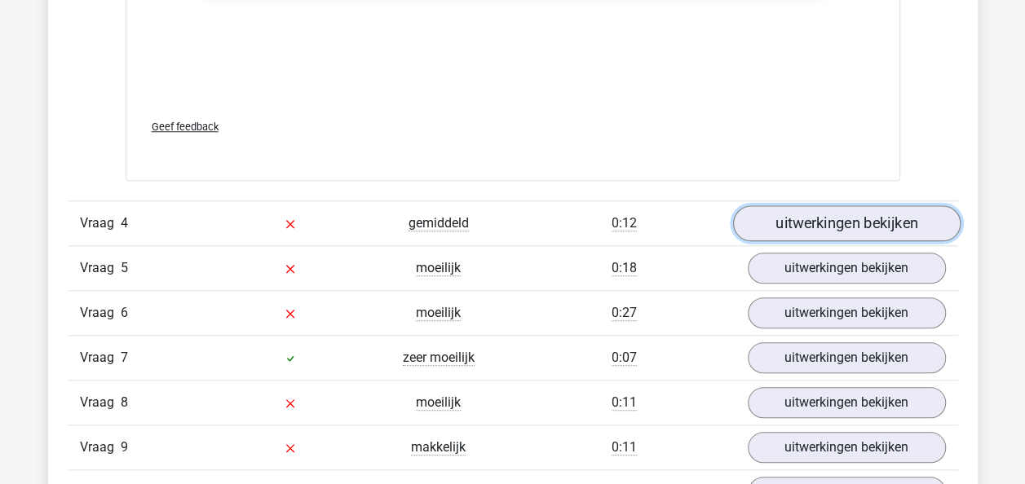
click at [880, 214] on link "uitwerkingen bekijken" at bounding box center [846, 223] width 228 height 36
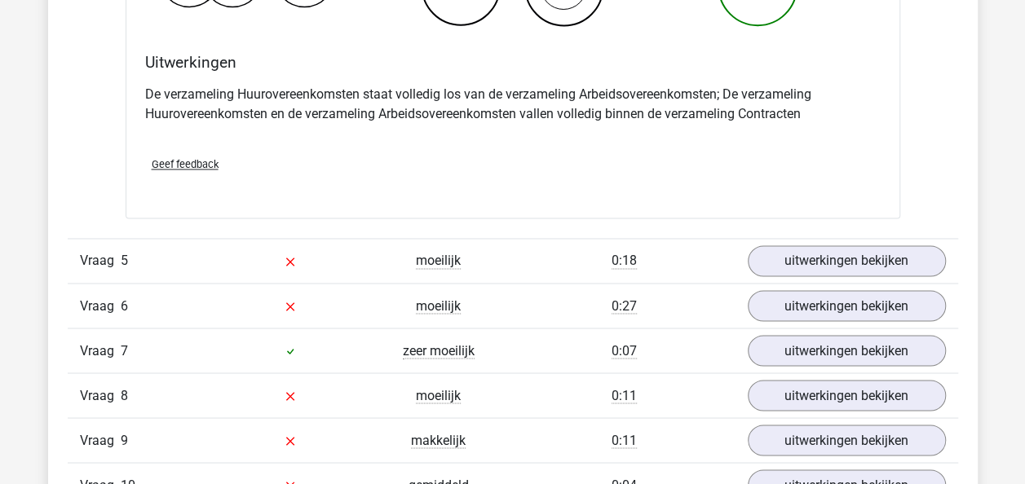
scroll to position [4324, 0]
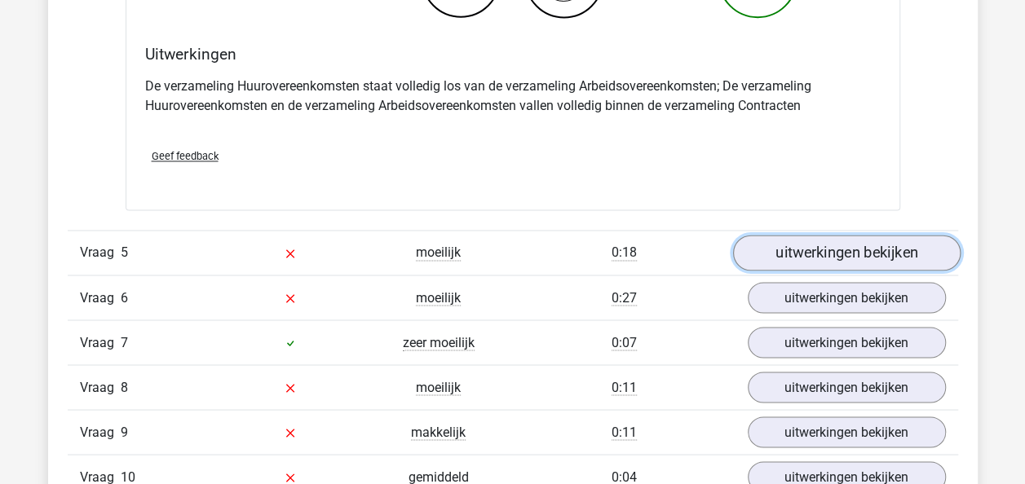
click at [907, 246] on link "uitwerkingen bekijken" at bounding box center [846, 253] width 228 height 36
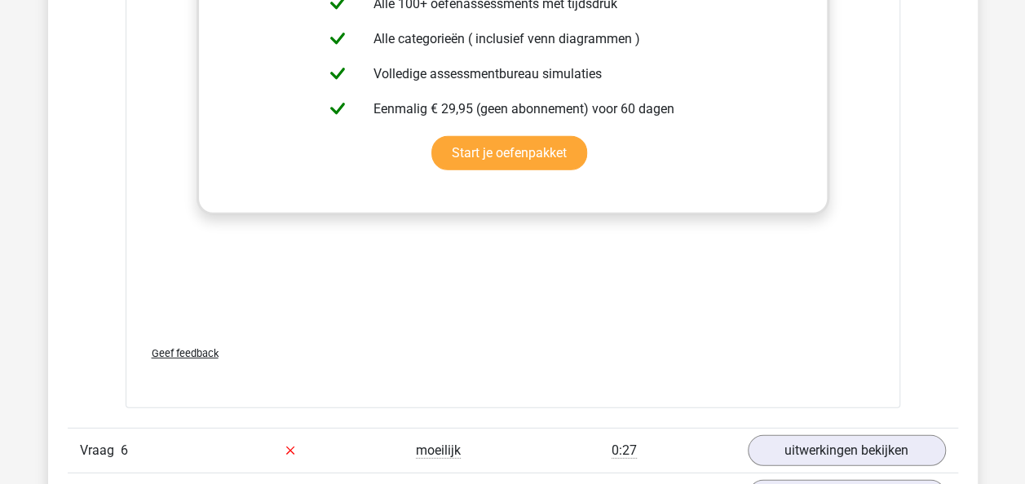
scroll to position [5416, 0]
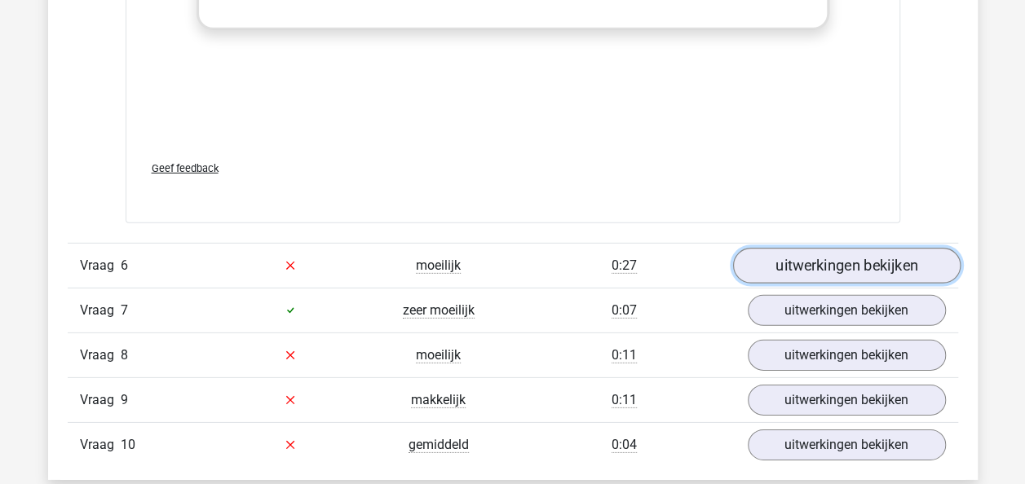
click at [912, 266] on link "uitwerkingen bekijken" at bounding box center [846, 266] width 228 height 36
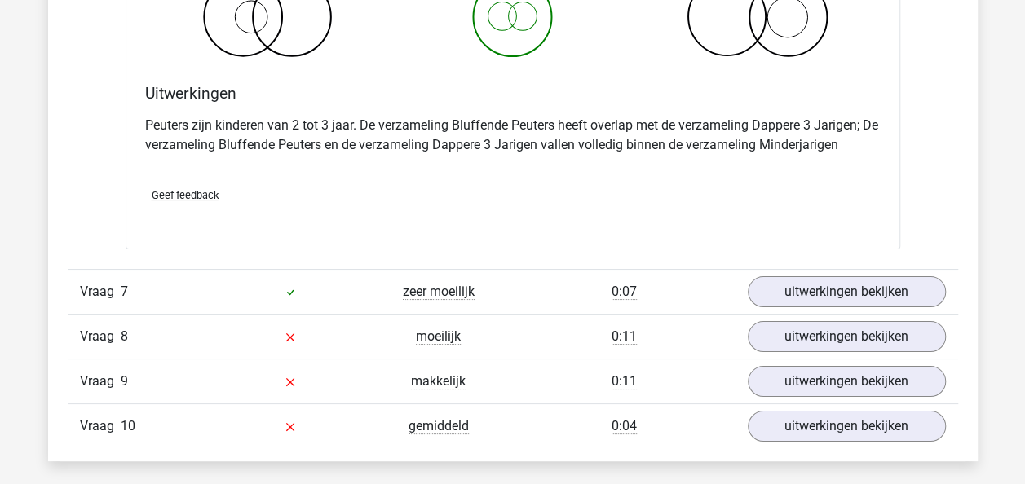
scroll to position [6117, 0]
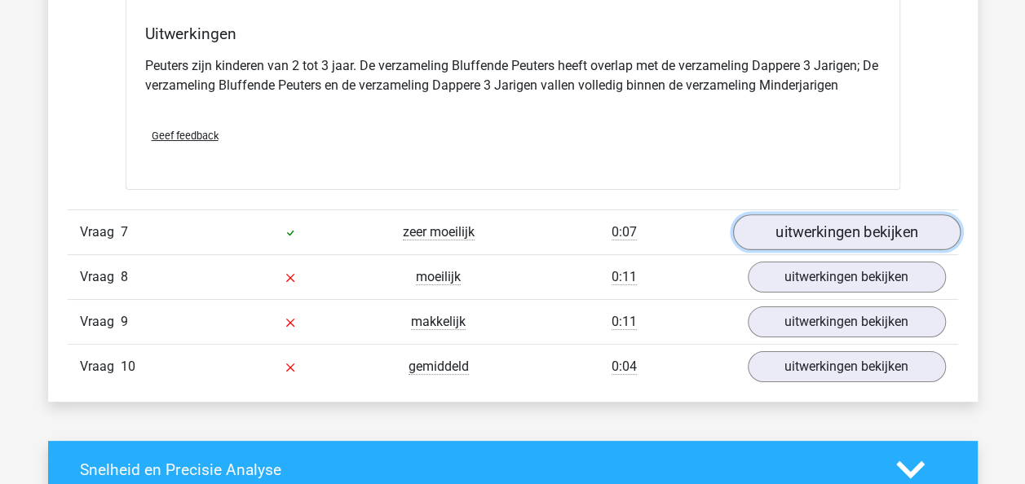
click at [904, 228] on link "uitwerkingen bekijken" at bounding box center [846, 232] width 228 height 36
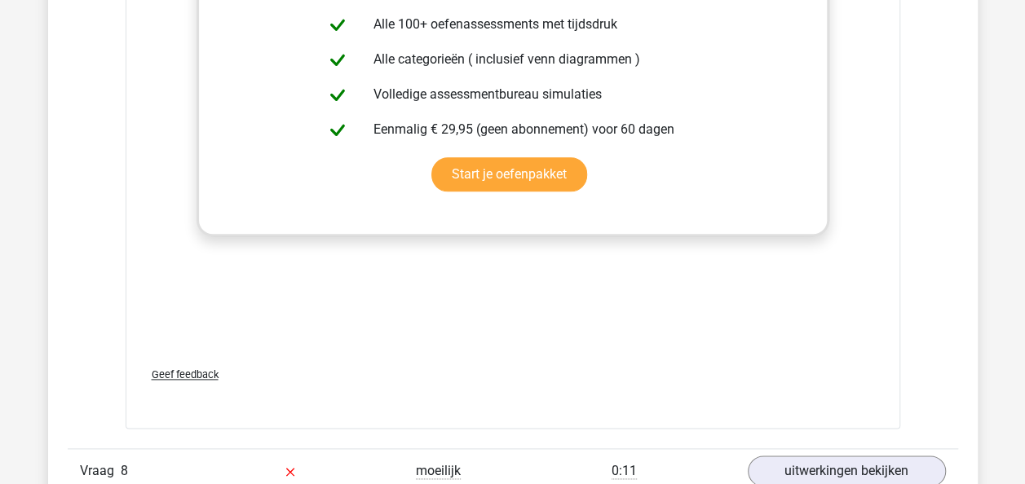
scroll to position [7138, 0]
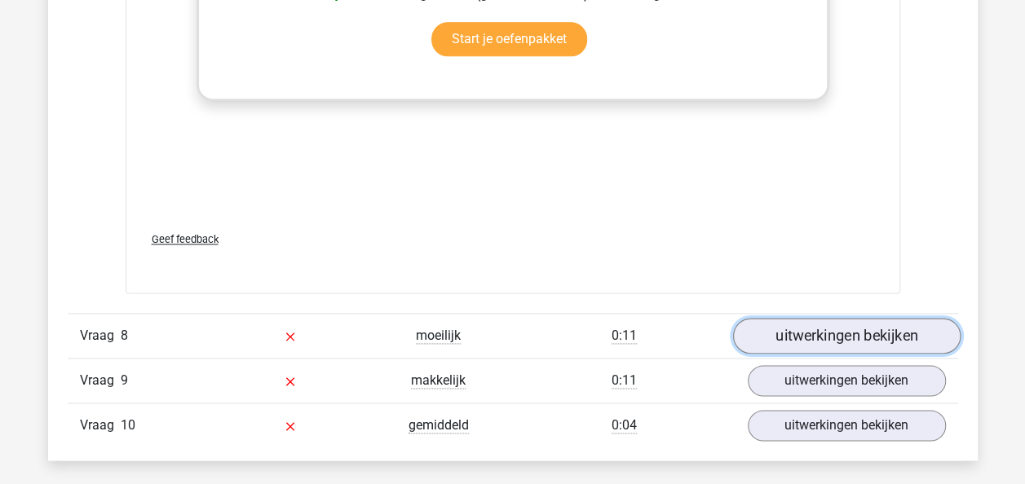
click at [887, 318] on link "uitwerkingen bekijken" at bounding box center [846, 336] width 228 height 36
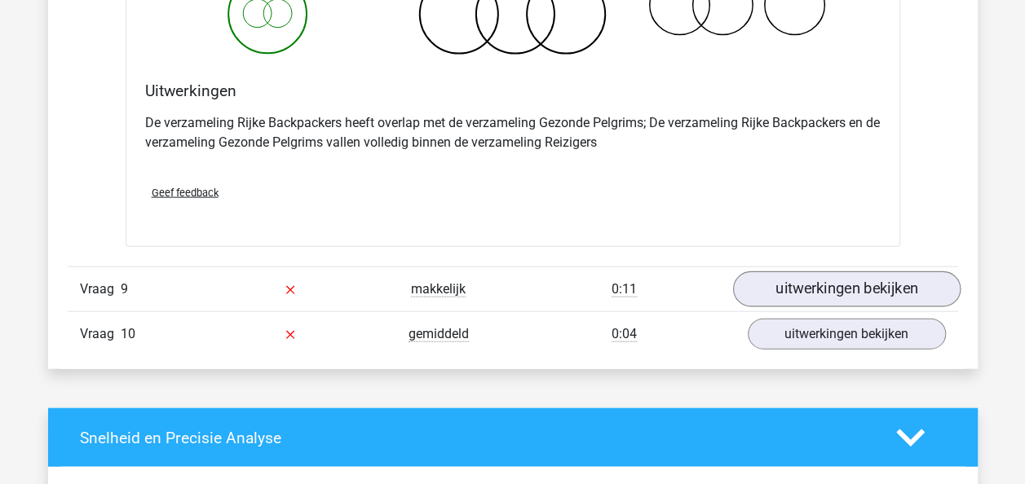
scroll to position [7828, 0]
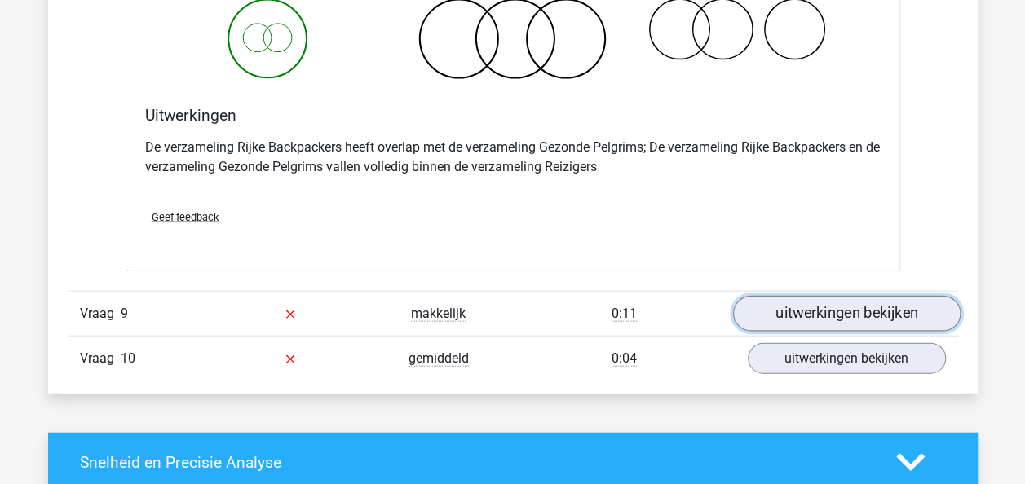
click at [907, 300] on link "uitwerkingen bekijken" at bounding box center [846, 314] width 228 height 36
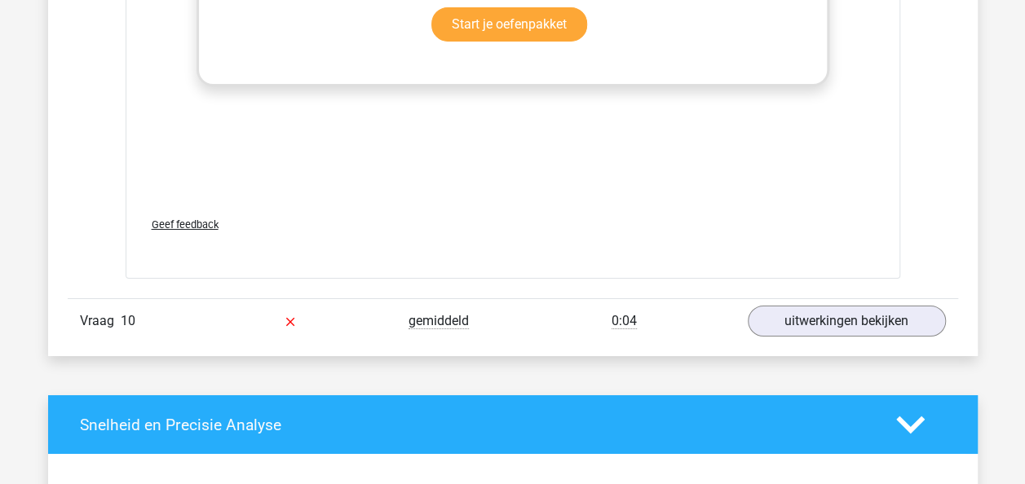
scroll to position [8752, 0]
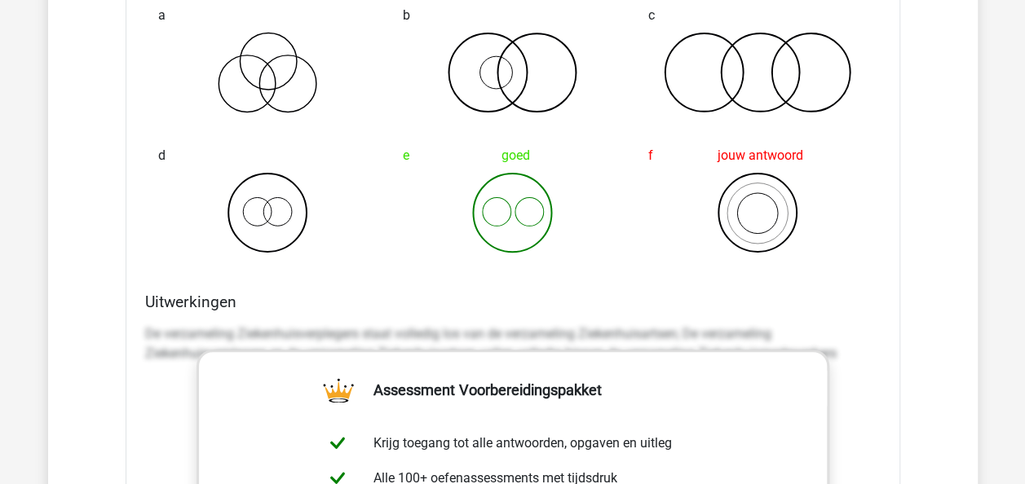
scroll to position [9251, 0]
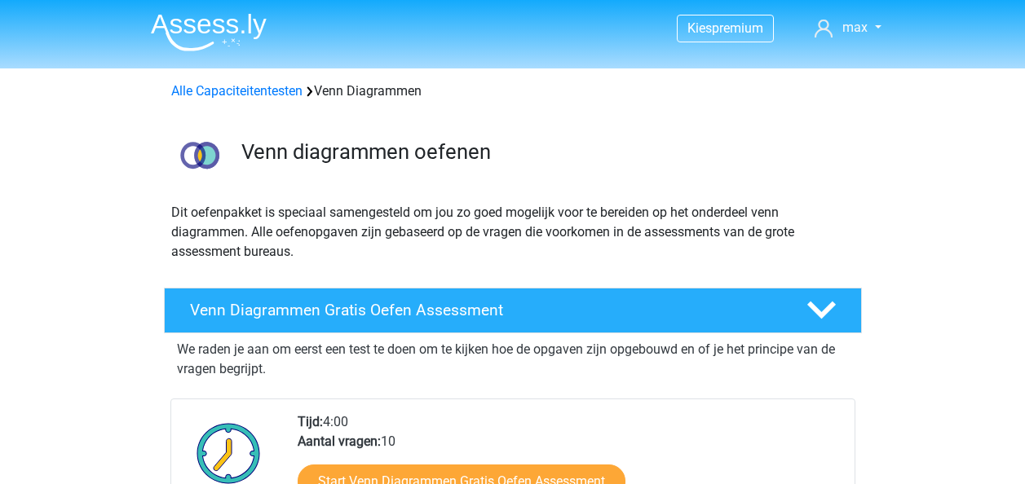
scroll to position [881, 0]
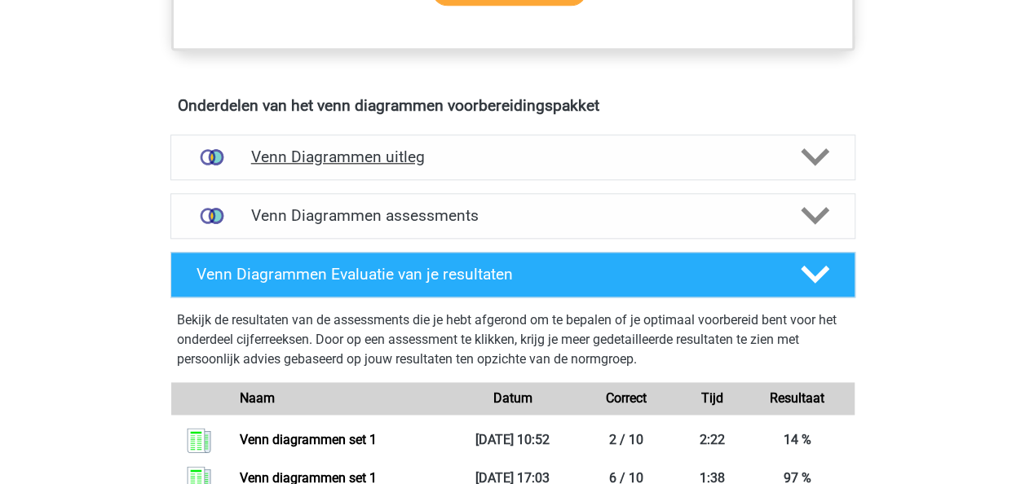
click at [418, 148] on h4 "Venn Diagrammen uitleg" at bounding box center [513, 157] width 524 height 19
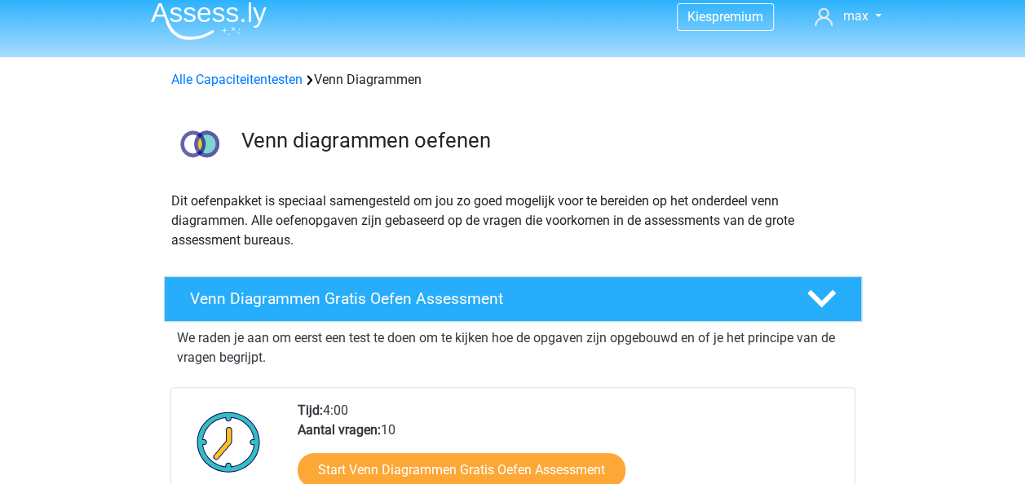
scroll to position [0, 0]
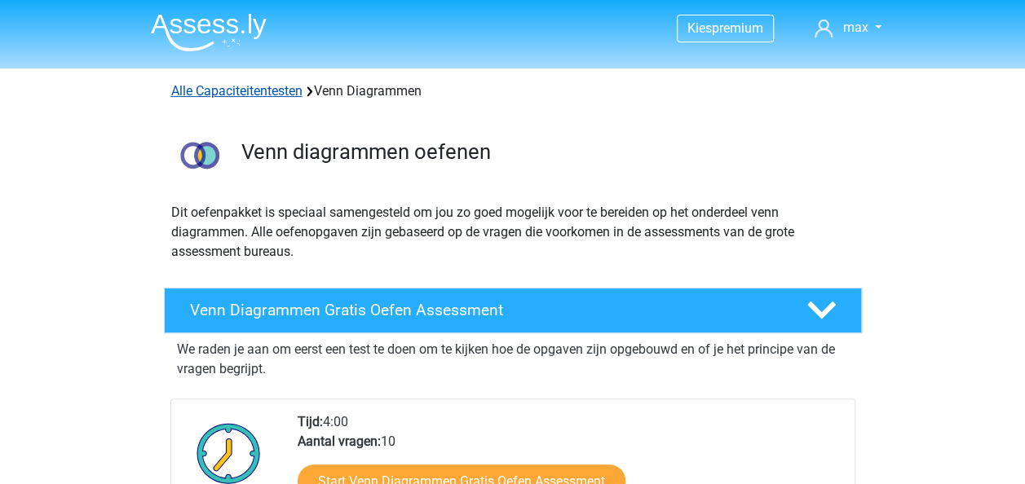
click at [235, 91] on link "Alle Capaciteitentesten" at bounding box center [236, 90] width 131 height 15
click at [232, 83] on link "Alle Capaciteitentesten" at bounding box center [236, 90] width 131 height 15
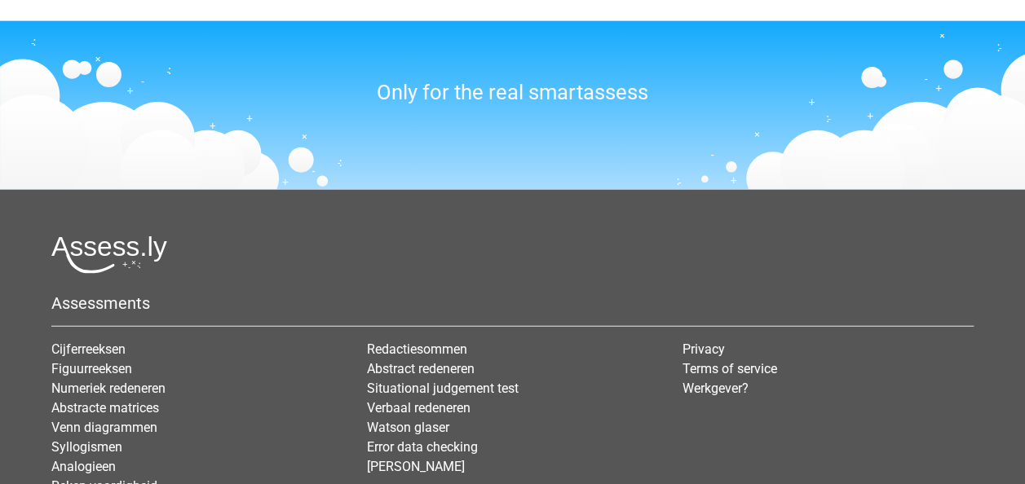
scroll to position [1951, 0]
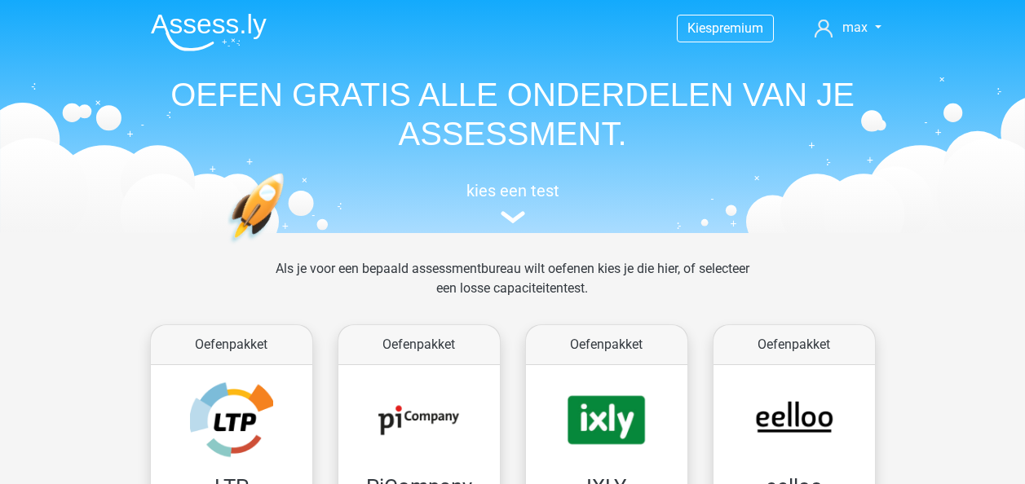
scroll to position [691, 0]
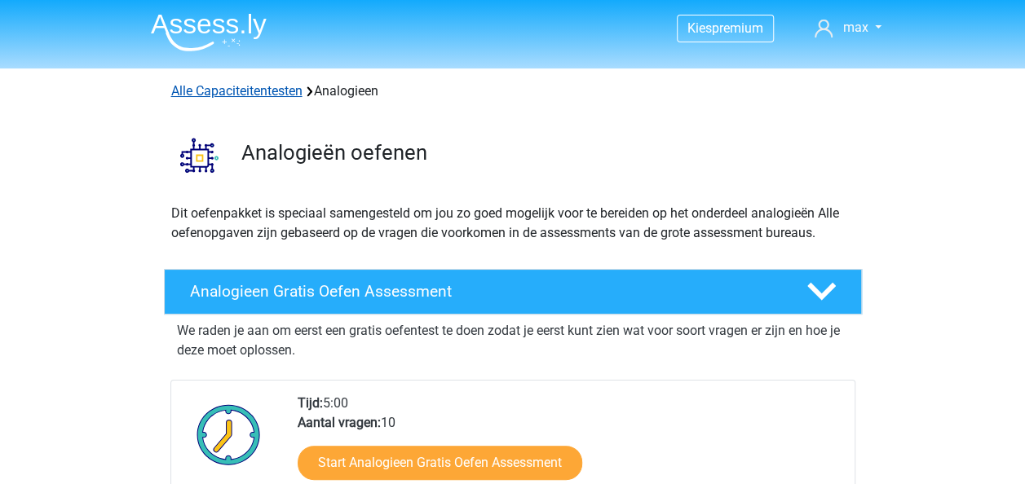
click at [184, 94] on link "Alle Capaciteitentesten" at bounding box center [236, 90] width 131 height 15
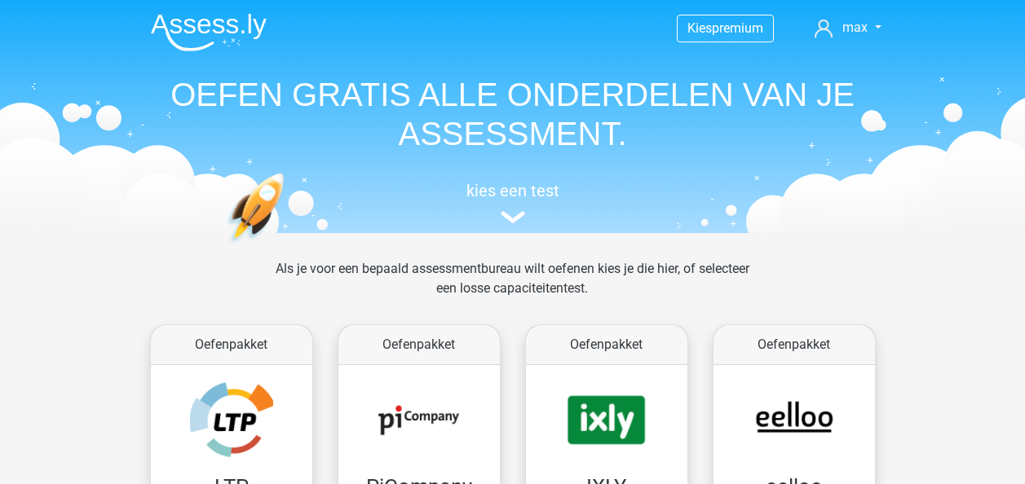
scroll to position [691, 0]
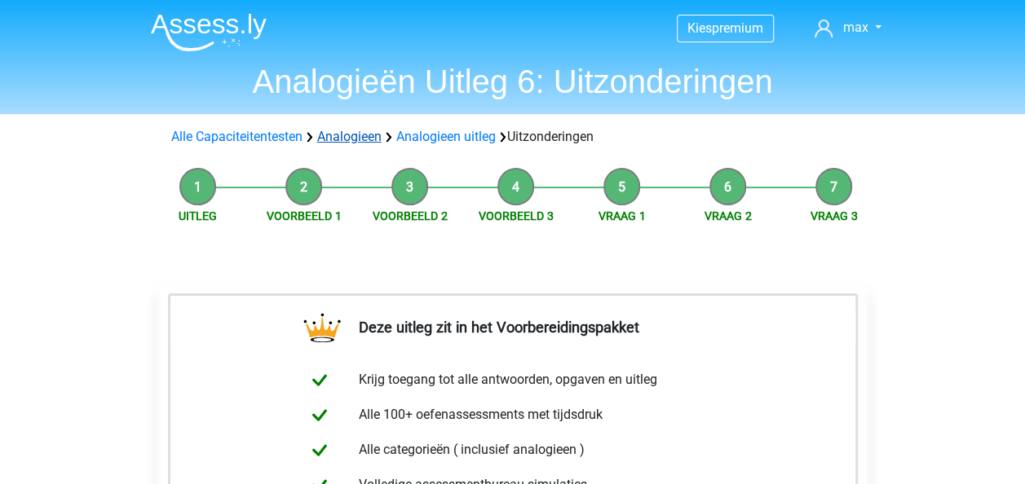
click at [334, 139] on link "Analogieen" at bounding box center [349, 136] width 64 height 15
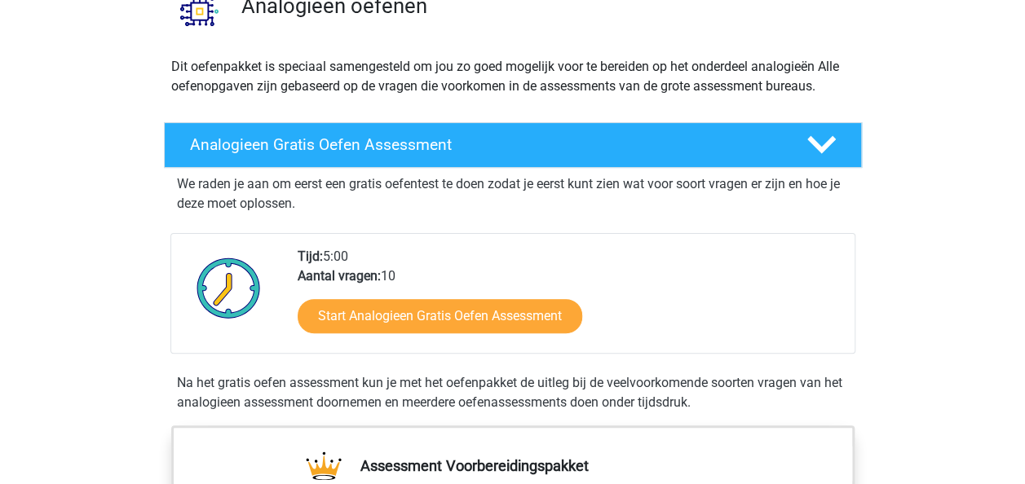
scroll to position [8, 0]
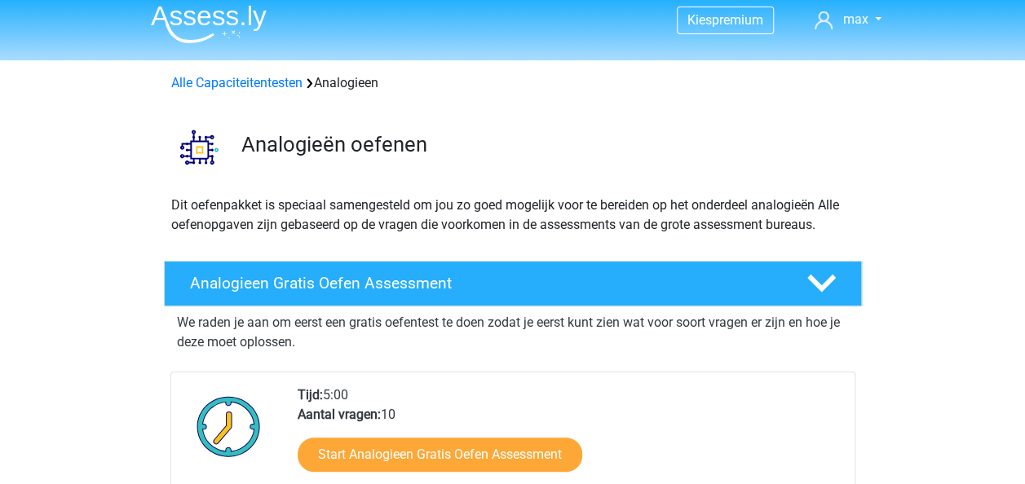
click at [290, 73] on div "Alle Capaciteitentesten Analogieen" at bounding box center [513, 83] width 696 height 20
click at [287, 80] on link "Alle Capaciteitentesten" at bounding box center [236, 82] width 131 height 15
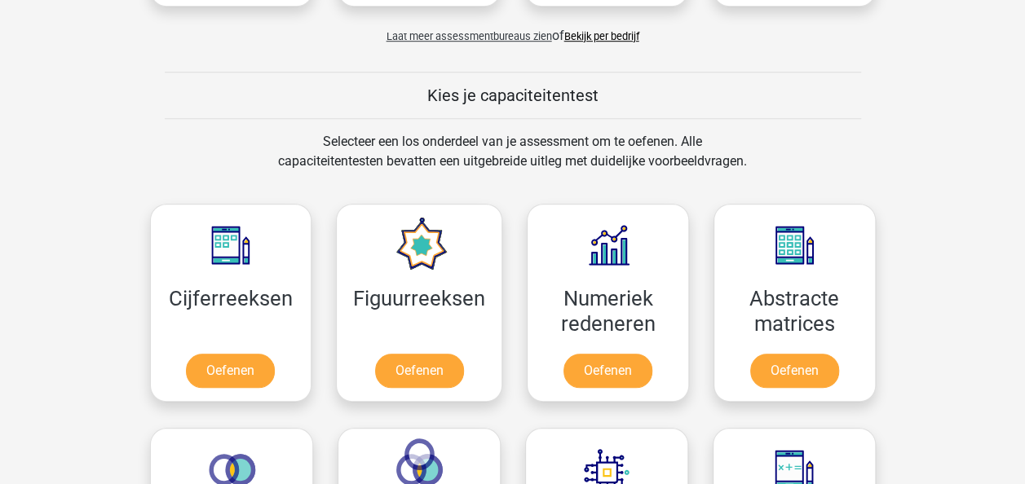
scroll to position [573, 0]
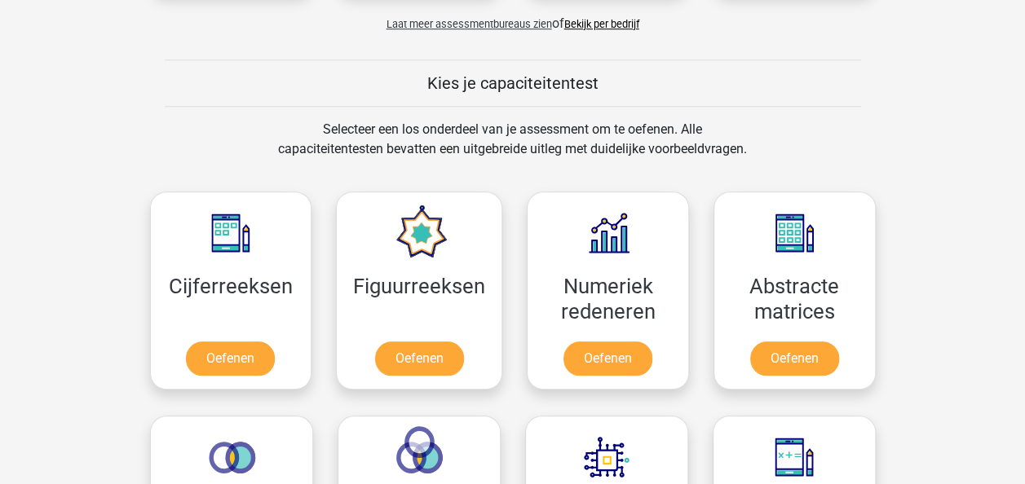
click at [621, 28] on link "Bekijk per bedrijf" at bounding box center [601, 24] width 75 height 12
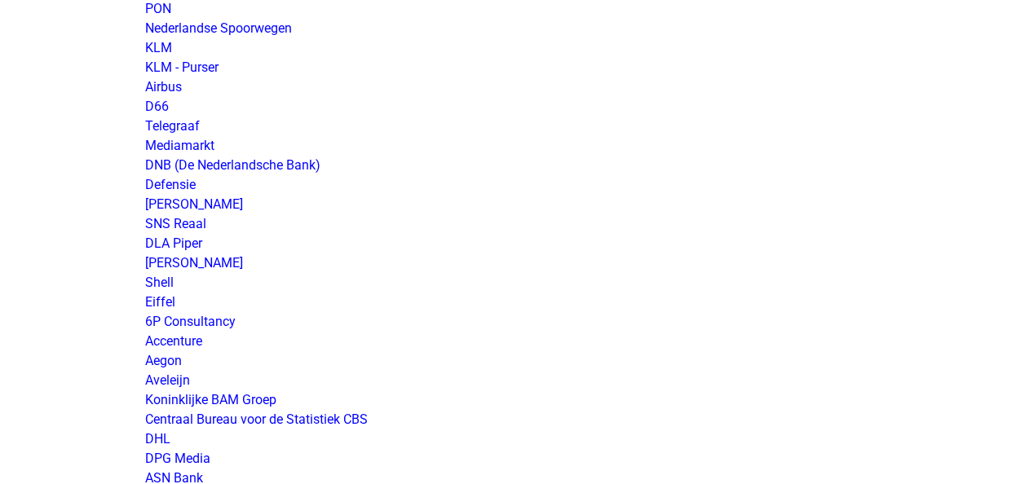
scroll to position [2987, 0]
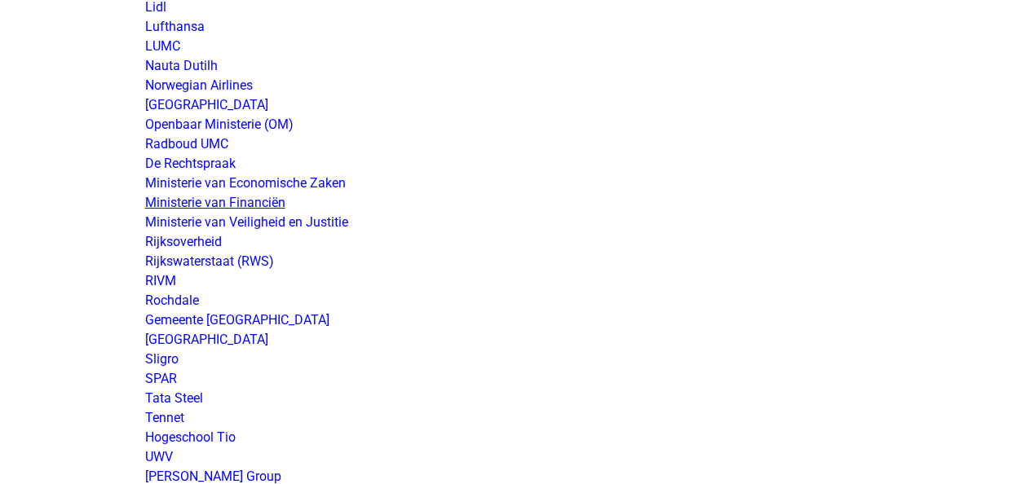
click at [248, 209] on link "Ministerie van Financiën" at bounding box center [215, 202] width 140 height 15
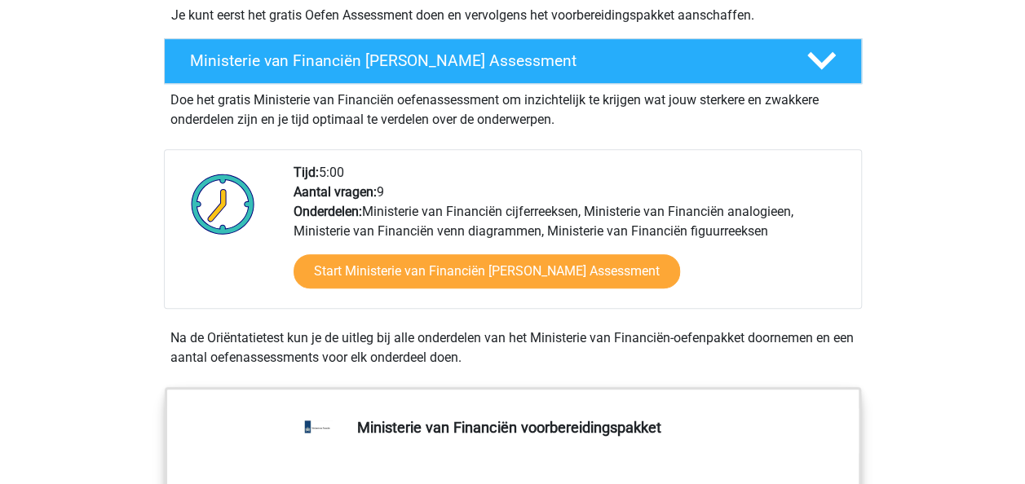
scroll to position [423, 0]
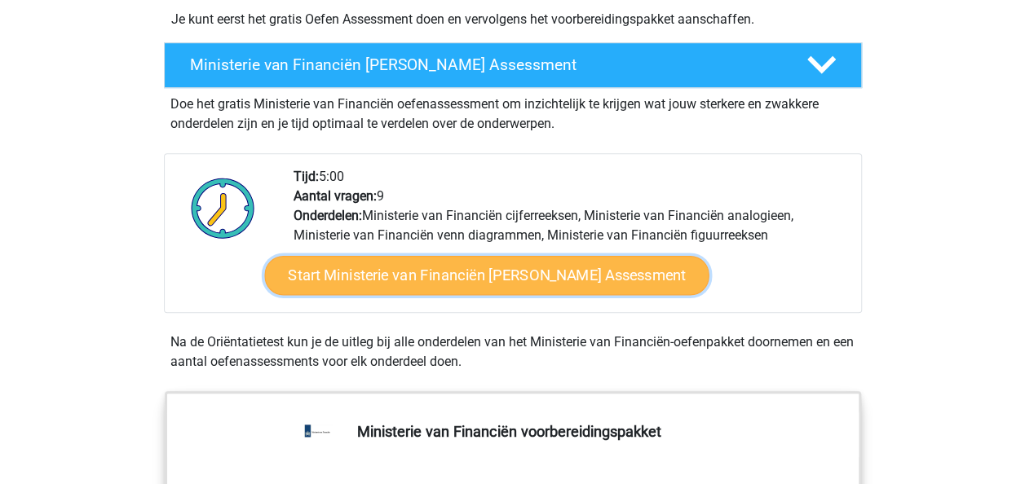
click at [597, 287] on link "Start Ministerie van Financiën Gratis Oefen Assessment" at bounding box center [486, 275] width 444 height 39
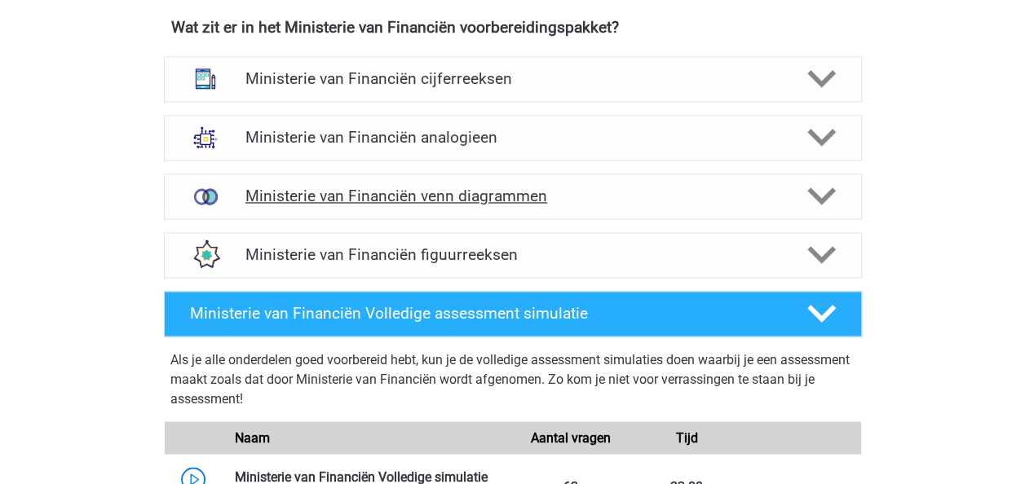
scroll to position [1210, 0]
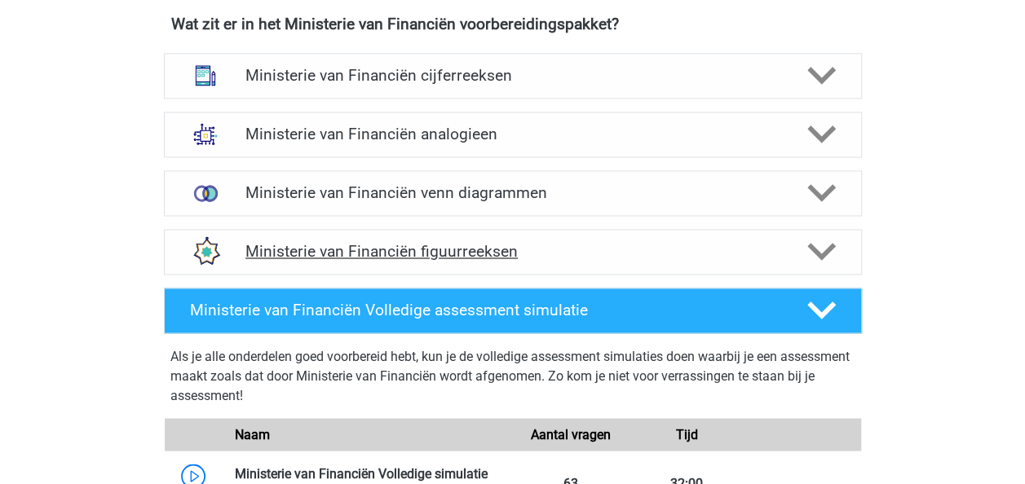
click at [537, 238] on div "Ministerie van Financiën figuurreeksen" at bounding box center [513, 252] width 698 height 46
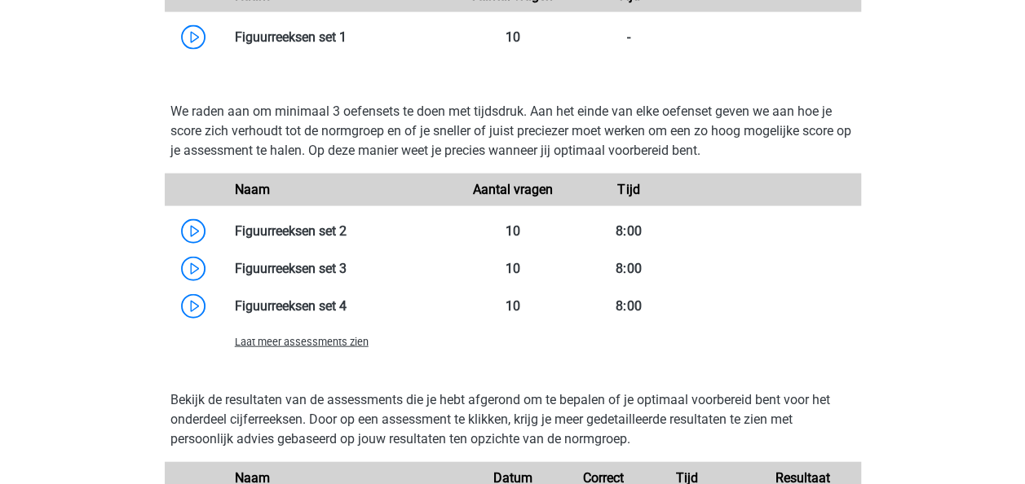
scroll to position [1699, 0]
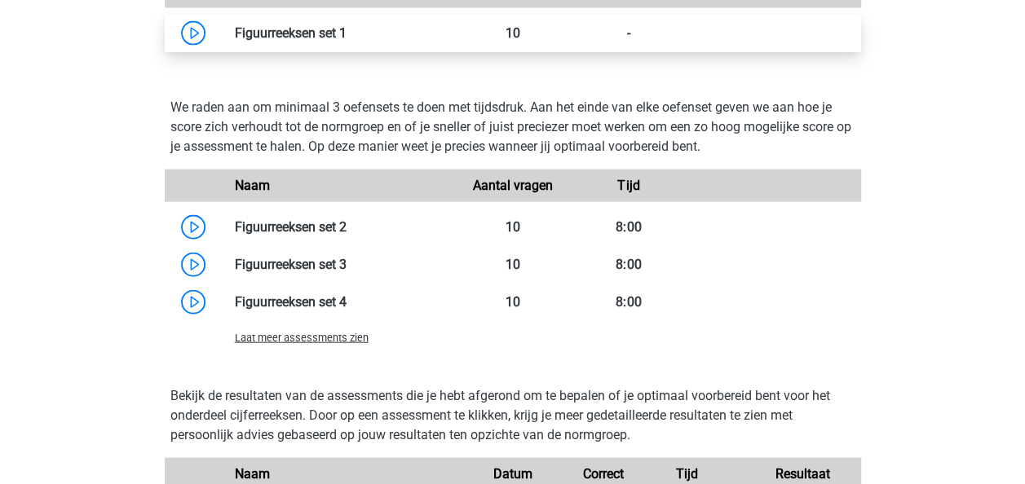
click at [347, 41] on link at bounding box center [347, 32] width 0 height 15
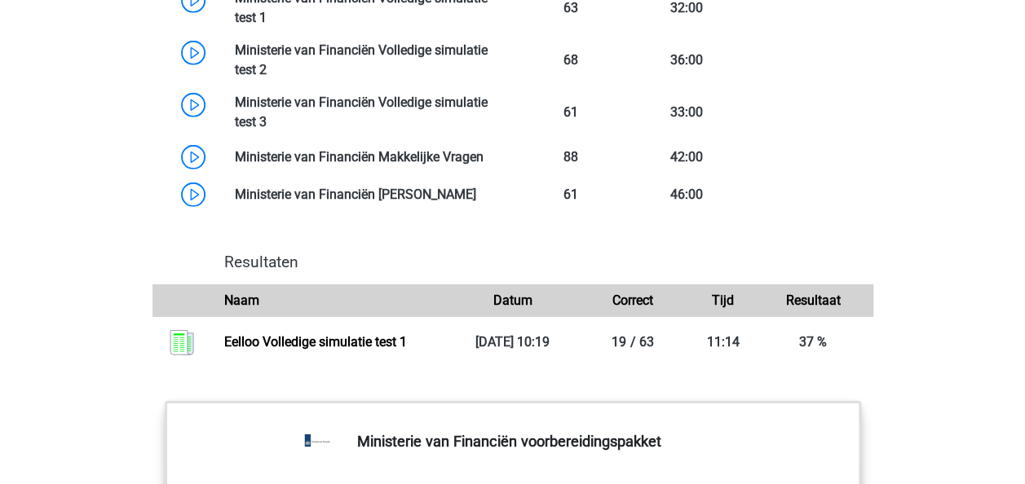
scroll to position [2337, 0]
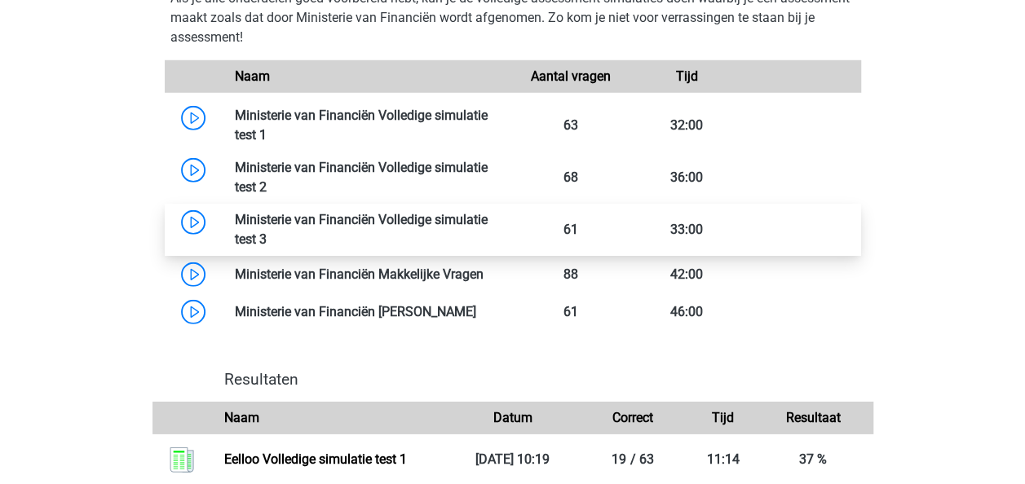
click at [267, 232] on link at bounding box center [267, 239] width 0 height 15
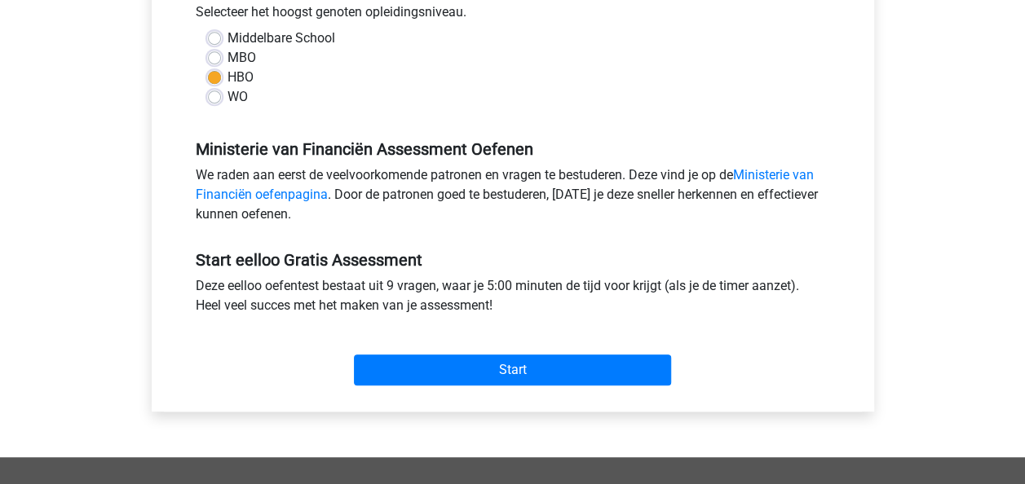
scroll to position [395, 0]
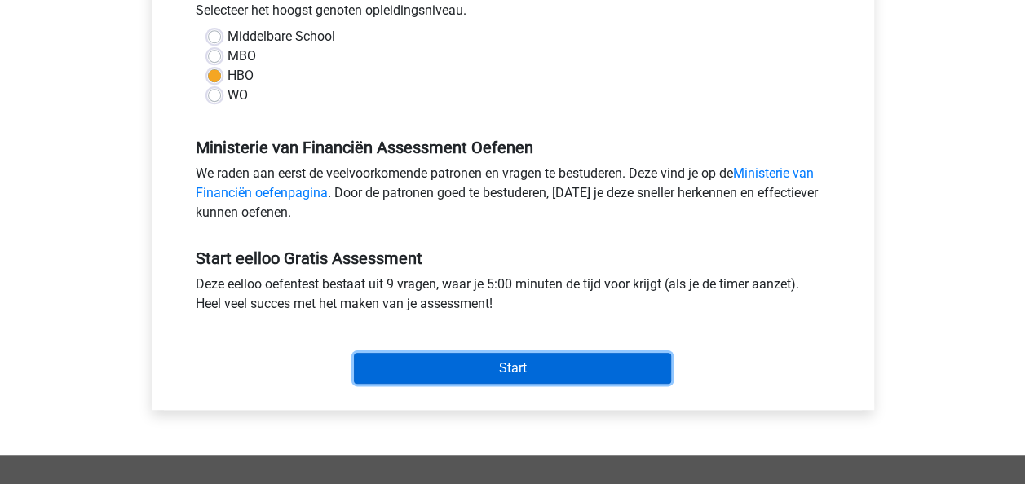
click at [540, 359] on input "Start" at bounding box center [512, 368] width 317 height 31
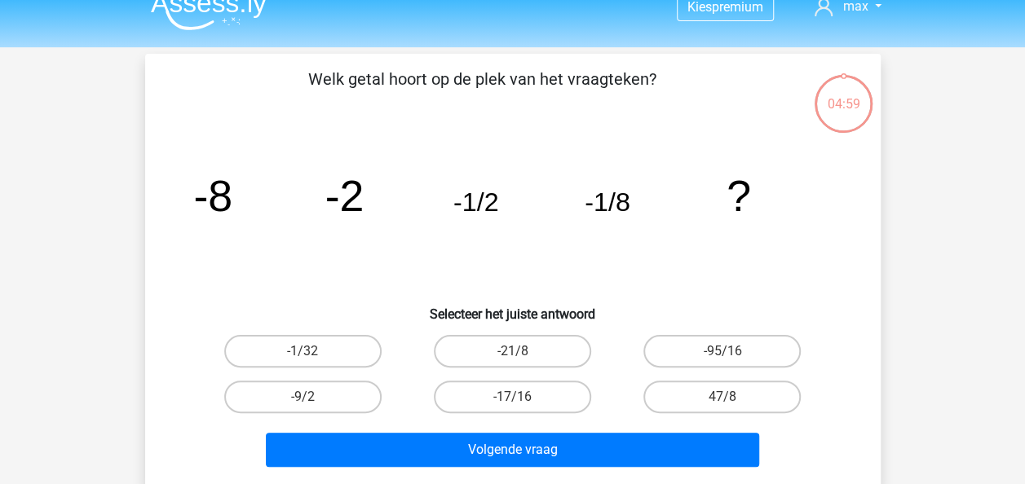
scroll to position [24, 0]
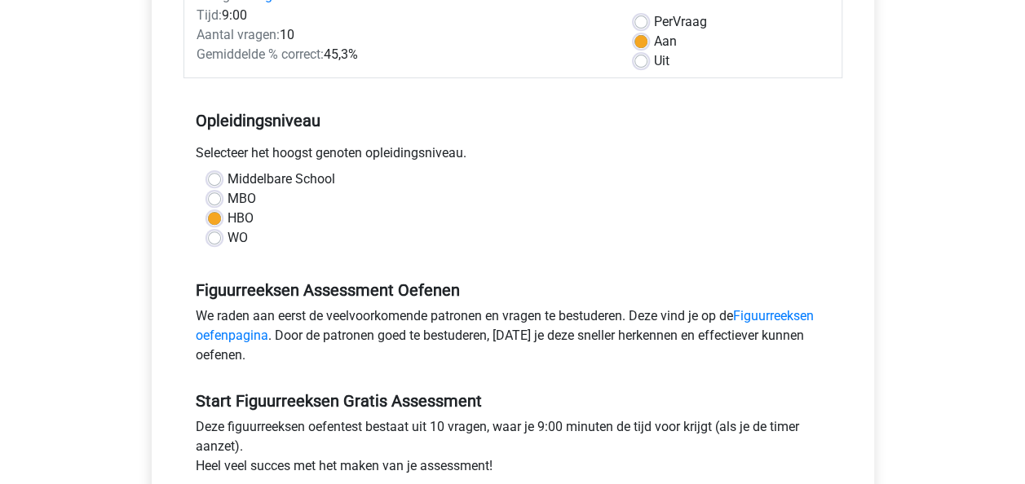
scroll to position [362, 0]
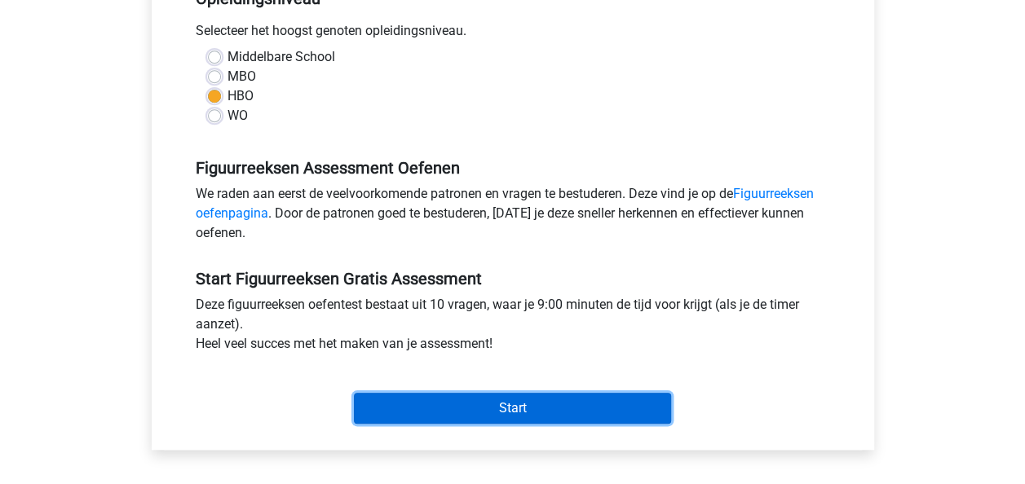
click at [542, 395] on input "Start" at bounding box center [512, 408] width 317 height 31
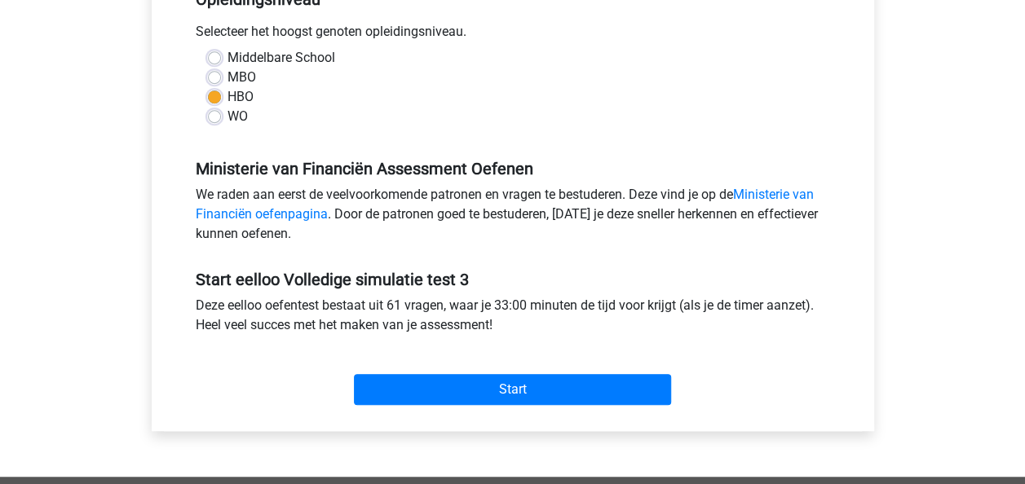
scroll to position [388, 0]
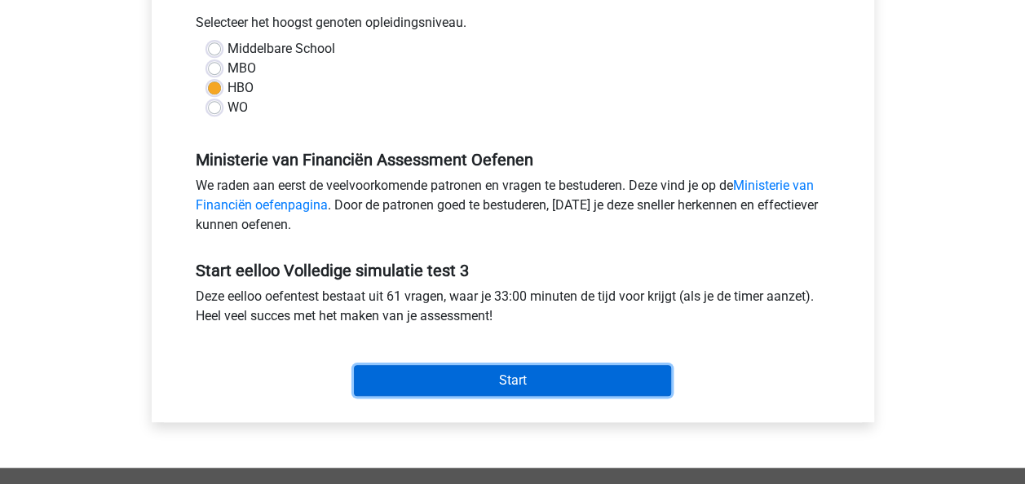
click at [541, 378] on input "Start" at bounding box center [512, 380] width 317 height 31
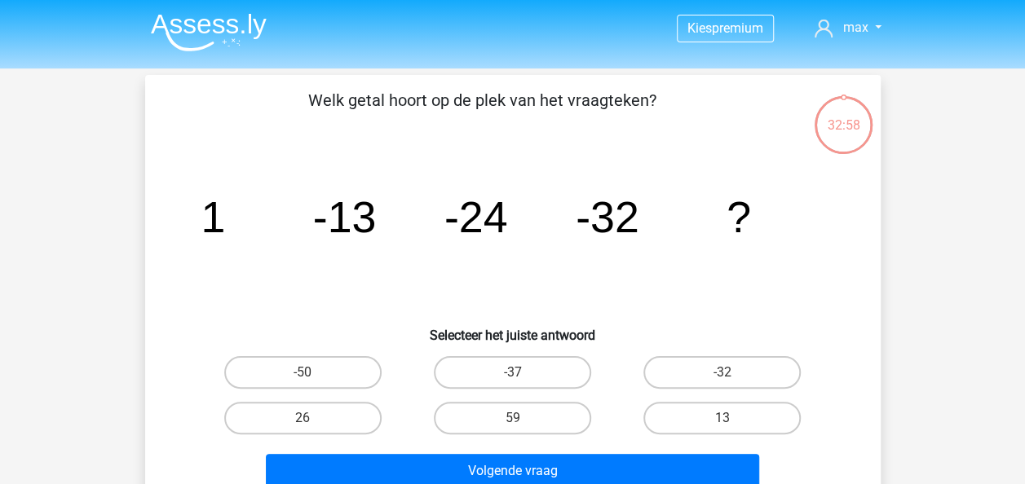
click at [139, 255] on div "32:58 Vraag 1 van de 61 Categorie: eelloo Volledige simulatie test 3 Welk getal…" at bounding box center [513, 291] width 762 height 433
click at [543, 373] on label "-37" at bounding box center [512, 372] width 157 height 33
click at [523, 373] on input "-37" at bounding box center [517, 378] width 11 height 11
radio input "true"
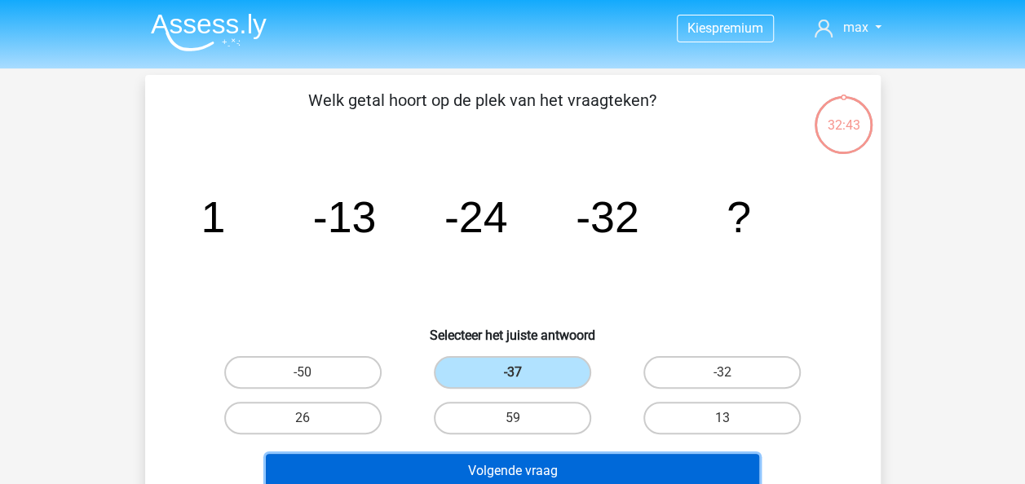
click at [577, 460] on button "Volgende vraag" at bounding box center [512, 471] width 493 height 34
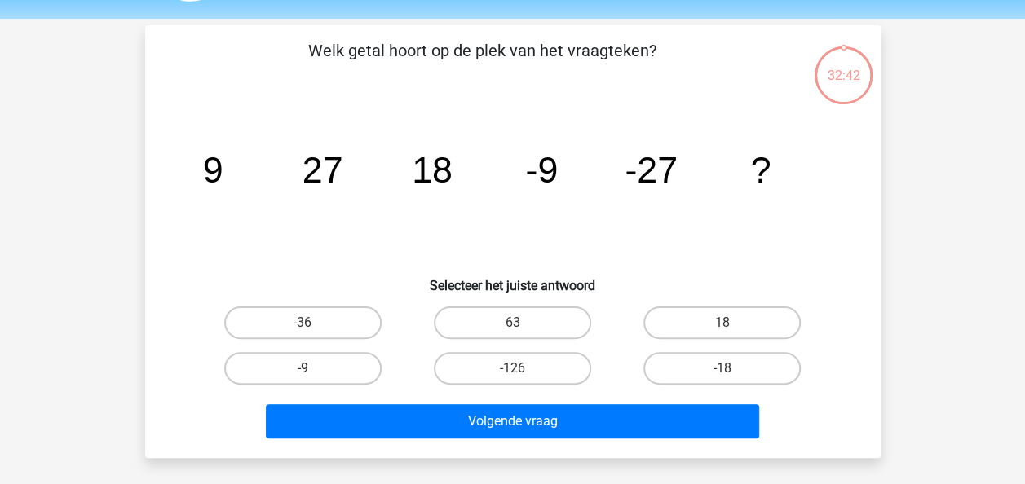
scroll to position [75, 0]
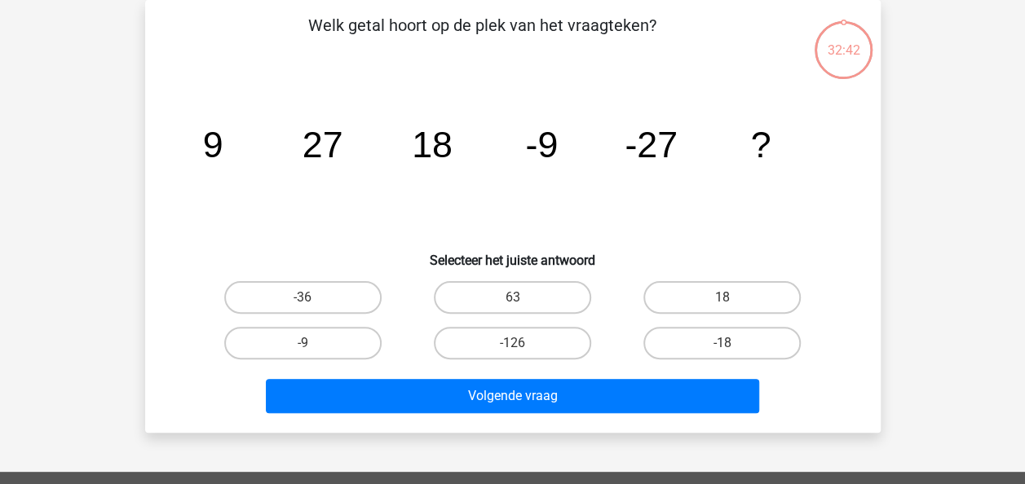
click at [246, 190] on icon "image/svg+xml 9 27 18 -9 -27 ?" at bounding box center [512, 157] width 657 height 165
click at [188, 188] on icon "image/svg+xml 9 27 18 -9 -27 ?" at bounding box center [512, 157] width 657 height 165
click at [147, 191] on div "Welk getal hoort op de plek van het vraagteken? image/svg+xml 9 27 18 -9 -27 ? …" at bounding box center [513, 216] width 736 height 433
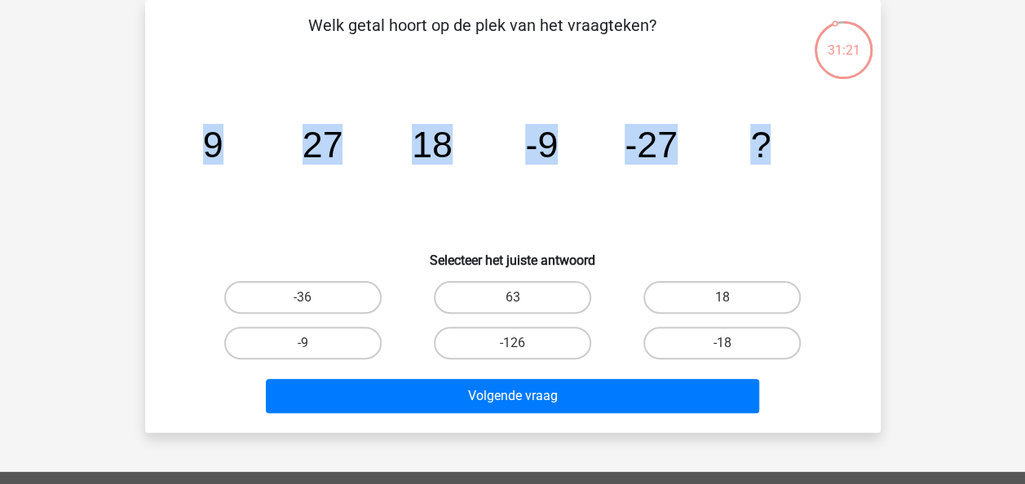
drag, startPoint x: 210, startPoint y: 148, endPoint x: 772, endPoint y: 146, distance: 562.7
click at [772, 146] on icon "image/svg+xml 9 27 18 -9 -27 ?" at bounding box center [512, 157] width 657 height 165
copy g "9 27 18 -9 -27 ?"
click at [393, 98] on icon "image/svg+xml 9 27 18 -9 -27 ?" at bounding box center [512, 157] width 657 height 165
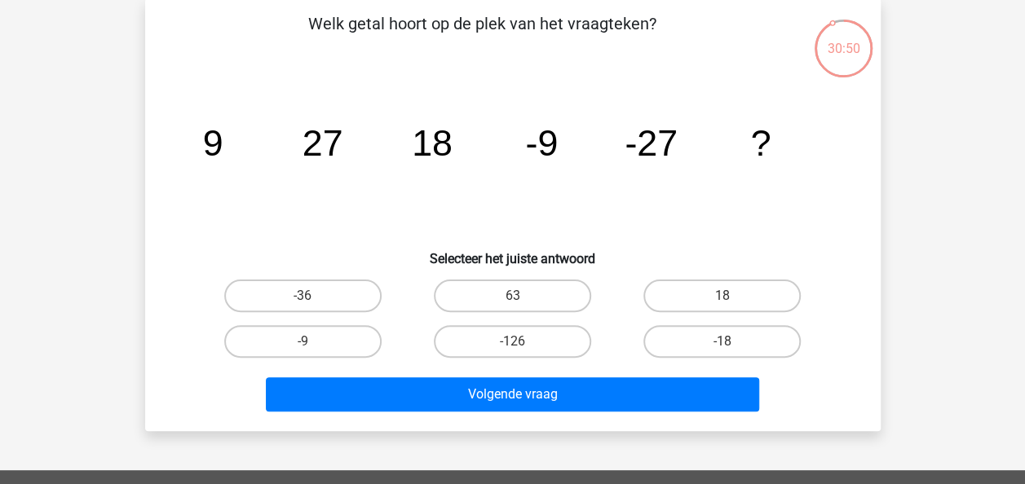
scroll to position [83, 0]
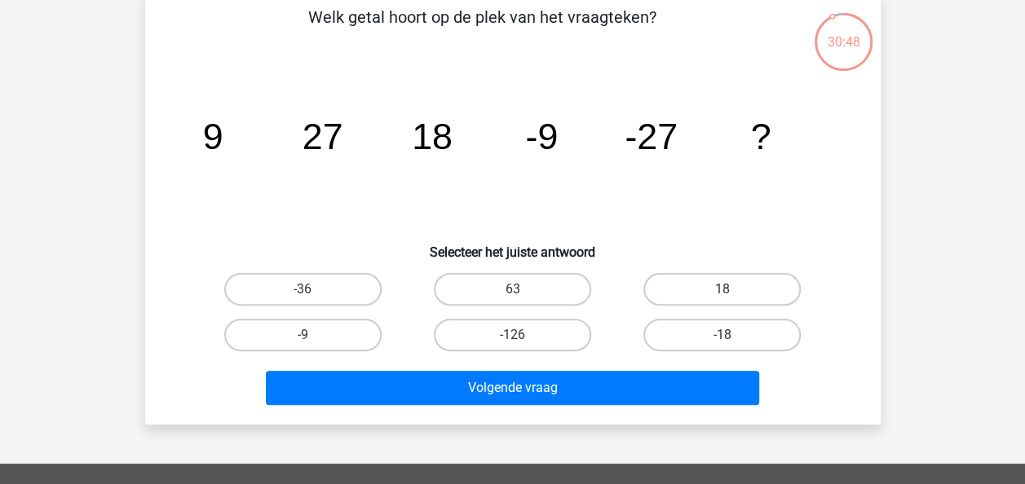
click at [363, 164] on icon "image/svg+xml 9 27 18 -9 -27 ?" at bounding box center [512, 149] width 657 height 165
click at [286, 336] on label "-9" at bounding box center [302, 335] width 157 height 33
click at [303, 336] on input "-9" at bounding box center [308, 340] width 11 height 11
radio input "true"
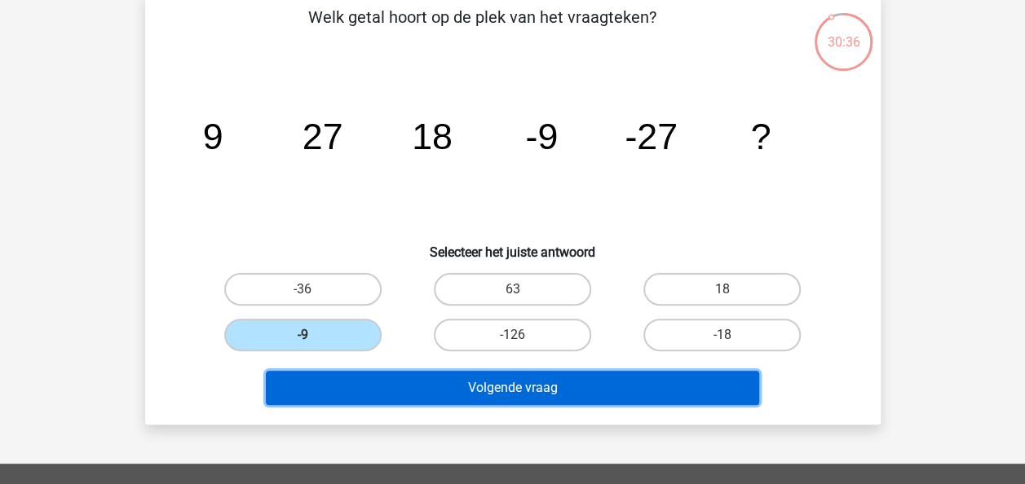
click at [466, 387] on button "Volgende vraag" at bounding box center [512, 388] width 493 height 34
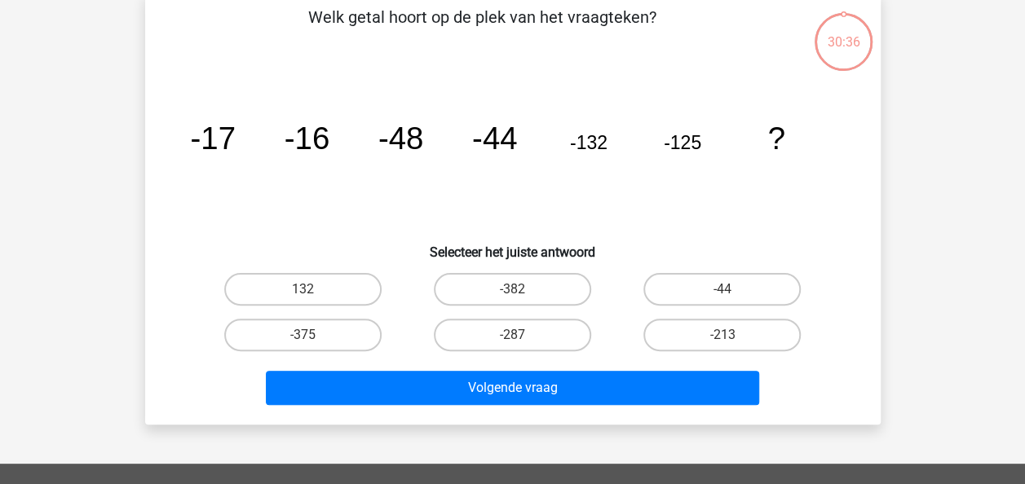
scroll to position [75, 0]
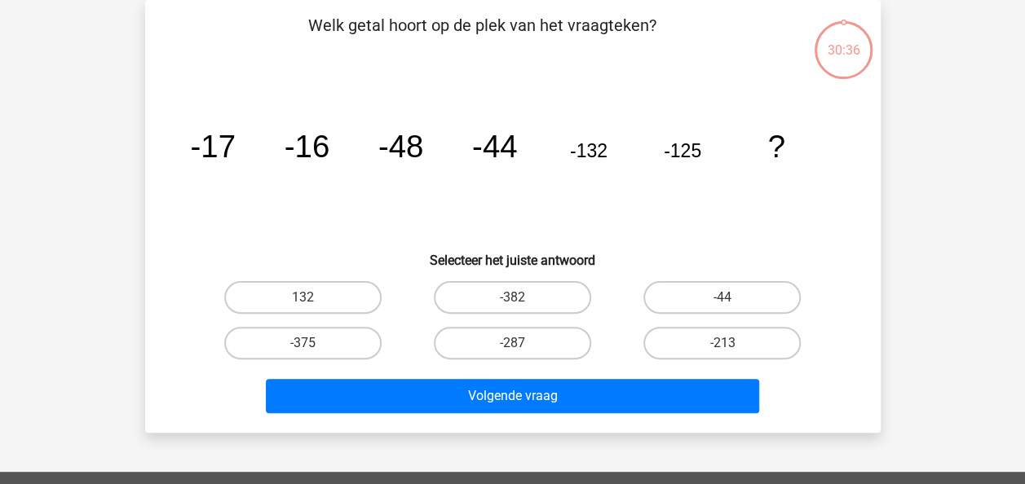
click at [225, 225] on icon "image/svg+xml -17 -16 -48 -44 -132 -125 ?" at bounding box center [512, 157] width 657 height 165
click at [113, 173] on div "Kies premium max [EMAIL_ADDRESS][DOMAIN_NAME]" at bounding box center [512, 414] width 1025 height 978
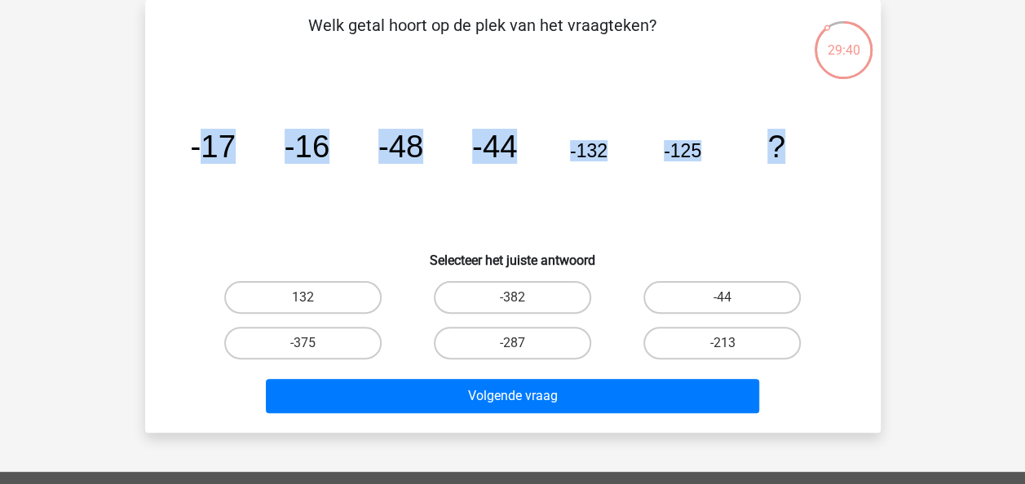
drag, startPoint x: 783, startPoint y: 146, endPoint x: 205, endPoint y: 126, distance: 578.5
click at [205, 126] on icon "image/svg+xml -17 -16 -48 -44 -132 -125 ?" at bounding box center [512, 157] width 657 height 165
drag, startPoint x: 205, startPoint y: 126, endPoint x: 195, endPoint y: 146, distance: 21.9
click at [196, 146] on tspan "-17" at bounding box center [212, 146] width 45 height 35
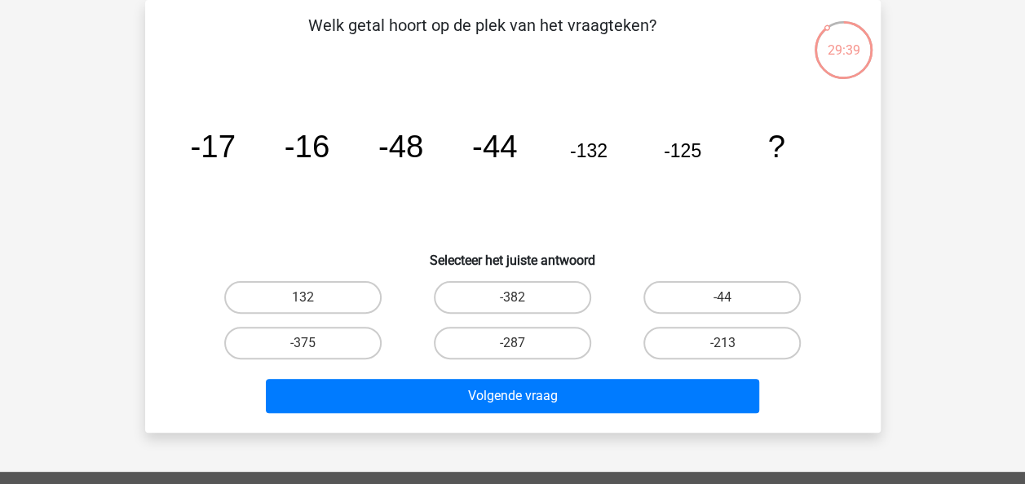
click at [192, 145] on tspan "-17" at bounding box center [212, 146] width 45 height 35
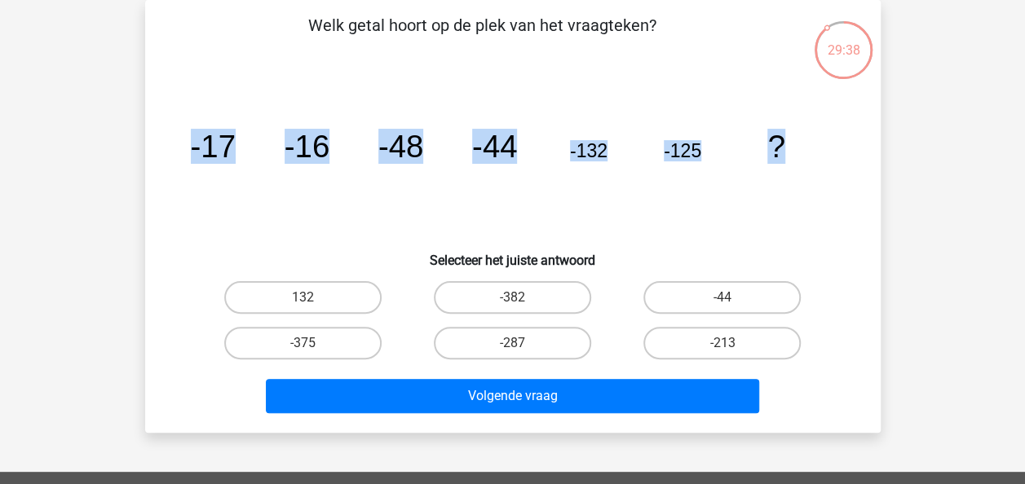
drag, startPoint x: 191, startPoint y: 139, endPoint x: 848, endPoint y: 158, distance: 657.5
click at [848, 158] on div "image/svg+xml -17 -16 -48 -44 -132 -125 ?" at bounding box center [512, 157] width 683 height 165
copy g "-17 -16 -48 -44 -132 -125 ?"
click at [253, 207] on icon "image/svg+xml -17 -16 -48 -44 -132 -125 ?" at bounding box center [512, 157] width 657 height 165
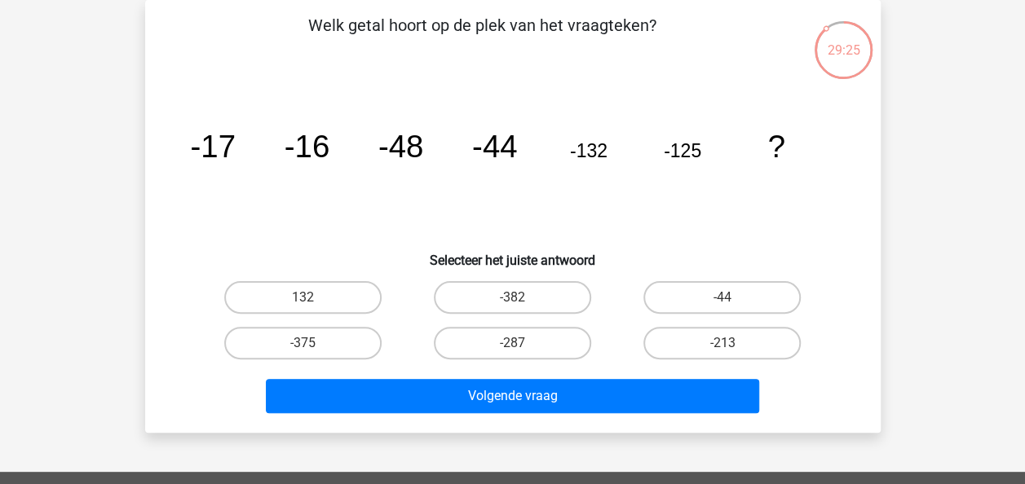
click at [215, 197] on icon "image/svg+xml -17 -16 -48 -44 -132 -125 ?" at bounding box center [512, 157] width 657 height 165
click at [662, 341] on label "-213" at bounding box center [721, 343] width 157 height 33
click at [722, 343] on input "-213" at bounding box center [727, 348] width 11 height 11
radio input "true"
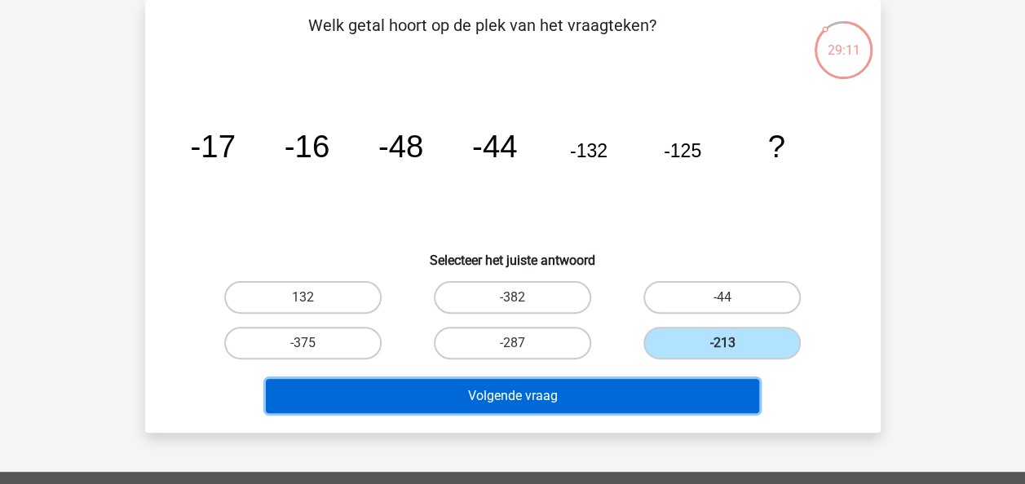
click at [550, 399] on button "Volgende vraag" at bounding box center [512, 396] width 493 height 34
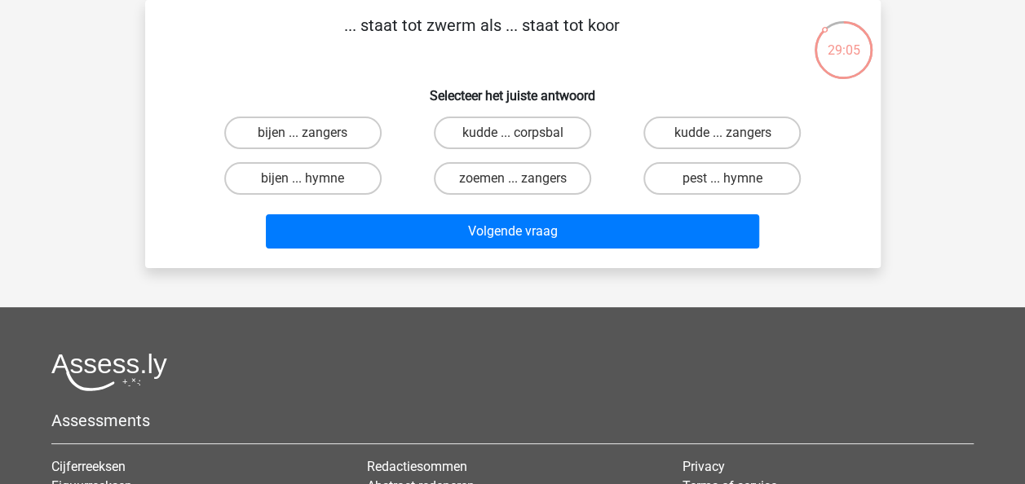
click at [155, 114] on div "... staat tot zwerm als ... staat tot koor Selecteer het juiste antwoord bijen …" at bounding box center [513, 134] width 722 height 242
click at [145, 108] on div "... staat tot zwerm als ... staat tot koor Selecteer het juiste antwoord bijen …" at bounding box center [513, 134] width 736 height 268
click at [141, 88] on div "29:03 Vraag 4 van de 61 Categorie: eelloo Volledige simulatie test 3 ... staat …" at bounding box center [513, 134] width 762 height 268
click at [268, 131] on label "bijen ... zangers" at bounding box center [302, 133] width 157 height 33
click at [303, 133] on input "bijen ... zangers" at bounding box center [308, 138] width 11 height 11
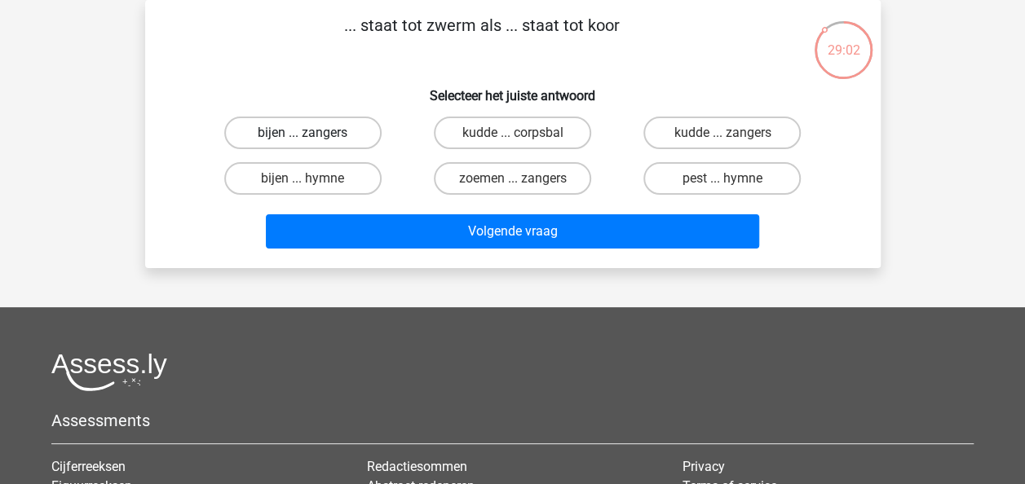
radio input "true"
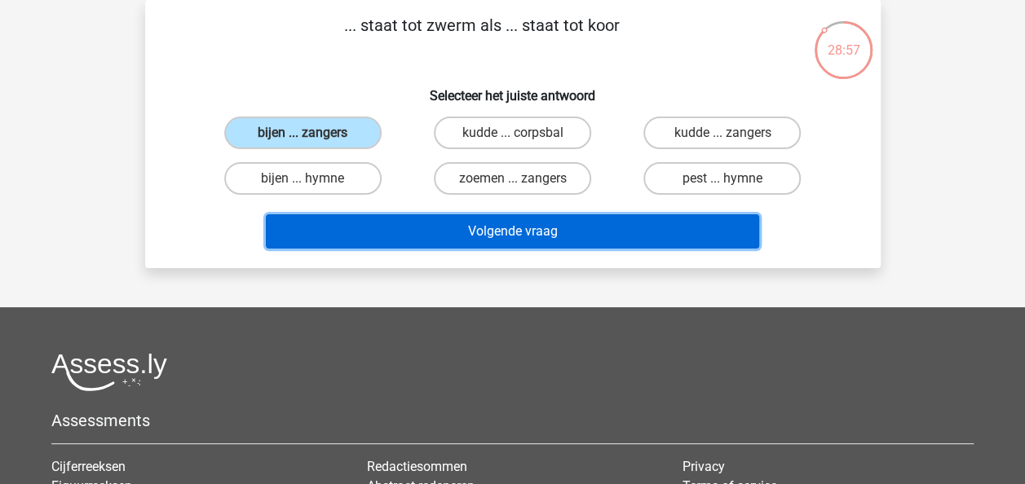
click at [466, 228] on button "Volgende vraag" at bounding box center [512, 231] width 493 height 34
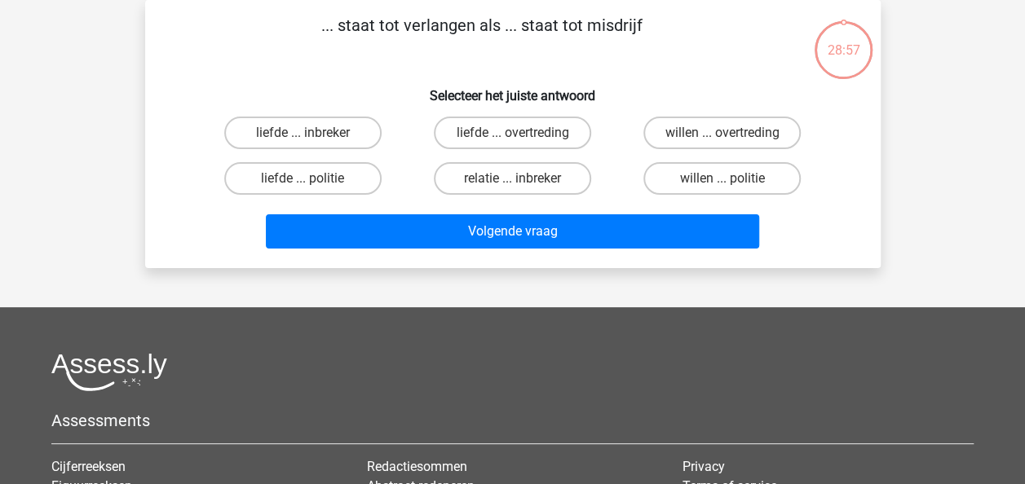
click at [385, 84] on h6 "Selecteer het juiste antwoord" at bounding box center [512, 89] width 683 height 29
click at [384, 73] on div "... staat tot verlangen als ... staat tot misdrijf Selecteer het juiste antwoor…" at bounding box center [513, 134] width 722 height 242
click at [358, 68] on div "... staat tot verlangen als ... staat tot misdrijf Selecteer het juiste antwoor…" at bounding box center [513, 134] width 722 height 242
click at [335, 68] on div "... staat tot verlangen als ... staat tot misdrijf Selecteer het juiste antwoor…" at bounding box center [513, 134] width 722 height 242
click at [308, 68] on div "... staat tot verlangen als ... staat tot misdrijf Selecteer het juiste antwoor…" at bounding box center [513, 134] width 722 height 242
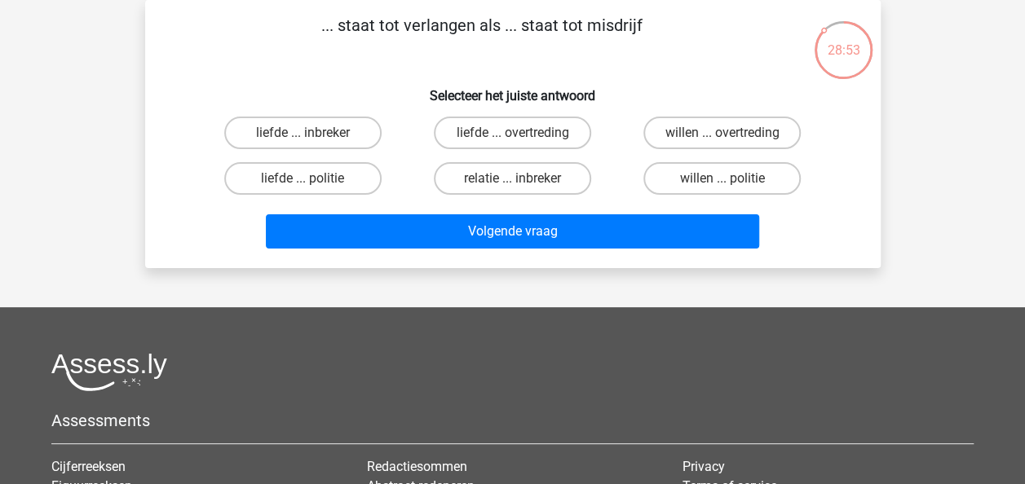
click at [308, 68] on div "... staat tot verlangen als ... staat tot misdrijf Selecteer het juiste antwoor…" at bounding box center [513, 134] width 722 height 242
click at [503, 130] on label "liefde ... overtreding" at bounding box center [512, 133] width 157 height 33
click at [512, 133] on input "liefde ... overtreding" at bounding box center [517, 138] width 11 height 11
radio input "true"
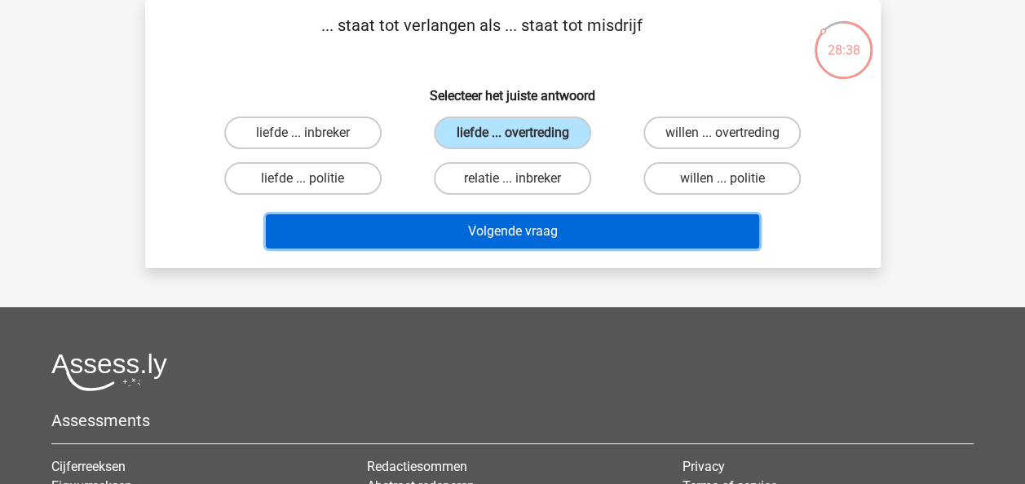
click at [527, 240] on button "Volgende vraag" at bounding box center [512, 231] width 493 height 34
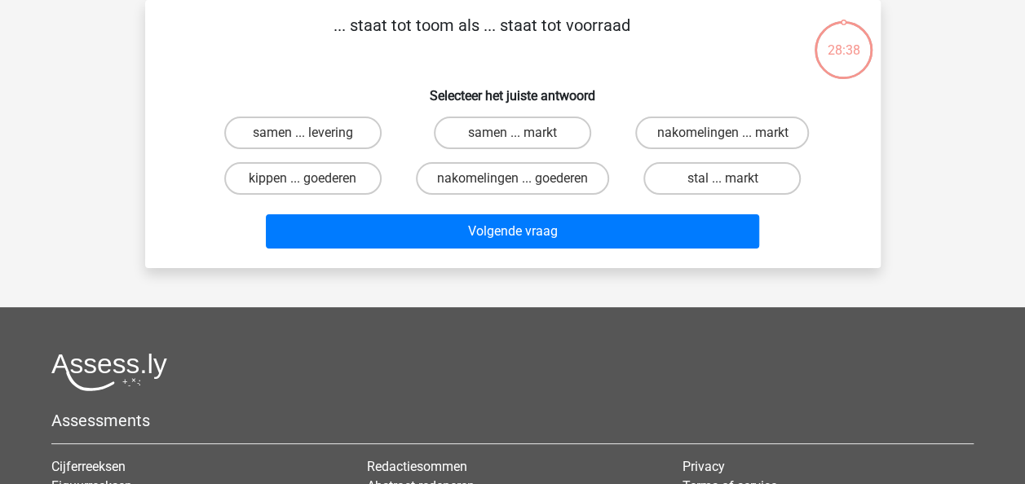
click at [382, 73] on div "... staat tot toom als ... staat tot voorraad Selecteer het juiste antwoord sam…" at bounding box center [513, 134] width 722 height 242
click at [382, 62] on p "... staat tot toom als ... staat tot voorraad" at bounding box center [482, 37] width 622 height 49
click at [561, 174] on label "nakomelingen ... goederen" at bounding box center [512, 178] width 193 height 33
click at [523, 179] on input "nakomelingen ... goederen" at bounding box center [517, 184] width 11 height 11
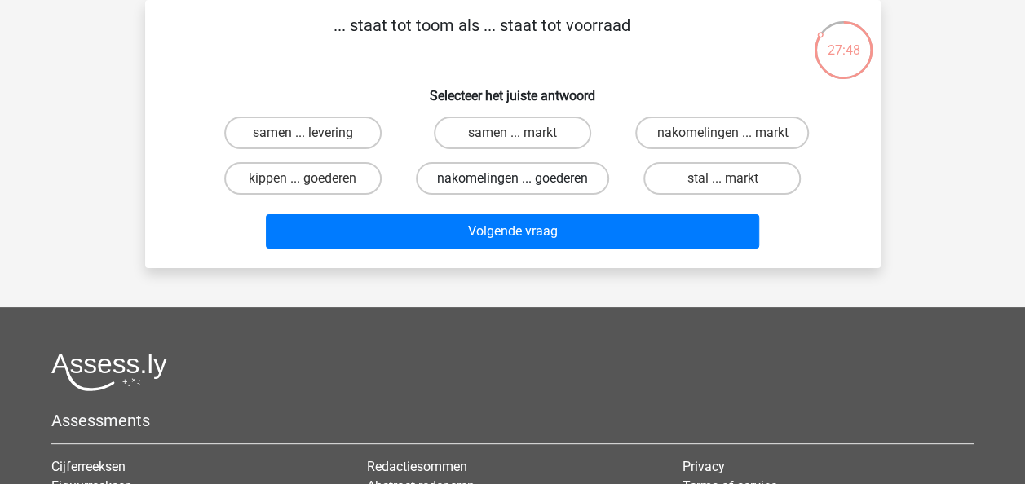
radio input "true"
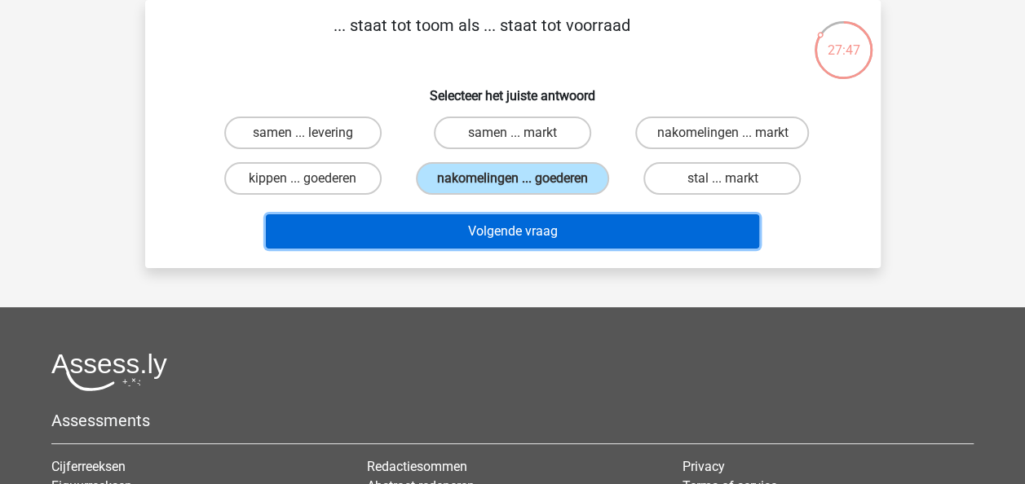
click at [515, 236] on button "Volgende vraag" at bounding box center [512, 231] width 493 height 34
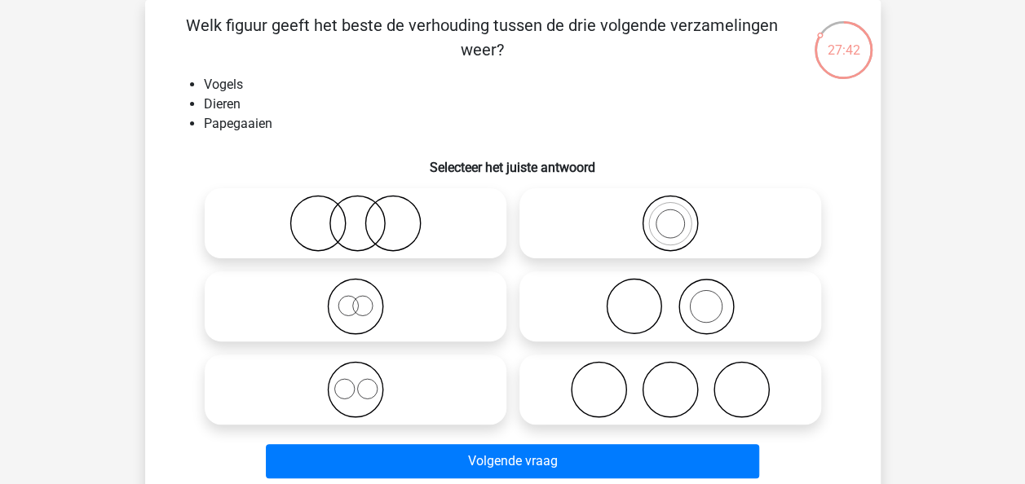
click at [469, 77] on li "Vogels" at bounding box center [529, 85] width 651 height 20
click at [436, 76] on li "Vogels" at bounding box center [529, 85] width 651 height 20
click at [250, 92] on li "Vogels" at bounding box center [529, 85] width 651 height 20
click at [258, 108] on li "Dieren" at bounding box center [529, 105] width 651 height 20
click at [308, 99] on li "Dieren" at bounding box center [529, 105] width 651 height 20
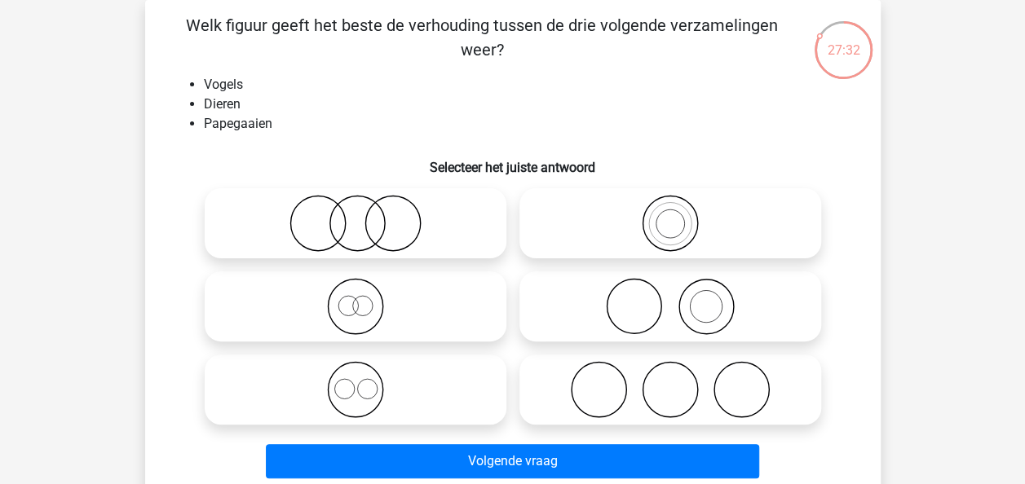
click at [317, 95] on li "Dieren" at bounding box center [529, 105] width 651 height 20
click at [395, 101] on li "Dieren" at bounding box center [529, 105] width 651 height 20
click at [394, 98] on li "Dieren" at bounding box center [529, 105] width 651 height 20
click at [292, 82] on li "Vogels" at bounding box center [529, 85] width 651 height 20
click at [414, 295] on icon at bounding box center [355, 306] width 289 height 57
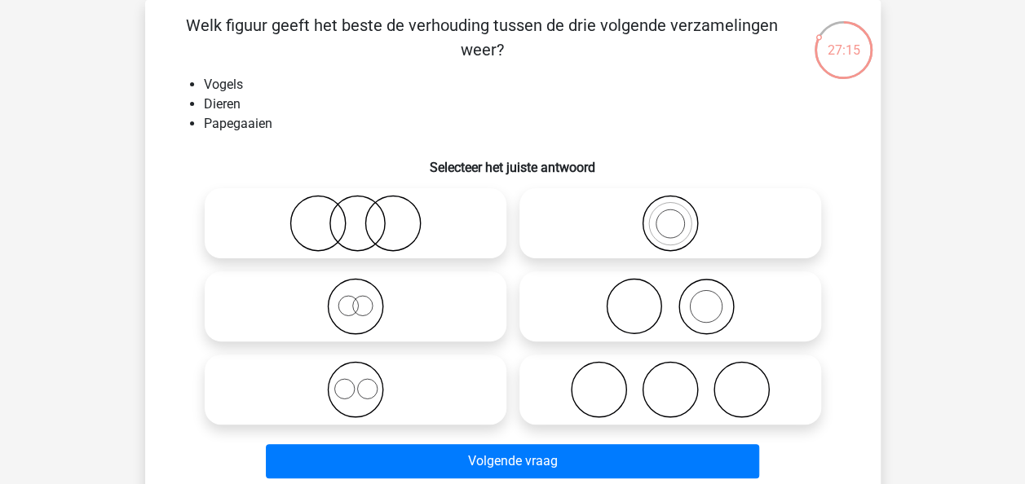
click at [366, 295] on input "radio" at bounding box center [361, 293] width 11 height 11
radio input "true"
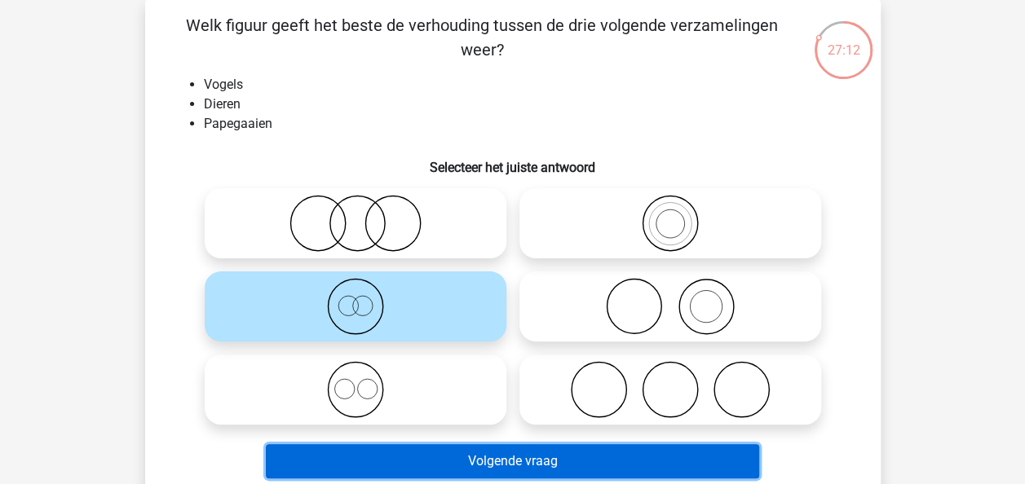
click at [542, 458] on button "Volgende vraag" at bounding box center [512, 461] width 493 height 34
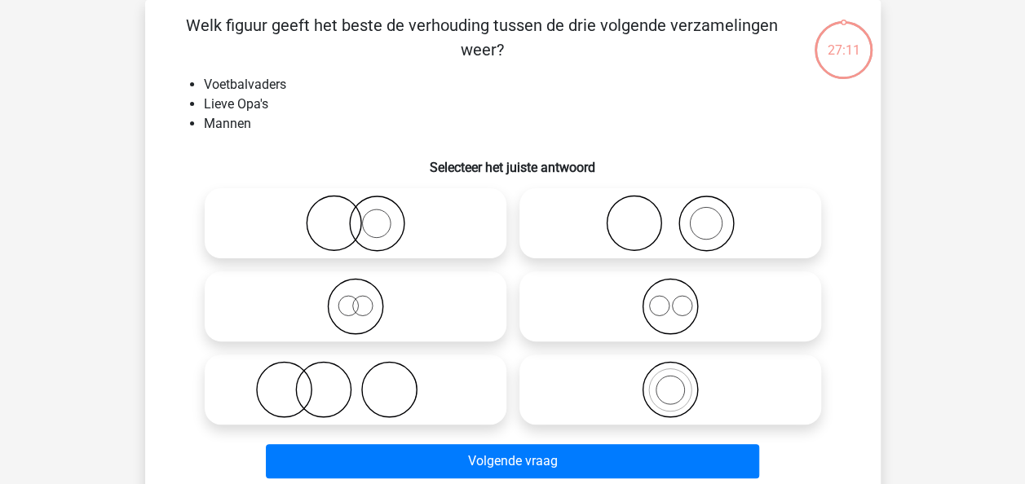
click at [454, 93] on li "Voetbalvaders" at bounding box center [529, 85] width 651 height 20
click at [440, 101] on li "Lieve Opa's" at bounding box center [529, 105] width 651 height 20
click at [342, 98] on li "Lieve Opa's" at bounding box center [529, 105] width 651 height 20
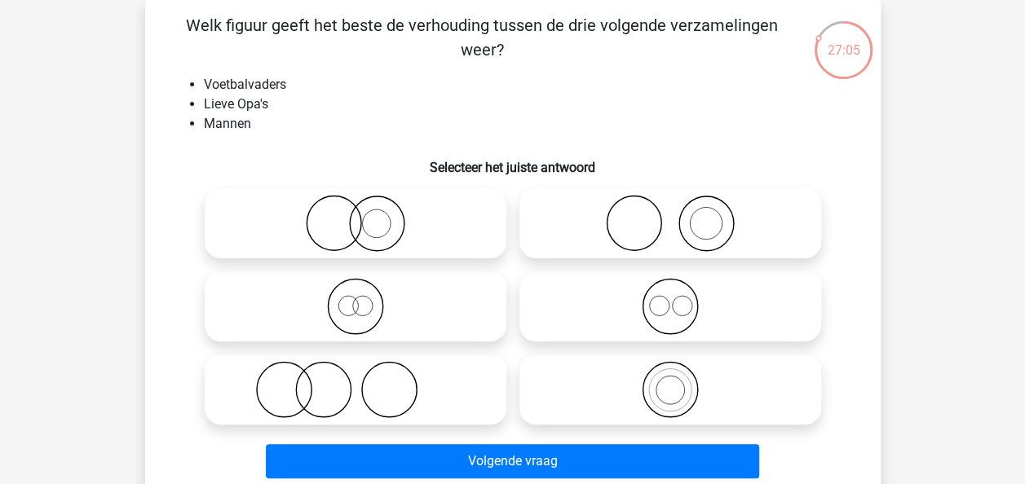
click at [347, 93] on li "Voetbalvaders" at bounding box center [529, 85] width 651 height 20
click at [389, 217] on icon at bounding box center [355, 223] width 289 height 57
click at [366, 215] on input "radio" at bounding box center [361, 210] width 11 height 11
radio input "true"
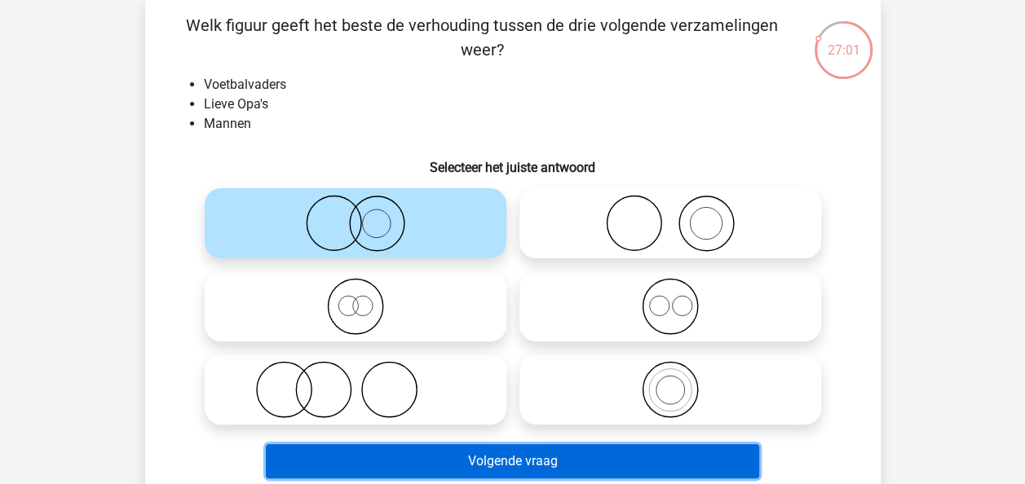
click at [512, 453] on button "Volgende vraag" at bounding box center [512, 461] width 493 height 34
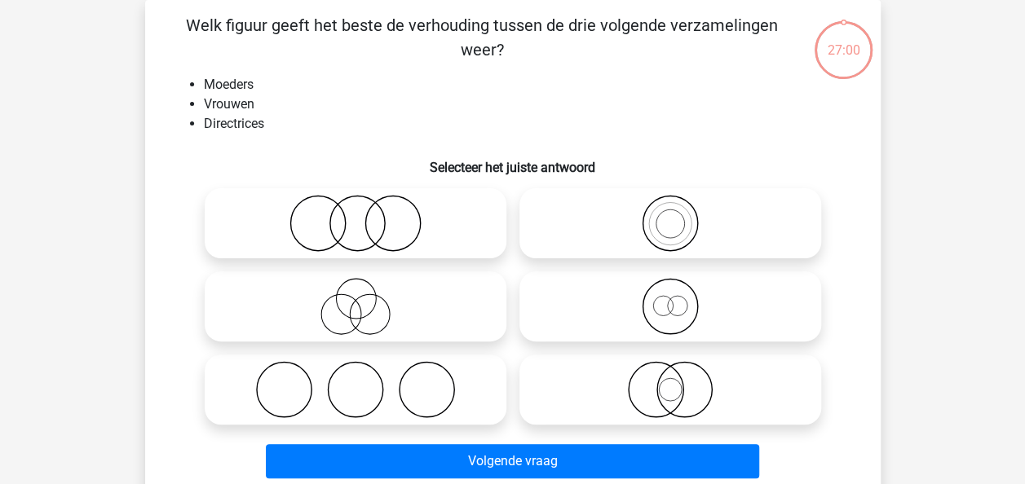
click at [410, 100] on li "Vrouwen" at bounding box center [529, 105] width 651 height 20
click at [308, 99] on li "Vrouwen" at bounding box center [529, 105] width 651 height 20
click at [314, 86] on li "Moeders" at bounding box center [529, 85] width 651 height 20
click at [315, 86] on li "Moeders" at bounding box center [529, 85] width 651 height 20
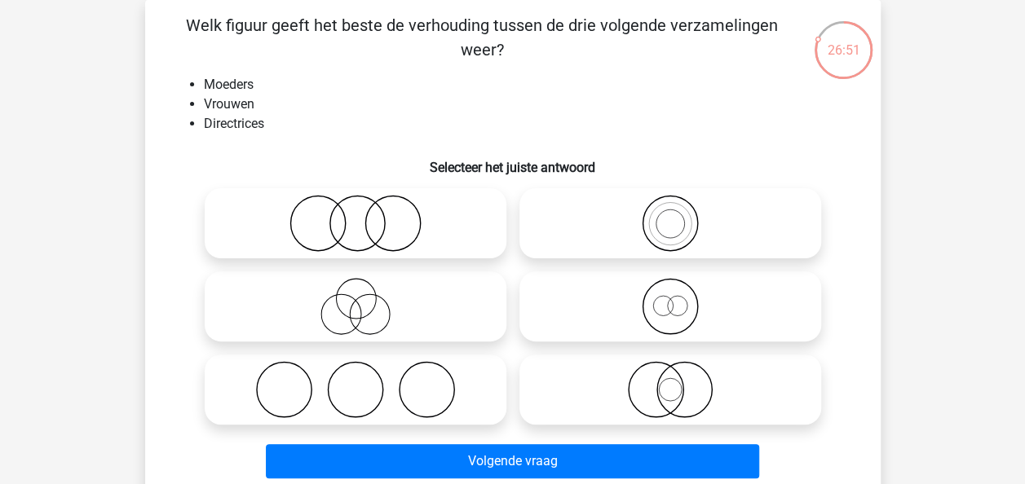
click at [315, 86] on li "Moeders" at bounding box center [529, 85] width 651 height 20
click at [306, 88] on li "Moeders" at bounding box center [529, 85] width 651 height 20
click at [418, 303] on icon at bounding box center [355, 306] width 289 height 57
click at [366, 298] on input "radio" at bounding box center [361, 293] width 11 height 11
radio input "true"
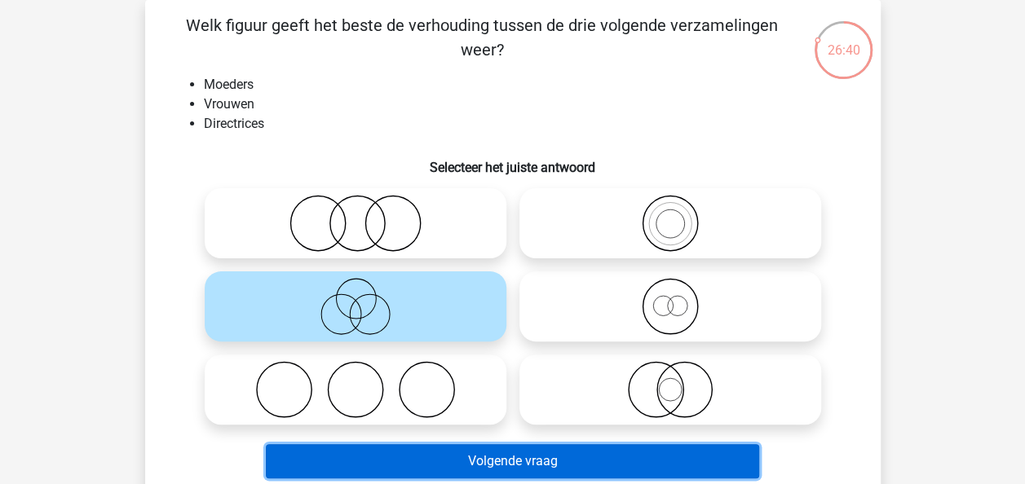
click at [523, 448] on button "Volgende vraag" at bounding box center [512, 461] width 493 height 34
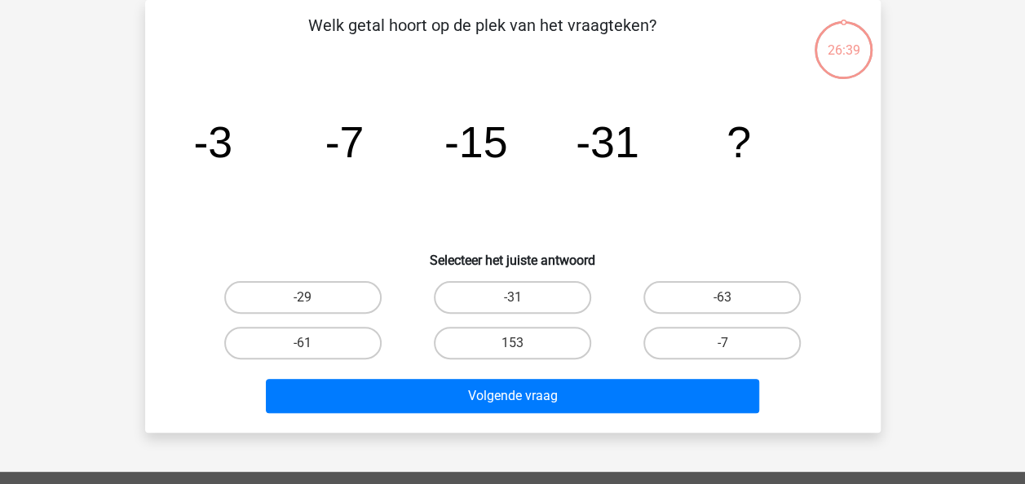
click at [382, 52] on p "Welk getal hoort op de plek van het vraagteken?" at bounding box center [482, 37] width 622 height 49
click at [335, 57] on p "Welk getal hoort op de plek van het vraagteken?" at bounding box center [482, 37] width 622 height 49
click at [702, 285] on label "-63" at bounding box center [721, 297] width 157 height 33
click at [722, 298] on input "-63" at bounding box center [727, 303] width 11 height 11
radio input "true"
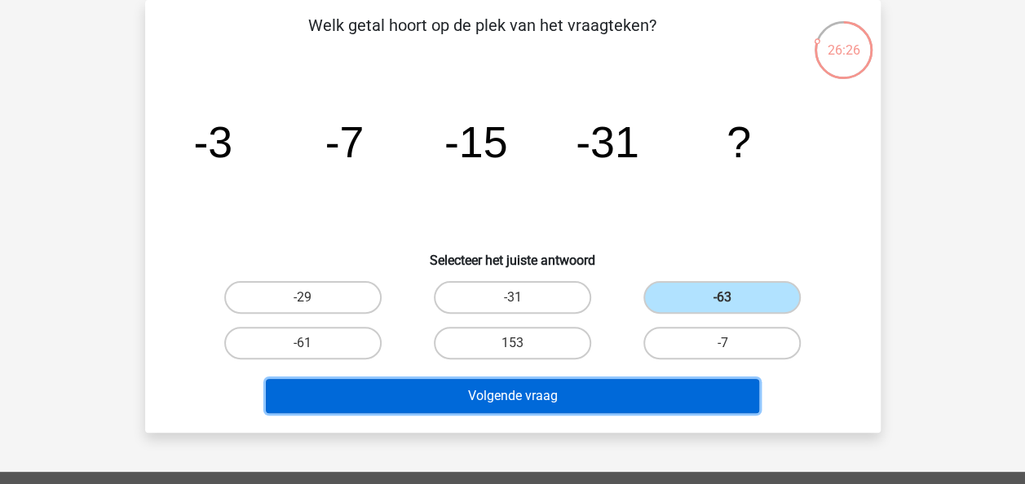
click at [519, 395] on button "Volgende vraag" at bounding box center [512, 396] width 493 height 34
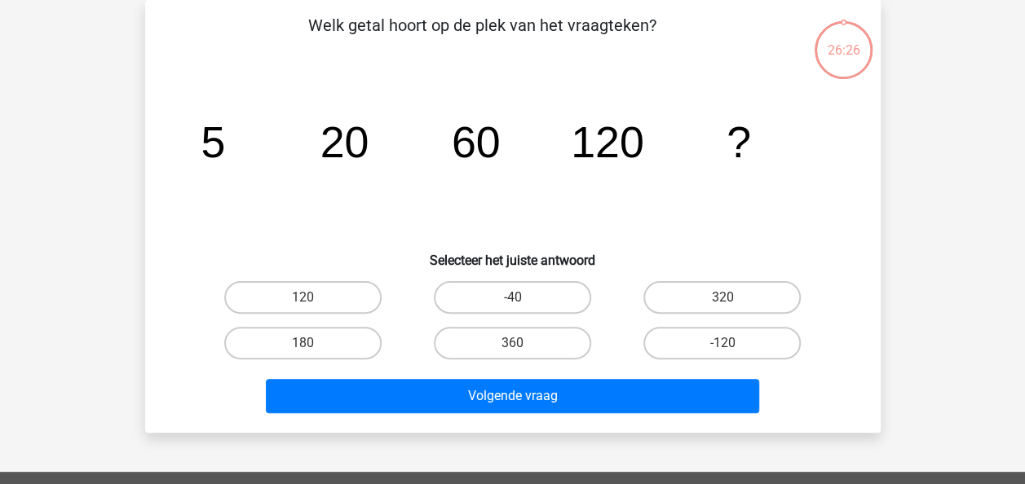
click at [432, 230] on icon "image/svg+xml 5 20 60 120 ?" at bounding box center [512, 157] width 657 height 165
click at [360, 209] on icon "image/svg+xml 5 20 60 120 ?" at bounding box center [512, 157] width 657 height 165
click at [267, 297] on label "120" at bounding box center [302, 297] width 157 height 33
click at [303, 298] on input "120" at bounding box center [308, 303] width 11 height 11
radio input "true"
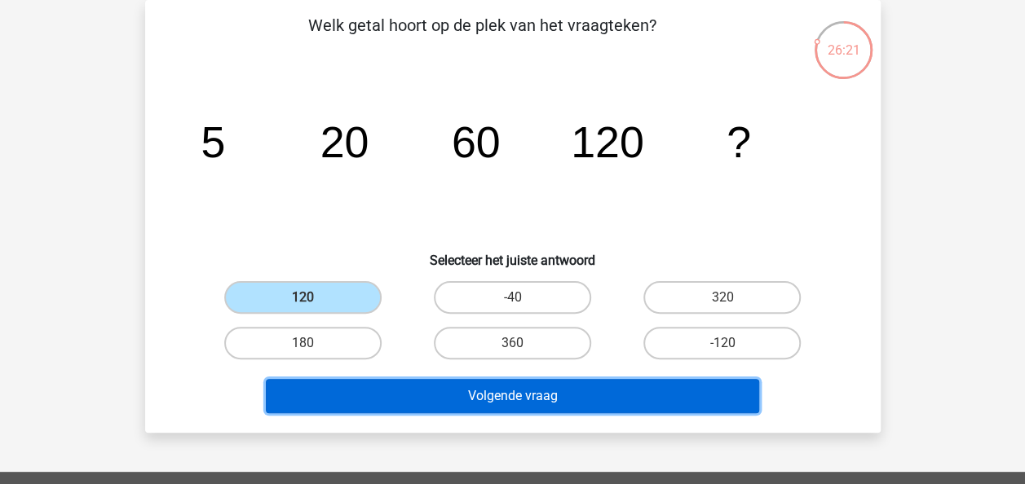
click at [515, 404] on button "Volgende vraag" at bounding box center [512, 396] width 493 height 34
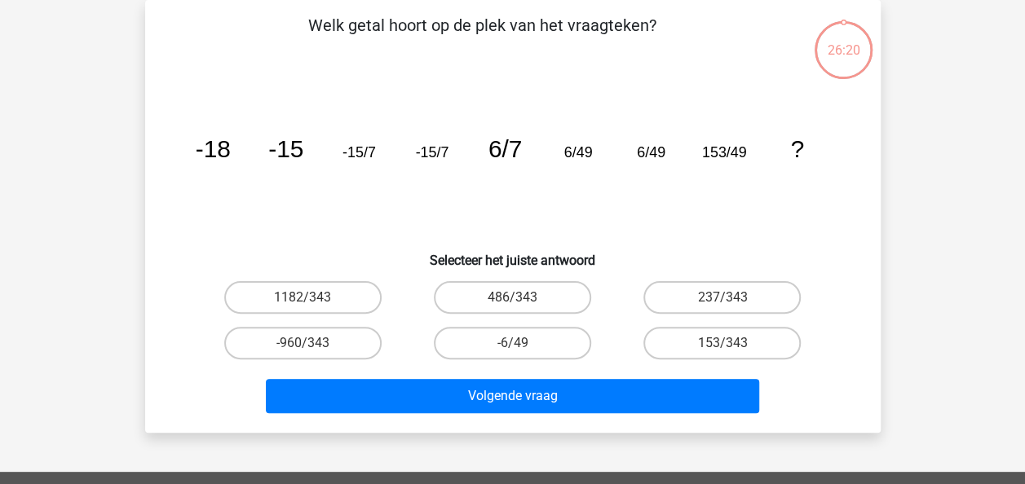
click at [351, 192] on icon "image/svg+xml -18 -15 -15/7 -15/7 6/7 6/49 6/49 153/49 ?" at bounding box center [512, 157] width 657 height 165
click at [334, 193] on icon "image/svg+xml -18 -15 -15/7 -15/7 6/7 6/49 6/49 153/49 ?" at bounding box center [512, 157] width 657 height 165
click at [323, 196] on icon "image/svg+xml -18 -15 -15/7 -15/7 6/7 6/49 6/49 153/49 ?" at bounding box center [512, 157] width 657 height 165
click at [315, 202] on icon "image/svg+xml -18 -15 -15/7 -15/7 6/7 6/49 6/49 153/49 ?" at bounding box center [512, 157] width 657 height 165
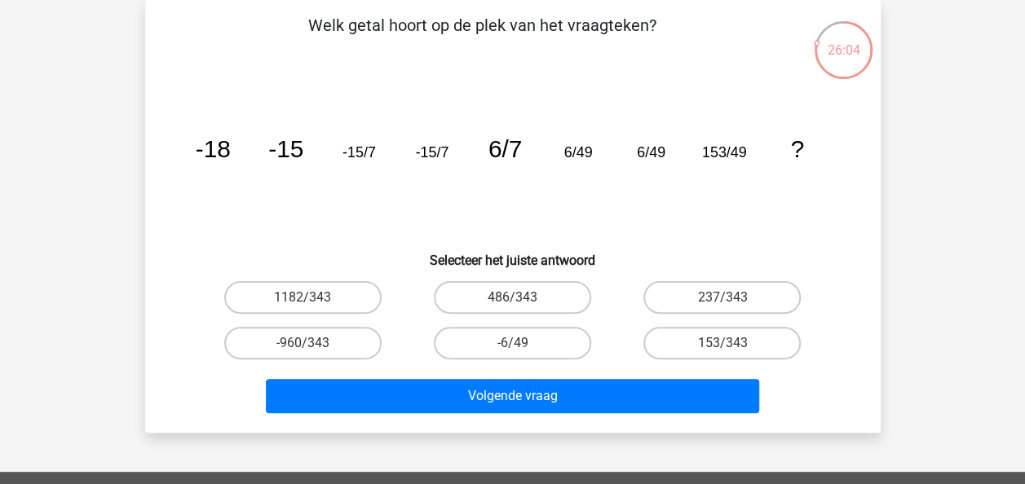
click at [349, 215] on icon "image/svg+xml -18 -15 -15/7 -15/7 6/7 6/49 6/49 153/49 ?" at bounding box center [512, 157] width 657 height 165
click at [338, 227] on icon "image/svg+xml -18 -15 -15/7 -15/7 6/7 6/49 6/49 153/49 ?" at bounding box center [512, 157] width 657 height 165
click at [338, 226] on icon "image/svg+xml -18 -15 -15/7 -15/7 6/7 6/49 6/49 153/49 ?" at bounding box center [512, 157] width 657 height 165
click at [391, 184] on icon "image/svg+xml -18 -15 -15/7 -15/7 6/7 6/49 6/49 153/49 ?" at bounding box center [512, 157] width 657 height 165
click at [374, 202] on icon "image/svg+xml -18 -15 -15/7 -15/7 6/7 6/49 6/49 153/49 ?" at bounding box center [512, 157] width 657 height 165
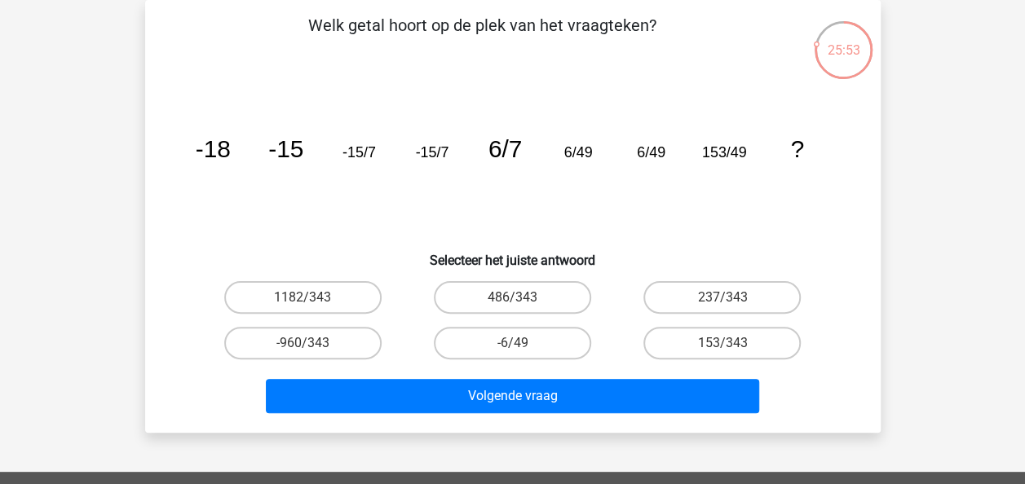
click at [374, 202] on icon "image/svg+xml -18 -15 -15/7 -15/7 6/7 6/49 6/49 153/49 ?" at bounding box center [512, 157] width 657 height 165
click at [691, 181] on icon "image/svg+xml -18 -15 -15/7 -15/7 6/7 6/49 6/49 153/49 ?" at bounding box center [512, 157] width 657 height 165
click at [597, 206] on icon "image/svg+xml -18 -15 -15/7 -15/7 6/7 6/49 6/49 153/49 ?" at bounding box center [512, 157] width 657 height 165
click at [594, 201] on icon "image/svg+xml -18 -15 -15/7 -15/7 6/7 6/49 6/49 153/49 ?" at bounding box center [512, 157] width 657 height 165
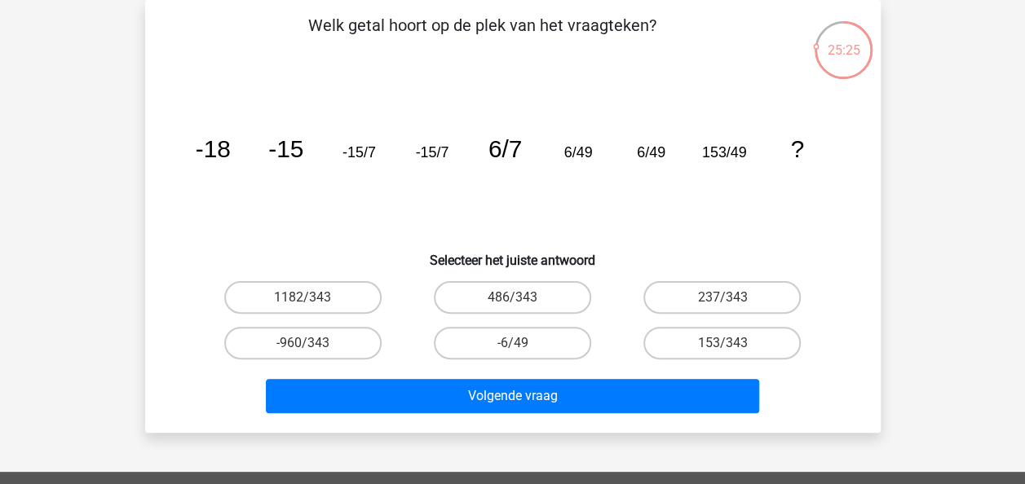
click at [594, 201] on icon "image/svg+xml -18 -15 -15/7 -15/7 6/7 6/49 6/49 153/49 ?" at bounding box center [512, 157] width 657 height 165
click at [292, 299] on label "1182/343" at bounding box center [302, 297] width 157 height 33
click at [303, 299] on input "1182/343" at bounding box center [308, 303] width 11 height 11
radio input "true"
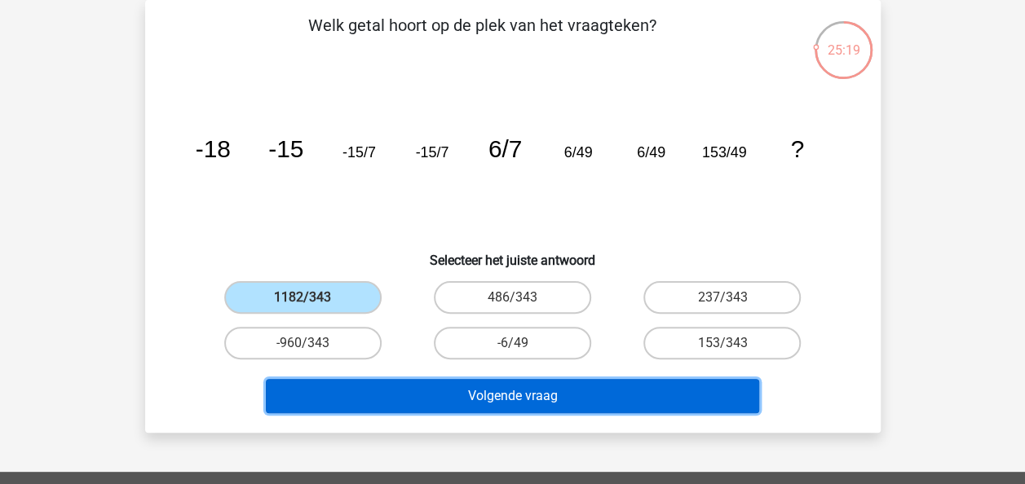
click at [586, 403] on button "Volgende vraag" at bounding box center [512, 396] width 493 height 34
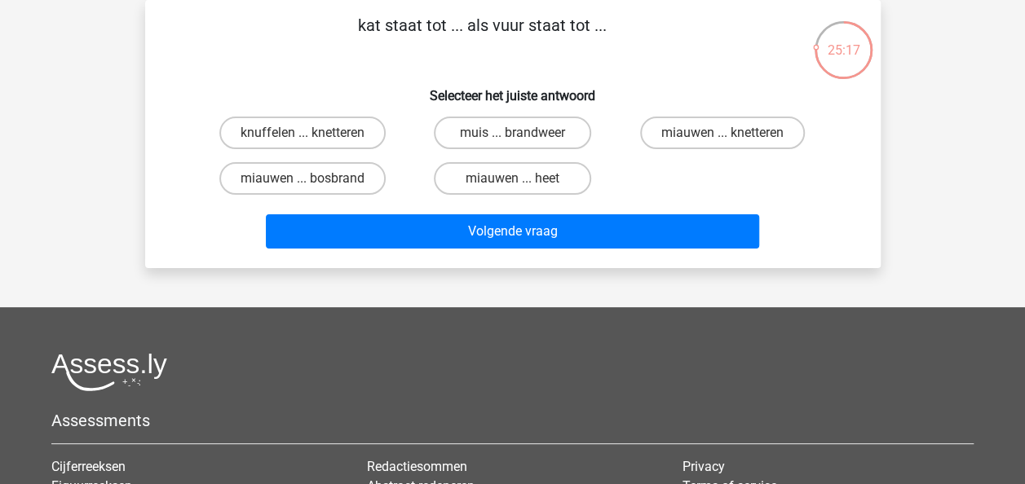
click at [297, 66] on div "kat staat tot ... als vuur staat tot ... Selecteer het juiste antwoord knuffele…" at bounding box center [513, 134] width 722 height 242
click at [294, 54] on p "kat staat tot ... als vuur staat tot ..." at bounding box center [482, 37] width 622 height 49
click at [329, 60] on p "kat staat tot ... als vuur staat tot ..." at bounding box center [482, 37] width 622 height 49
click at [643, 167] on div "knuffelen ... knetteren muis ... brandweer miauwen ... knetteren miauwen ... bo…" at bounding box center [513, 155] width 630 height 91
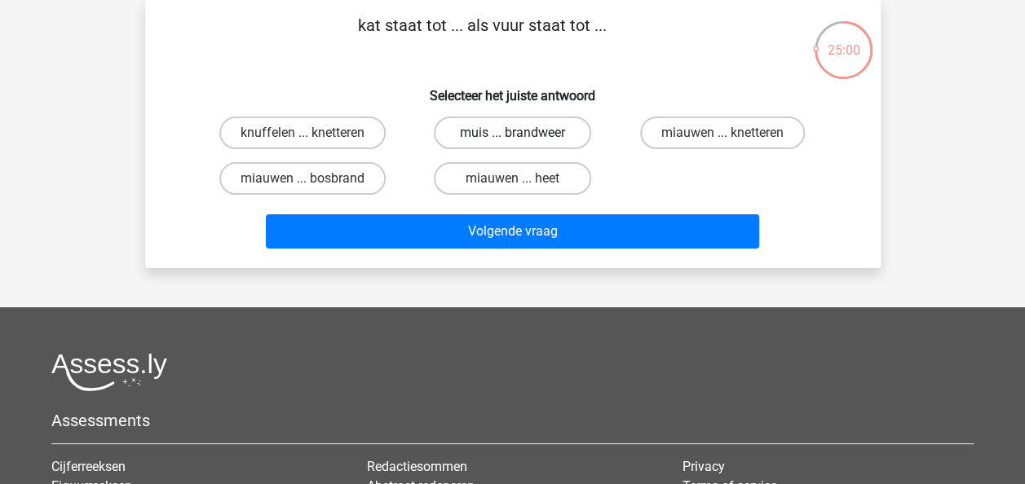
click at [531, 140] on label "muis ... brandweer" at bounding box center [512, 133] width 157 height 33
click at [523, 140] on input "muis ... brandweer" at bounding box center [517, 138] width 11 height 11
radio input "true"
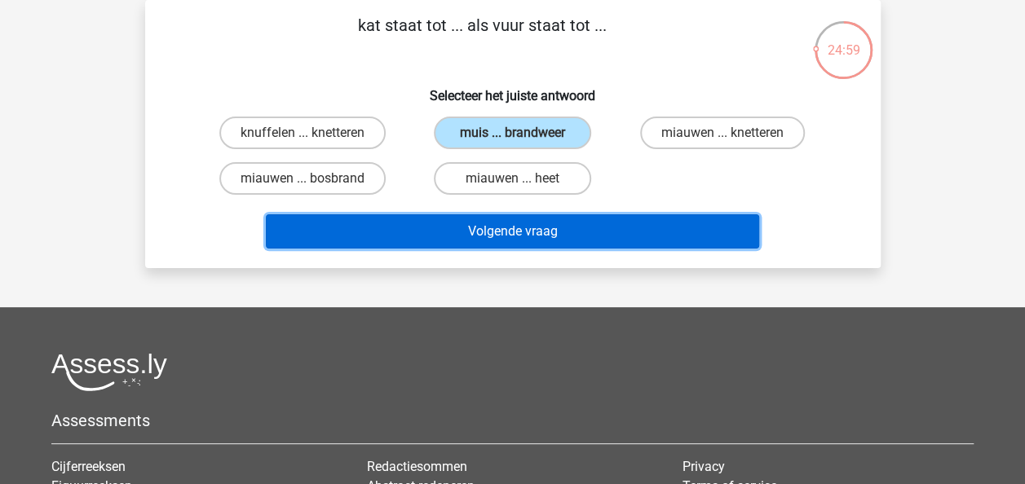
click at [568, 220] on button "Volgende vraag" at bounding box center [512, 231] width 493 height 34
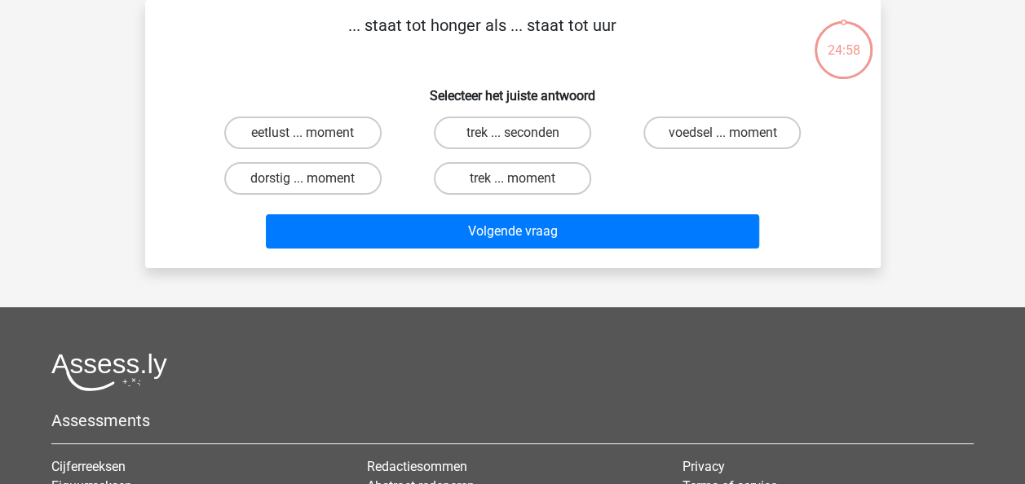
click at [347, 58] on p "... staat tot honger als ... staat tot uur" at bounding box center [482, 37] width 622 height 49
click at [346, 51] on p "... staat tot honger als ... staat tot uur" at bounding box center [482, 37] width 622 height 49
click at [320, 56] on p "... staat tot honger als ... staat tot uur" at bounding box center [482, 37] width 622 height 49
click at [334, 77] on h6 "Selecteer het juiste antwoord" at bounding box center [512, 89] width 683 height 29
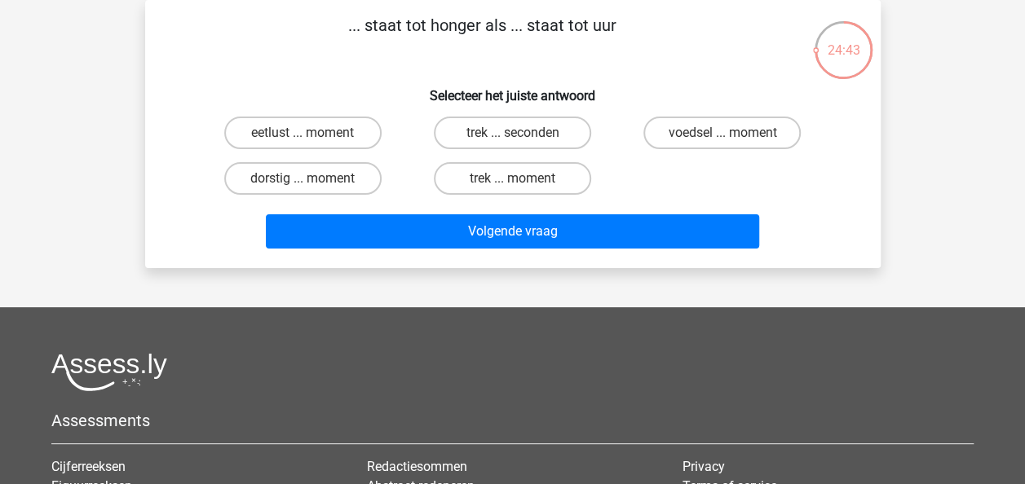
drag, startPoint x: 351, startPoint y: 25, endPoint x: 635, endPoint y: 24, distance: 284.6
click at [635, 24] on p "... staat tot honger als ... staat tot uur" at bounding box center [482, 37] width 622 height 49
copy p ".. staat tot honger als ... staat tot uur"
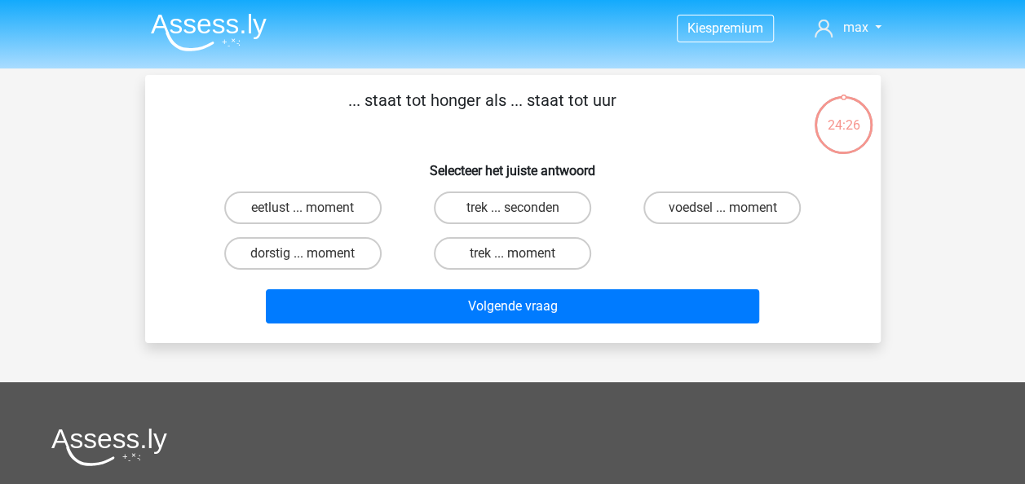
click at [365, 152] on h6 "Selecteer het juiste antwoord" at bounding box center [512, 164] width 683 height 29
click at [290, 144] on div "... staat tot honger als ... staat tot uur Selecteer het juiste antwoord eetlus…" at bounding box center [513, 209] width 722 height 242
click at [528, 208] on label "trek ... seconden" at bounding box center [512, 208] width 157 height 33
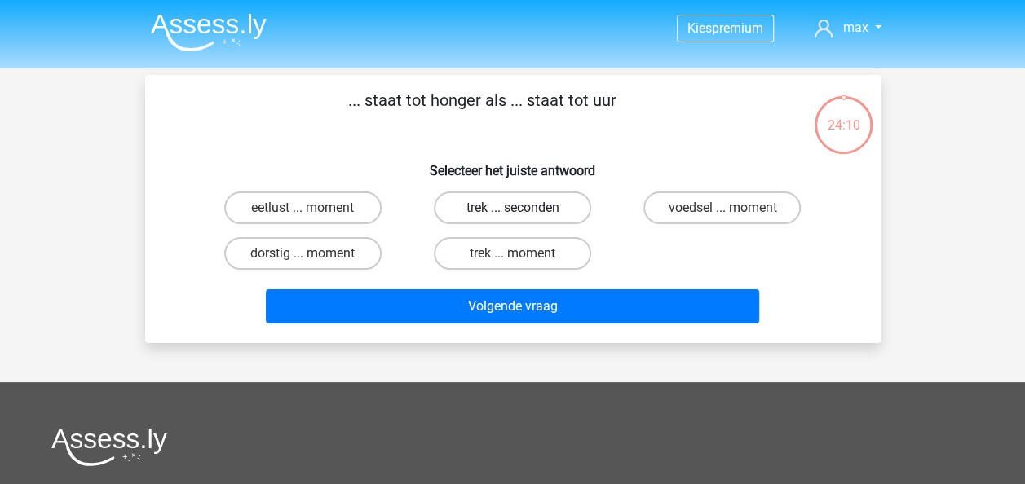
click at [523, 208] on input "trek ... seconden" at bounding box center [517, 213] width 11 height 11
radio input "true"
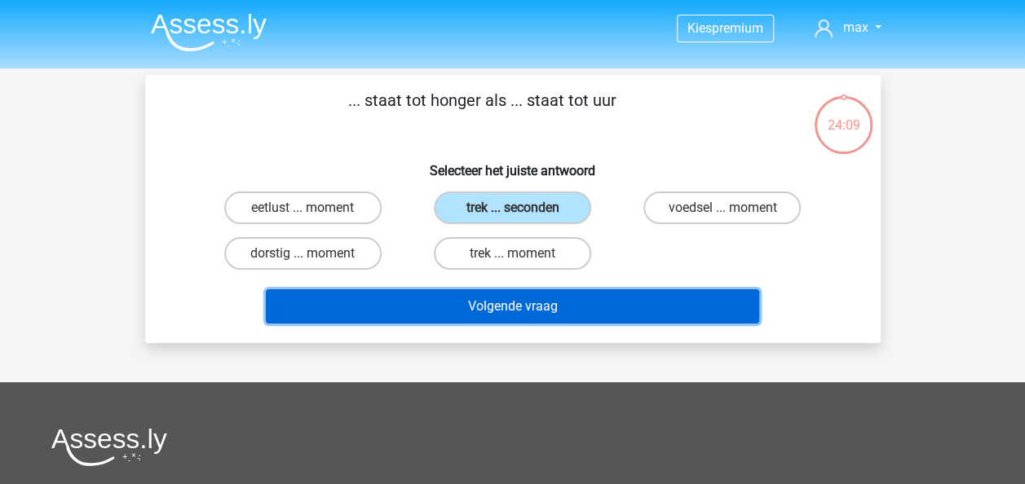
click at [546, 303] on button "Volgende vraag" at bounding box center [512, 306] width 493 height 34
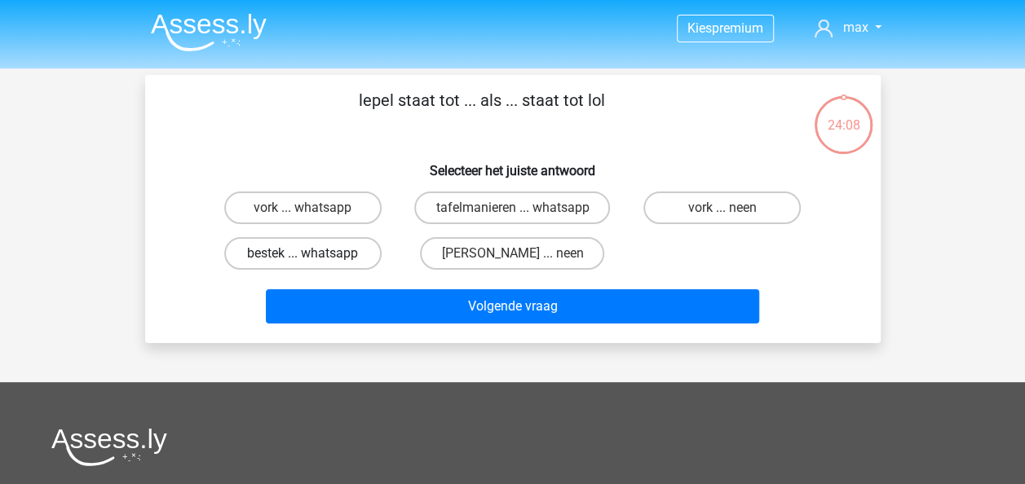
scroll to position [75, 0]
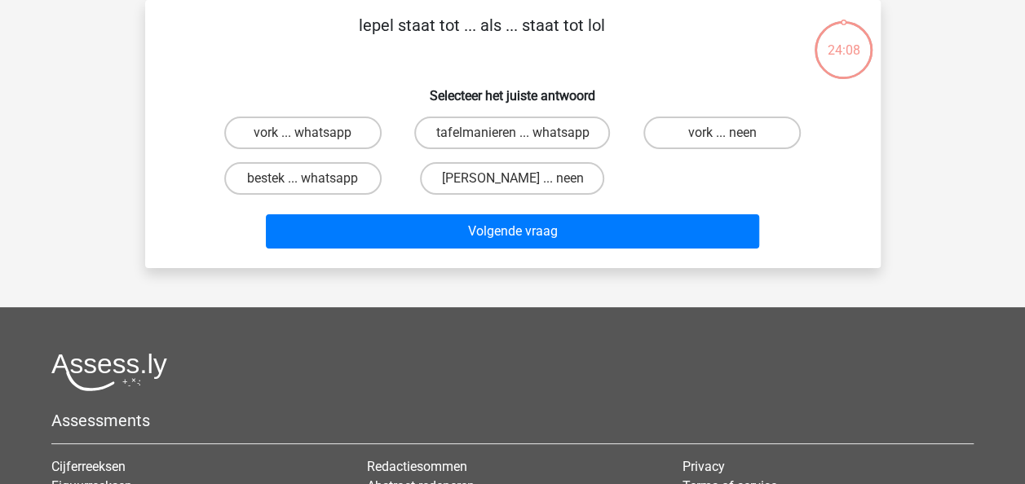
click at [344, 72] on div "lepel staat tot ... als ... staat tot lol Selecteer het juiste antwoord vork ..…" at bounding box center [513, 134] width 722 height 242
click at [307, 70] on div "lepel staat tot ... als ... staat tot lol Selecteer het juiste antwoord vork ..…" at bounding box center [513, 134] width 722 height 242
click at [308, 65] on div "lepel staat tot ... als ... staat tot lol Selecteer het juiste antwoord vork ..…" at bounding box center [513, 134] width 722 height 242
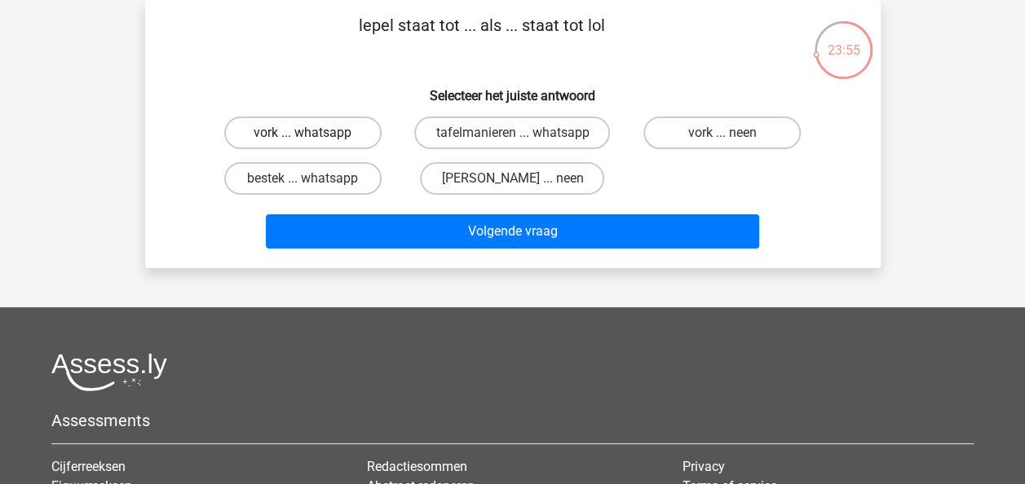
click at [331, 146] on label "vork ... whatsapp" at bounding box center [302, 133] width 157 height 33
click at [313, 144] on input "vork ... whatsapp" at bounding box center [308, 138] width 11 height 11
radio input "true"
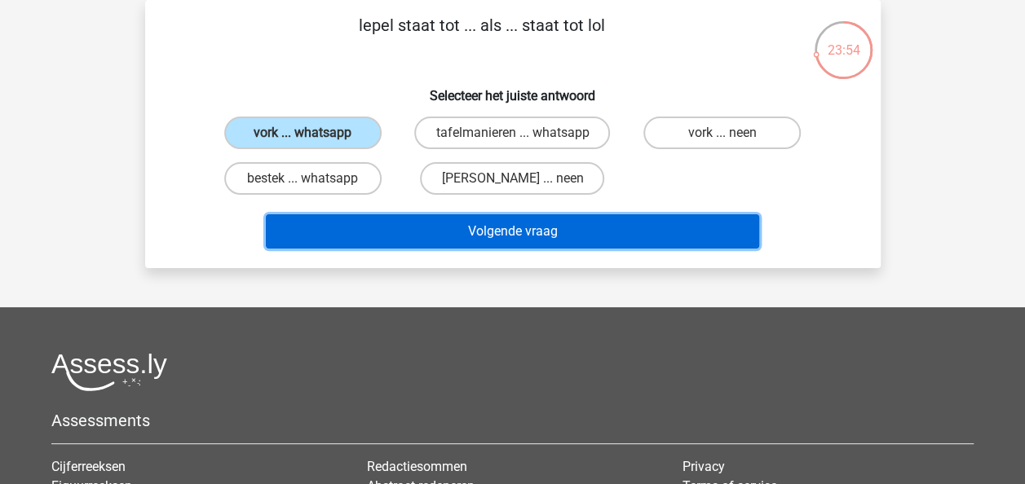
click at [502, 232] on button "Volgende vraag" at bounding box center [512, 231] width 493 height 34
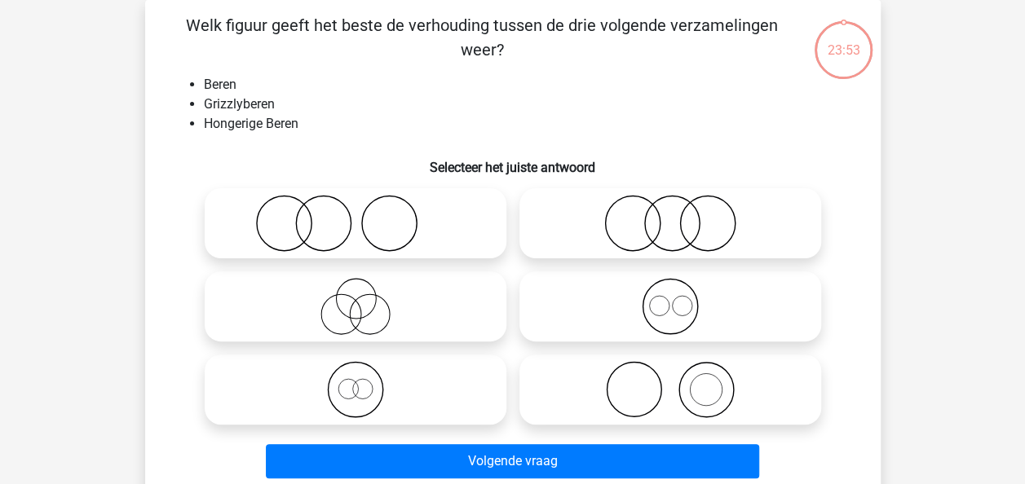
click at [370, 113] on li "Grizzlyberen" at bounding box center [529, 105] width 651 height 20
click at [383, 104] on li "Grizzlyberen" at bounding box center [529, 105] width 651 height 20
click at [402, 95] on li "Grizzlyberen" at bounding box center [529, 105] width 651 height 20
click at [398, 99] on li "Grizzlyberen" at bounding box center [529, 105] width 651 height 20
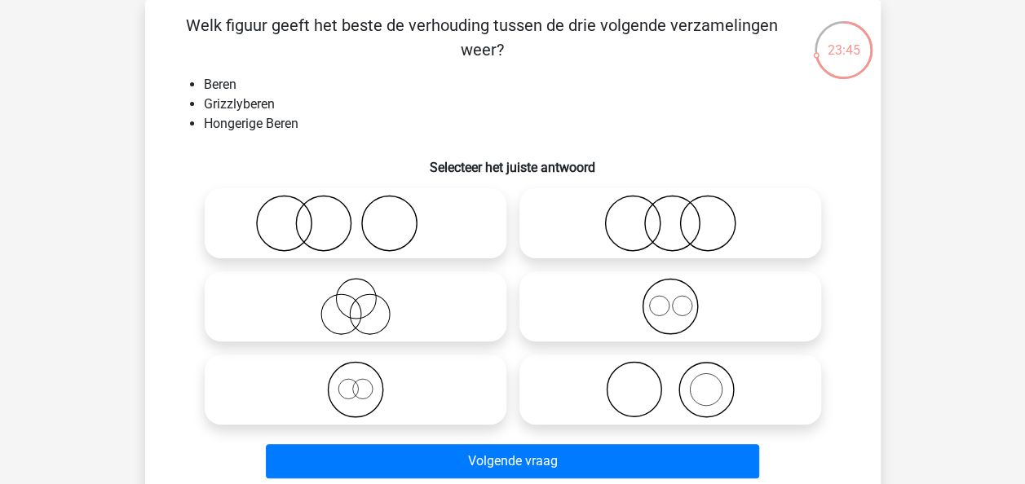
click at [382, 90] on li "Beren" at bounding box center [529, 85] width 651 height 20
click at [376, 391] on icon at bounding box center [355, 389] width 289 height 57
click at [366, 382] on input "radio" at bounding box center [361, 376] width 11 height 11
radio input "true"
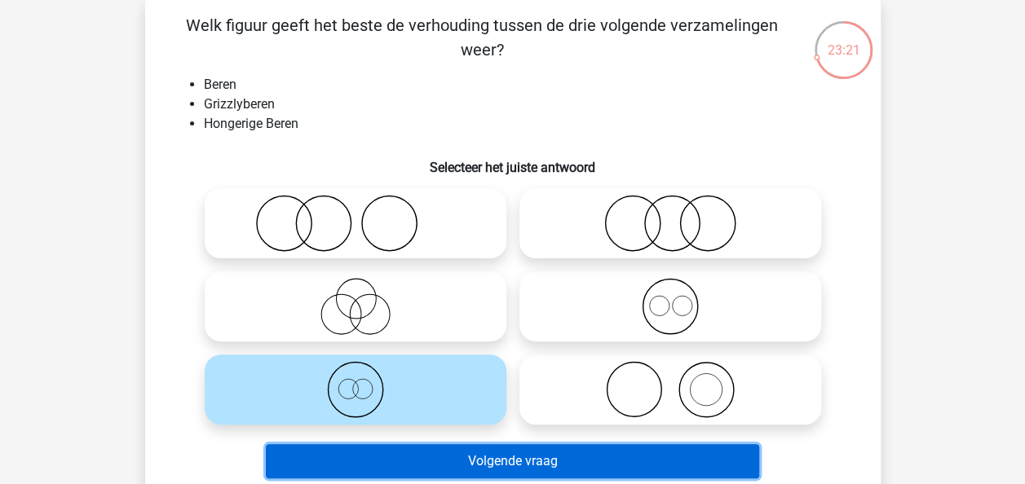
click at [531, 466] on button "Volgende vraag" at bounding box center [512, 461] width 493 height 34
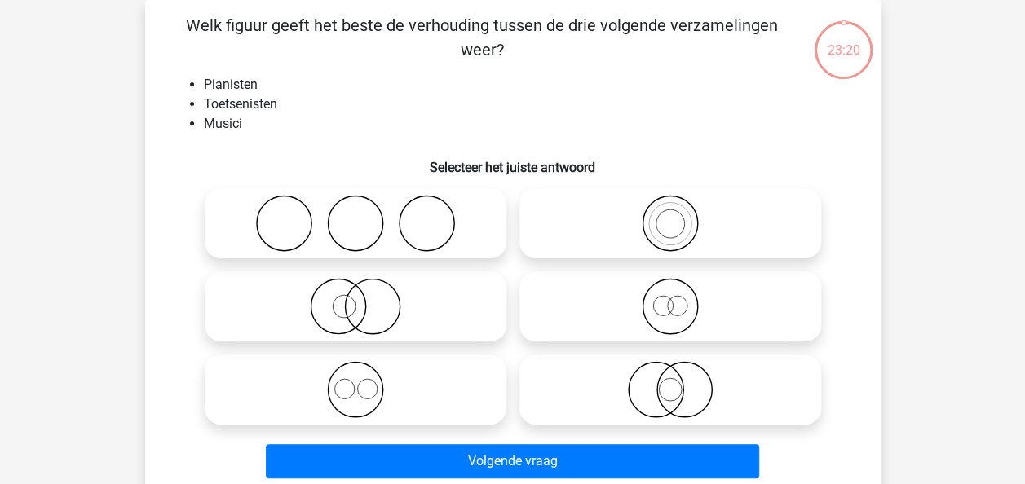
click at [492, 129] on li "Musici" at bounding box center [529, 124] width 651 height 20
click at [479, 116] on li "Musici" at bounding box center [529, 124] width 651 height 20
click at [478, 113] on li "Toetsenisten" at bounding box center [529, 105] width 651 height 20
click at [468, 113] on li "Toetsenisten" at bounding box center [529, 105] width 651 height 20
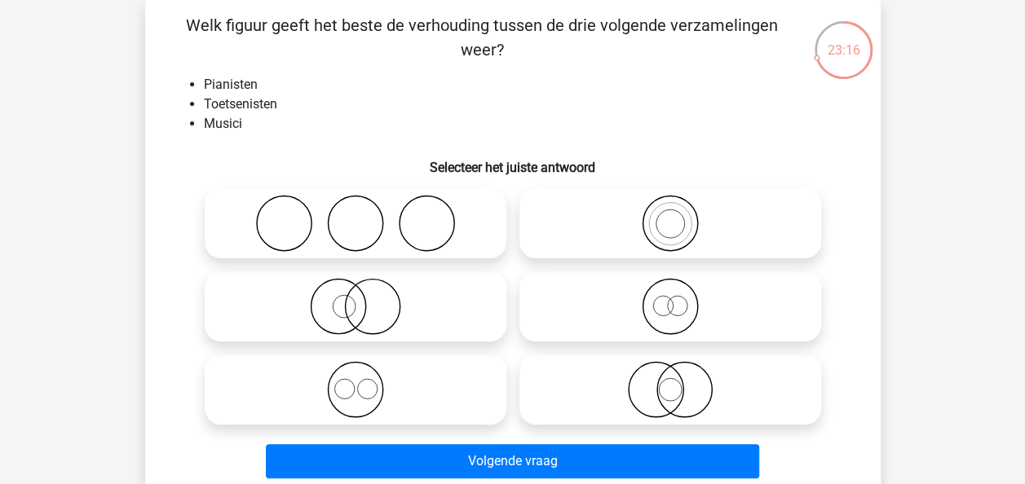
click at [694, 225] on icon at bounding box center [670, 223] width 289 height 57
click at [681, 215] on input "radio" at bounding box center [675, 210] width 11 height 11
radio input "true"
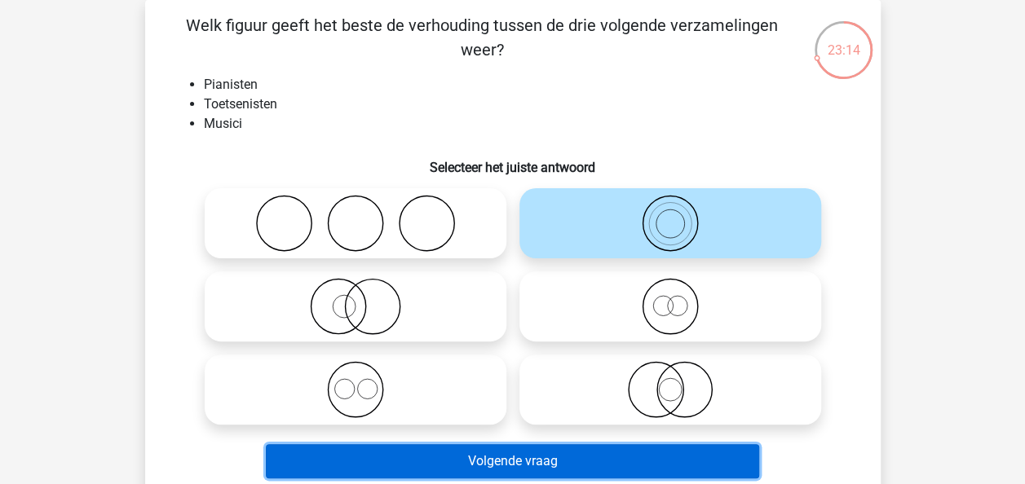
click at [553, 449] on button "Volgende vraag" at bounding box center [512, 461] width 493 height 34
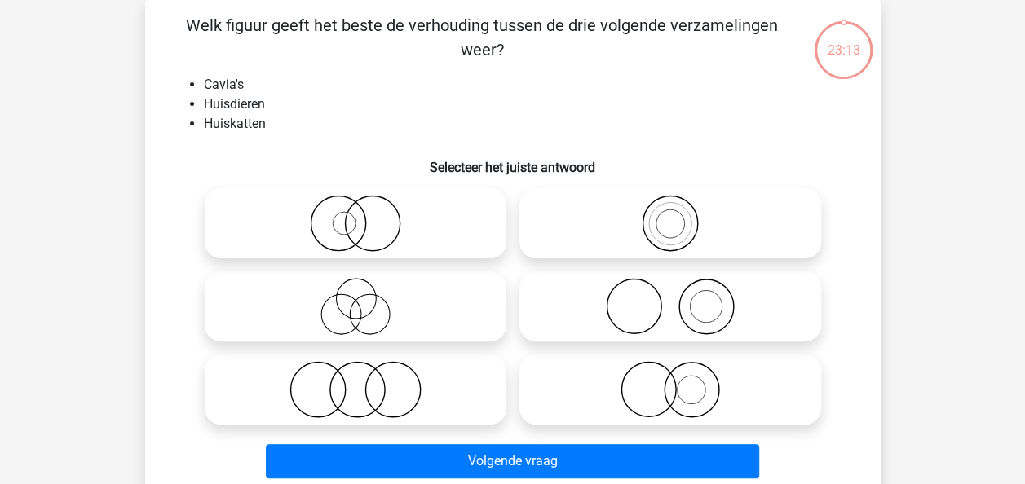
click at [566, 95] on li "Huisdieren" at bounding box center [529, 105] width 651 height 20
click at [496, 99] on li "Huisdieren" at bounding box center [529, 105] width 651 height 20
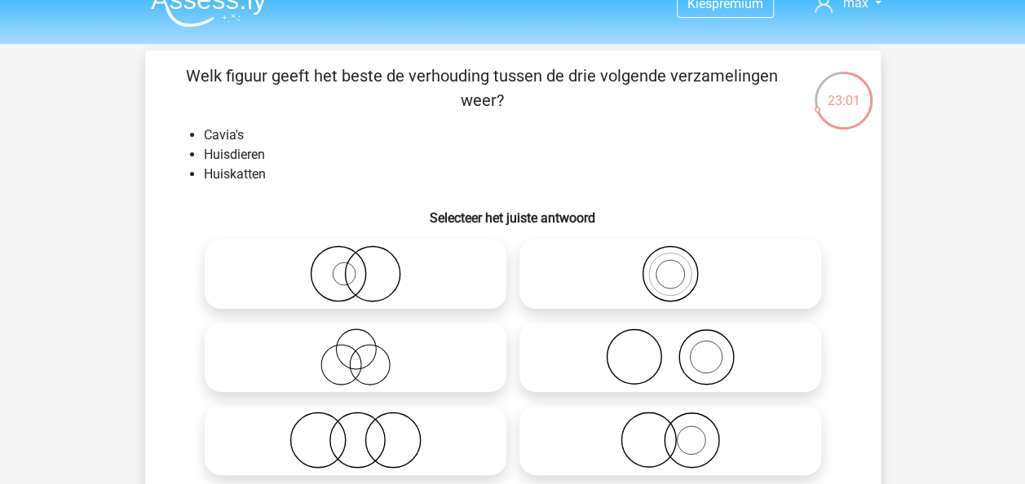
scroll to position [0, 0]
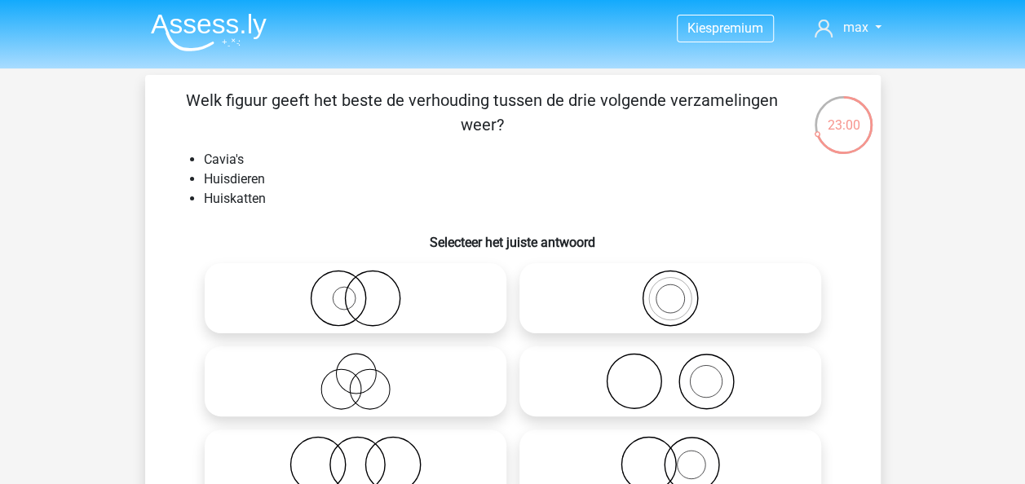
click at [521, 126] on p "Welk figuur geeft het beste de verhouding tussen de drie volgende verzamelingen…" at bounding box center [482, 112] width 622 height 49
click at [494, 126] on p "Welk figuur geeft het beste de verhouding tussen de drie volgende verzamelingen…" at bounding box center [482, 112] width 622 height 49
click at [466, 149] on div "Welk figuur geeft het beste de verhouding tussen de drie volgende verzamelingen…" at bounding box center [513, 324] width 722 height 472
click at [846, 118] on div "22:34" at bounding box center [843, 115] width 61 height 41
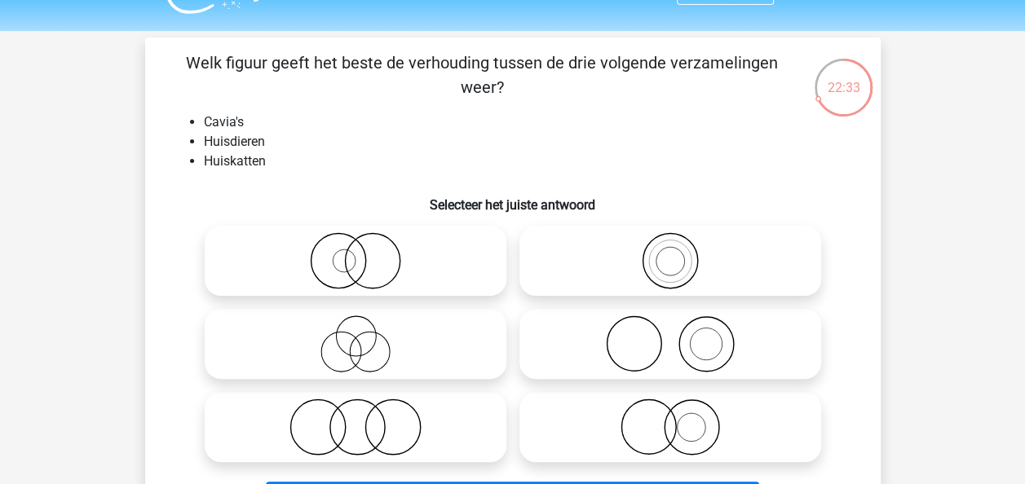
scroll to position [29, 0]
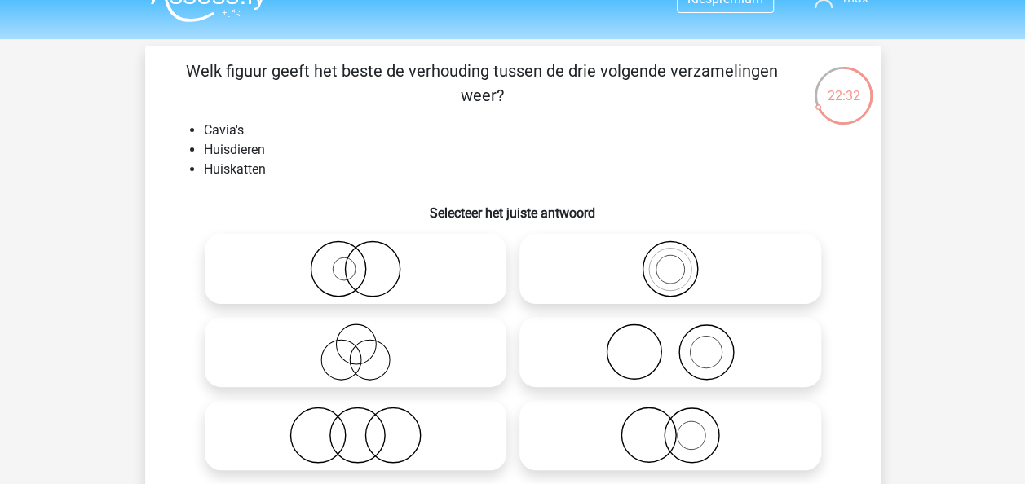
click at [557, 155] on li "Huisdieren" at bounding box center [529, 150] width 651 height 20
click at [546, 156] on li "Huisdieren" at bounding box center [529, 150] width 651 height 20
click at [545, 152] on li "Huisdieren" at bounding box center [529, 150] width 651 height 20
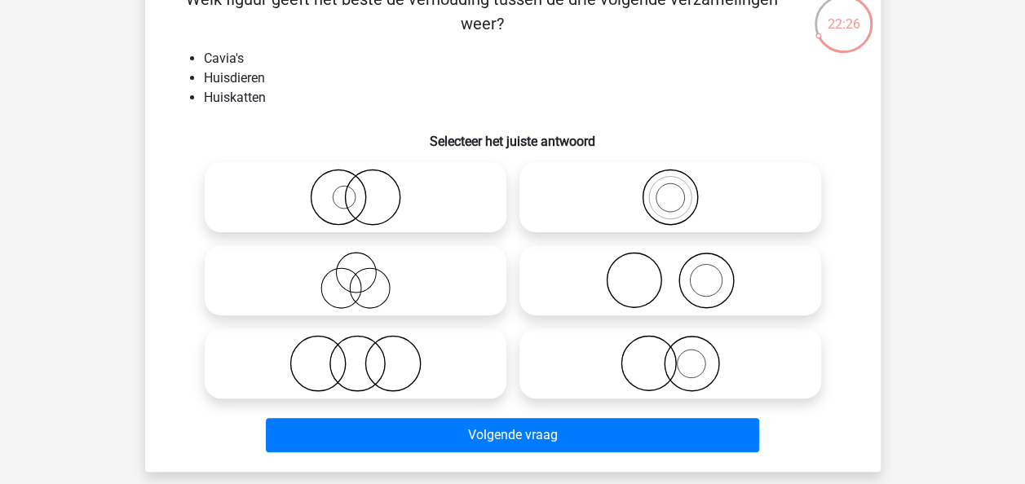
scroll to position [128, 0]
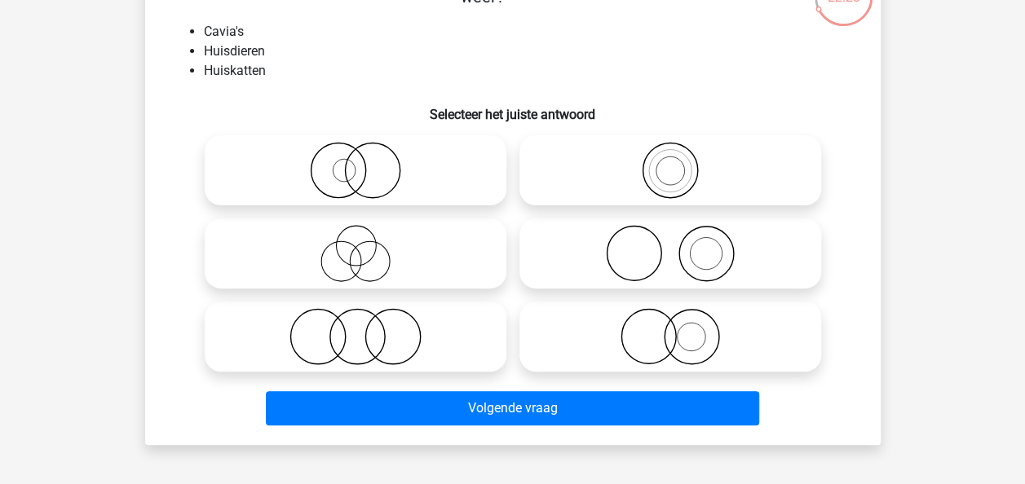
click at [457, 324] on icon at bounding box center [355, 336] width 289 height 57
click at [366, 324] on input "radio" at bounding box center [361, 323] width 11 height 11
radio input "true"
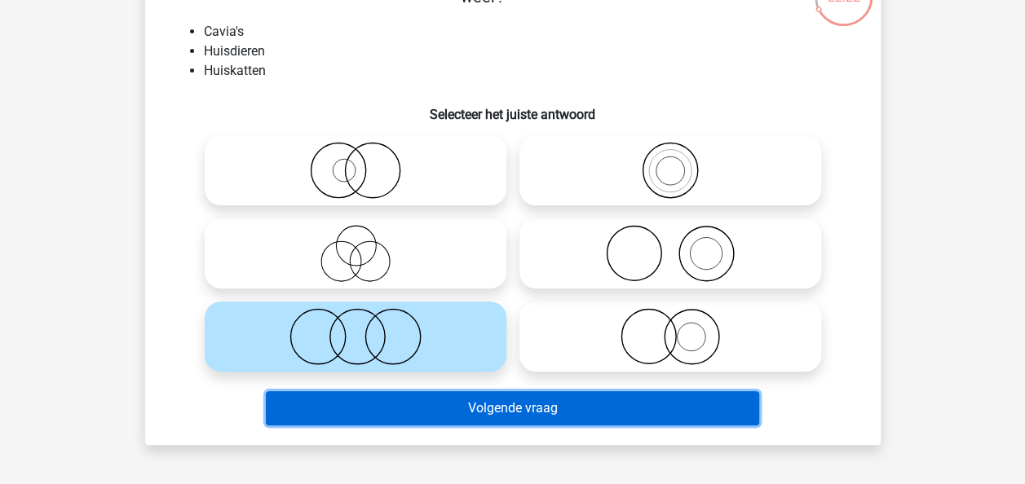
click at [543, 409] on button "Volgende vraag" at bounding box center [512, 408] width 493 height 34
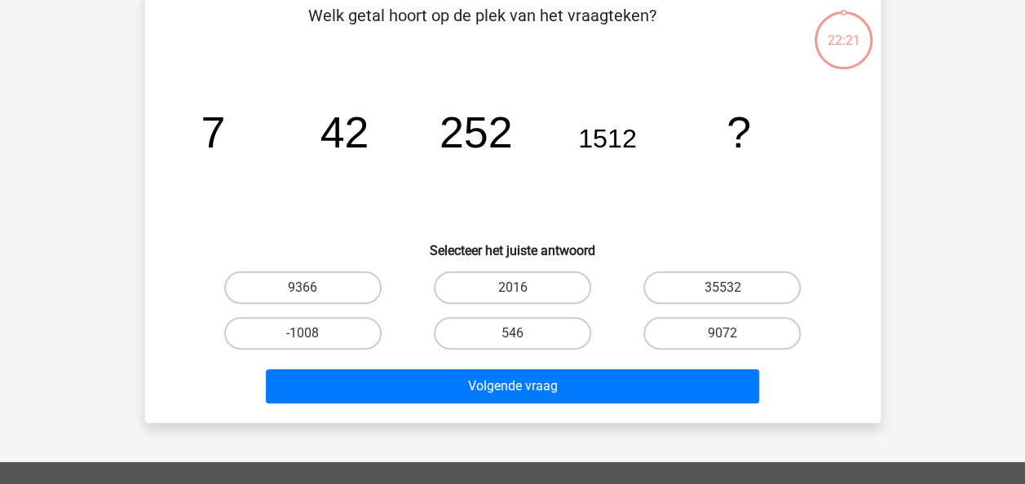
scroll to position [75, 0]
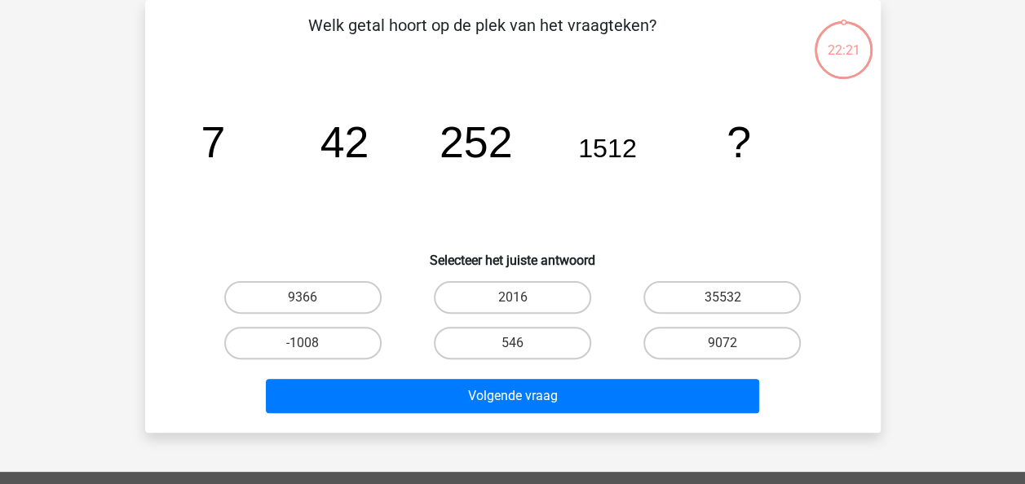
click at [348, 205] on icon "image/svg+xml 7 42 252 1512 ?" at bounding box center [512, 157] width 657 height 165
click at [334, 202] on icon "image/svg+xml 7 42 252 1512 ?" at bounding box center [512, 157] width 657 height 165
click at [332, 202] on icon "image/svg+xml 7 42 252 1512 ?" at bounding box center [512, 157] width 657 height 165
drag, startPoint x: 590, startPoint y: 152, endPoint x: 662, endPoint y: 152, distance: 71.8
click at [662, 152] on icon "image/svg+xml 7 42 252 1512 ?" at bounding box center [512, 157] width 657 height 165
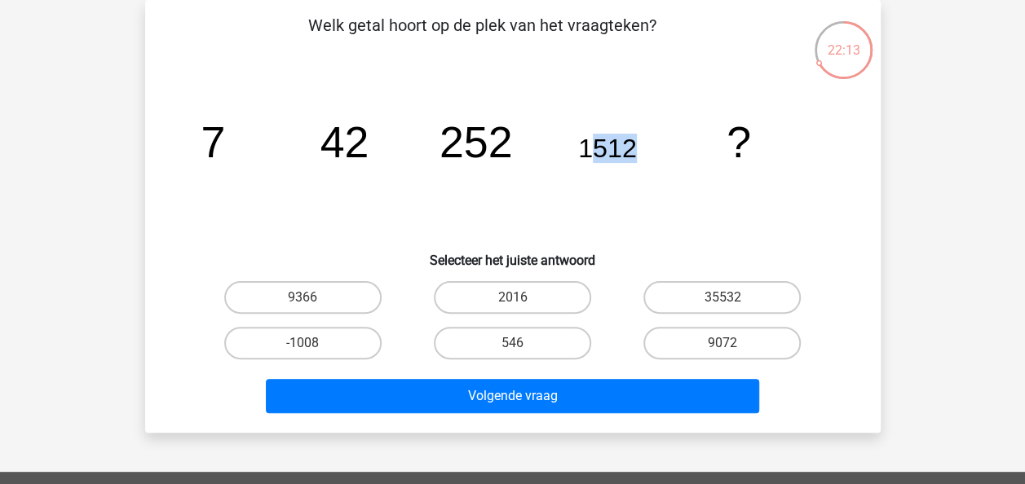
click at [662, 152] on icon "image/svg+xml 7 42 252 1512 ?" at bounding box center [512, 157] width 657 height 165
click at [622, 155] on tspan "1512" at bounding box center [607, 148] width 59 height 29
click at [704, 352] on label "9072" at bounding box center [721, 343] width 157 height 33
click at [722, 352] on input "9072" at bounding box center [727, 348] width 11 height 11
radio input "true"
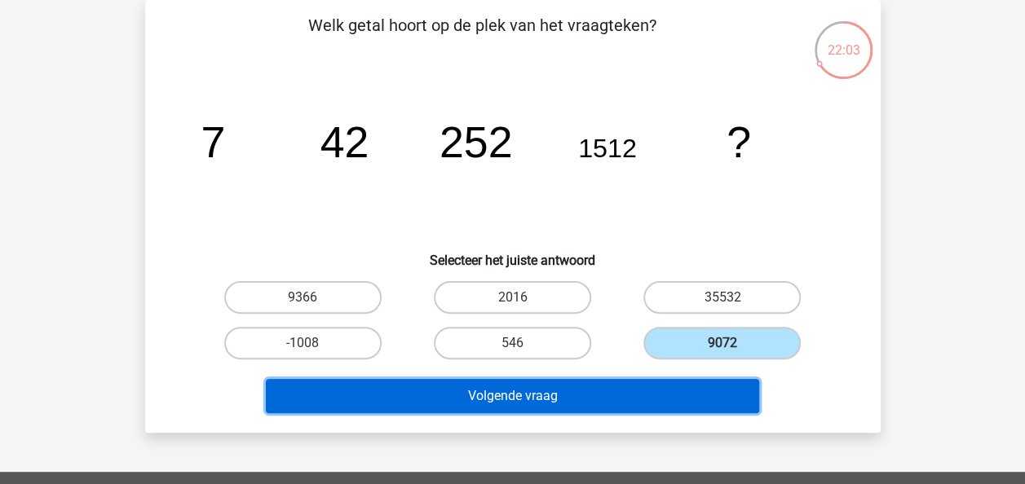
click at [590, 386] on button "Volgende vraag" at bounding box center [512, 396] width 493 height 34
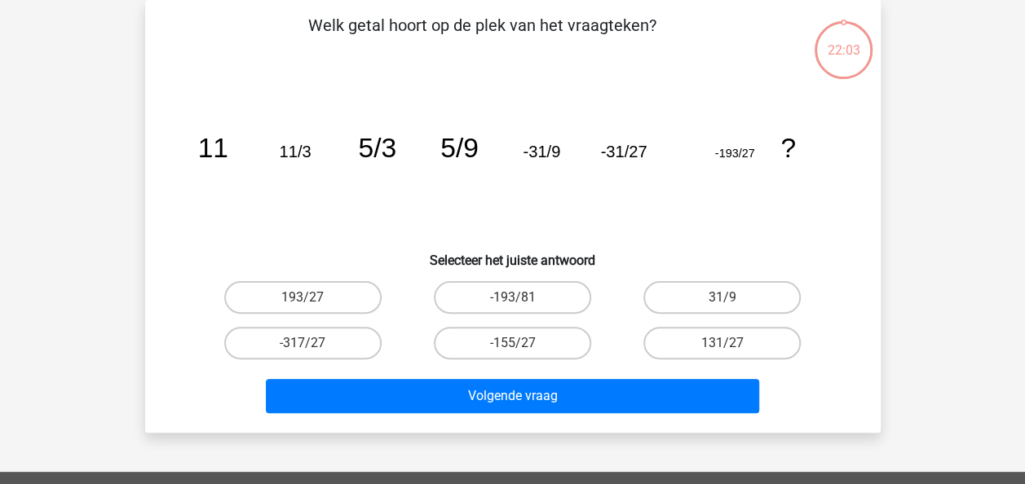
click at [482, 215] on icon "image/svg+xml 11 11/3 5/3 5/9 -31/9 -31/27 -193/27 ?" at bounding box center [512, 157] width 657 height 165
click at [421, 205] on icon "image/svg+xml 11 11/3 5/3 5/9 -31/9 -31/27 -193/27 ?" at bounding box center [512, 157] width 657 height 165
click at [395, 202] on icon "image/svg+xml 11 11/3 5/3 5/9 -31/9 -31/27 -193/27 ?" at bounding box center [512, 157] width 657 height 165
click at [567, 180] on icon "image/svg+xml 11 11/3 5/3 5/9 -31/9 -31/27 -193/27 ?" at bounding box center [512, 157] width 657 height 165
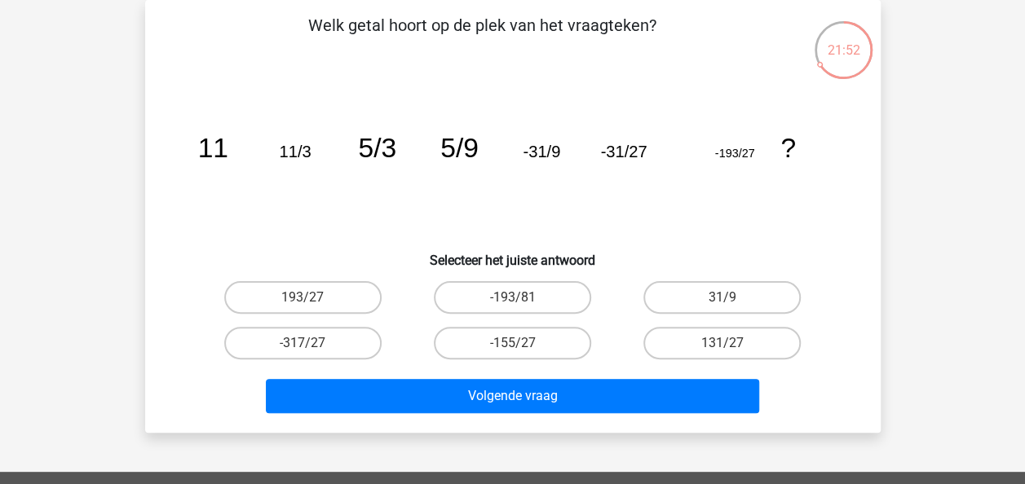
click at [539, 205] on icon "image/svg+xml 11 11/3 5/3 5/9 -31/9 -31/27 -193/27 ?" at bounding box center [512, 157] width 657 height 165
click at [660, 182] on icon "image/svg+xml 11 11/3 5/3 5/9 -31/9 -31/27 -193/27 ?" at bounding box center [512, 157] width 657 height 165
click at [520, 297] on label "-193/81" at bounding box center [512, 297] width 157 height 33
click at [520, 298] on input "-193/81" at bounding box center [517, 303] width 11 height 11
radio input "true"
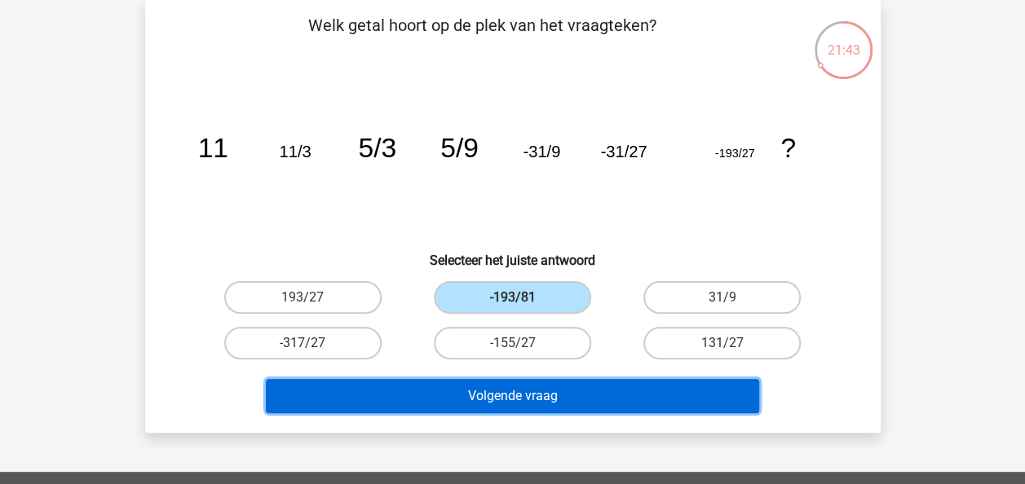
click at [558, 404] on button "Volgende vraag" at bounding box center [512, 396] width 493 height 34
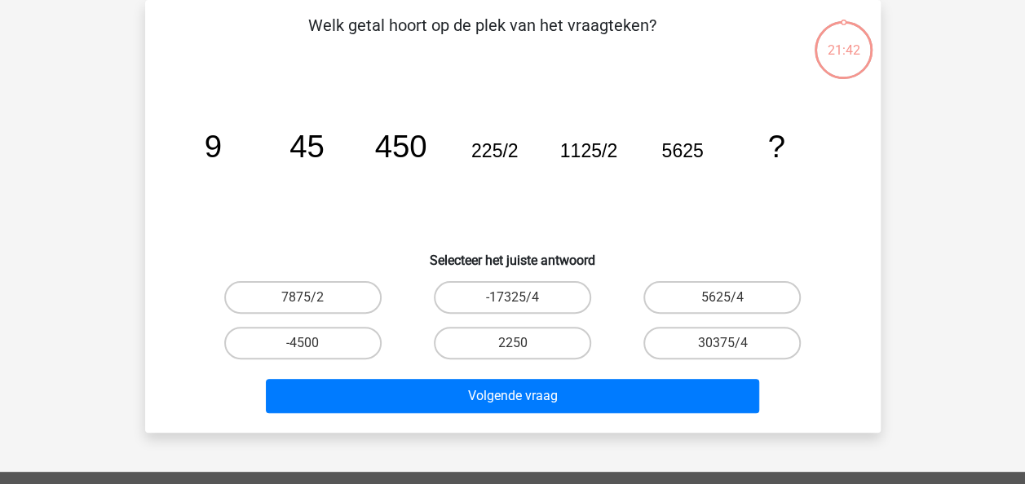
click at [409, 165] on icon "image/svg+xml 9 45 450 225/2 1125/2 5625 ?" at bounding box center [512, 157] width 657 height 165
click at [368, 199] on icon "image/svg+xml 9 45 450 225/2 1125/2 5625 ?" at bounding box center [512, 157] width 657 height 165
click at [359, 201] on icon "image/svg+xml 9 45 450 225/2 1125/2 5625 ?" at bounding box center [512, 157] width 657 height 165
click at [348, 202] on icon "image/svg+xml 9 45 450 225/2 1125/2 5625 ?" at bounding box center [512, 157] width 657 height 165
click at [419, 197] on icon "image/svg+xml 9 45 450 225/2 1125/2 5625 ?" at bounding box center [512, 157] width 657 height 165
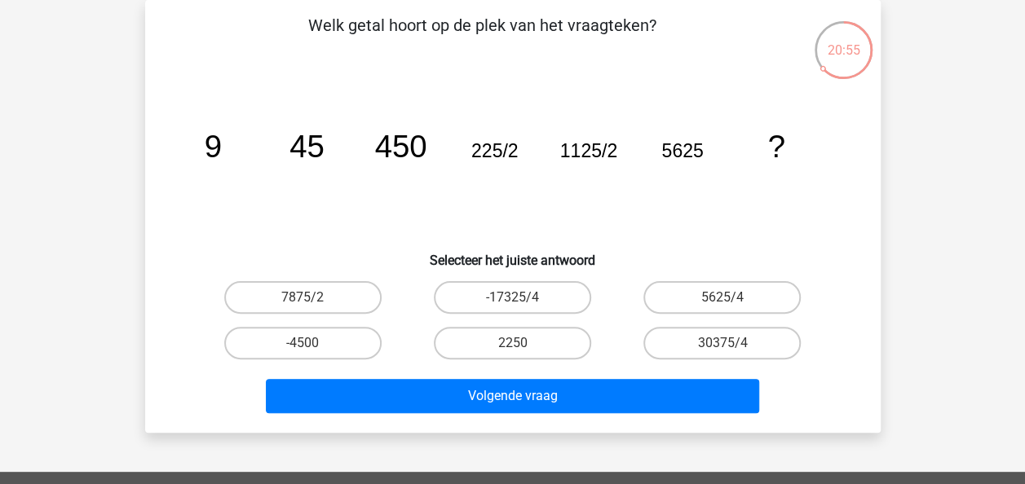
click at [419, 194] on icon "image/svg+xml 9 45 450 225/2 1125/2 5625 ?" at bounding box center [512, 157] width 657 height 165
click at [406, 194] on icon "image/svg+xml 9 45 450 225/2 1125/2 5625 ?" at bounding box center [512, 157] width 657 height 165
click at [678, 197] on icon "image/svg+xml 9 45 450 225/2 1125/2 5625 ?" at bounding box center [512, 157] width 657 height 165
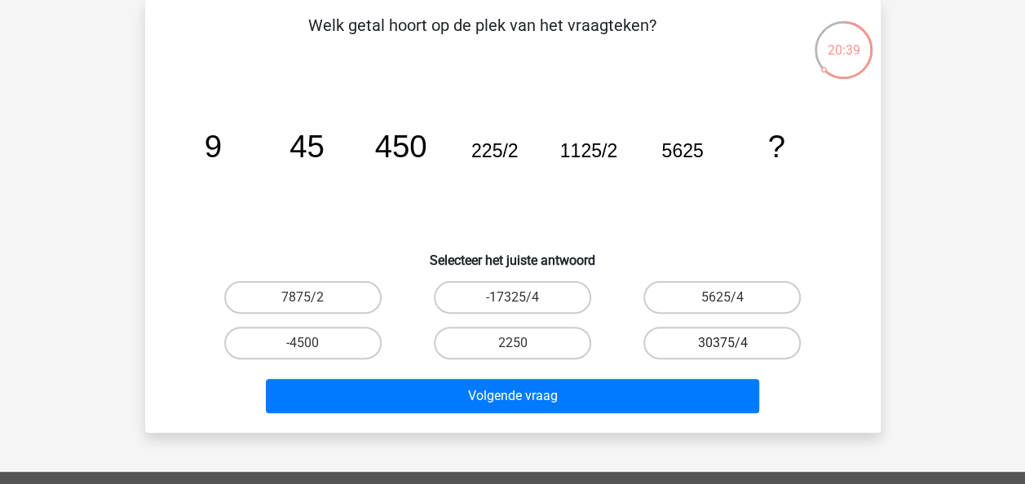
click at [709, 344] on label "30375/4" at bounding box center [721, 343] width 157 height 33
click at [722, 344] on input "30375/4" at bounding box center [727, 348] width 11 height 11
radio input "true"
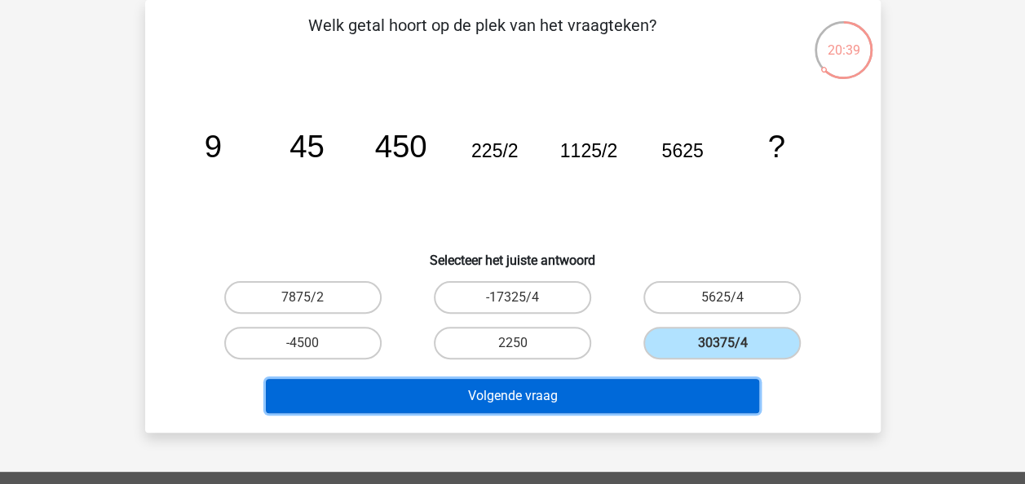
click at [534, 388] on button "Volgende vraag" at bounding box center [512, 396] width 493 height 34
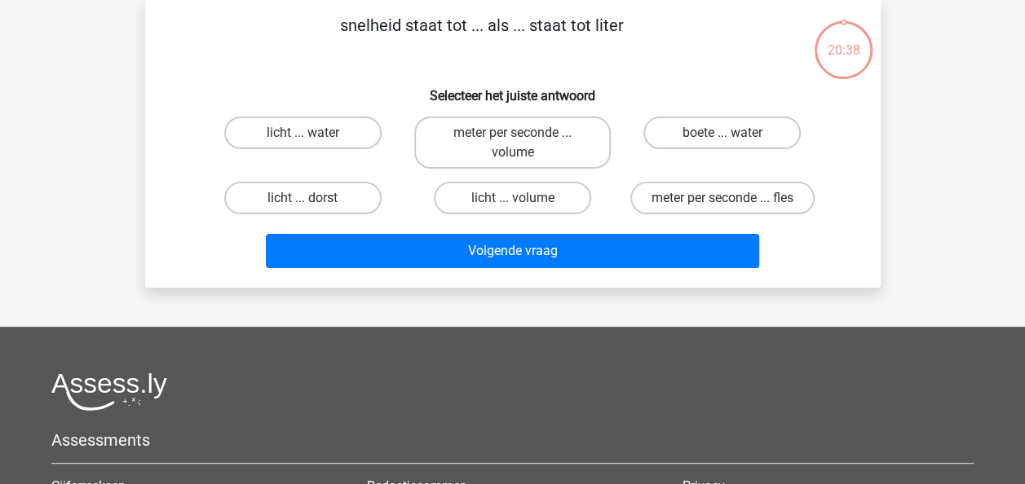
click at [207, 85] on h6 "Selecteer het juiste antwoord" at bounding box center [512, 89] width 683 height 29
click at [215, 71] on div "snelheid staat tot ... als ... staat tot liter Selecteer het juiste antwoord li…" at bounding box center [513, 144] width 722 height 262
click at [221, 64] on div "snelheid staat tot ... als ... staat tot liter Selecteer het juiste antwoord li…" at bounding box center [513, 144] width 722 height 262
click at [659, 60] on p "snelheid staat tot ... als ... staat tot liter" at bounding box center [482, 37] width 622 height 49
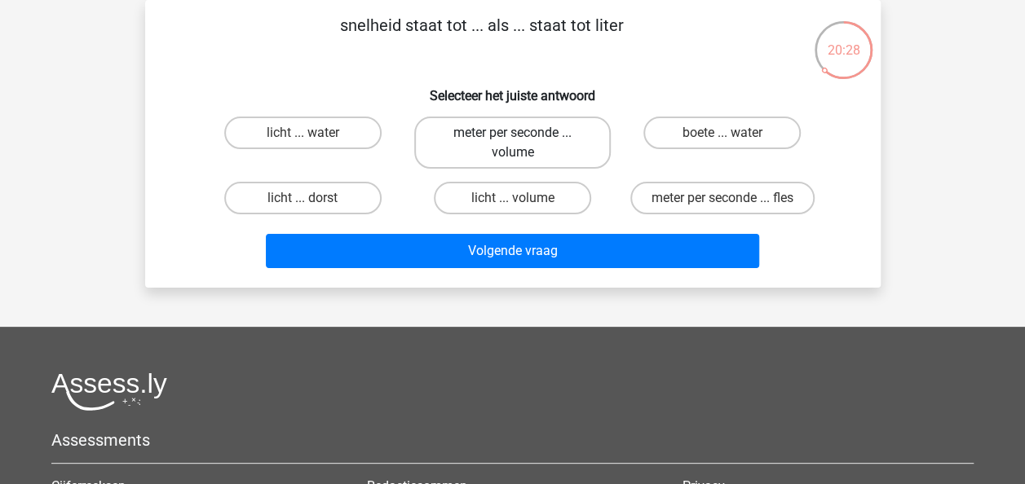
click at [541, 134] on label "meter per seconde ... volume" at bounding box center [512, 143] width 197 height 52
click at [523, 134] on input "meter per seconde ... volume" at bounding box center [517, 138] width 11 height 11
radio input "true"
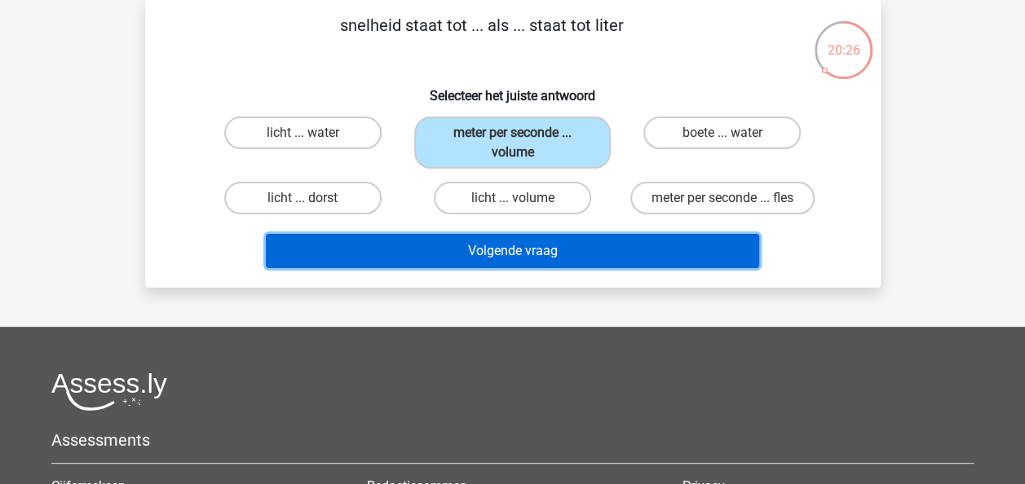
click at [525, 254] on button "Volgende vraag" at bounding box center [512, 251] width 493 height 34
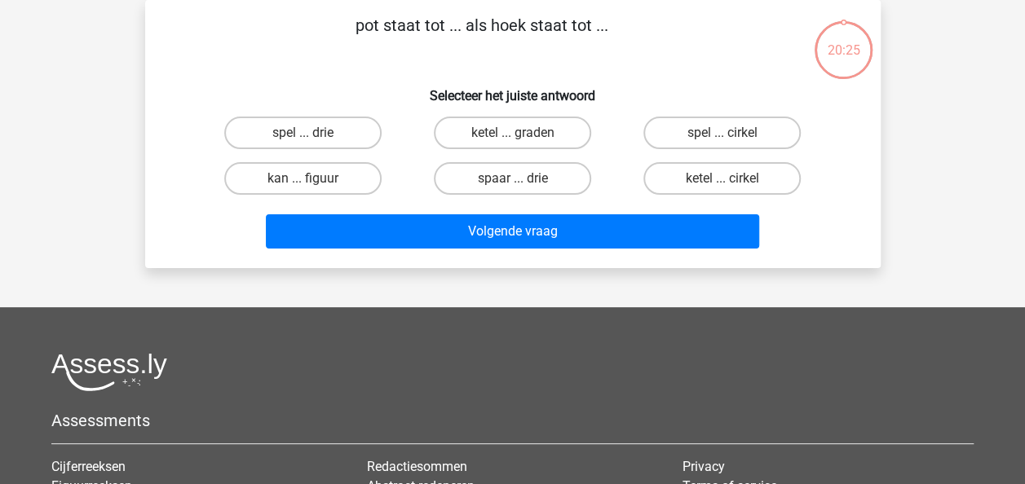
click at [423, 280] on div "Kies premium max [EMAIL_ADDRESS][DOMAIN_NAME]" at bounding box center [512, 331] width 1025 height 813
click at [330, 57] on p "pot staat tot ... als hoek staat tot ..." at bounding box center [482, 37] width 622 height 49
click at [303, 62] on div "pot staat tot ... als hoek staat tot ... Selecteer het juiste antwoord spel ...…" at bounding box center [513, 134] width 722 height 242
click at [285, 54] on p "pot staat tot ... als hoek staat tot ..." at bounding box center [482, 37] width 622 height 49
click at [524, 127] on label "ketel ... graden" at bounding box center [512, 133] width 157 height 33
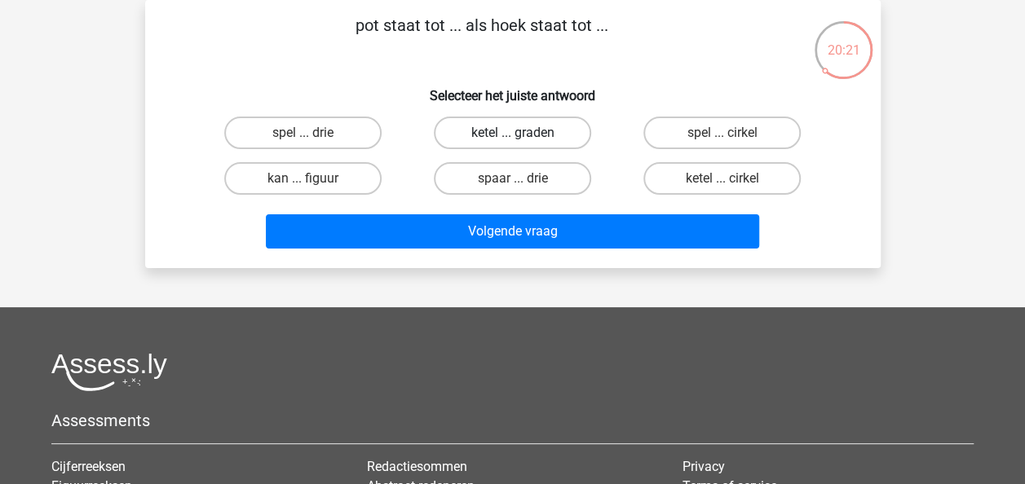
click at [523, 133] on input "ketel ... graden" at bounding box center [517, 138] width 11 height 11
radio input "true"
click at [644, 93] on h6 "Selecteer het juiste antwoord" at bounding box center [512, 89] width 683 height 29
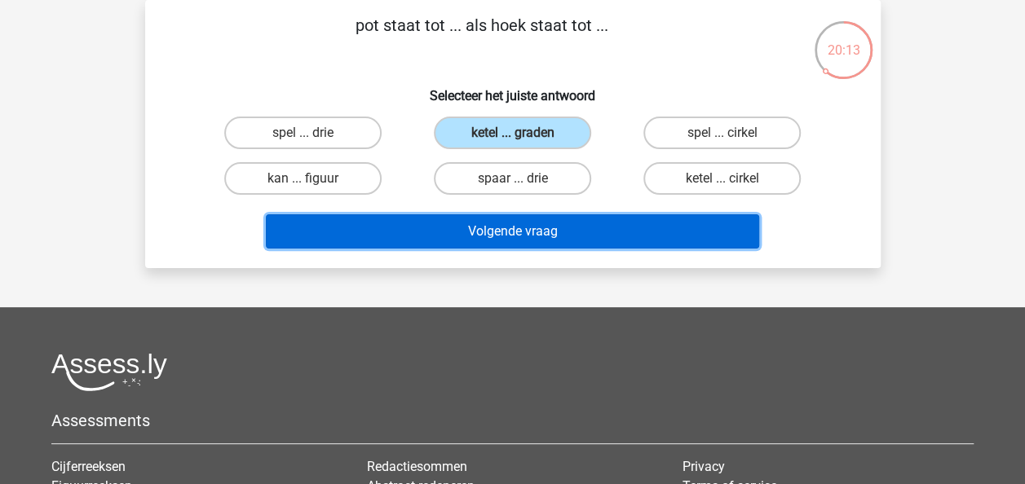
click at [545, 233] on button "Volgende vraag" at bounding box center [512, 231] width 493 height 34
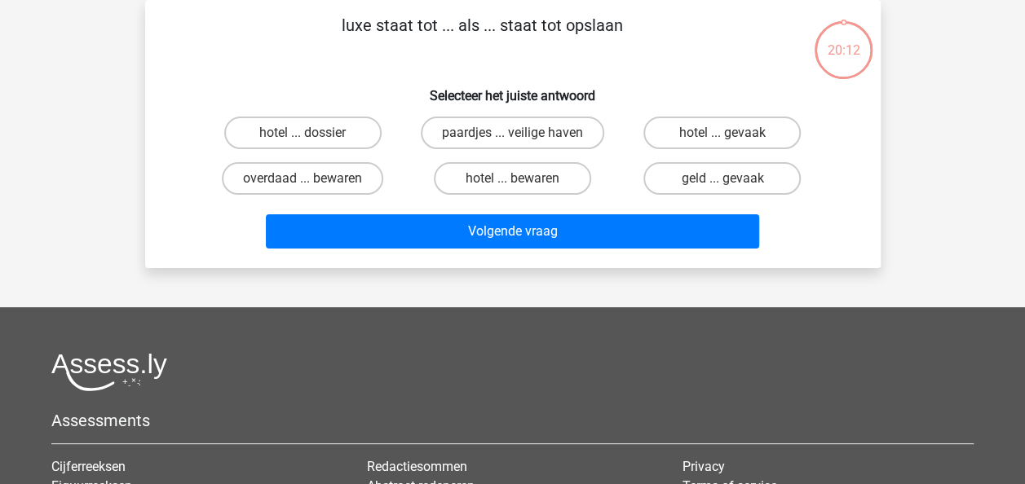
click at [649, 36] on p "luxe staat tot ... als ... staat tot opslaan" at bounding box center [482, 37] width 622 height 49
click at [643, 40] on p "luxe staat tot ... als ... staat tot opslaan" at bounding box center [482, 37] width 622 height 49
click at [639, 51] on p "luxe staat tot ... als ... staat tot opslaan" at bounding box center [482, 37] width 622 height 49
click at [632, 59] on p "luxe staat tot ... als ... staat tot opslaan" at bounding box center [482, 37] width 622 height 49
click at [495, 176] on label "hotel ... bewaren" at bounding box center [512, 178] width 157 height 33
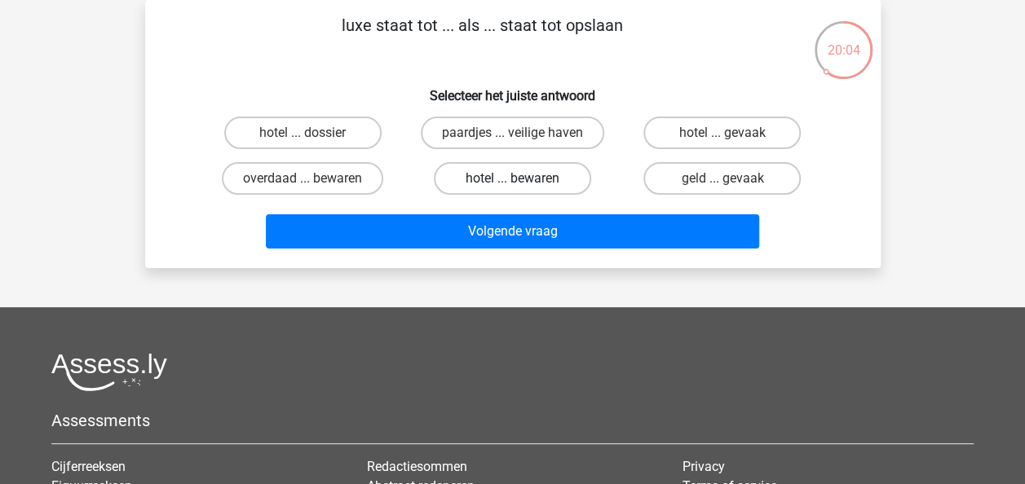
click at [512, 179] on input "hotel ... bewaren" at bounding box center [517, 184] width 11 height 11
radio input "true"
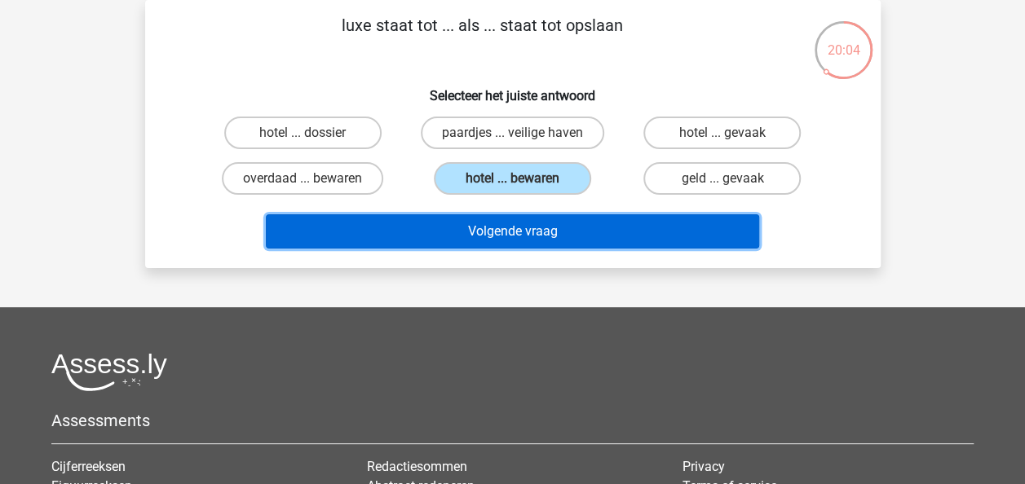
click at [533, 242] on button "Volgende vraag" at bounding box center [512, 231] width 493 height 34
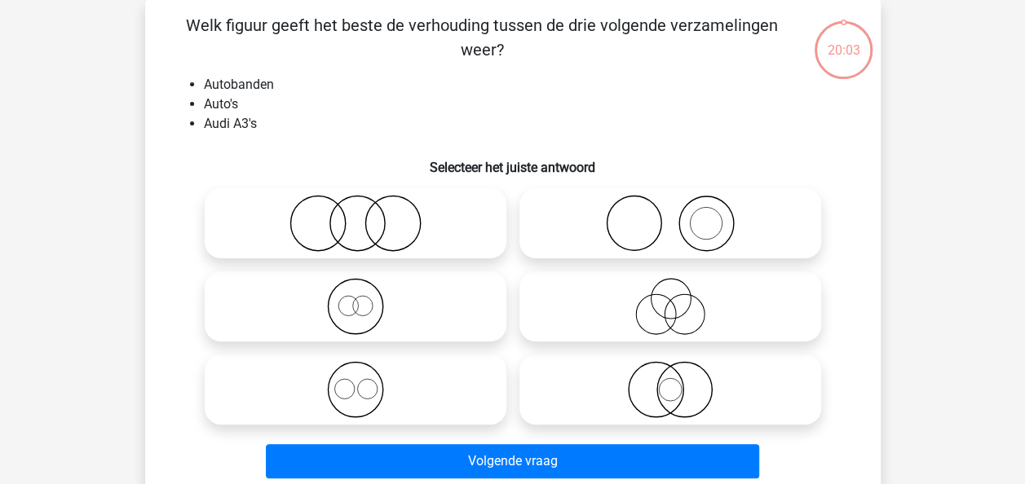
click at [419, 109] on li "Auto's" at bounding box center [529, 105] width 651 height 20
click at [616, 208] on icon at bounding box center [670, 223] width 289 height 57
click at [670, 208] on input "radio" at bounding box center [675, 210] width 11 height 11
radio input "true"
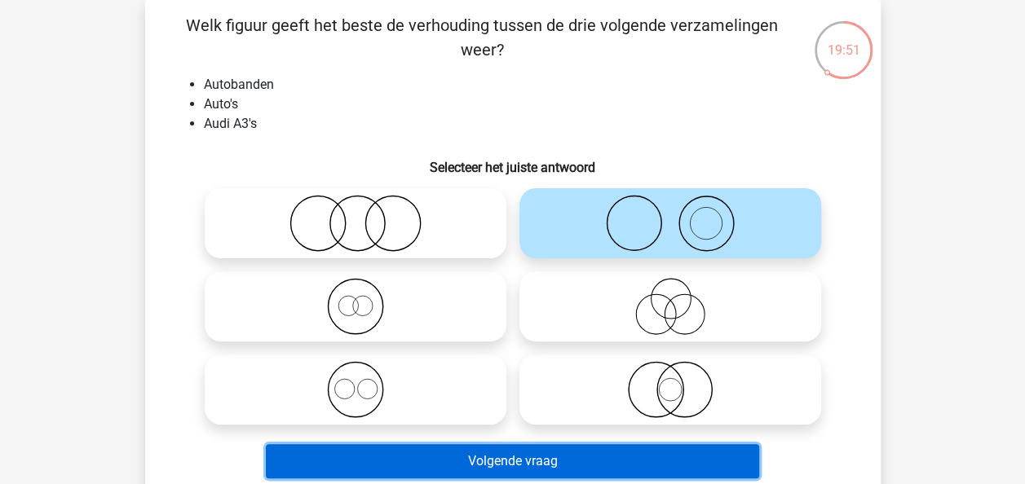
click at [510, 454] on button "Volgende vraag" at bounding box center [512, 461] width 493 height 34
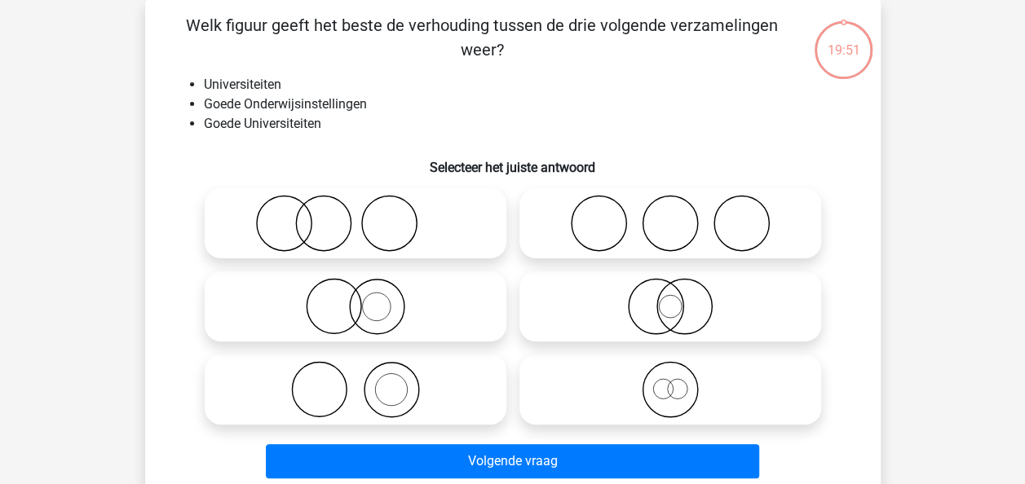
click at [476, 139] on div "Welk figuur geeft het beste de verhouding tussen de drie volgende verzamelingen…" at bounding box center [513, 249] width 722 height 472
click at [476, 124] on li "Goede Universiteiten" at bounding box center [529, 124] width 651 height 20
click at [632, 236] on icon at bounding box center [670, 223] width 289 height 57
click at [670, 215] on input "radio" at bounding box center [675, 210] width 11 height 11
radio input "true"
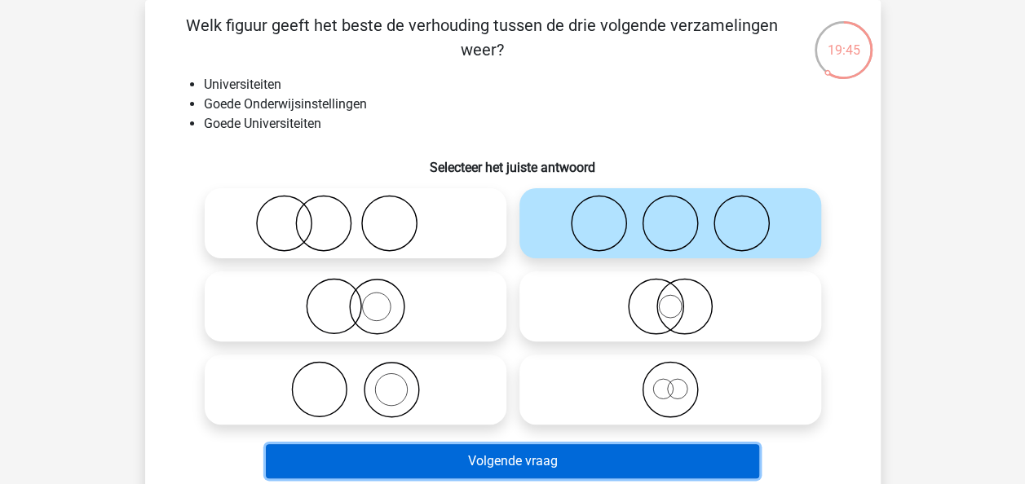
click at [547, 460] on button "Volgende vraag" at bounding box center [512, 461] width 493 height 34
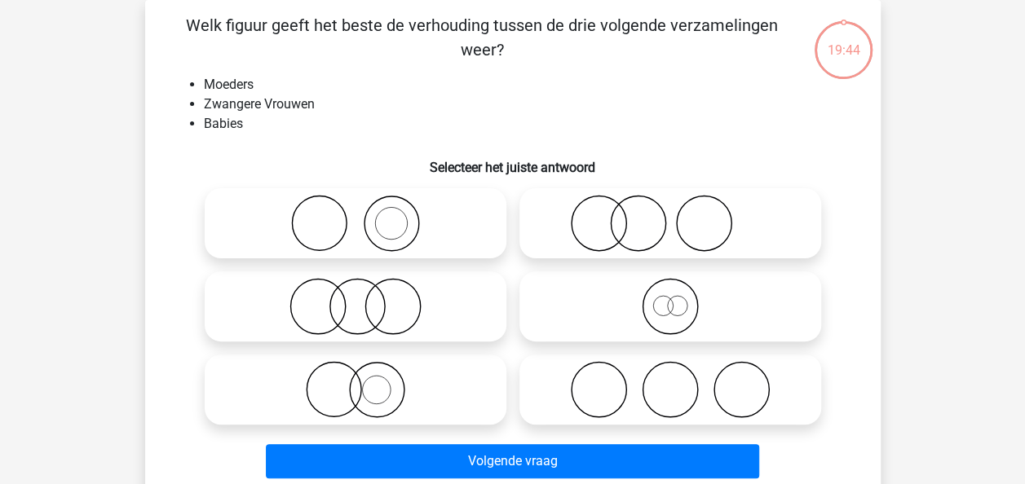
click at [435, 104] on li "Zwangere Vrouwen" at bounding box center [529, 105] width 651 height 20
click at [431, 115] on li "Babies" at bounding box center [529, 124] width 651 height 20
click at [613, 213] on icon at bounding box center [670, 223] width 289 height 57
click at [670, 213] on input "radio" at bounding box center [675, 210] width 11 height 11
radio input "true"
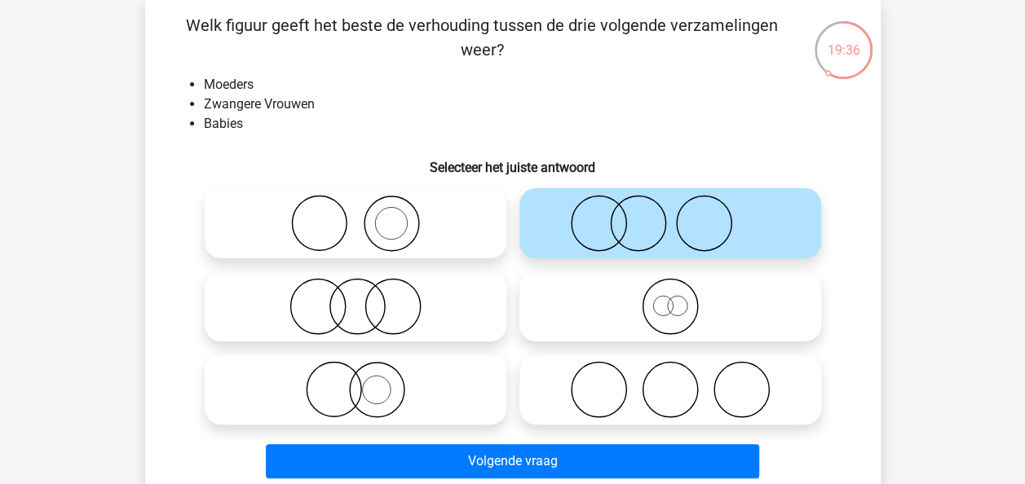
click at [649, 117] on li "Babies" at bounding box center [529, 124] width 651 height 20
click at [380, 375] on icon at bounding box center [355, 389] width 289 height 57
click at [366, 375] on input "radio" at bounding box center [361, 376] width 11 height 11
radio input "true"
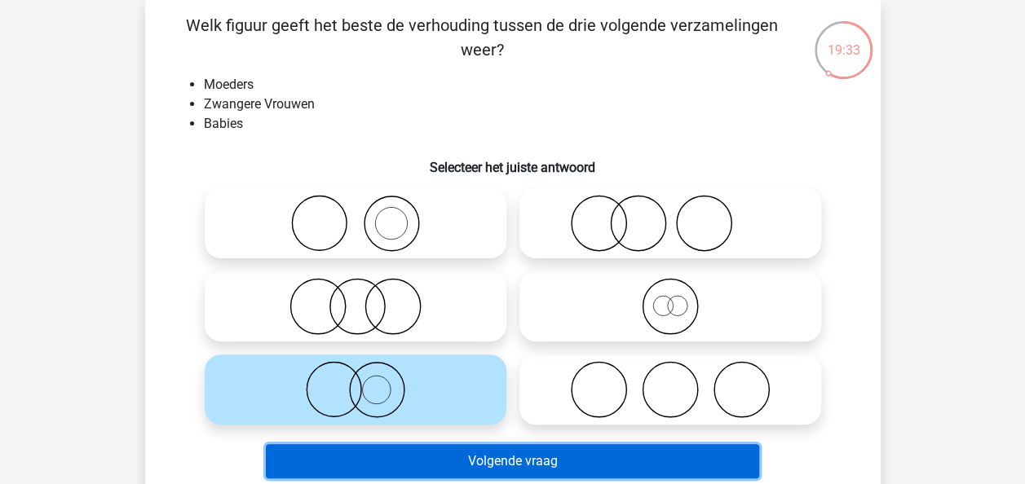
click at [519, 459] on button "Volgende vraag" at bounding box center [512, 461] width 493 height 34
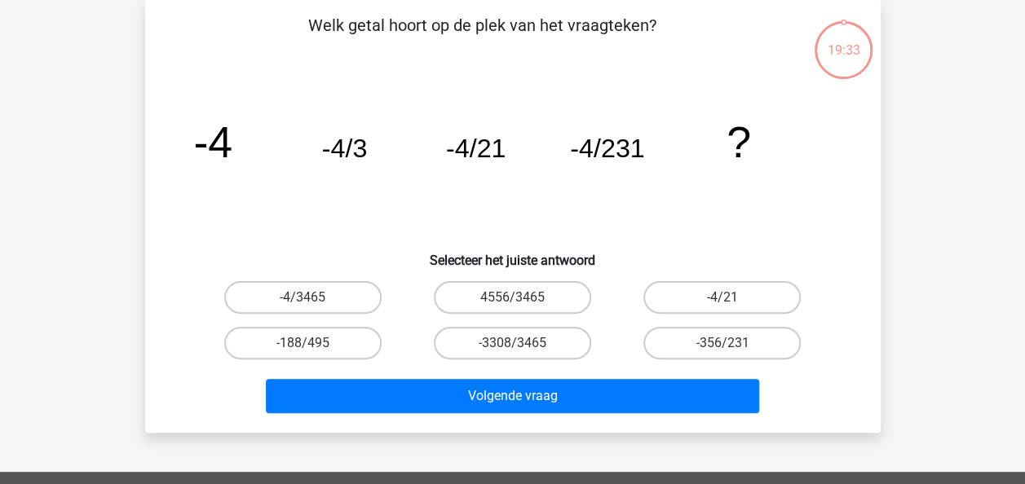
click at [451, 225] on icon "image/svg+xml -4 -4/3 -4/21 -4/231 ?" at bounding box center [512, 157] width 657 height 165
click at [696, 303] on label "-4/21" at bounding box center [721, 297] width 157 height 33
click at [722, 303] on input "-4/21" at bounding box center [727, 303] width 11 height 11
radio input "true"
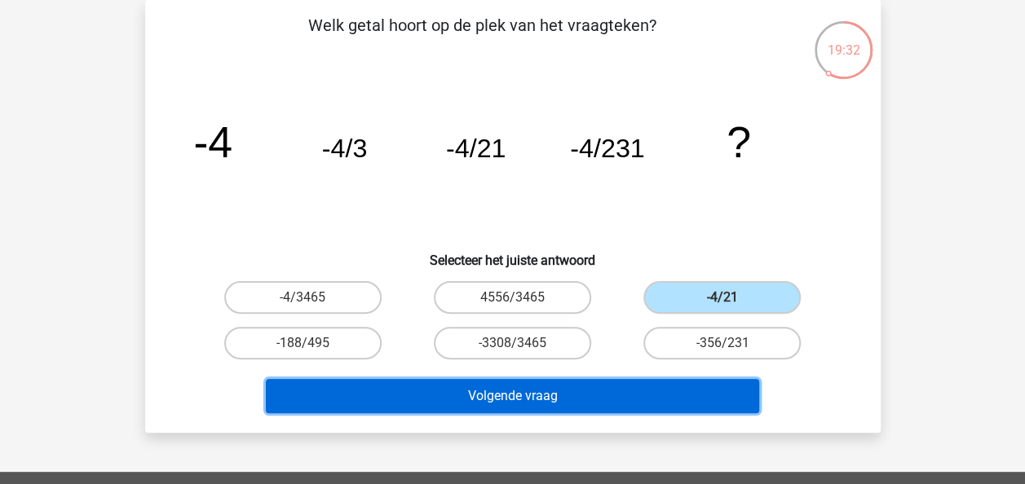
click at [648, 393] on button "Volgende vraag" at bounding box center [512, 396] width 493 height 34
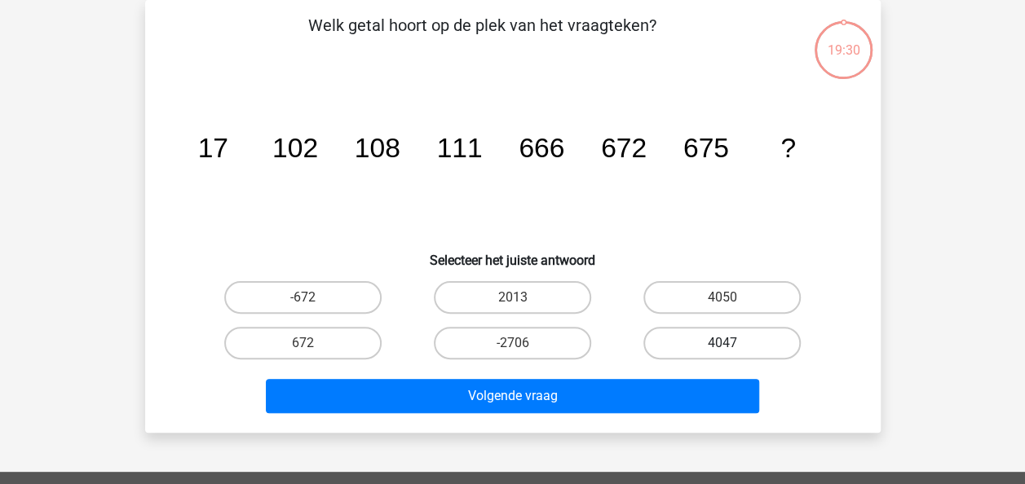
click at [730, 338] on label "4047" at bounding box center [721, 343] width 157 height 33
click at [730, 343] on input "4047" at bounding box center [727, 348] width 11 height 11
radio input "true"
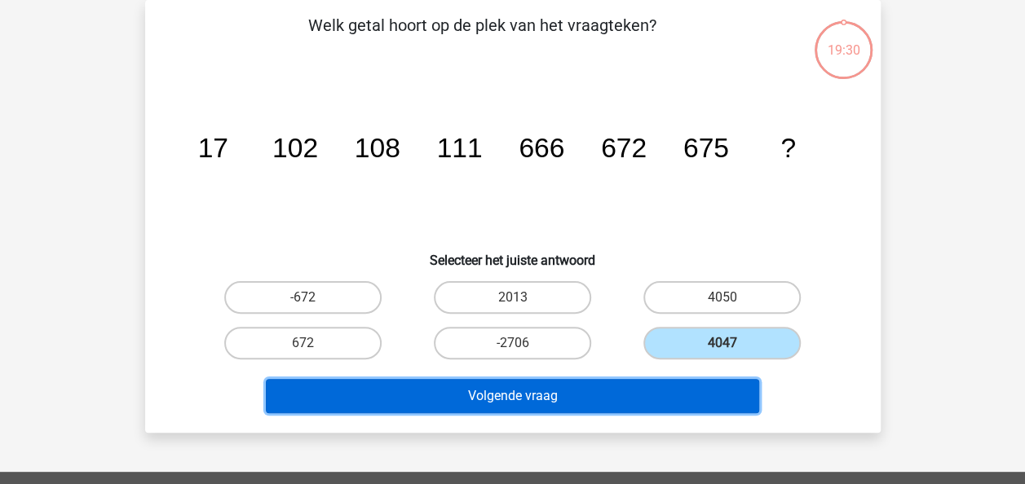
click at [689, 400] on button "Volgende vraag" at bounding box center [512, 396] width 493 height 34
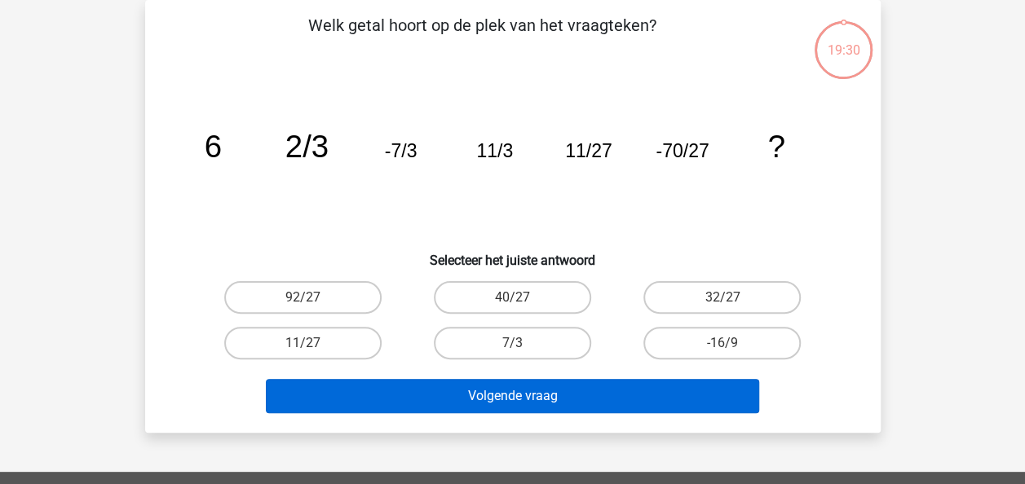
drag, startPoint x: 727, startPoint y: 342, endPoint x: 714, endPoint y: 380, distance: 39.7
click at [727, 343] on div "-16/9" at bounding box center [722, 343] width 197 height 33
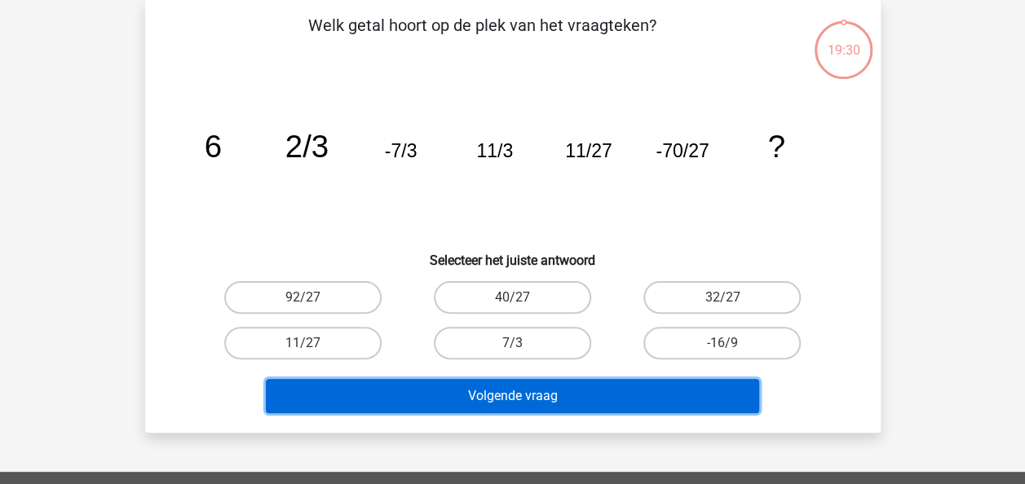
click at [713, 380] on button "Volgende vraag" at bounding box center [512, 396] width 493 height 34
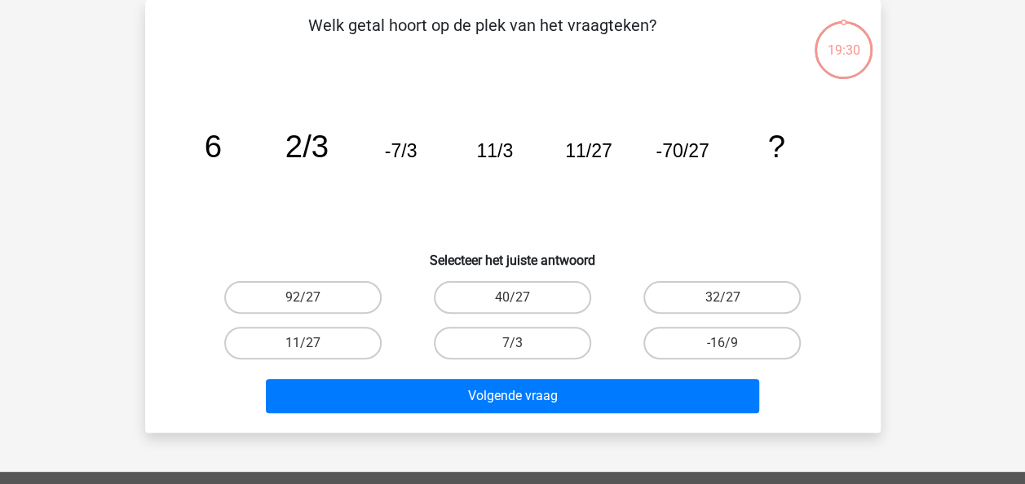
click at [714, 377] on div "Volgende vraag" at bounding box center [512, 393] width 683 height 54
click at [724, 334] on label "-16/9" at bounding box center [721, 343] width 157 height 33
click at [724, 343] on input "-16/9" at bounding box center [727, 348] width 11 height 11
radio input "true"
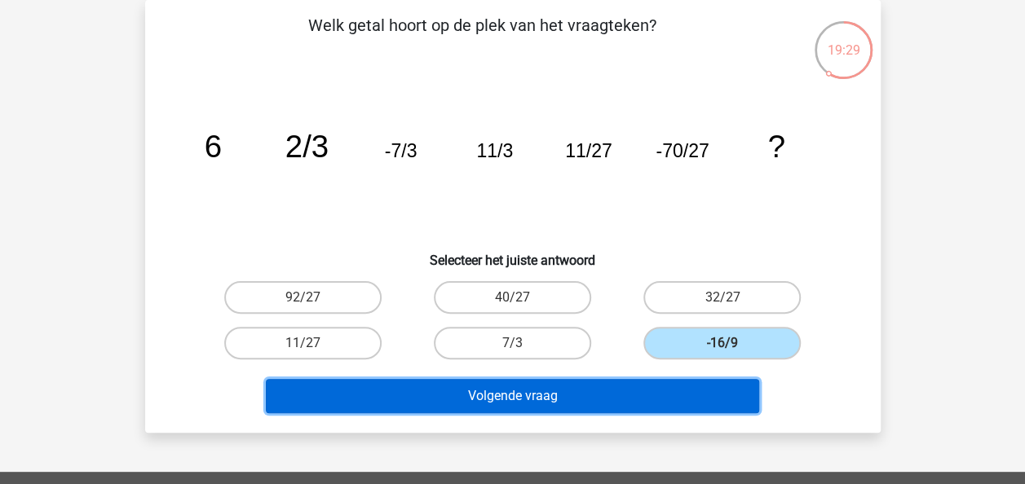
click at [705, 388] on button "Volgende vraag" at bounding box center [512, 396] width 493 height 34
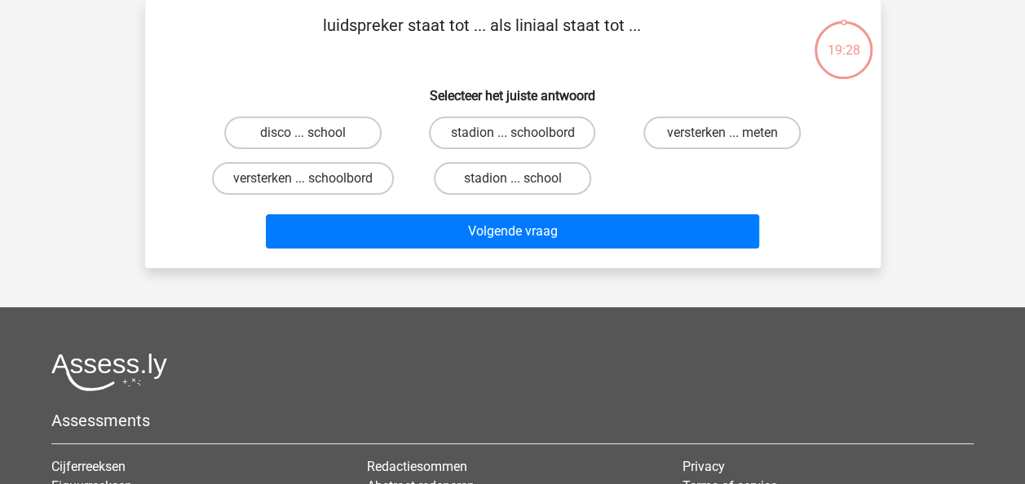
click at [719, 130] on label "versterken ... meten" at bounding box center [721, 133] width 157 height 33
click at [722, 133] on input "versterken ... meten" at bounding box center [727, 138] width 11 height 11
radio input "true"
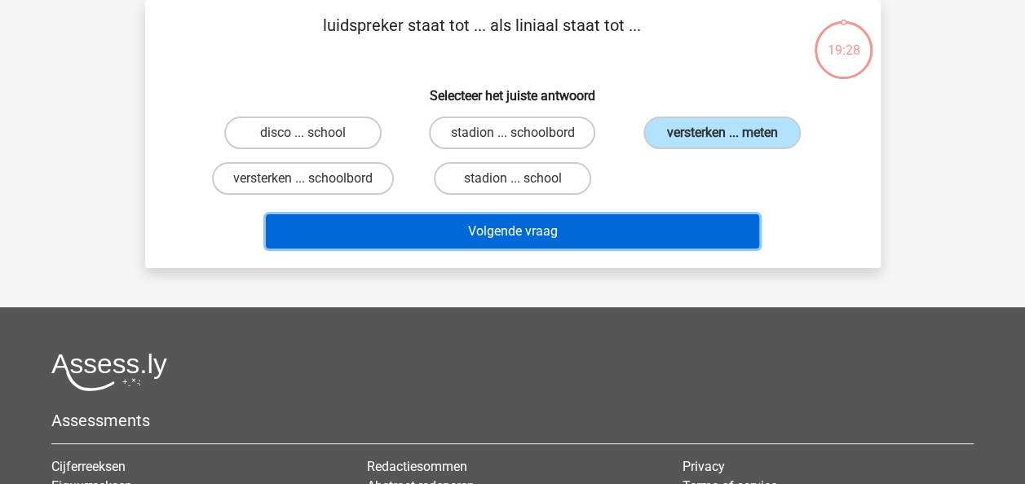
click at [678, 232] on button "Volgende vraag" at bounding box center [512, 231] width 493 height 34
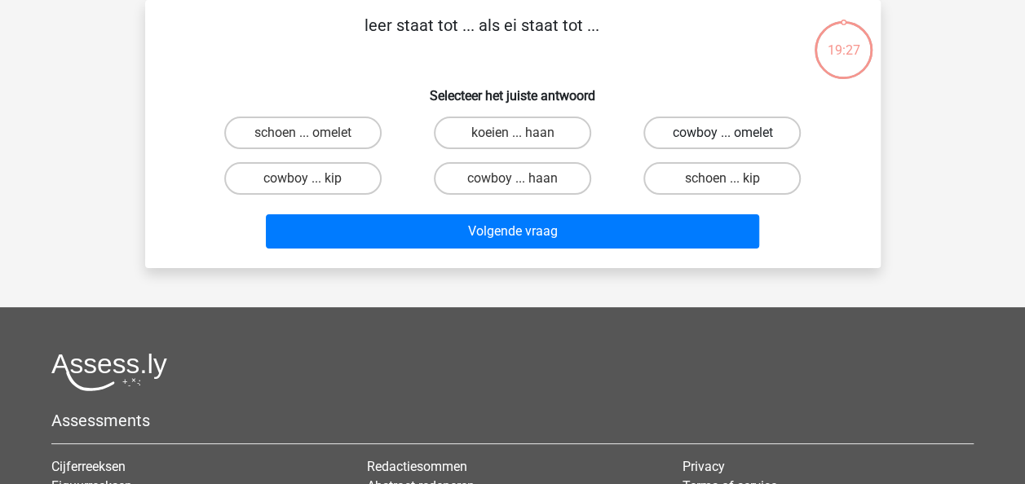
click at [729, 130] on label "cowboy ... omelet" at bounding box center [721, 133] width 157 height 33
click at [729, 133] on input "cowboy ... omelet" at bounding box center [727, 138] width 11 height 11
radio input "true"
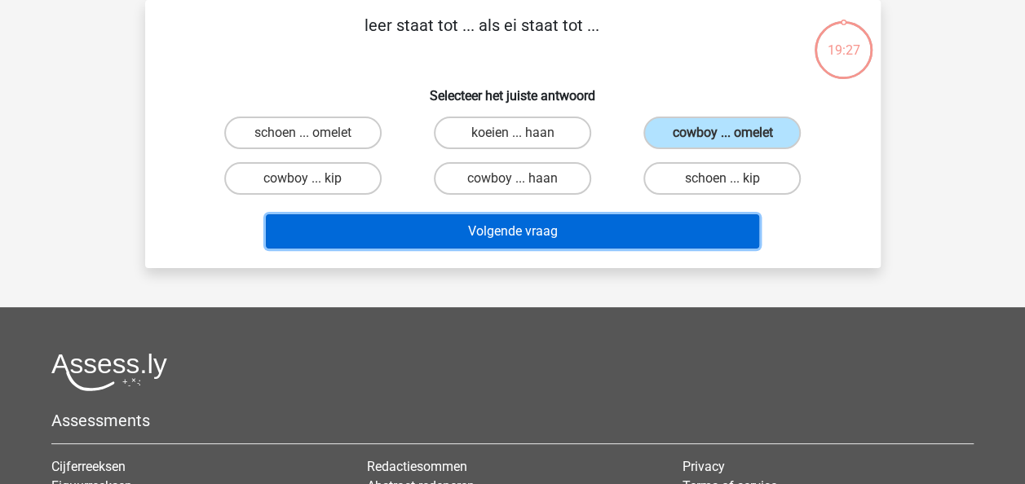
click at [674, 222] on button "Volgende vraag" at bounding box center [512, 231] width 493 height 34
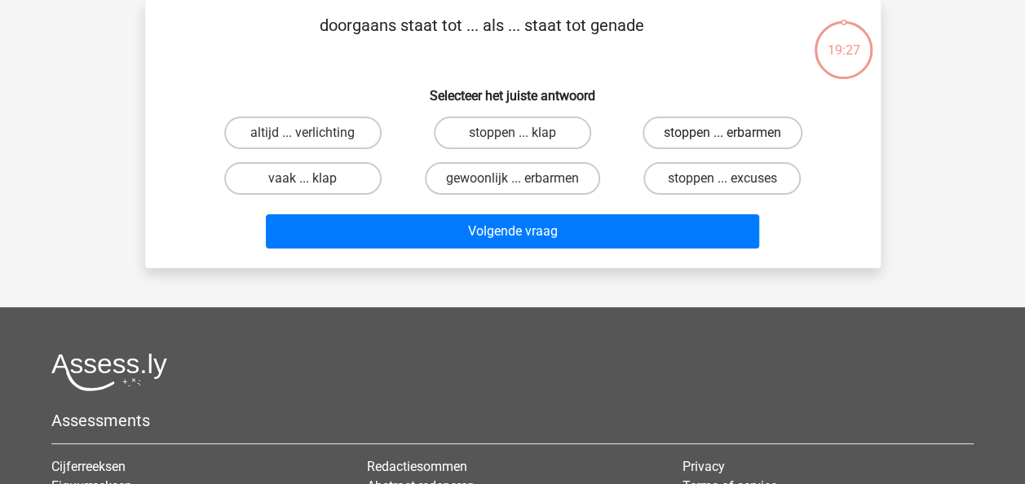
click at [718, 148] on label "stoppen ... erbarmen" at bounding box center [723, 133] width 160 height 33
click at [722, 144] on input "stoppen ... erbarmen" at bounding box center [727, 138] width 11 height 11
radio input "true"
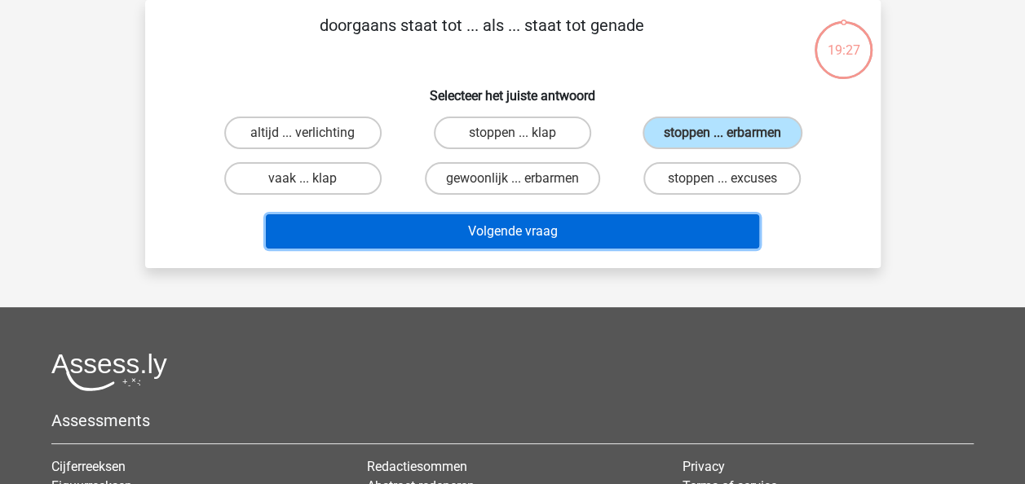
click at [641, 239] on button "Volgende vraag" at bounding box center [512, 231] width 493 height 34
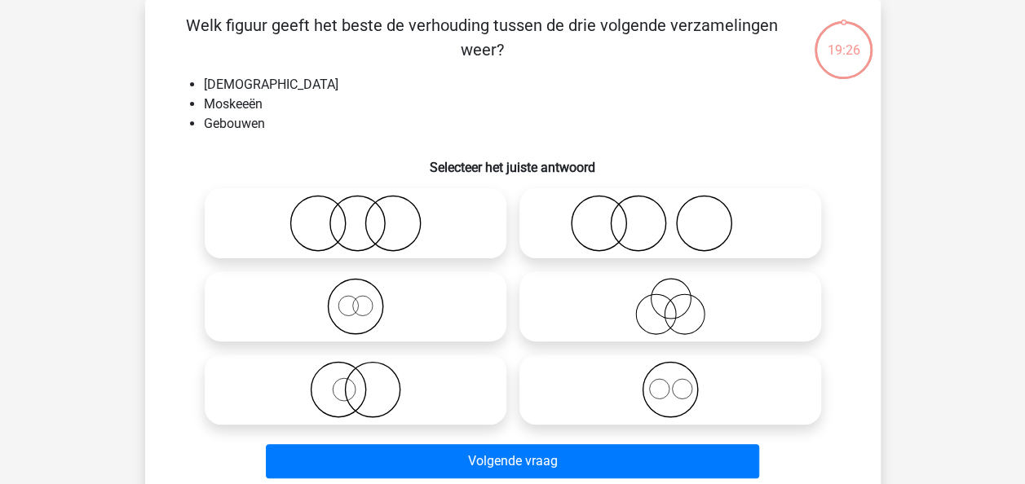
click at [689, 243] on icon at bounding box center [670, 223] width 289 height 57
click at [681, 215] on input "radio" at bounding box center [675, 210] width 11 height 11
radio input "true"
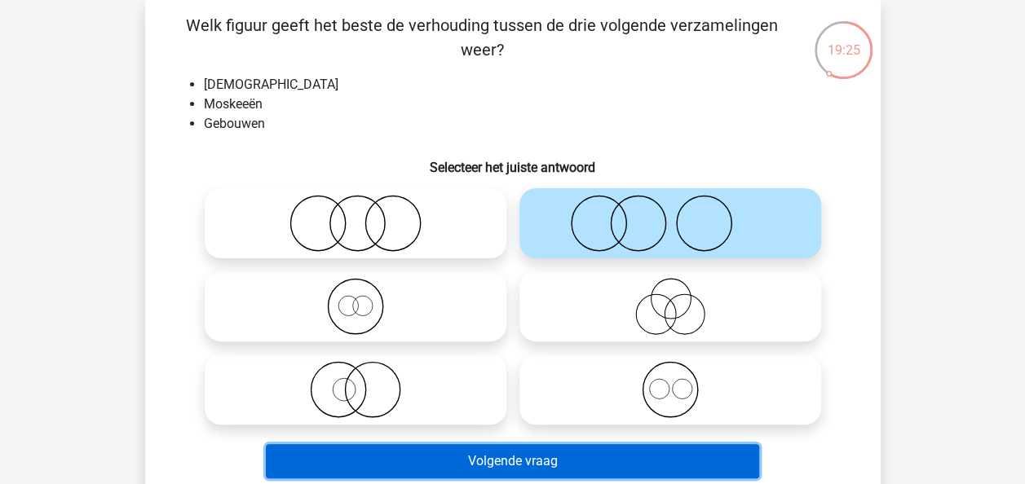
click at [649, 452] on button "Volgende vraag" at bounding box center [512, 461] width 493 height 34
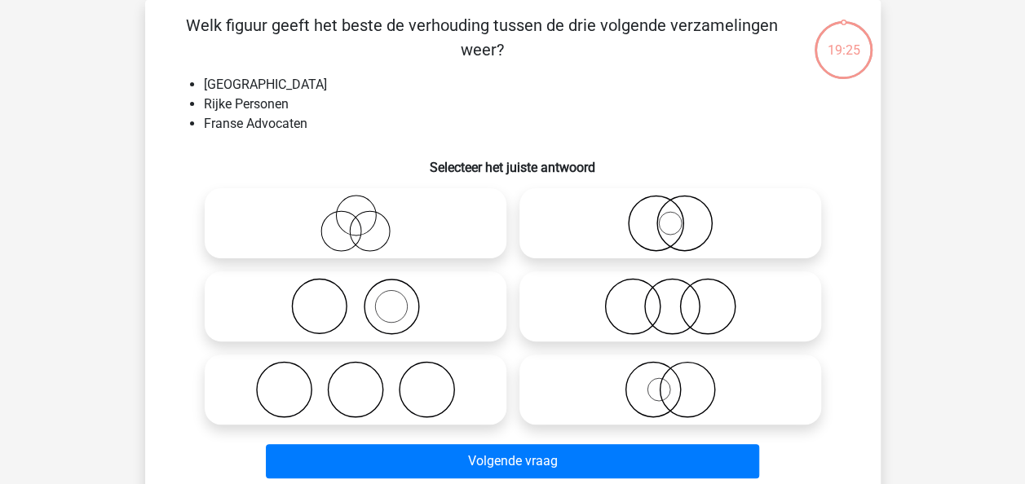
click at [693, 224] on icon at bounding box center [670, 223] width 289 height 57
click at [681, 215] on input "radio" at bounding box center [675, 210] width 11 height 11
radio input "true"
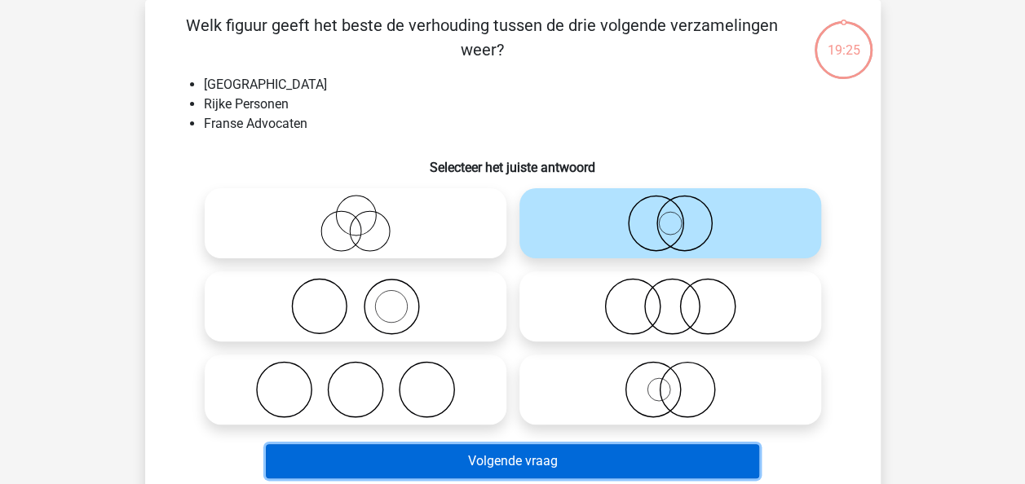
click at [631, 466] on button "Volgende vraag" at bounding box center [512, 461] width 493 height 34
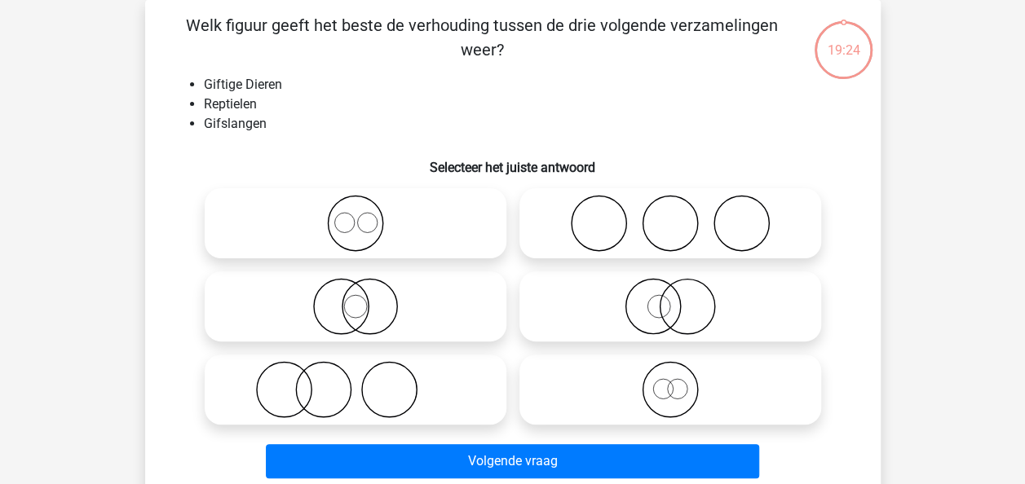
drag, startPoint x: 686, startPoint y: 228, endPoint x: 675, endPoint y: 290, distance: 62.9
click at [686, 227] on icon at bounding box center [670, 223] width 289 height 57
click at [681, 215] on input "radio" at bounding box center [675, 210] width 11 height 11
radio input "true"
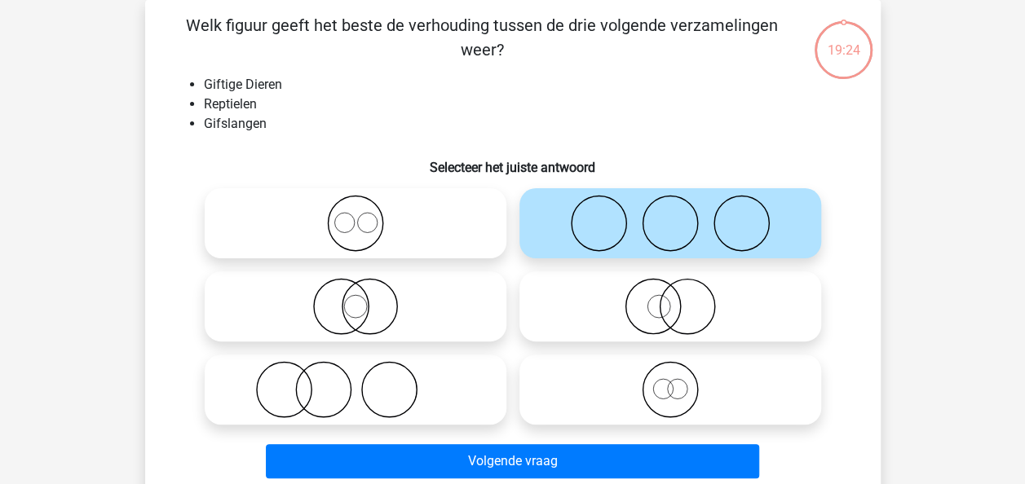
drag, startPoint x: 654, startPoint y: 434, endPoint x: 650, endPoint y: 444, distance: 10.6
click at [652, 435] on div "Volgende vraag" at bounding box center [512, 458] width 683 height 54
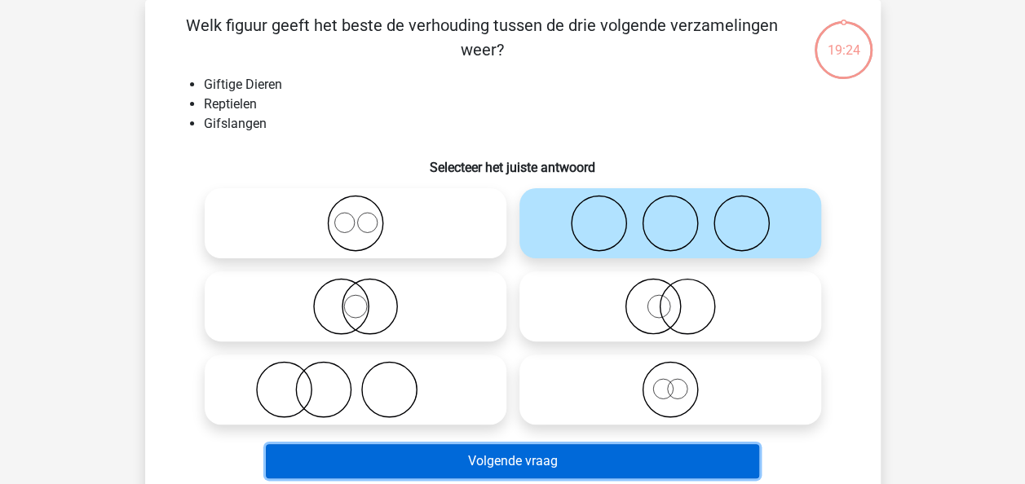
drag, startPoint x: 644, startPoint y: 459, endPoint x: 644, endPoint y: 438, distance: 21.2
click at [644, 460] on button "Volgende vraag" at bounding box center [512, 461] width 493 height 34
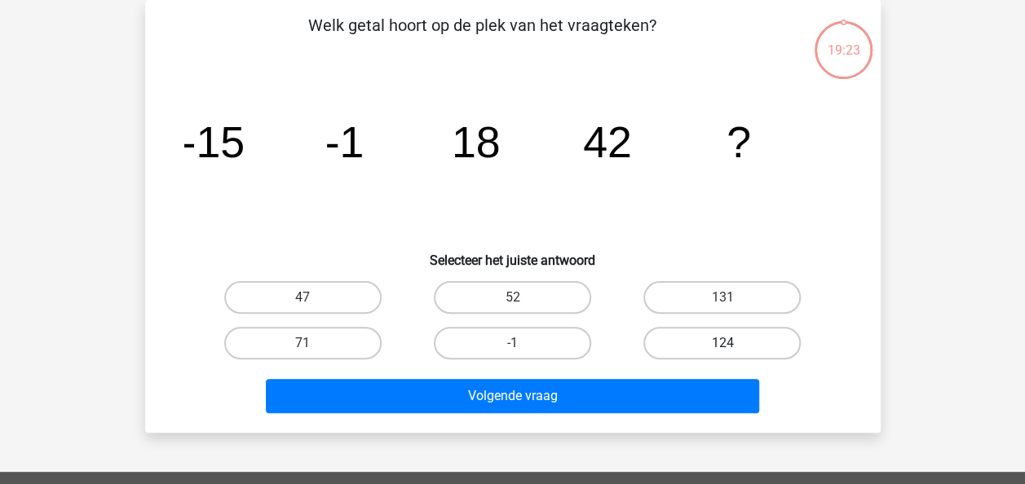
click at [678, 347] on label "124" at bounding box center [721, 343] width 157 height 33
click at [722, 347] on input "124" at bounding box center [727, 348] width 11 height 11
radio input "true"
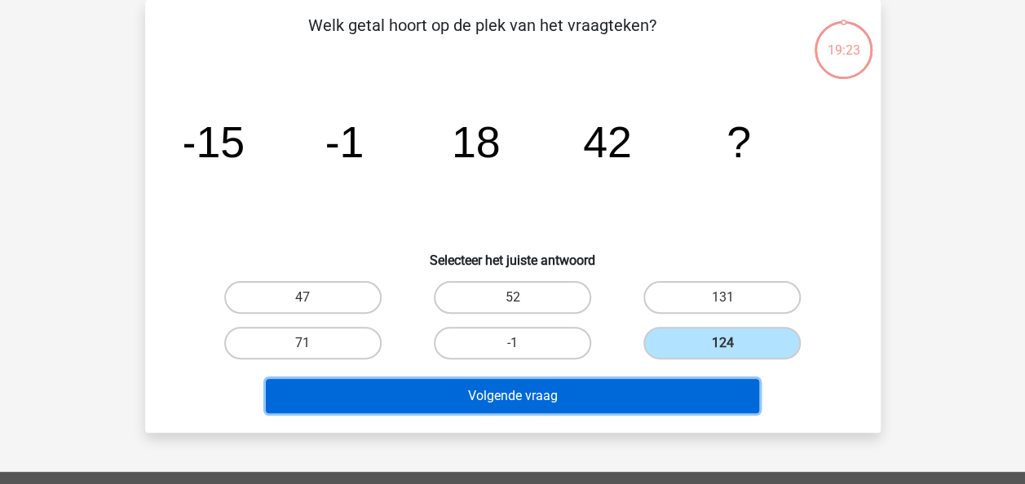
click at [665, 390] on button "Volgende vraag" at bounding box center [512, 396] width 493 height 34
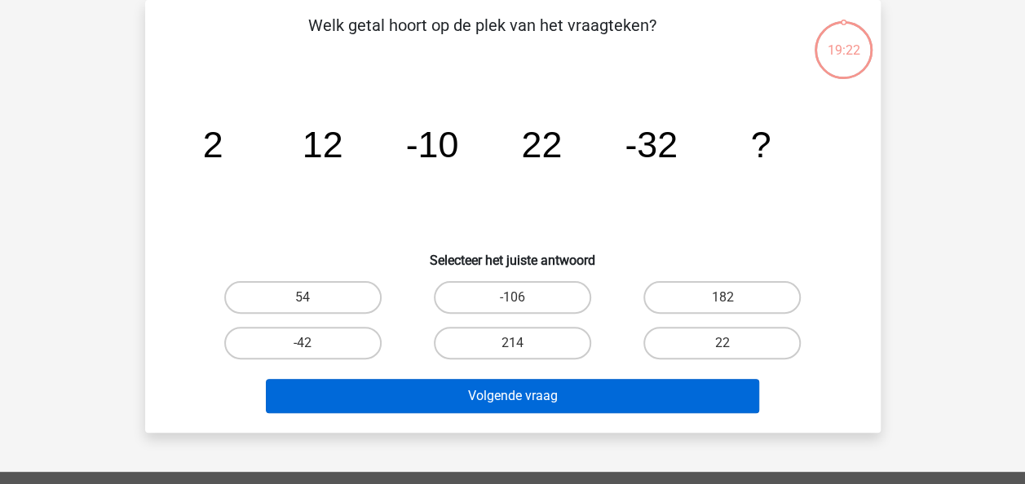
drag, startPoint x: 699, startPoint y: 338, endPoint x: 668, endPoint y: 392, distance: 62.8
click at [695, 346] on label "22" at bounding box center [721, 343] width 157 height 33
click at [722, 346] on input "22" at bounding box center [727, 348] width 11 height 11
radio input "true"
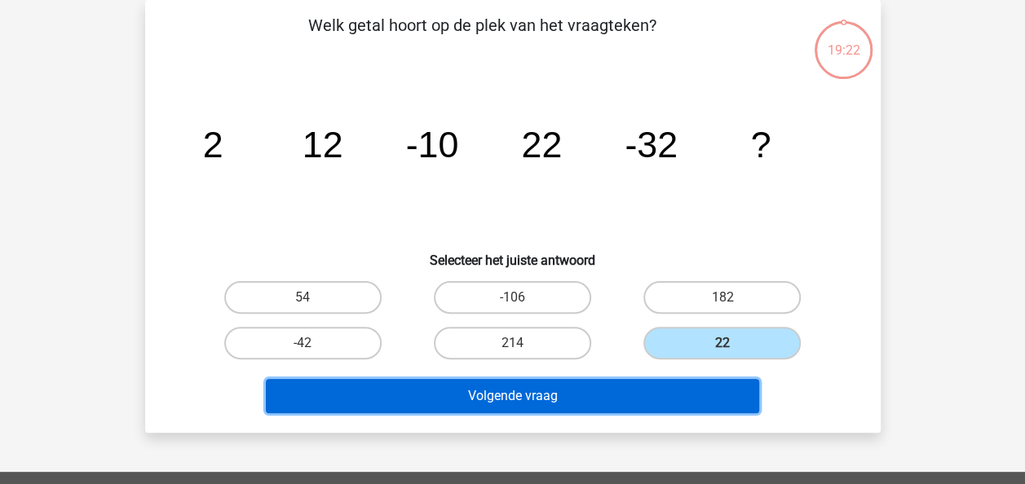
click at [667, 393] on button "Volgende vraag" at bounding box center [512, 396] width 493 height 34
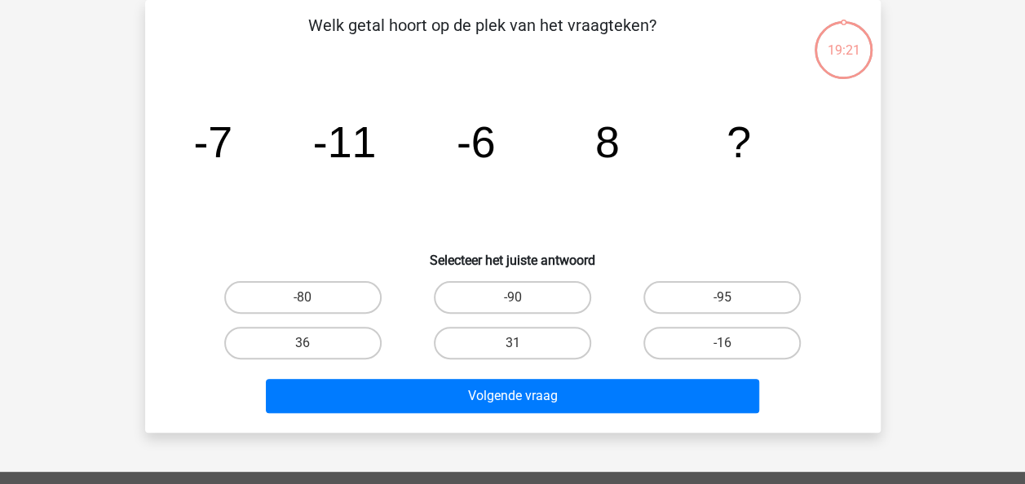
click at [691, 353] on label "-16" at bounding box center [721, 343] width 157 height 33
click at [722, 353] on input "-16" at bounding box center [727, 348] width 11 height 11
radio input "true"
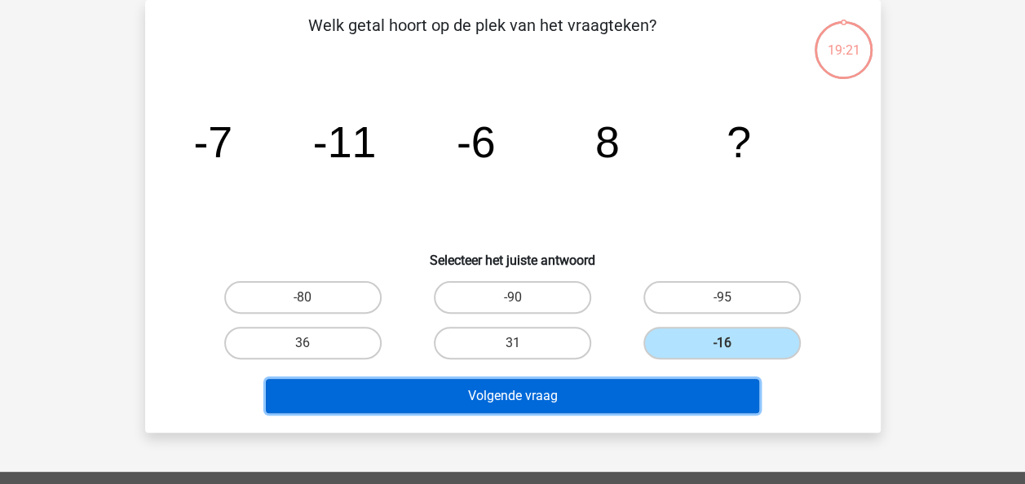
click at [671, 387] on button "Volgende vraag" at bounding box center [512, 396] width 493 height 34
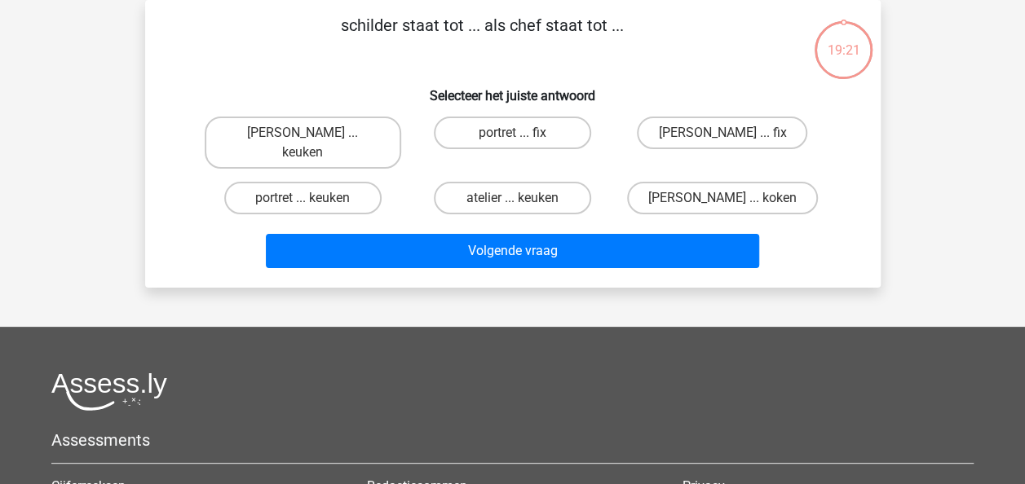
click at [732, 182] on label "Mona Lisa ... koken" at bounding box center [722, 198] width 191 height 33
click at [732, 198] on input "Mona Lisa ... koken" at bounding box center [727, 203] width 11 height 11
radio input "true"
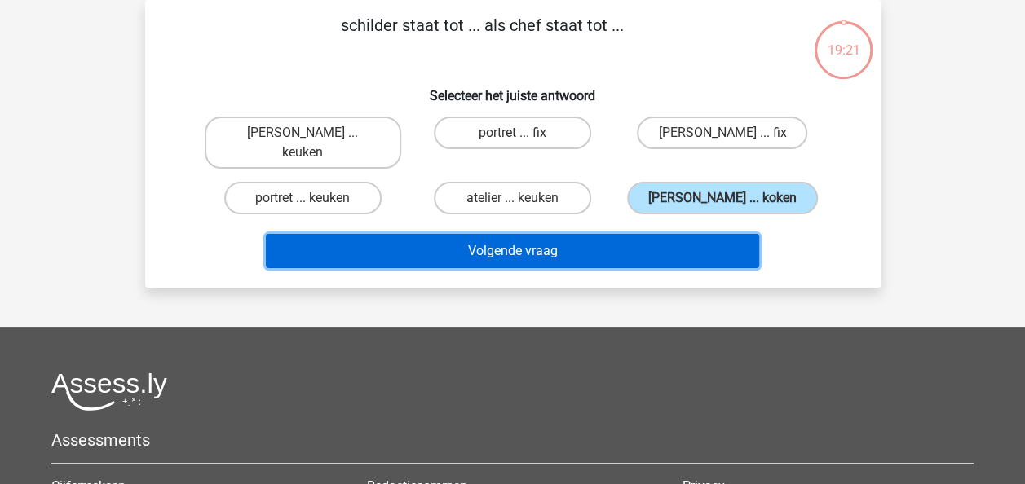
click at [691, 234] on button "Volgende vraag" at bounding box center [512, 251] width 493 height 34
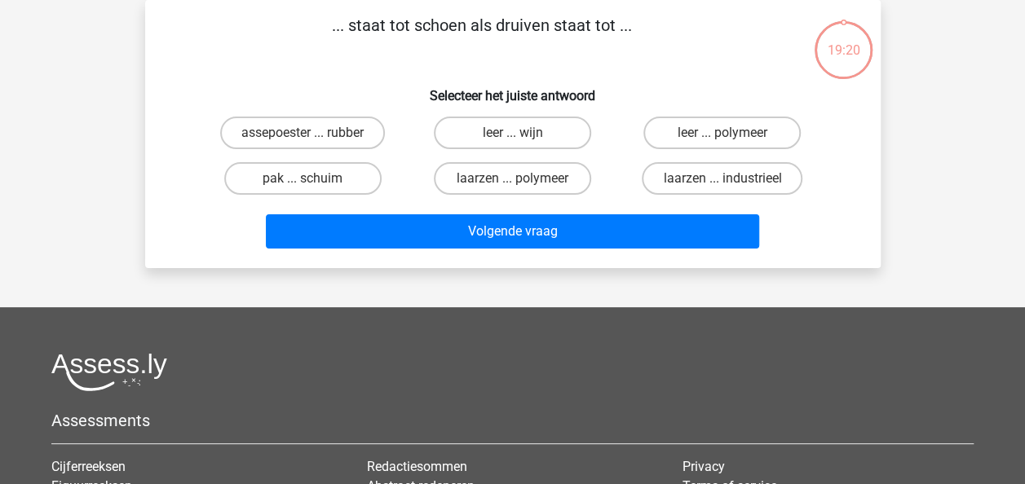
click at [739, 168] on label "laarzen ... industrieel" at bounding box center [722, 178] width 161 height 33
click at [733, 179] on input "laarzen ... industrieel" at bounding box center [727, 184] width 11 height 11
radio input "true"
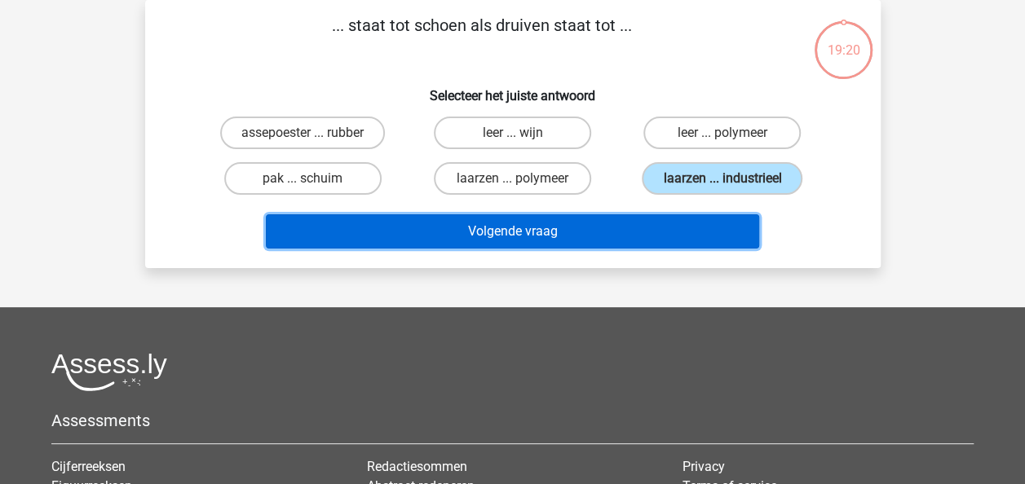
click at [703, 231] on button "Volgende vraag" at bounding box center [512, 231] width 493 height 34
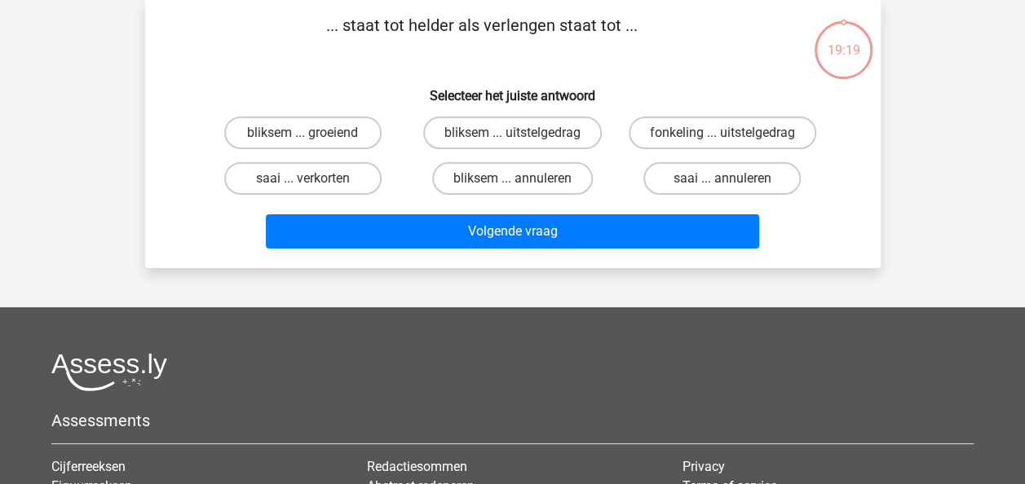
click at [727, 179] on input "saai ... annuleren" at bounding box center [727, 184] width 11 height 11
radio input "true"
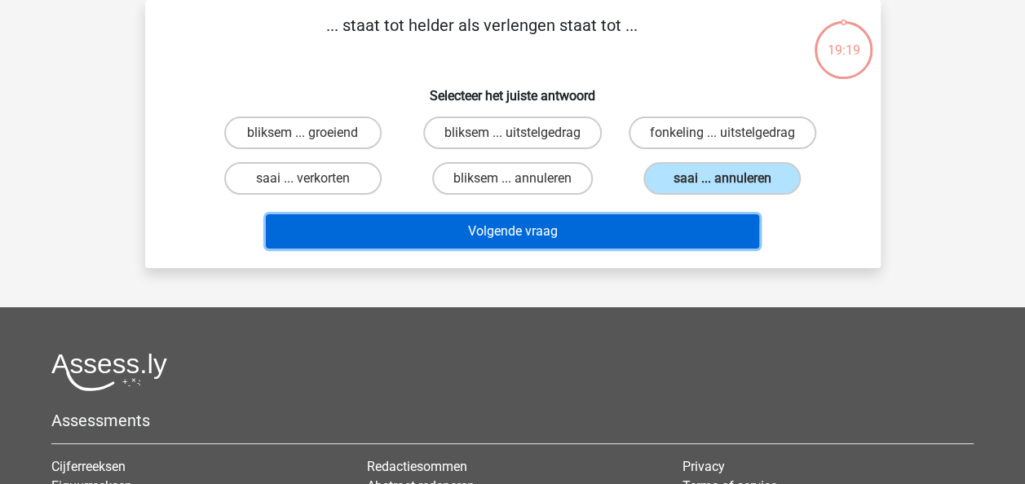
click at [703, 223] on button "Volgende vraag" at bounding box center [512, 231] width 493 height 34
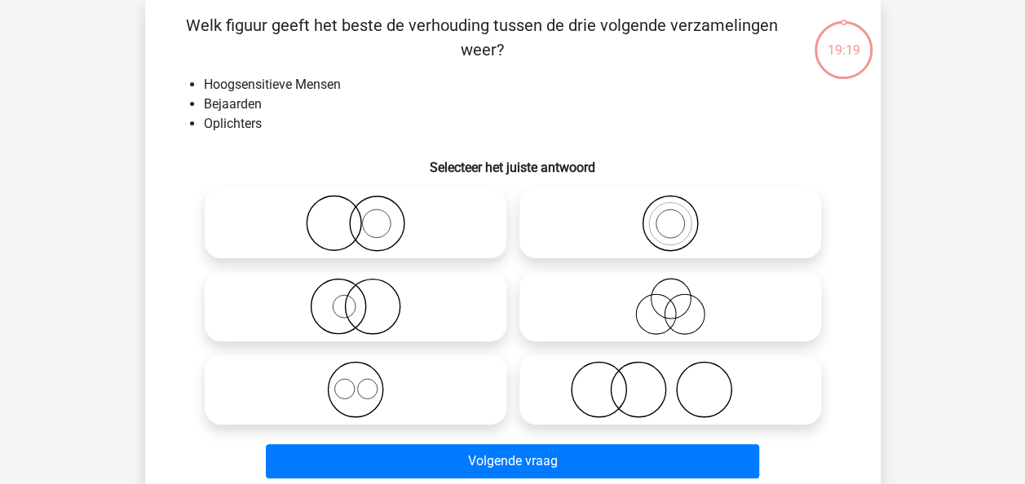
click at [727, 170] on h6 "Selecteer het juiste antwoord" at bounding box center [512, 161] width 683 height 29
drag, startPoint x: 674, startPoint y: 240, endPoint x: 658, endPoint y: 386, distance: 146.8
click at [674, 243] on icon at bounding box center [670, 223] width 289 height 57
click at [674, 215] on input "radio" at bounding box center [675, 210] width 11 height 11
radio input "true"
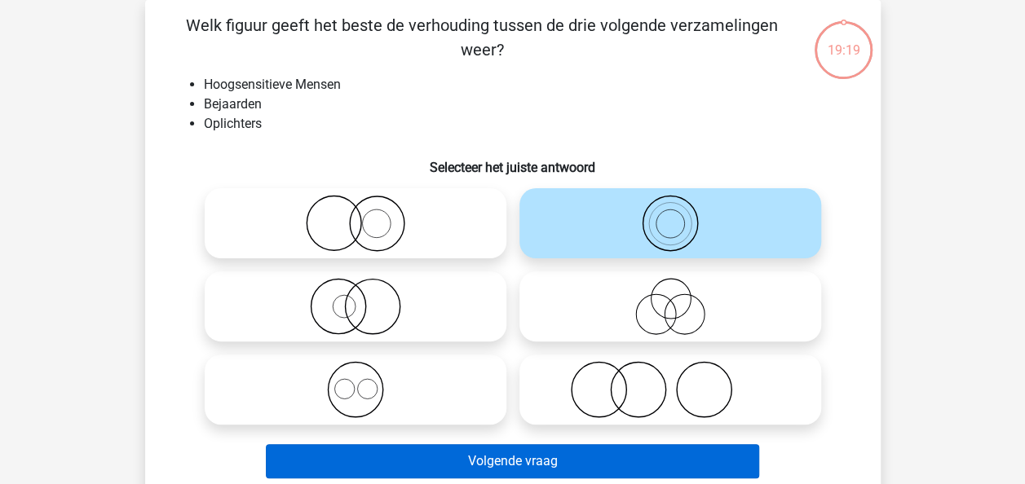
drag, startPoint x: 647, startPoint y: 431, endPoint x: 637, endPoint y: 453, distance: 24.8
click at [637, 453] on div "Welk figuur geeft het beste de verhouding tussen de drie volgende verzamelingen…" at bounding box center [513, 249] width 722 height 472
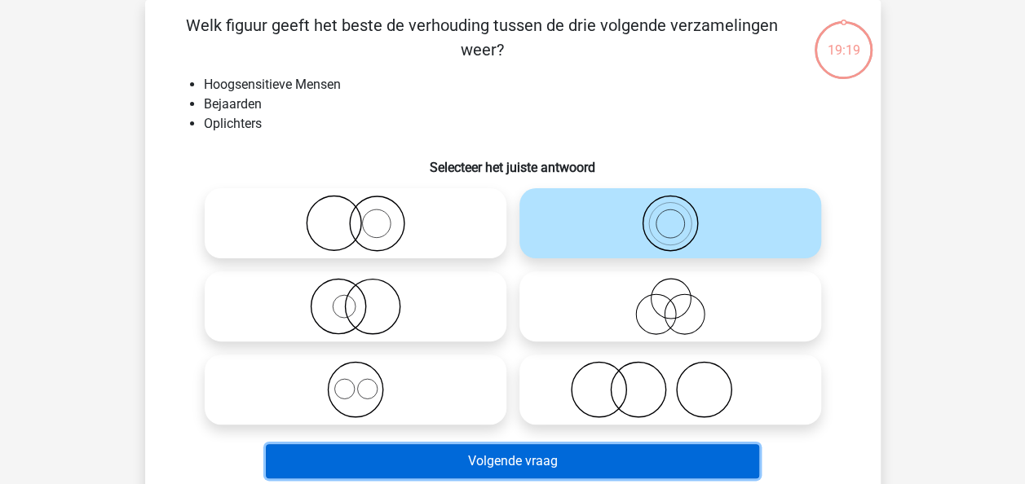
click at [637, 453] on button "Volgende vraag" at bounding box center [512, 461] width 493 height 34
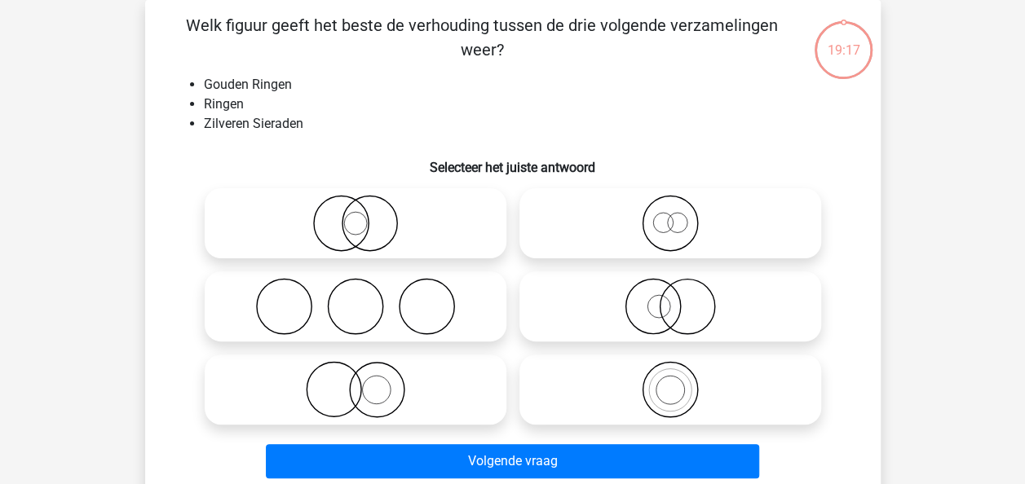
click at [677, 199] on icon at bounding box center [670, 223] width 289 height 57
click at [677, 205] on input "radio" at bounding box center [675, 210] width 11 height 11
radio input "true"
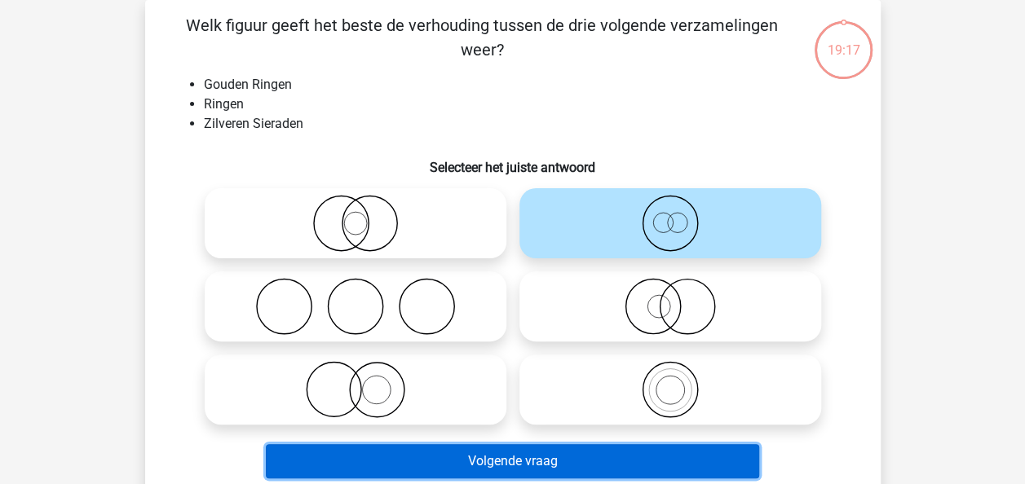
click at [623, 453] on button "Volgende vraag" at bounding box center [512, 461] width 493 height 34
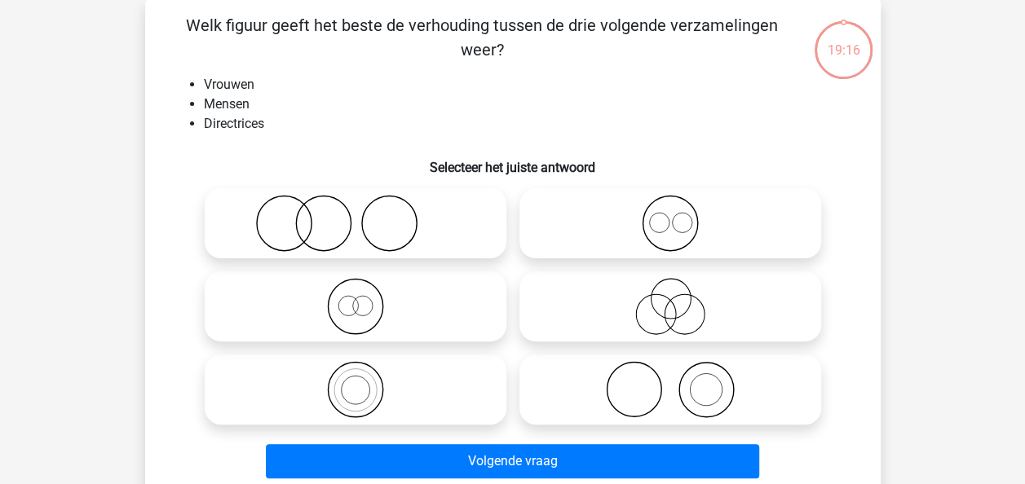
click at [675, 217] on icon at bounding box center [670, 223] width 289 height 57
click at [675, 215] on input "radio" at bounding box center [675, 210] width 11 height 11
radio input "true"
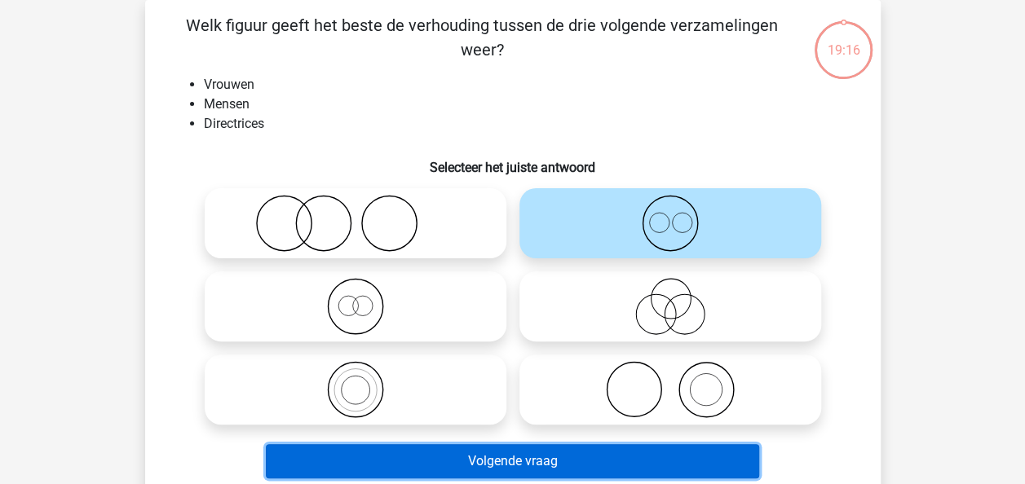
drag, startPoint x: 623, startPoint y: 453, endPoint x: 639, endPoint y: 422, distance: 34.3
click at [623, 452] on button "Volgende vraag" at bounding box center [512, 461] width 493 height 34
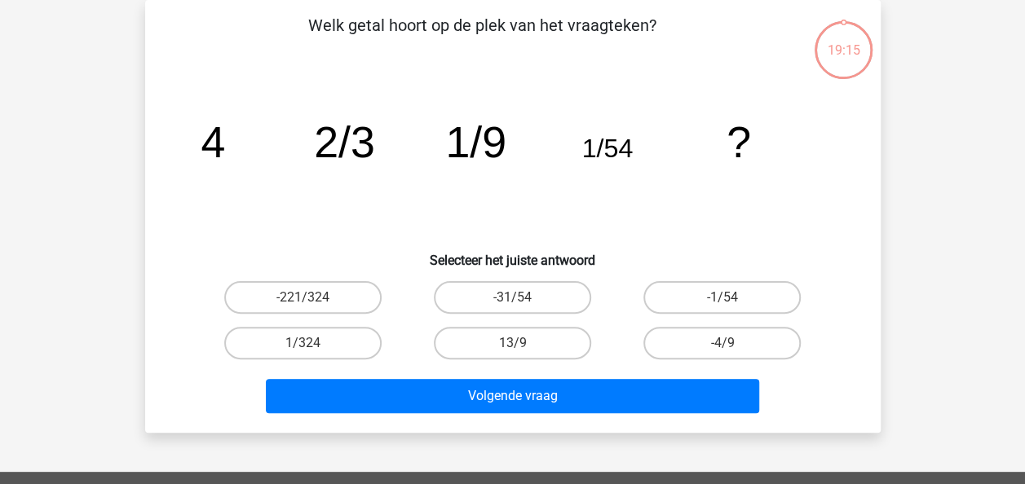
click at [691, 201] on icon "image/svg+xml 4 2/3 1/9 1/54 ?" at bounding box center [512, 157] width 657 height 165
click at [705, 285] on label "-1/54" at bounding box center [721, 297] width 157 height 33
click at [722, 298] on input "-1/54" at bounding box center [727, 303] width 11 height 11
radio input "true"
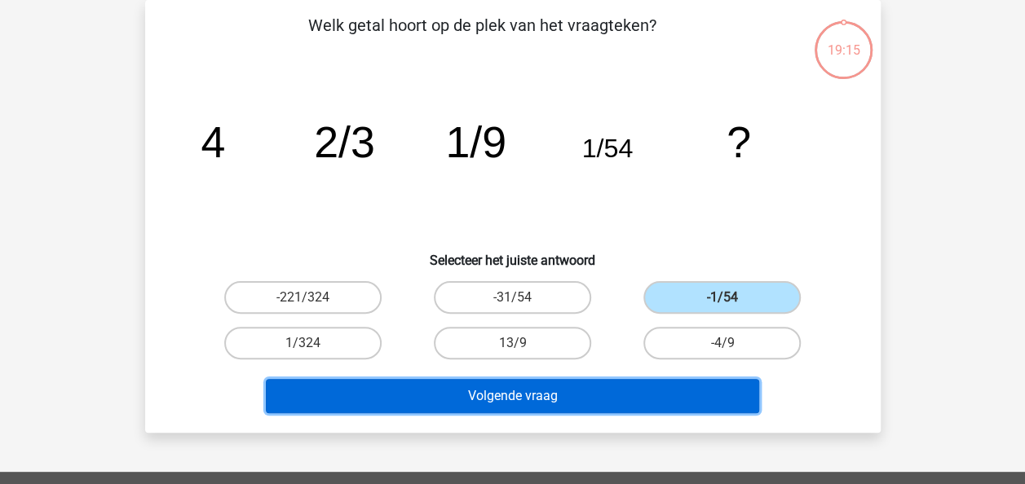
click at [661, 390] on button "Volgende vraag" at bounding box center [512, 396] width 493 height 34
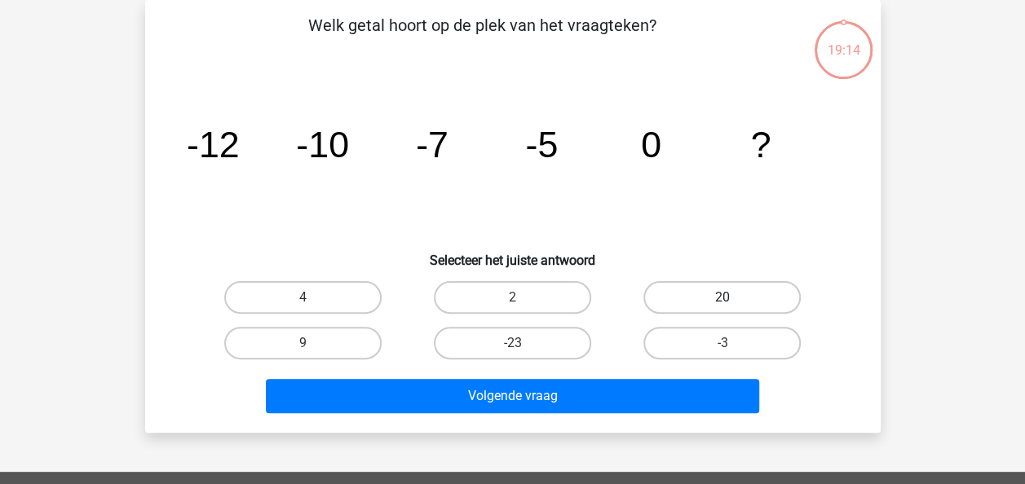
click at [727, 290] on label "20" at bounding box center [721, 297] width 157 height 33
click at [727, 298] on input "20" at bounding box center [727, 303] width 11 height 11
radio input "true"
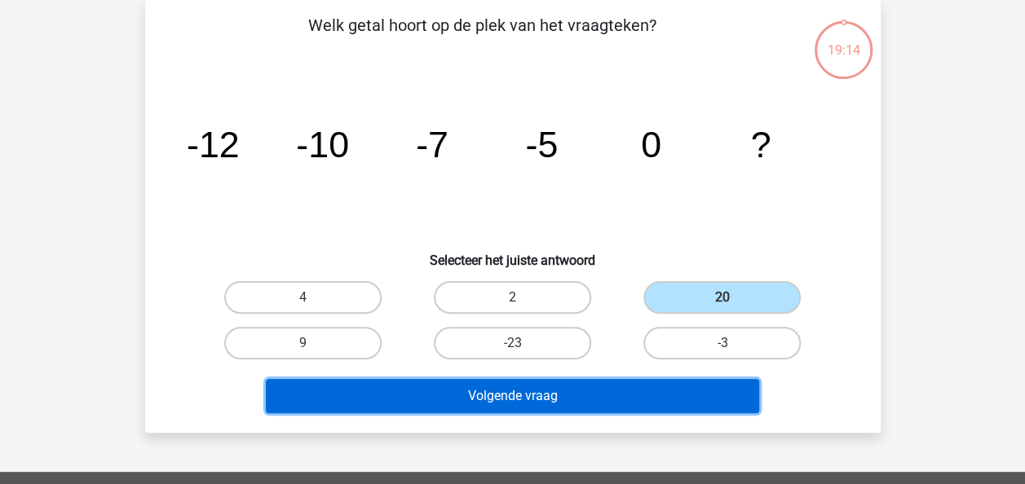
click at [669, 390] on button "Volgende vraag" at bounding box center [512, 396] width 493 height 34
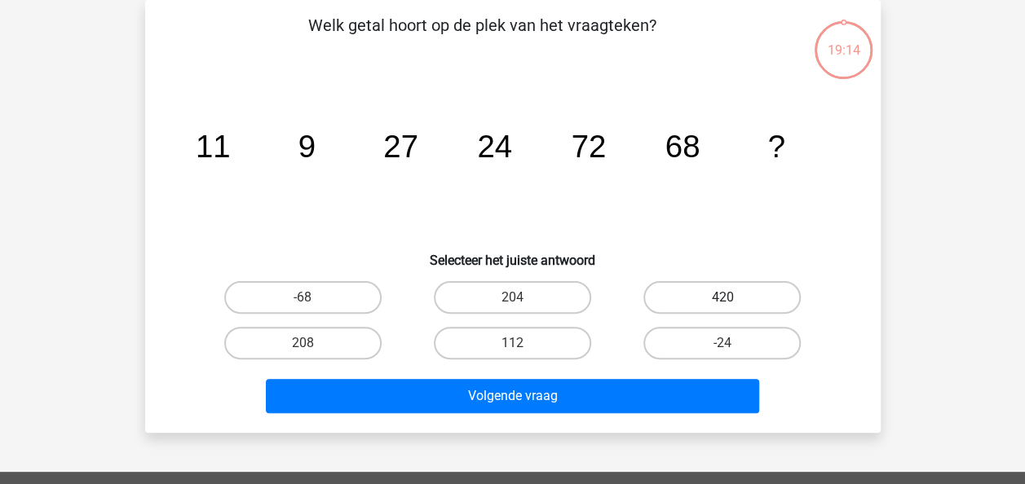
click at [721, 305] on label "420" at bounding box center [721, 297] width 157 height 33
click at [722, 305] on input "420" at bounding box center [727, 303] width 11 height 11
radio input "true"
drag, startPoint x: 684, startPoint y: 377, endPoint x: 712, endPoint y: 331, distance: 53.4
click at [683, 378] on div "Volgende vraag" at bounding box center [512, 393] width 683 height 54
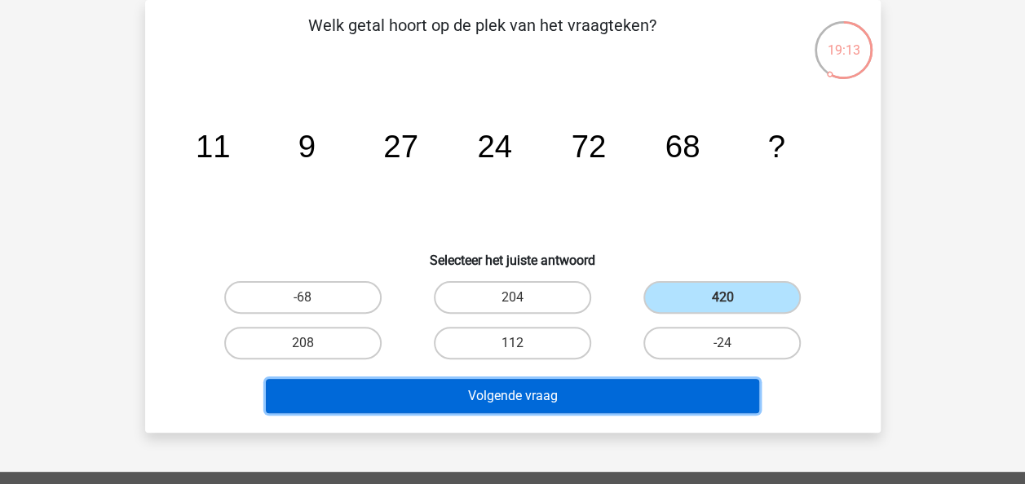
drag, startPoint x: 688, startPoint y: 382, endPoint x: 703, endPoint y: 360, distance: 27.1
click at [688, 383] on button "Volgende vraag" at bounding box center [512, 396] width 493 height 34
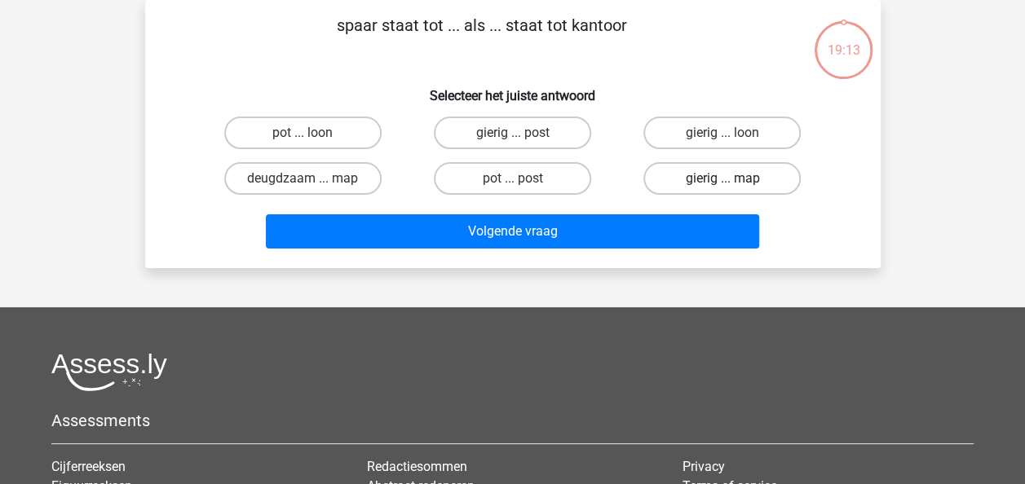
click at [749, 181] on label "gierig ... map" at bounding box center [721, 178] width 157 height 33
click at [733, 181] on input "gierig ... map" at bounding box center [727, 184] width 11 height 11
radio input "true"
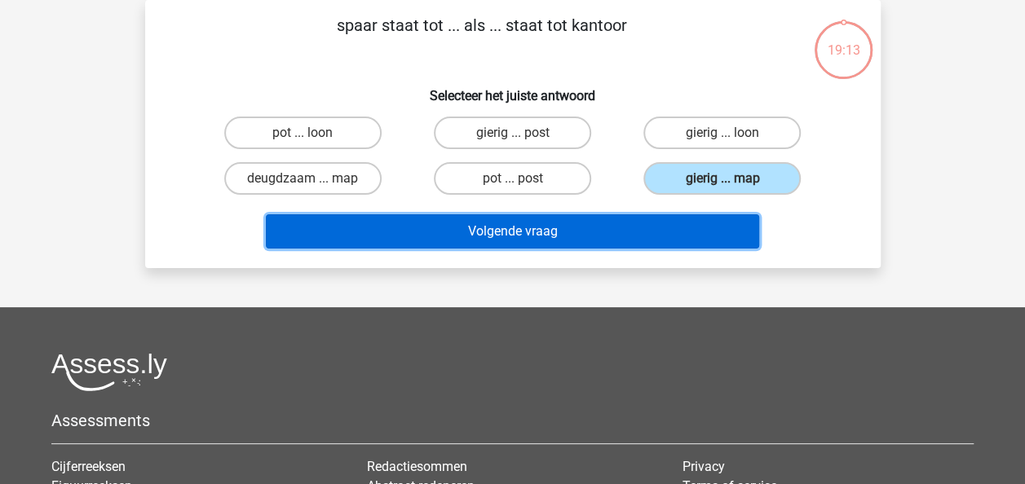
click at [706, 223] on button "Volgende vraag" at bounding box center [512, 231] width 493 height 34
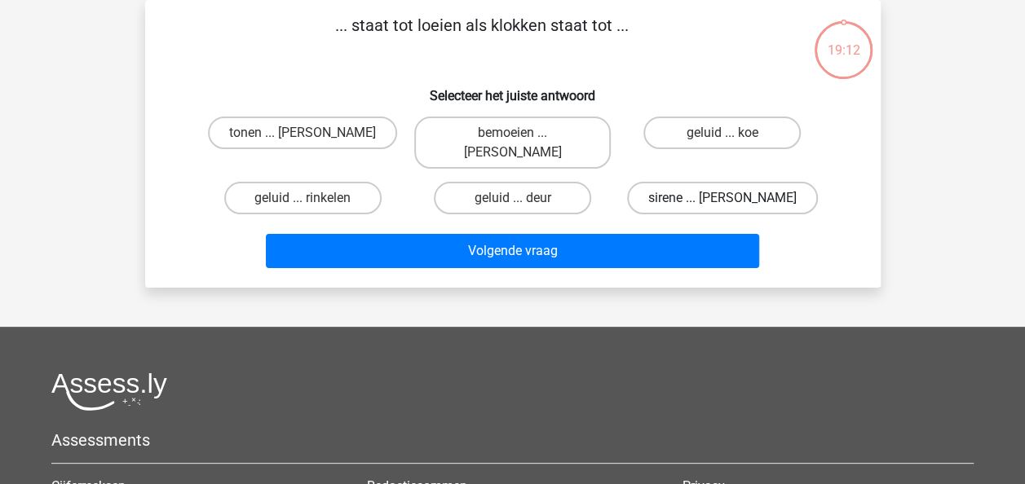
click at [729, 191] on label "sirene ... luiden" at bounding box center [722, 198] width 191 height 33
click at [729, 198] on input "sirene ... luiden" at bounding box center [727, 203] width 11 height 11
radio input "true"
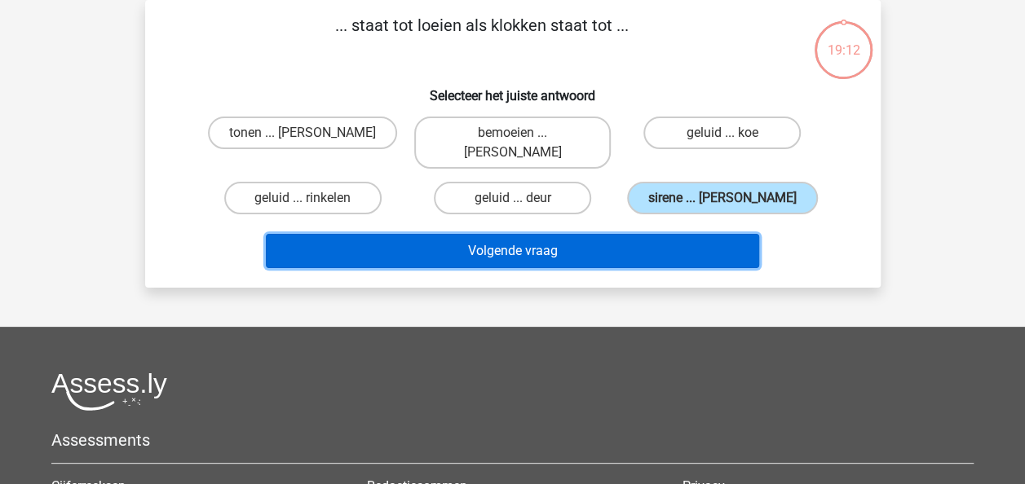
click at [700, 234] on button "Volgende vraag" at bounding box center [512, 251] width 493 height 34
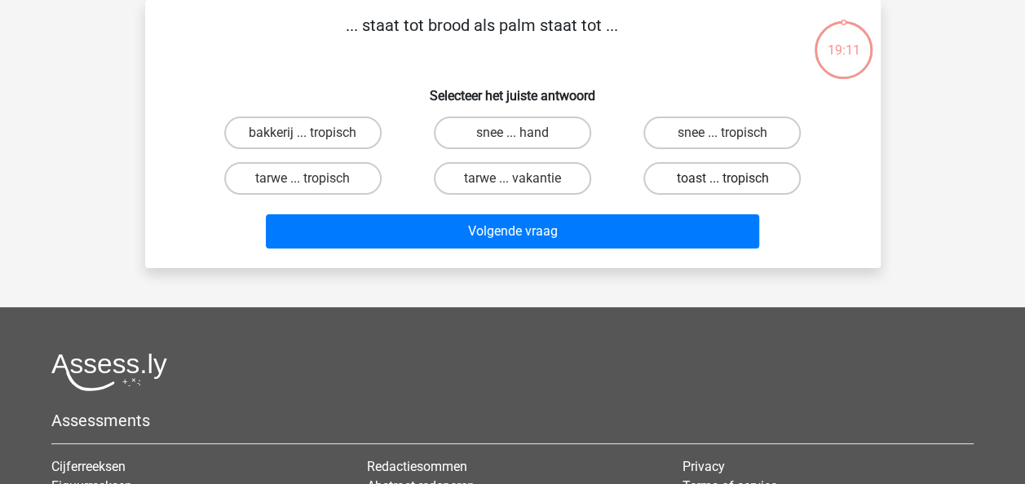
click at [712, 188] on label "toast ... tropisch" at bounding box center [721, 178] width 157 height 33
click at [722, 188] on input "toast ... tropisch" at bounding box center [727, 184] width 11 height 11
radio input "true"
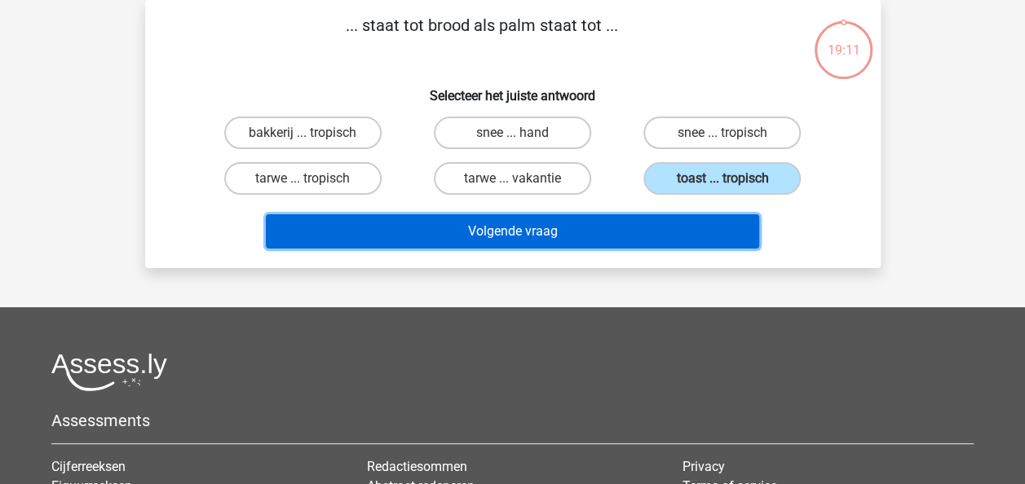
click at [695, 225] on button "Volgende vraag" at bounding box center [512, 231] width 493 height 34
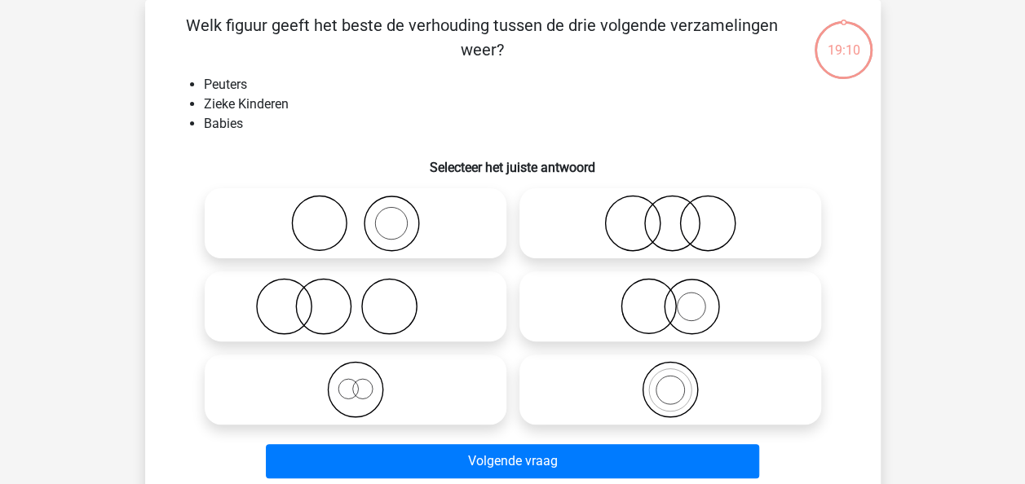
click at [709, 226] on icon at bounding box center [670, 223] width 289 height 57
click at [681, 215] on input "radio" at bounding box center [675, 210] width 11 height 11
radio input "true"
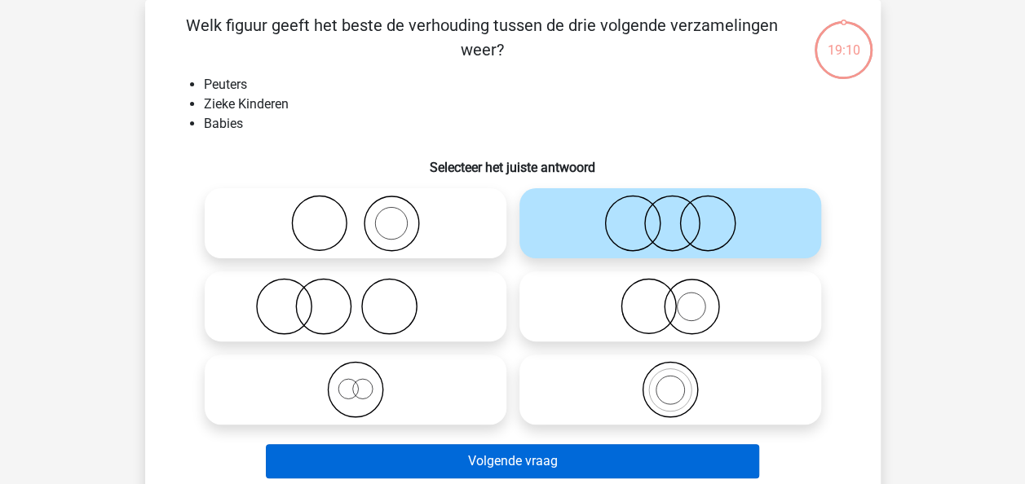
drag, startPoint x: 654, startPoint y: 427, endPoint x: 647, endPoint y: 445, distance: 19.1
click at [652, 431] on div at bounding box center [670, 389] width 315 height 83
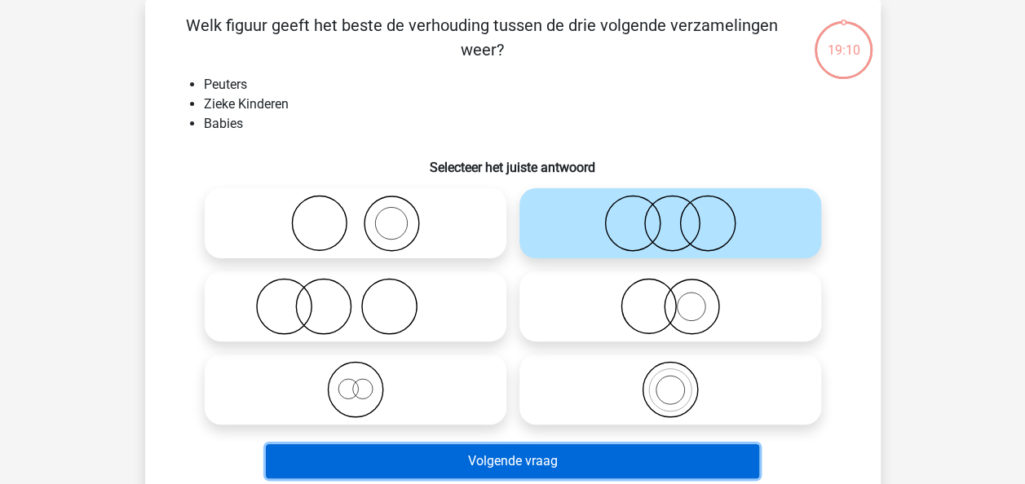
click at [644, 455] on button "Volgende vraag" at bounding box center [512, 461] width 493 height 34
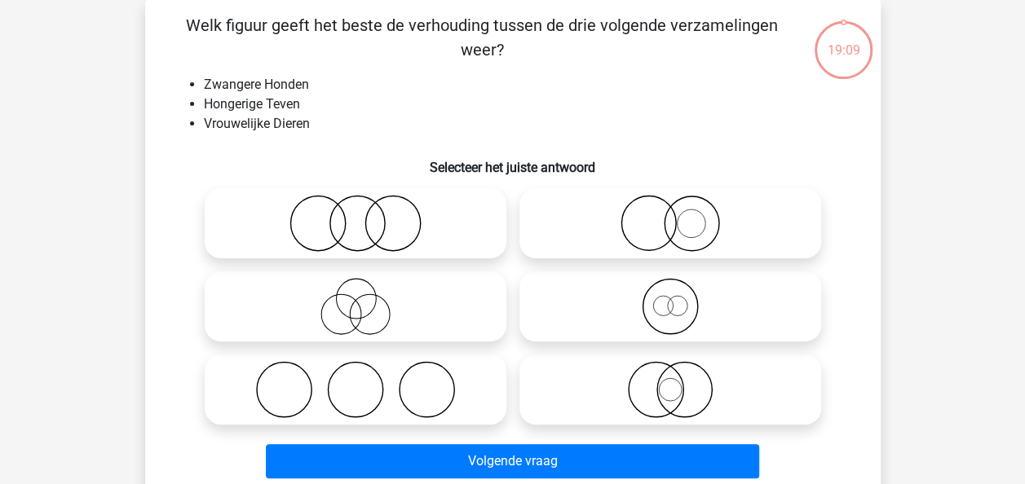
click at [686, 276] on label at bounding box center [670, 307] width 302 height 70
click at [681, 288] on input "radio" at bounding box center [675, 293] width 11 height 11
radio input "true"
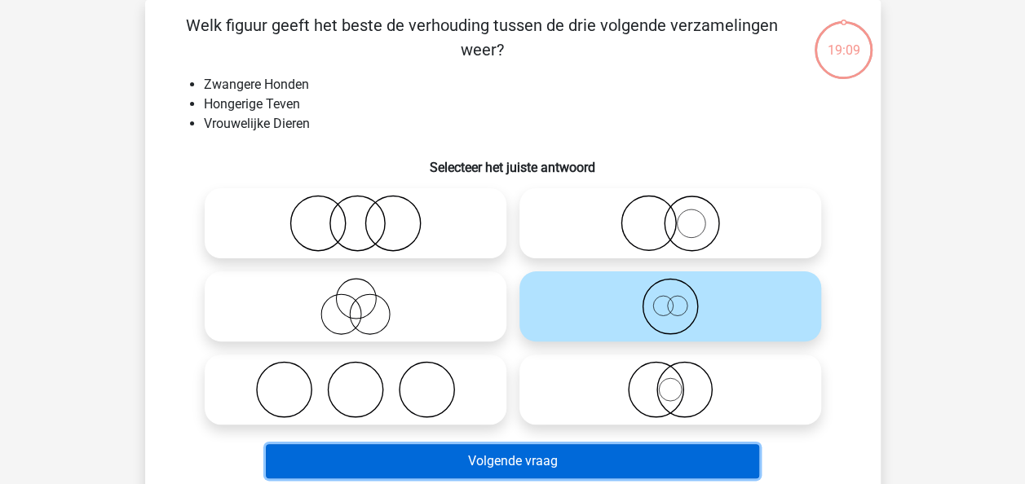
click at [630, 449] on button "Volgende vraag" at bounding box center [512, 461] width 493 height 34
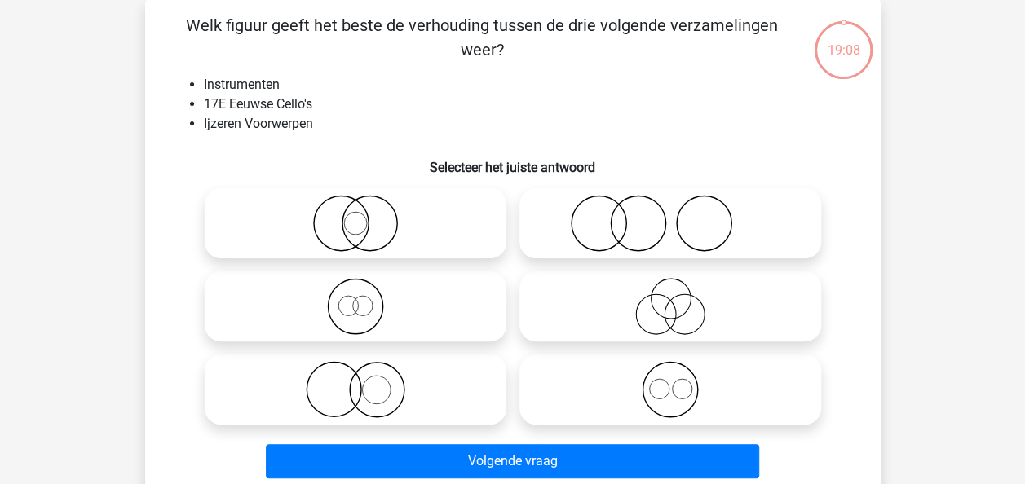
click at [687, 333] on icon at bounding box center [670, 306] width 289 height 57
click at [681, 298] on input "radio" at bounding box center [675, 293] width 11 height 11
radio input "true"
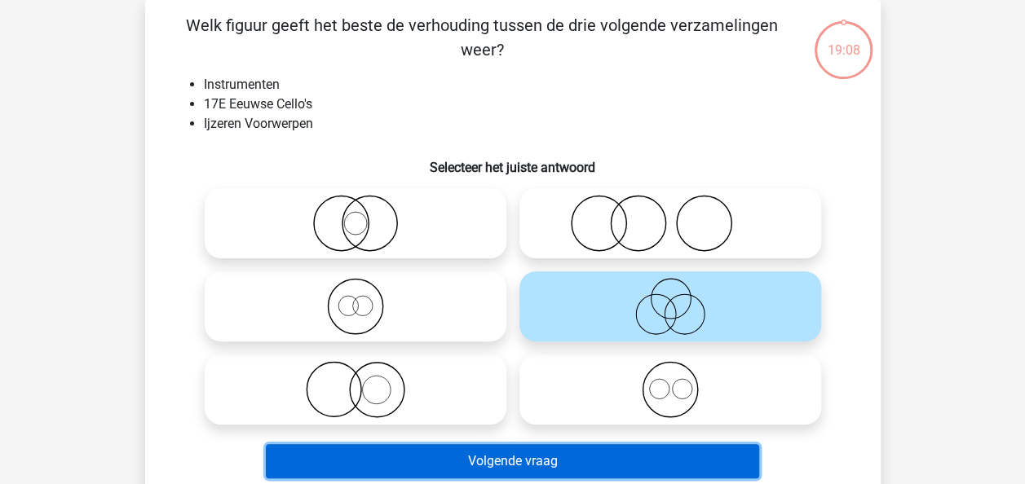
drag, startPoint x: 641, startPoint y: 471, endPoint x: 645, endPoint y: 462, distance: 10.6
click at [642, 468] on button "Volgende vraag" at bounding box center [512, 461] width 493 height 34
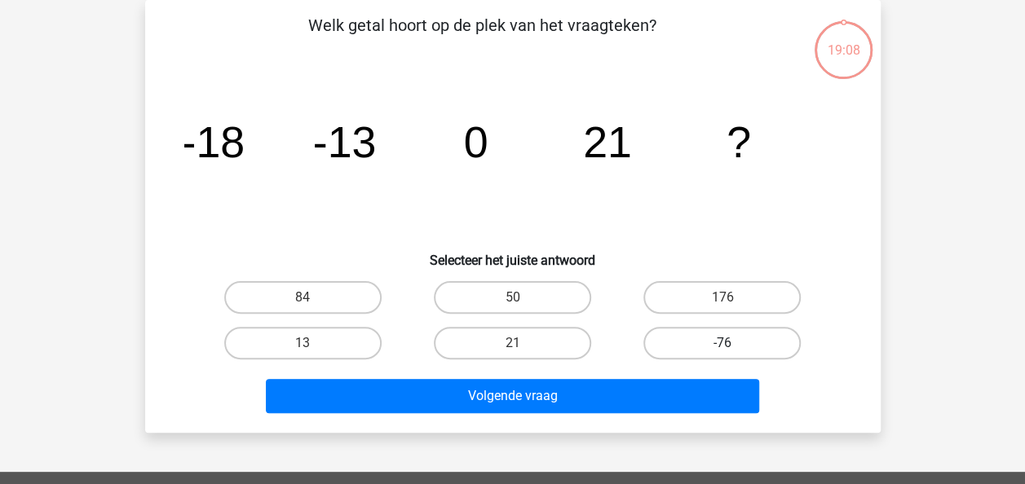
click at [687, 328] on label "-76" at bounding box center [721, 343] width 157 height 33
click at [722, 343] on input "-76" at bounding box center [727, 348] width 11 height 11
radio input "true"
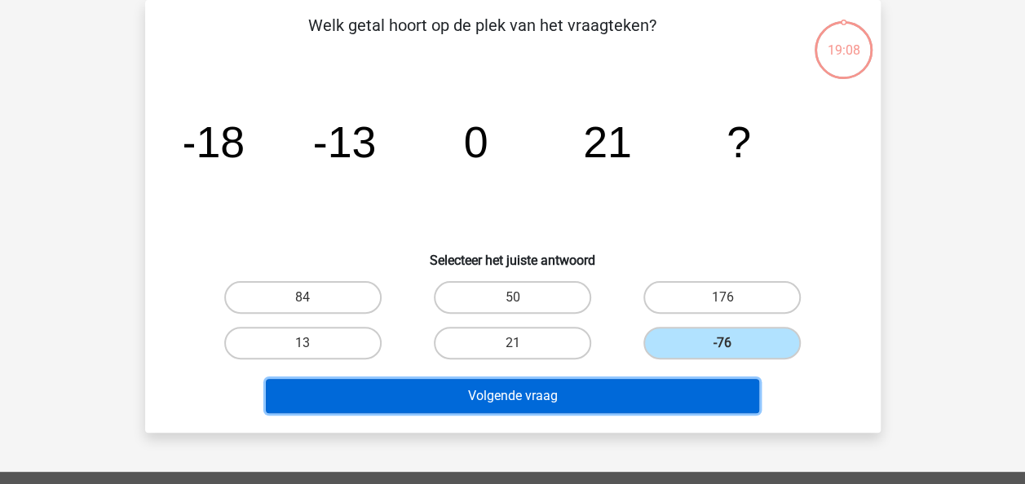
click at [678, 380] on button "Volgende vraag" at bounding box center [512, 396] width 493 height 34
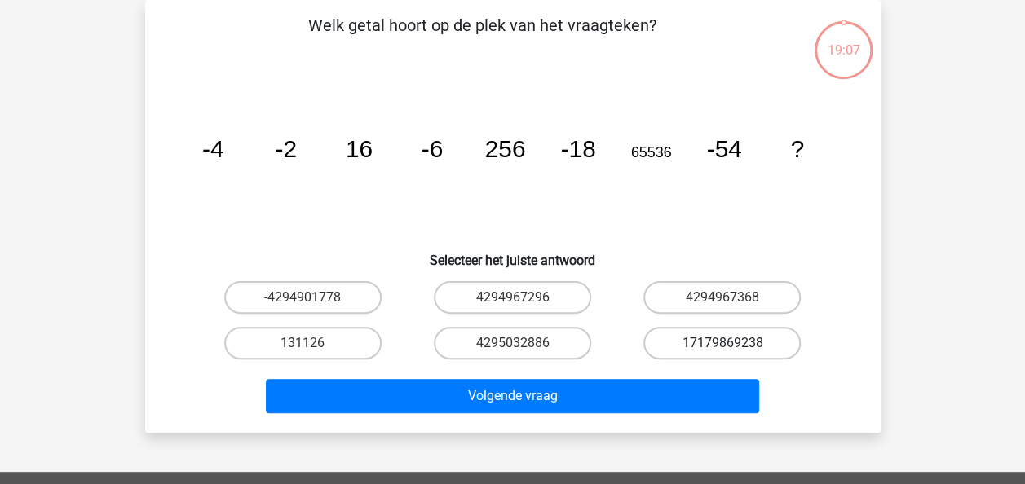
click at [709, 335] on label "17179869238" at bounding box center [721, 343] width 157 height 33
click at [722, 343] on input "17179869238" at bounding box center [727, 348] width 11 height 11
radio input "true"
click at [696, 374] on div "Volgende vraag" at bounding box center [512, 393] width 683 height 54
click at [714, 335] on label "17179869238" at bounding box center [721, 343] width 157 height 33
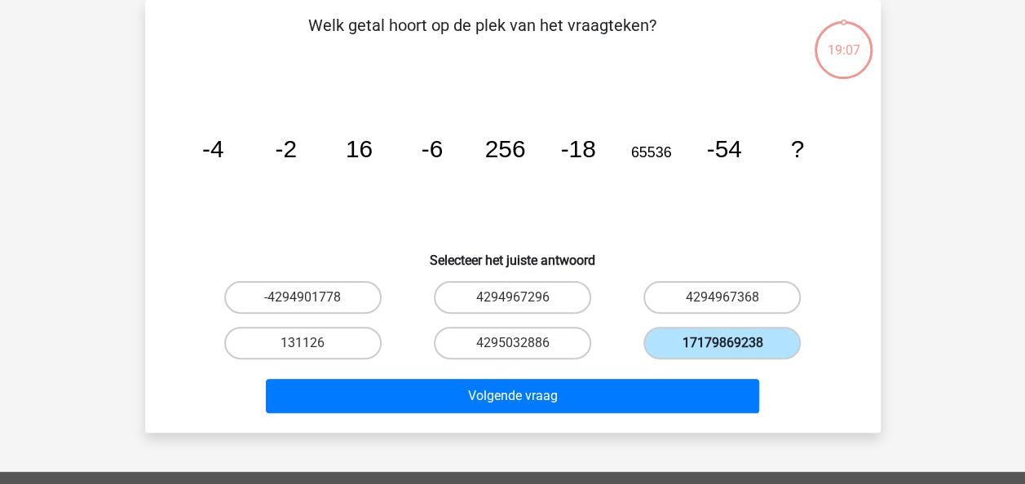
click at [722, 343] on input "17179869238" at bounding box center [727, 348] width 11 height 11
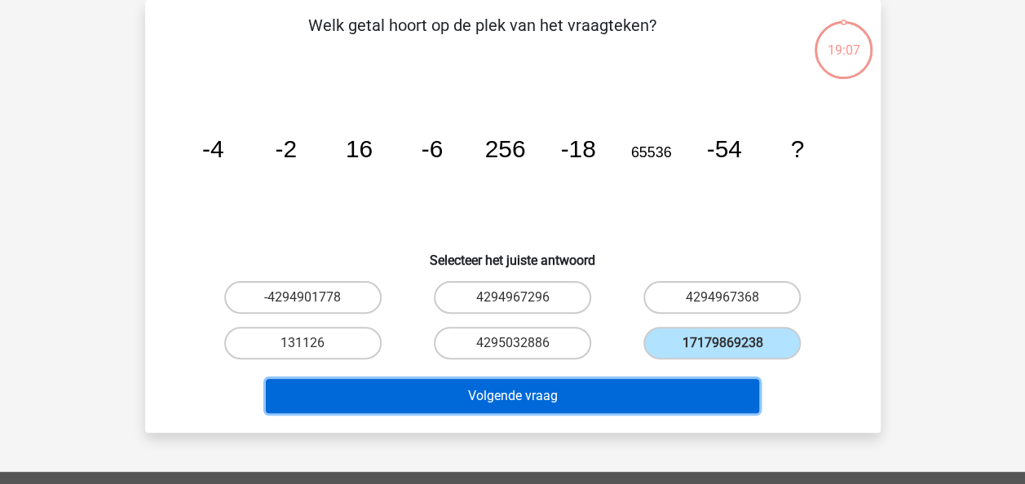
click at [683, 380] on button "Volgende vraag" at bounding box center [512, 396] width 493 height 34
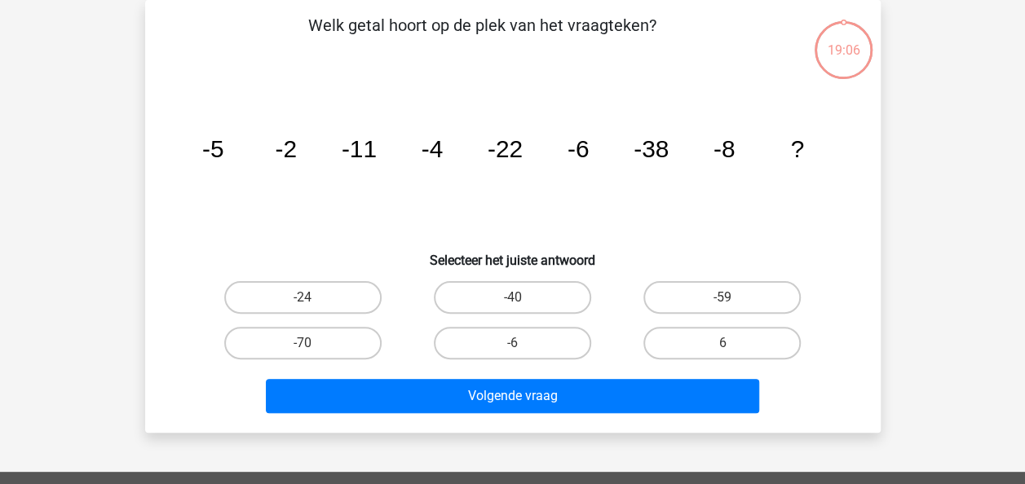
click at [702, 342] on label "6" at bounding box center [721, 343] width 157 height 33
click at [722, 343] on input "6" at bounding box center [727, 348] width 11 height 11
radio input "true"
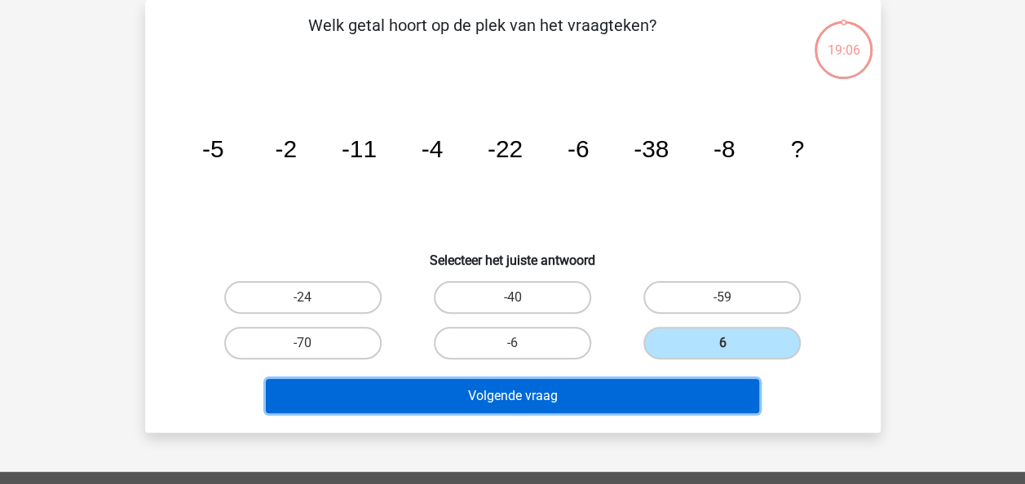
click at [689, 380] on button "Volgende vraag" at bounding box center [512, 396] width 493 height 34
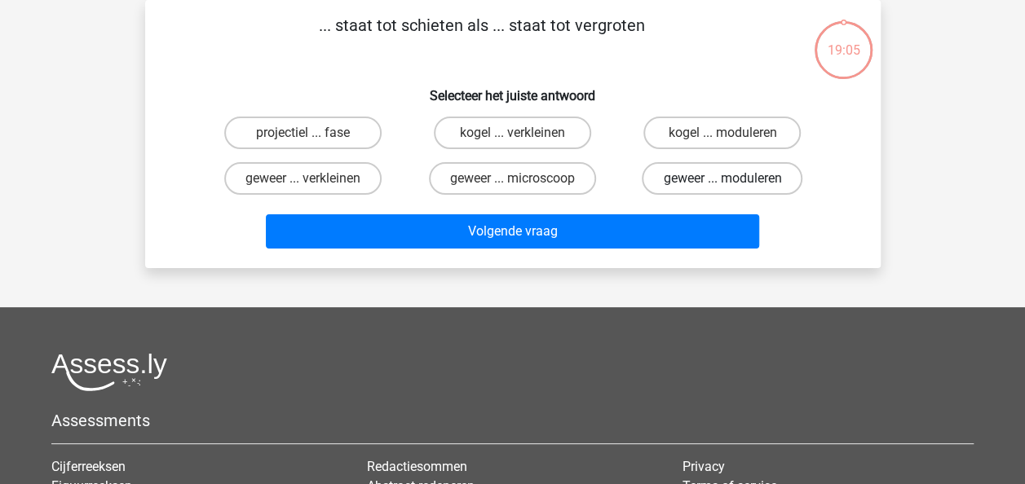
click at [727, 170] on label "geweer ... moduleren" at bounding box center [722, 178] width 161 height 33
click at [727, 179] on input "geweer ... moduleren" at bounding box center [727, 184] width 11 height 11
radio input "true"
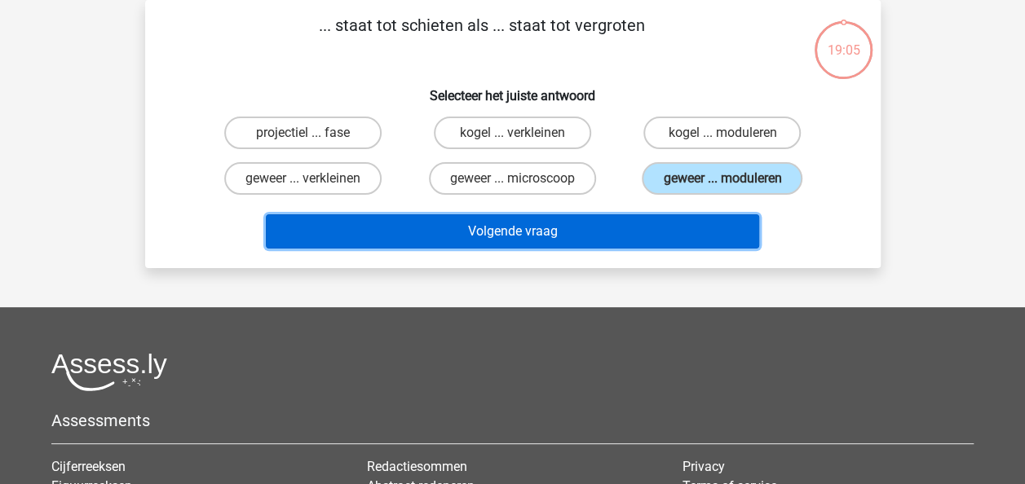
click at [696, 229] on button "Volgende vraag" at bounding box center [512, 231] width 493 height 34
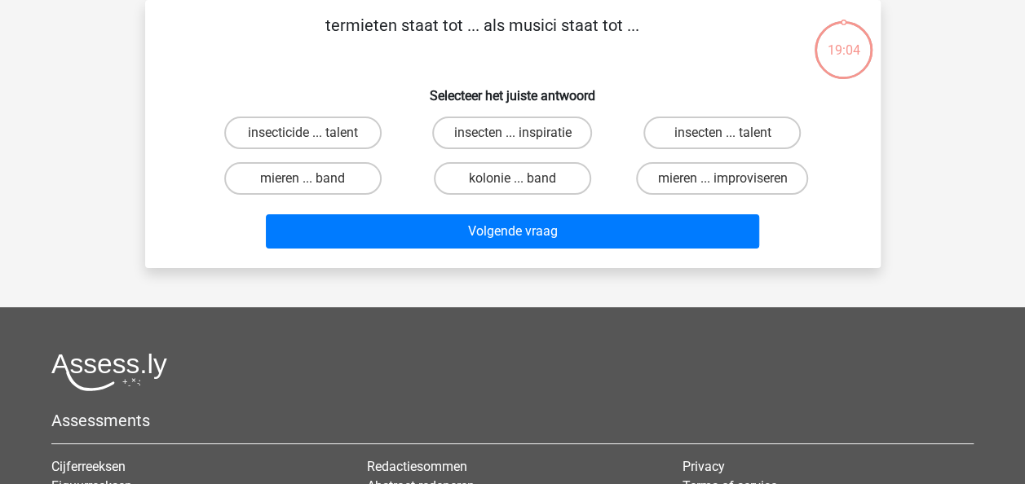
click at [731, 184] on input "mieren ... improviseren" at bounding box center [727, 184] width 11 height 11
radio input "true"
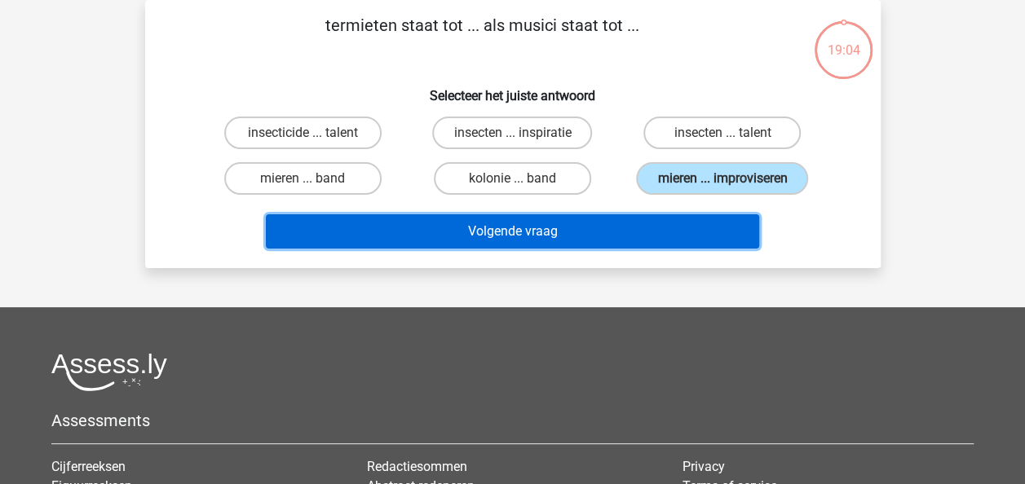
click at [708, 220] on button "Volgende vraag" at bounding box center [512, 231] width 493 height 34
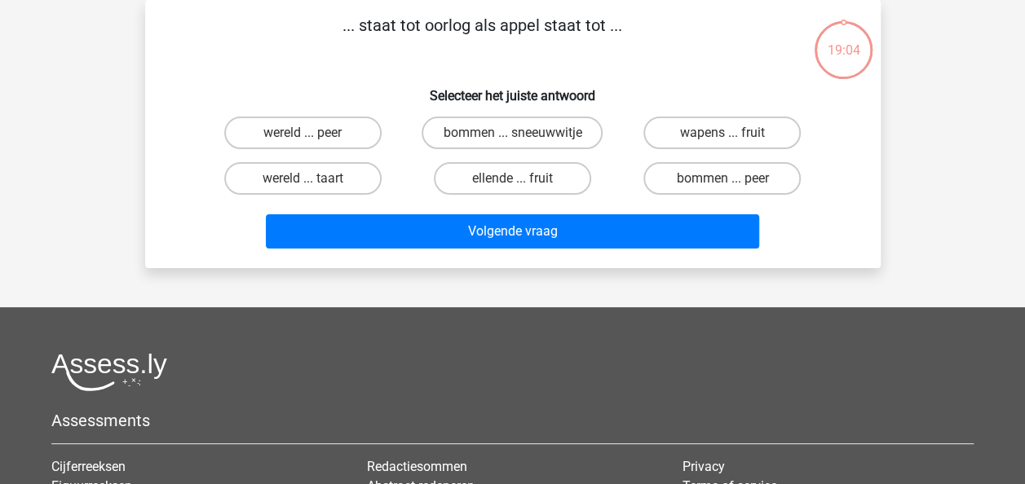
click at [726, 187] on input "bommen ... peer" at bounding box center [727, 184] width 11 height 11
radio input "true"
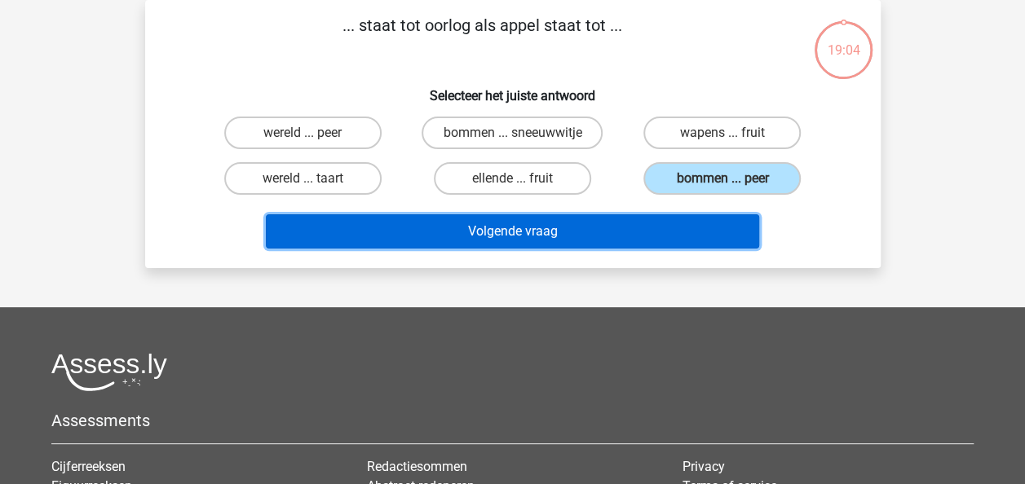
click at [698, 233] on button "Volgende vraag" at bounding box center [512, 231] width 493 height 34
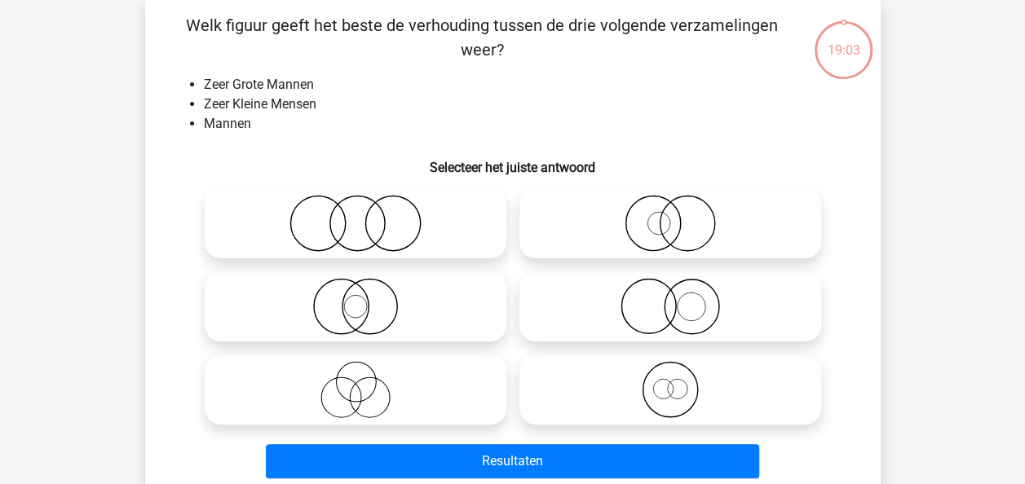
click at [703, 243] on icon at bounding box center [670, 223] width 289 height 57
click at [681, 215] on input "radio" at bounding box center [675, 210] width 11 height 11
radio input "true"
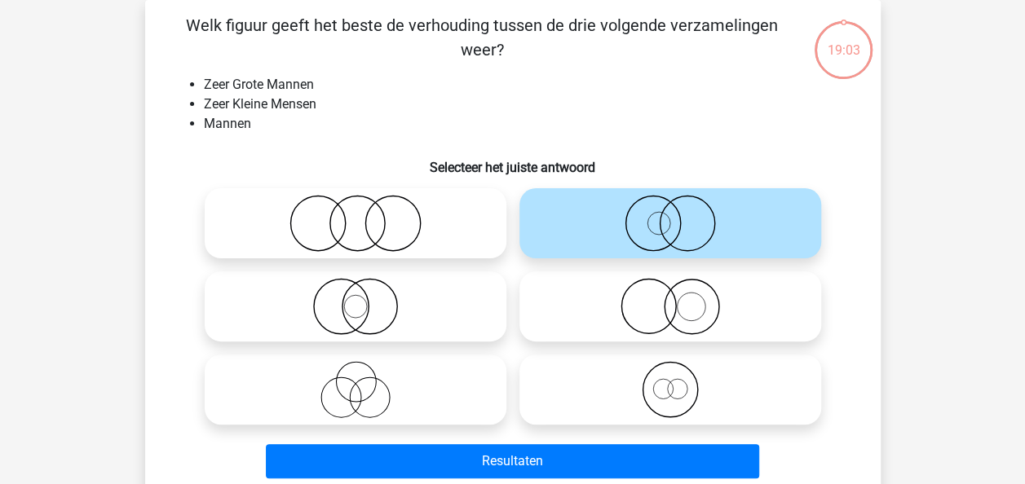
click at [638, 431] on div at bounding box center [670, 389] width 315 height 83
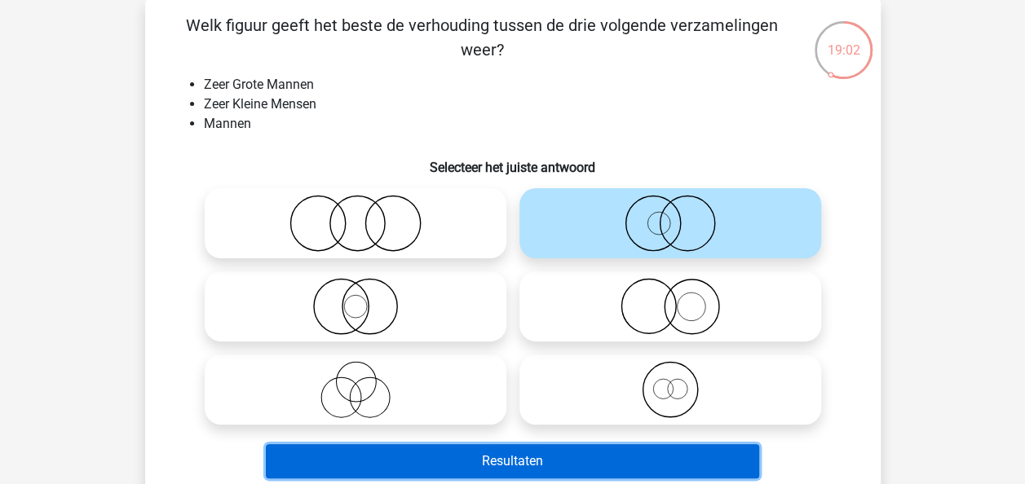
click at [630, 454] on button "Resultaten" at bounding box center [512, 461] width 493 height 34
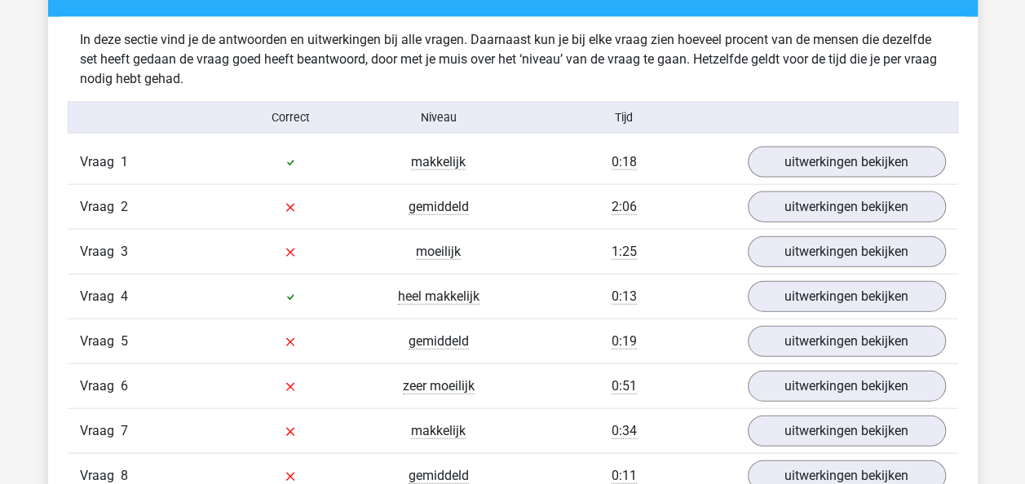
scroll to position [1709, 0]
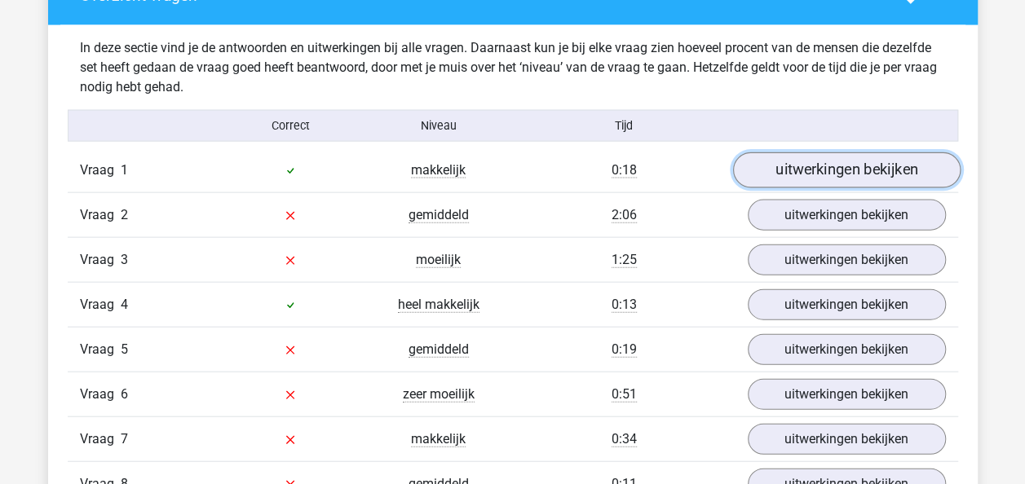
drag, startPoint x: 915, startPoint y: 168, endPoint x: 926, endPoint y: 168, distance: 10.6
click at [915, 168] on link "uitwerkingen bekijken" at bounding box center [846, 170] width 228 height 36
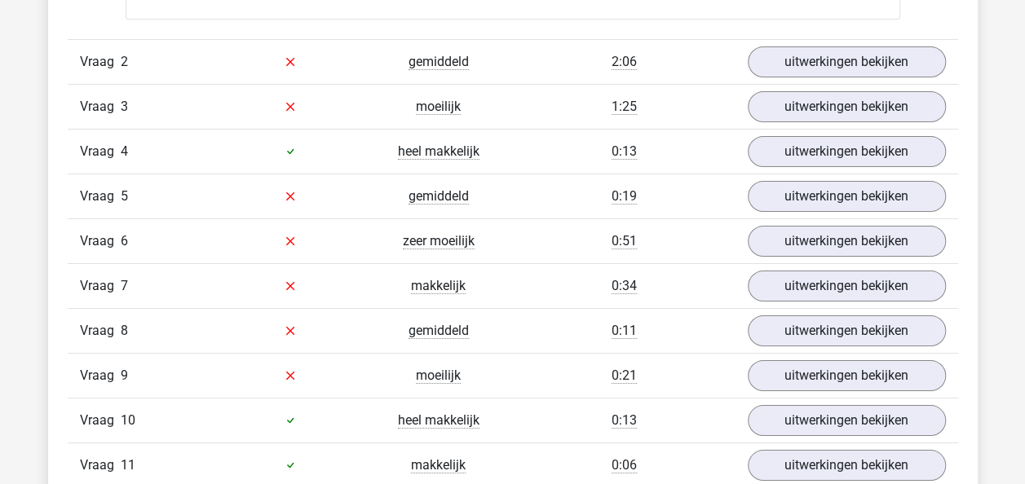
scroll to position [2794, 0]
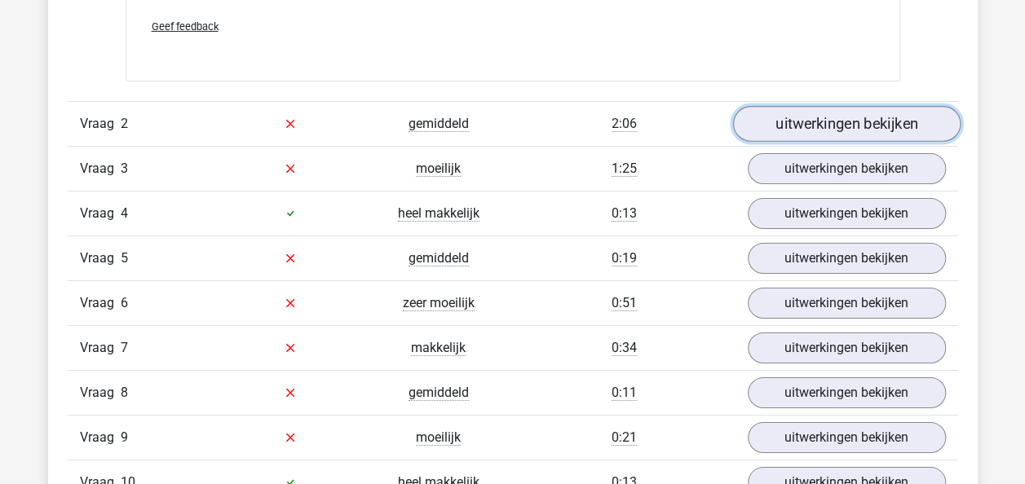
click at [876, 124] on link "uitwerkingen bekijken" at bounding box center [846, 124] width 228 height 36
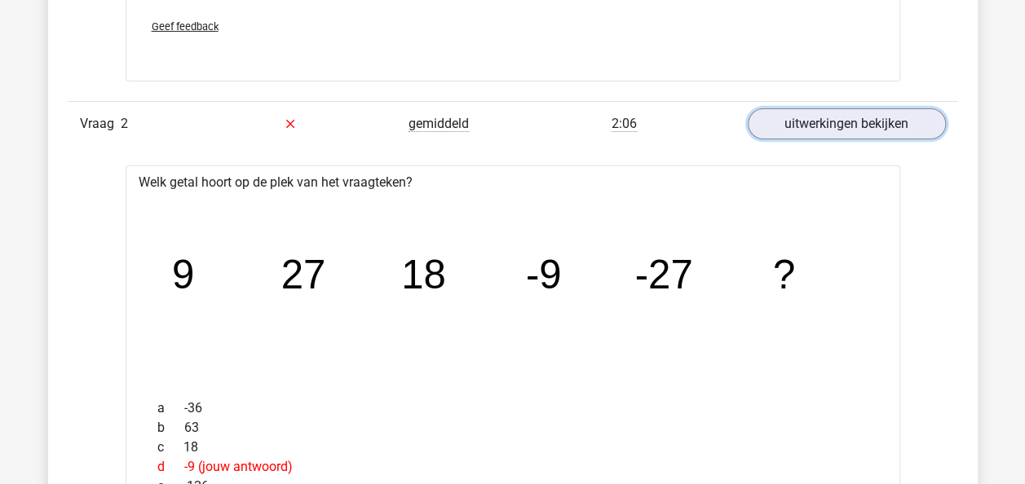
scroll to position [2925, 0]
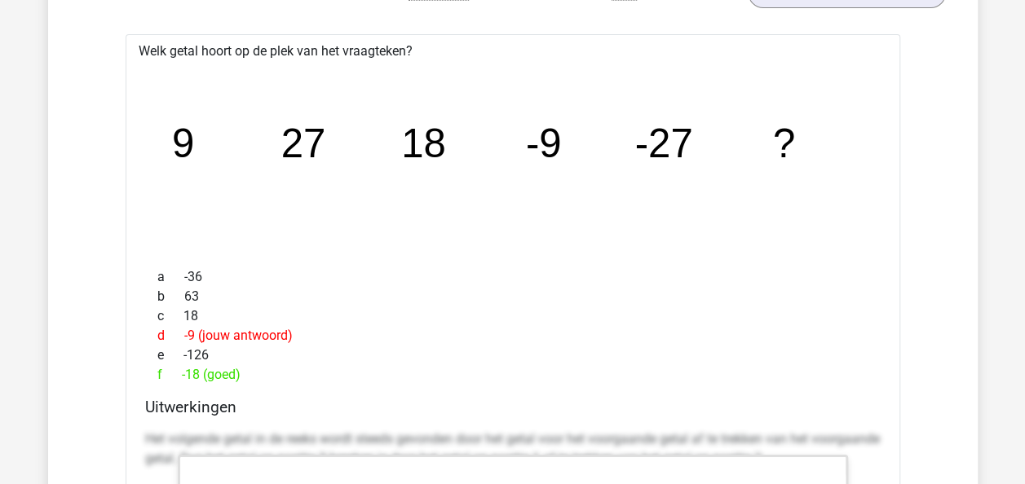
click at [677, 280] on div "a -36" at bounding box center [513, 277] width 736 height 20
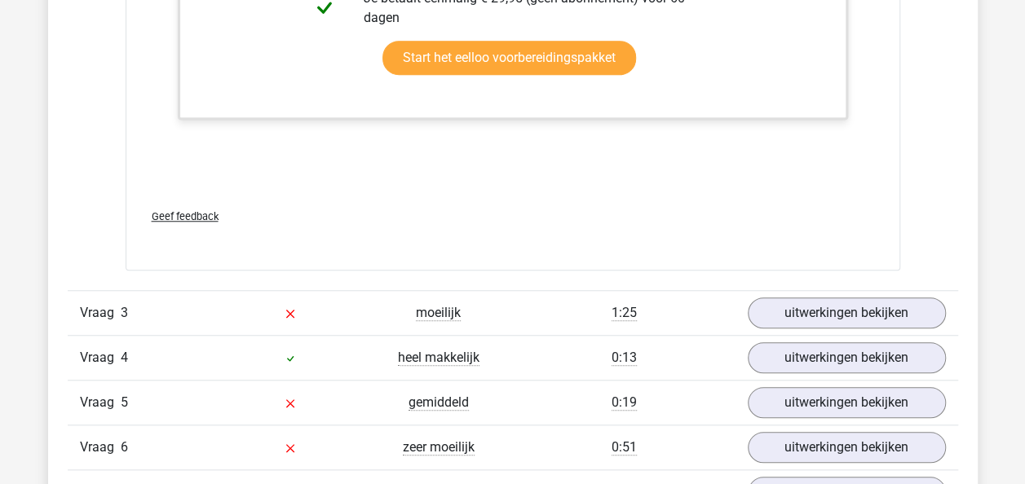
scroll to position [3784, 0]
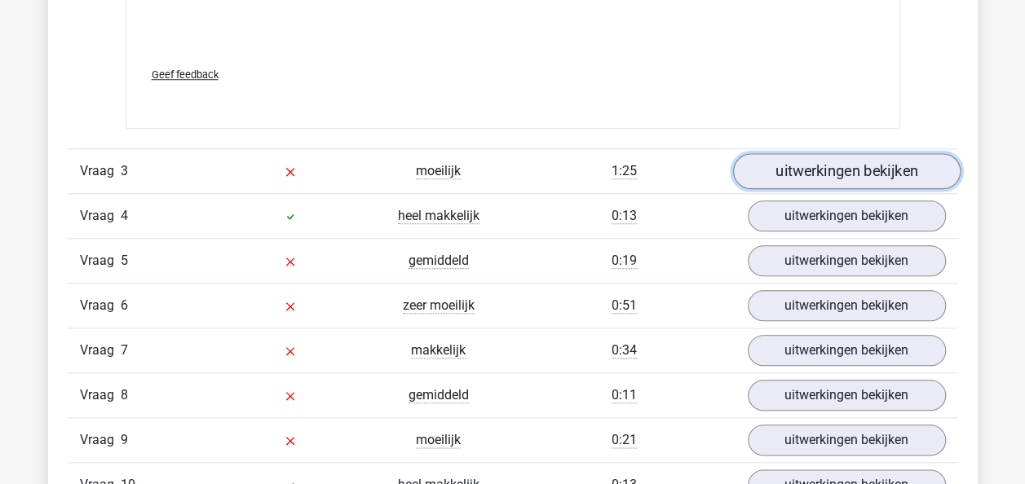
click at [821, 167] on link "uitwerkingen bekijken" at bounding box center [846, 172] width 228 height 36
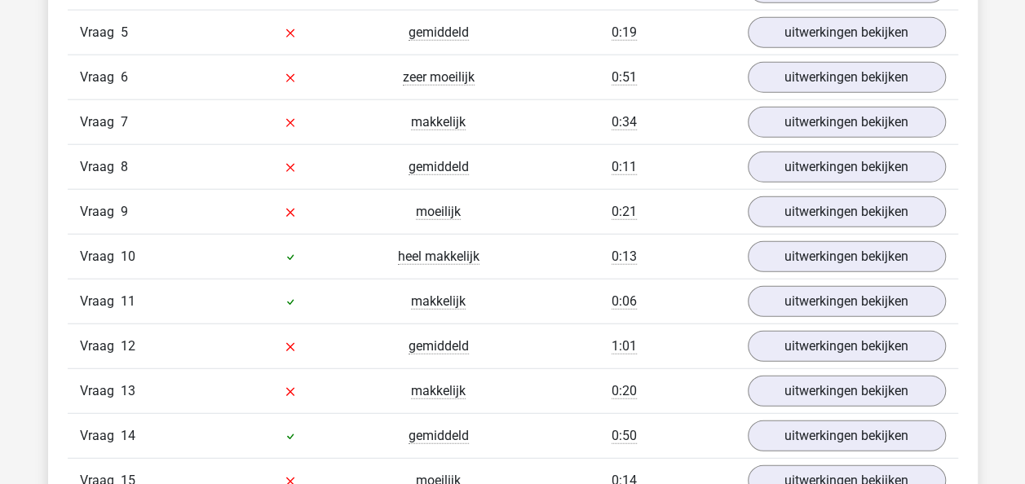
scroll to position [4893, 0]
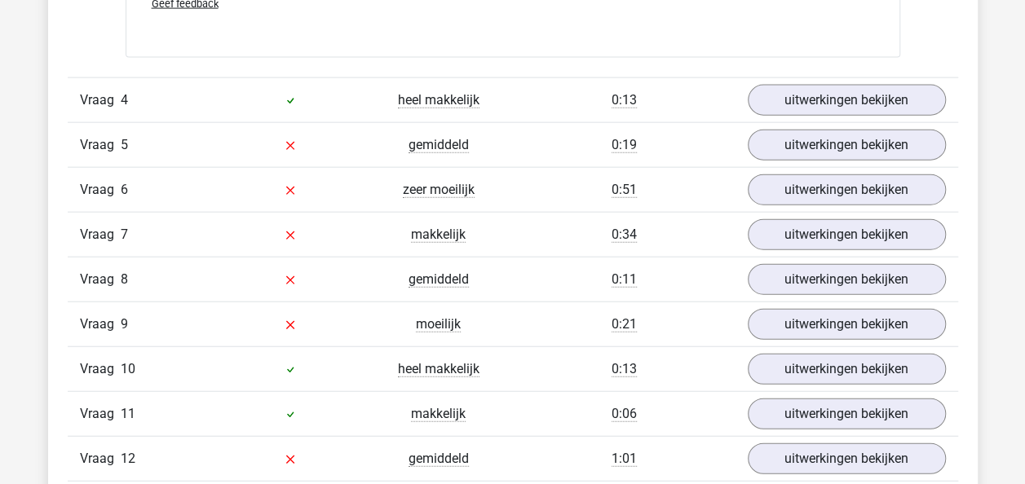
click at [845, 113] on div "Vraag 4 heel makkelijk 0:13 uitwerkingen bekijken" at bounding box center [513, 99] width 890 height 45
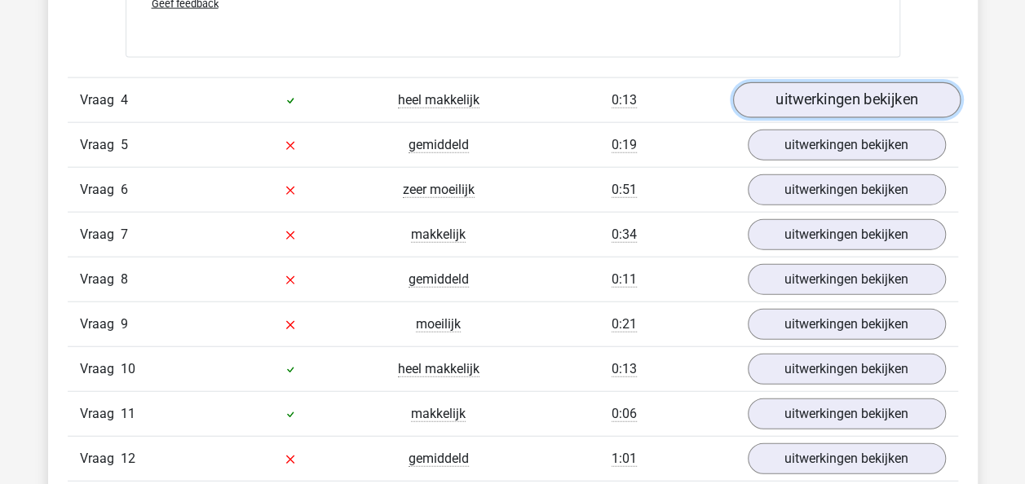
click at [860, 85] on link "uitwerkingen bekijken" at bounding box center [846, 100] width 228 height 36
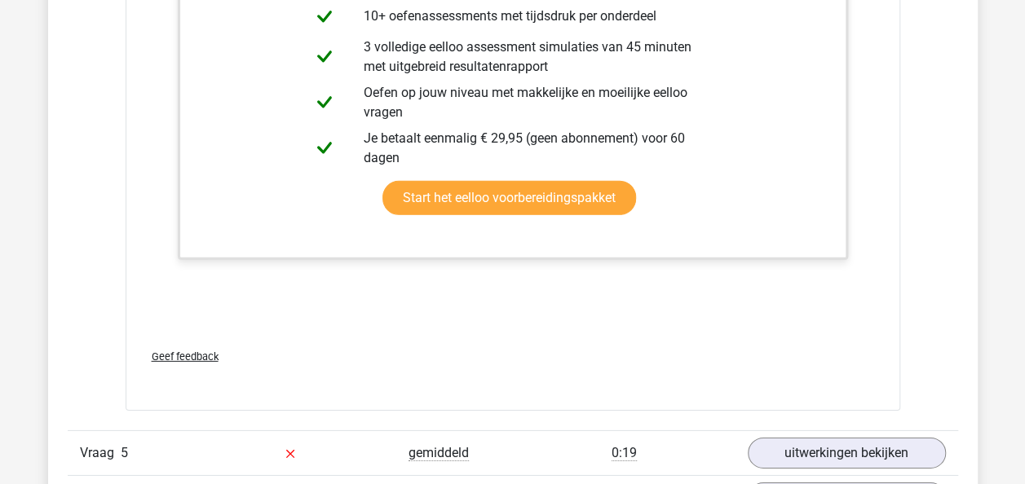
scroll to position [5692, 0]
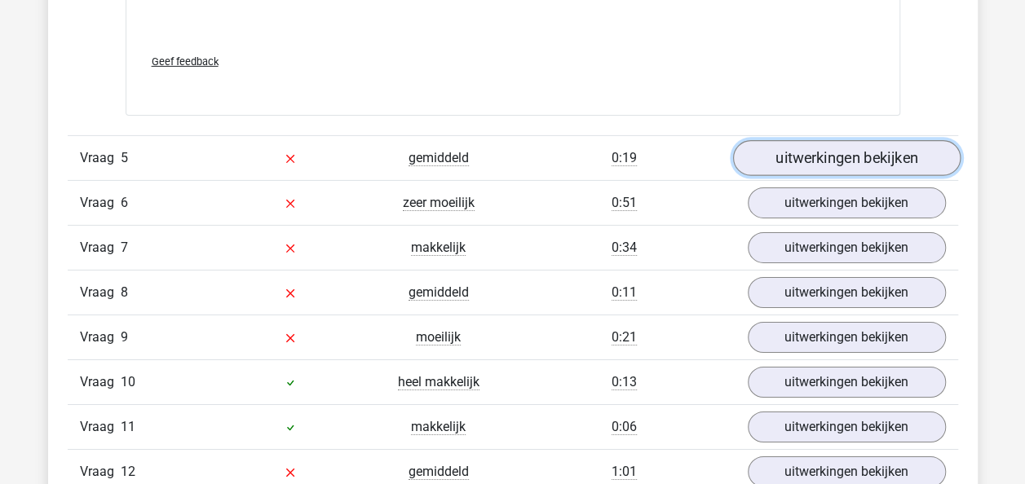
click at [861, 154] on link "uitwerkingen bekijken" at bounding box center [846, 158] width 228 height 36
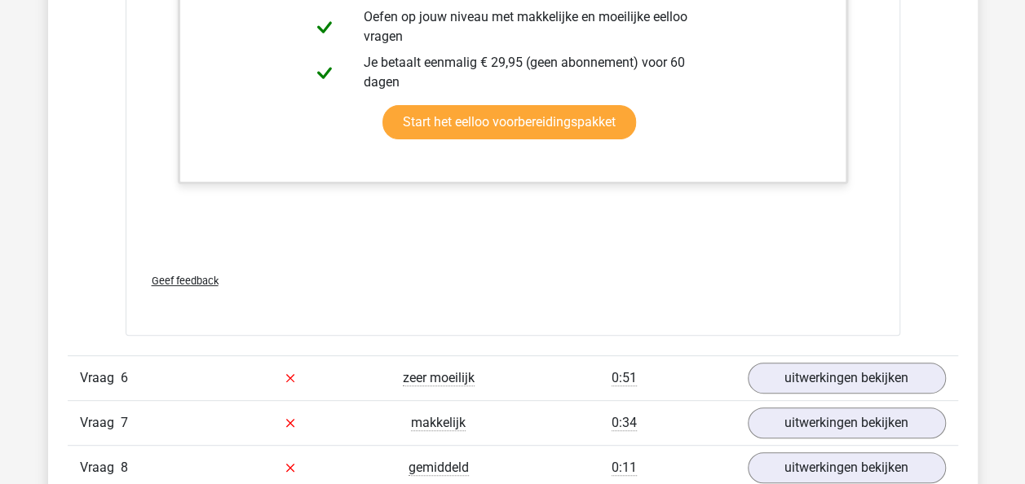
scroll to position [6515, 0]
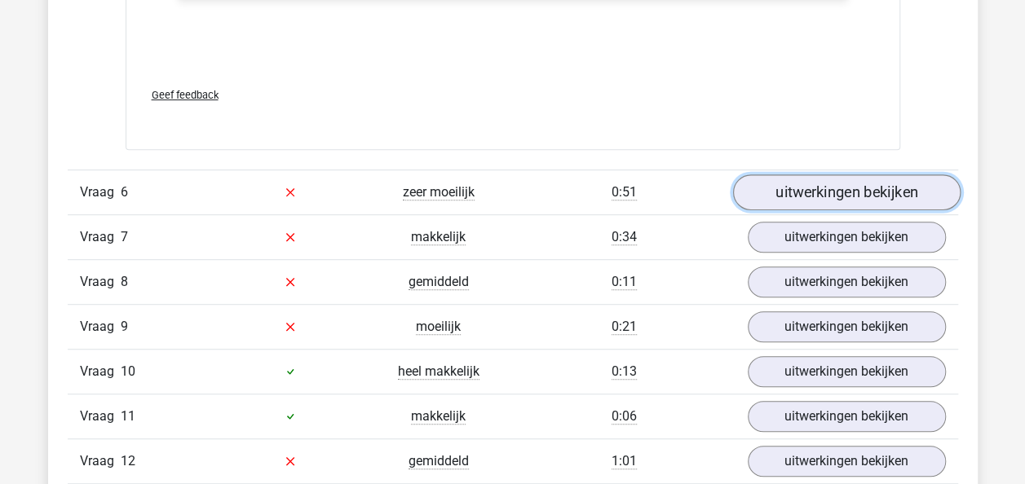
click at [926, 192] on link "uitwerkingen bekijken" at bounding box center [846, 193] width 228 height 36
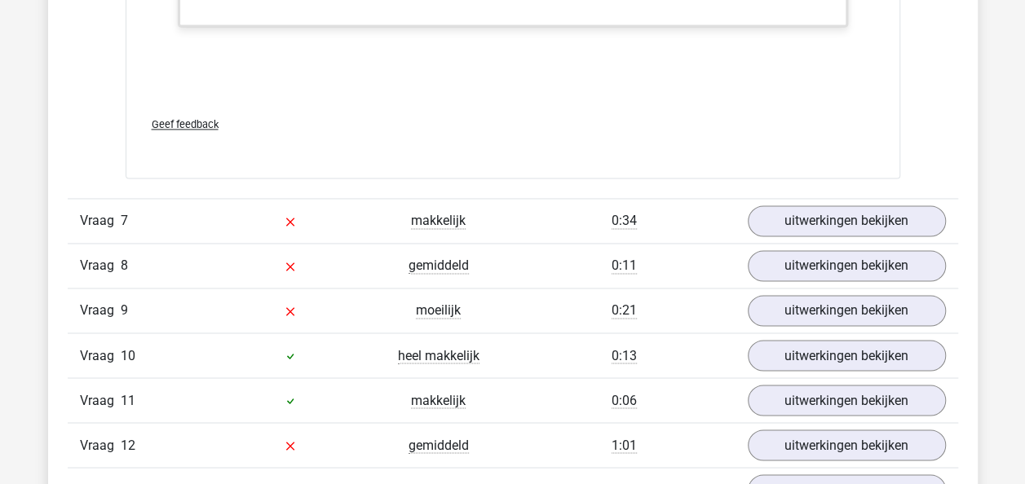
scroll to position [7386, 0]
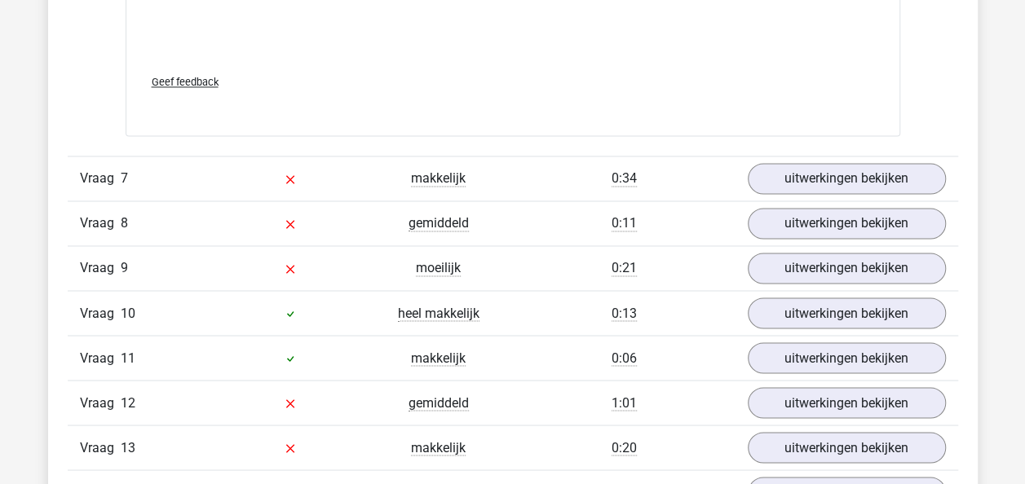
click at [918, 185] on div "Vraag 7 makkelijk 0:34 uitwerkingen bekijken" at bounding box center [513, 178] width 890 height 45
click at [914, 181] on link "uitwerkingen bekijken" at bounding box center [846, 179] width 228 height 36
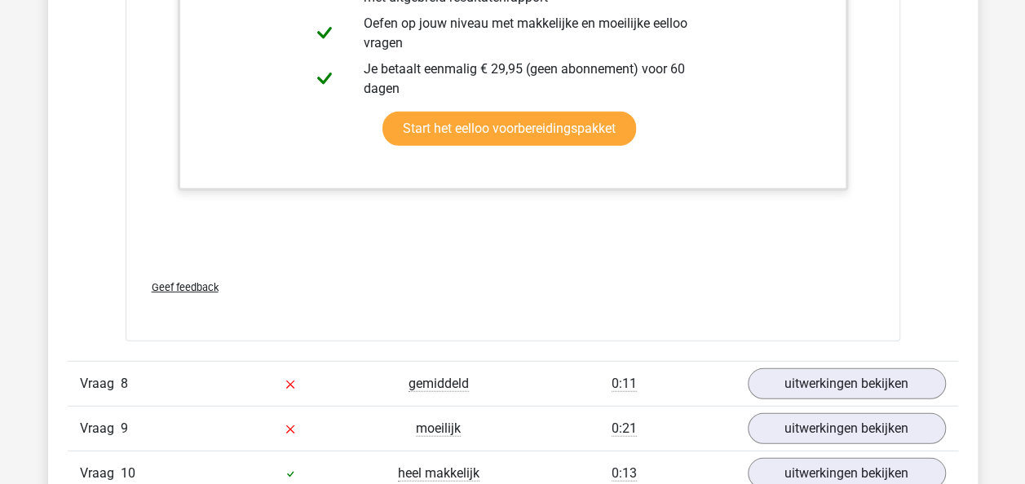
scroll to position [8288, 0]
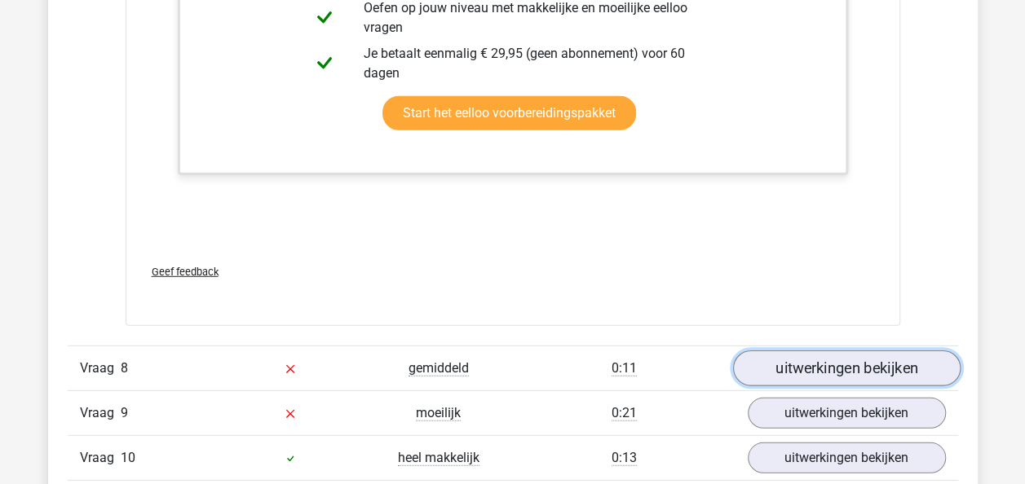
click at [869, 351] on link "uitwerkingen bekijken" at bounding box center [846, 369] width 228 height 36
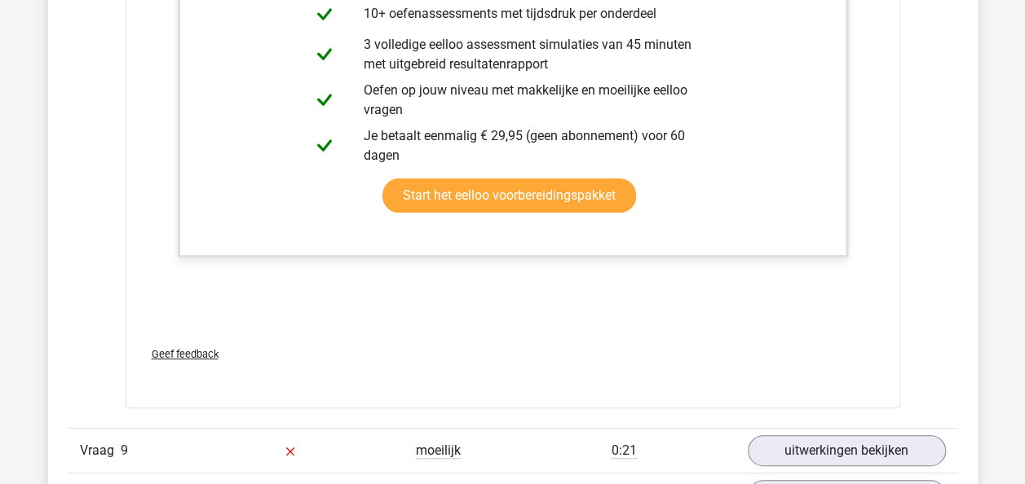
scroll to position [9399, 0]
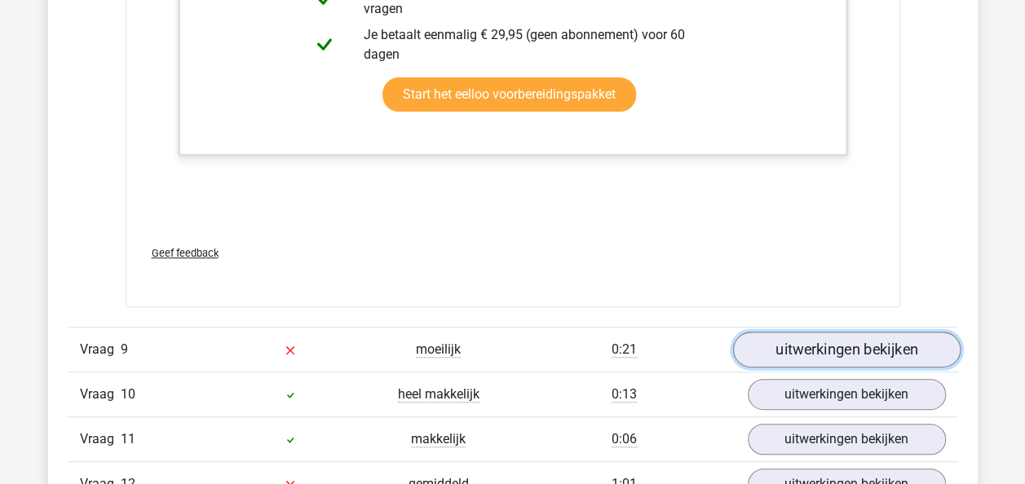
drag, startPoint x: 892, startPoint y: 325, endPoint x: 993, endPoint y: 328, distance: 101.2
click at [892, 332] on link "uitwerkingen bekijken" at bounding box center [846, 350] width 228 height 36
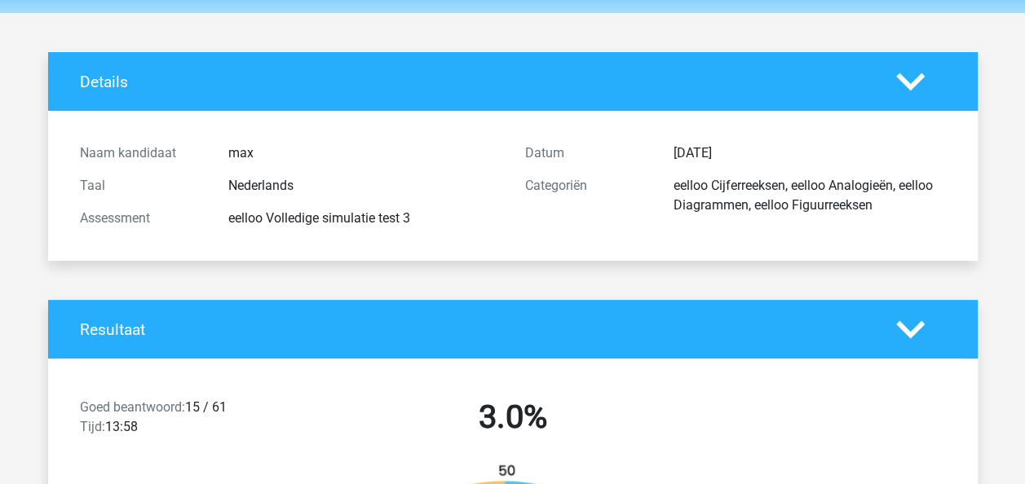
scroll to position [0, 0]
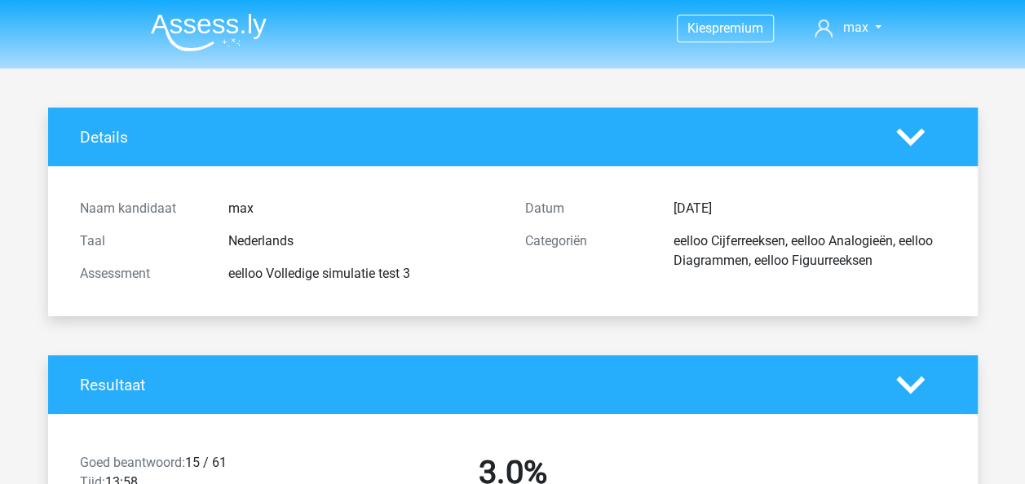
click at [194, 44] on img at bounding box center [209, 32] width 116 height 38
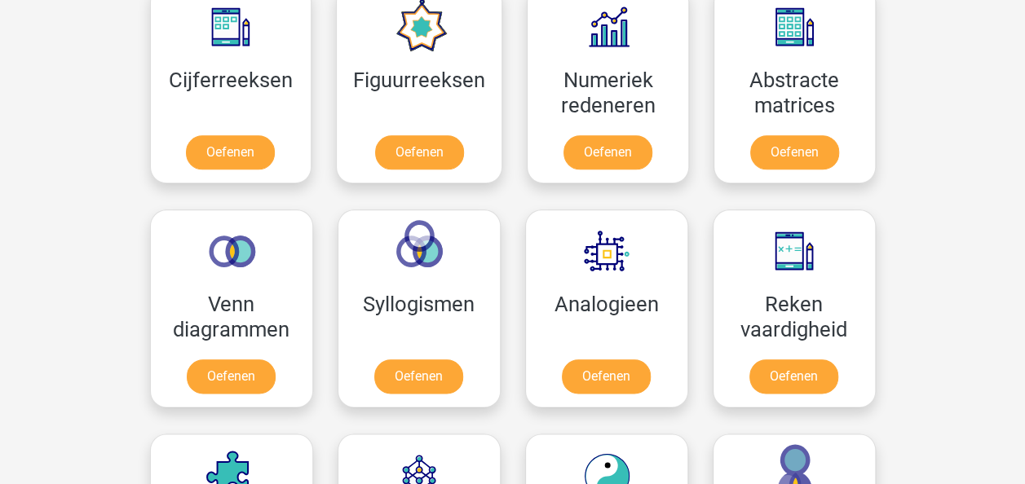
scroll to position [786, 0]
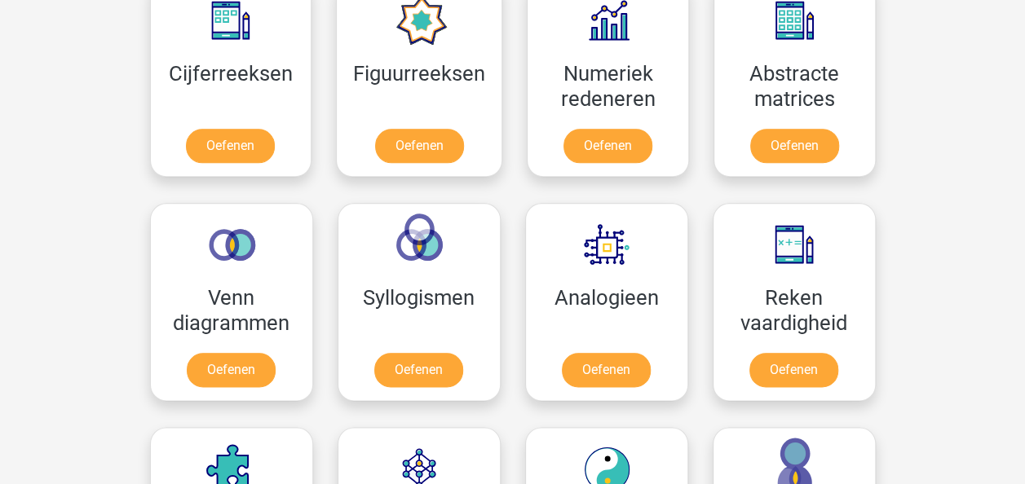
click at [687, 303] on div "Analogieen Oefenen" at bounding box center [607, 302] width 188 height 224
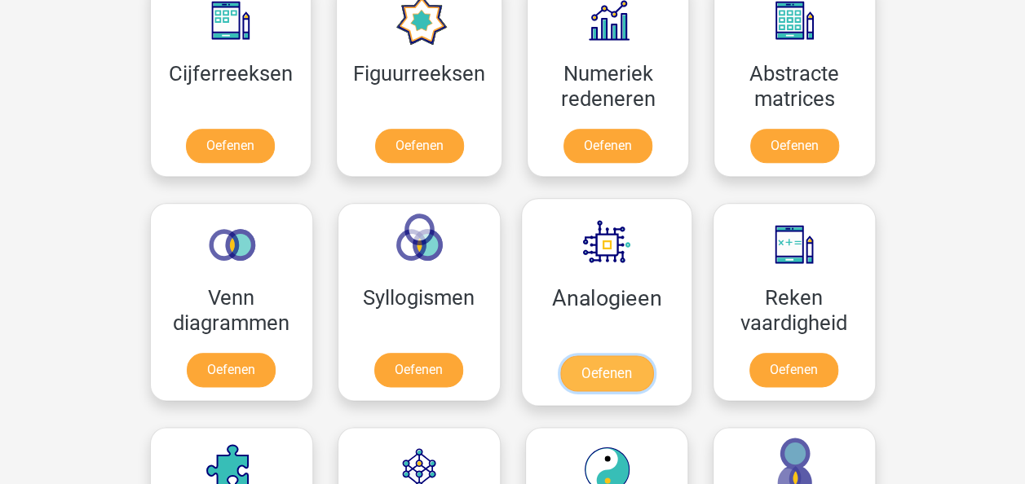
click at [652, 356] on link "Oefenen" at bounding box center [605, 374] width 93 height 36
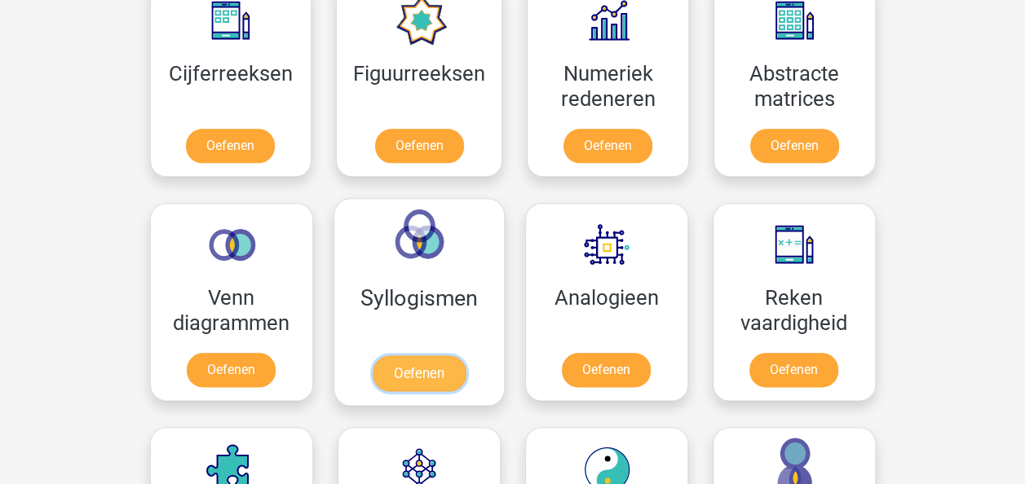
click at [408, 356] on link "Oefenen" at bounding box center [418, 374] width 93 height 36
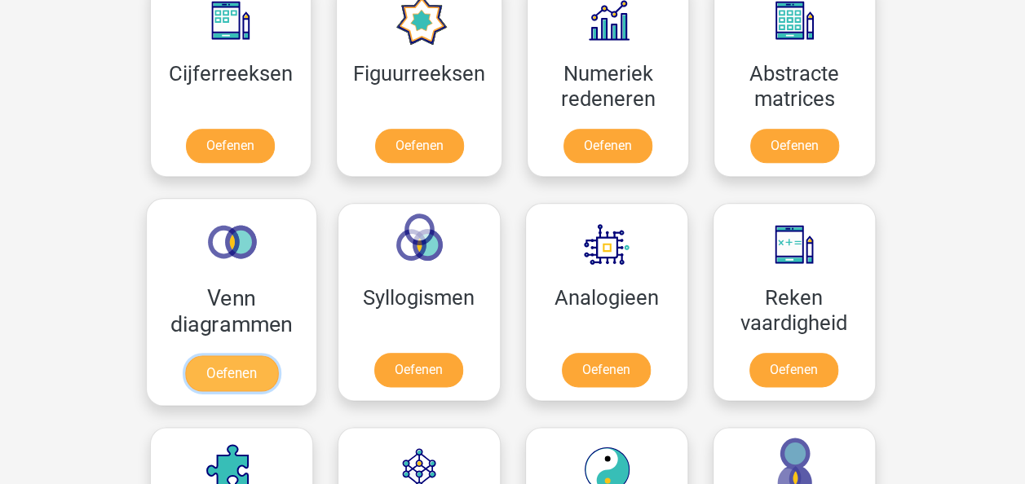
click at [230, 356] on link "Oefenen" at bounding box center [230, 374] width 93 height 36
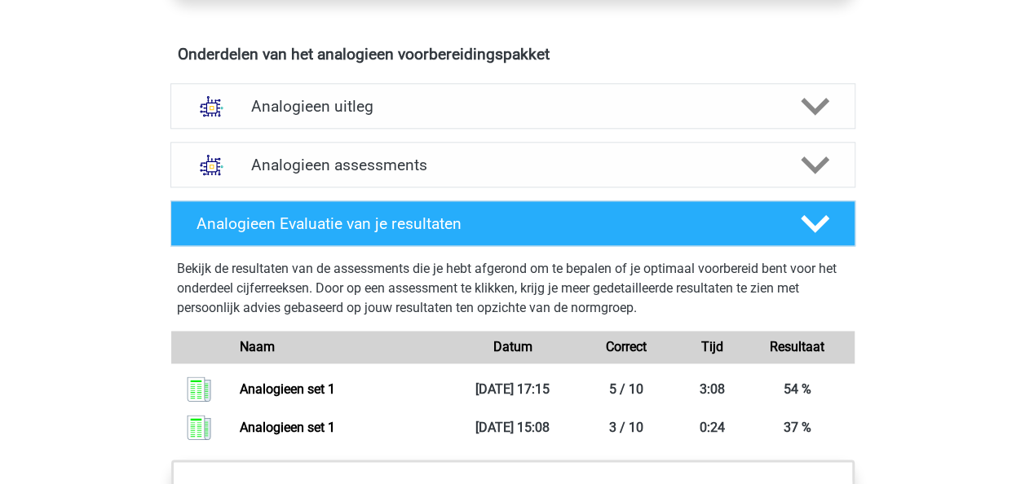
scroll to position [915, 0]
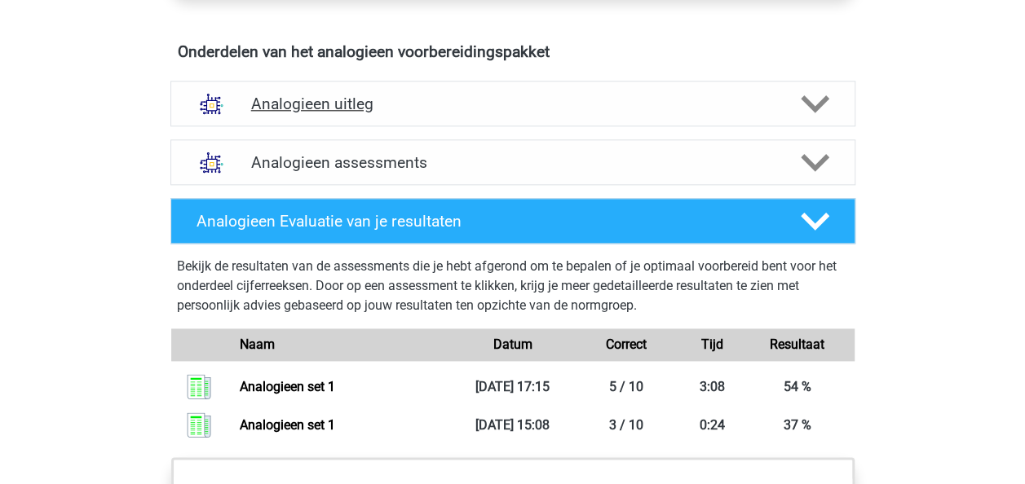
click at [352, 108] on h4 "Analogieen uitleg" at bounding box center [513, 104] width 524 height 19
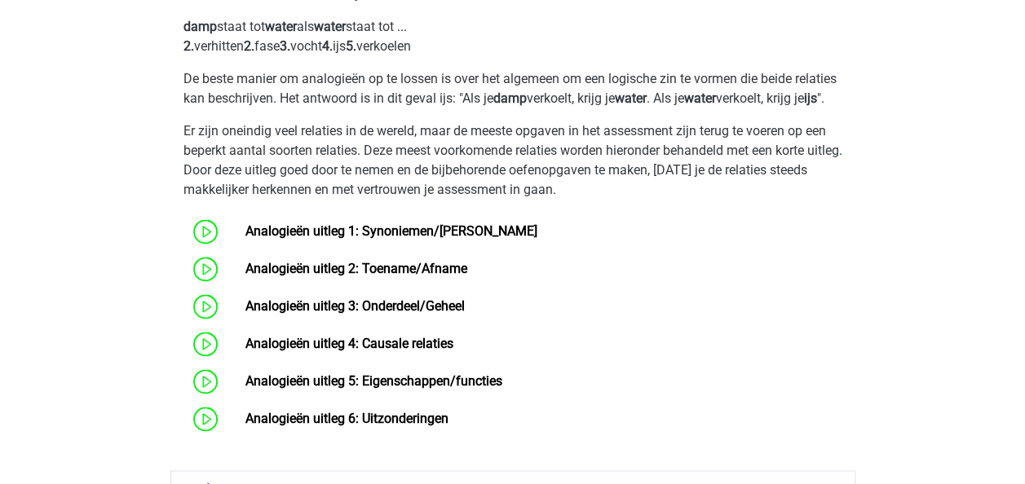
scroll to position [991, 0]
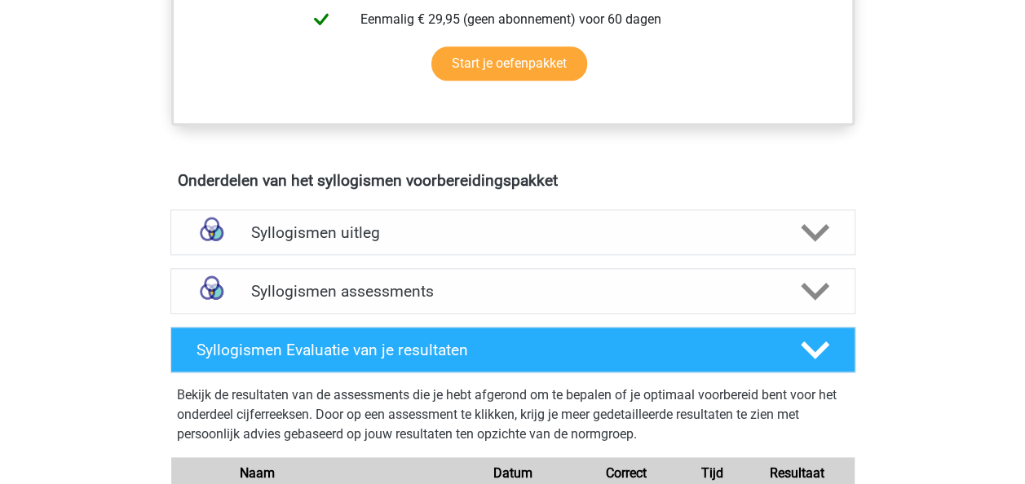
scroll to position [825, 0]
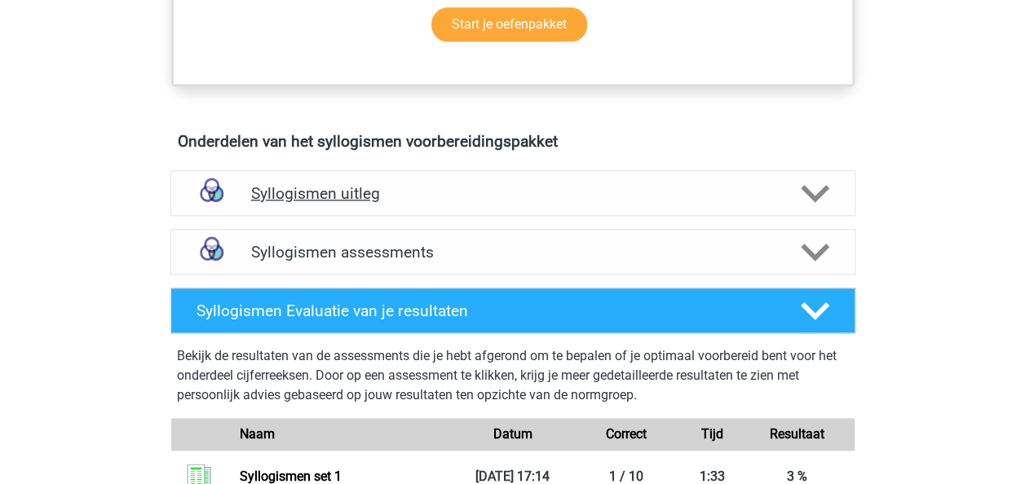
click at [497, 202] on div "Syllogismen uitleg" at bounding box center [512, 193] width 685 height 46
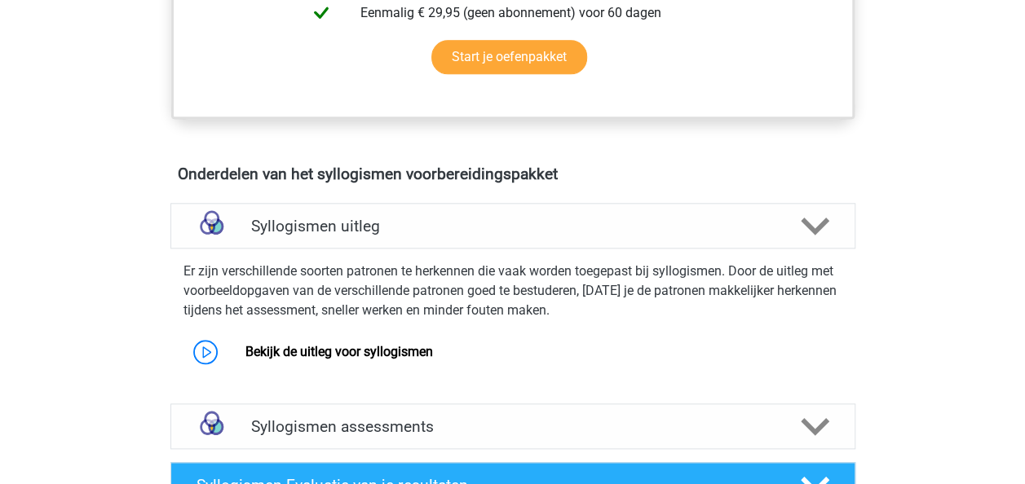
scroll to position [977, 0]
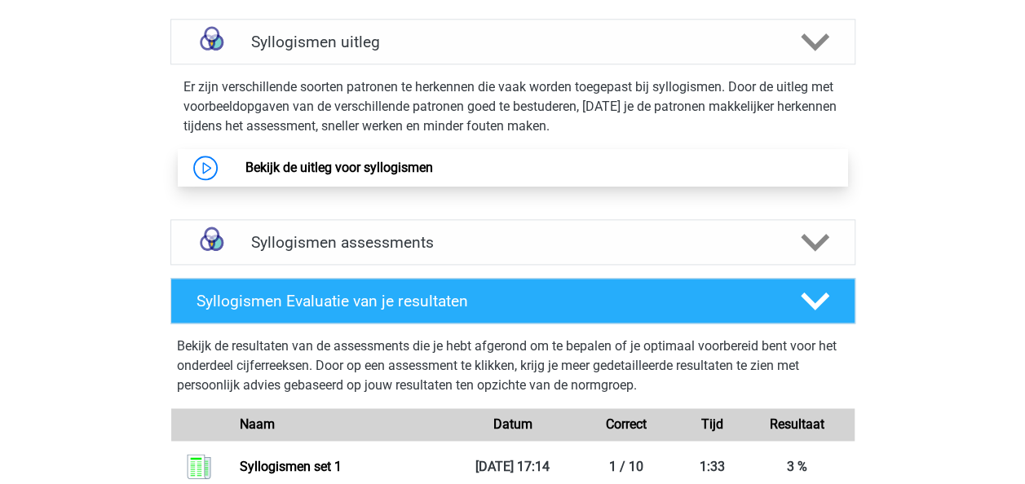
click at [332, 160] on link "Bekijk de uitleg voor syllogismen" at bounding box center [339, 167] width 188 height 15
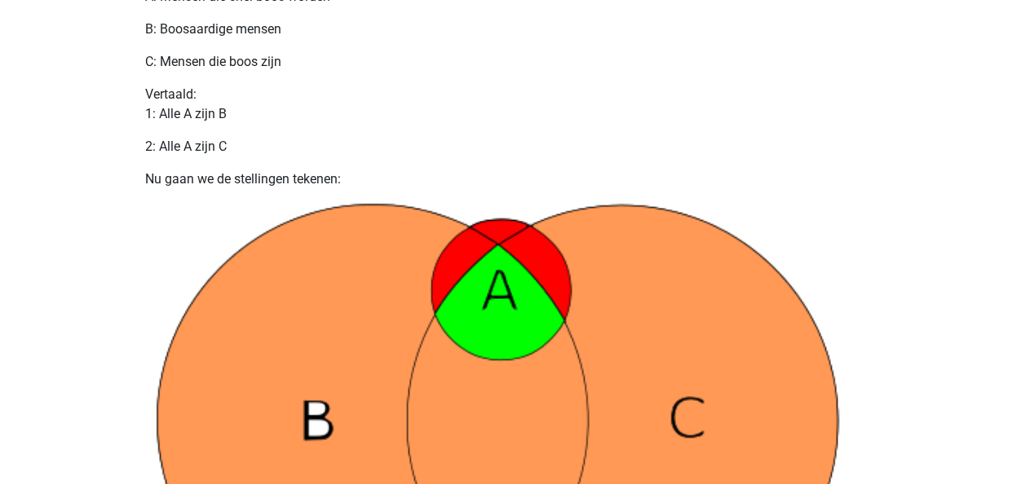
scroll to position [910, 0]
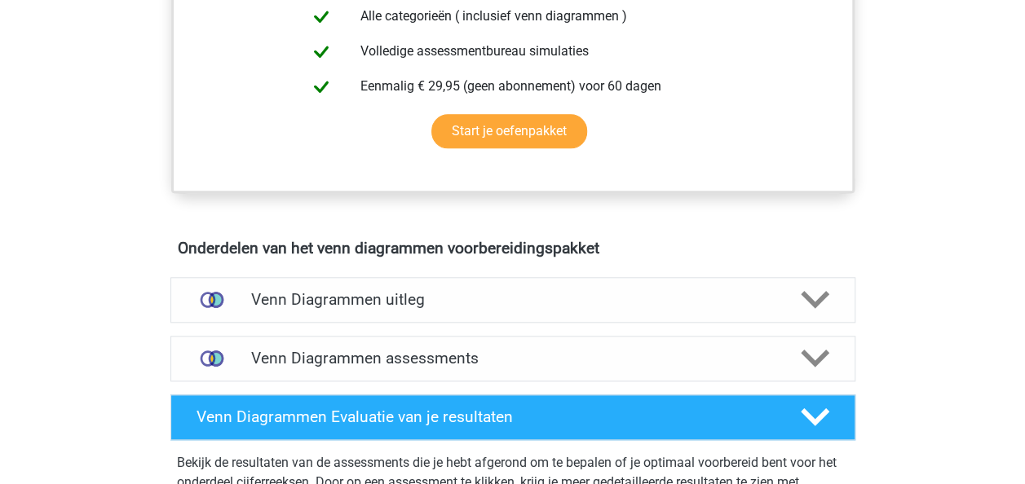
scroll to position [744, 0]
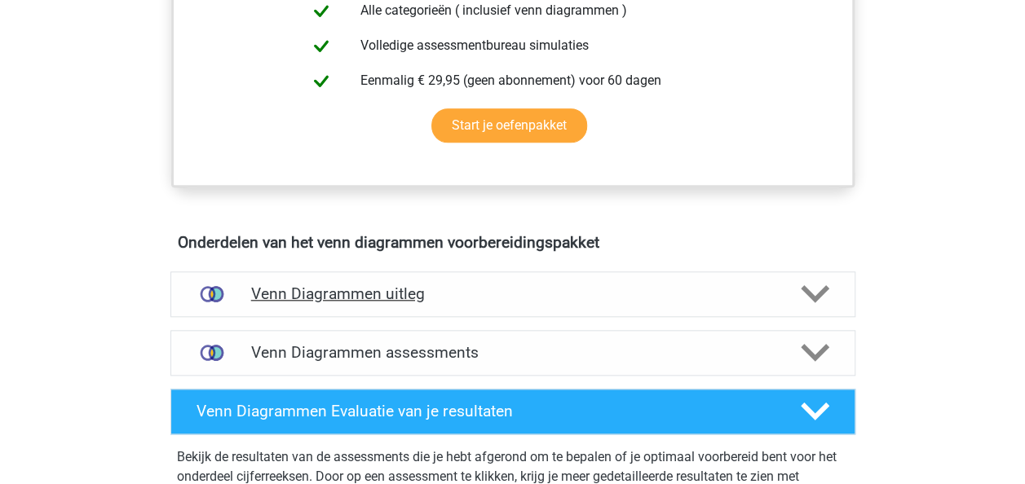
click at [418, 289] on h4 "Venn Diagrammen uitleg" at bounding box center [513, 294] width 524 height 19
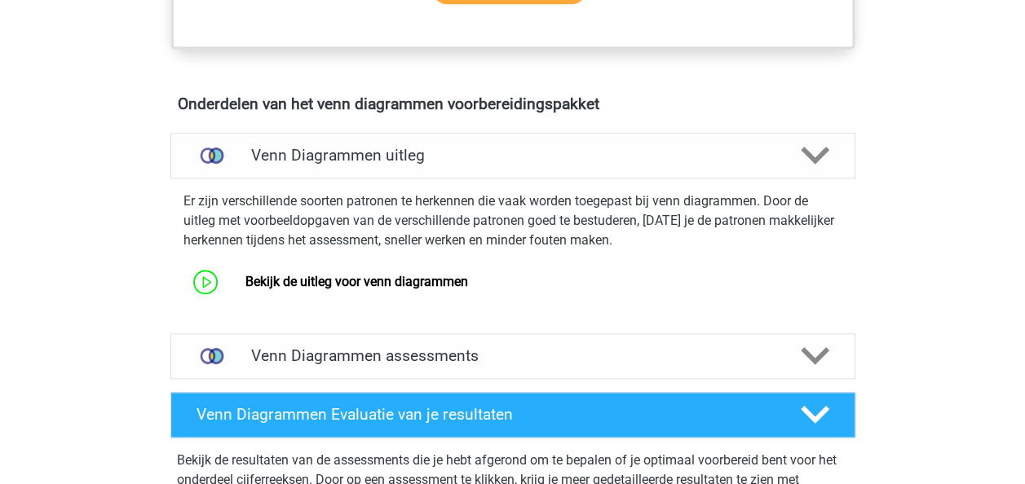
scroll to position [1013, 0]
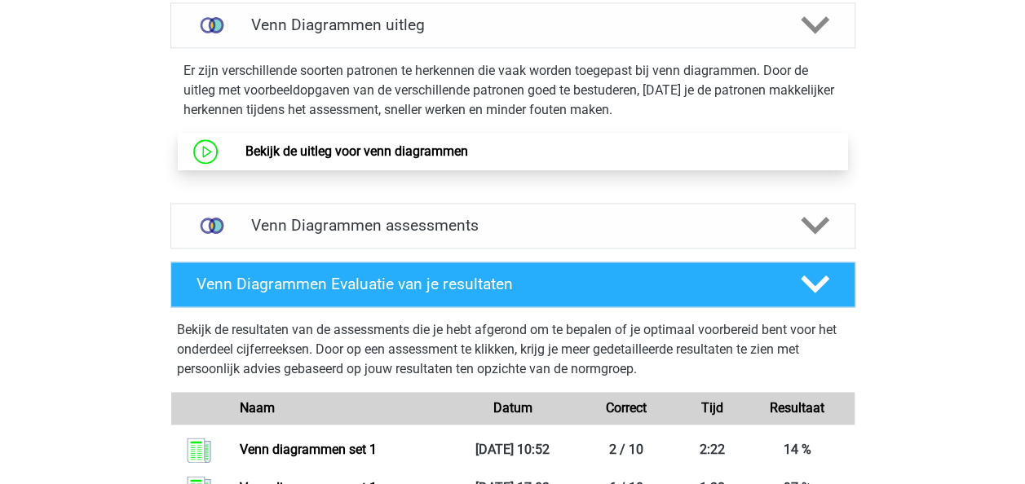
click at [391, 152] on link "Bekijk de uitleg voor venn diagrammen" at bounding box center [356, 151] width 223 height 15
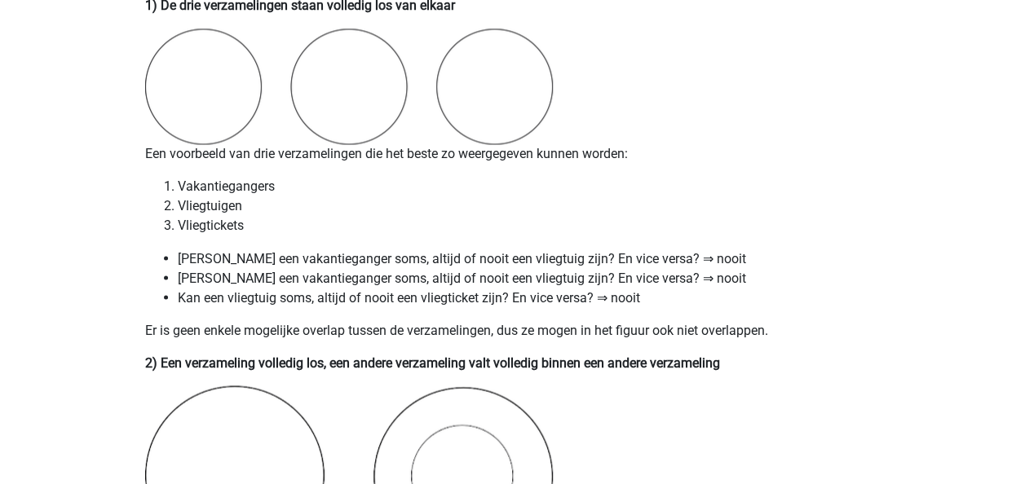
scroll to position [1290, 0]
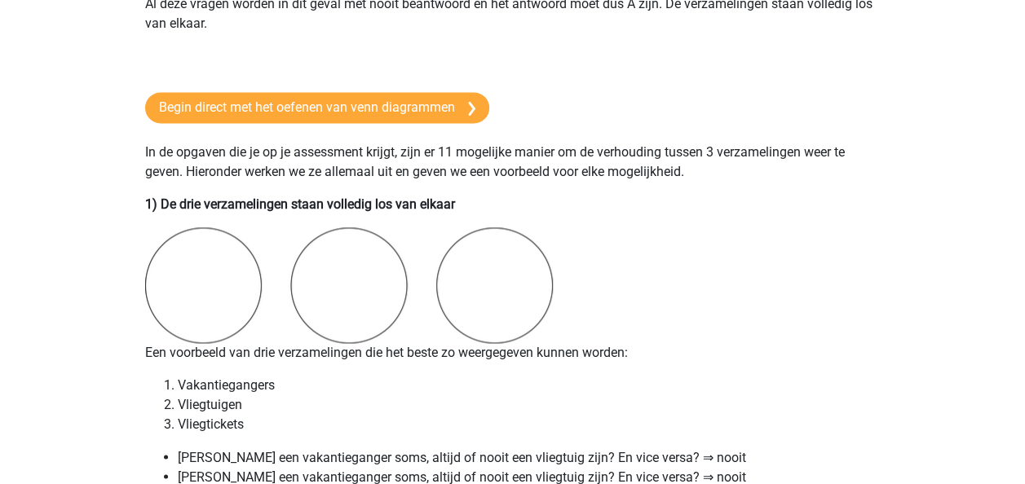
scroll to position [1224, 0]
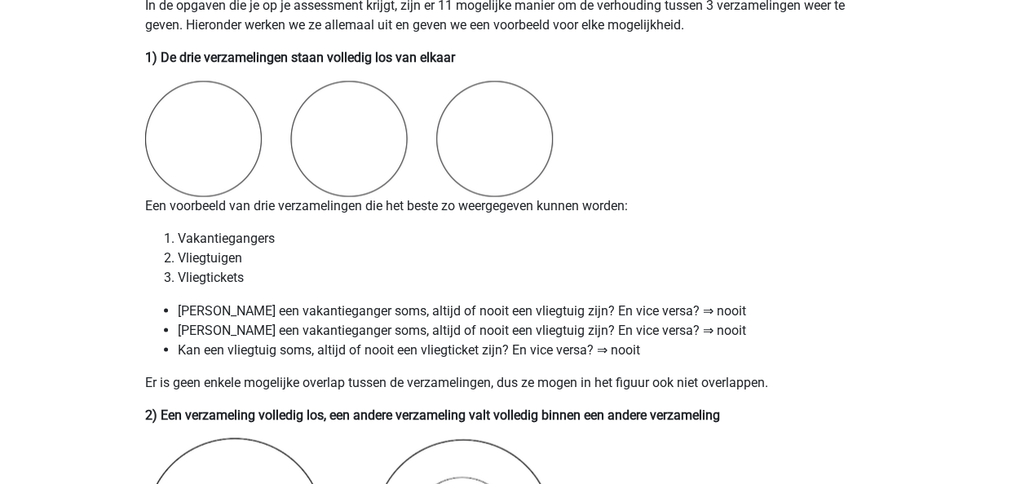
scroll to position [1257, 0]
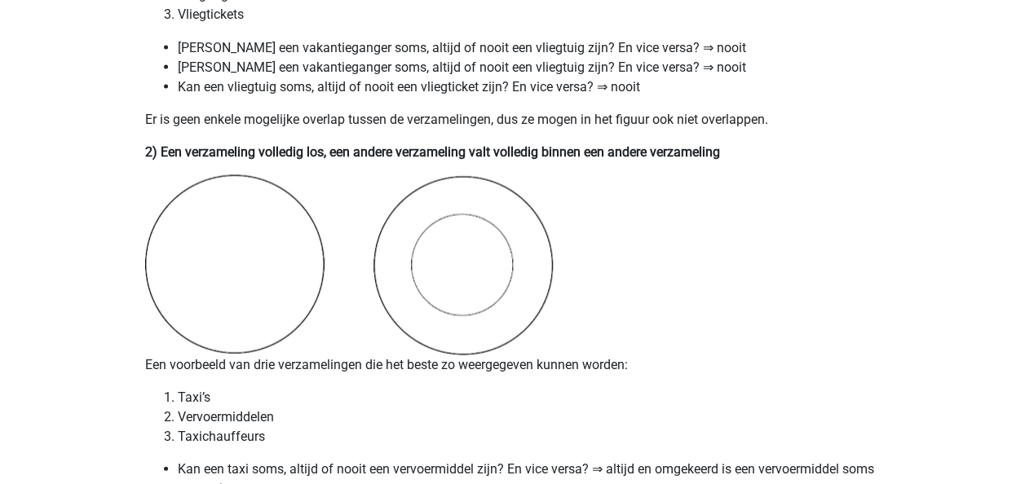
scroll to position [1482, 0]
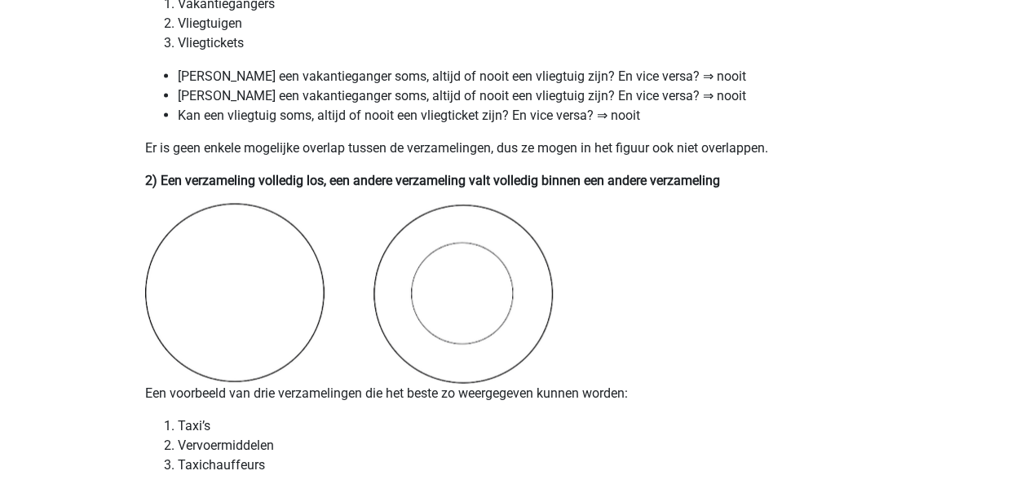
click at [831, 179] on p "2) Een verzameling volledig los, een andere verzameling valt volledig binnen ee…" at bounding box center [513, 180] width 736 height 20
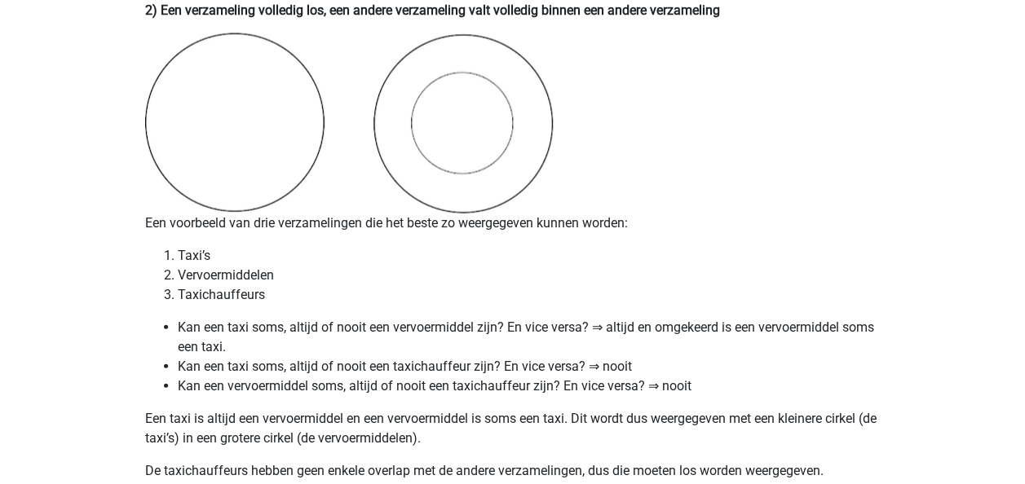
scroll to position [1672, 0]
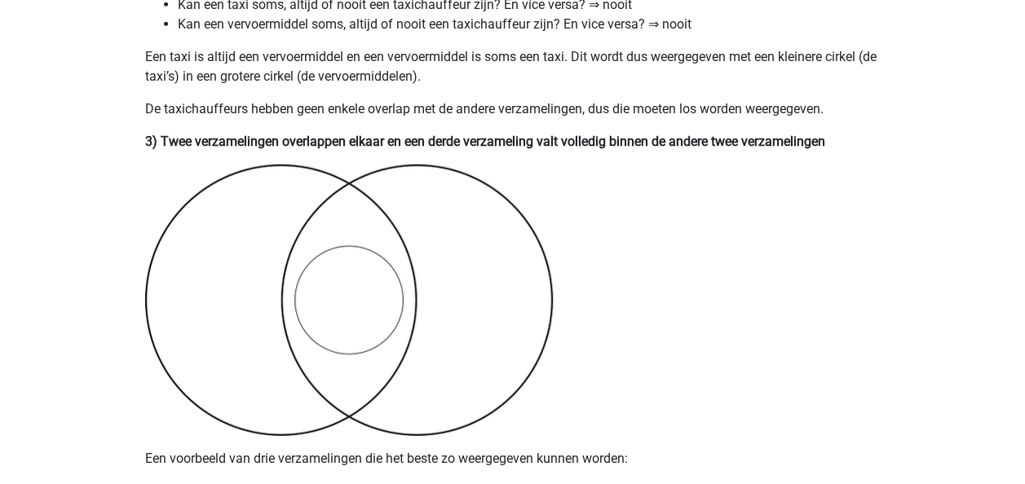
scroll to position [2033, 0]
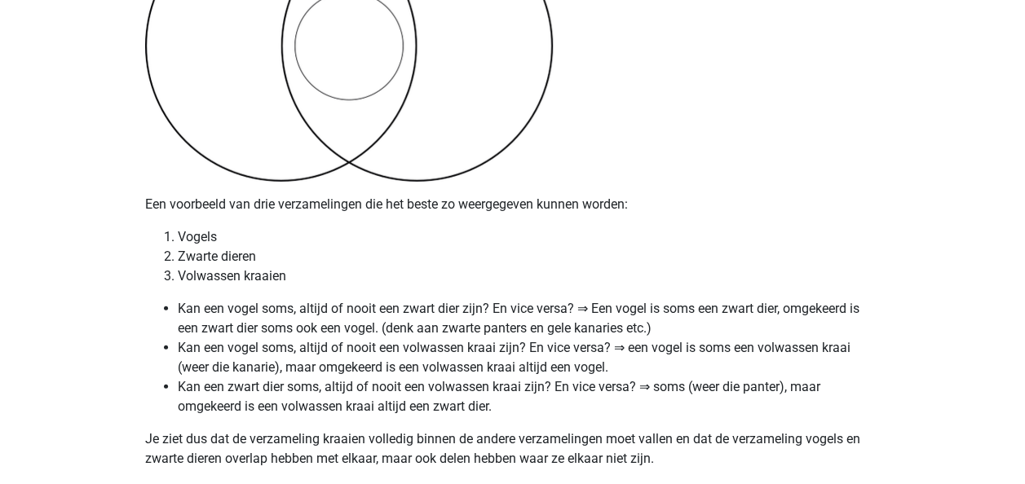
scroll to position [2296, 0]
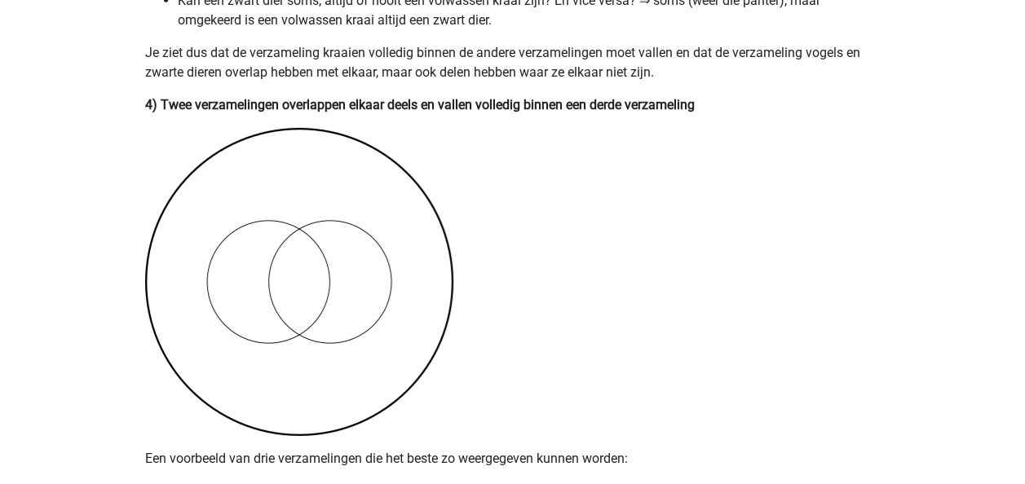
scroll to position [2674, 0]
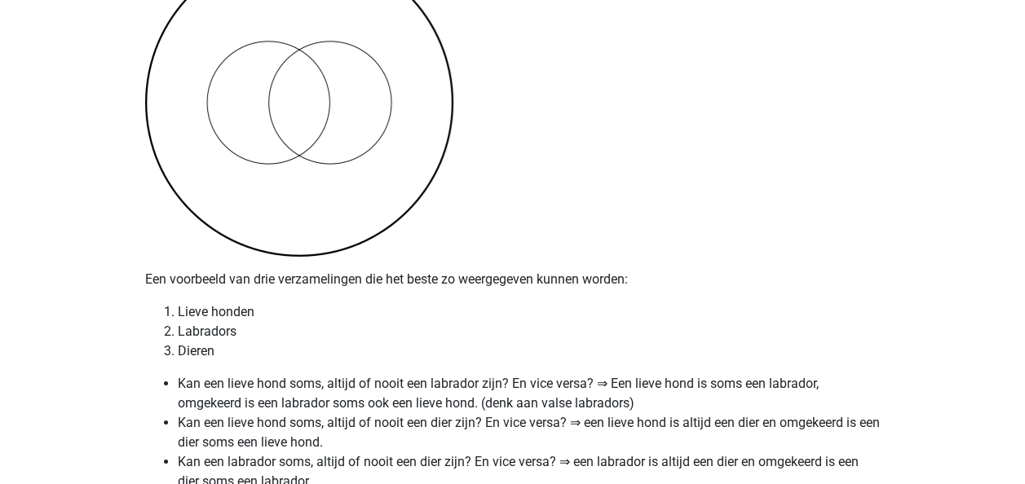
scroll to position [2872, 0]
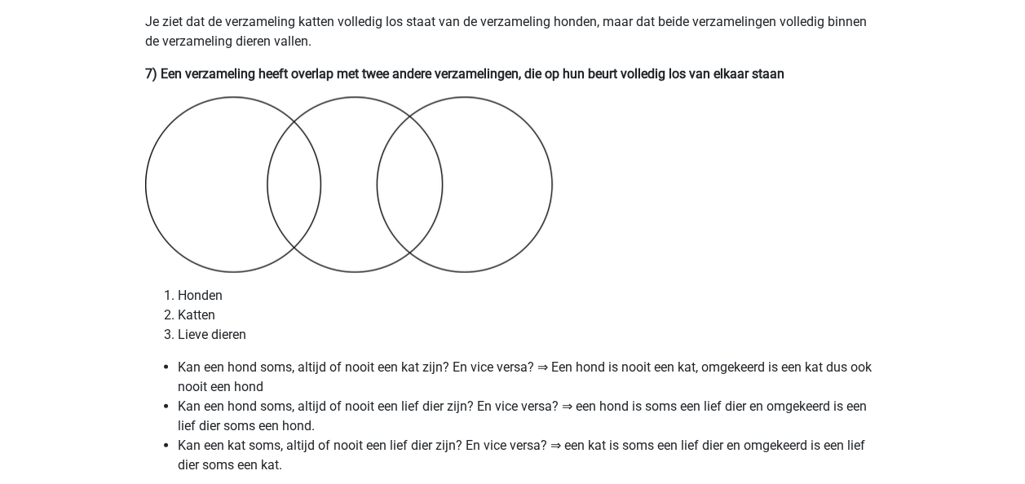
scroll to position [4615, 0]
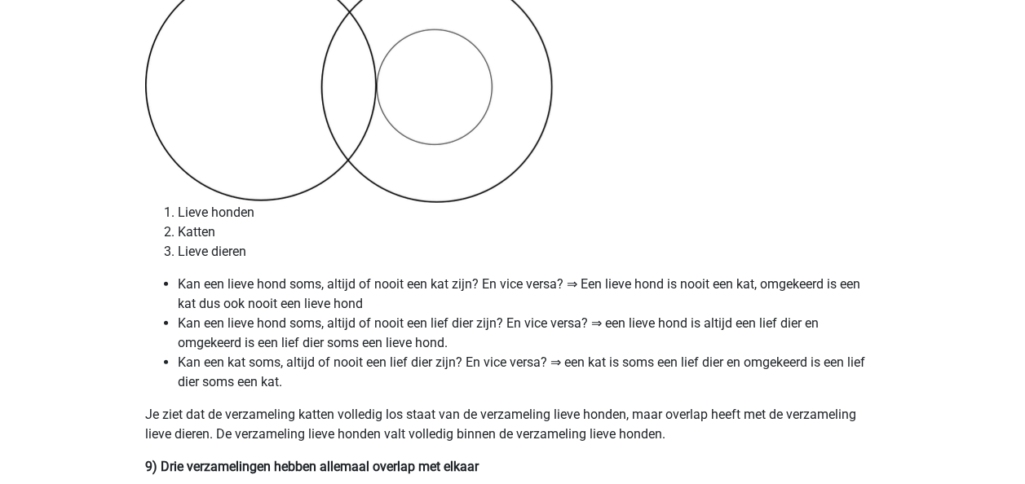
scroll to position [5247, 0]
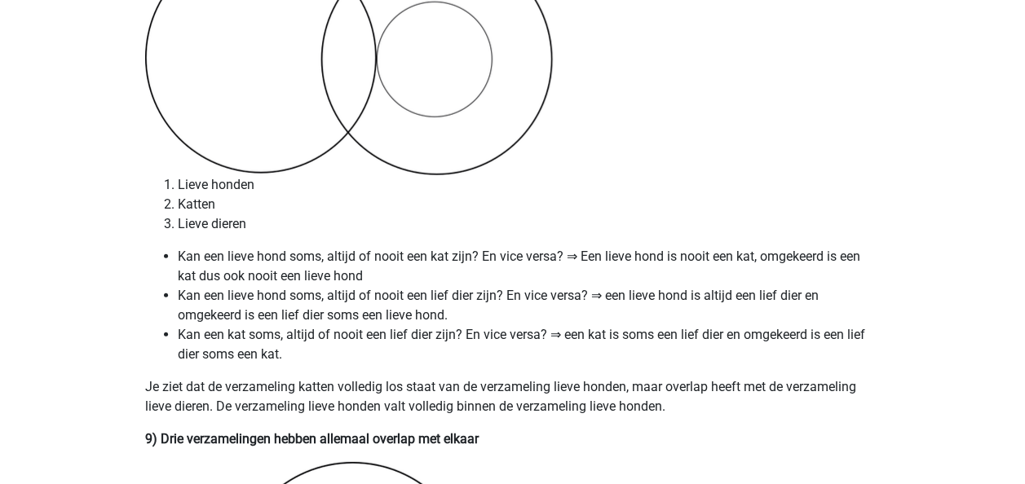
click at [774, 210] on li "Katten" at bounding box center [529, 205] width 703 height 20
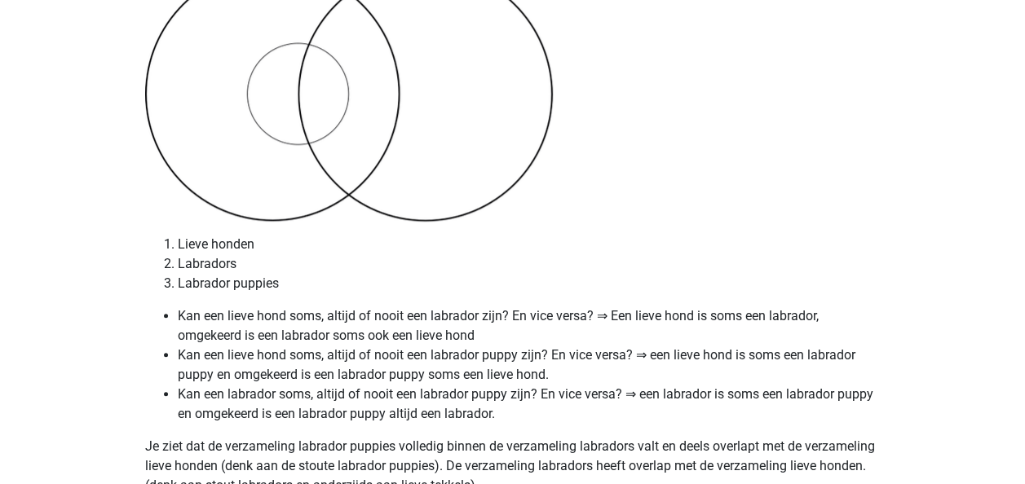
scroll to position [6765, 0]
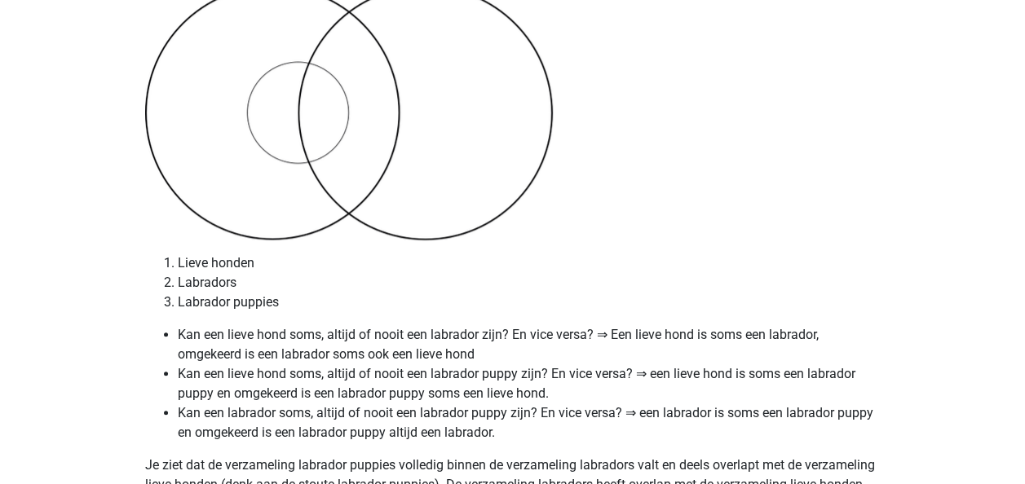
click at [835, 264] on li "Lieve honden" at bounding box center [529, 264] width 703 height 20
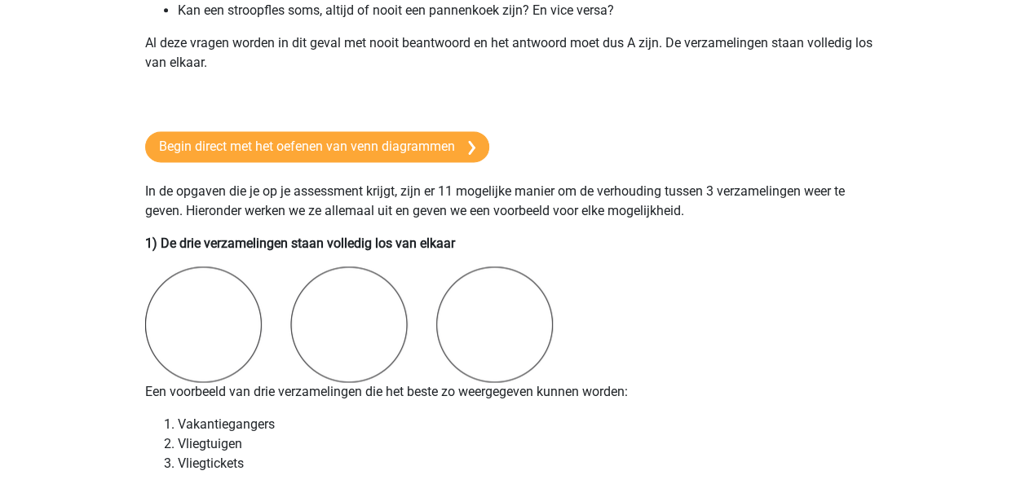
scroll to position [1109, 0]
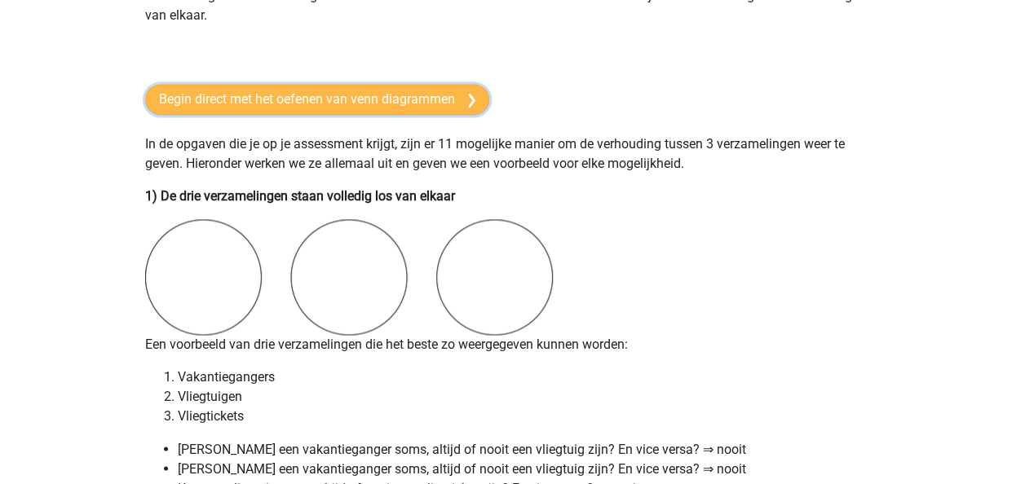
click at [447, 108] on link "Begin direct met het oefenen van venn diagrammen" at bounding box center [317, 99] width 344 height 31
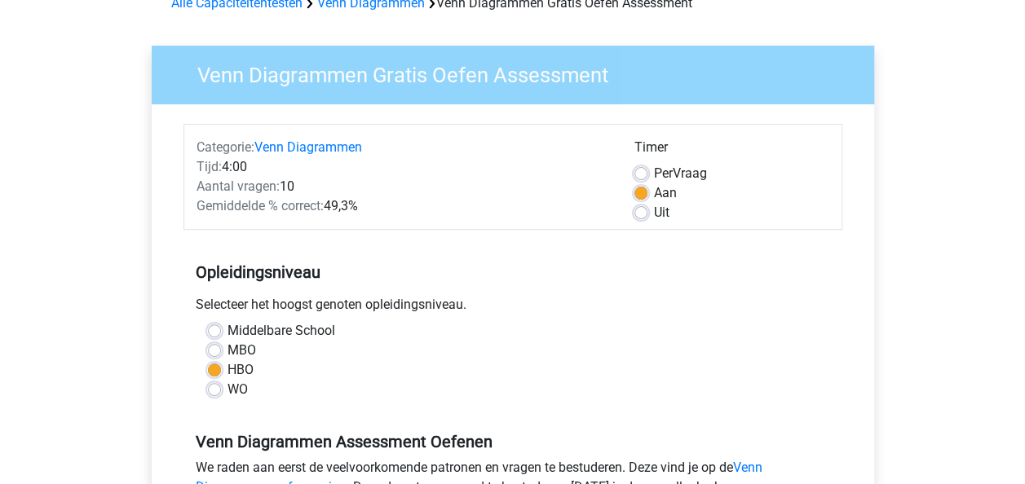
scroll to position [93, 0]
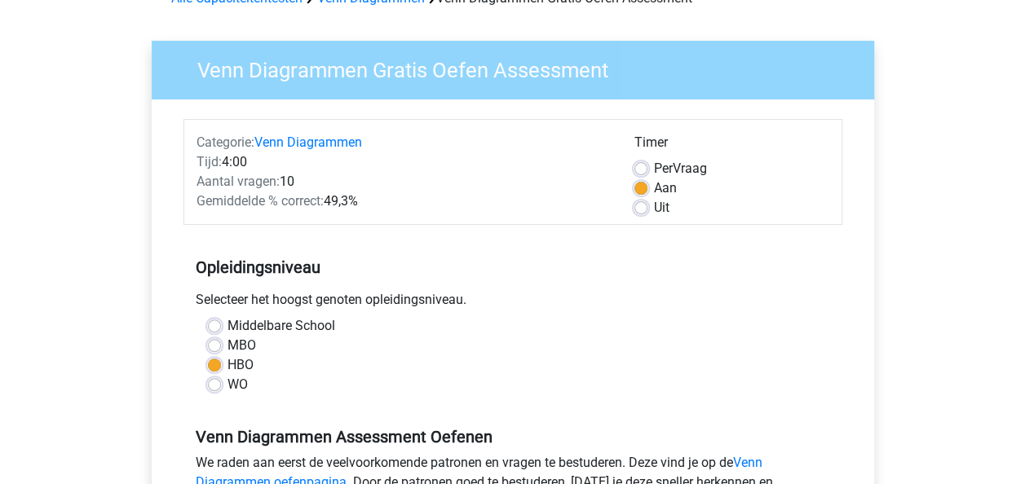
click at [654, 207] on label "Uit" at bounding box center [661, 208] width 15 height 20
click at [644, 207] on input "Uit" at bounding box center [640, 206] width 13 height 16
radio input "true"
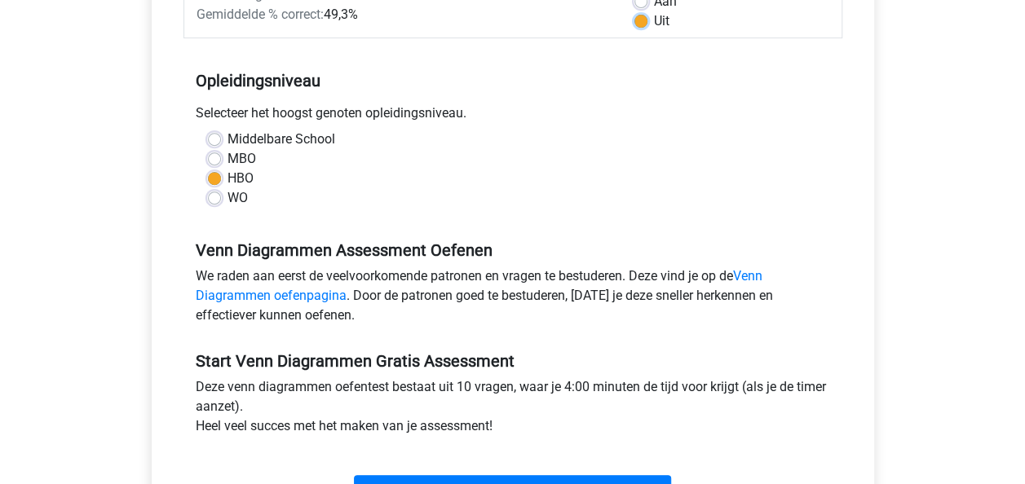
scroll to position [387, 0]
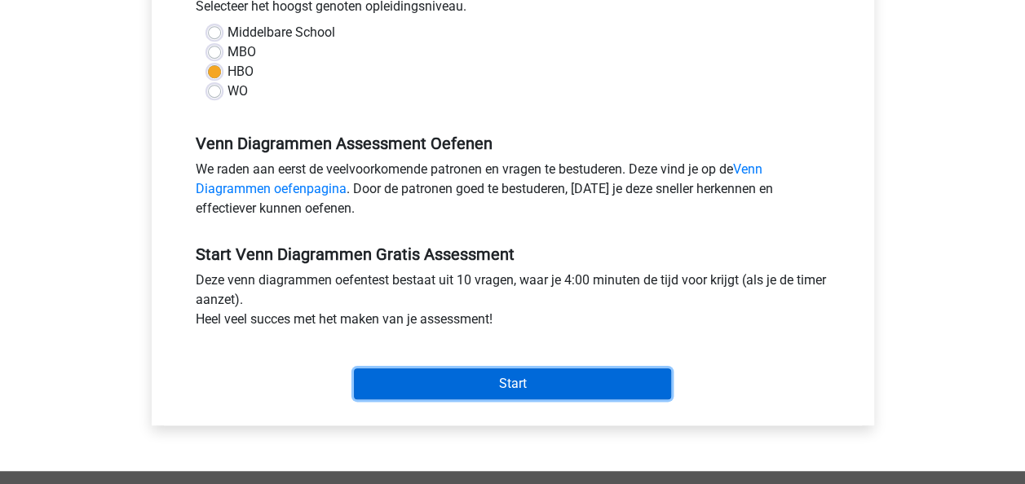
click at [569, 374] on input "Start" at bounding box center [512, 384] width 317 height 31
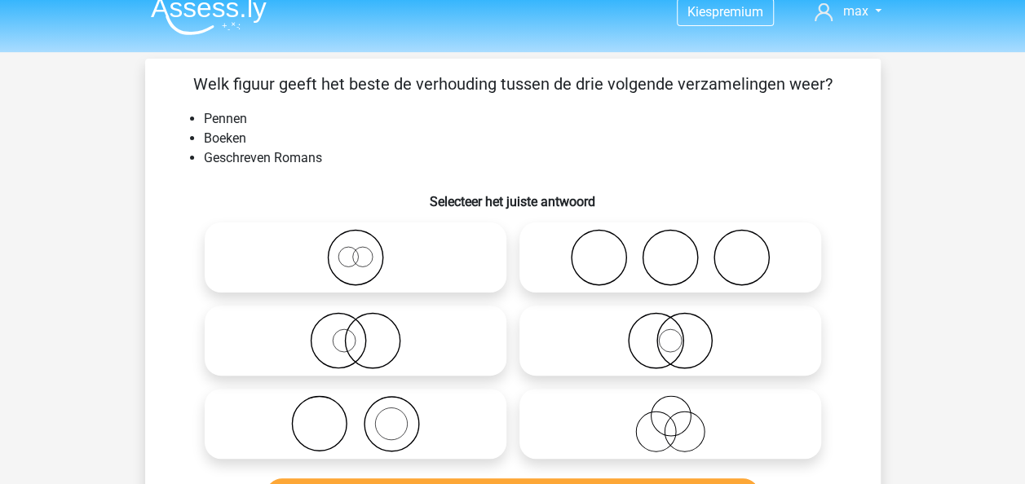
scroll to position [22, 0]
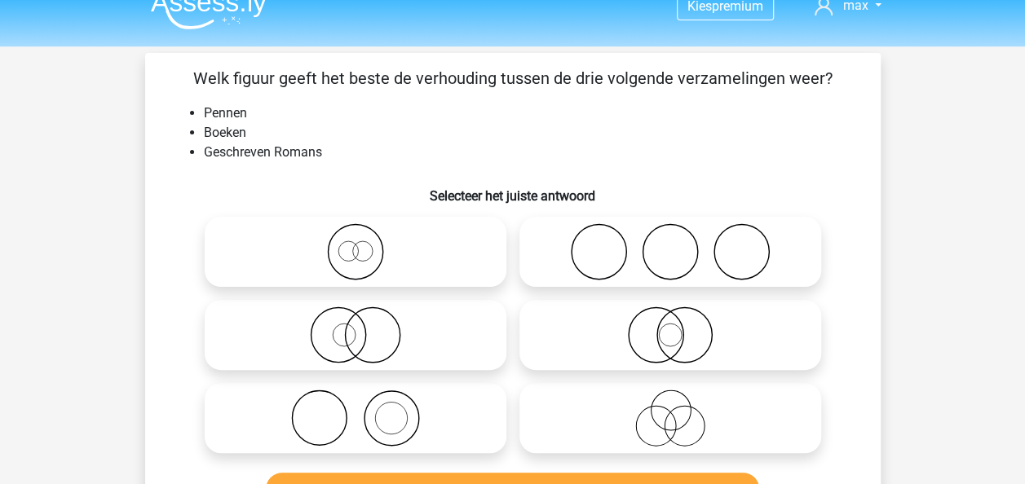
click at [409, 400] on icon at bounding box center [355, 418] width 289 height 57
click at [366, 400] on input "radio" at bounding box center [361, 405] width 11 height 11
radio input "true"
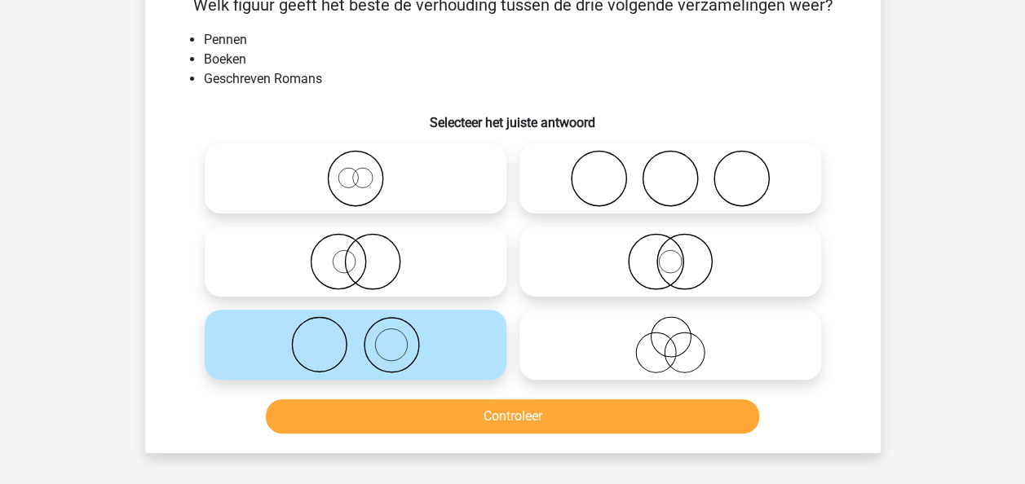
scroll to position [106, 0]
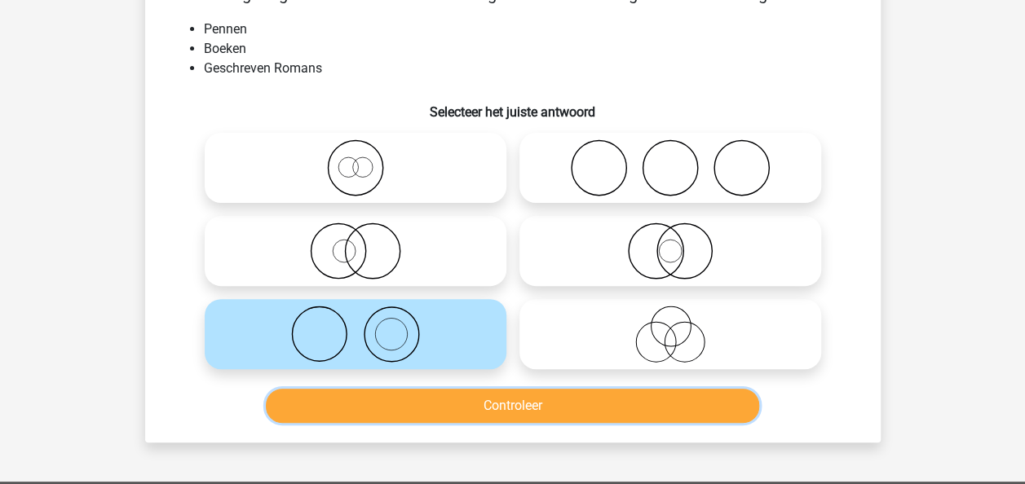
click at [556, 400] on button "Controleer" at bounding box center [512, 406] width 493 height 34
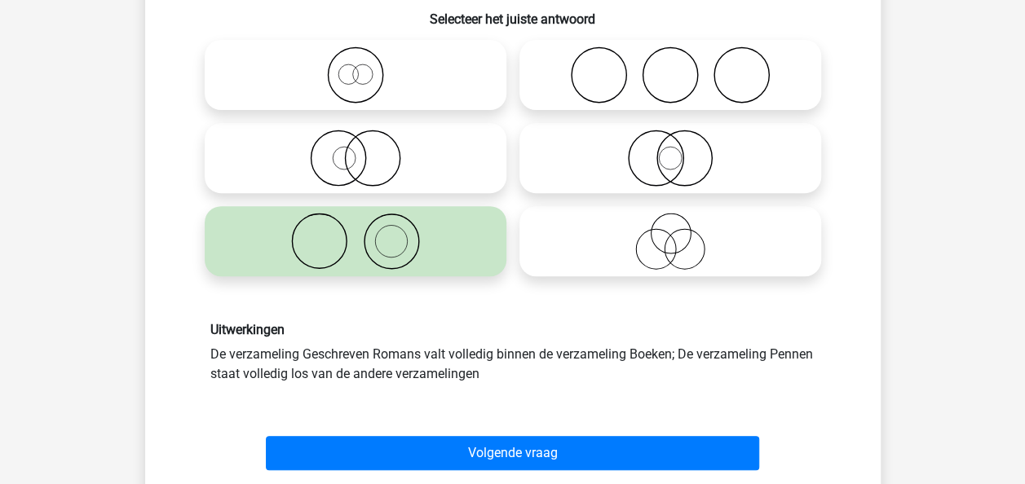
scroll to position [204, 0]
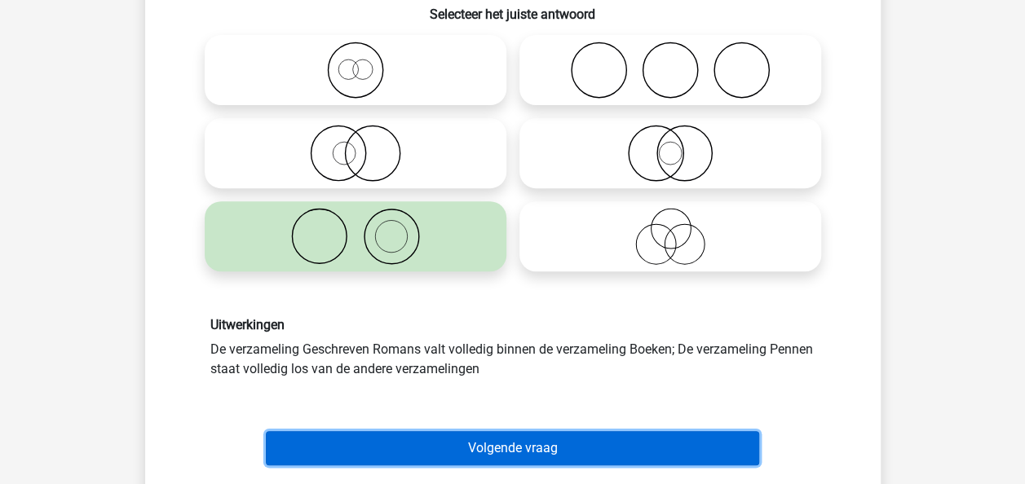
click at [561, 450] on button "Volgende vraag" at bounding box center [512, 448] width 493 height 34
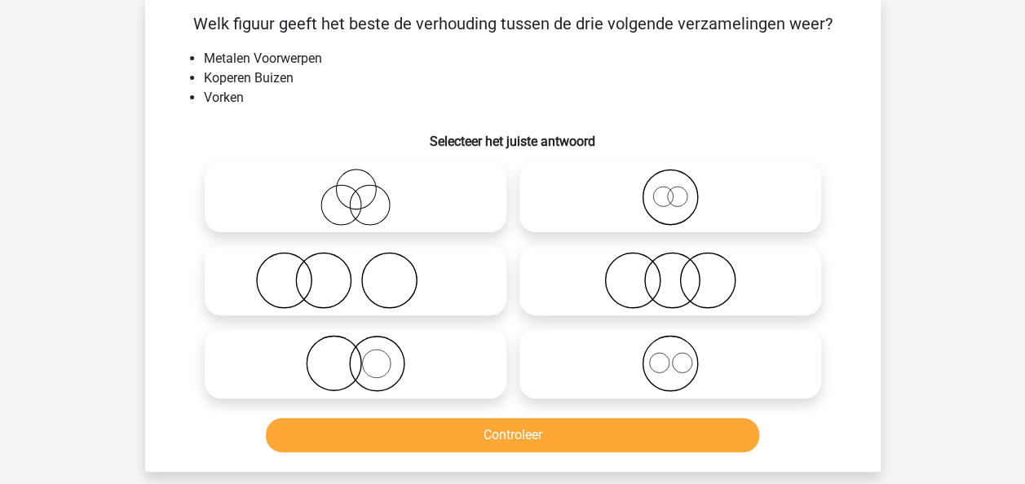
scroll to position [75, 0]
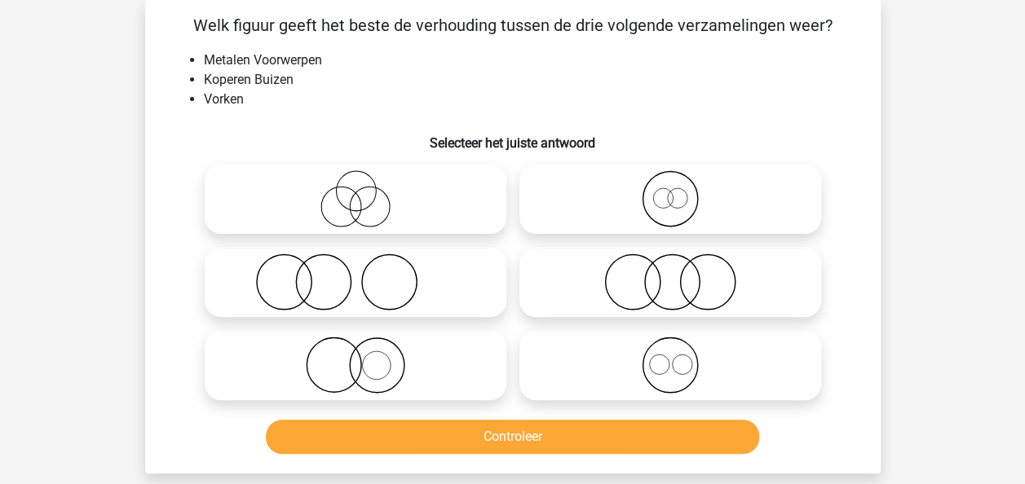
click at [373, 75] on li "Koperen Buizen" at bounding box center [529, 80] width 651 height 20
drag, startPoint x: 324, startPoint y: 60, endPoint x: 205, endPoint y: 60, distance: 119.1
click at [205, 60] on li "Metalen Voorwerpen" at bounding box center [529, 61] width 651 height 20
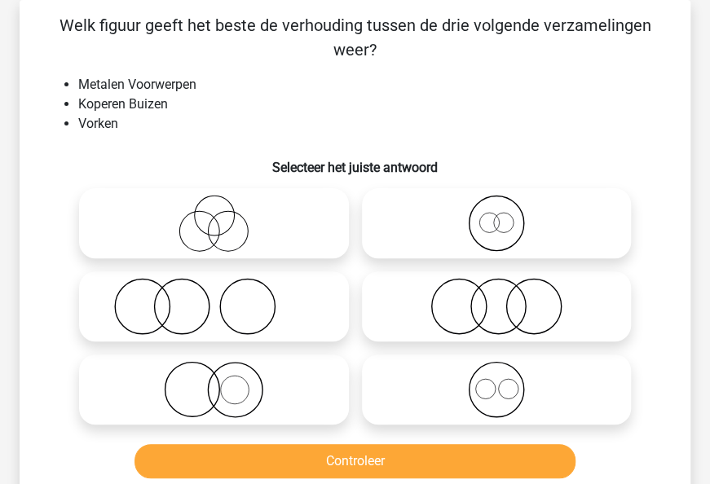
click at [419, 59] on p "Welk figuur geeft het beste de verhouding tussen de drie volgende verzamelingen…" at bounding box center [355, 37] width 619 height 49
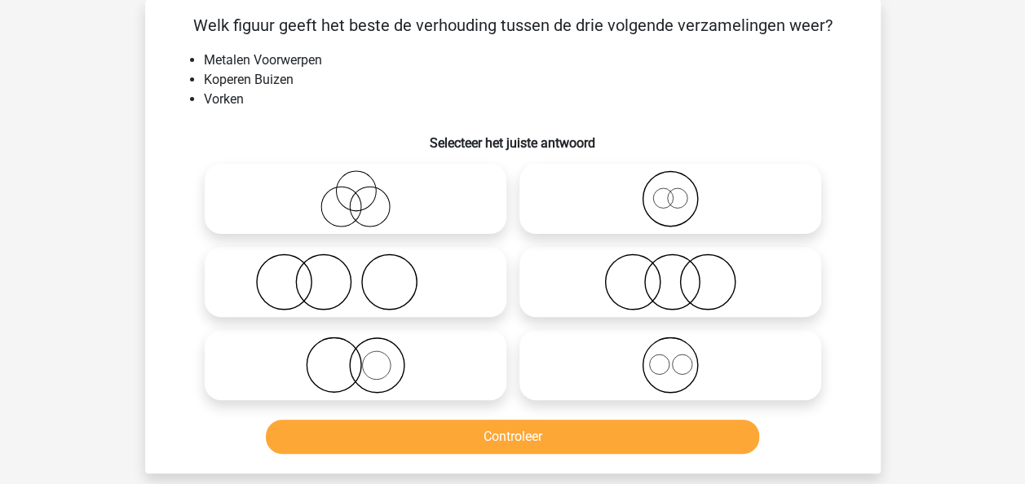
click at [344, 290] on icon at bounding box center [355, 282] width 289 height 57
click at [356, 274] on input "radio" at bounding box center [361, 268] width 11 height 11
radio input "true"
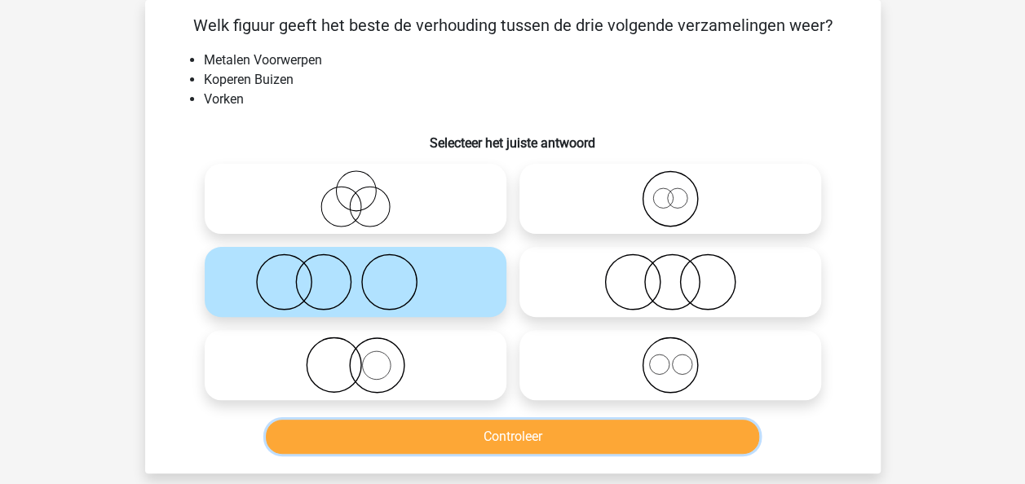
click at [454, 429] on button "Controleer" at bounding box center [512, 437] width 493 height 34
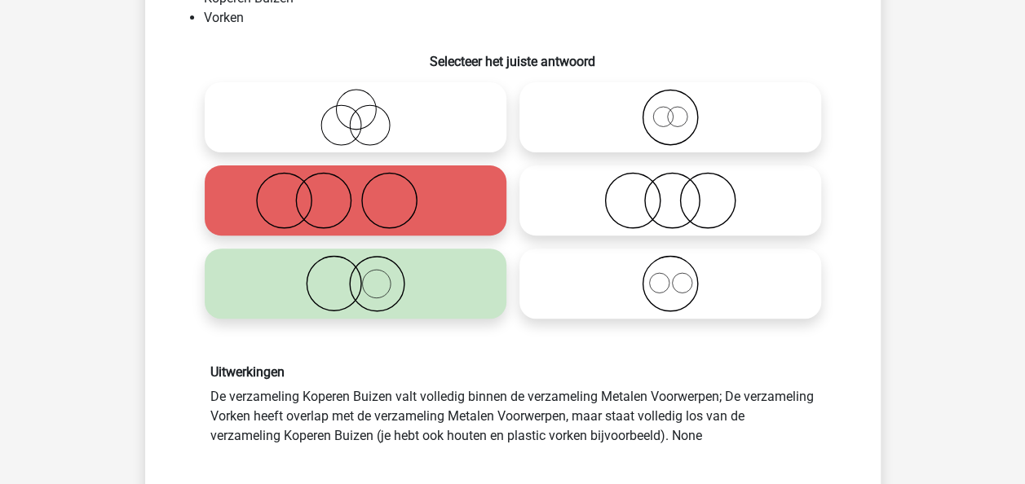
scroll to position [153, 0]
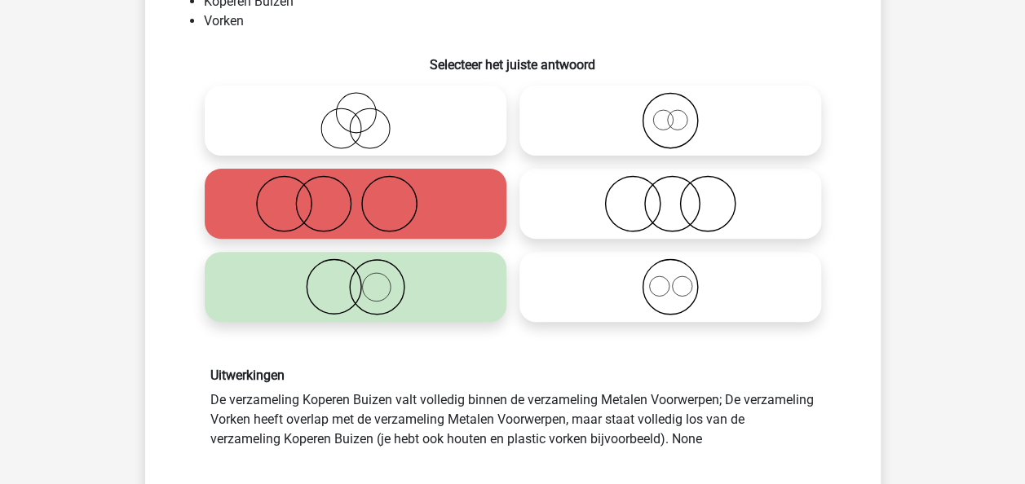
click at [925, 274] on div "Kies premium max [EMAIL_ADDRESS][DOMAIN_NAME]" at bounding box center [512, 470] width 1025 height 1246
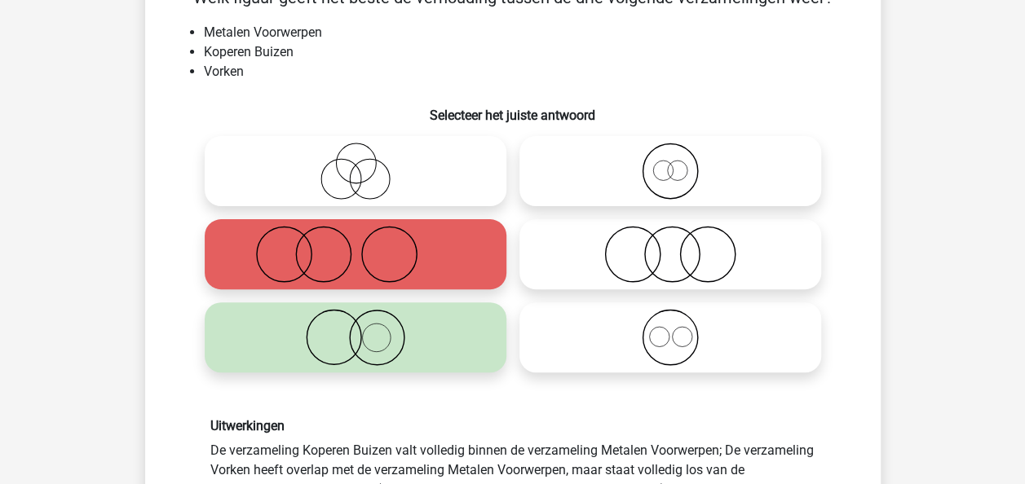
scroll to position [0, 0]
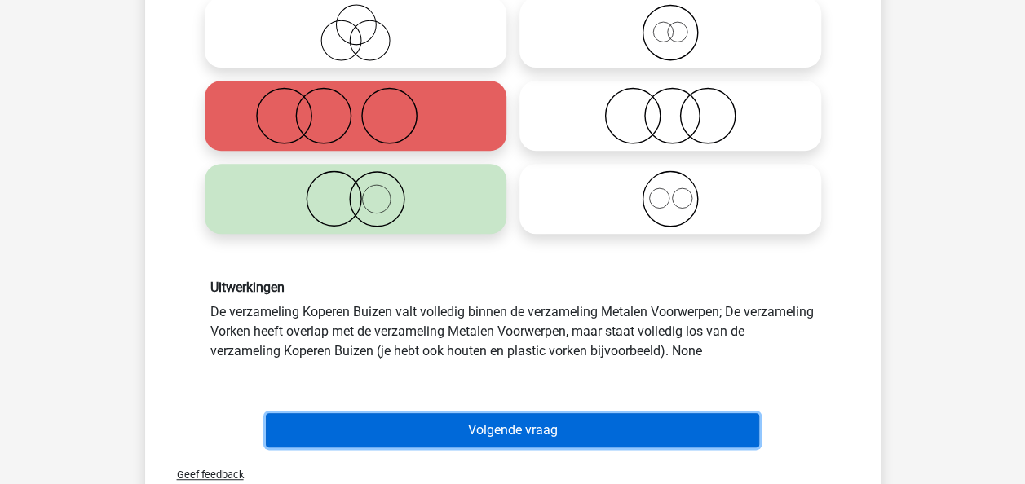
click at [580, 427] on button "Volgende vraag" at bounding box center [512, 430] width 493 height 34
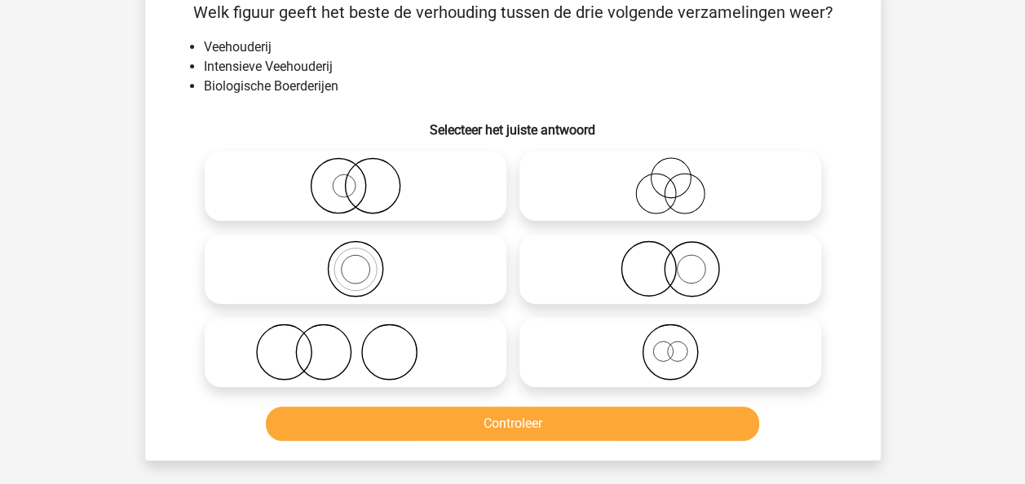
scroll to position [75, 0]
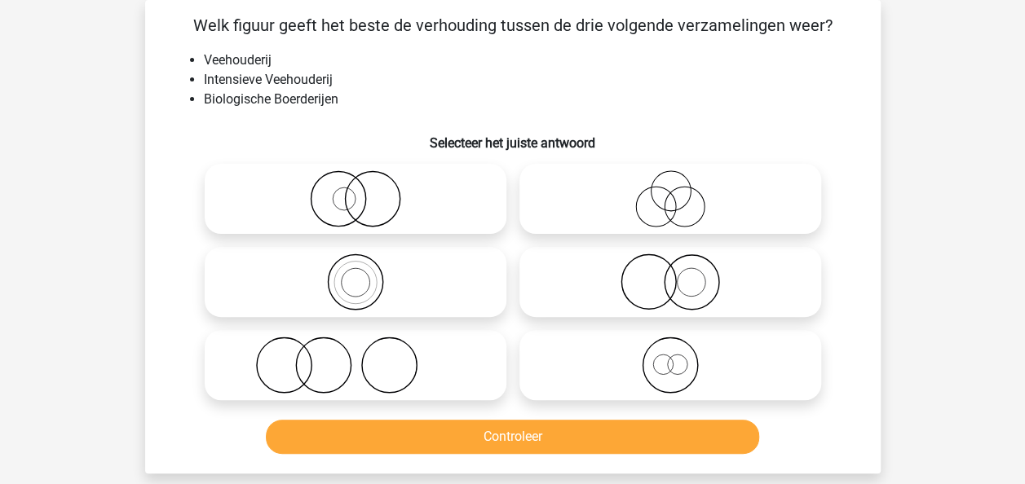
click at [515, 89] on li "Intensieve Veehouderij" at bounding box center [529, 80] width 651 height 20
click at [451, 79] on li "Intensieve Veehouderij" at bounding box center [529, 80] width 651 height 20
drag, startPoint x: 201, startPoint y: 77, endPoint x: 378, endPoint y: 73, distance: 177.0
click at [378, 73] on ul "Veehouderij Intensieve Veehouderij Biologische Boerderijen" at bounding box center [512, 80] width 683 height 59
click at [378, 73] on li "Intensieve Veehouderij" at bounding box center [529, 80] width 651 height 20
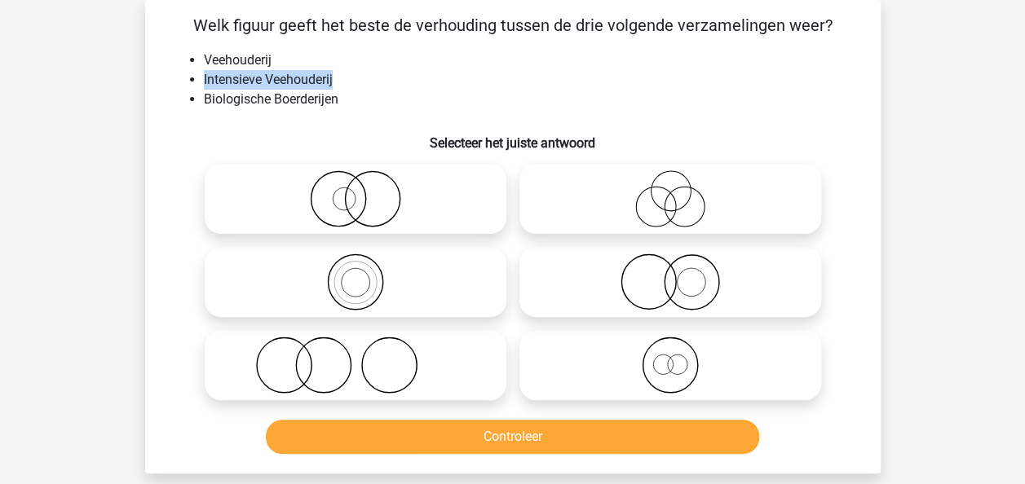
click at [344, 77] on li "Intensieve Veehouderij" at bounding box center [529, 80] width 651 height 20
click at [627, 264] on circle at bounding box center [648, 282] width 55 height 55
click at [670, 264] on input "radio" at bounding box center [675, 268] width 11 height 11
radio input "true"
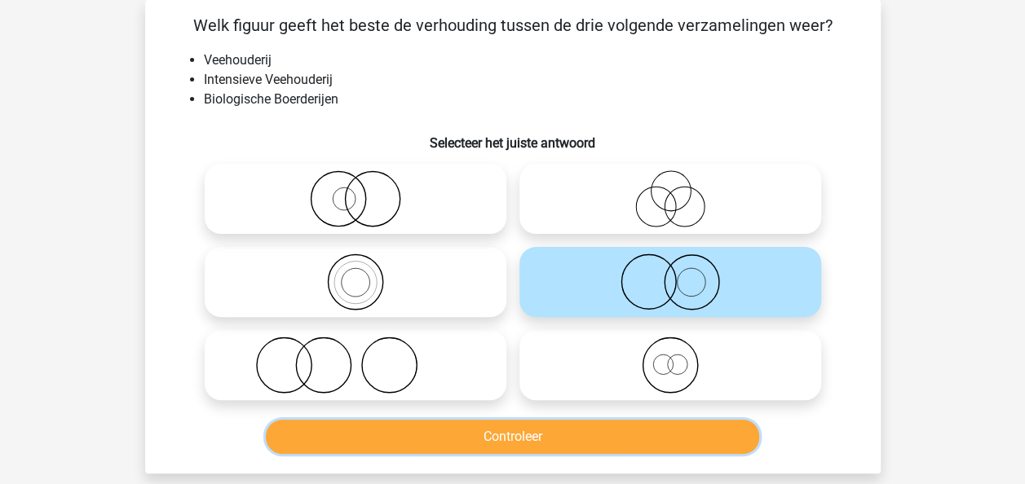
click at [496, 435] on button "Controleer" at bounding box center [512, 437] width 493 height 34
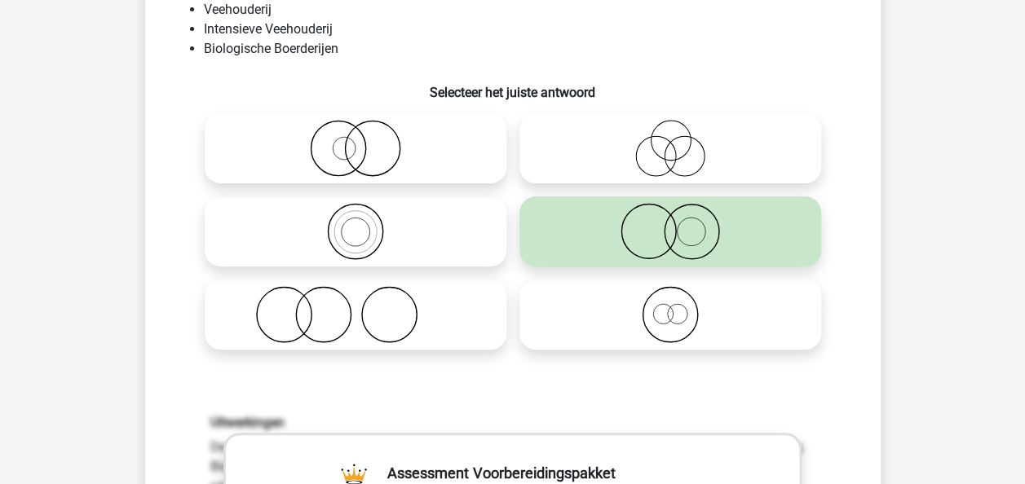
scroll to position [122, 0]
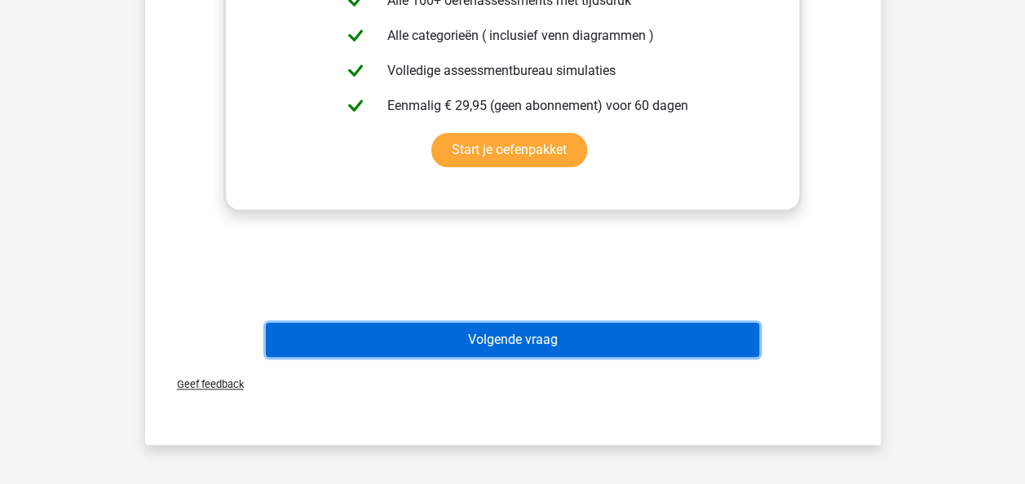
click at [543, 346] on button "Volgende vraag" at bounding box center [512, 340] width 493 height 34
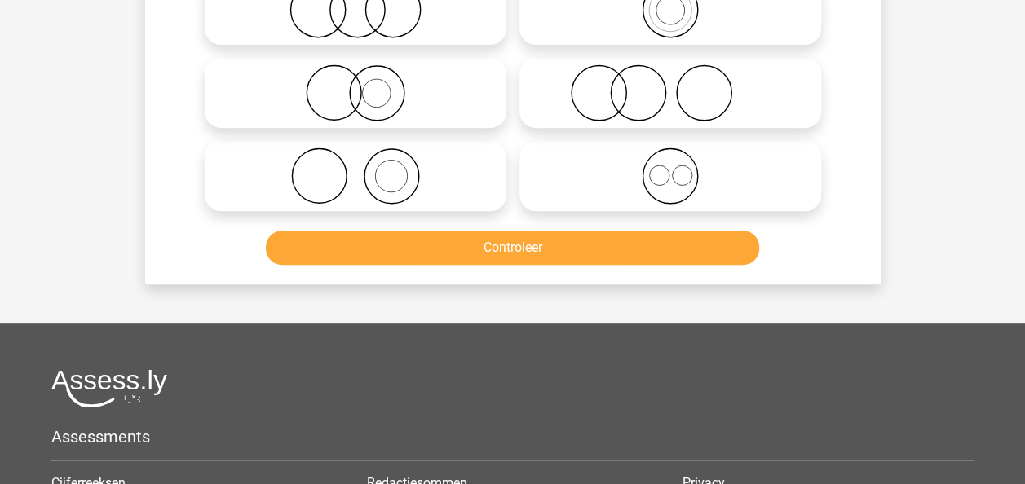
scroll to position [75, 0]
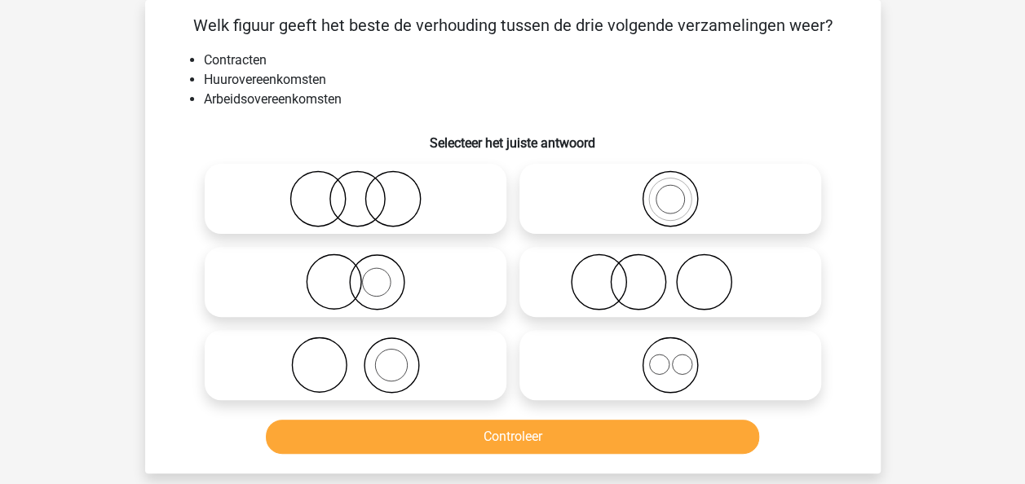
click at [546, 64] on li "Contracten" at bounding box center [529, 61] width 651 height 20
click at [479, 68] on li "Contracten" at bounding box center [529, 61] width 651 height 20
drag, startPoint x: 336, startPoint y: 83, endPoint x: 228, endPoint y: 82, distance: 107.7
click at [228, 82] on li "Huurovereenkomsten" at bounding box center [529, 80] width 651 height 20
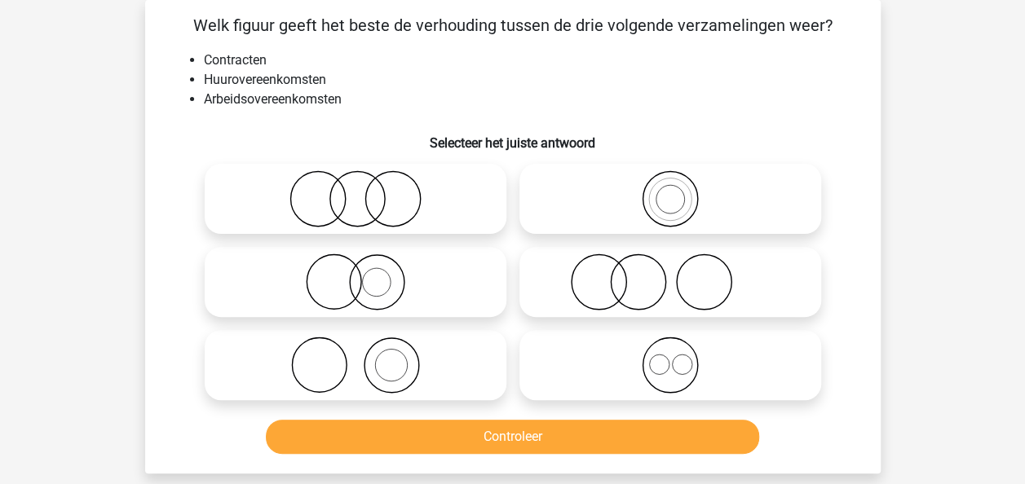
click at [223, 79] on li "Huurovereenkomsten" at bounding box center [529, 80] width 651 height 20
drag, startPoint x: 207, startPoint y: 78, endPoint x: 325, endPoint y: 77, distance: 117.4
click at [325, 77] on li "Huurovereenkomsten" at bounding box center [529, 80] width 651 height 20
click at [360, 73] on li "Huurovereenkomsten" at bounding box center [529, 80] width 651 height 20
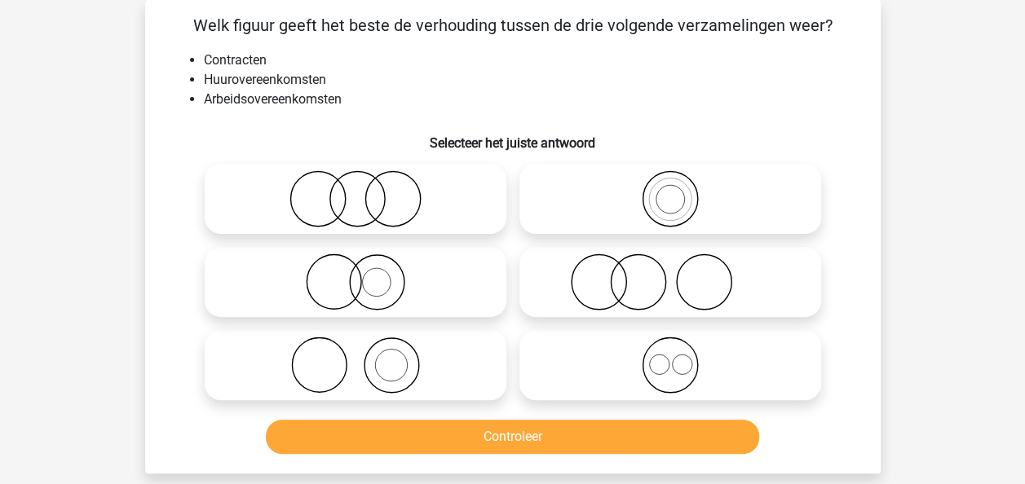
click at [422, 51] on li "Contracten" at bounding box center [529, 61] width 651 height 20
click at [434, 67] on li "Contracten" at bounding box center [529, 61] width 651 height 20
click at [431, 67] on li "Contracten" at bounding box center [529, 61] width 651 height 20
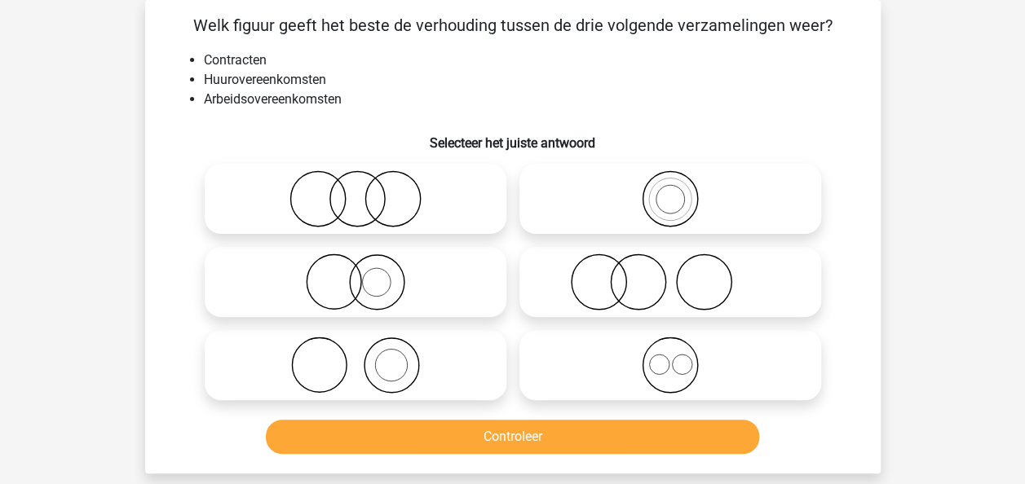
click at [431, 67] on li "Contracten" at bounding box center [529, 61] width 651 height 20
click at [431, 68] on li "Contracten" at bounding box center [529, 61] width 651 height 20
click at [439, 369] on icon at bounding box center [355, 365] width 289 height 57
click at [366, 357] on input "radio" at bounding box center [361, 352] width 11 height 11
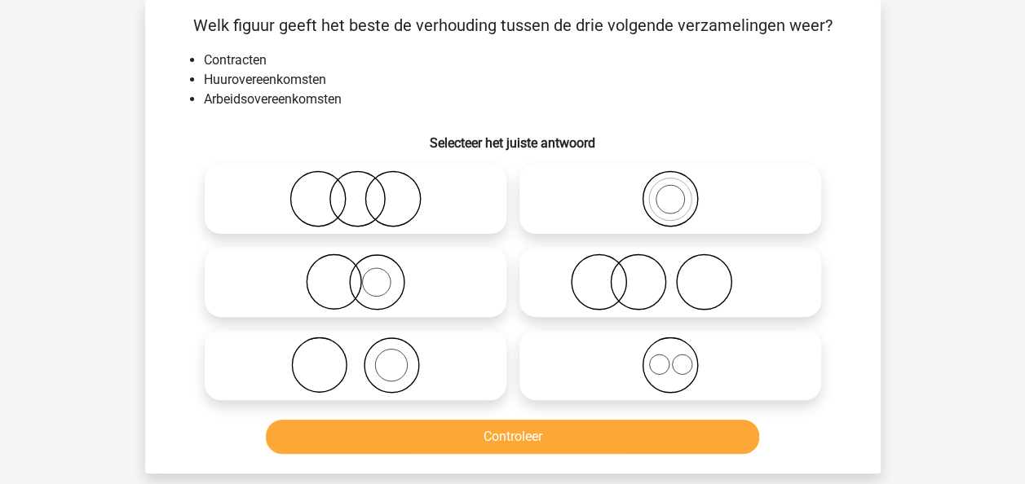
radio input "true"
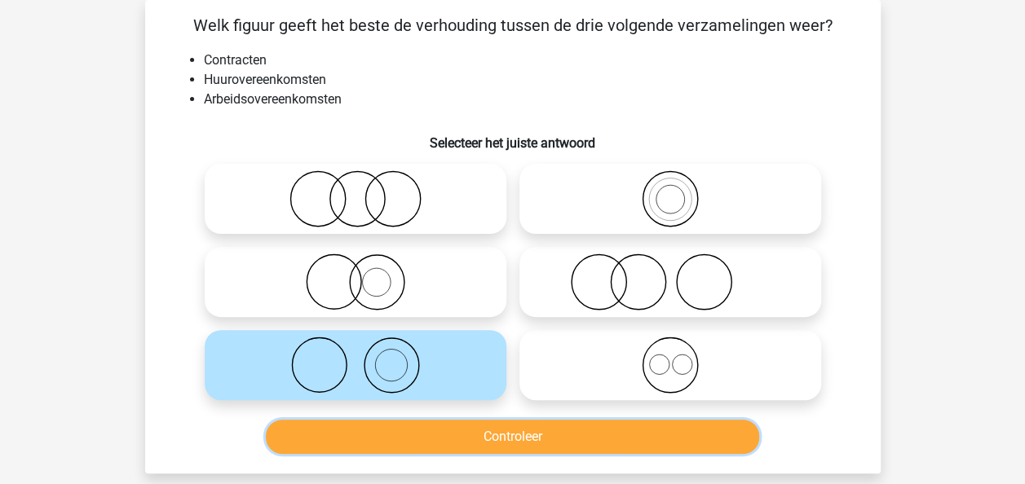
click at [485, 434] on button "Controleer" at bounding box center [512, 437] width 493 height 34
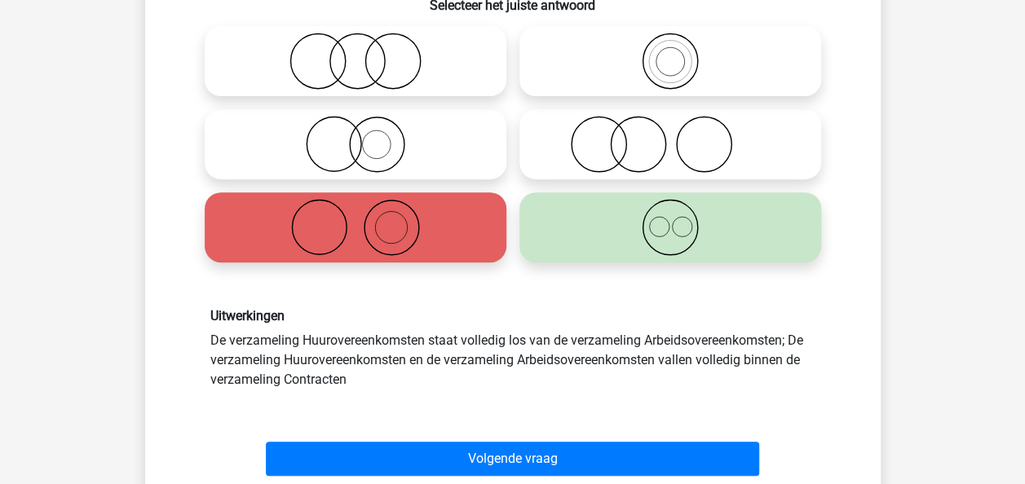
scroll to position [214, 0]
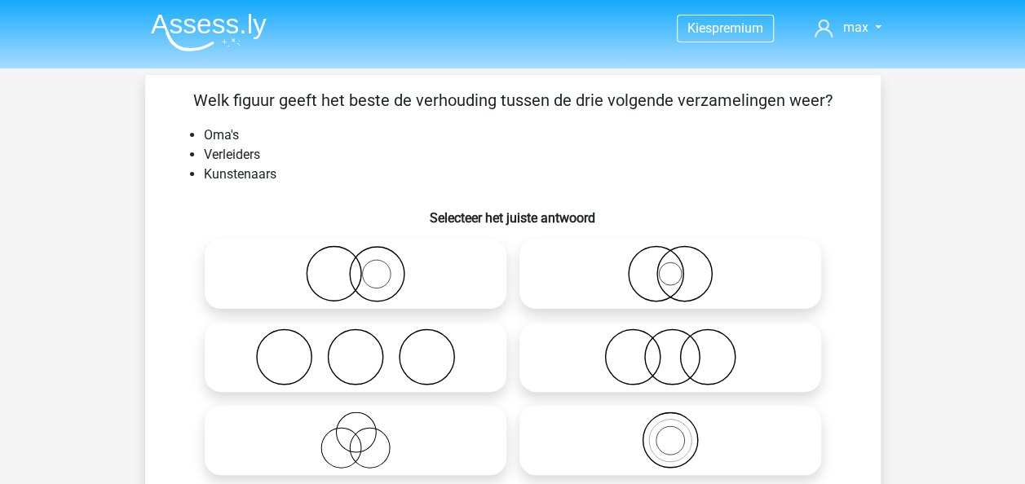
click at [212, 41] on img at bounding box center [209, 32] width 116 height 38
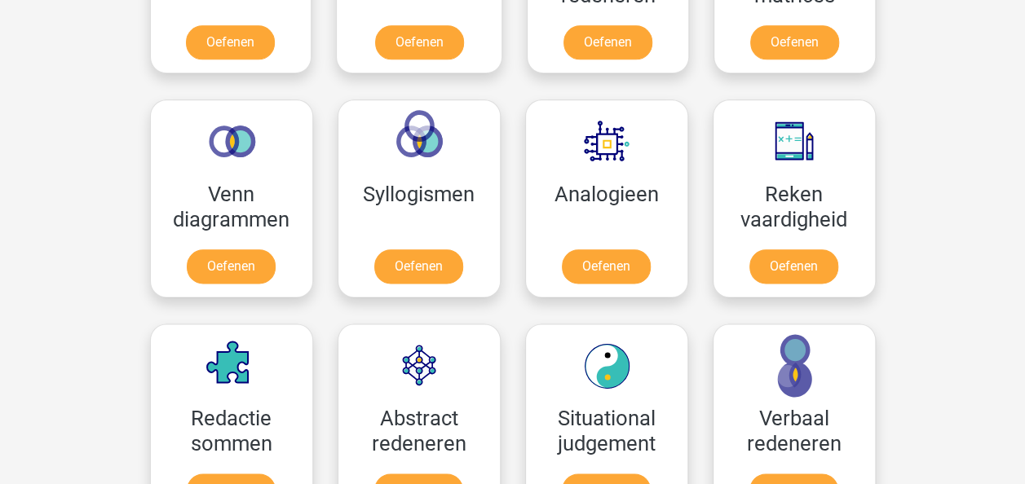
scroll to position [754, 0]
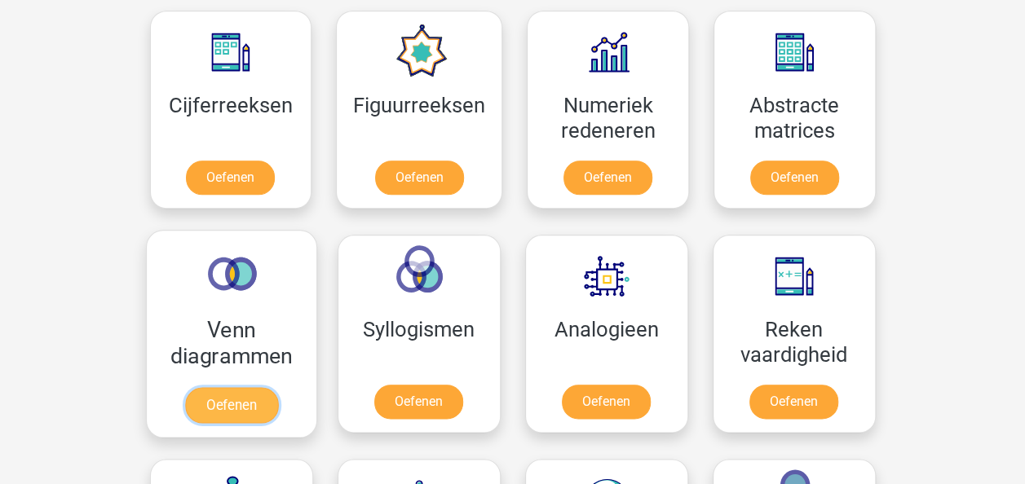
click at [255, 391] on link "Oefenen" at bounding box center [230, 405] width 93 height 36
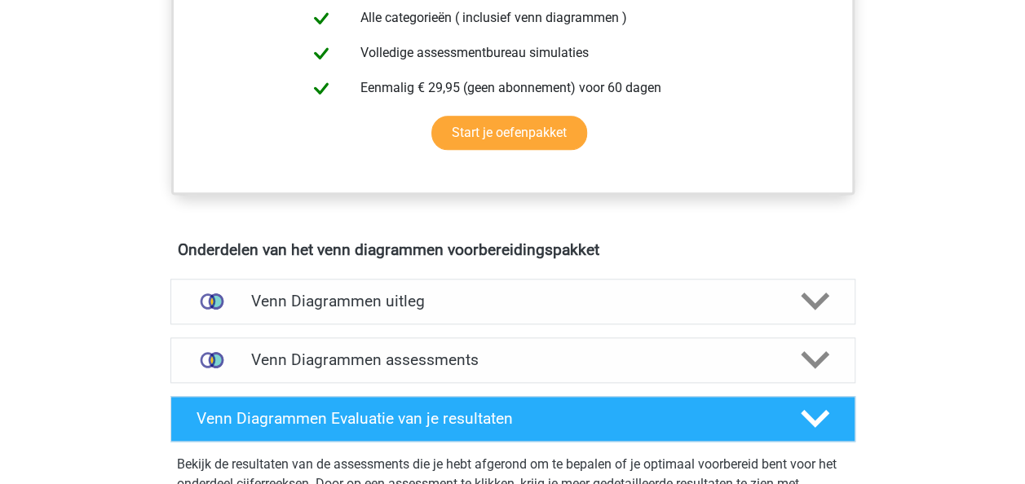
scroll to position [835, 0]
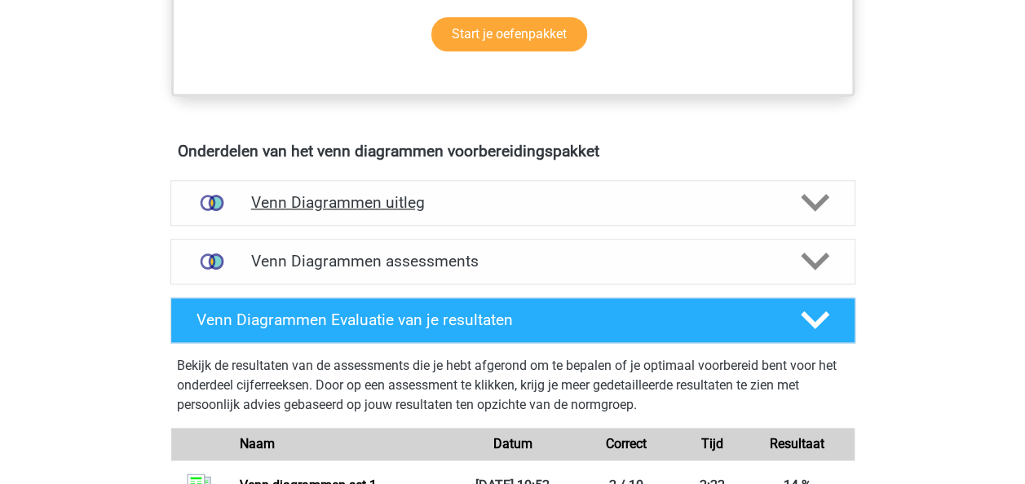
click at [435, 210] on h4 "Venn Diagrammen uitleg" at bounding box center [513, 202] width 524 height 19
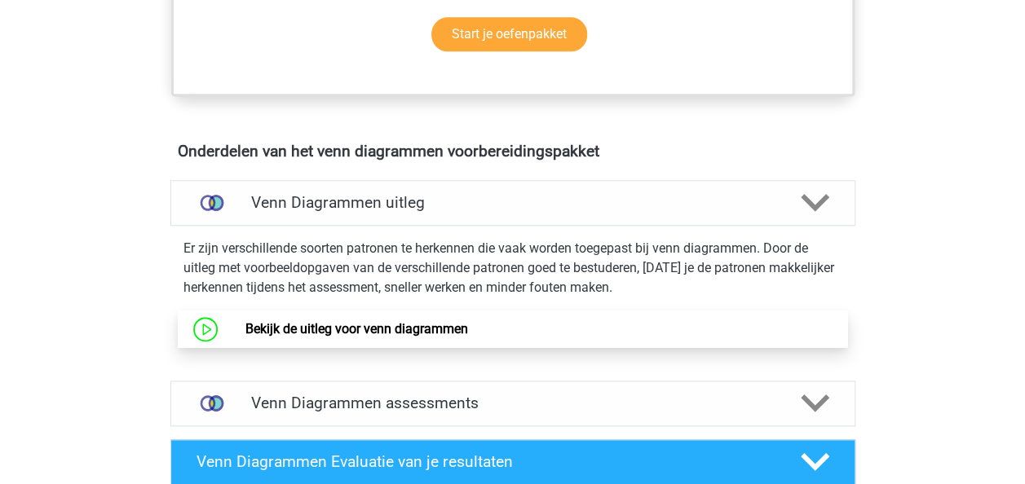
click at [369, 322] on link "Bekijk de uitleg voor venn diagrammen" at bounding box center [356, 328] width 223 height 15
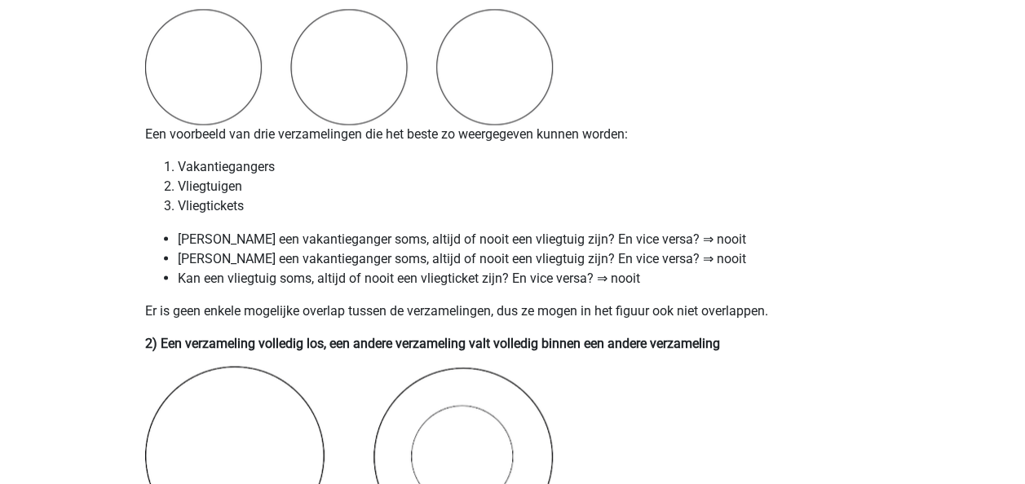
scroll to position [1253, 0]
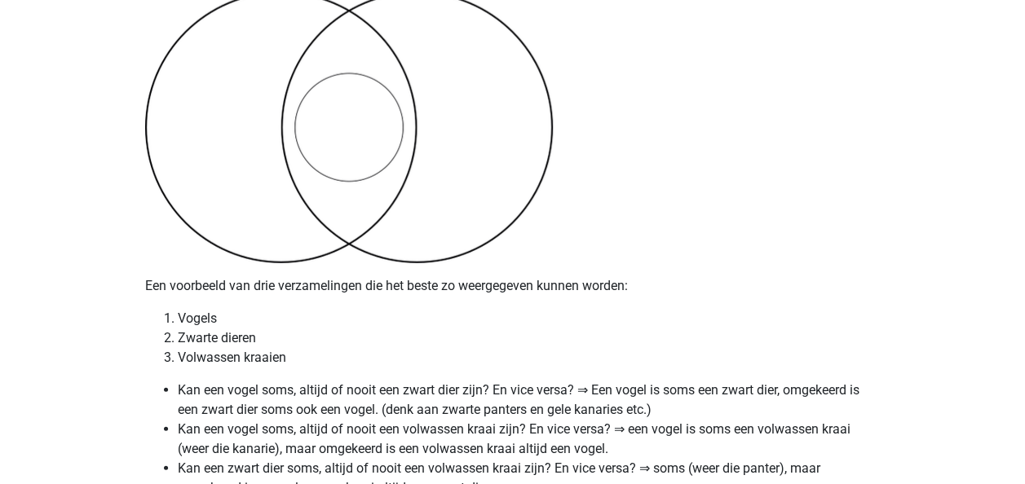
scroll to position [2309, 0]
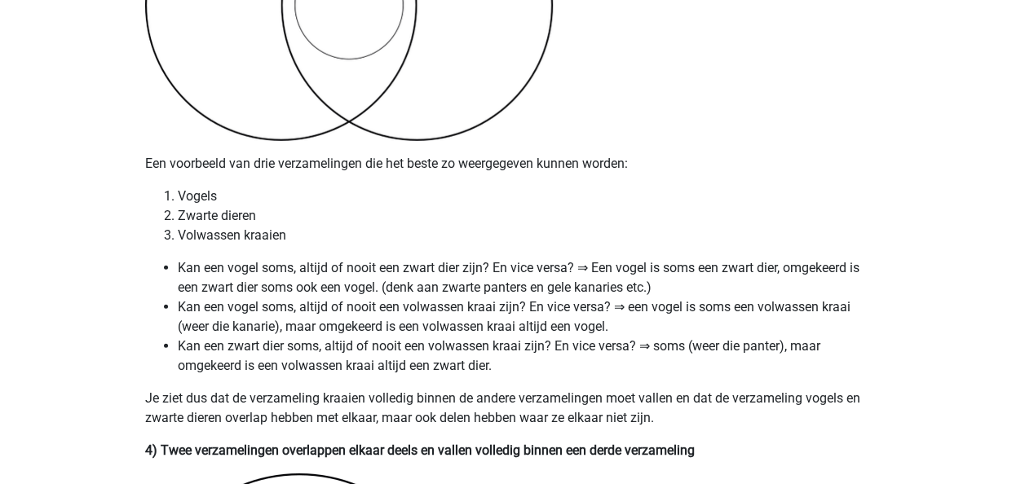
click at [610, 218] on li "Zwarte dieren" at bounding box center [529, 216] width 703 height 20
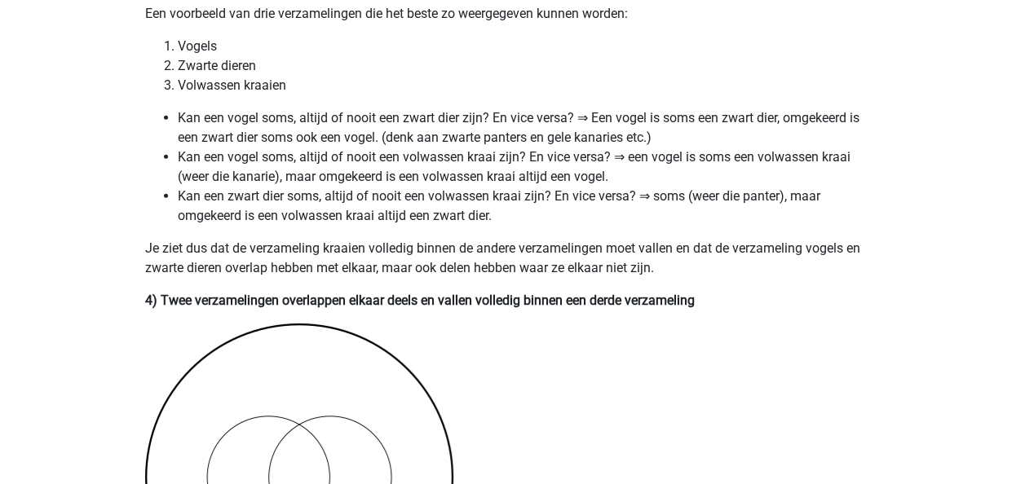
scroll to position [2450, 0]
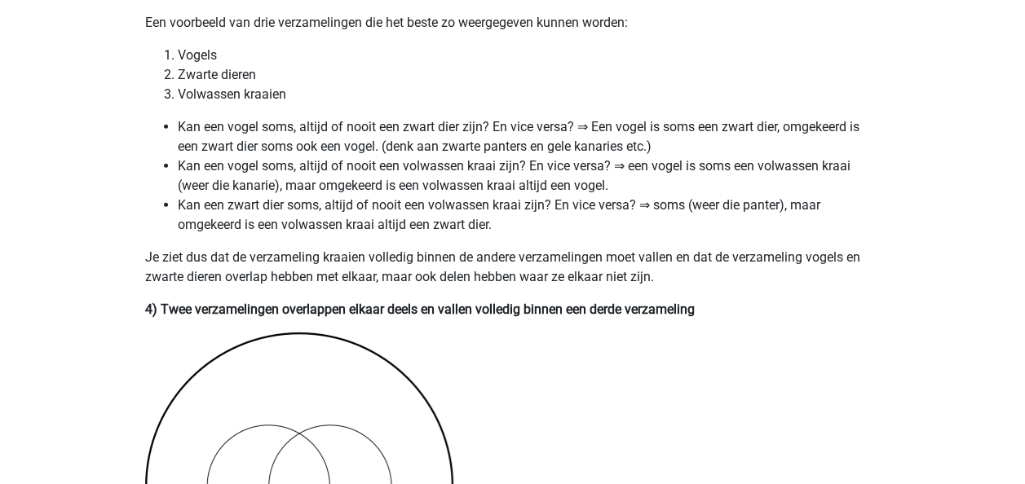
click at [811, 67] on li "Zwarte dieren" at bounding box center [529, 75] width 703 height 20
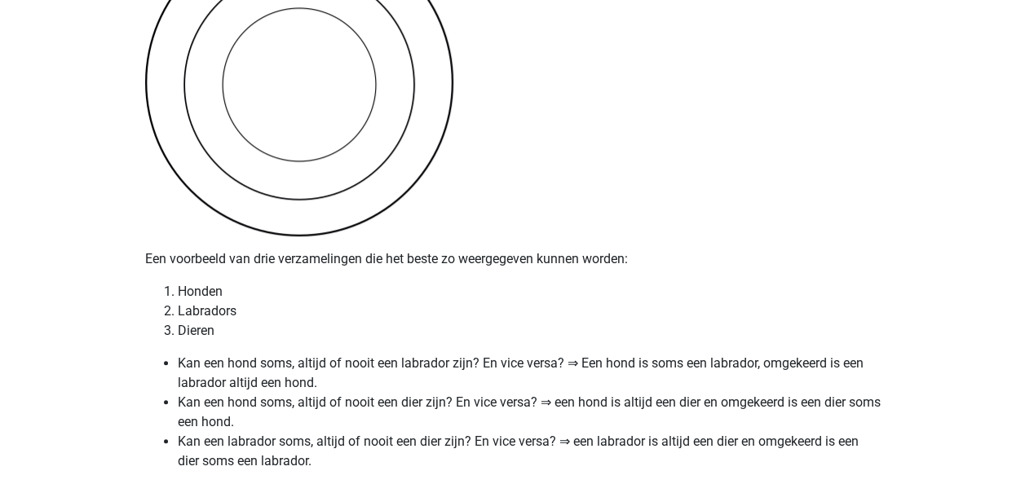
scroll to position [3581, 0]
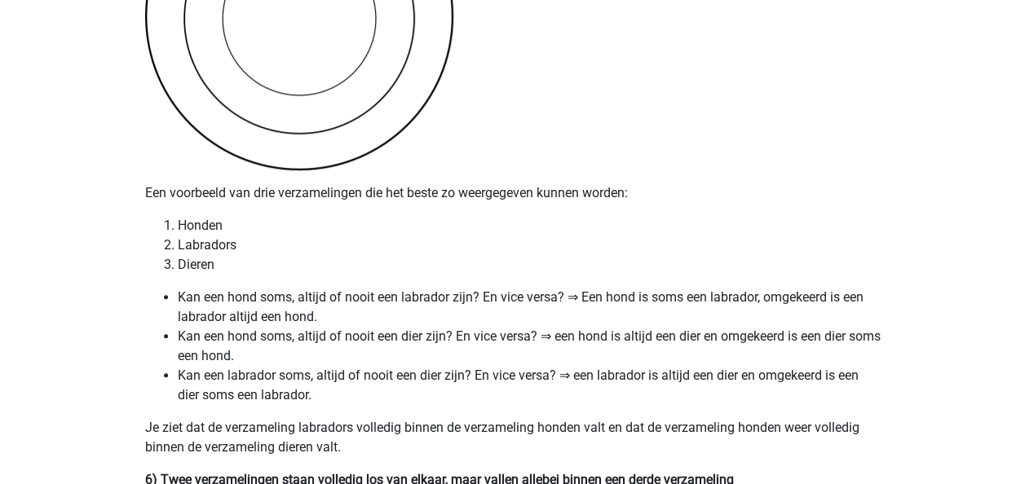
click at [899, 212] on div "Venn diagrammen vormen een onderdeel van assessments waar veel mensen het lasti…" at bounding box center [513, 132] width 775 height 7198
click at [783, 198] on p "Een voorbeeld van drie verzamelingen die het beste zo weergegeven kunnen worden:" at bounding box center [513, 193] width 736 height 20
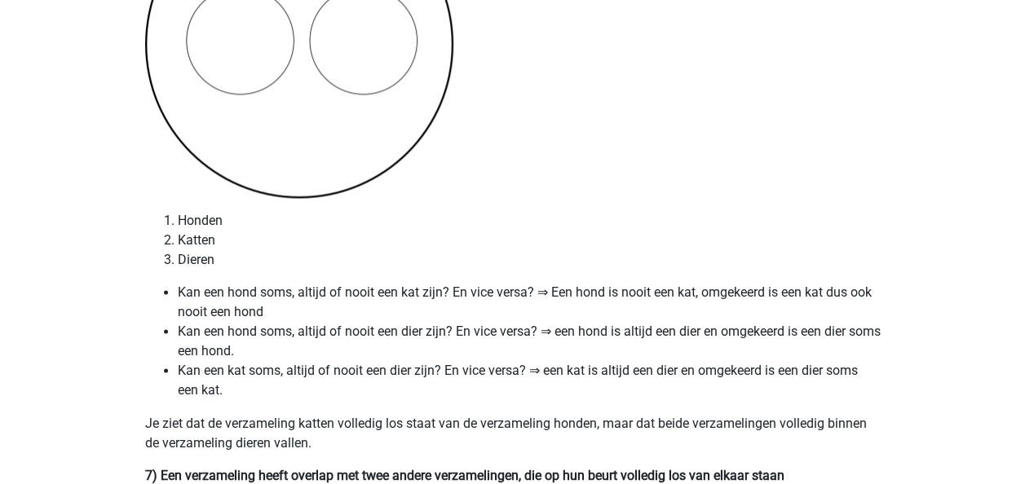
scroll to position [4213, 0]
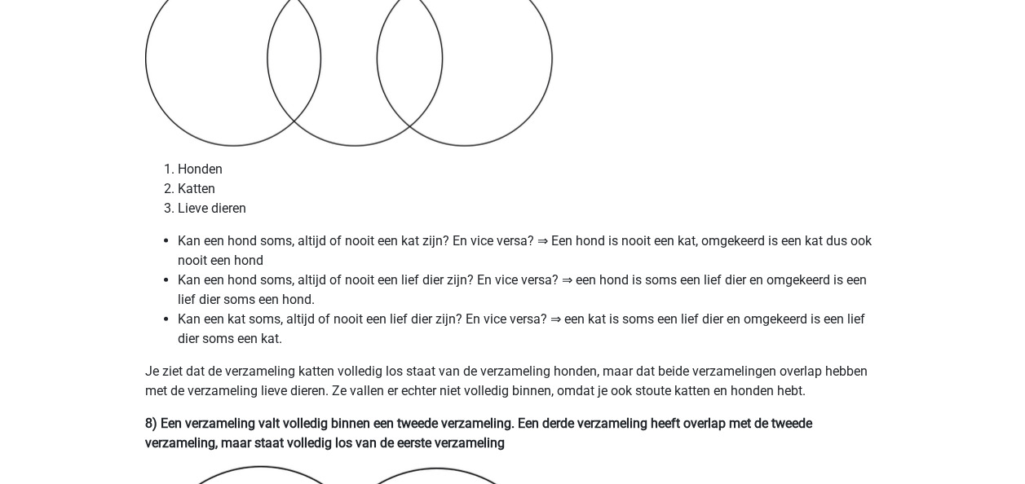
scroll to position [4731, 0]
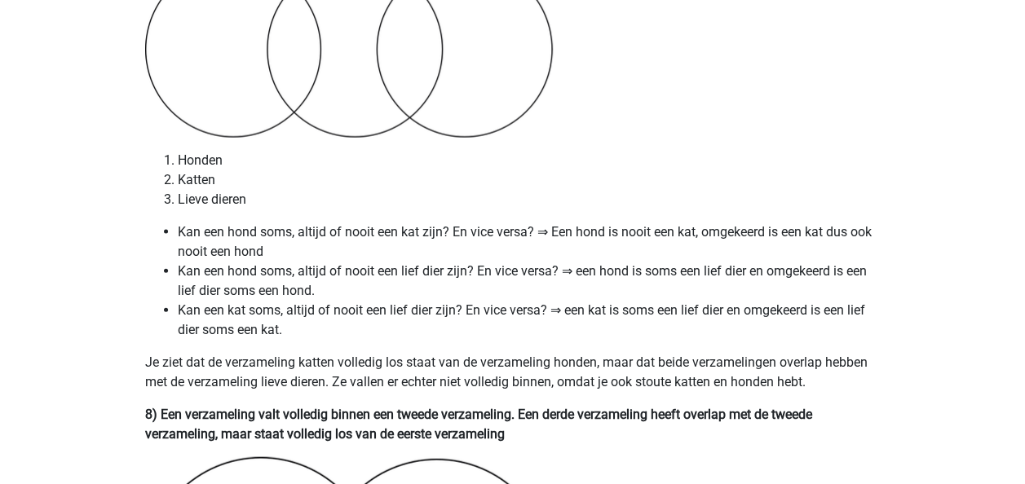
click at [700, 180] on li "Katten" at bounding box center [529, 180] width 703 height 20
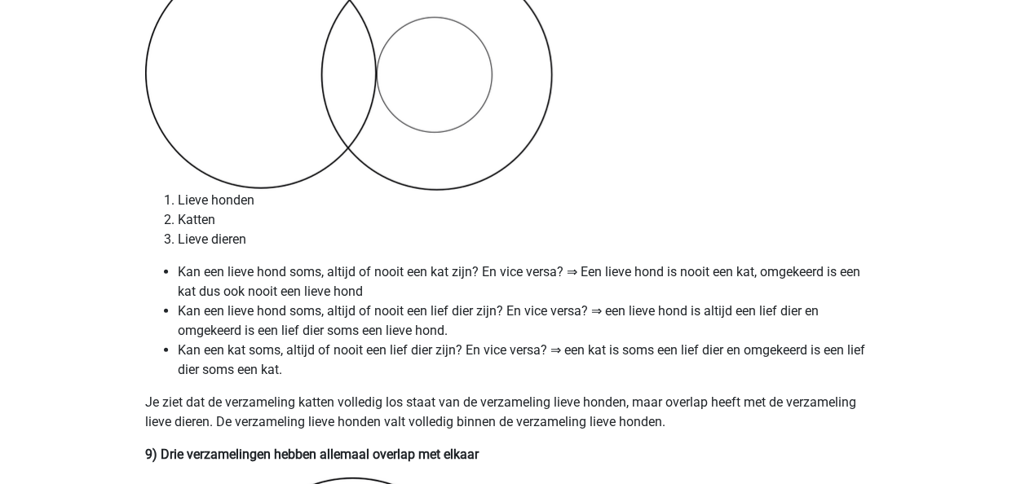
scroll to position [5250, 0]
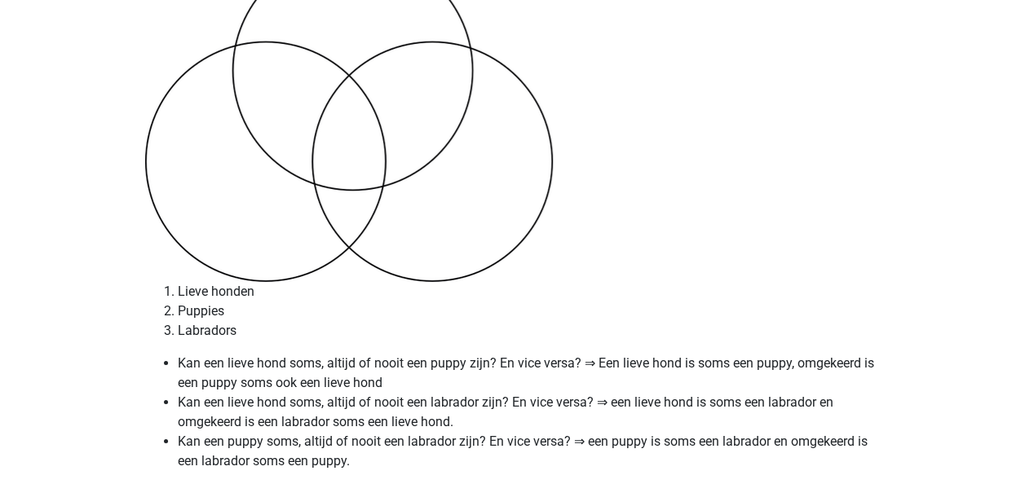
scroll to position [5882, 0]
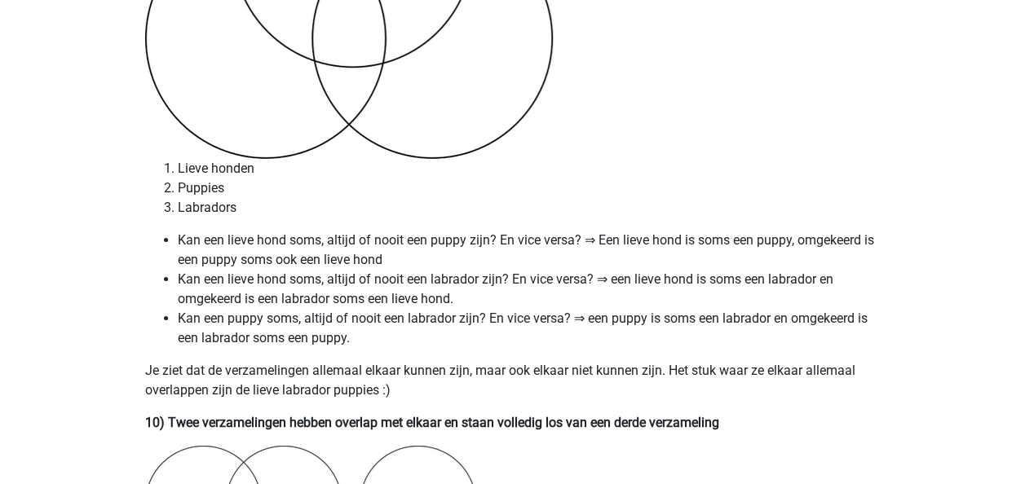
click at [851, 183] on li "Puppies" at bounding box center [529, 189] width 703 height 20
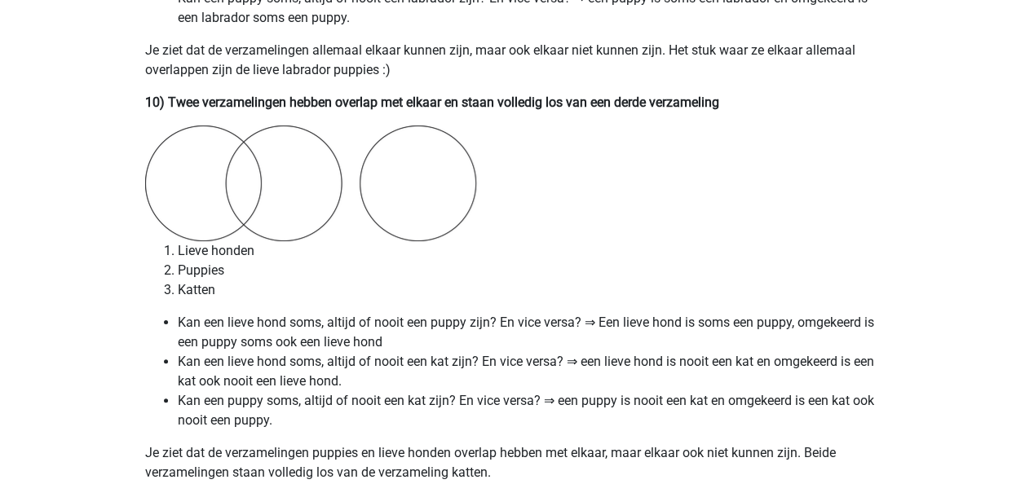
scroll to position [6259, 0]
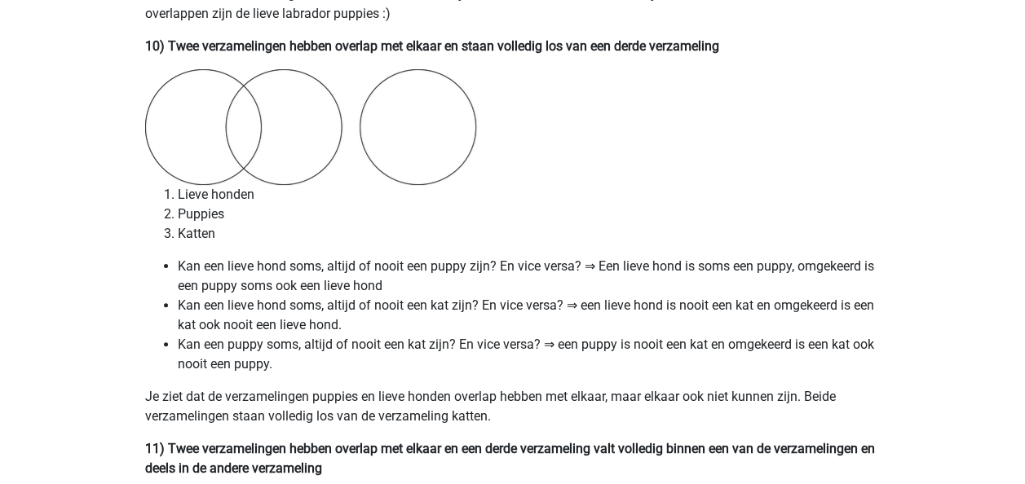
click at [736, 209] on li "Puppies" at bounding box center [529, 215] width 703 height 20
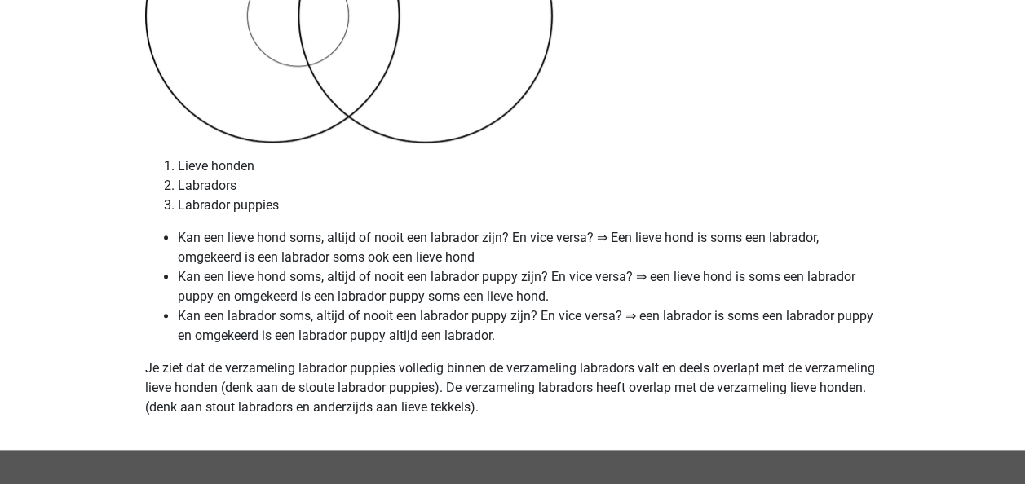
scroll to position [6908, 0]
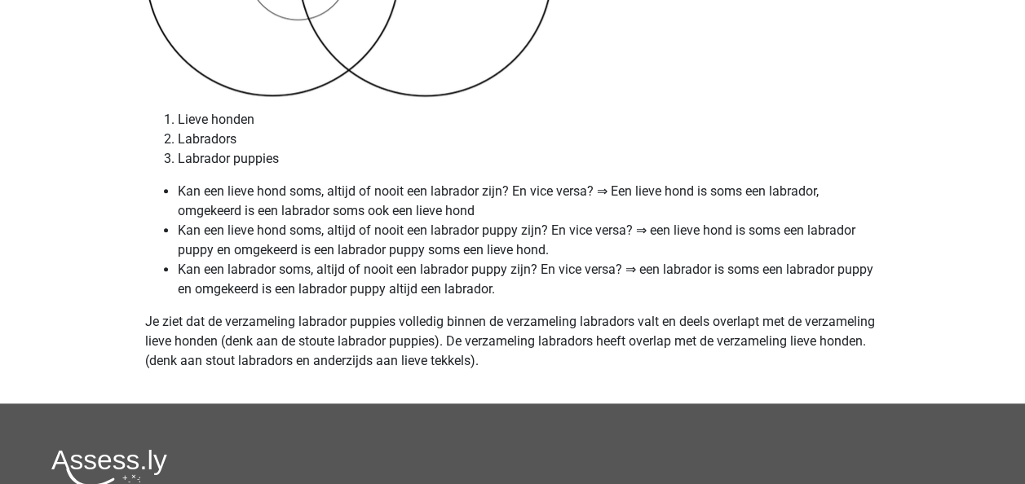
click at [850, 155] on li "Labrador puppies" at bounding box center [529, 159] width 703 height 20
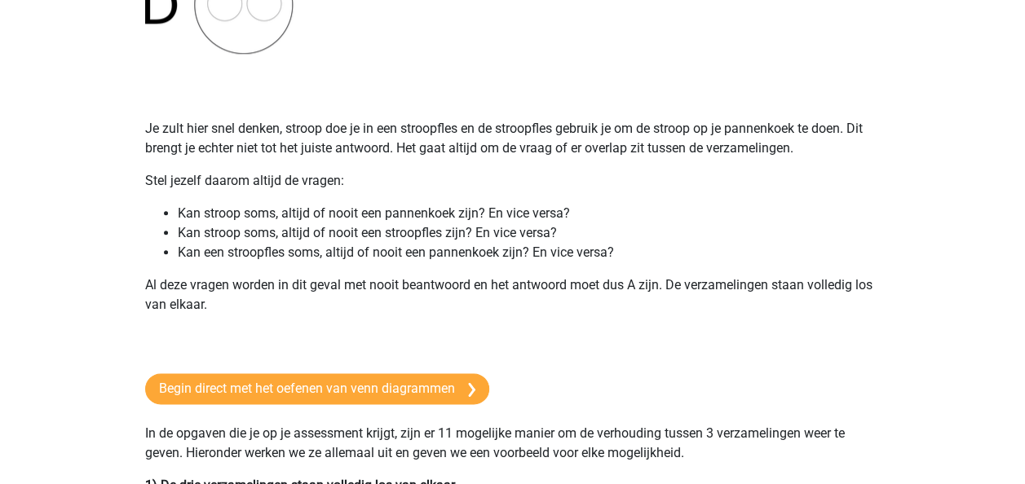
scroll to position [829, 0]
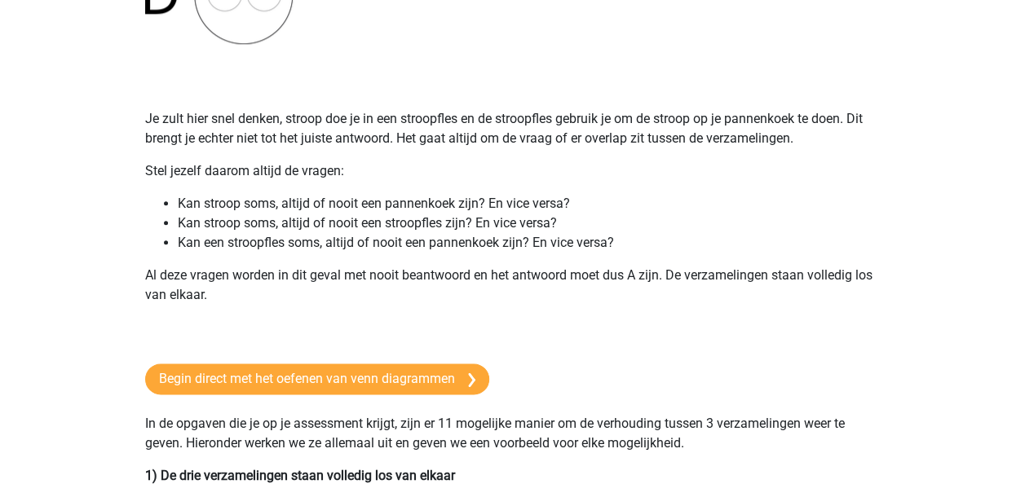
click at [750, 165] on p "Stel jezelf daarom altijd de vragen:" at bounding box center [513, 171] width 736 height 20
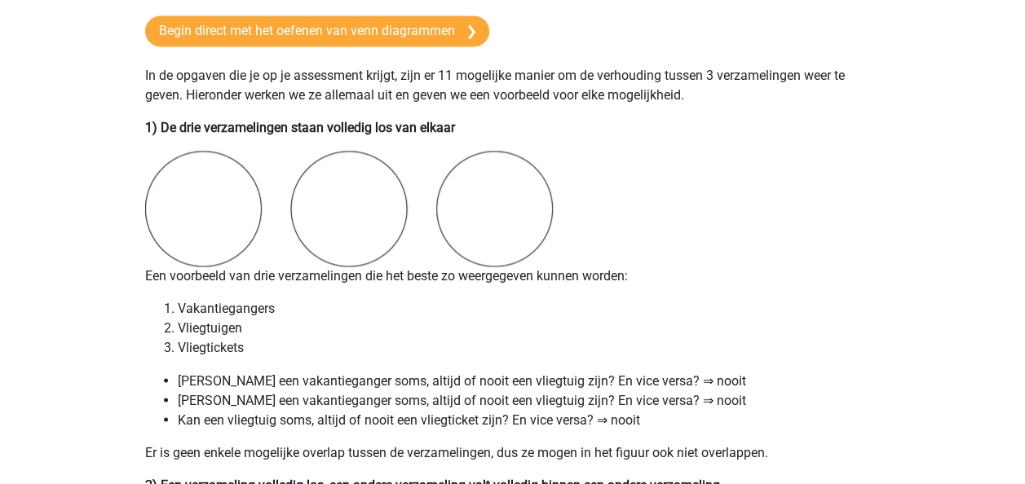
scroll to position [1253, 0]
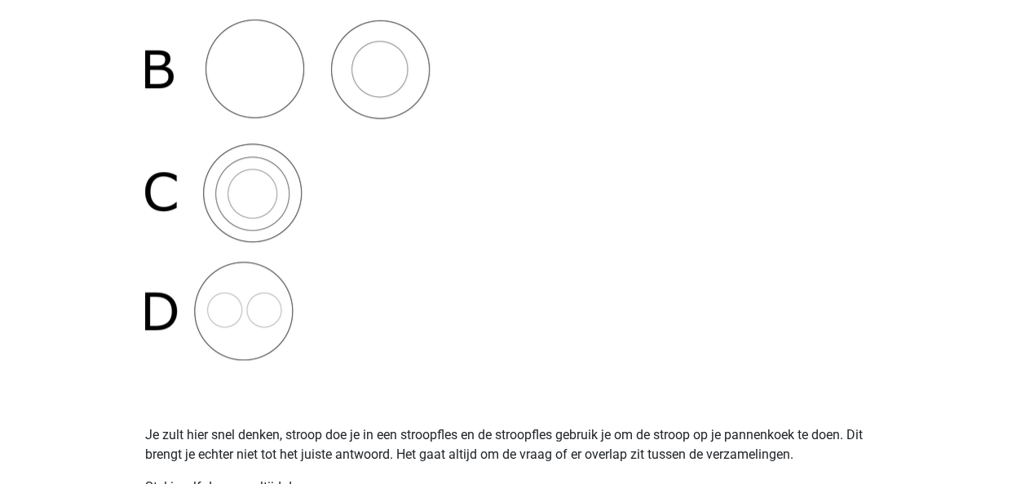
scroll to position [0, 0]
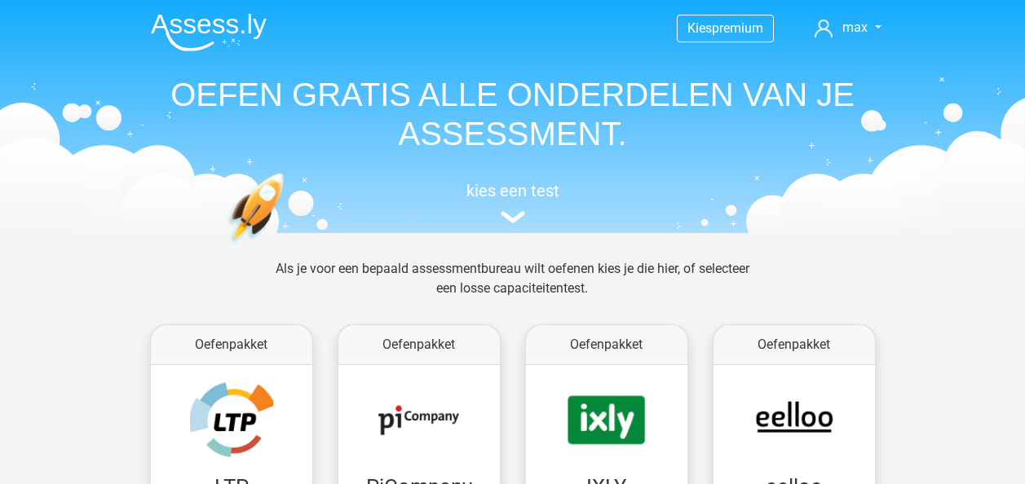
scroll to position [754, 0]
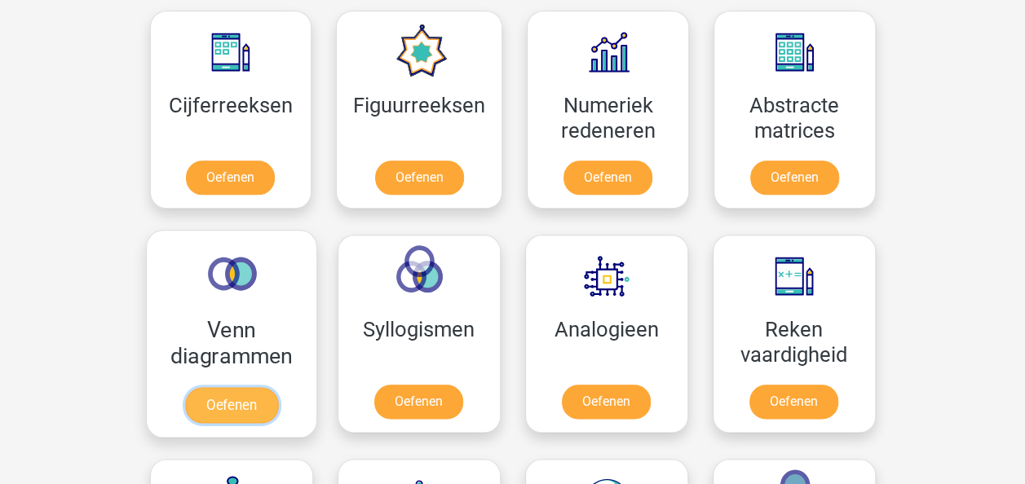
click at [250, 387] on link "Oefenen" at bounding box center [230, 405] width 93 height 36
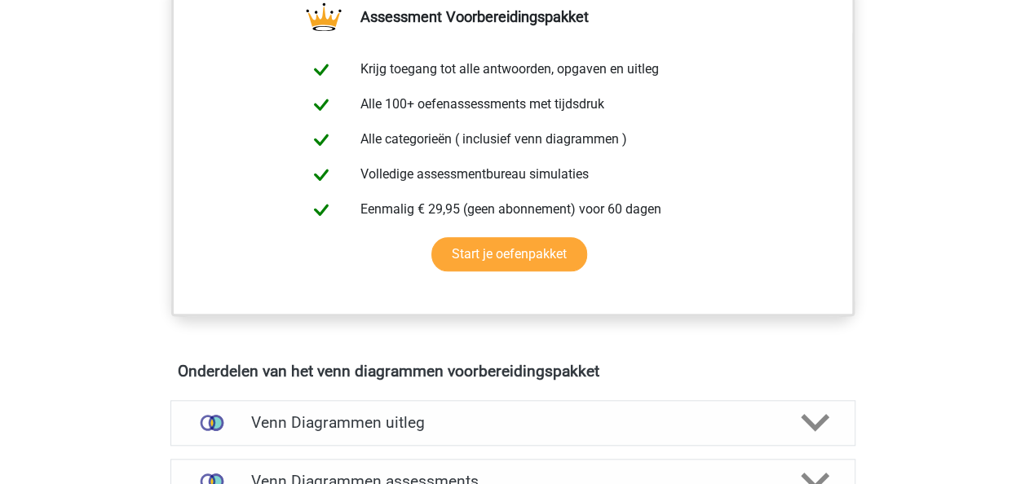
scroll to position [427, 0]
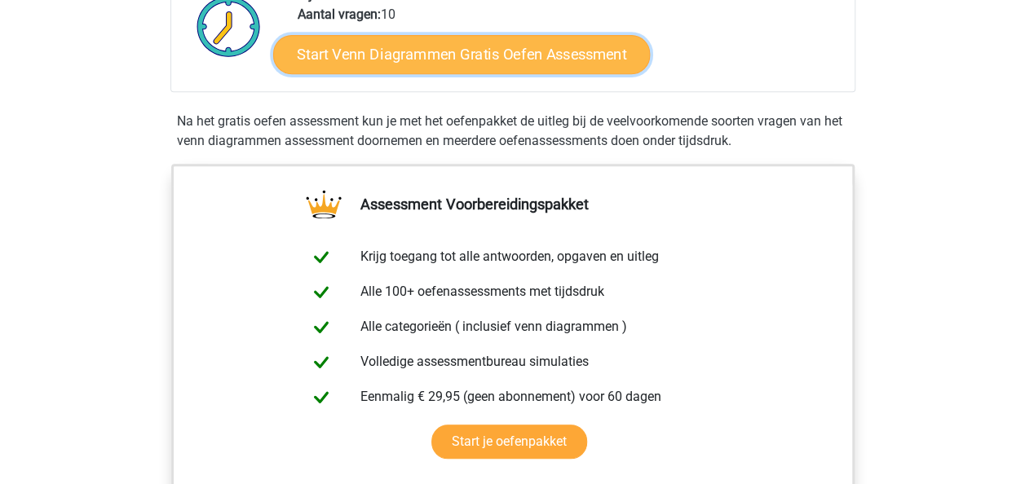
click at [491, 68] on link "Start Venn Diagrammen Gratis Oefen Assessment" at bounding box center [461, 54] width 377 height 39
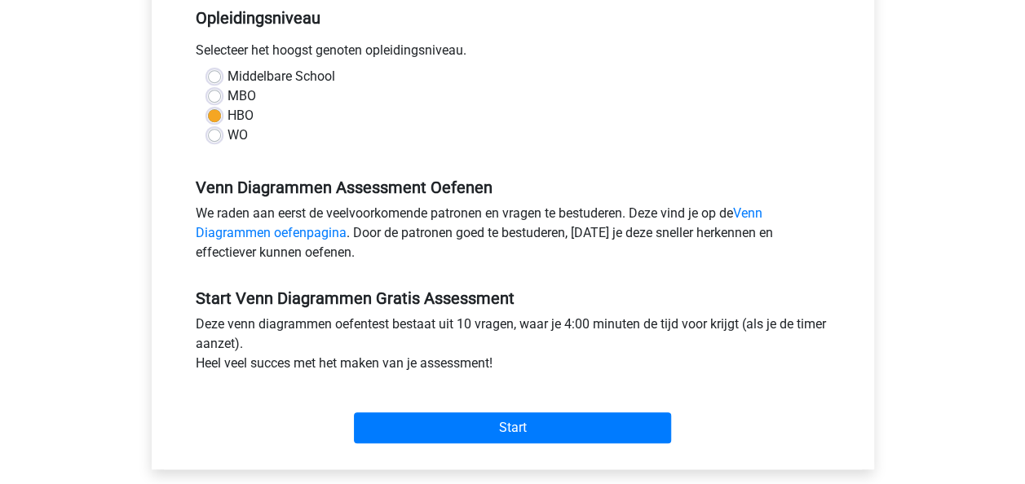
scroll to position [360, 0]
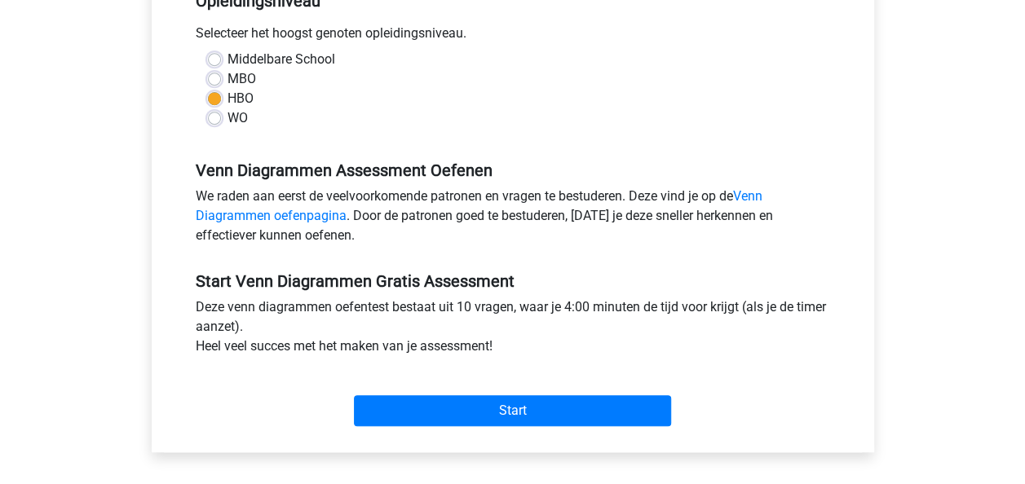
click at [599, 390] on div "Start" at bounding box center [512, 397] width 659 height 57
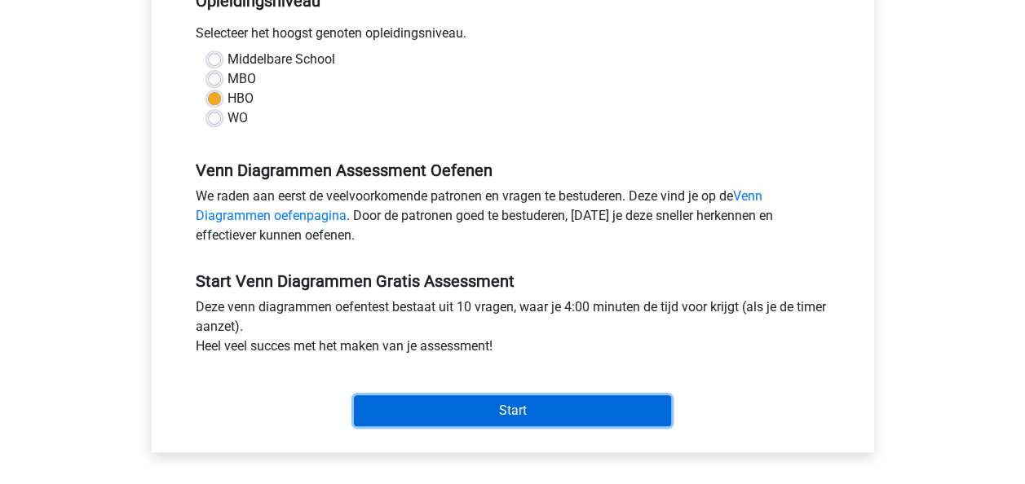
click at [589, 398] on input "Start" at bounding box center [512, 410] width 317 height 31
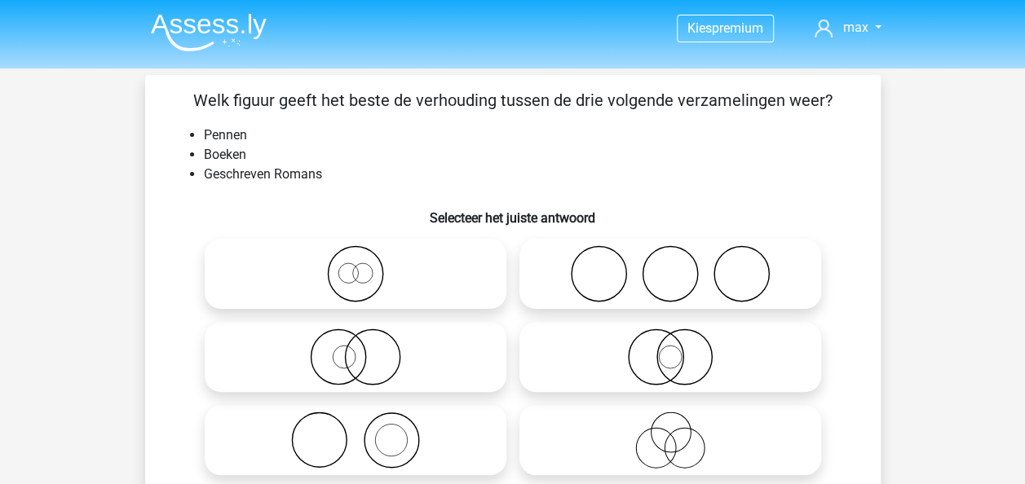
click at [622, 158] on li "Boeken" at bounding box center [529, 155] width 651 height 20
click at [408, 418] on icon at bounding box center [355, 440] width 289 height 57
click at [366, 422] on input "radio" at bounding box center [361, 427] width 11 height 11
radio input "true"
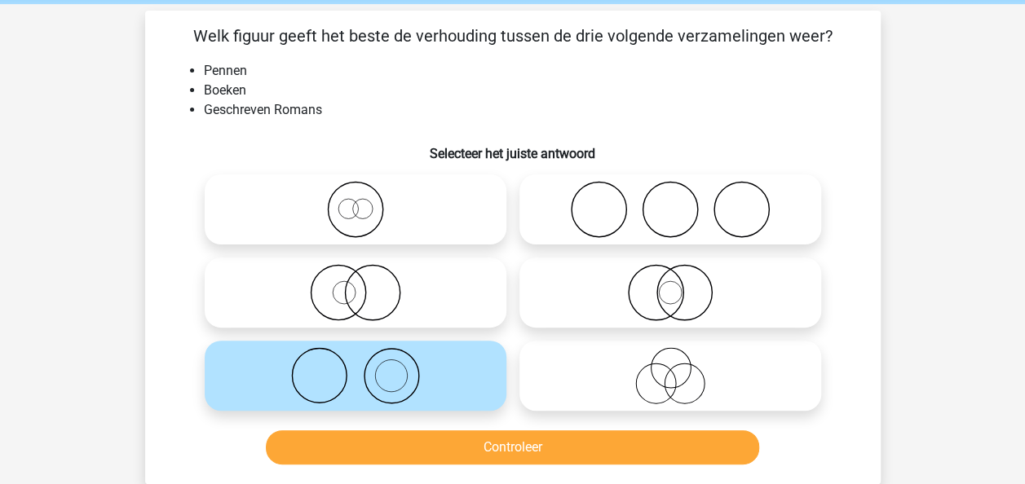
scroll to position [100, 0]
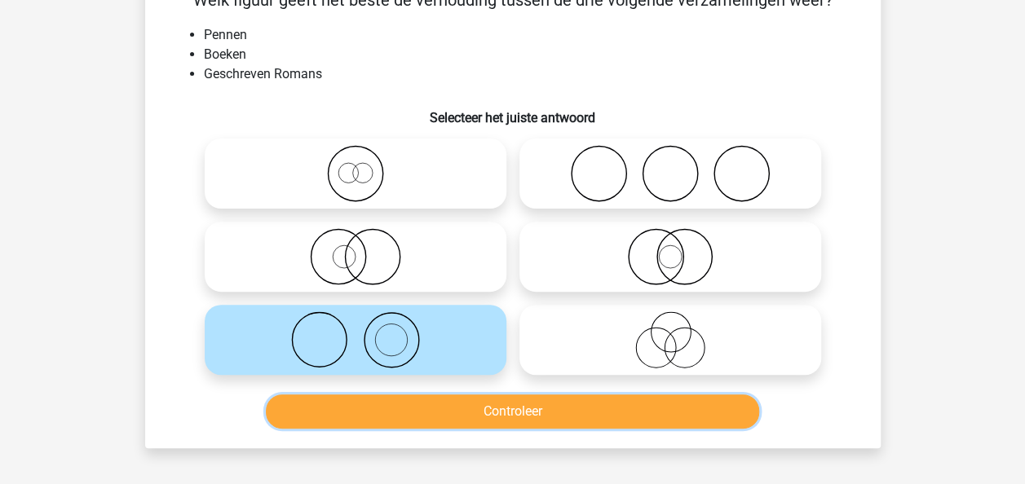
click at [556, 415] on button "Controleer" at bounding box center [512, 412] width 493 height 34
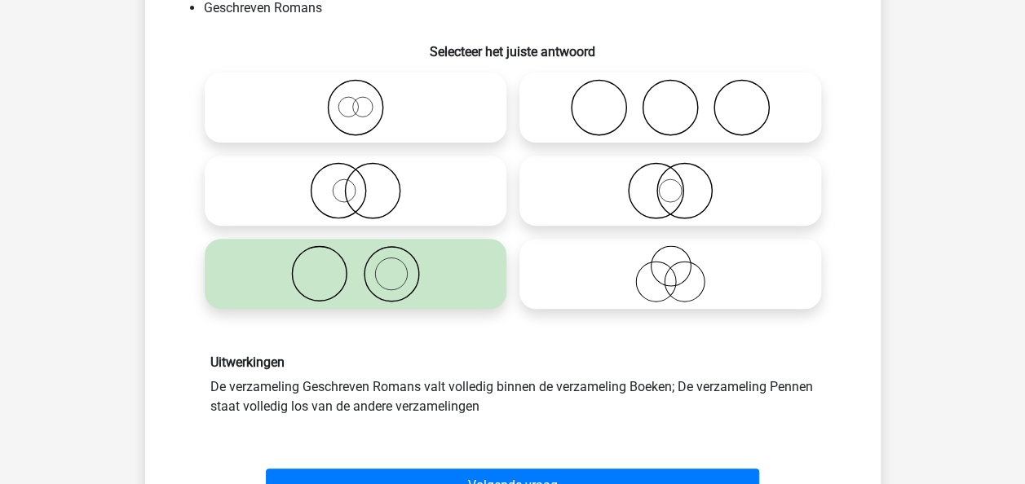
scroll to position [333, 0]
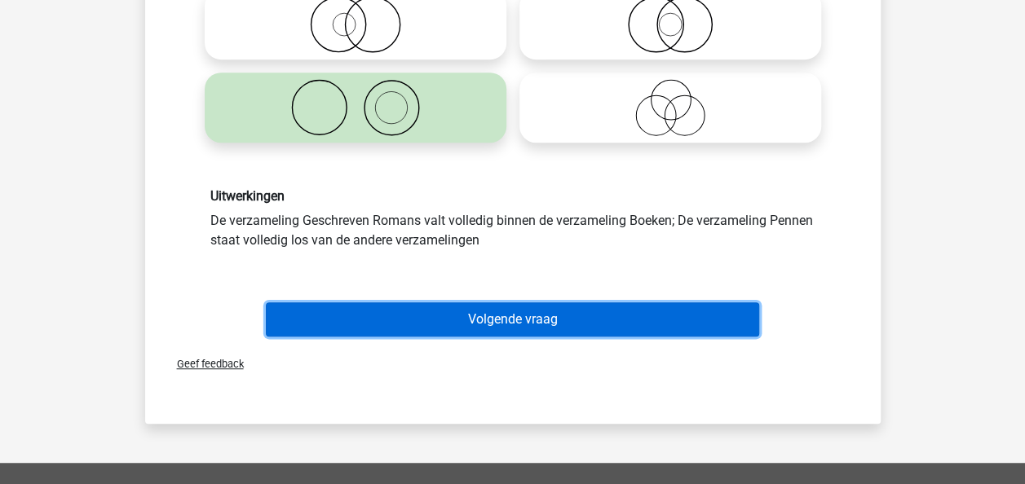
click at [506, 325] on button "Volgende vraag" at bounding box center [512, 320] width 493 height 34
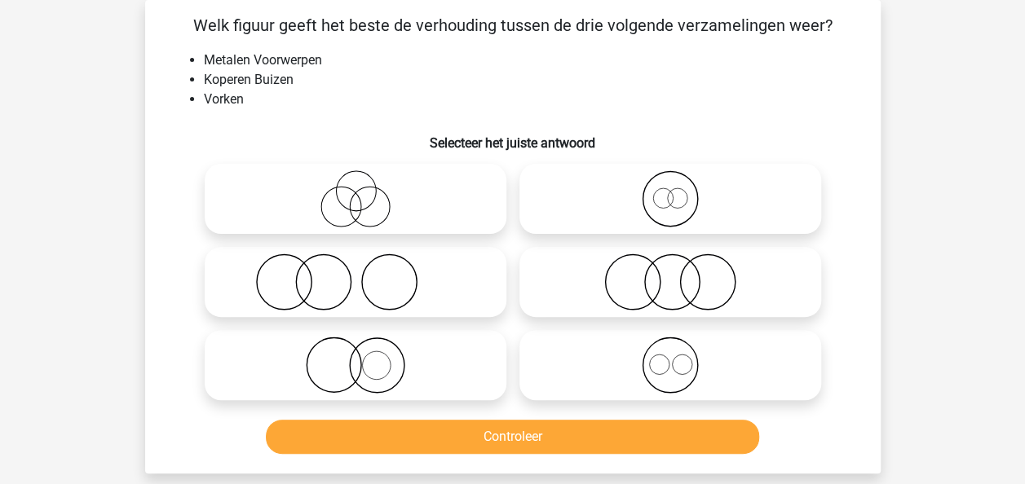
scroll to position [75, 0]
click at [868, 119] on div "Welk figuur geeft het beste de verhouding tussen de drie volgende verzamelingen…" at bounding box center [513, 237] width 722 height 448
click at [718, 184] on icon at bounding box center [670, 198] width 289 height 57
click at [681, 184] on input "radio" at bounding box center [675, 185] width 11 height 11
radio input "true"
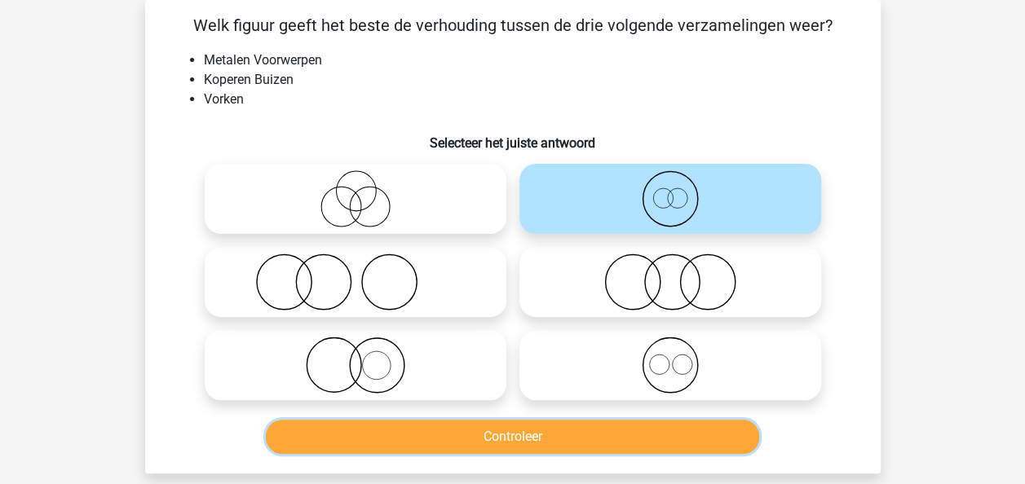
click at [530, 445] on button "Controleer" at bounding box center [512, 437] width 493 height 34
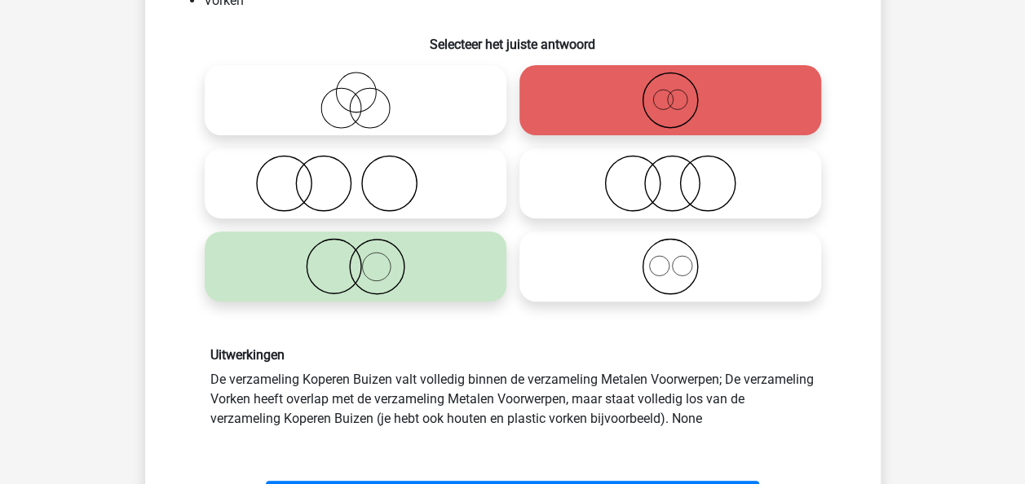
scroll to position [204, 0]
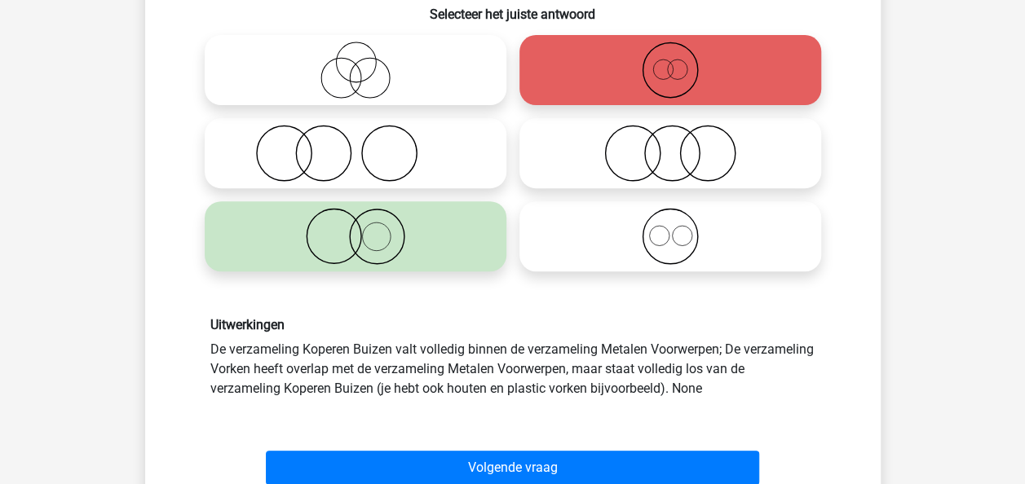
click at [152, 306] on div "Welk figuur geeft het beste de verhouding tussen de drie volgende verzamelingen…" at bounding box center [513, 187] width 722 height 607
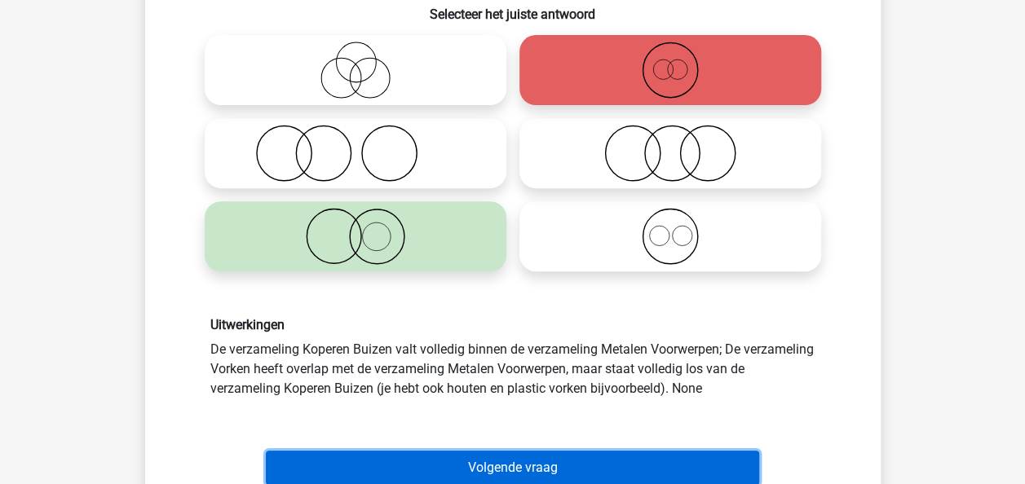
click at [526, 465] on button "Volgende vraag" at bounding box center [512, 468] width 493 height 34
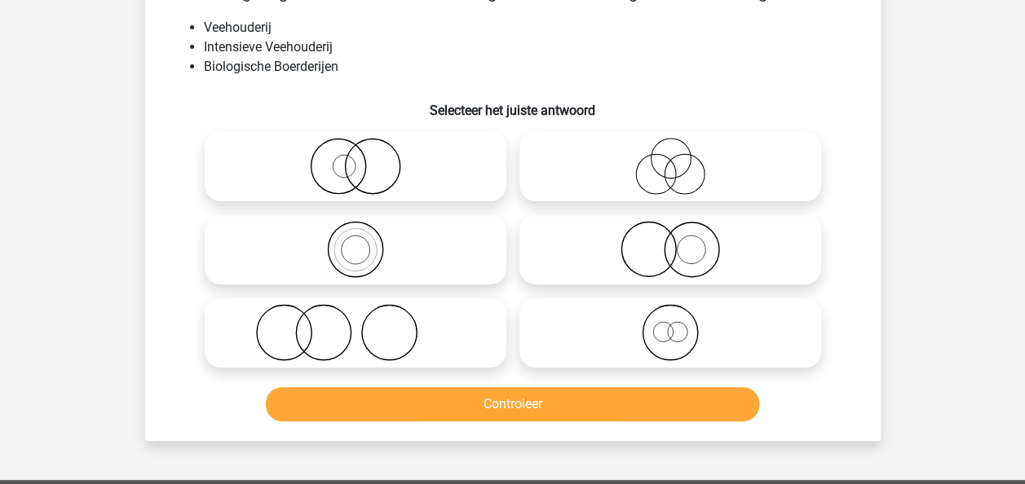
scroll to position [75, 0]
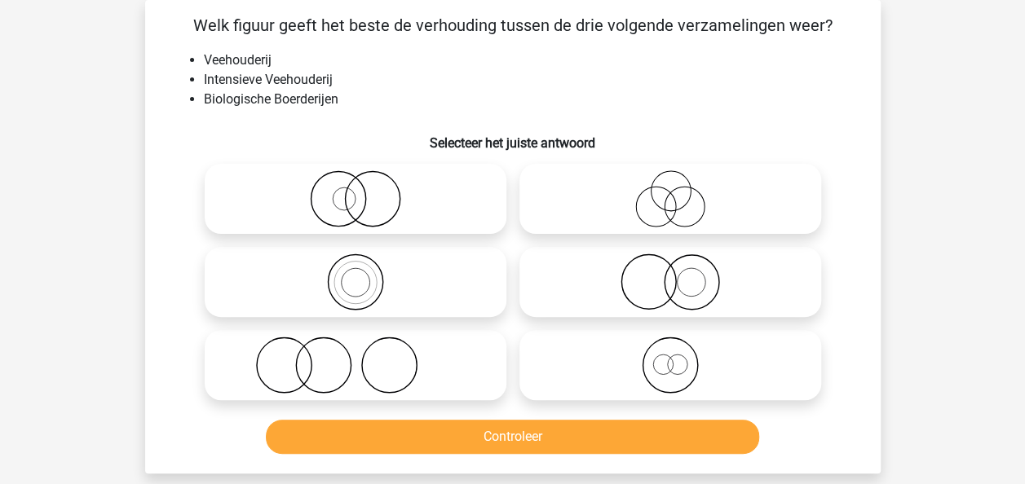
click at [354, 68] on li "Veehouderij" at bounding box center [529, 61] width 651 height 20
click at [355, 71] on li "Intensieve Veehouderij" at bounding box center [529, 80] width 651 height 20
click at [369, 78] on li "Intensieve Veehouderij" at bounding box center [529, 80] width 651 height 20
click at [612, 365] on icon at bounding box center [670, 365] width 289 height 57
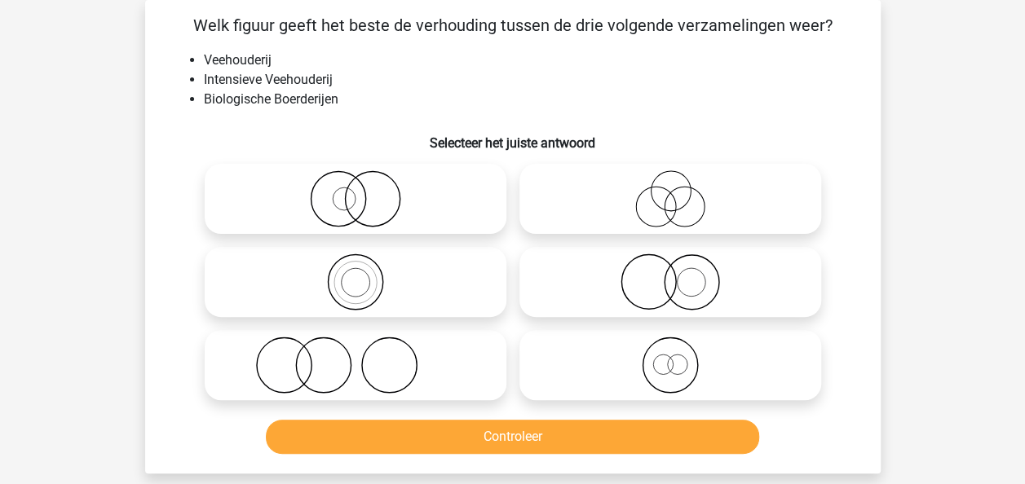
click at [670, 357] on input "radio" at bounding box center [675, 352] width 11 height 11
radio input "true"
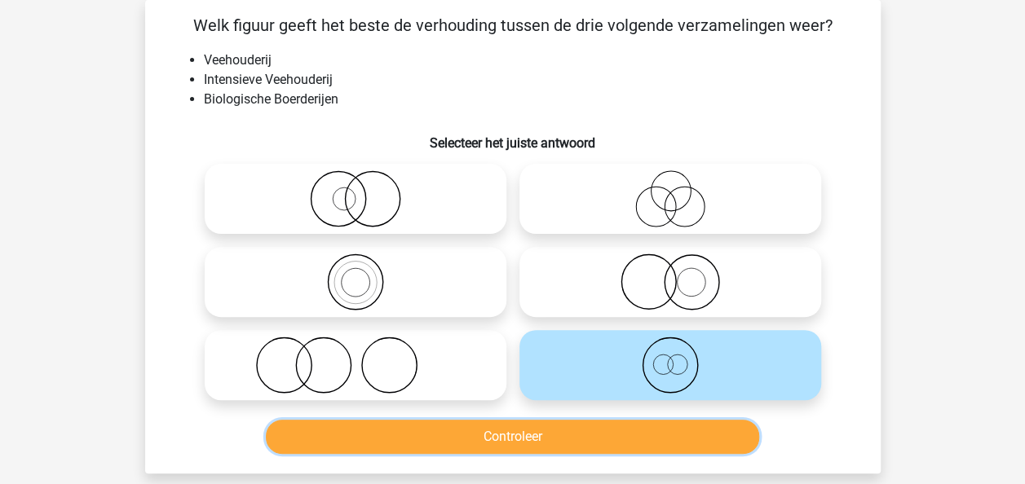
click at [542, 439] on button "Controleer" at bounding box center [512, 437] width 493 height 34
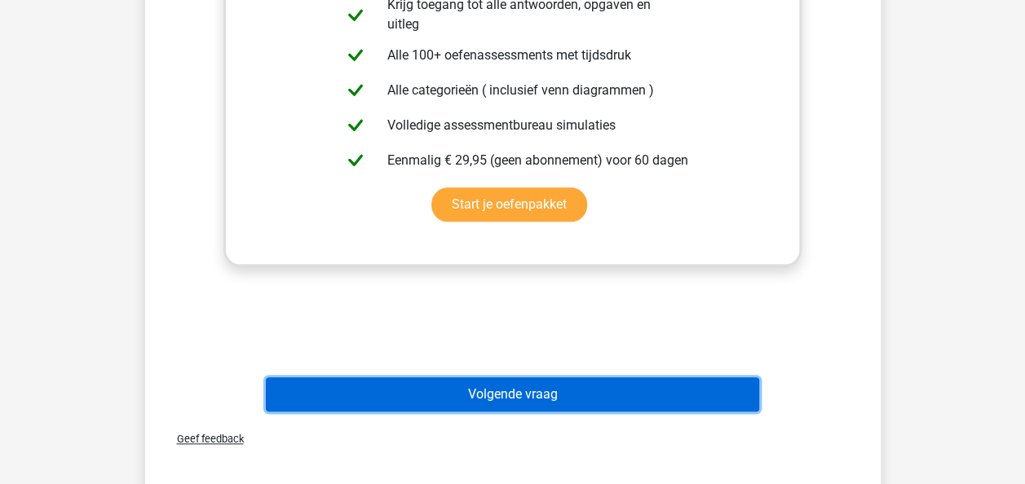
click at [619, 401] on button "Volgende vraag" at bounding box center [512, 395] width 493 height 34
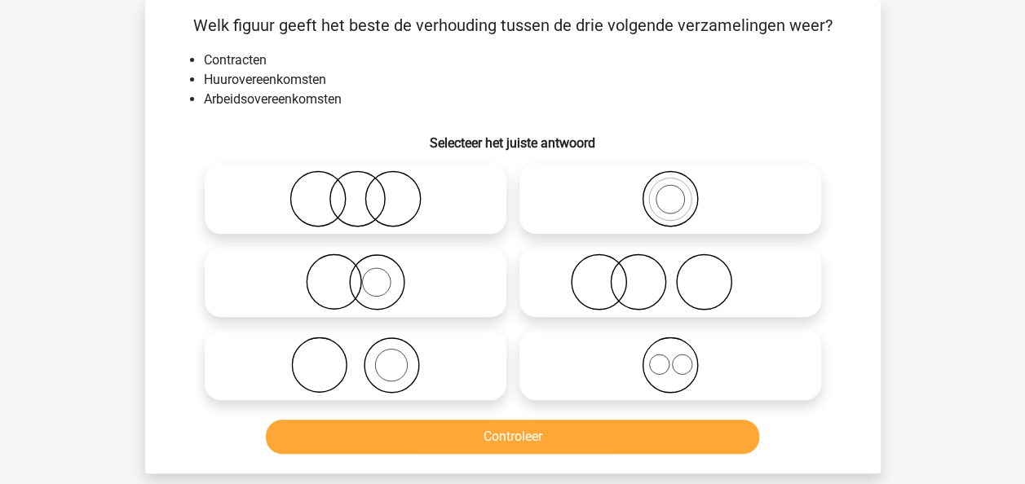
click at [612, 81] on li "Huurovereenkomsten" at bounding box center [529, 80] width 651 height 20
drag, startPoint x: 323, startPoint y: 80, endPoint x: 181, endPoint y: 61, distance: 143.1
click at [181, 61] on ul "Contracten Huurovereenkomsten Arbeidsovereenkomsten" at bounding box center [512, 80] width 683 height 59
drag, startPoint x: 181, startPoint y: 61, endPoint x: 338, endPoint y: 67, distance: 156.7
click at [338, 67] on li "Contracten" at bounding box center [529, 61] width 651 height 20
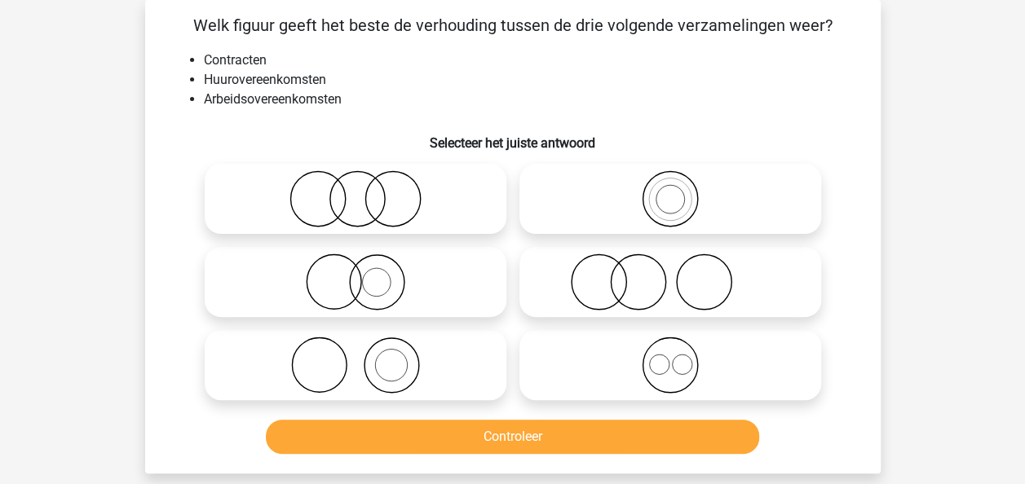
click at [350, 86] on li "Huurovereenkomsten" at bounding box center [529, 80] width 651 height 20
click at [352, 68] on li "Contracten" at bounding box center [529, 61] width 651 height 20
click at [635, 354] on icon at bounding box center [670, 365] width 289 height 57
click at [670, 354] on input "radio" at bounding box center [675, 352] width 11 height 11
radio input "true"
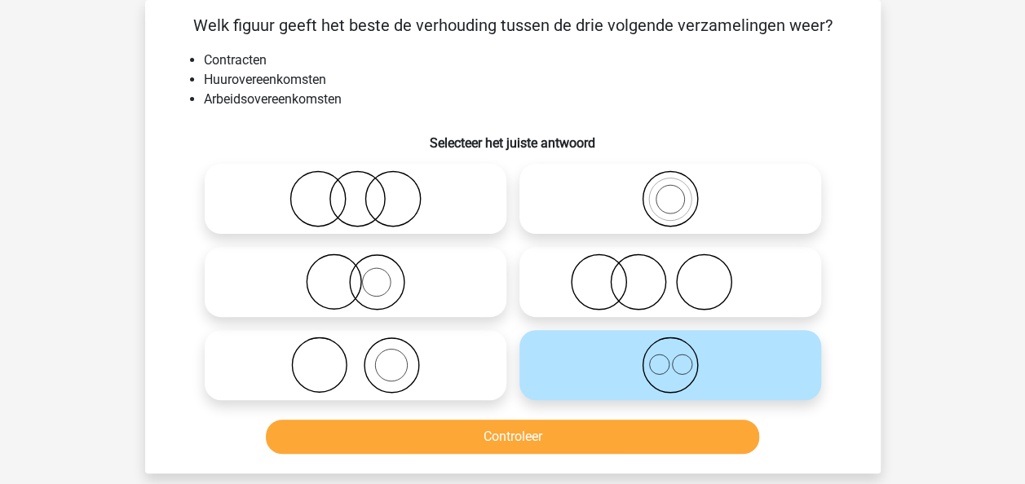
click at [558, 418] on div "Controleer" at bounding box center [512, 434] width 683 height 54
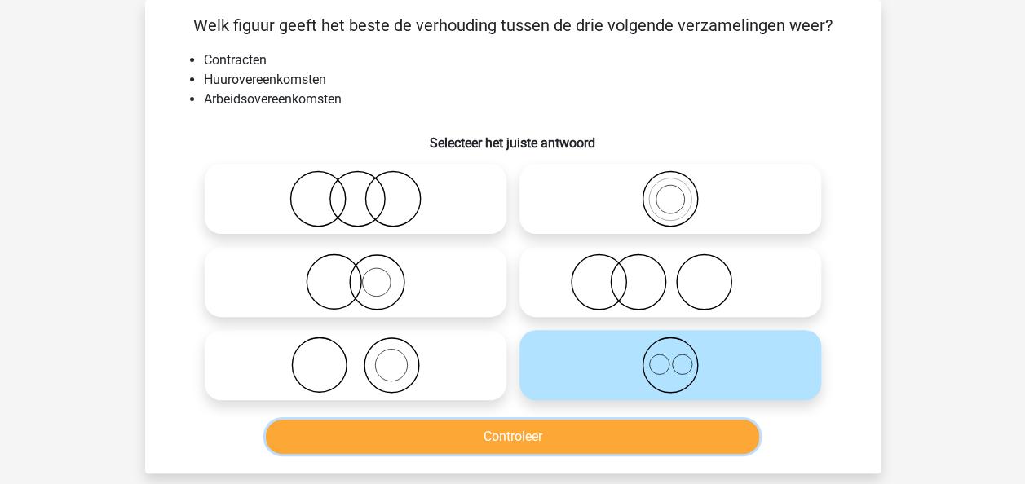
click at [550, 430] on button "Controleer" at bounding box center [512, 437] width 493 height 34
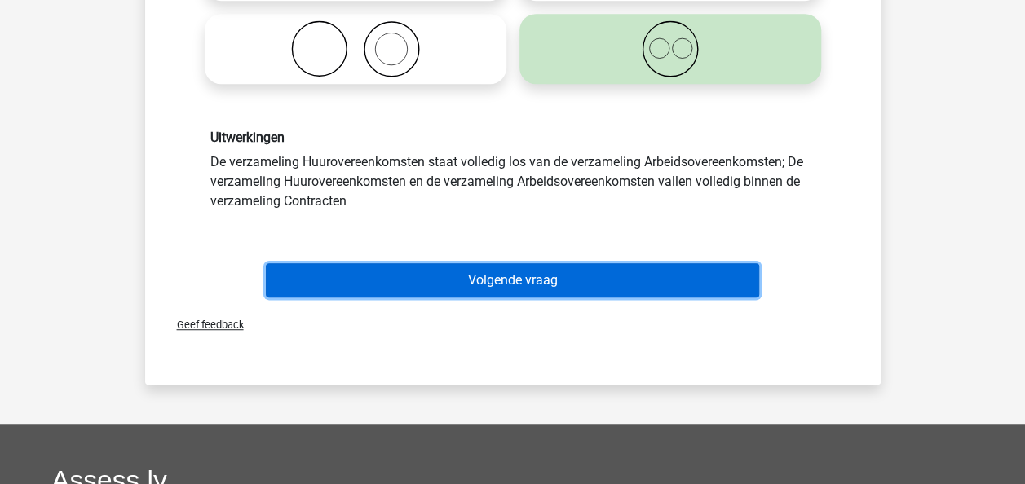
click at [555, 281] on button "Volgende vraag" at bounding box center [512, 280] width 493 height 34
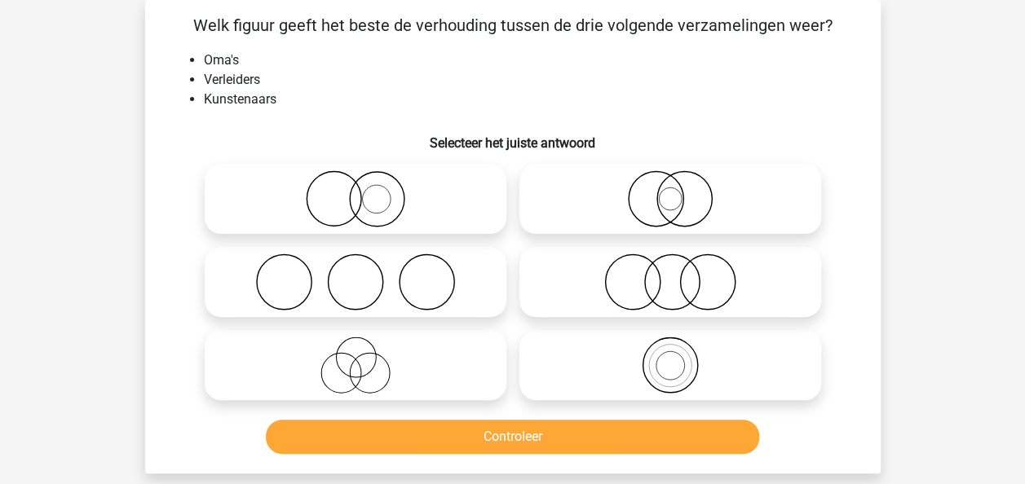
click at [514, 72] on li "Verleiders" at bounding box center [529, 80] width 651 height 20
click at [436, 378] on icon at bounding box center [355, 365] width 289 height 57
click at [366, 357] on input "radio" at bounding box center [361, 352] width 11 height 11
radio input "true"
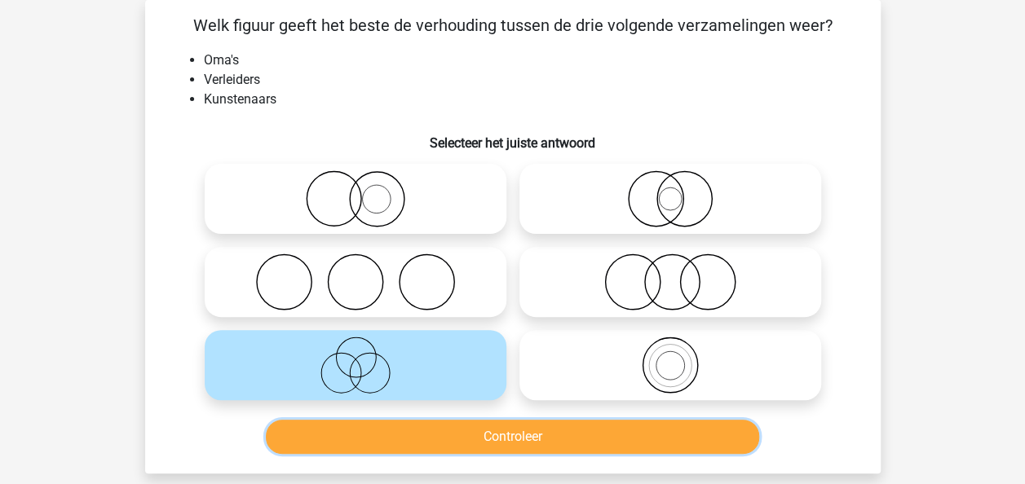
click at [490, 431] on button "Controleer" at bounding box center [512, 437] width 493 height 34
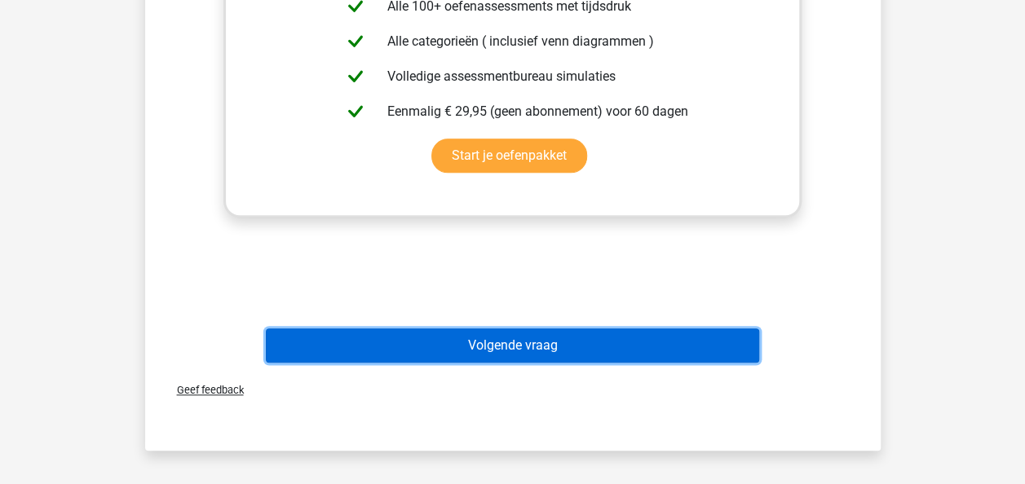
click at [621, 356] on button "Volgende vraag" at bounding box center [512, 346] width 493 height 34
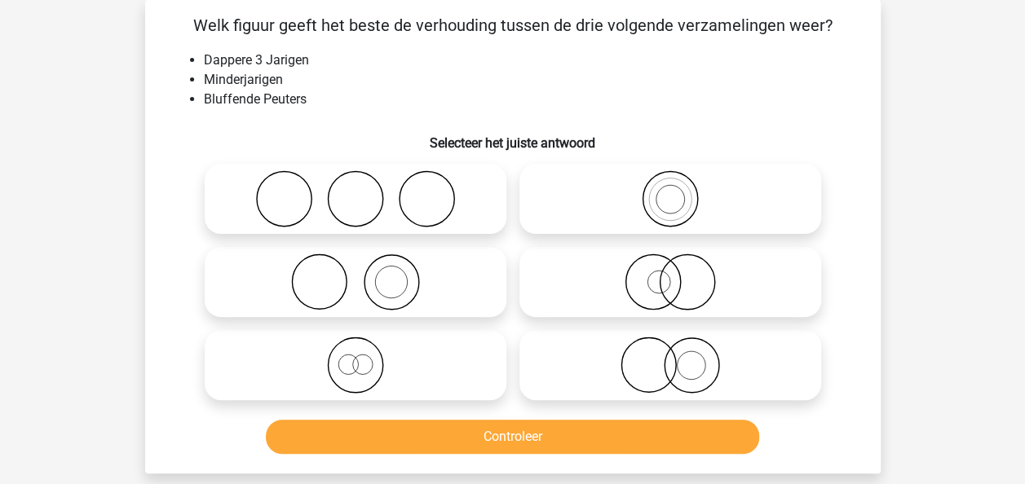
click at [445, 80] on li "Minderjarigen" at bounding box center [529, 80] width 651 height 20
click at [579, 220] on icon at bounding box center [670, 198] width 289 height 57
click at [670, 191] on input "radio" at bounding box center [675, 185] width 11 height 11
radio input "true"
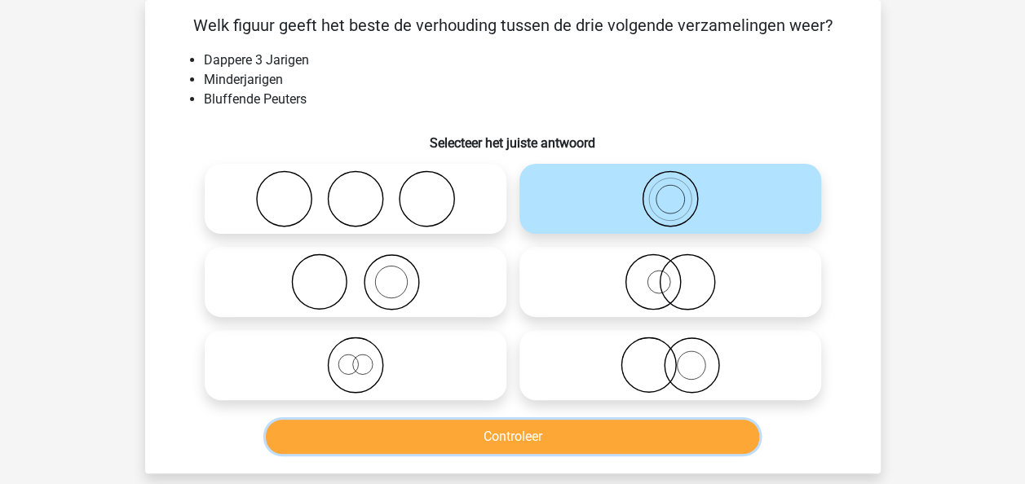
click at [559, 430] on button "Controleer" at bounding box center [512, 437] width 493 height 34
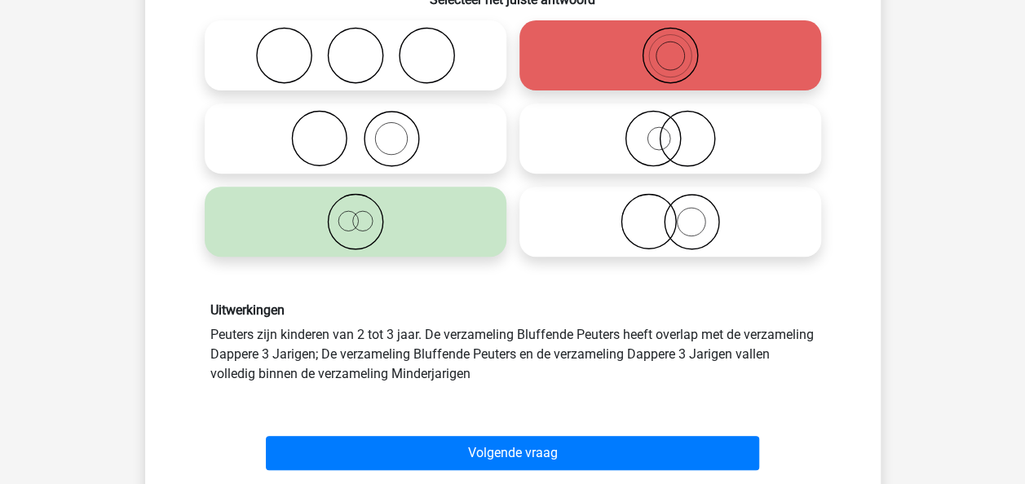
scroll to position [240, 0]
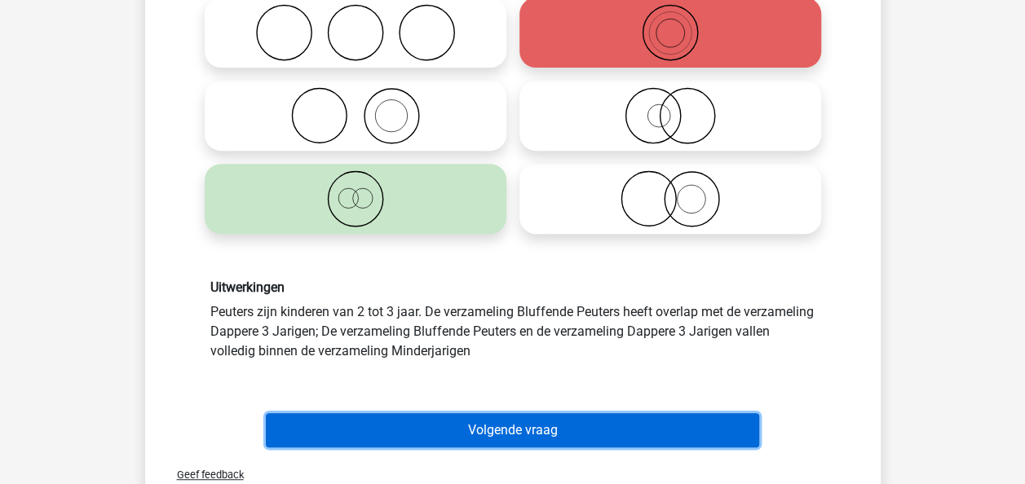
click at [535, 427] on button "Volgende vraag" at bounding box center [512, 430] width 493 height 34
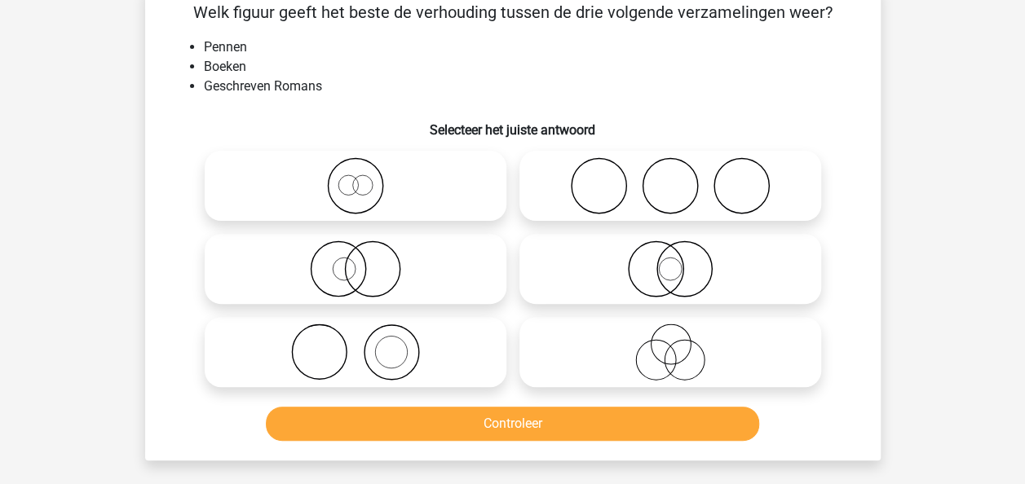
scroll to position [75, 0]
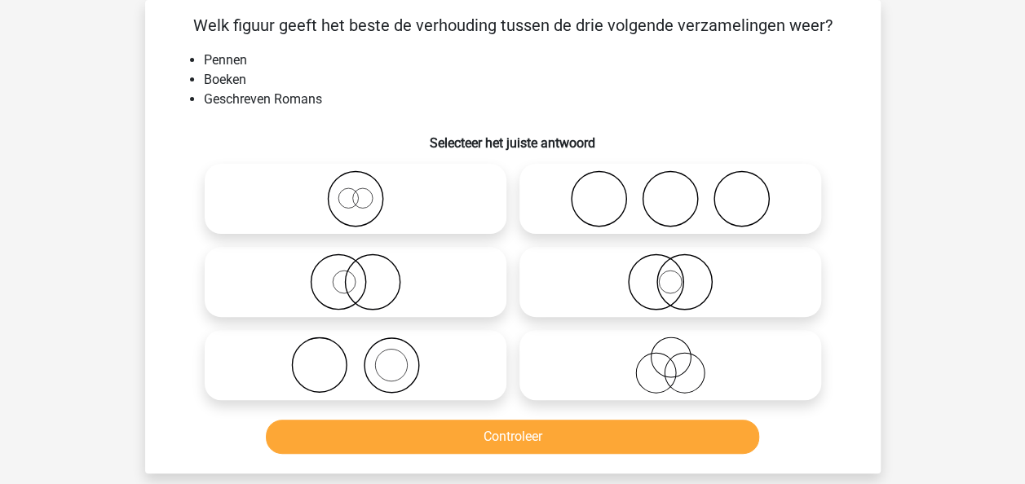
click at [395, 88] on li "Boeken" at bounding box center [529, 80] width 651 height 20
click at [523, 43] on div "Welk figuur geeft het beste de verhouding tussen de drie volgende verzamelingen…" at bounding box center [513, 237] width 722 height 448
click at [414, 347] on icon at bounding box center [355, 365] width 289 height 57
click at [366, 347] on input "radio" at bounding box center [361, 352] width 11 height 11
radio input "true"
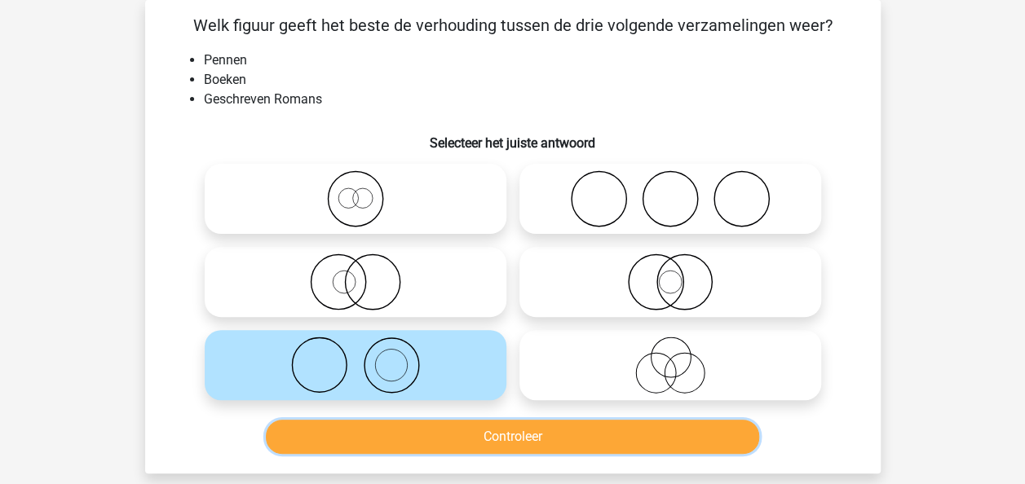
click at [538, 435] on button "Controleer" at bounding box center [512, 437] width 493 height 34
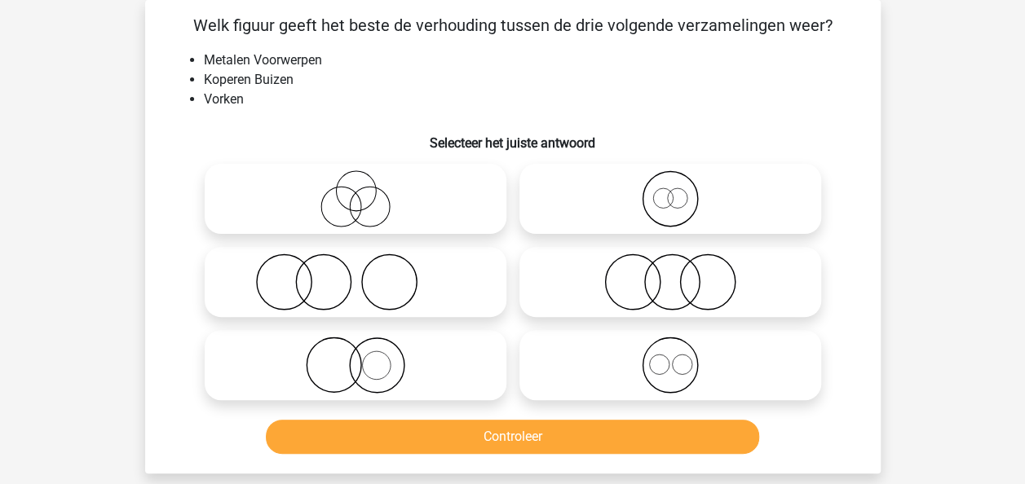
drag, startPoint x: 1011, startPoint y: 196, endPoint x: 1011, endPoint y: 212, distance: 16.3
click at [1010, 214] on div "Kies premium max [EMAIL_ADDRESS][DOMAIN_NAME]" at bounding box center [512, 434] width 1025 height 1018
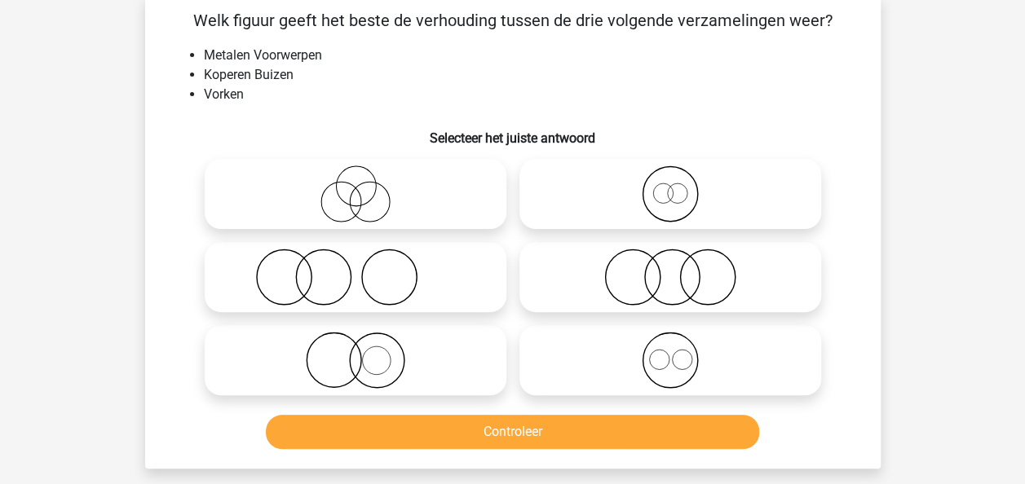
click at [546, 67] on li "Koperen Buizen" at bounding box center [529, 75] width 651 height 20
click at [634, 191] on icon at bounding box center [670, 194] width 289 height 57
click at [670, 186] on input "radio" at bounding box center [675, 180] width 11 height 11
radio input "true"
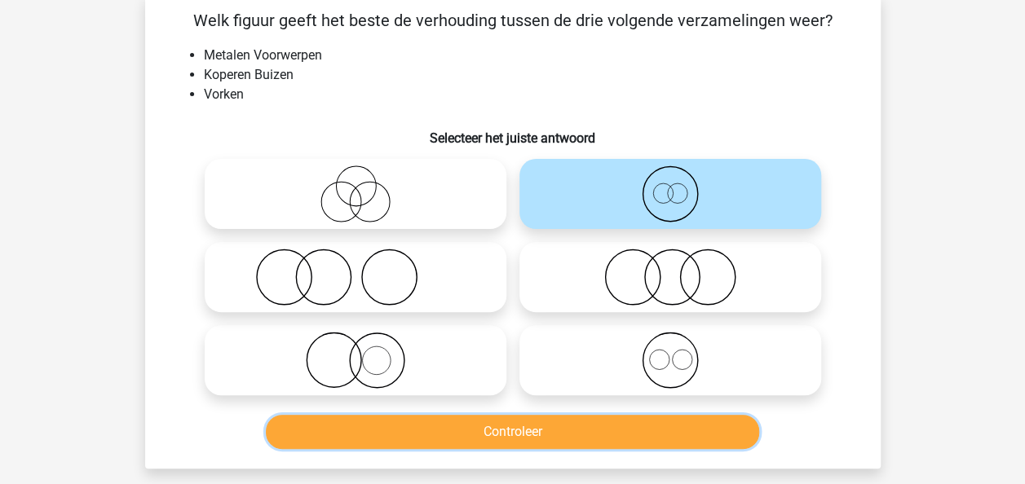
click at [577, 432] on button "Controleer" at bounding box center [512, 432] width 493 height 34
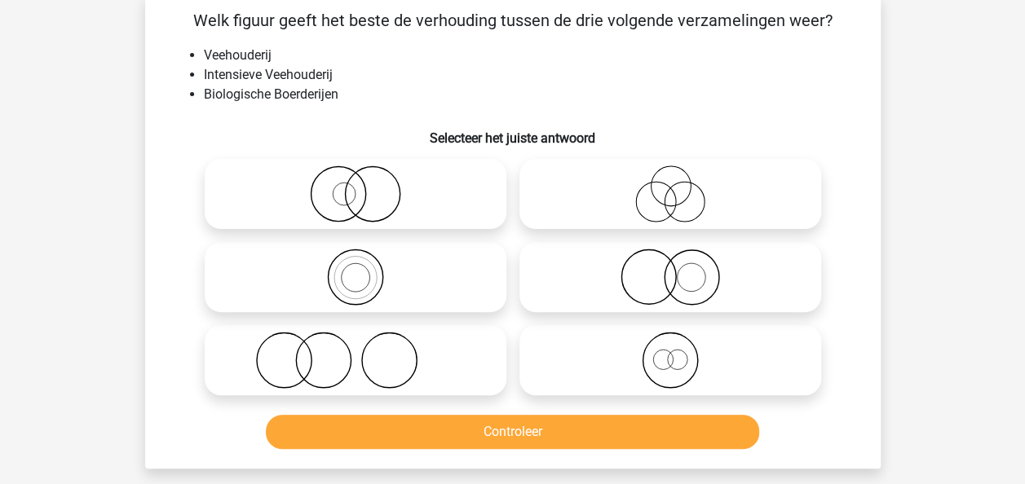
drag, startPoint x: 650, startPoint y: 181, endPoint x: 652, endPoint y: 350, distance: 168.8
click at [652, 181] on icon at bounding box center [670, 194] width 289 height 57
click at [670, 181] on input "radio" at bounding box center [675, 180] width 11 height 11
radio input "true"
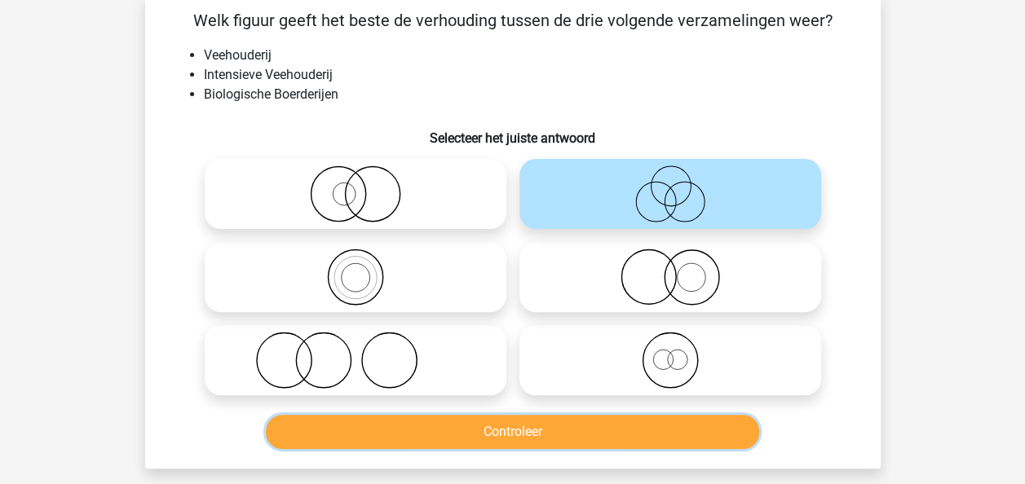
click at [592, 424] on button "Controleer" at bounding box center [512, 432] width 493 height 34
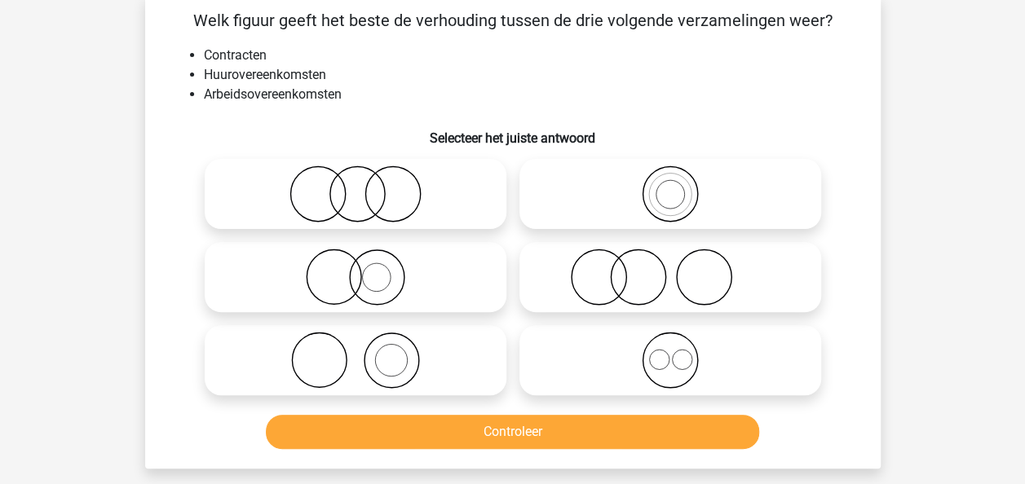
click at [625, 183] on icon at bounding box center [670, 194] width 289 height 57
click at [670, 183] on input "radio" at bounding box center [675, 180] width 11 height 11
radio input "true"
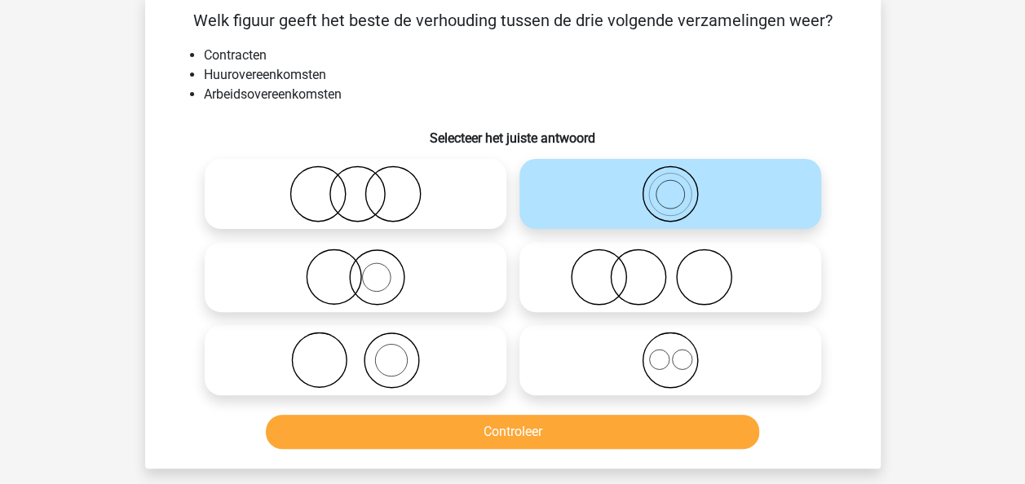
click at [561, 414] on div "Controleer" at bounding box center [512, 429] width 683 height 54
click at [561, 424] on button "Controleer" at bounding box center [512, 432] width 493 height 34
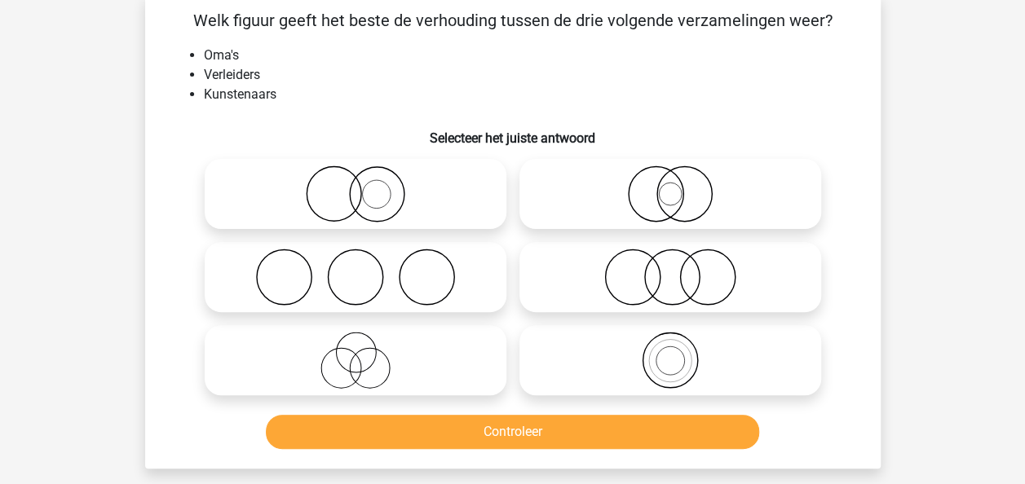
drag, startPoint x: 652, startPoint y: 192, endPoint x: 643, endPoint y: 272, distance: 81.2
click at [653, 192] on icon at bounding box center [670, 194] width 289 height 57
click at [670, 186] on input "radio" at bounding box center [675, 180] width 11 height 11
radio input "true"
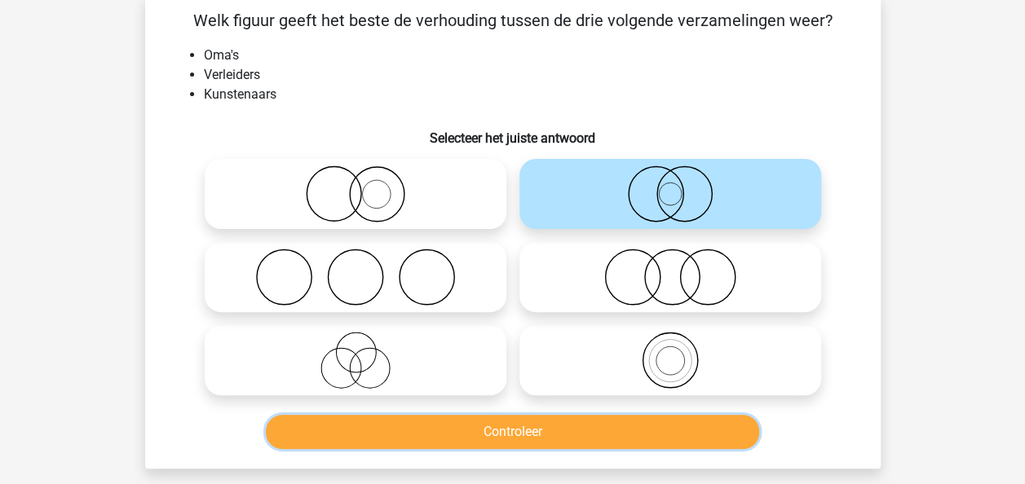
click at [556, 428] on button "Controleer" at bounding box center [512, 432] width 493 height 34
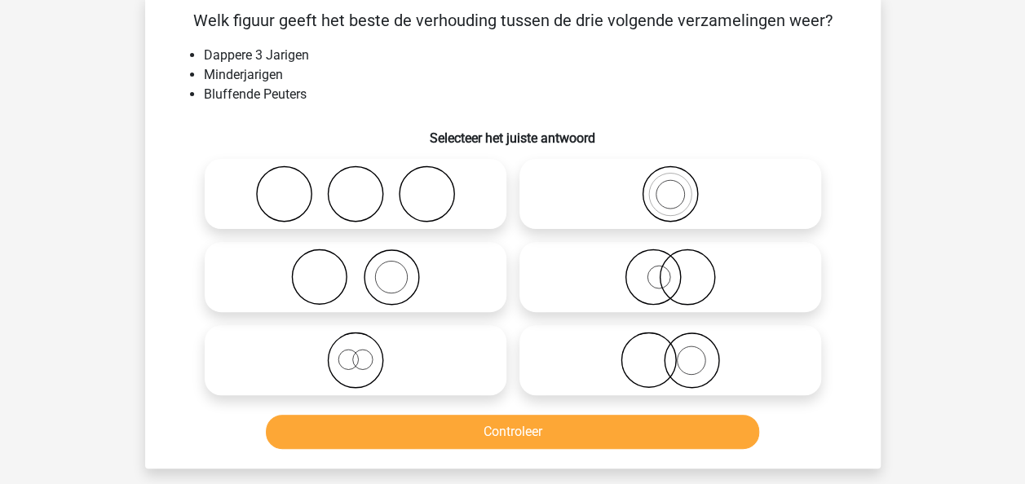
click at [635, 214] on icon at bounding box center [670, 194] width 289 height 57
click at [670, 186] on input "radio" at bounding box center [675, 180] width 11 height 11
radio input "true"
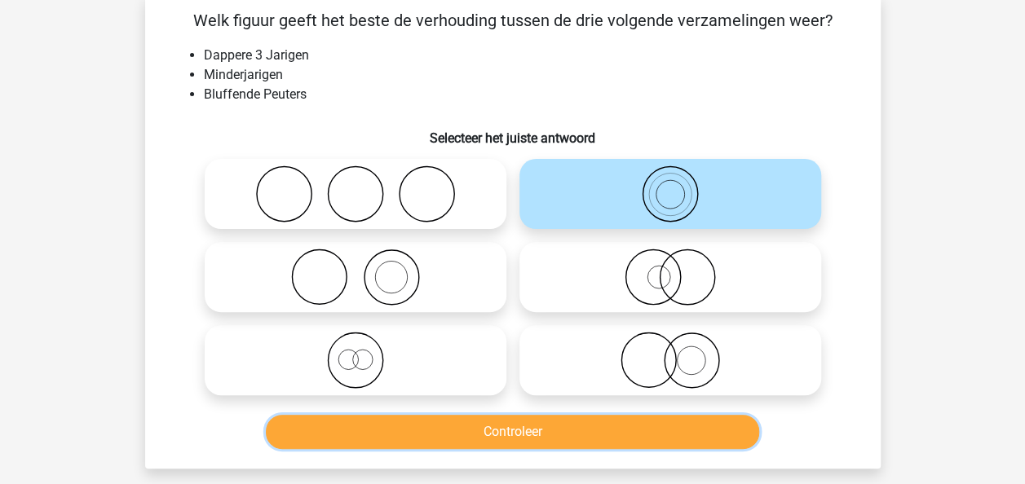
click at [585, 432] on button "Controleer" at bounding box center [512, 432] width 493 height 34
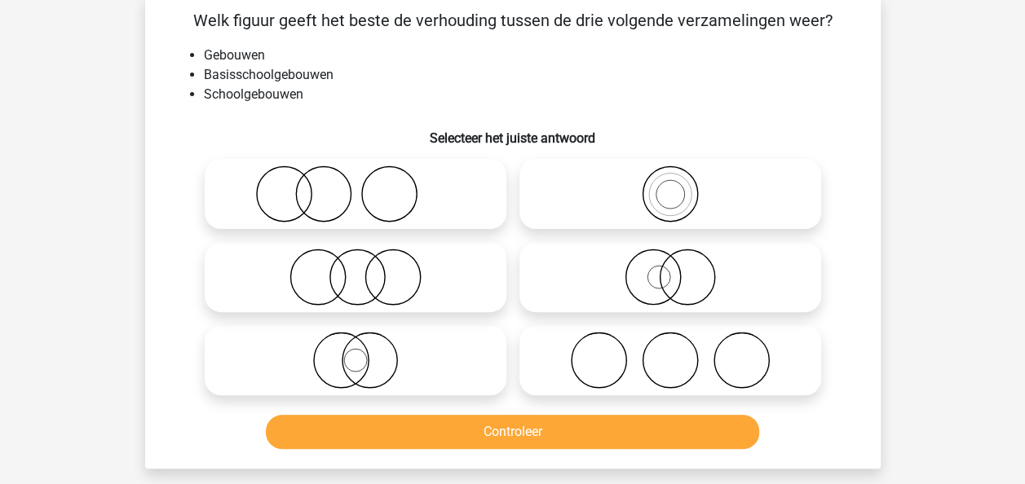
click at [434, 88] on li "Schoolgebouwen" at bounding box center [529, 95] width 651 height 20
click at [390, 329] on label at bounding box center [356, 360] width 302 height 70
click at [366, 342] on input "radio" at bounding box center [361, 347] width 11 height 11
radio input "true"
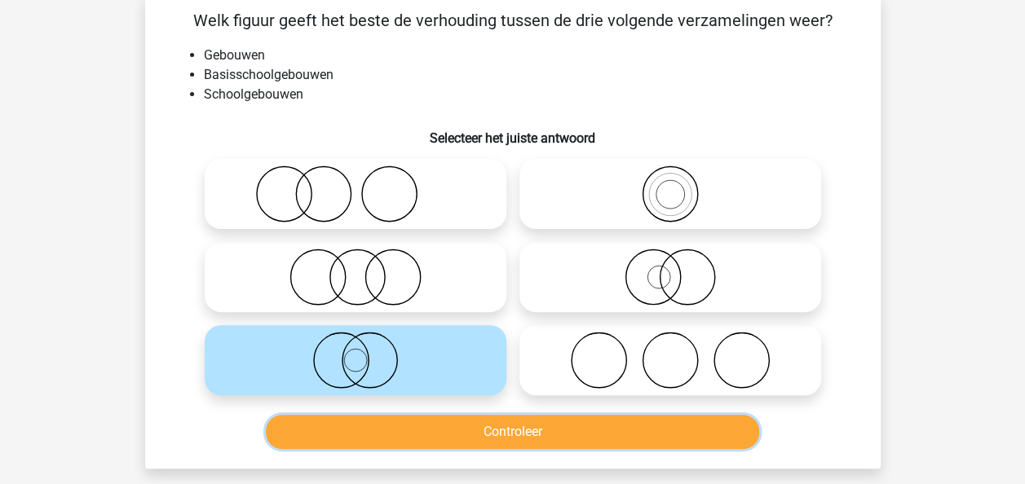
click at [536, 424] on button "Controleer" at bounding box center [512, 432] width 493 height 34
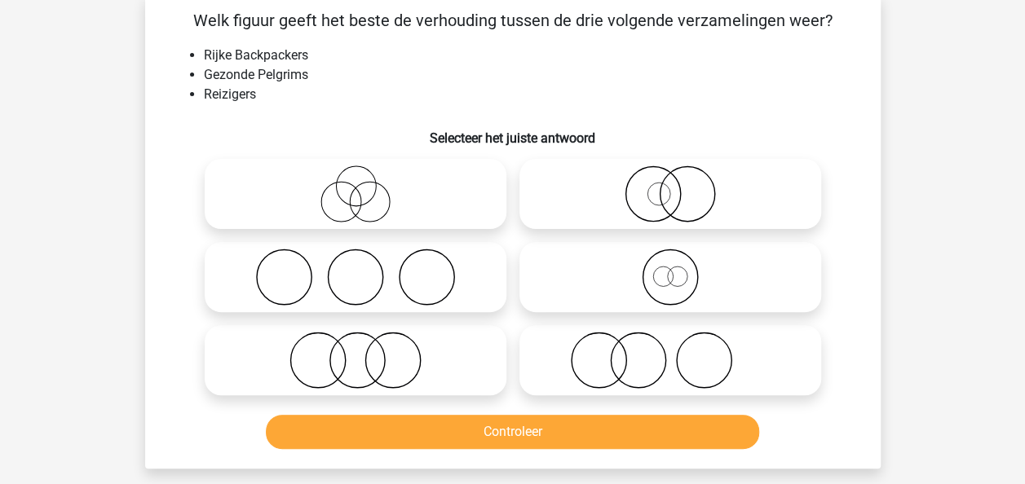
click at [572, 74] on li "Gezonde Pelgrims" at bounding box center [529, 75] width 651 height 20
click at [694, 382] on icon at bounding box center [670, 360] width 289 height 57
click at [681, 352] on input "radio" at bounding box center [675, 347] width 11 height 11
radio input "true"
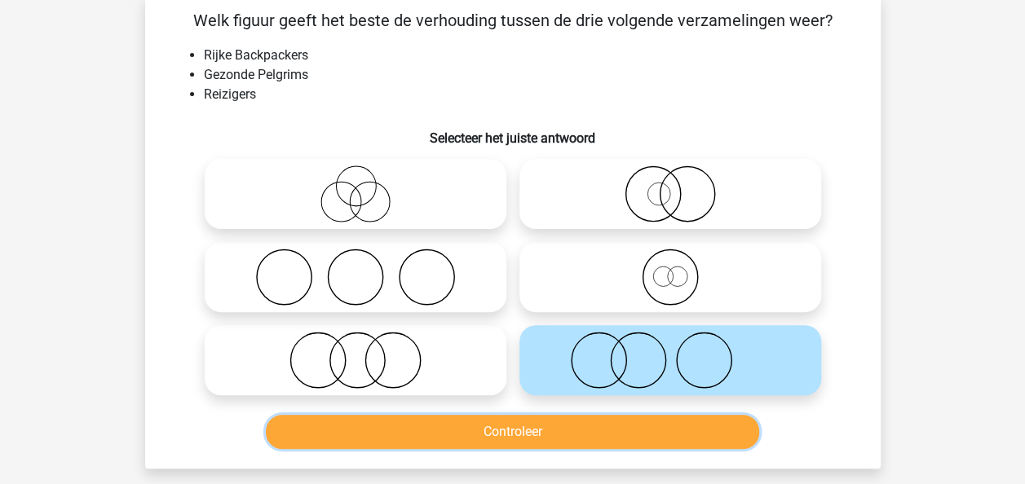
click at [662, 431] on button "Controleer" at bounding box center [512, 432] width 493 height 34
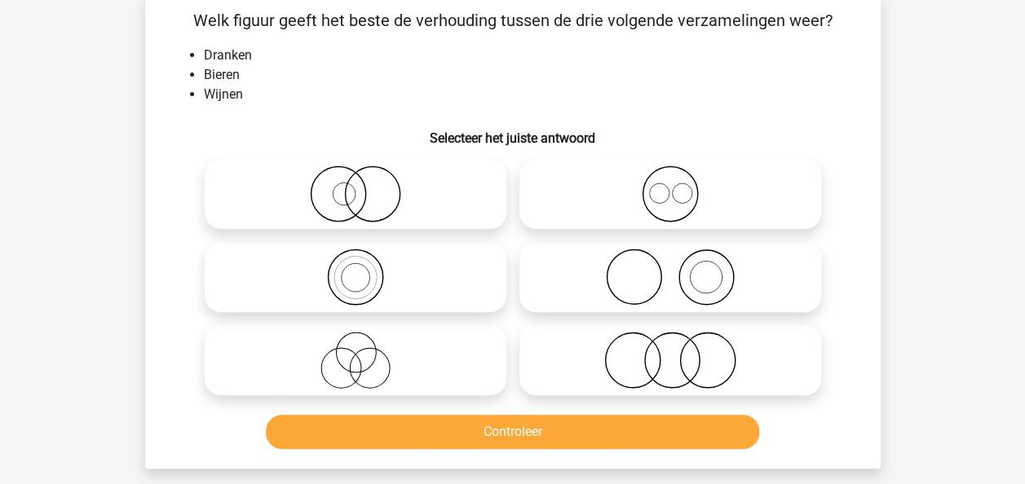
click at [685, 377] on circle at bounding box center [707, 361] width 55 height 55
click at [681, 352] on input "radio" at bounding box center [675, 347] width 11 height 11
radio input "true"
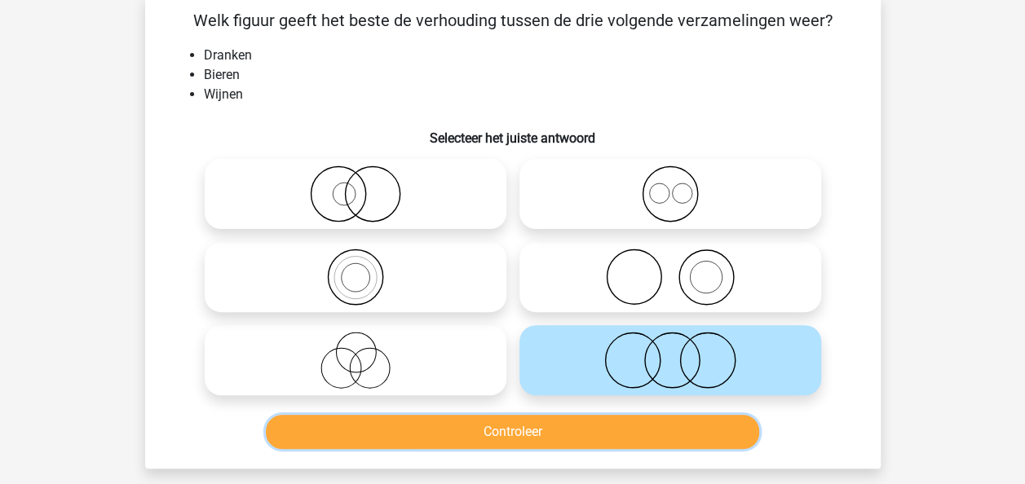
click at [678, 442] on button "Controleer" at bounding box center [512, 432] width 493 height 34
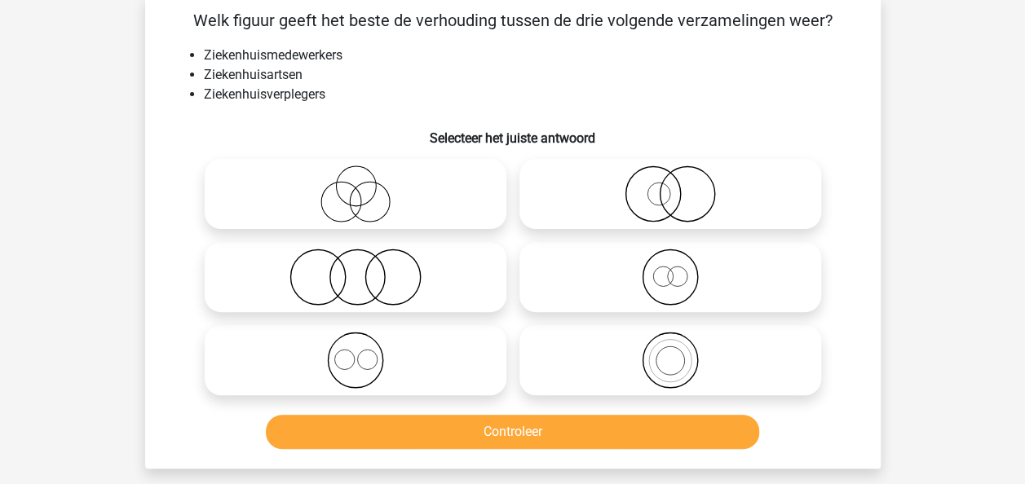
drag, startPoint x: 674, startPoint y: 360, endPoint x: 669, endPoint y: 398, distance: 37.8
click at [674, 368] on icon at bounding box center [670, 360] width 289 height 57
click at [674, 352] on input "radio" at bounding box center [675, 347] width 11 height 11
radio input "true"
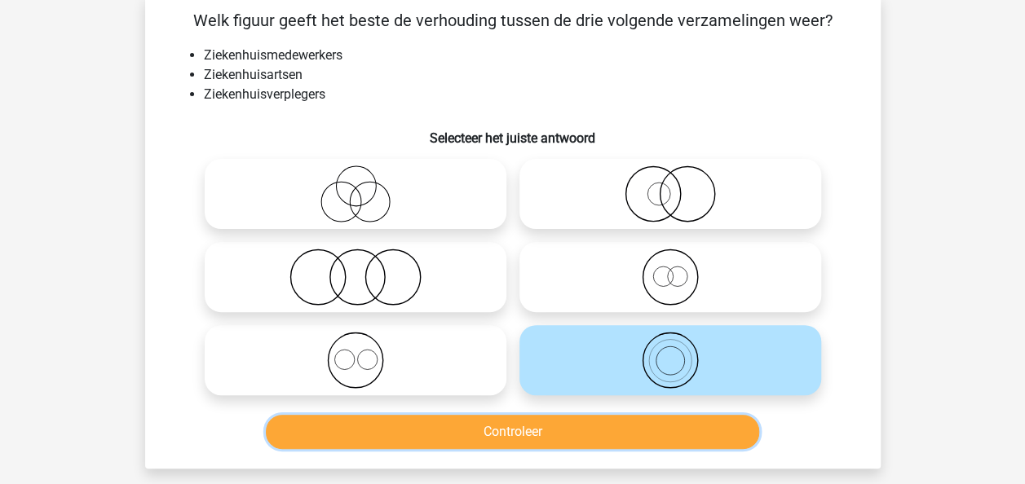
click at [658, 426] on button "Controleer" at bounding box center [512, 432] width 493 height 34
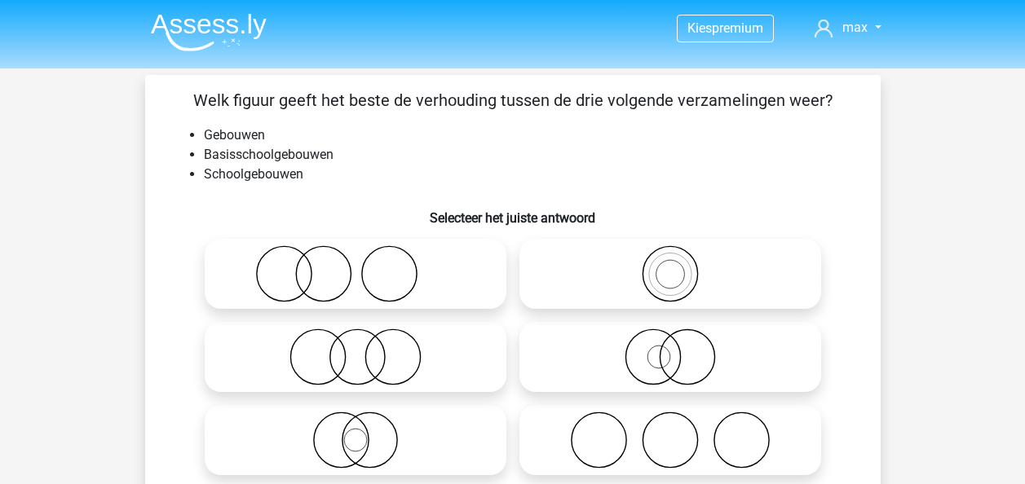
scroll to position [214, 0]
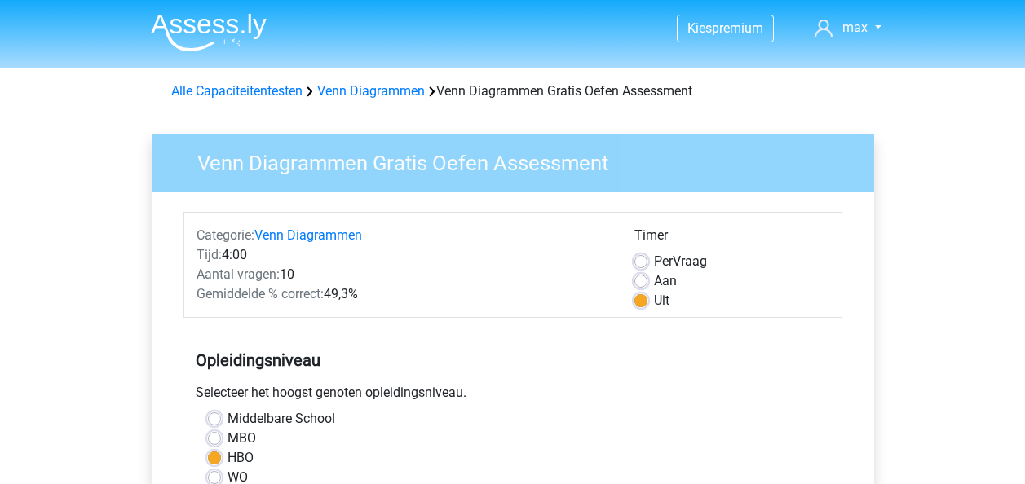
scroll to position [387, 0]
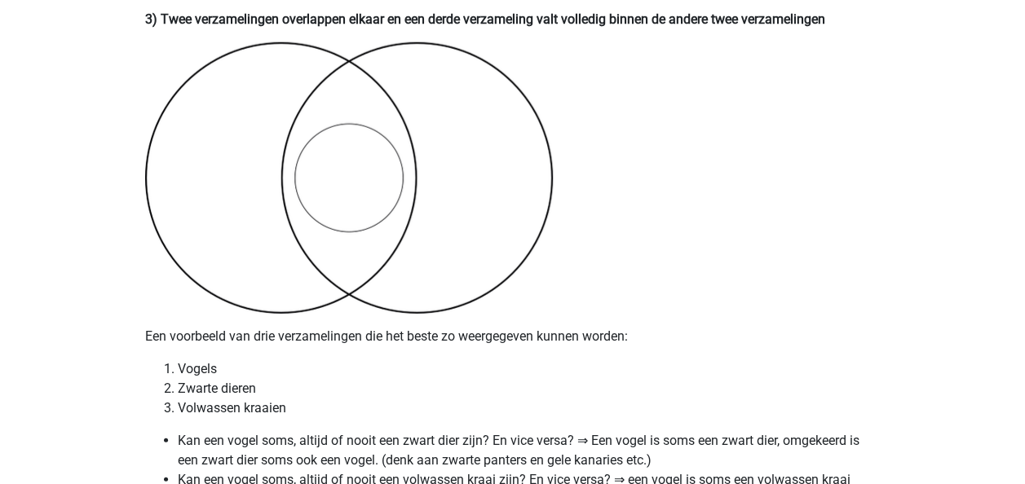
scroll to position [2089, 0]
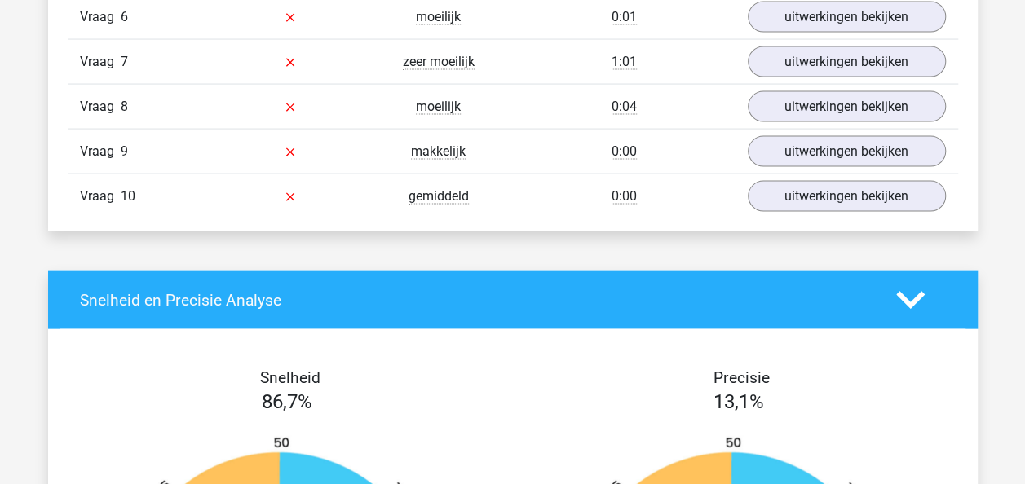
scroll to position [1339, 0]
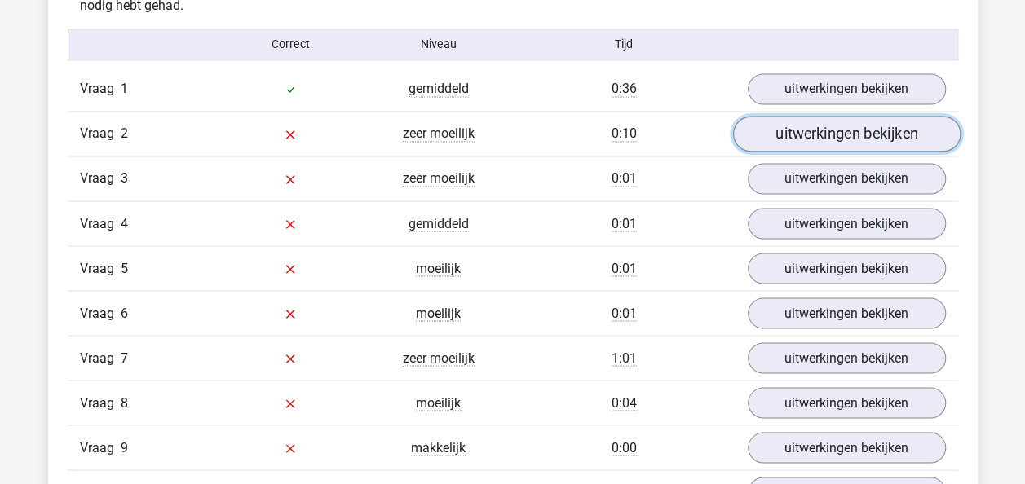
click at [886, 139] on link "uitwerkingen bekijken" at bounding box center [846, 135] width 228 height 36
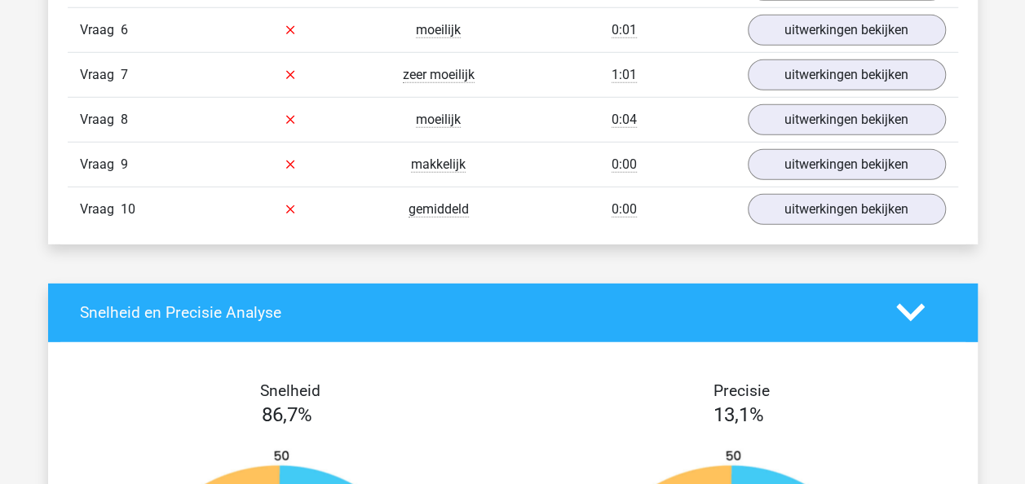
scroll to position [1918, 0]
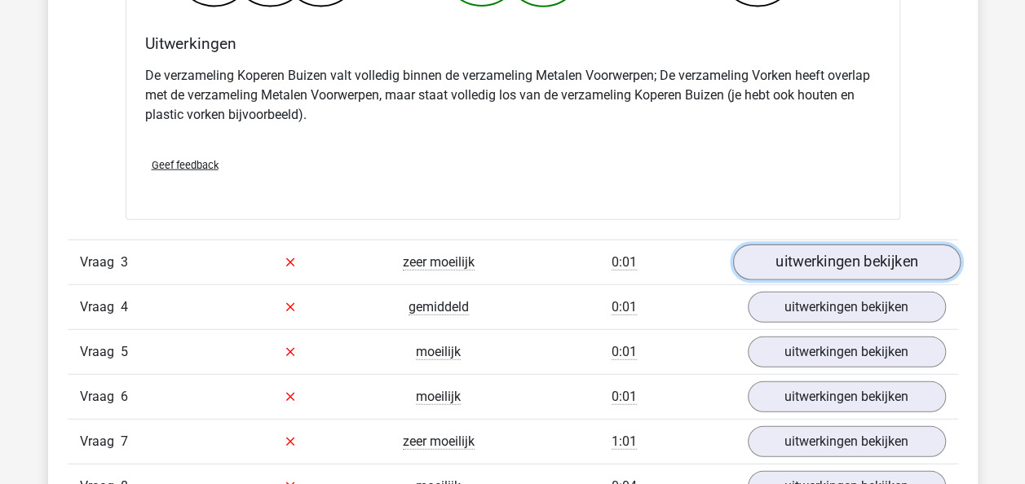
click at [913, 245] on link "uitwerkingen bekijken" at bounding box center [846, 263] width 228 height 36
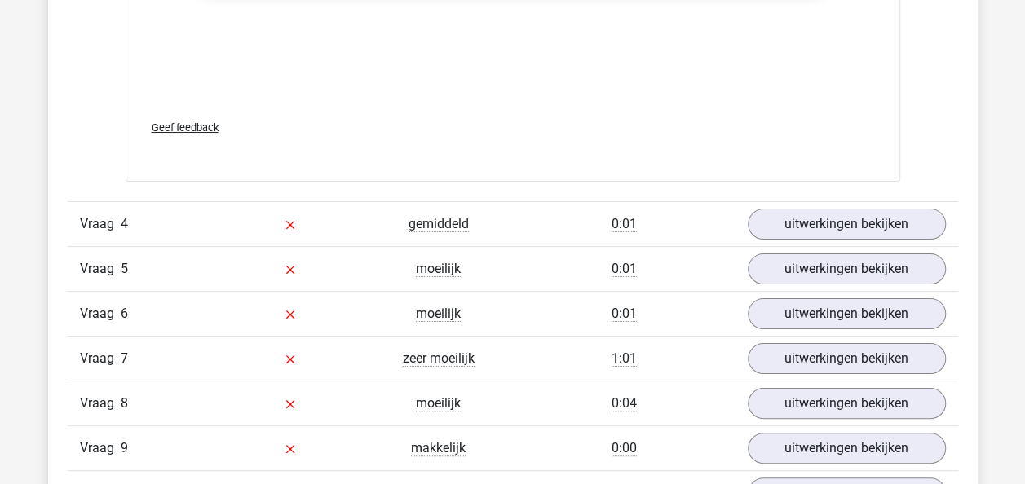
scroll to position [3178, 0]
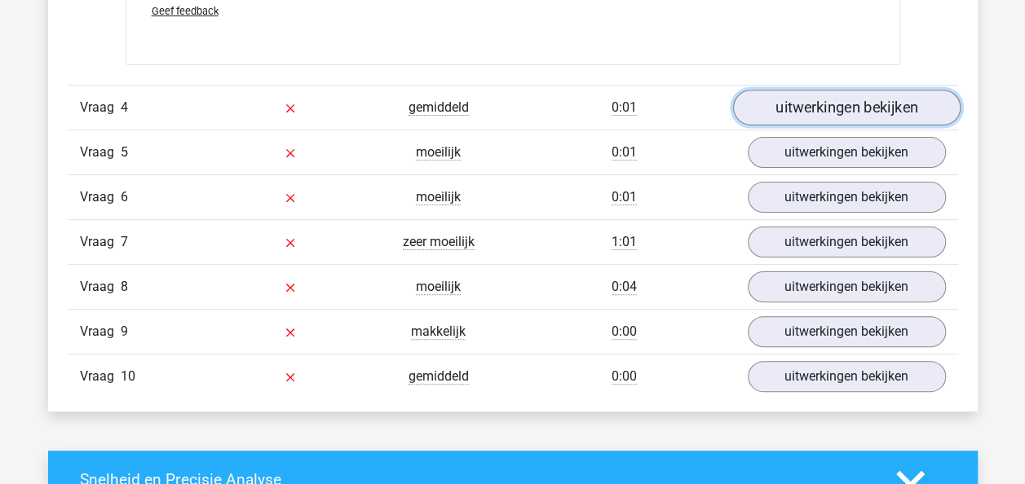
click at [866, 108] on link "uitwerkingen bekijken" at bounding box center [846, 108] width 228 height 36
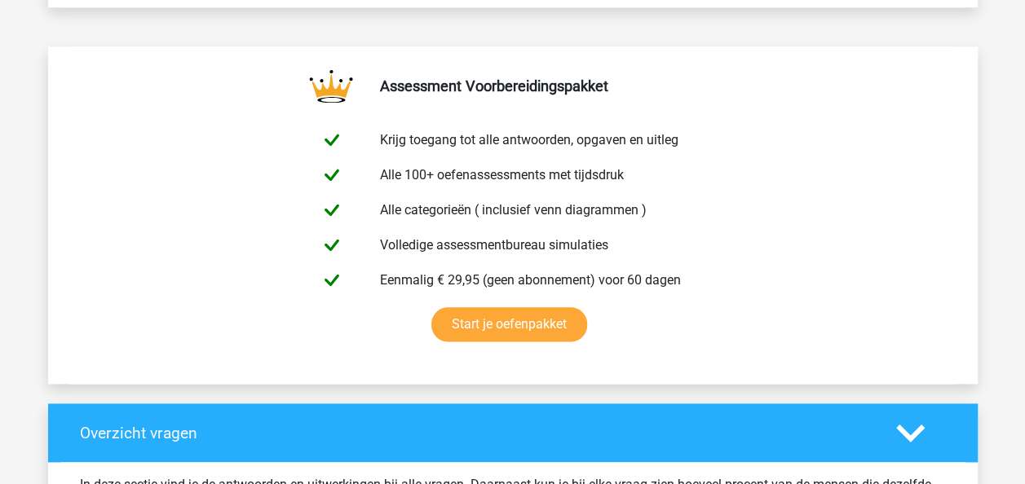
scroll to position [726, 0]
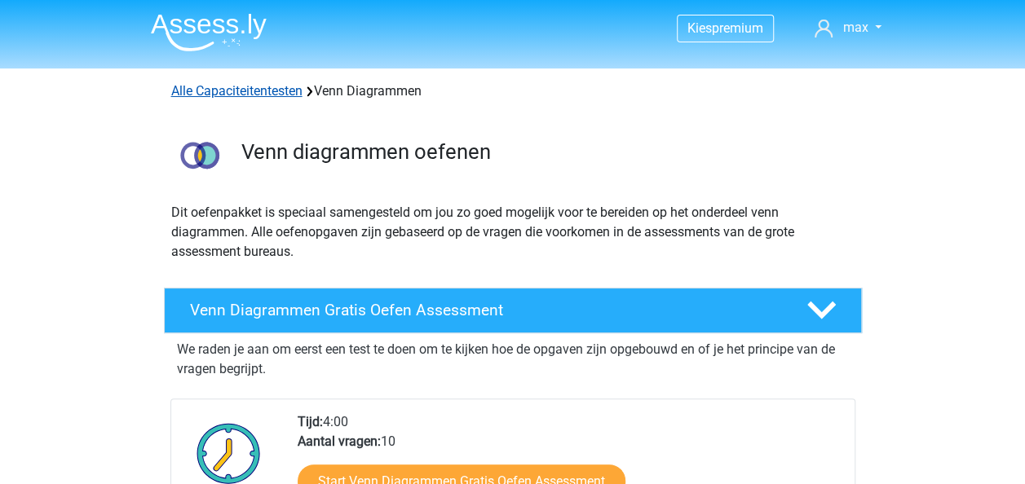
click at [248, 93] on link "Alle Capaciteitentesten" at bounding box center [236, 90] width 131 height 15
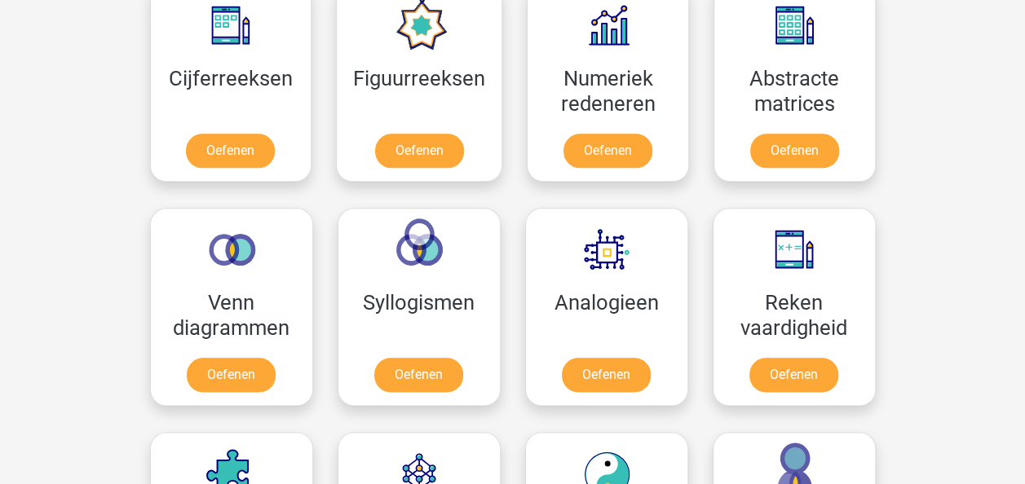
scroll to position [520, 0]
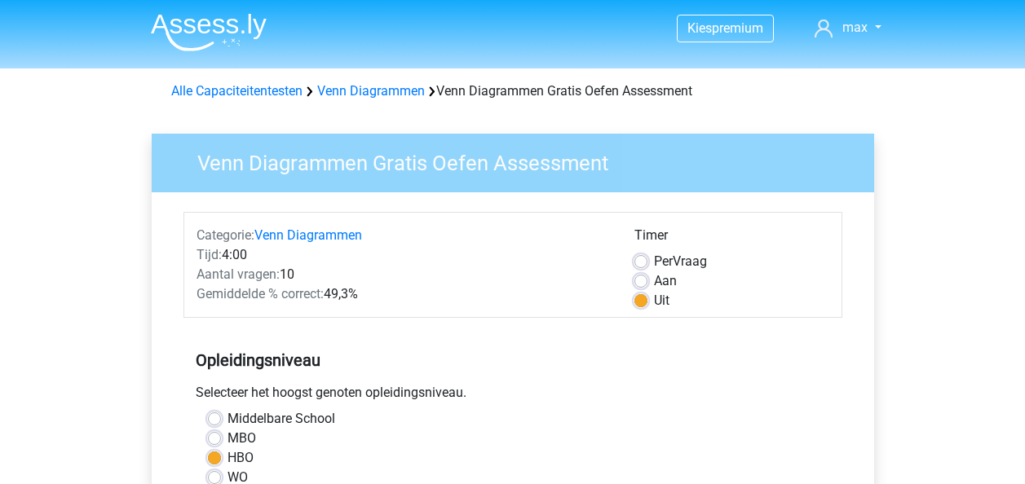
scroll to position [360, 0]
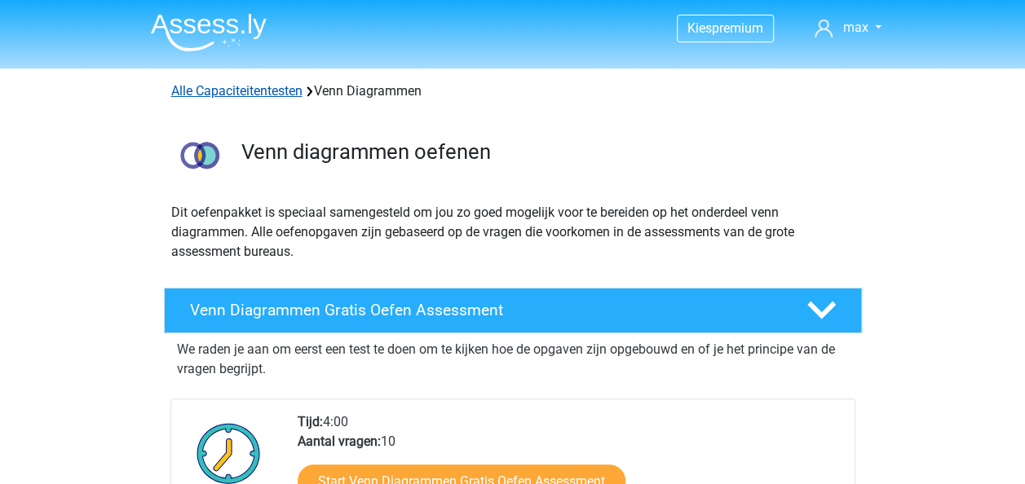
click at [227, 92] on link "Alle Capaciteitentesten" at bounding box center [236, 90] width 131 height 15
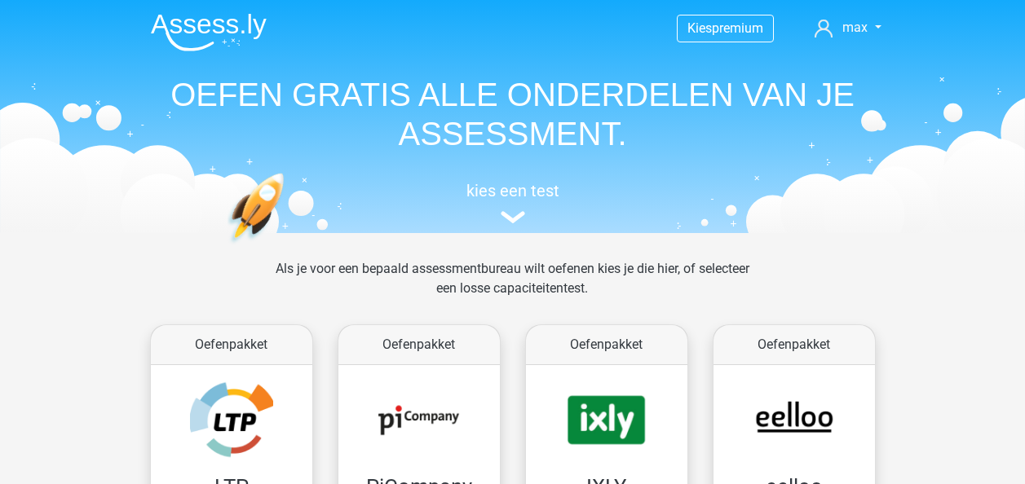
scroll to position [754, 0]
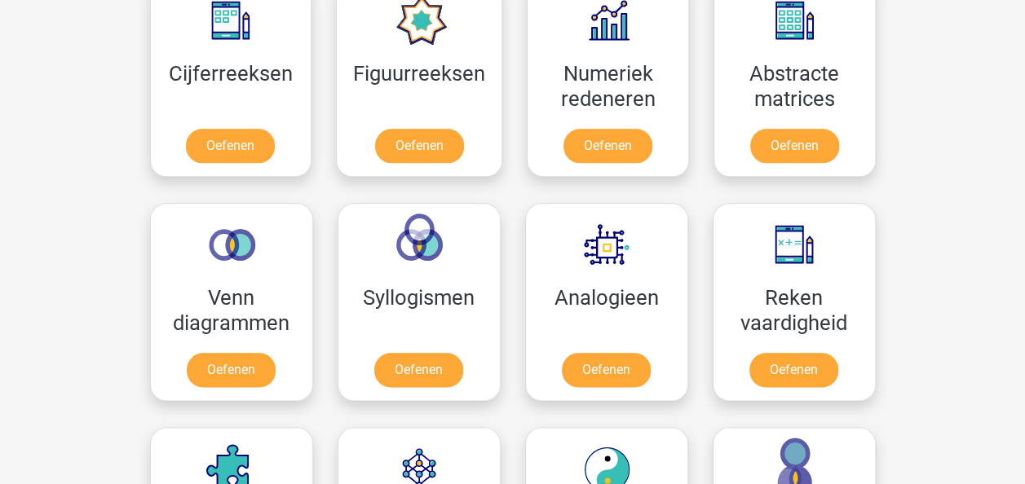
scroll to position [789, 0]
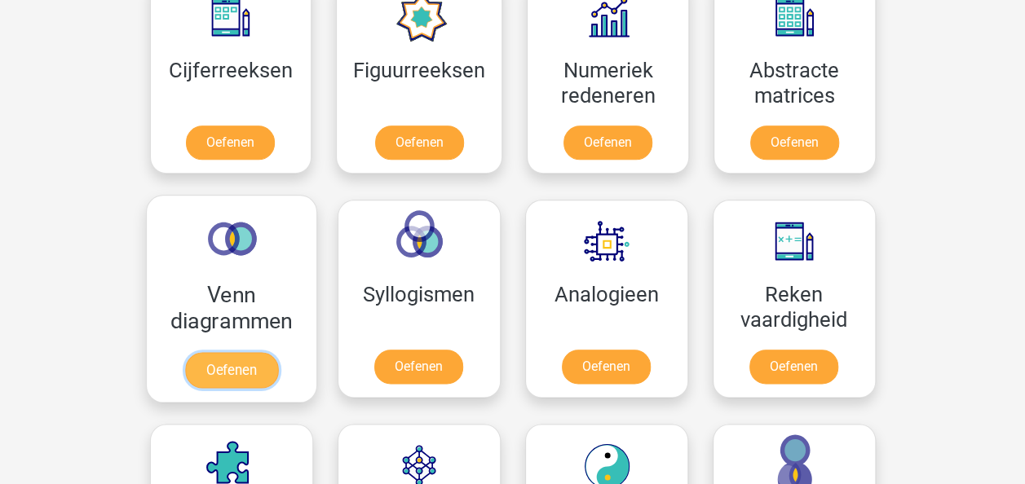
click at [277, 352] on link "Oefenen" at bounding box center [230, 370] width 93 height 36
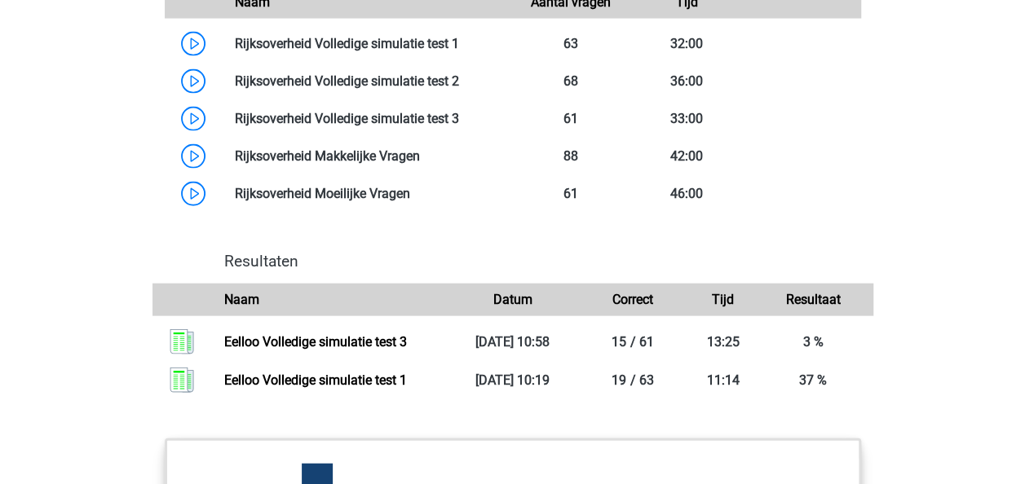
scroll to position [1706, 0]
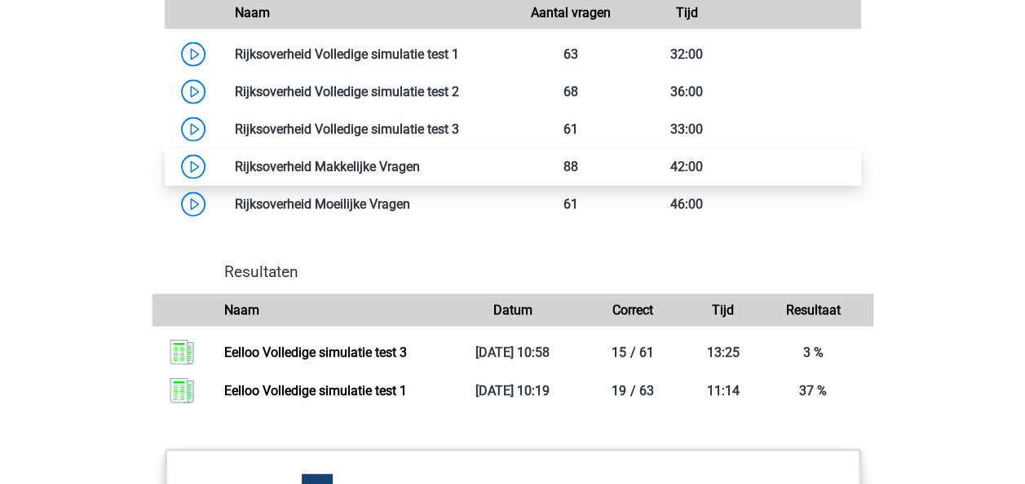
click at [420, 175] on link at bounding box center [420, 166] width 0 height 15
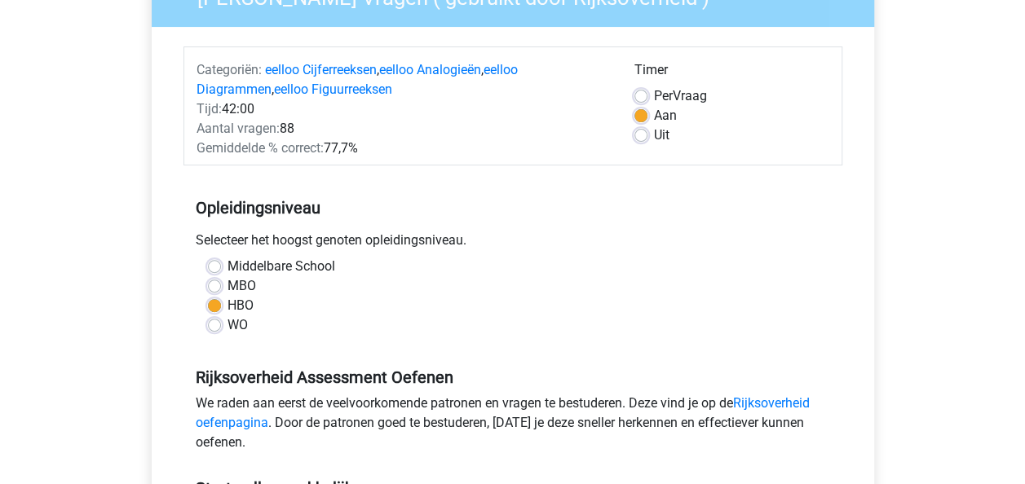
click at [654, 140] on label "Uit" at bounding box center [661, 136] width 15 height 20
click at [647, 140] on input "Uit" at bounding box center [640, 134] width 13 height 16
radio input "true"
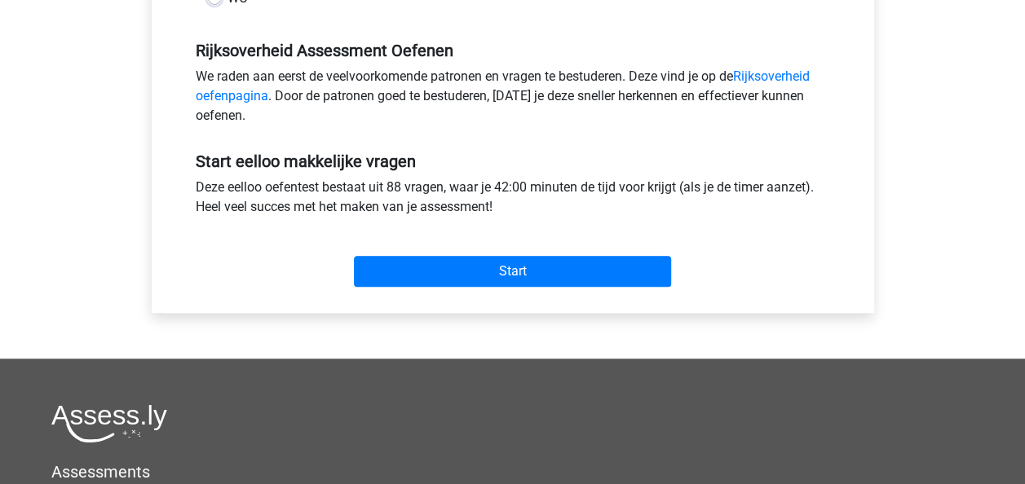
scroll to position [498, 0]
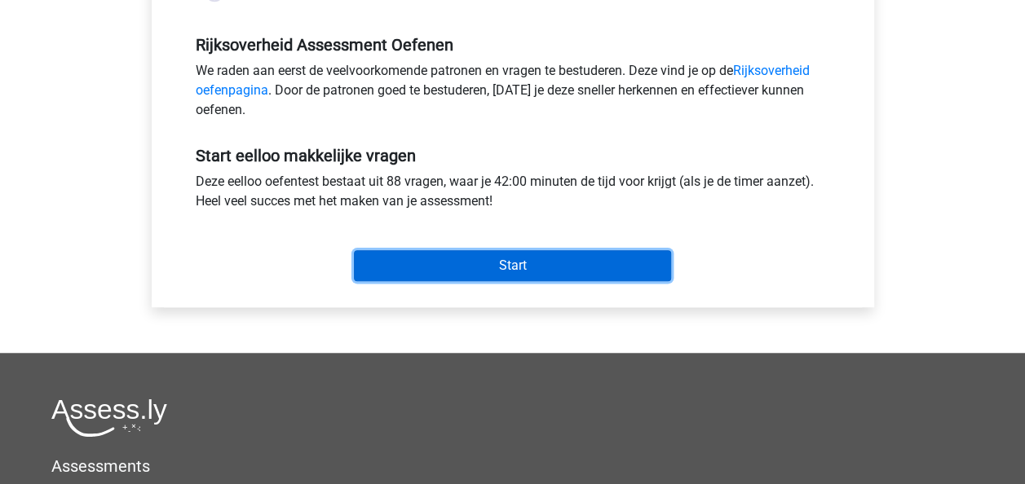
click at [522, 262] on input "Start" at bounding box center [512, 265] width 317 height 31
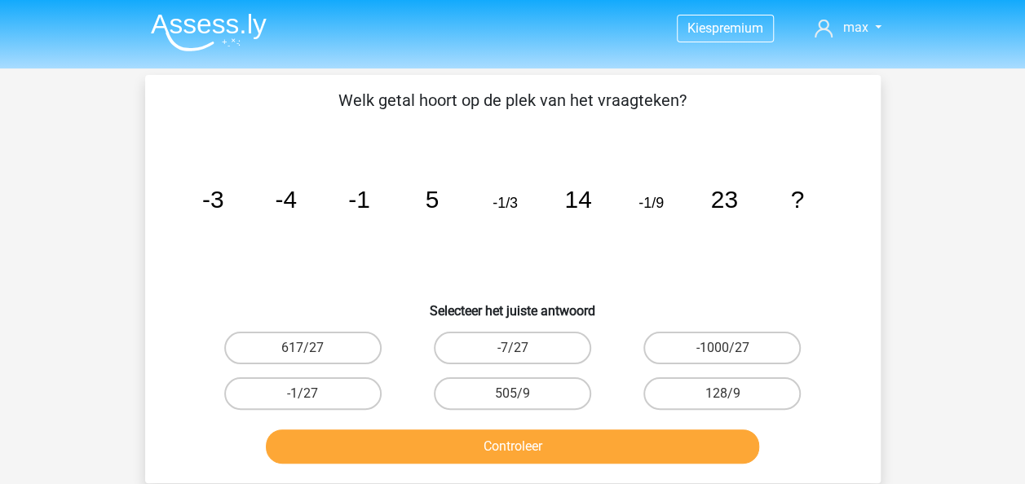
click at [54, 206] on div "Kies premium max [EMAIL_ADDRESS][DOMAIN_NAME]" at bounding box center [512, 476] width 1025 height 953
click at [54, 200] on div "Kies premium max [EMAIL_ADDRESS][DOMAIN_NAME]" at bounding box center [512, 476] width 1025 height 953
click at [295, 406] on label "-1/27" at bounding box center [302, 394] width 157 height 33
click at [303, 404] on input "-1/27" at bounding box center [308, 399] width 11 height 11
radio input "true"
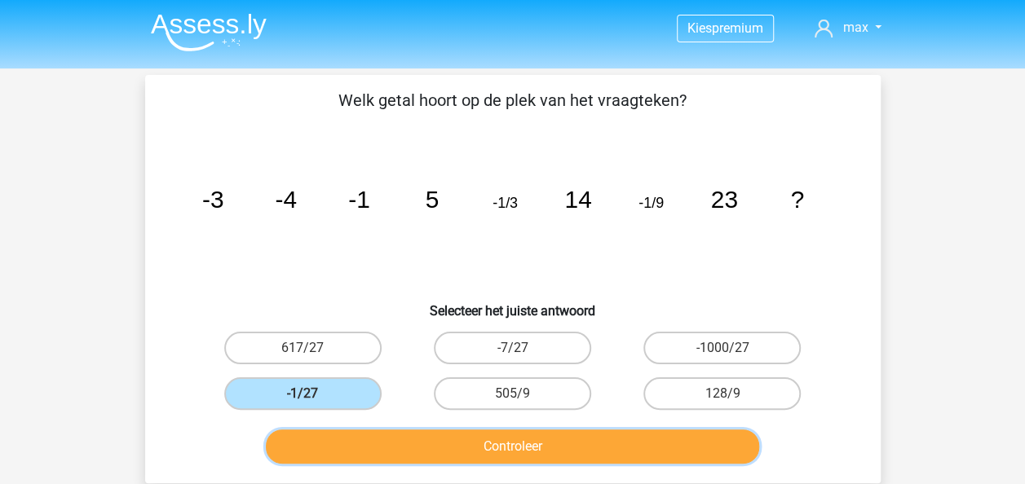
click at [398, 440] on button "Controleer" at bounding box center [512, 447] width 493 height 34
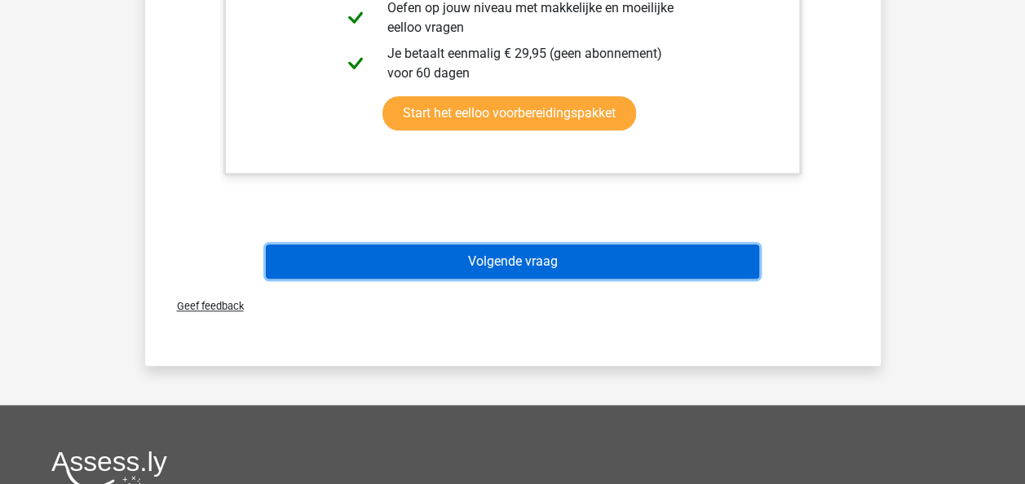
click at [475, 269] on button "Volgende vraag" at bounding box center [512, 262] width 493 height 34
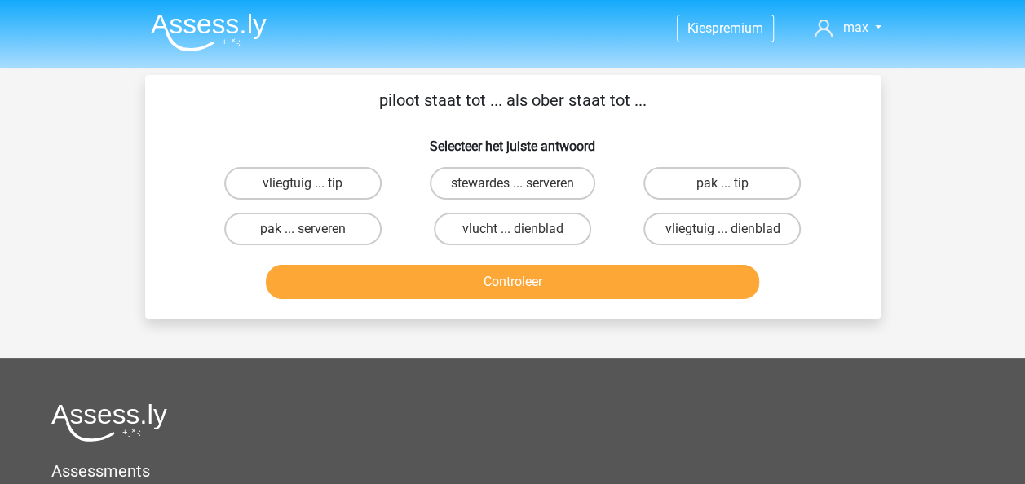
click at [266, 126] on h6 "Selecteer het juiste antwoord" at bounding box center [512, 140] width 683 height 29
click at [711, 232] on label "vliegtuig ... dienblad" at bounding box center [721, 229] width 157 height 33
click at [722, 232] on input "vliegtuig ... dienblad" at bounding box center [727, 234] width 11 height 11
radio input "true"
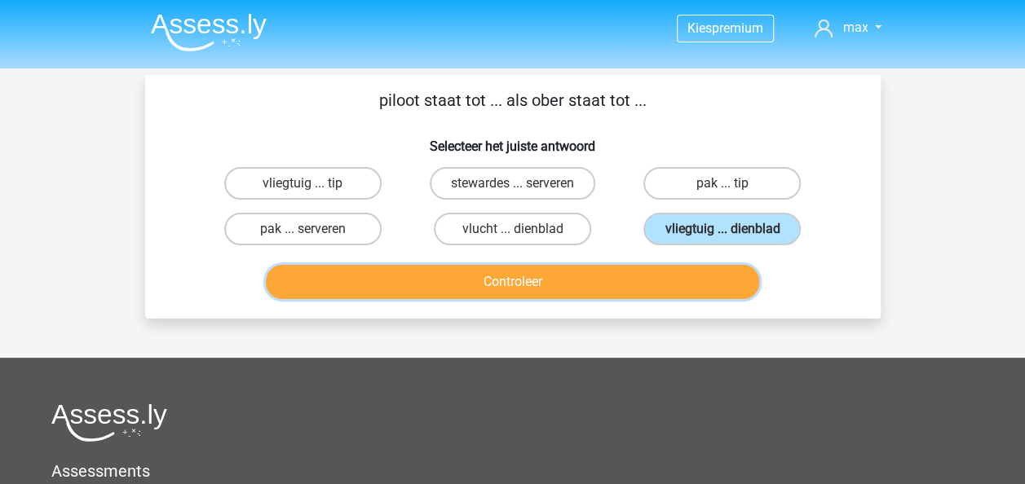
click at [613, 278] on button "Controleer" at bounding box center [512, 282] width 493 height 34
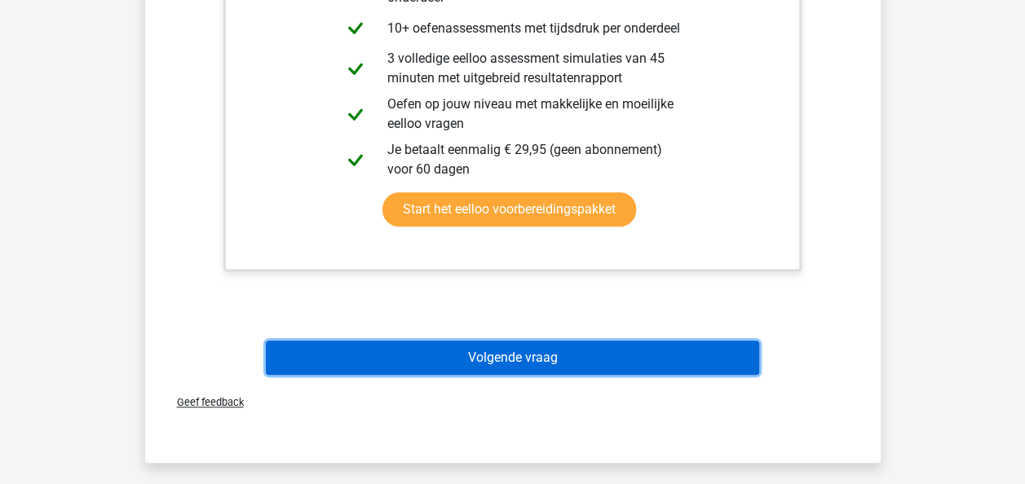
click at [569, 370] on button "Volgende vraag" at bounding box center [512, 358] width 493 height 34
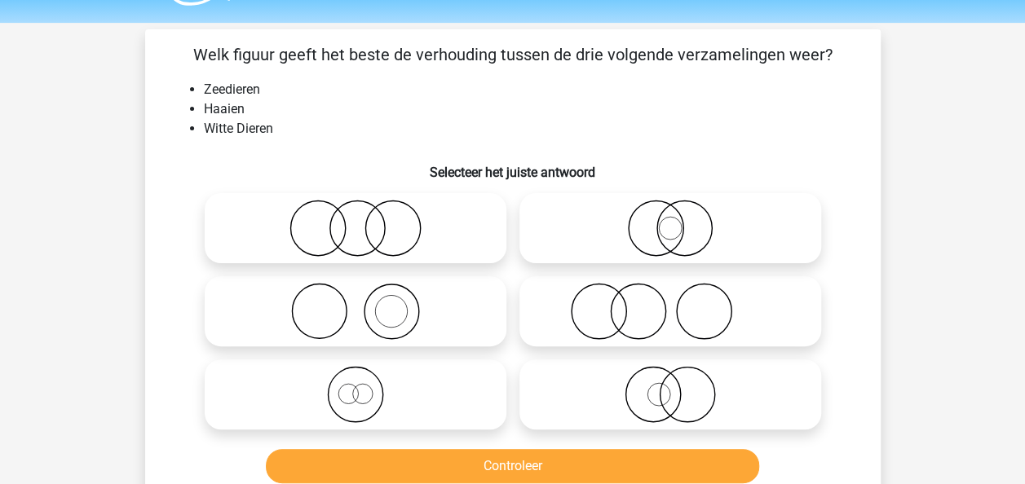
scroll to position [44, 0]
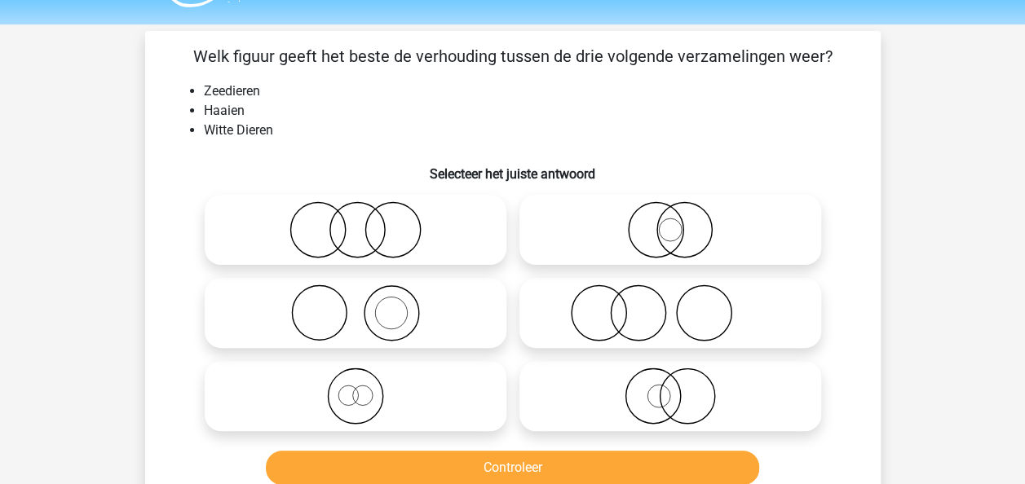
click at [689, 207] on icon at bounding box center [670, 229] width 289 height 57
click at [681, 211] on input "radio" at bounding box center [675, 216] width 11 height 11
radio input "true"
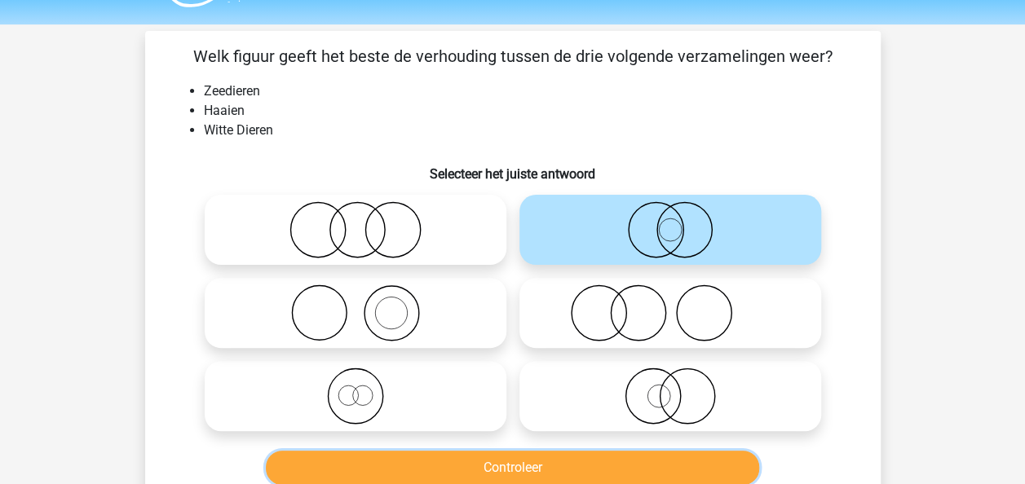
click at [524, 462] on button "Controleer" at bounding box center [512, 468] width 493 height 34
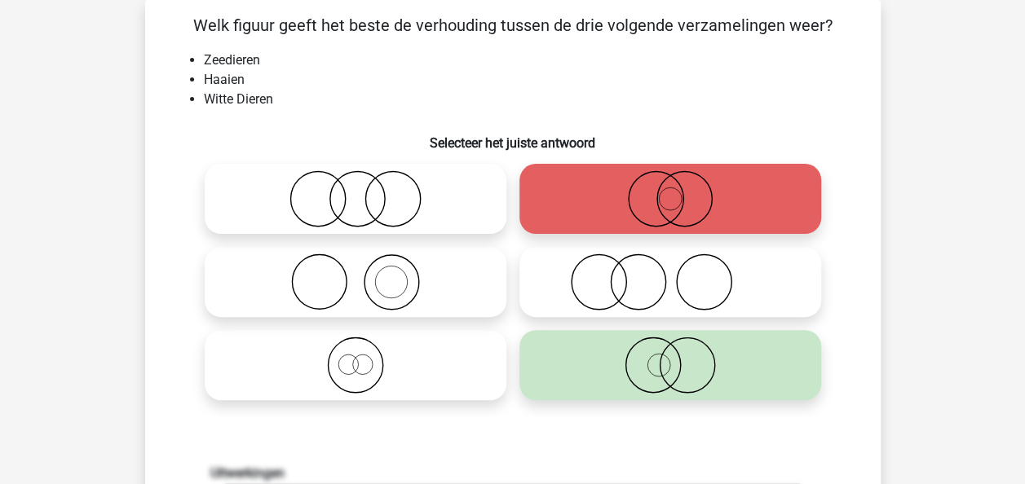
scroll to position [85, 0]
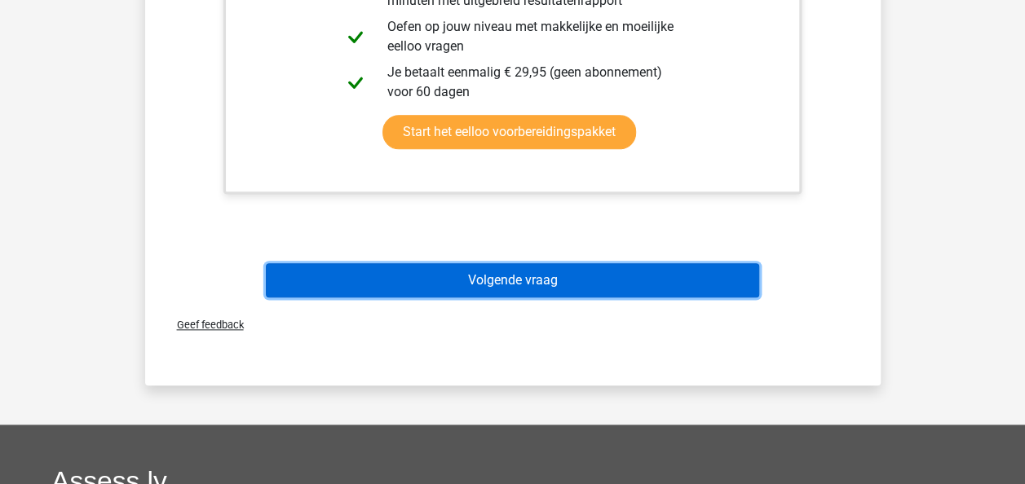
click at [541, 268] on button "Volgende vraag" at bounding box center [512, 280] width 493 height 34
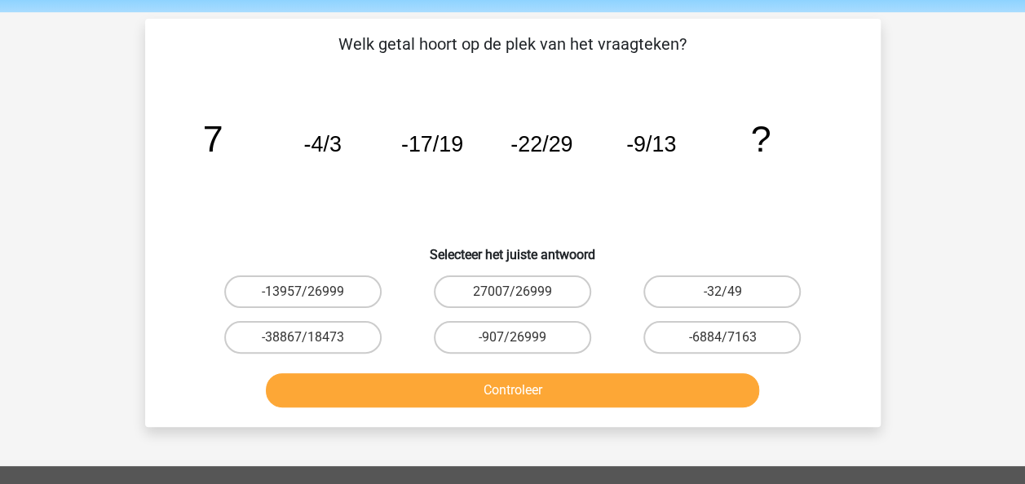
scroll to position [62, 0]
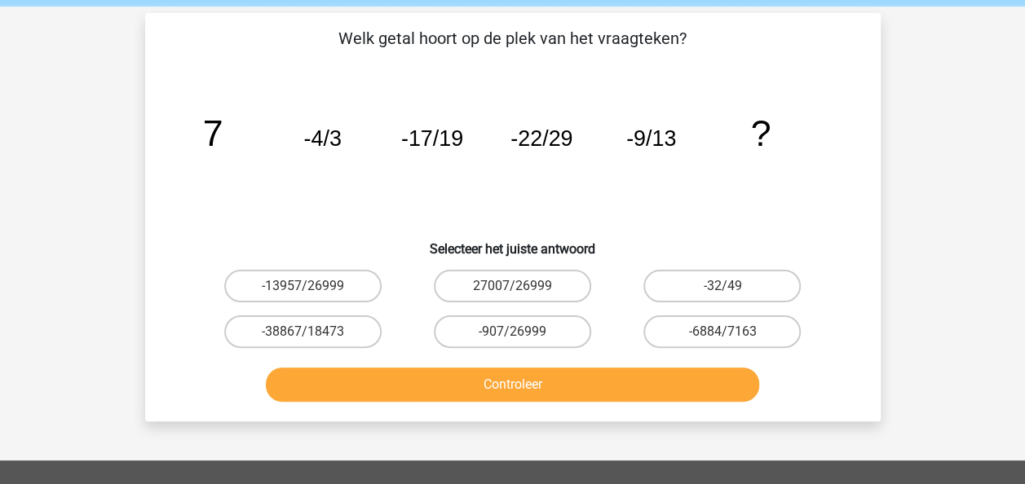
click at [263, 187] on icon "image/svg+xml 7 -4/3 -17/19 -22/29 -9/13 ?" at bounding box center [512, 146] width 657 height 165
click at [236, 191] on icon "image/svg+xml 7 -4/3 -17/19 -22/29 -9/13 ?" at bounding box center [512, 146] width 657 height 165
click at [713, 276] on label "-32/49" at bounding box center [721, 286] width 157 height 33
click at [722, 286] on input "-32/49" at bounding box center [727, 291] width 11 height 11
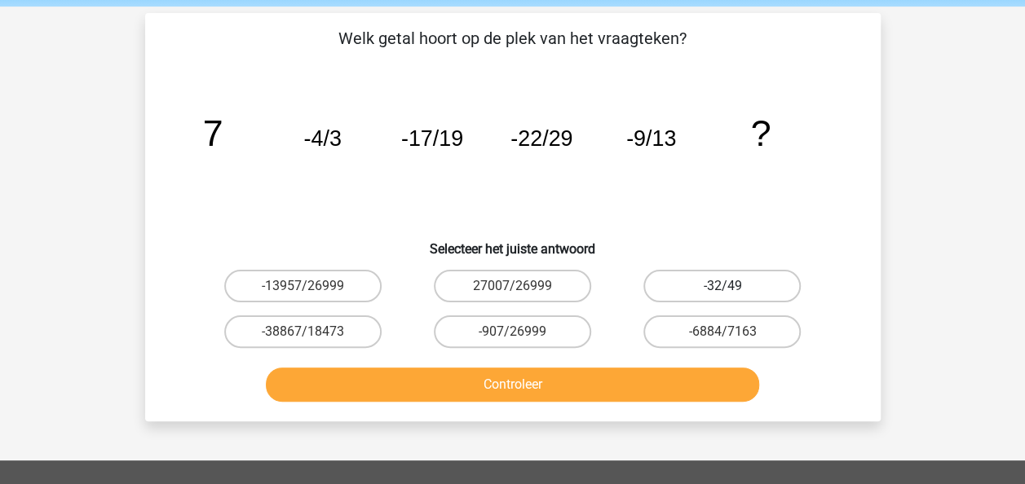
radio input "true"
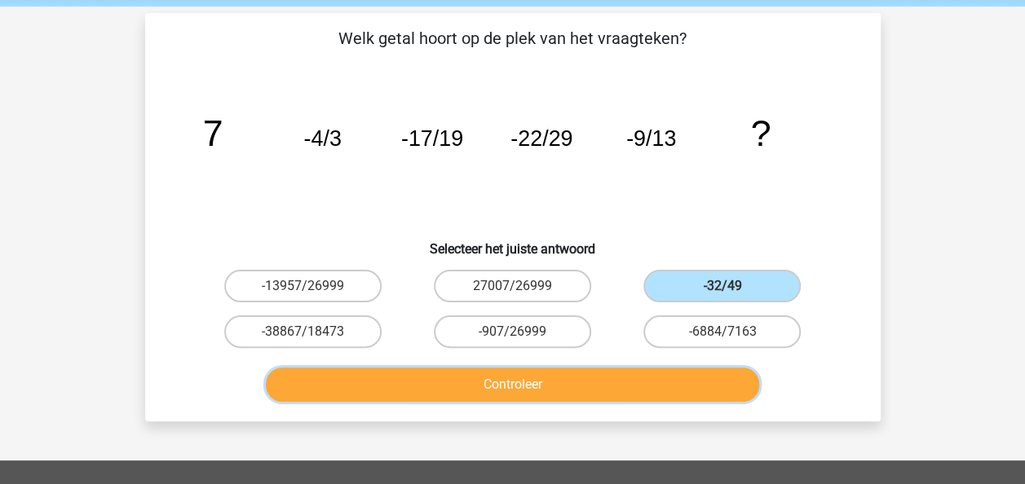
click at [526, 387] on button "Controleer" at bounding box center [512, 385] width 493 height 34
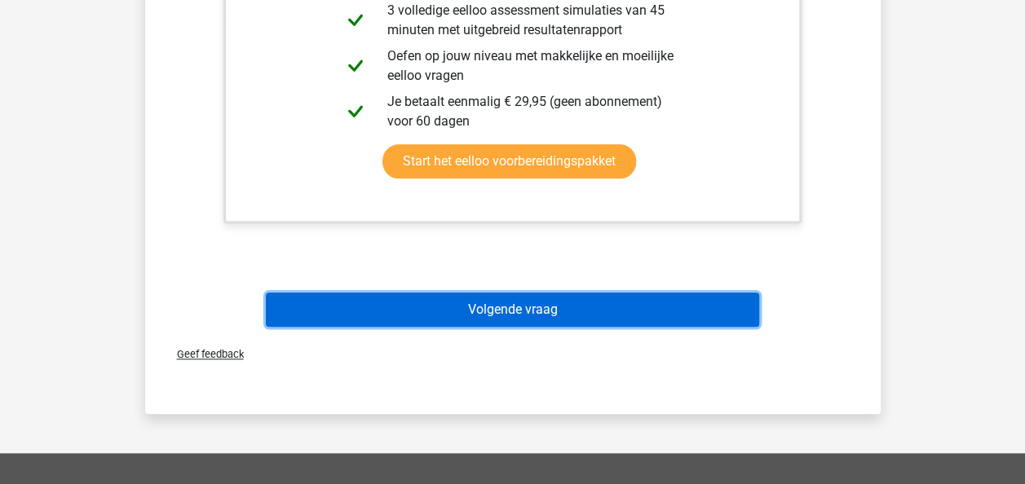
click at [582, 317] on button "Volgende vraag" at bounding box center [512, 310] width 493 height 34
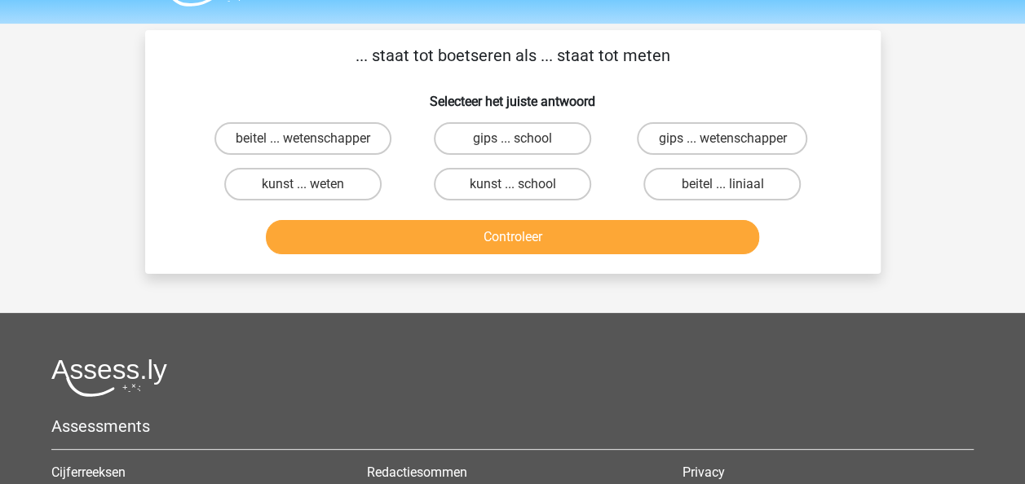
scroll to position [36, 0]
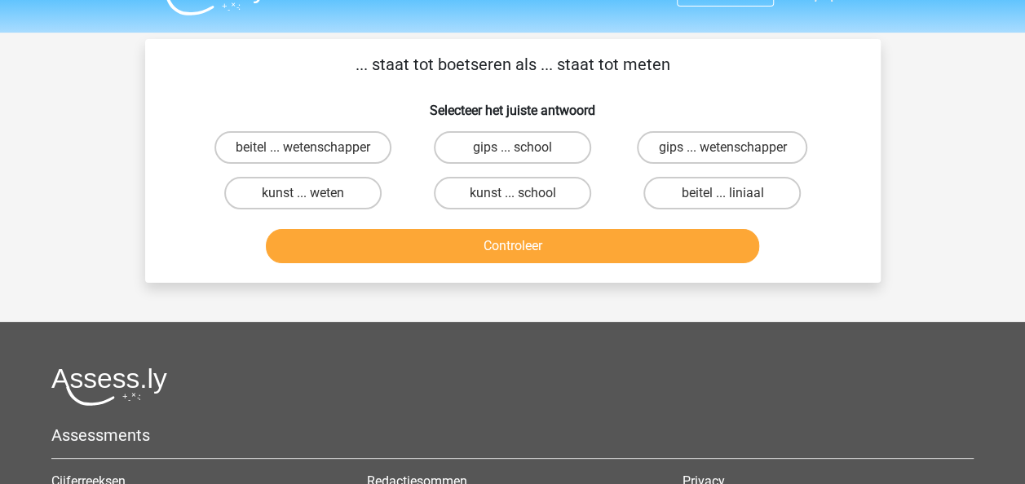
click at [206, 96] on h6 "Selecteer het juiste antwoord" at bounding box center [512, 104] width 683 height 29
click at [662, 188] on label "beitel ... liniaal" at bounding box center [721, 193] width 157 height 33
click at [722, 193] on input "beitel ... liniaal" at bounding box center [727, 198] width 11 height 11
radio input "true"
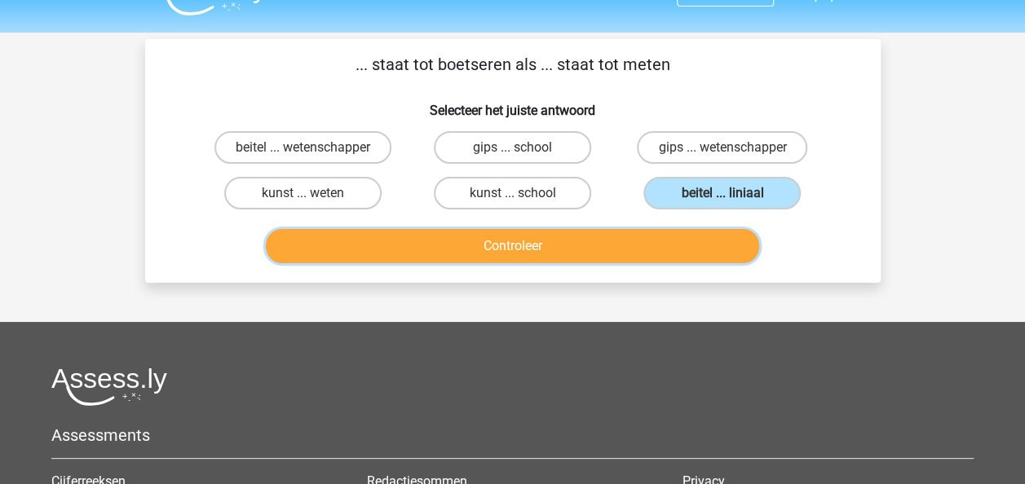
click at [602, 232] on button "Controleer" at bounding box center [512, 246] width 493 height 34
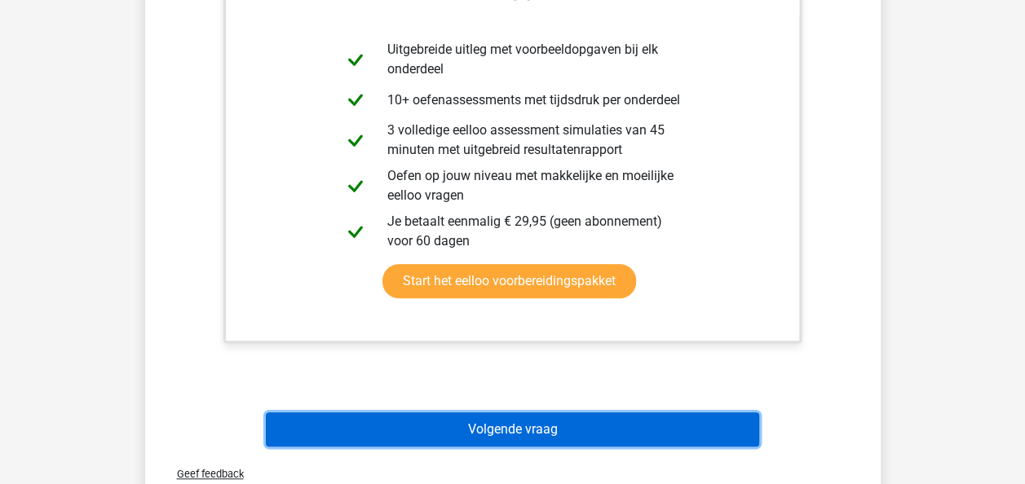
click at [525, 428] on button "Volgende vraag" at bounding box center [512, 430] width 493 height 34
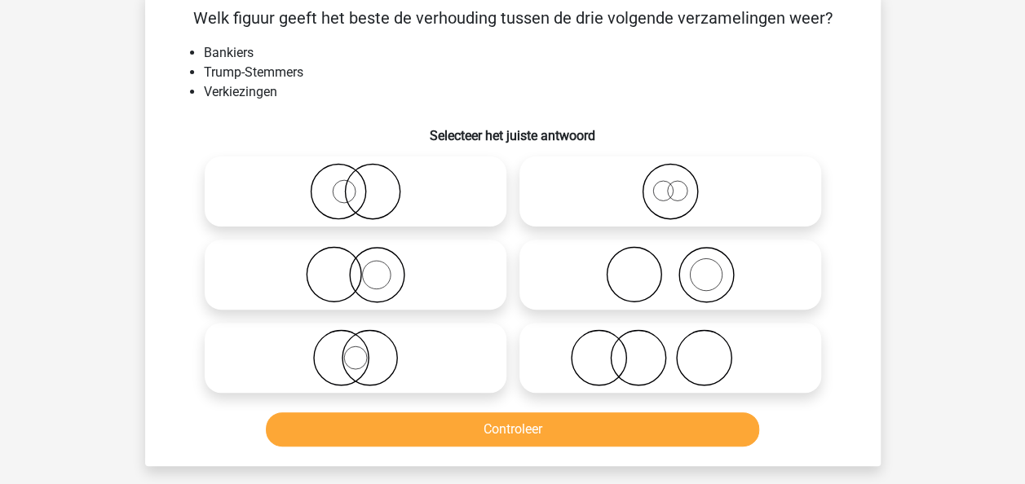
scroll to position [75, 0]
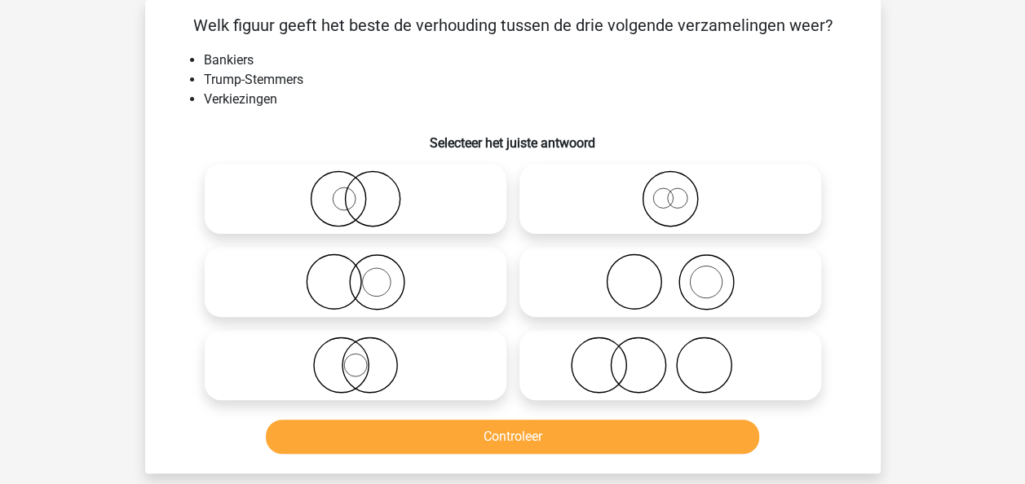
click at [570, 75] on li "Trump-Stemmers" at bounding box center [529, 80] width 651 height 20
click at [706, 367] on icon at bounding box center [670, 365] width 289 height 57
click at [681, 357] on input "radio" at bounding box center [675, 352] width 11 height 11
radio input "true"
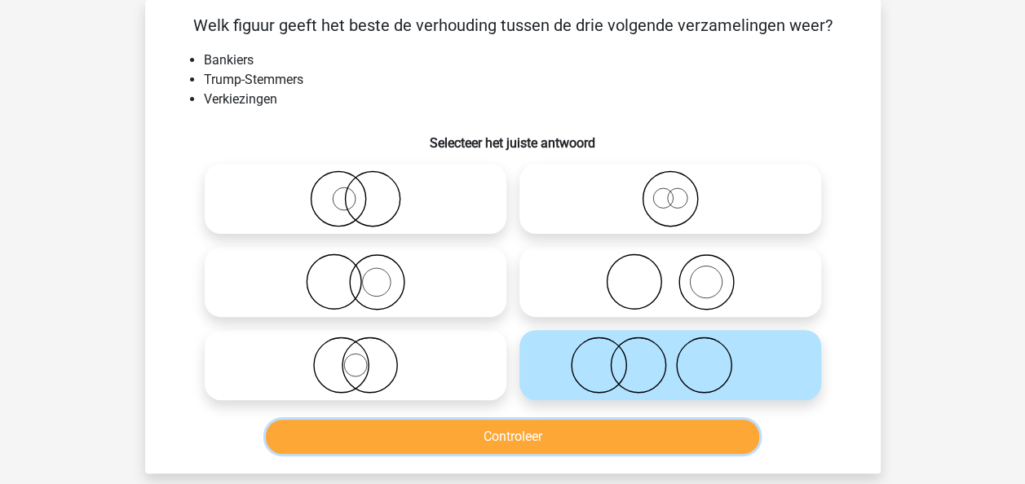
click at [549, 426] on button "Controleer" at bounding box center [512, 437] width 493 height 34
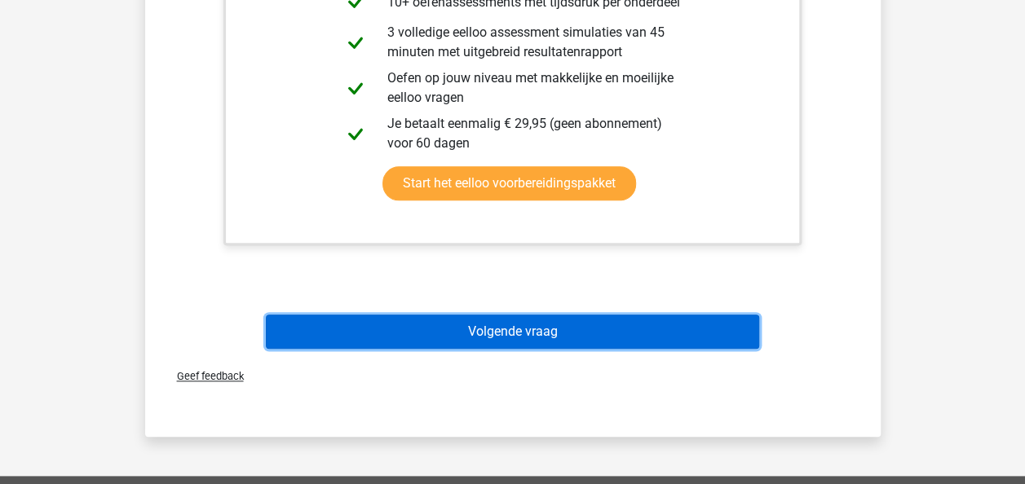
click at [566, 338] on button "Volgende vraag" at bounding box center [512, 332] width 493 height 34
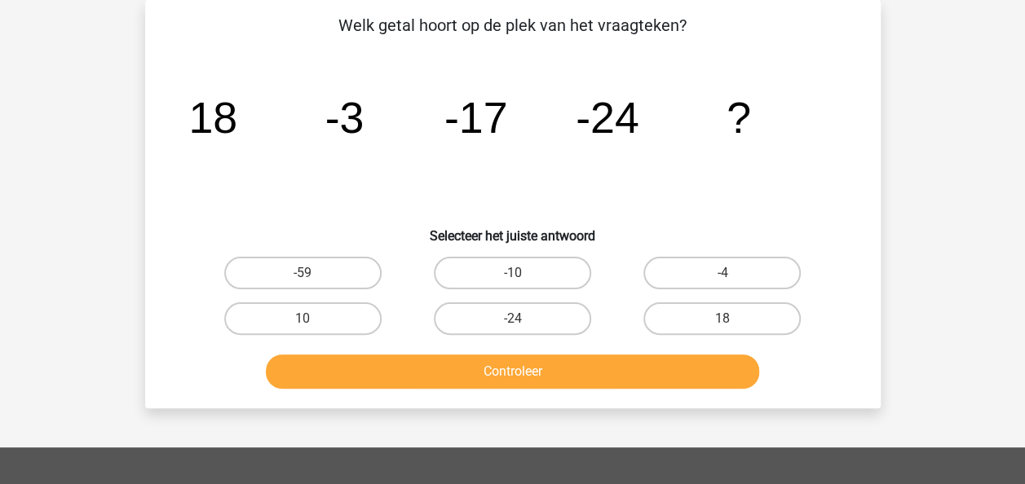
click at [887, 148] on div "Vraag 7 van de 88 Categorie: eelloo makkelijke vragen Welk getal hoort op de pl…" at bounding box center [513, 204] width 762 height 409
click at [536, 323] on label "-24" at bounding box center [512, 319] width 157 height 33
click at [523, 323] on input "-24" at bounding box center [517, 324] width 11 height 11
radio input "true"
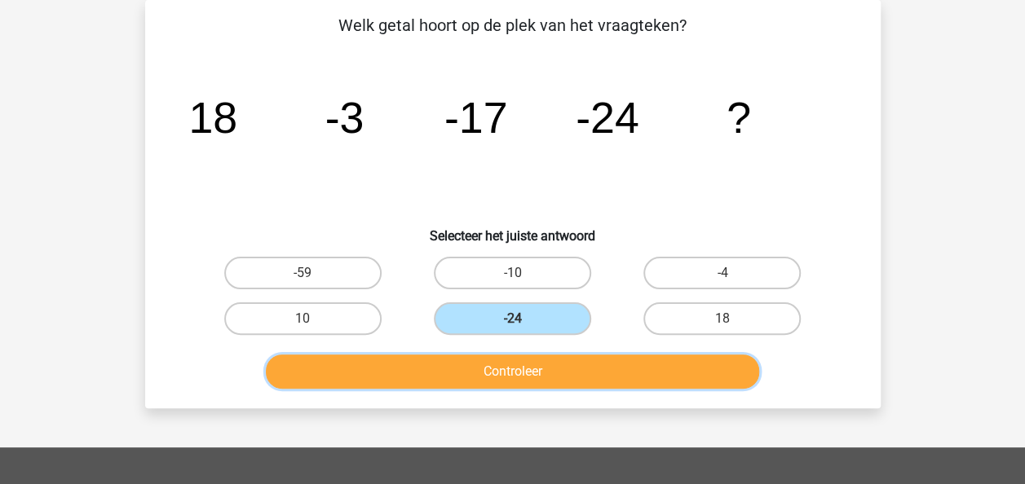
click at [528, 372] on button "Controleer" at bounding box center [512, 372] width 493 height 34
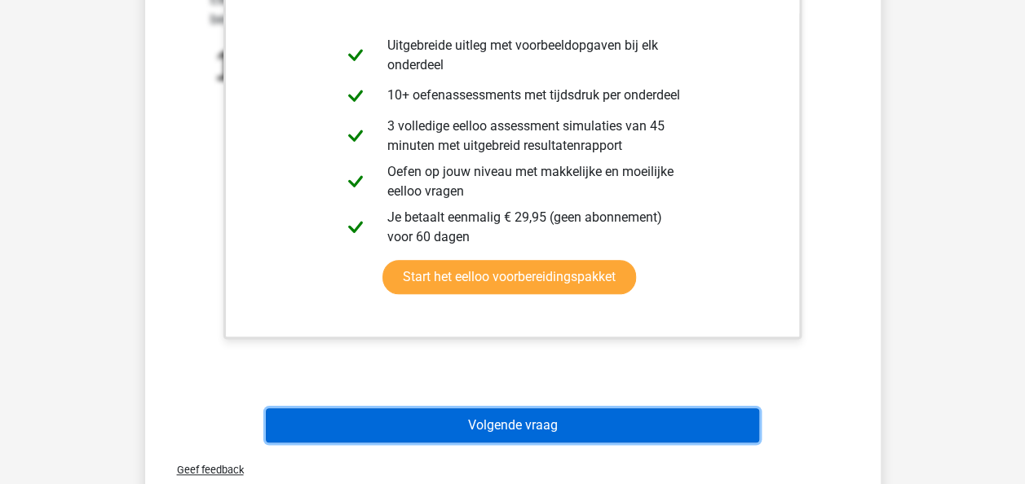
click at [559, 439] on button "Volgende vraag" at bounding box center [512, 426] width 493 height 34
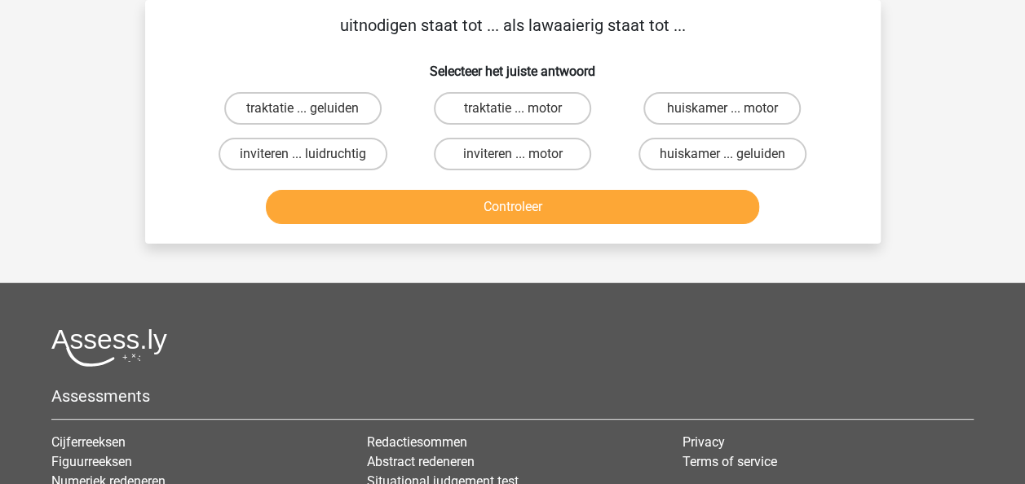
scroll to position [38, 0]
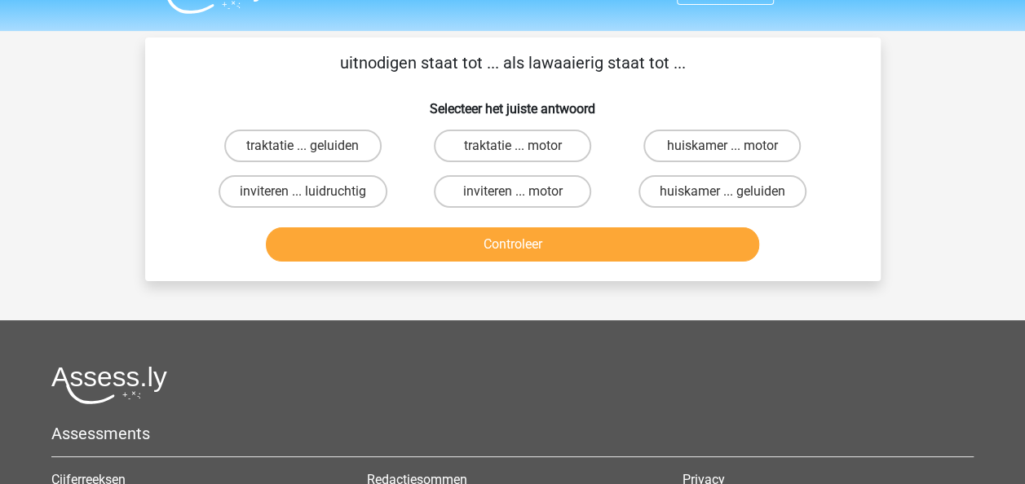
click at [300, 80] on div "uitnodigen staat tot ... als lawaaierig staat tot ... Selecteer het juiste antw…" at bounding box center [513, 160] width 722 height 218
click at [254, 71] on p "uitnodigen staat tot ... als lawaaierig staat tot ..." at bounding box center [512, 63] width 683 height 24
click at [353, 194] on label "inviteren ... luidruchtig" at bounding box center [303, 191] width 169 height 33
click at [313, 194] on input "inviteren ... luidruchtig" at bounding box center [308, 197] width 11 height 11
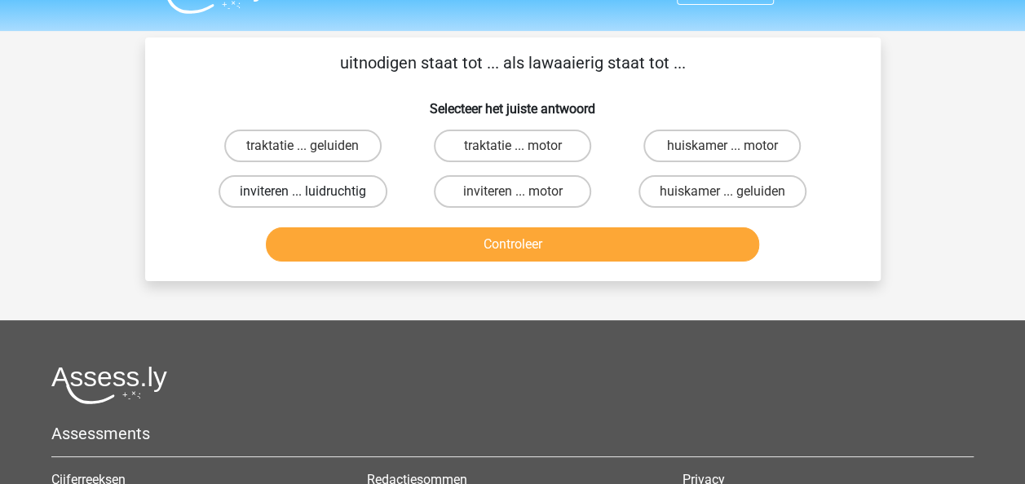
radio input "true"
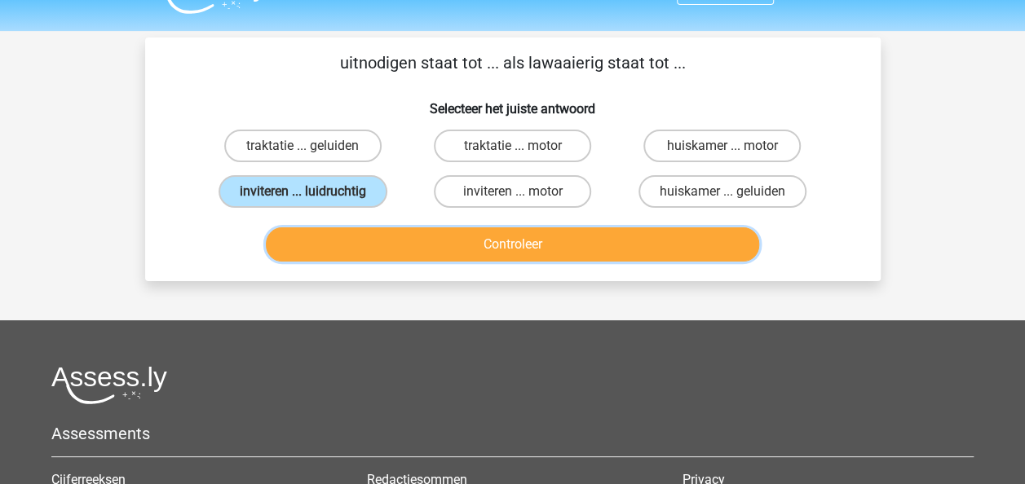
click at [427, 246] on button "Controleer" at bounding box center [512, 245] width 493 height 34
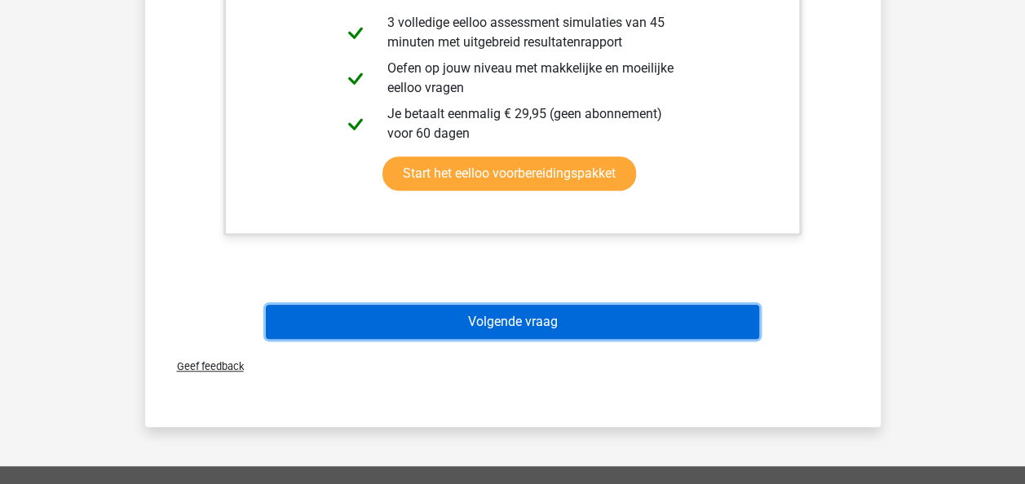
click at [535, 321] on button "Volgende vraag" at bounding box center [512, 322] width 493 height 34
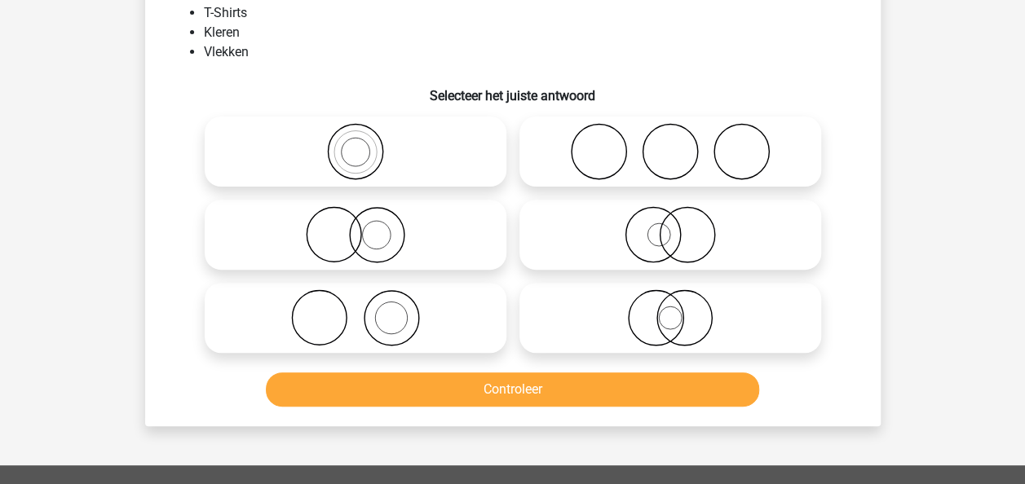
scroll to position [75, 0]
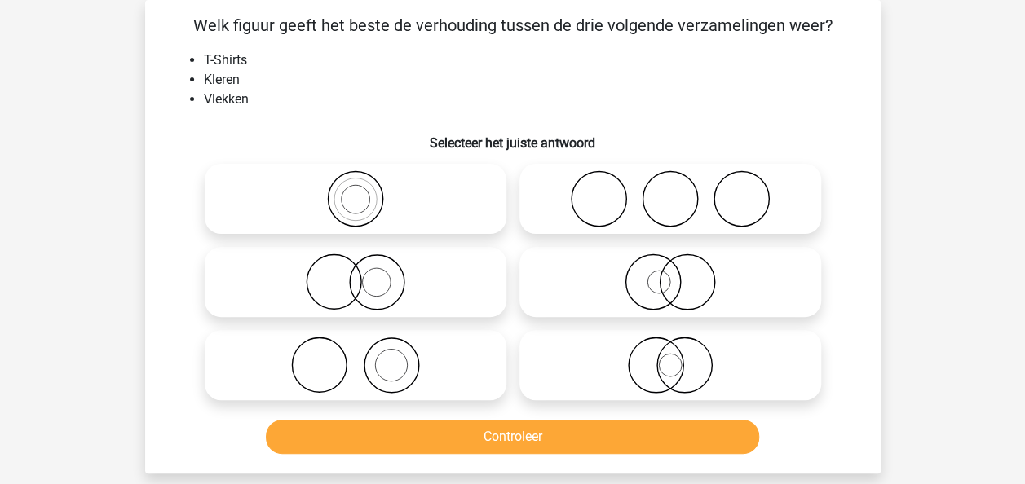
click at [403, 60] on li "T-Shirts" at bounding box center [529, 61] width 651 height 20
click at [407, 353] on icon at bounding box center [355, 365] width 289 height 57
click at [366, 353] on input "radio" at bounding box center [361, 352] width 11 height 11
radio input "true"
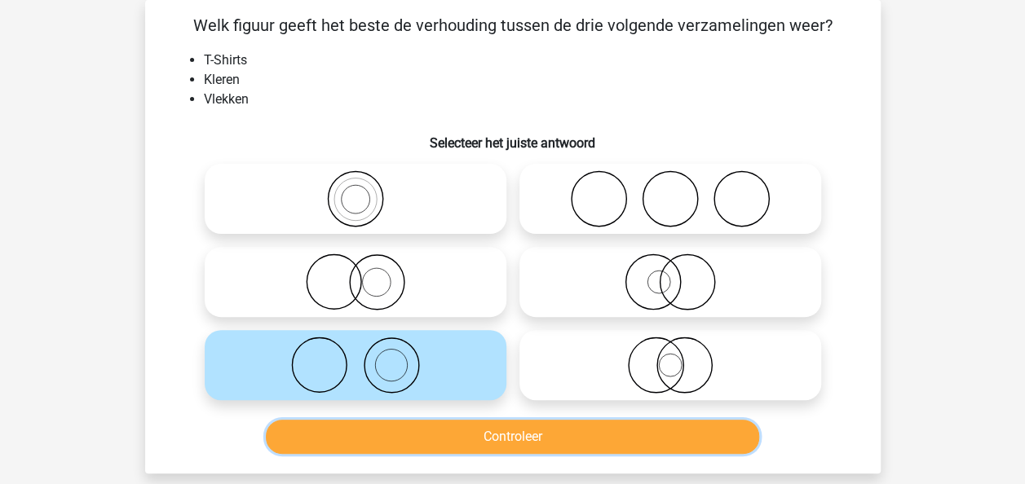
click at [469, 447] on button "Controleer" at bounding box center [512, 437] width 493 height 34
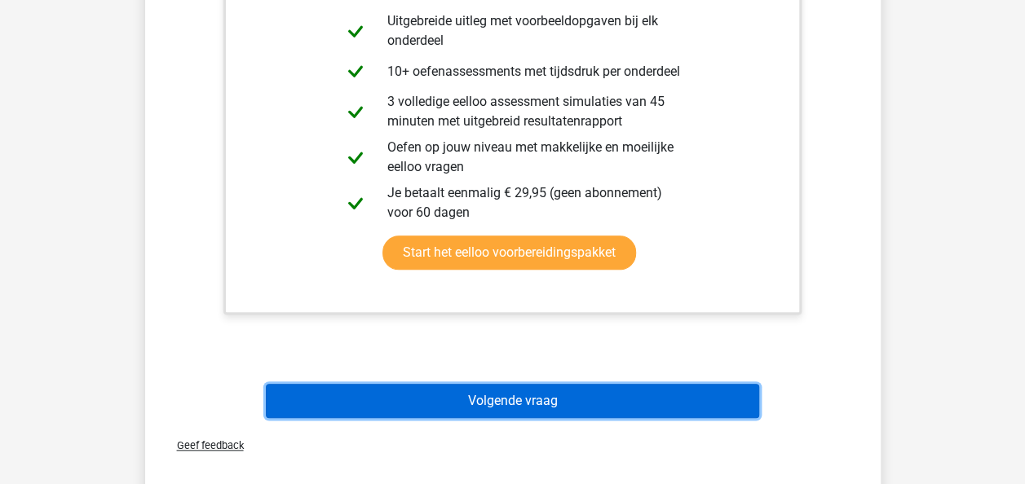
click at [546, 395] on button "Volgende vraag" at bounding box center [512, 401] width 493 height 34
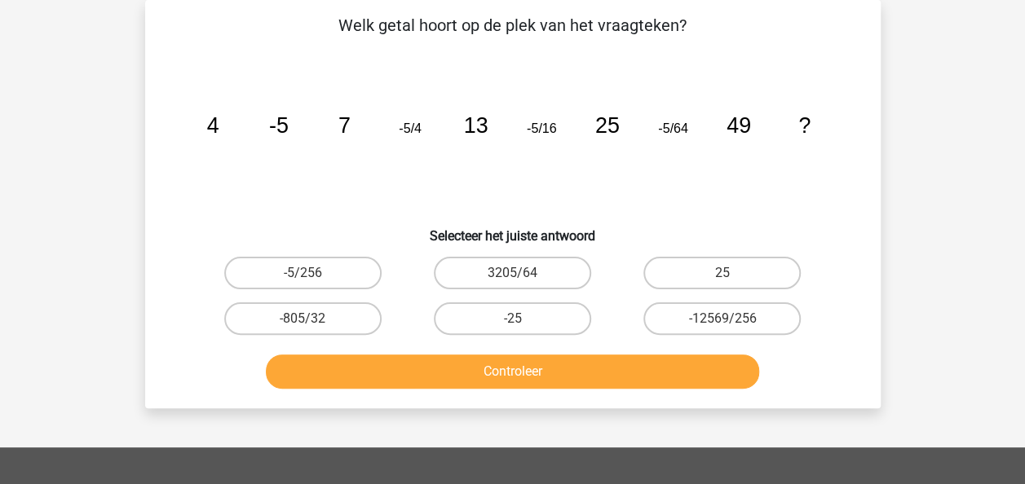
click at [106, 167] on div "Kies premium max [EMAIL_ADDRESS][DOMAIN_NAME]" at bounding box center [512, 401] width 1025 height 953
click at [342, 280] on label "-5/256" at bounding box center [302, 273] width 157 height 33
click at [313, 280] on input "-5/256" at bounding box center [308, 278] width 11 height 11
radio input "true"
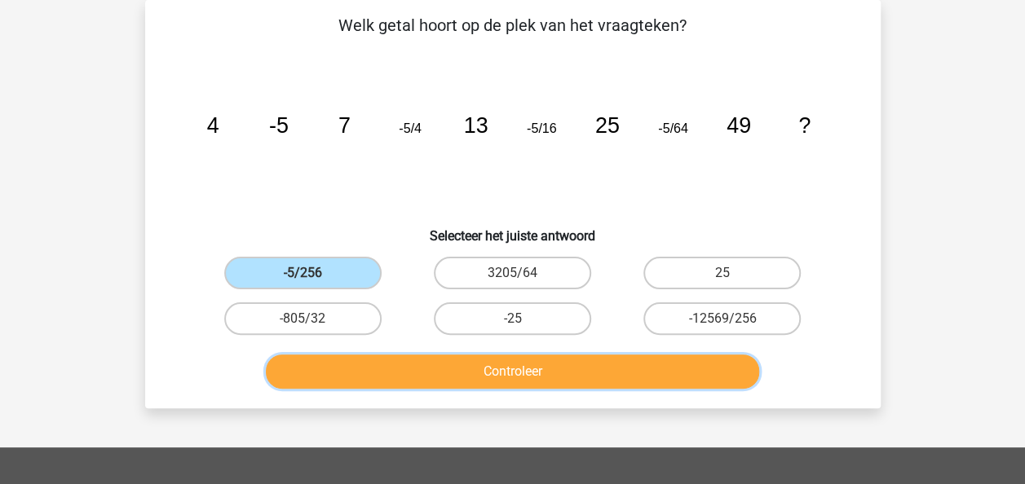
click at [509, 383] on button "Controleer" at bounding box center [512, 372] width 493 height 34
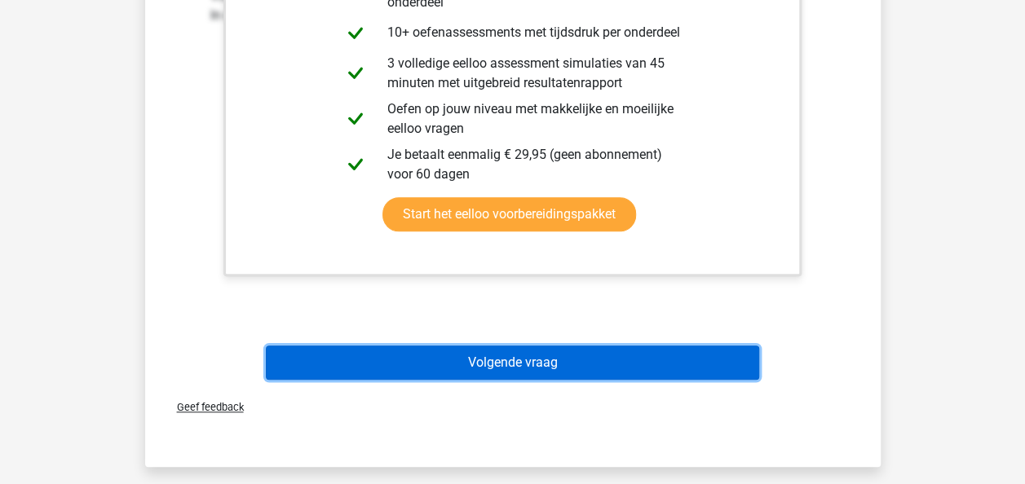
click at [575, 351] on button "Volgende vraag" at bounding box center [512, 363] width 493 height 34
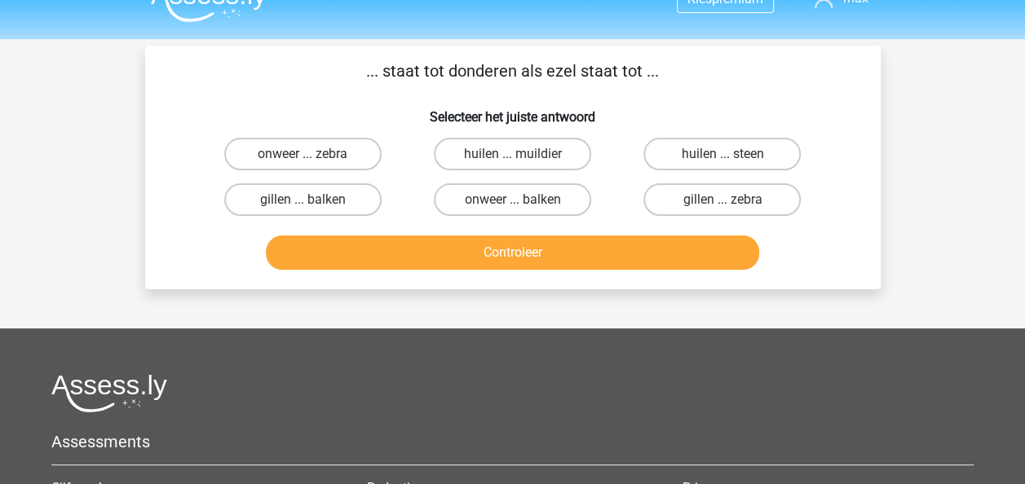
scroll to position [24, 0]
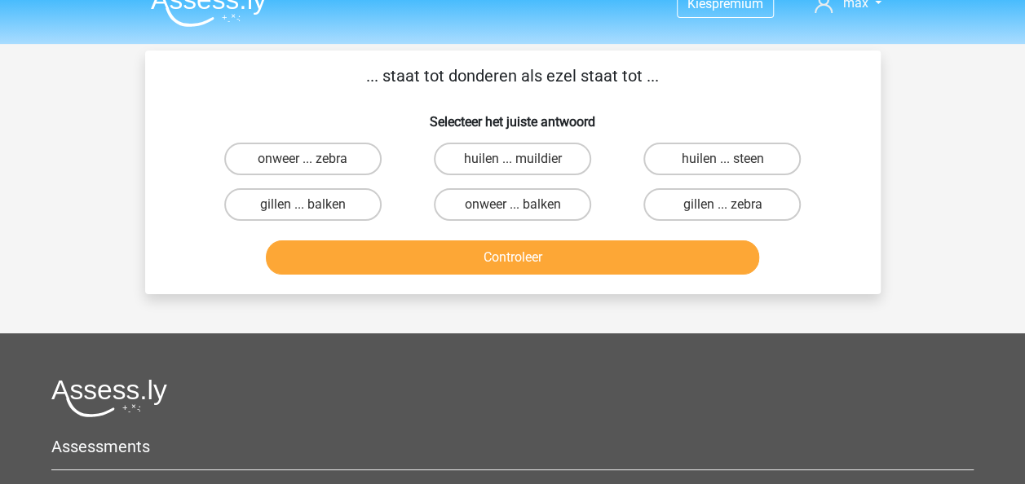
click at [649, 82] on p "... staat tot donderen als ezel staat tot ..." at bounding box center [512, 76] width 683 height 24
click at [272, 97] on div "... staat tot donderen als ezel staat tot ... Selecteer het juiste antwoord onw…" at bounding box center [513, 173] width 722 height 218
click at [307, 148] on label "onweer ... zebra" at bounding box center [302, 159] width 157 height 33
click at [307, 159] on input "onweer ... zebra" at bounding box center [308, 164] width 11 height 11
radio input "true"
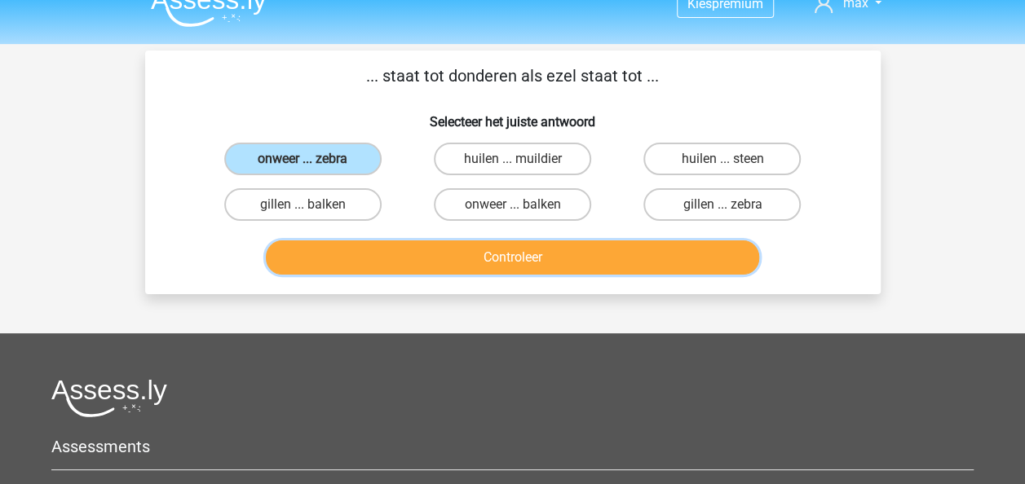
click at [494, 259] on button "Controleer" at bounding box center [512, 258] width 493 height 34
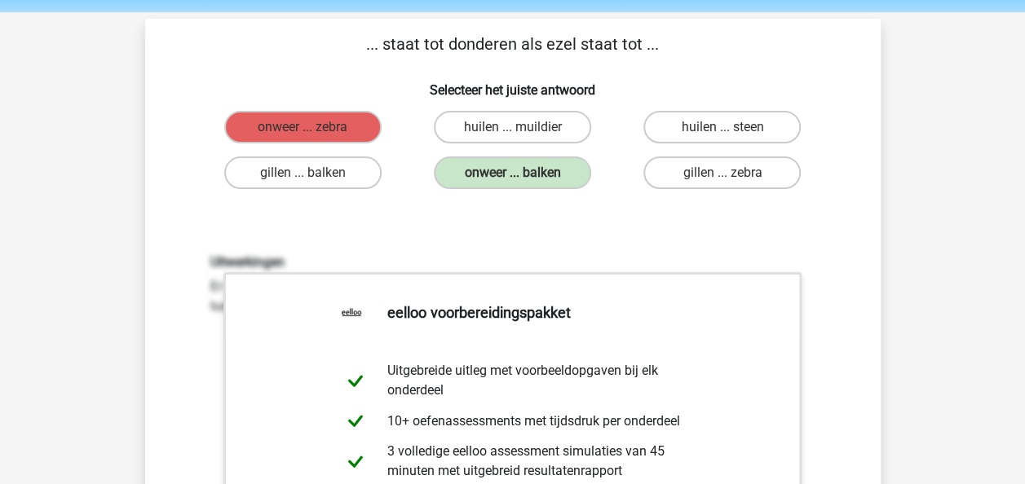
scroll to position [58, 0]
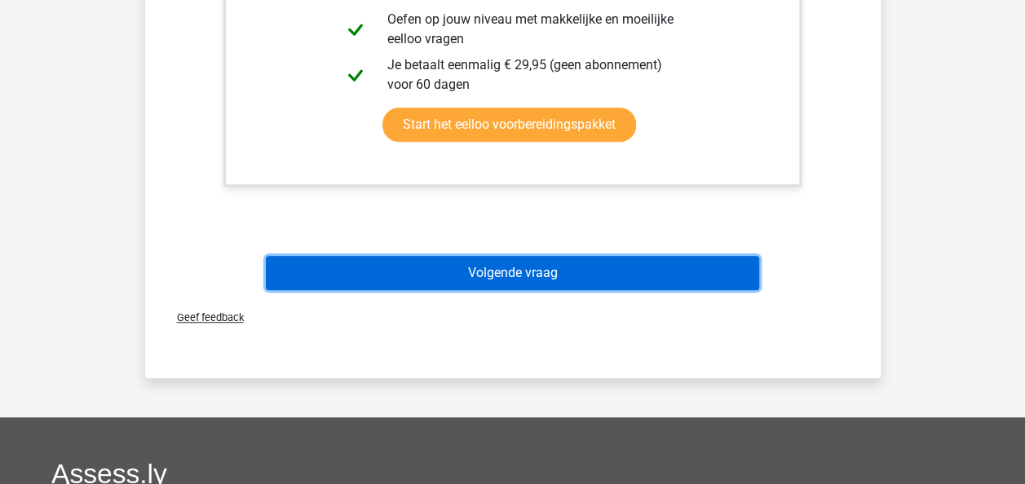
click at [561, 282] on button "Volgende vraag" at bounding box center [512, 273] width 493 height 34
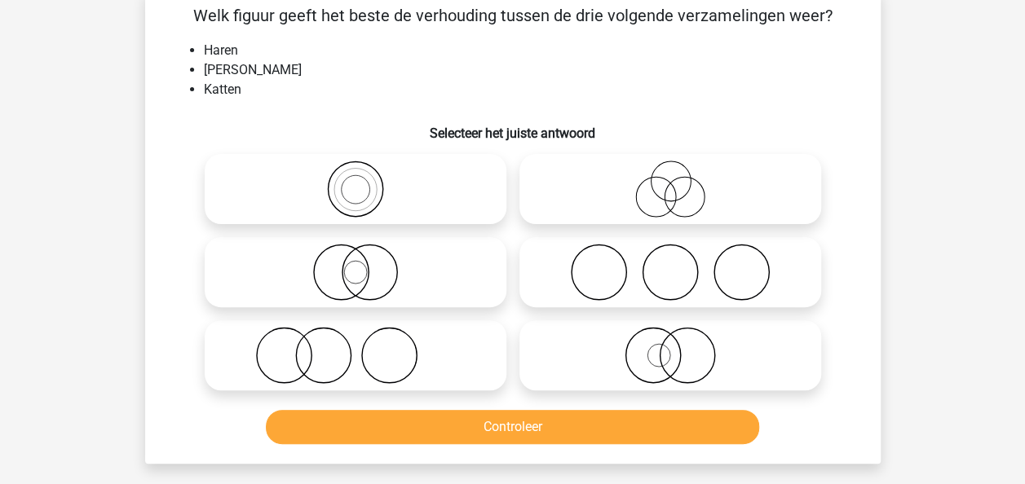
scroll to position [75, 0]
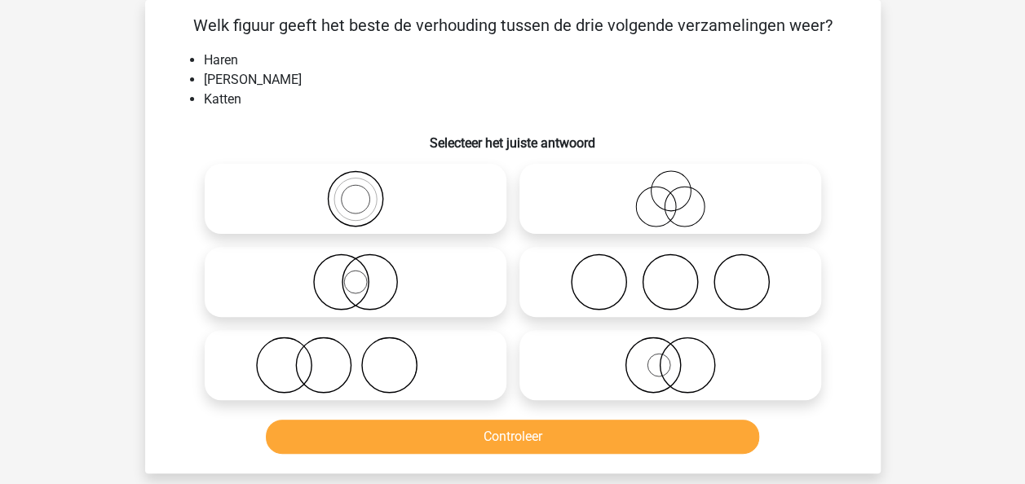
click at [371, 348] on icon at bounding box center [355, 365] width 289 height 57
click at [366, 348] on input "radio" at bounding box center [361, 352] width 11 height 11
radio input "true"
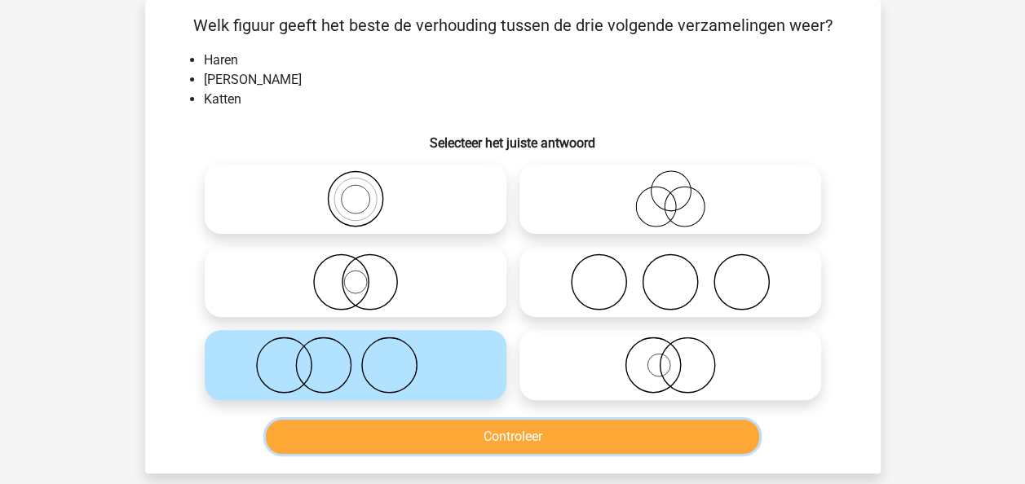
click at [557, 437] on button "Controleer" at bounding box center [512, 437] width 493 height 34
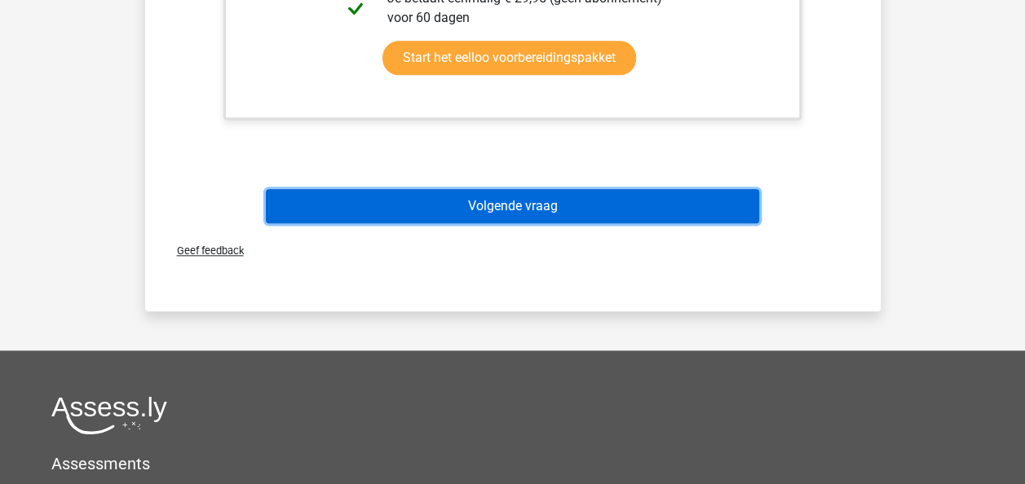
click at [526, 209] on button "Volgende vraag" at bounding box center [512, 206] width 493 height 34
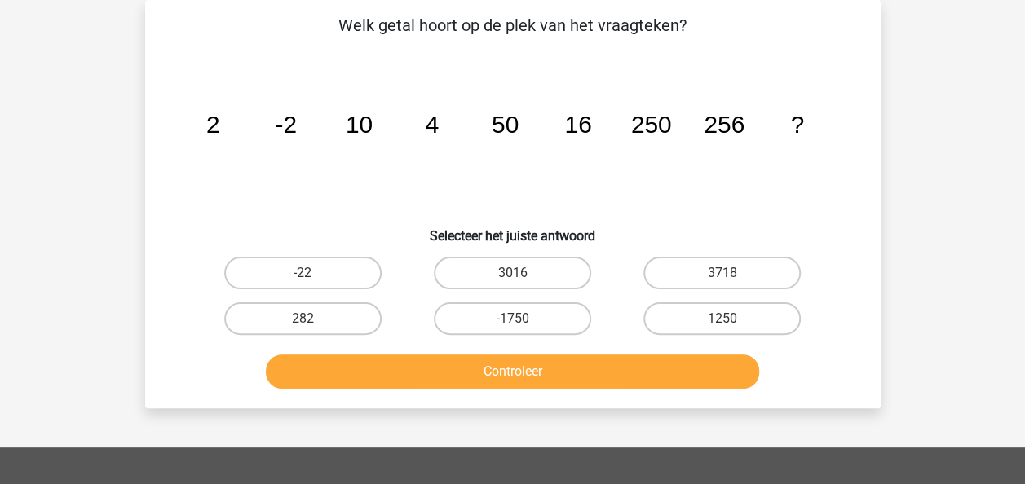
click at [826, 186] on icon "image/svg+xml 2 -2 10 4 50 16 250 256 ?" at bounding box center [512, 133] width 657 height 165
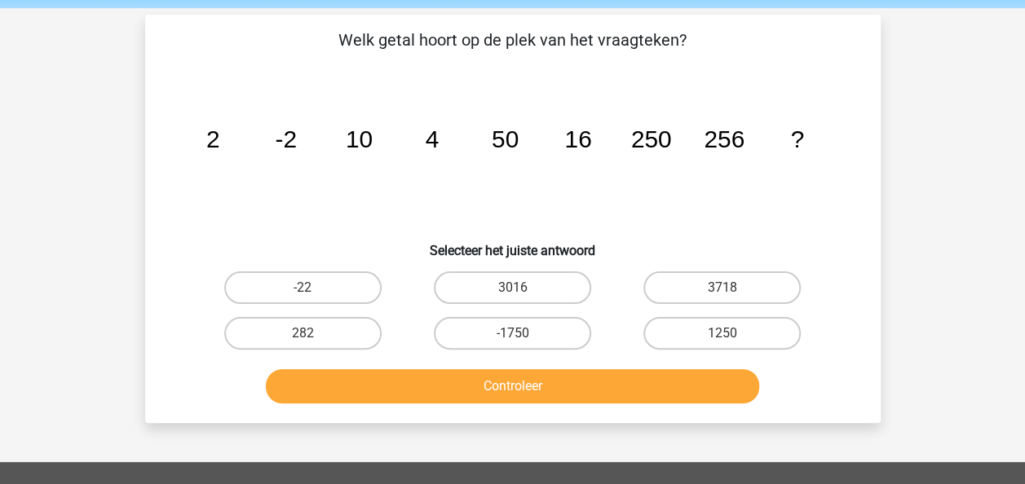
scroll to position [0, 0]
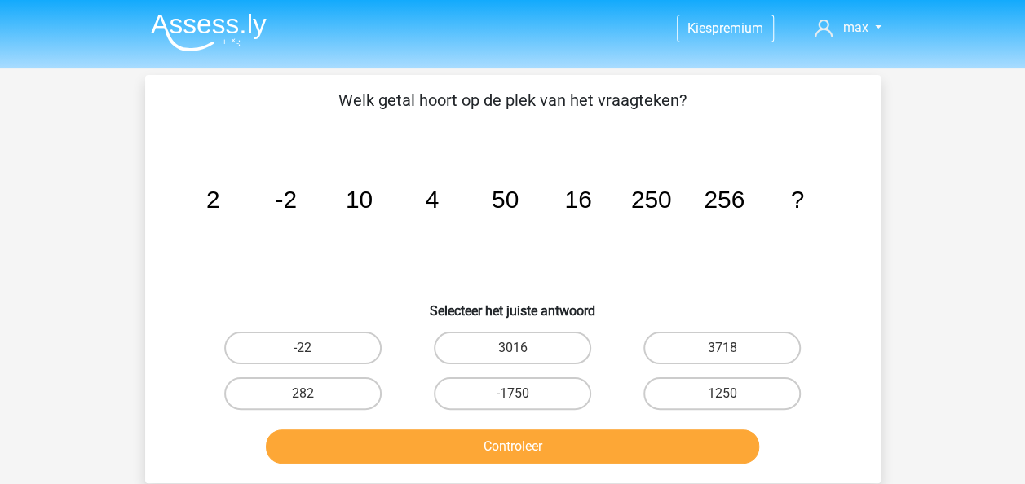
click at [127, 202] on div "Vraag 13 van de 88 Categorie: eelloo makkelijke vragen Welk getal hoort op de p…" at bounding box center [513, 279] width 775 height 409
click at [127, 199] on div "Vraag 13 van de 88 Categorie: eelloo makkelijke vragen Welk getal hoort op de p…" at bounding box center [513, 279] width 775 height 409
click at [584, 107] on p "Welk getal hoort op de plek van het vraagteken?" at bounding box center [512, 100] width 683 height 24
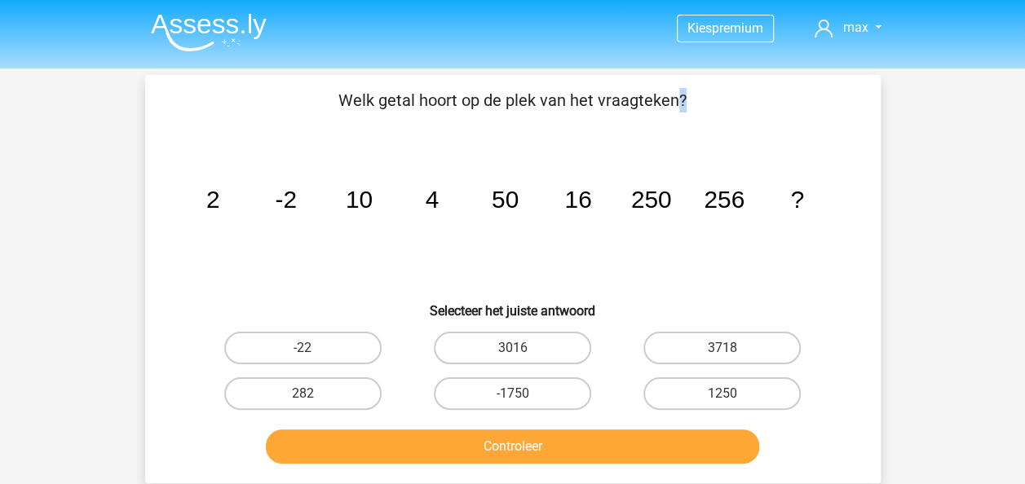
copy div "Welk getal hoort op de plek van het vraagteken? image/svg+xml"
click at [551, 206] on icon "image/svg+xml 2 -2 10 4 50 16 250 256 ?" at bounding box center [512, 208] width 657 height 165
click at [551, 205] on icon "image/svg+xml 2 -2 10 4 50 16 250 256 ?" at bounding box center [512, 208] width 657 height 165
click at [552, 205] on icon "image/svg+xml 2 -2 10 4 50 16 250 256 ?" at bounding box center [512, 208] width 657 height 165
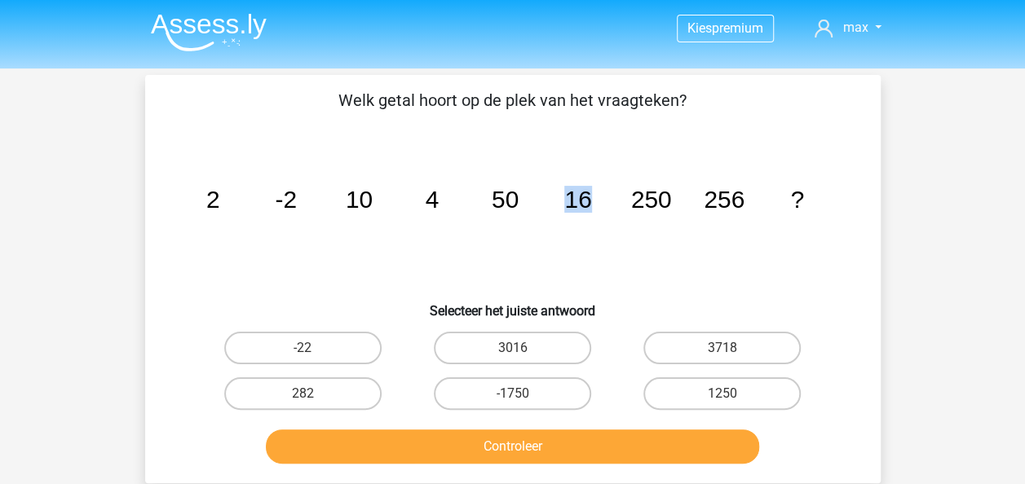
click at [552, 205] on icon "image/svg+xml 2 -2 10 4 50 16 250 256 ?" at bounding box center [512, 208] width 657 height 165
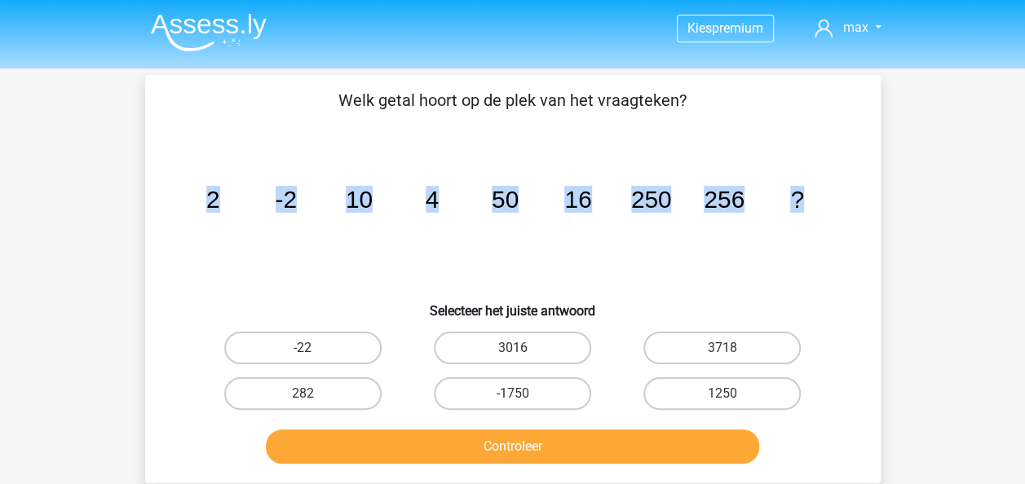
drag, startPoint x: 805, startPoint y: 198, endPoint x: 190, endPoint y: 187, distance: 615.0
click at [190, 187] on icon "image/svg+xml 2 -2 10 4 50 16 250 256 ?" at bounding box center [512, 208] width 657 height 165
copy g "2 -2 10 4 50 16 250 256 ?"
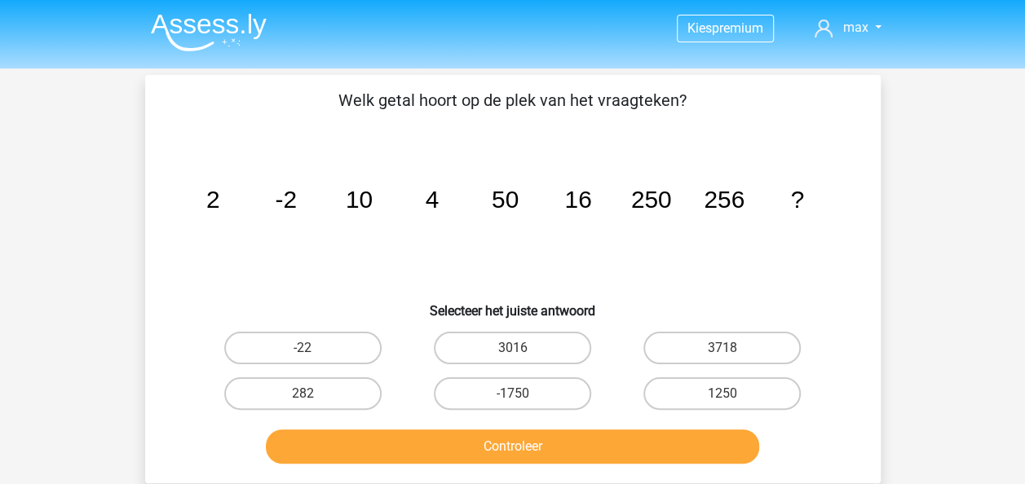
click at [528, 111] on p "Welk getal hoort op de plek van het vraagteken?" at bounding box center [512, 100] width 683 height 24
click at [530, 108] on p "Welk getal hoort op de plek van het vraagteken?" at bounding box center [512, 100] width 683 height 24
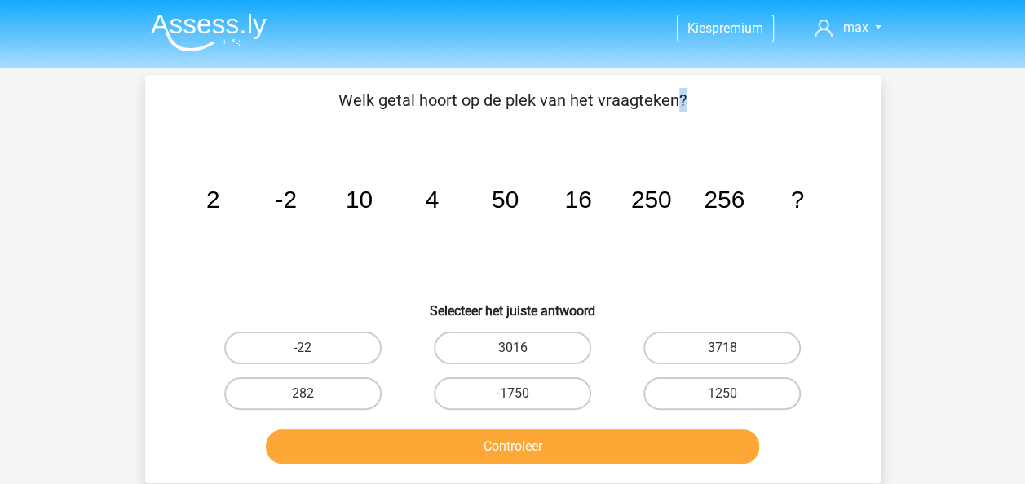
copy div "Welk getal hoort op de plek van het vraagteken? image/svg+xml"
click at [607, 190] on icon "image/svg+xml 2 -2 10 4 50 16 250 256 ?" at bounding box center [512, 208] width 657 height 165
click at [604, 191] on icon "image/svg+xml 2 -2 10 4 50 16 250 256 ?" at bounding box center [512, 208] width 657 height 165
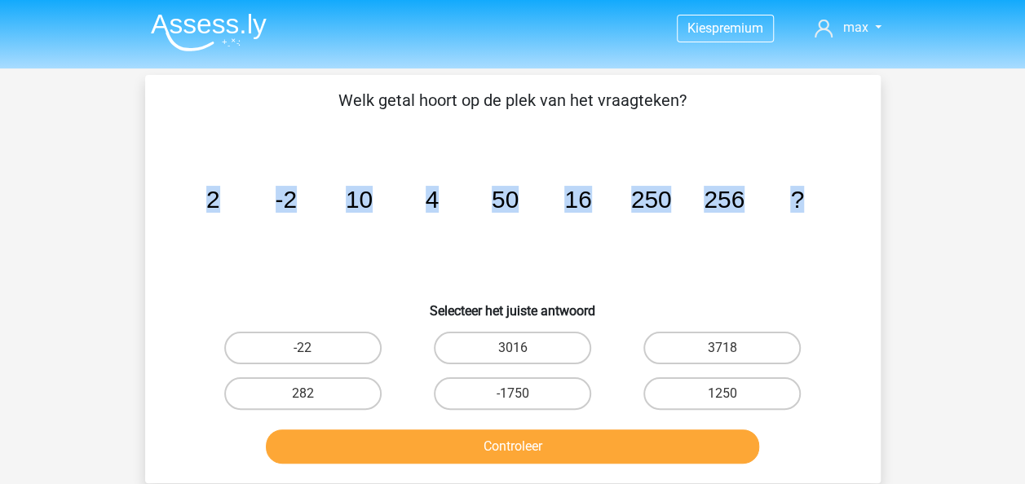
drag, startPoint x: 824, startPoint y: 194, endPoint x: 201, endPoint y: 192, distance: 622.2
click at [201, 192] on icon "image/svg+xml 2 -2 10 4 50 16 250 256 ?" at bounding box center [512, 208] width 657 height 165
copy g "2 -2 10 4 50 16 250 256 ?"
click at [733, 131] on icon "image/svg+xml 2 -2 10 4 50 16 250 256 ?" at bounding box center [512, 208] width 657 height 165
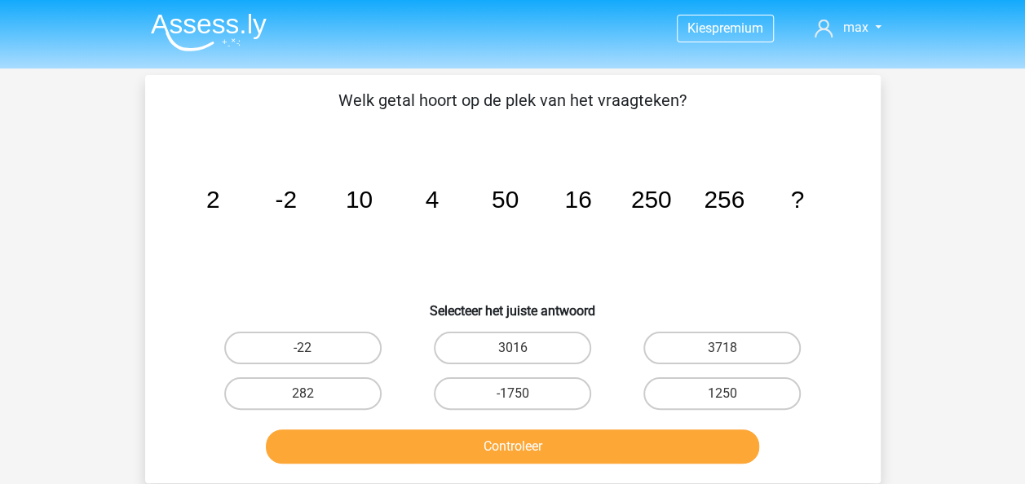
click at [722, 176] on icon "image/svg+xml 2 -2 10 4 50 16 250 256 ?" at bounding box center [512, 208] width 657 height 165
click at [511, 349] on label "3016" at bounding box center [512, 348] width 157 height 33
click at [512, 349] on input "3016" at bounding box center [517, 353] width 11 height 11
radio input "true"
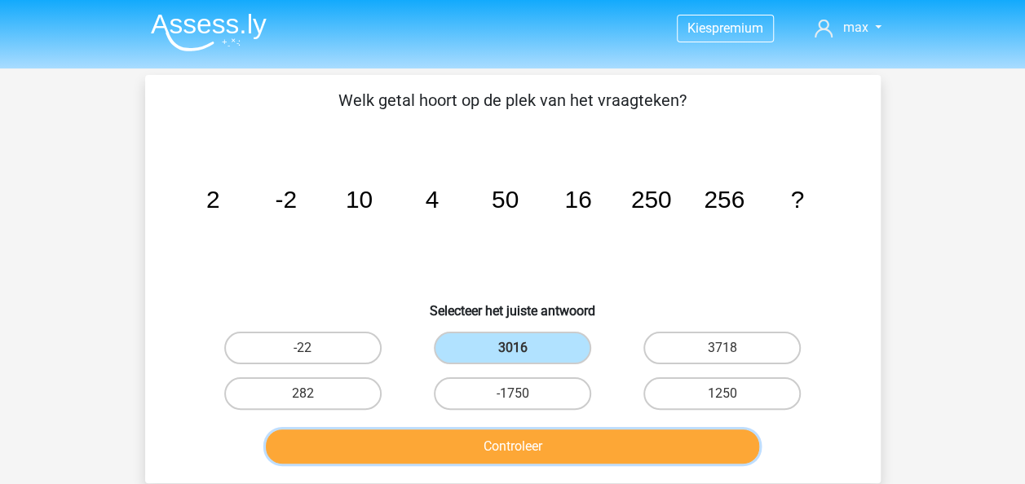
click at [555, 432] on button "Controleer" at bounding box center [512, 447] width 493 height 34
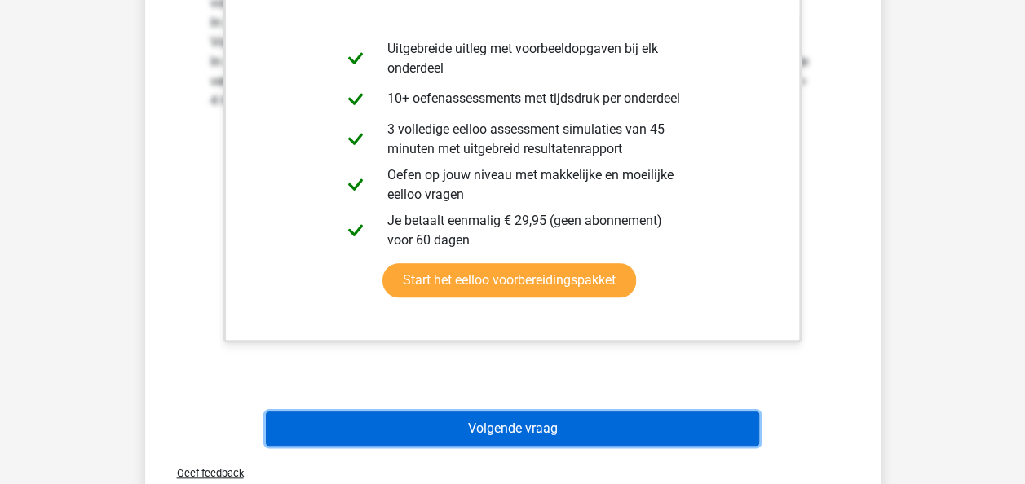
click at [587, 430] on button "Volgende vraag" at bounding box center [512, 429] width 493 height 34
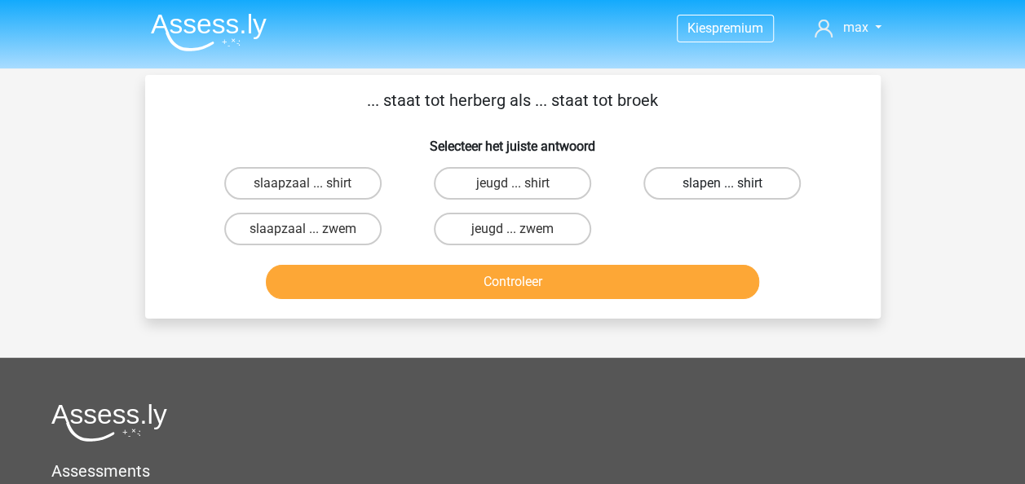
click at [713, 187] on label "slapen ... shirt" at bounding box center [721, 183] width 157 height 33
click at [722, 187] on input "slapen ... shirt" at bounding box center [727, 188] width 11 height 11
radio input "true"
click at [497, 223] on label "jeugd ... zwem" at bounding box center [512, 229] width 157 height 33
click at [512, 229] on input "jeugd ... zwem" at bounding box center [517, 234] width 11 height 11
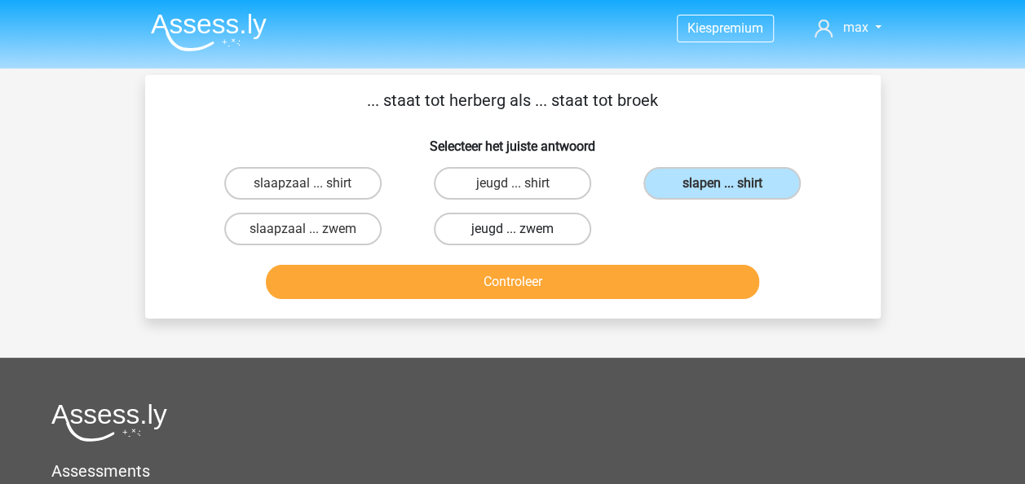
radio input "true"
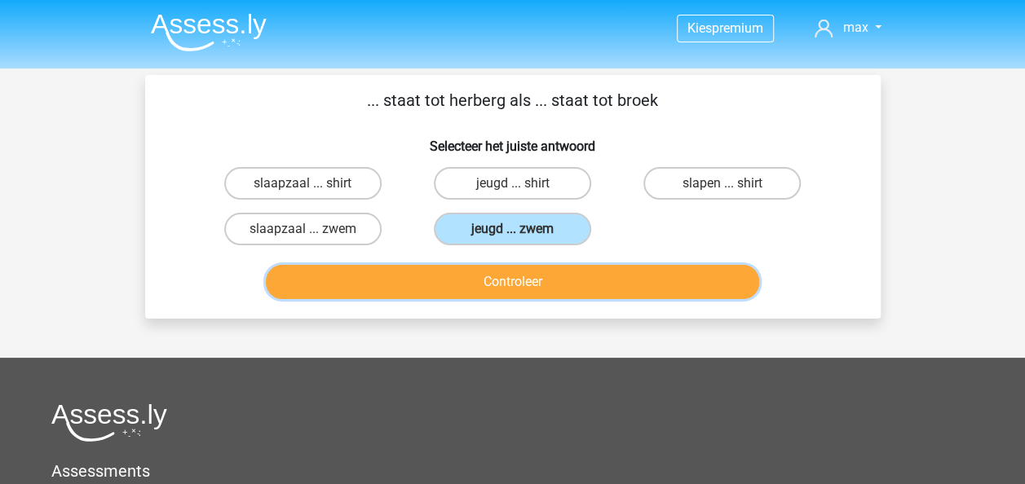
click at [533, 277] on button "Controleer" at bounding box center [512, 282] width 493 height 34
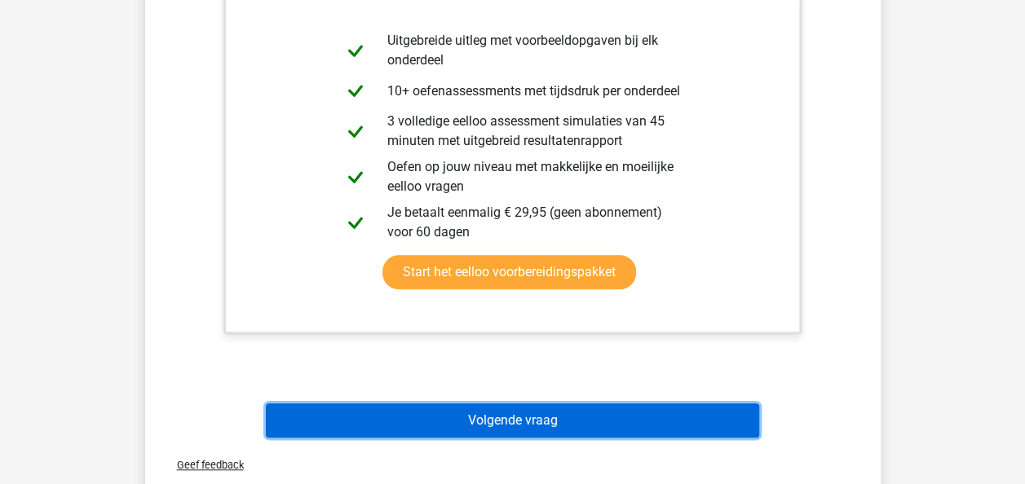
click at [516, 429] on button "Volgende vraag" at bounding box center [512, 421] width 493 height 34
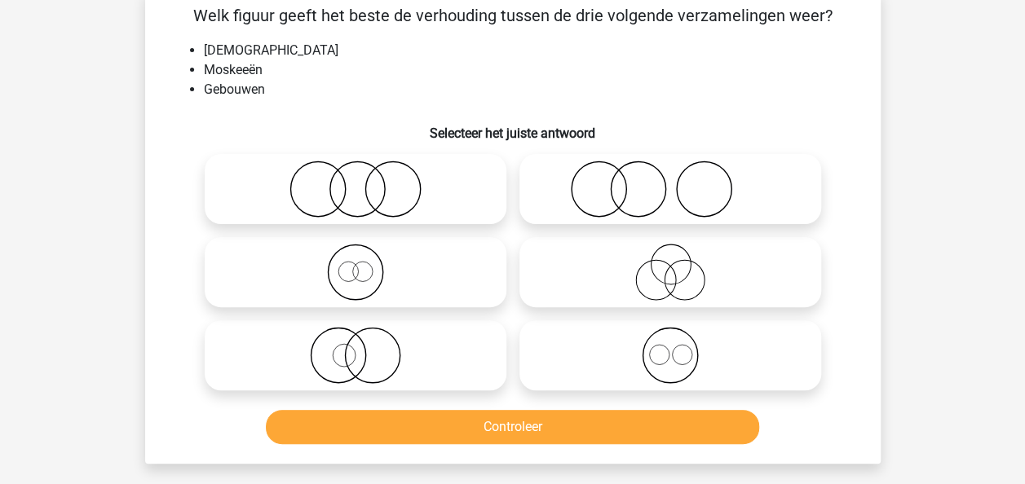
scroll to position [75, 0]
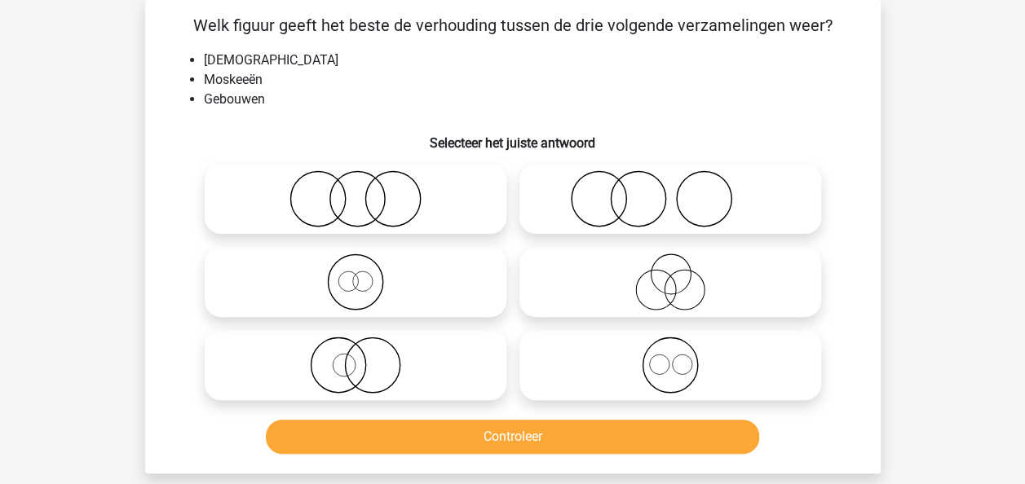
click at [641, 355] on icon at bounding box center [670, 365] width 289 height 57
click at [670, 355] on input "radio" at bounding box center [675, 352] width 11 height 11
radio input "true"
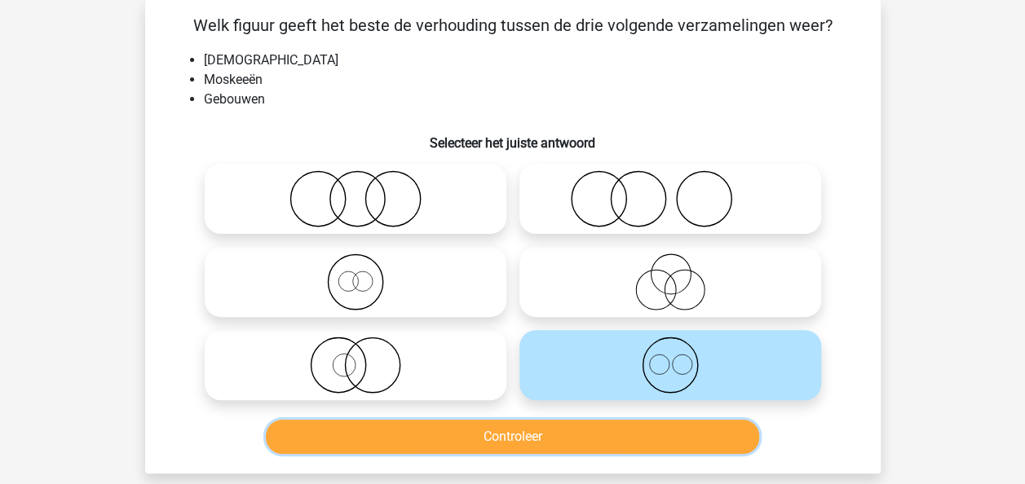
click at [606, 437] on button "Controleer" at bounding box center [512, 437] width 493 height 34
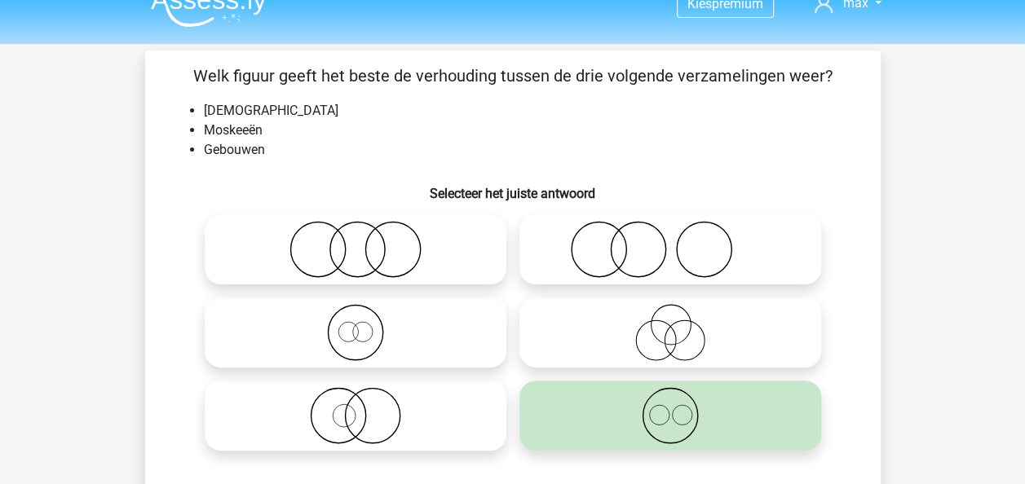
scroll to position [0, 0]
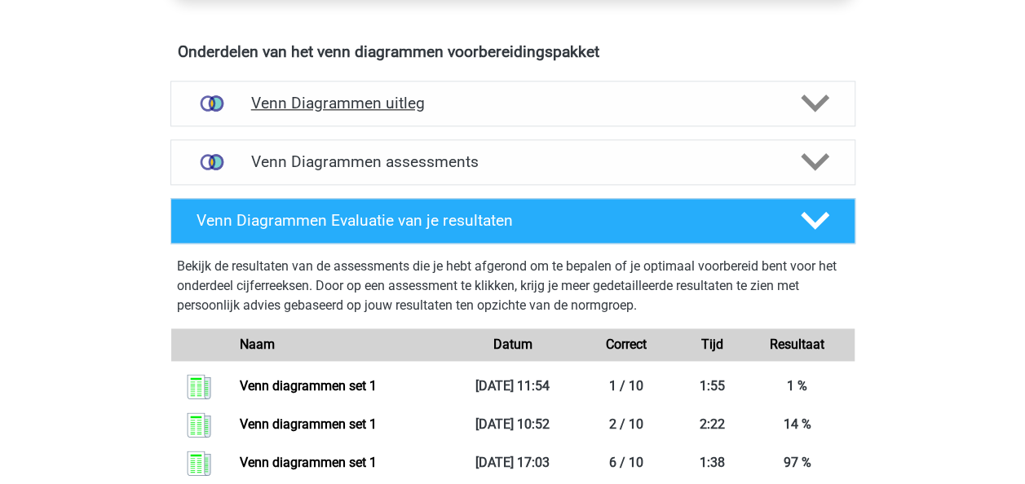
scroll to position [926, 0]
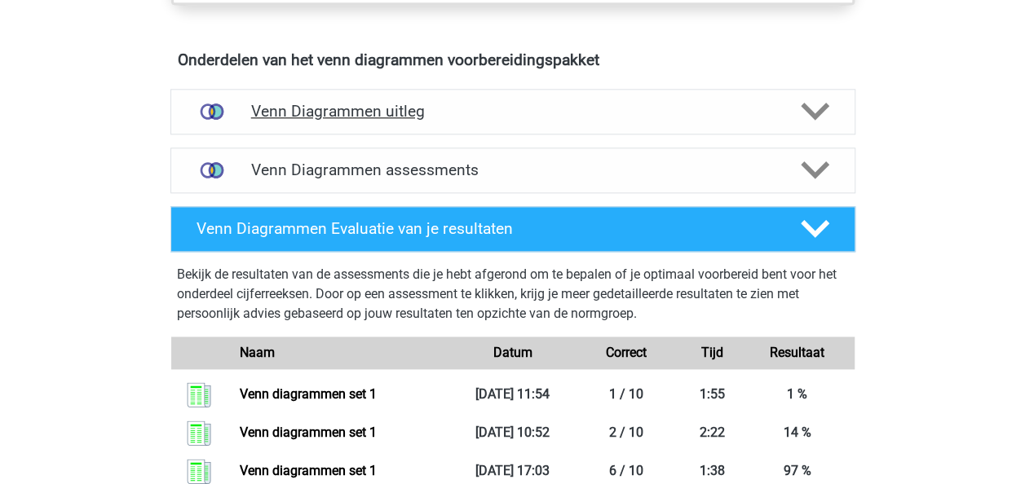
click at [506, 112] on h4 "Venn Diagrammen uitleg" at bounding box center [513, 111] width 524 height 19
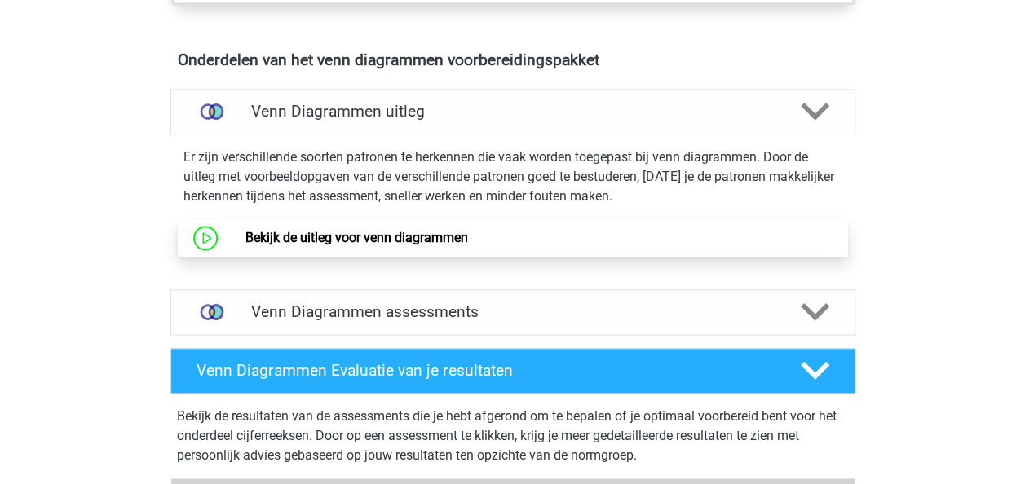
click at [468, 245] on link "Bekijk de uitleg voor venn diagrammen" at bounding box center [356, 237] width 223 height 15
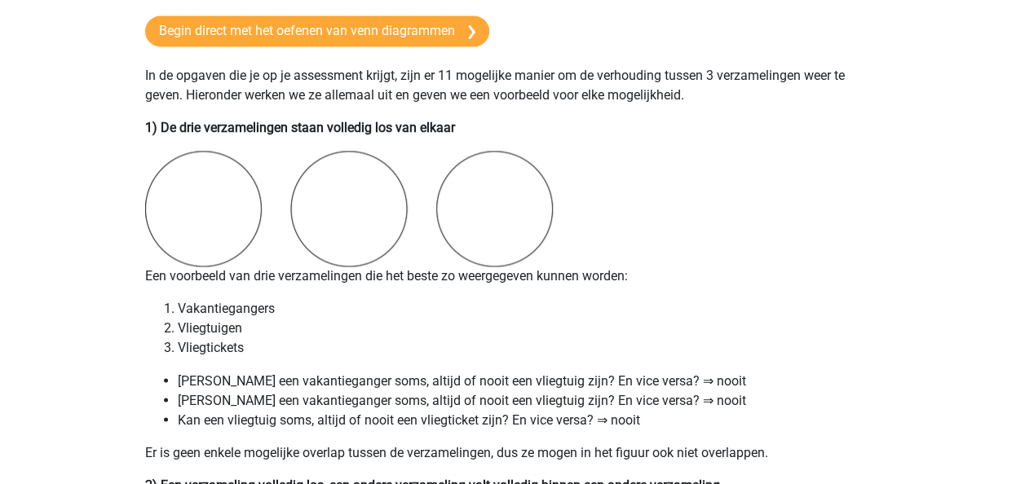
scroll to position [1197, 0]
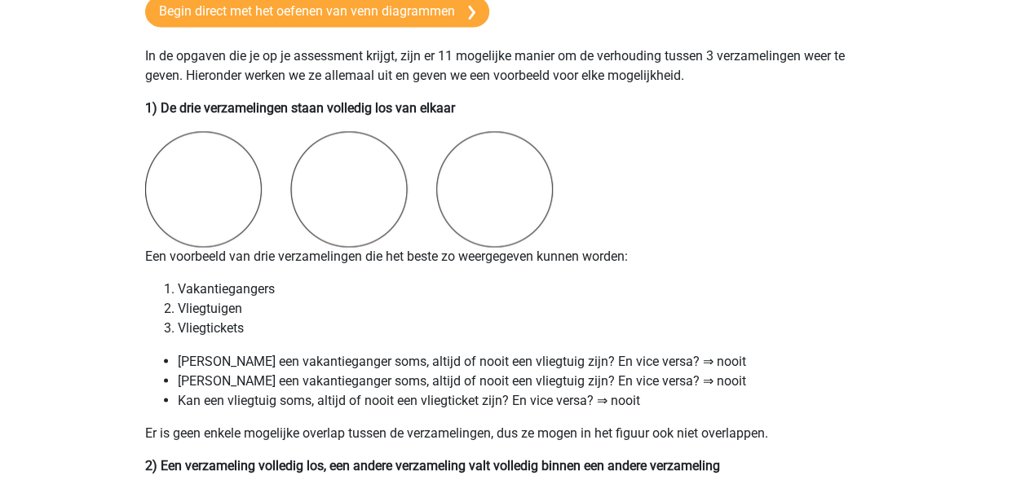
click at [269, 308] on li "Vliegtuigen" at bounding box center [529, 309] width 703 height 20
drag, startPoint x: 261, startPoint y: 335, endPoint x: 186, endPoint y: 302, distance: 82.1
click at [186, 302] on ol "Vakantiegangers Vliegtuigen Vliegtickets" at bounding box center [513, 309] width 736 height 59
drag, startPoint x: 186, startPoint y: 302, endPoint x: 156, endPoint y: 294, distance: 31.3
click at [156, 294] on ol "Vakantiegangers Vliegtuigen Vliegtickets" at bounding box center [513, 309] width 736 height 59
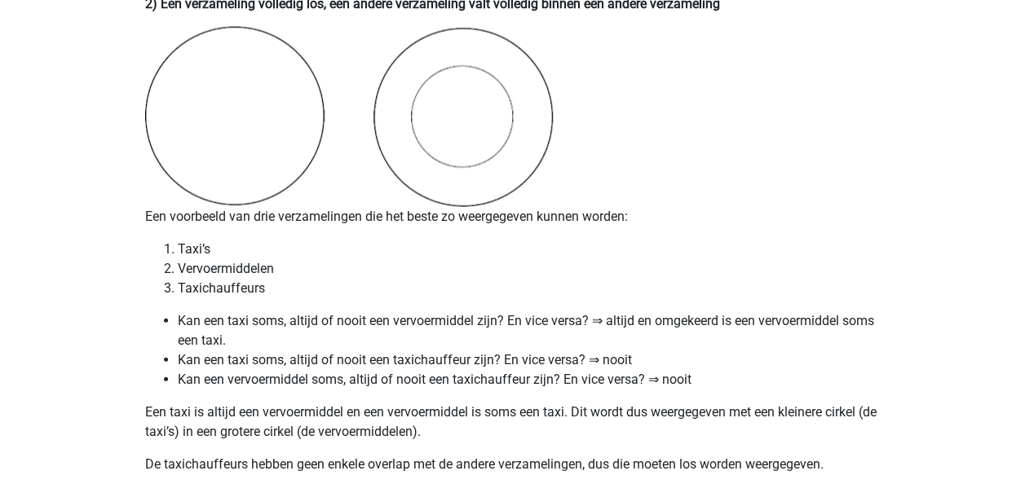
scroll to position [1668, 0]
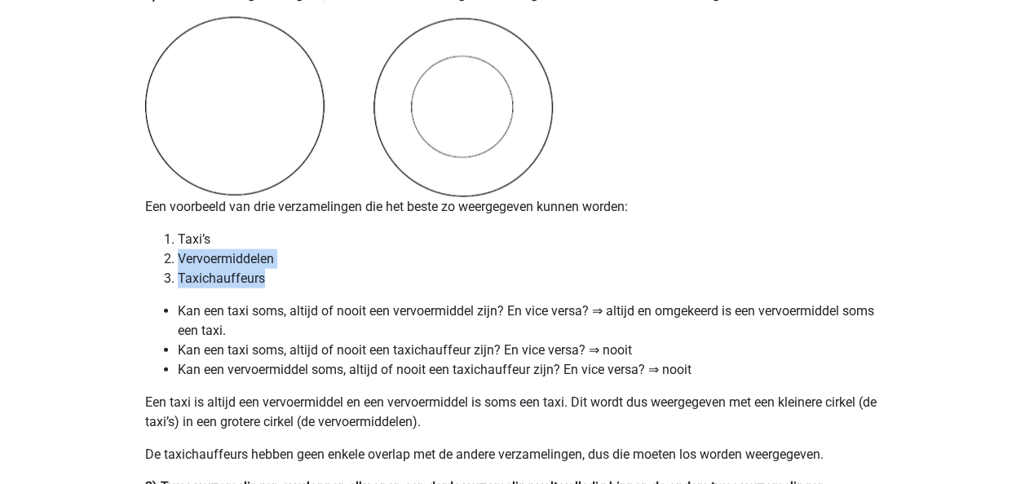
drag, startPoint x: 264, startPoint y: 277, endPoint x: 166, endPoint y: 265, distance: 98.6
click at [166, 265] on ol "Taxi’s Vervoermiddelen Taxichauffeurs" at bounding box center [513, 259] width 736 height 59
drag, startPoint x: 166, startPoint y: 265, endPoint x: 254, endPoint y: 262, distance: 87.3
click at [233, 264] on li "Vervoermiddelen" at bounding box center [529, 260] width 703 height 20
click at [272, 261] on li "Vervoermiddelen" at bounding box center [529, 260] width 703 height 20
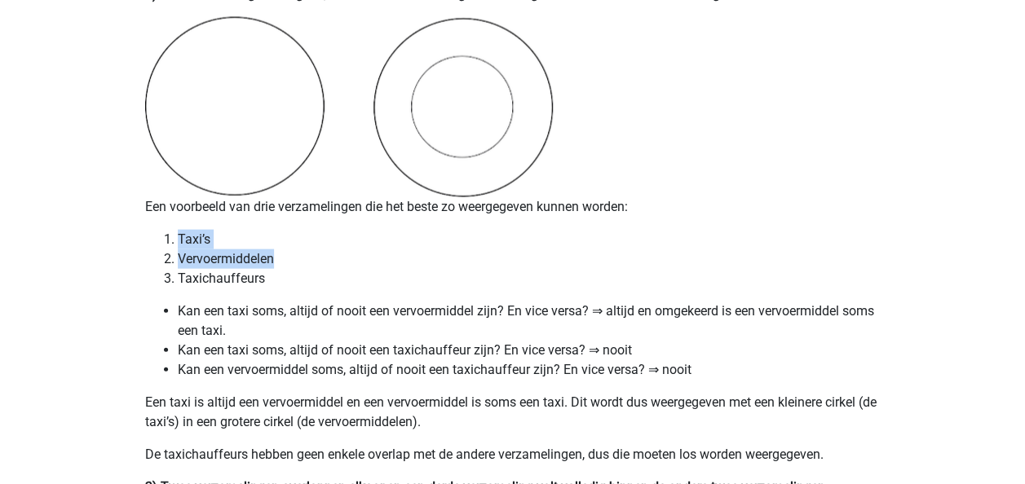
drag, startPoint x: 287, startPoint y: 256, endPoint x: 138, endPoint y: 241, distance: 150.0
click at [175, 168] on img at bounding box center [349, 107] width 408 height 180
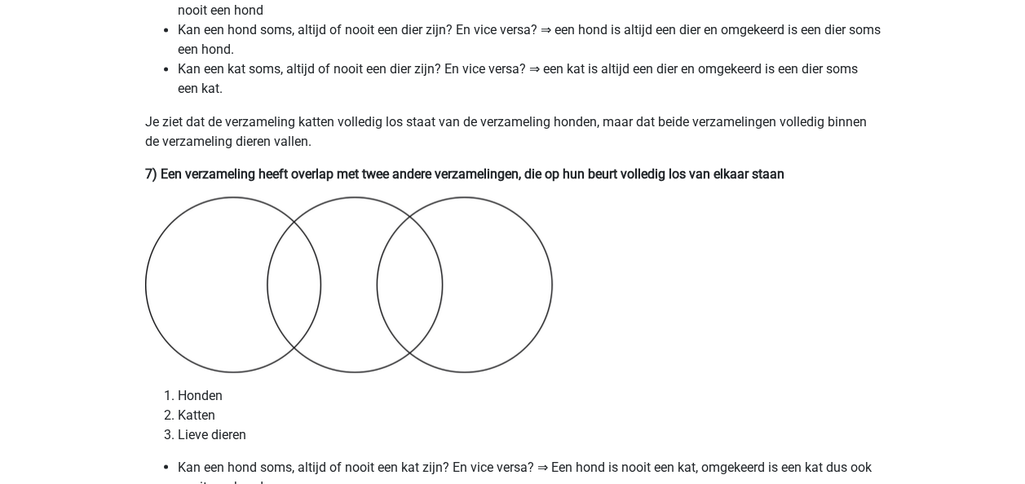
scroll to position [4449, 0]
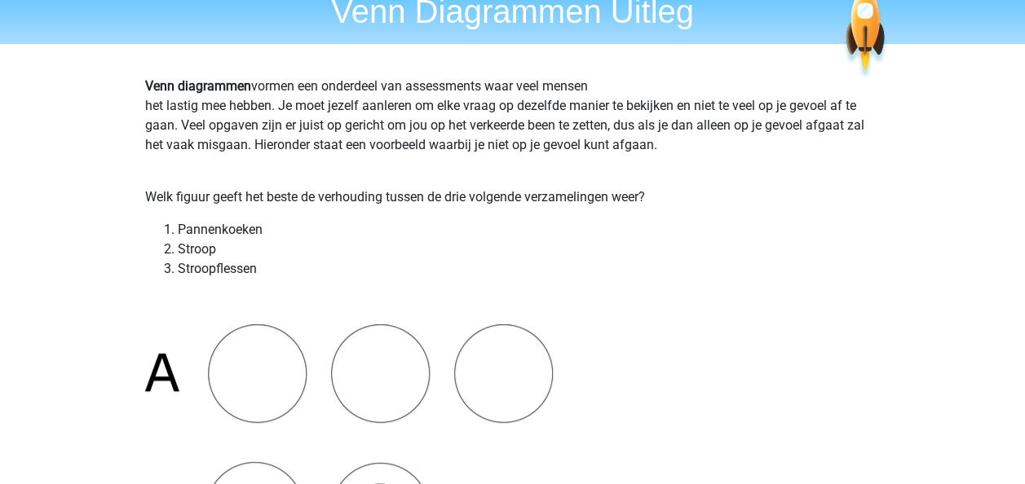
scroll to position [0, 0]
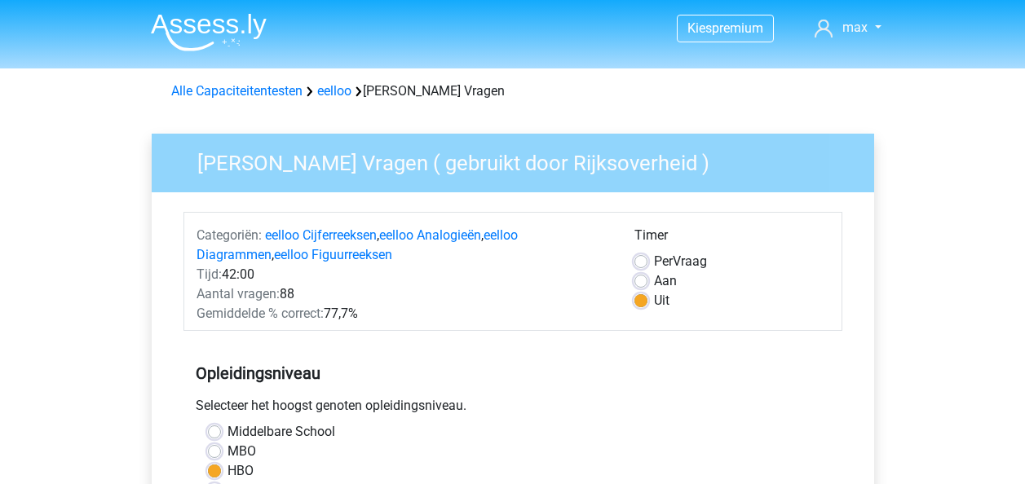
scroll to position [498, 0]
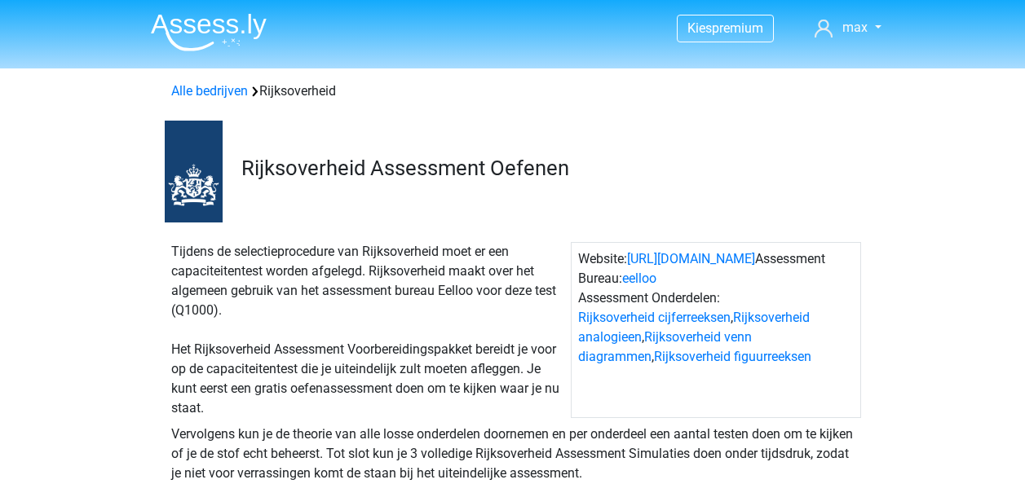
scroll to position [1706, 0]
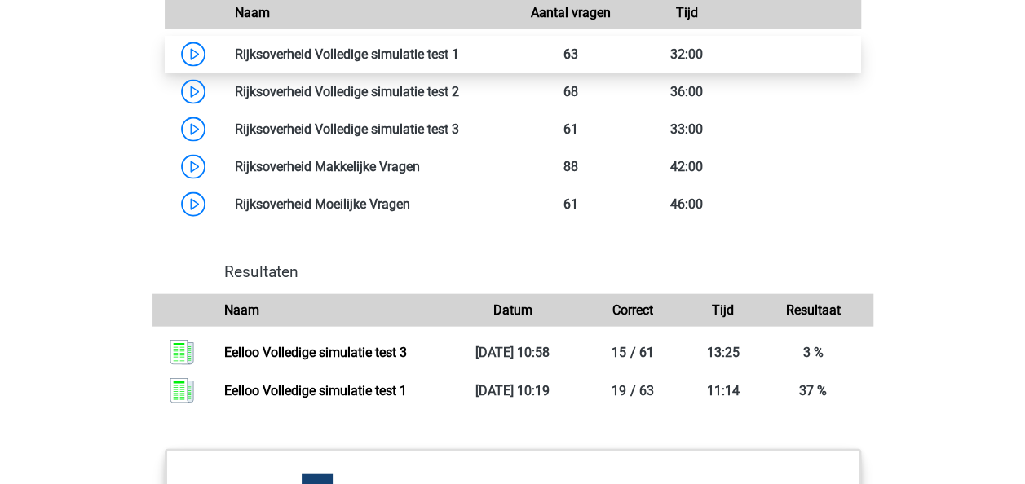
click at [459, 62] on link at bounding box center [459, 53] width 0 height 15
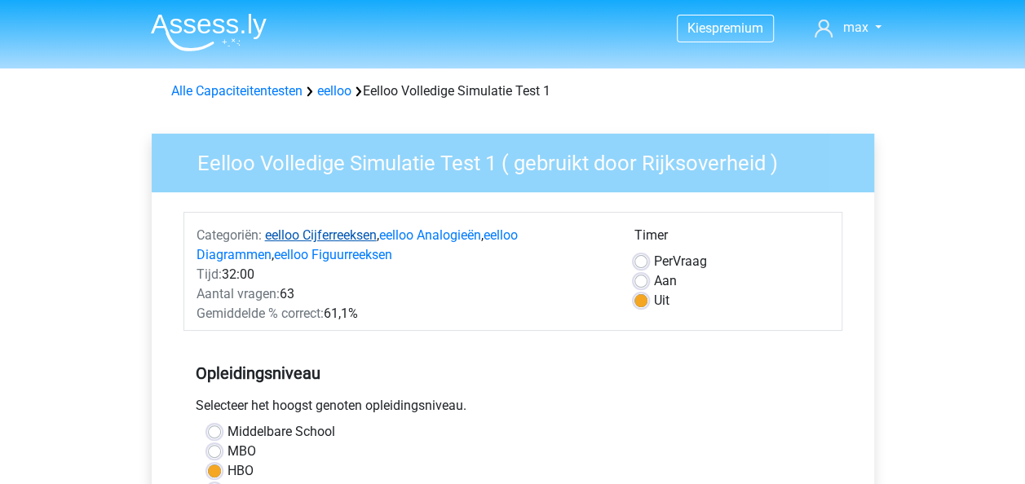
drag, startPoint x: 413, startPoint y: 269, endPoint x: 276, endPoint y: 241, distance: 139.0
click at [276, 241] on div "Categoriën: eelloo Cijferreeksen , eelloo Analogieën , eelloo Diagrammen , eell…" at bounding box center [403, 275] width 438 height 98
drag, startPoint x: 276, startPoint y: 241, endPoint x: 90, endPoint y: 227, distance: 187.3
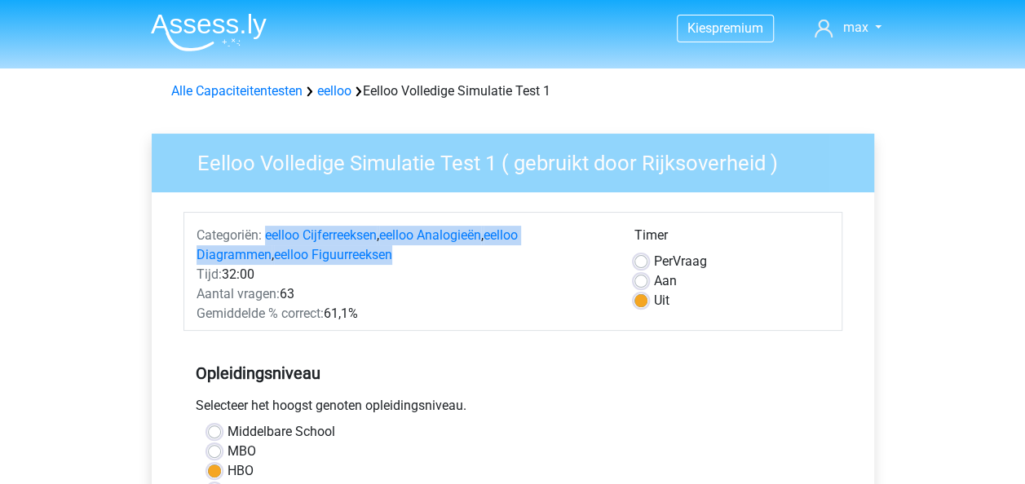
drag, startPoint x: 418, startPoint y: 253, endPoint x: 264, endPoint y: 235, distance: 154.4
click at [264, 235] on div "Categoriën: eelloo Cijferreeksen , eelloo Analogieën , eelloo Diagrammen , eell…" at bounding box center [403, 245] width 438 height 39
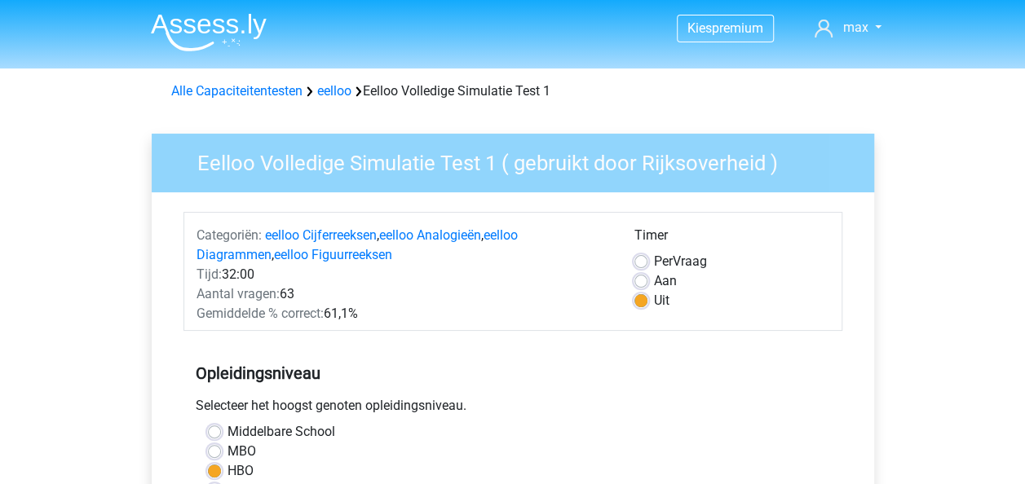
drag, startPoint x: 264, startPoint y: 235, endPoint x: 161, endPoint y: 199, distance: 109.6
click at [161, 201] on div "Eelloo Volledige Simulatie Test 1 ( gebruikt door Rijksoverheid ) Categoriën: e…" at bounding box center [513, 470] width 722 height 672
drag, startPoint x: 348, startPoint y: 267, endPoint x: 302, endPoint y: 253, distance: 48.5
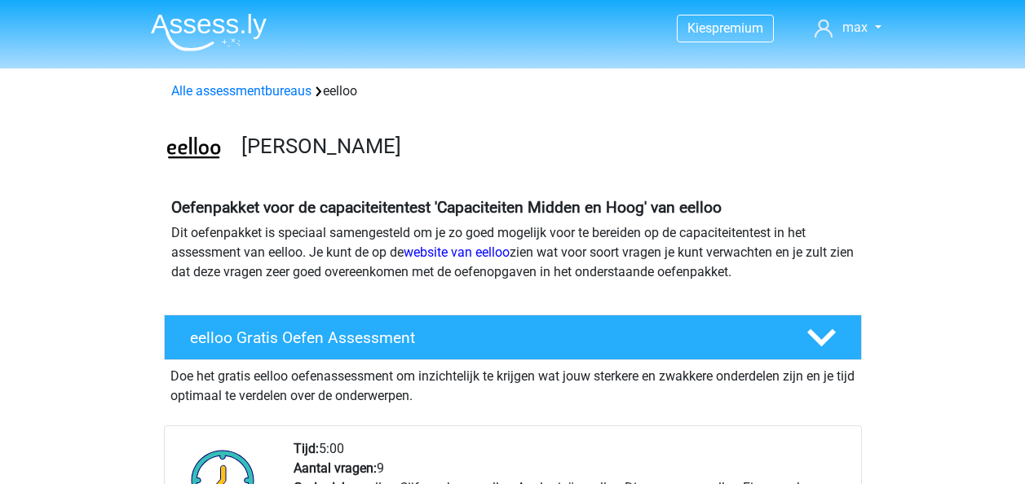
scroll to position [1085, 0]
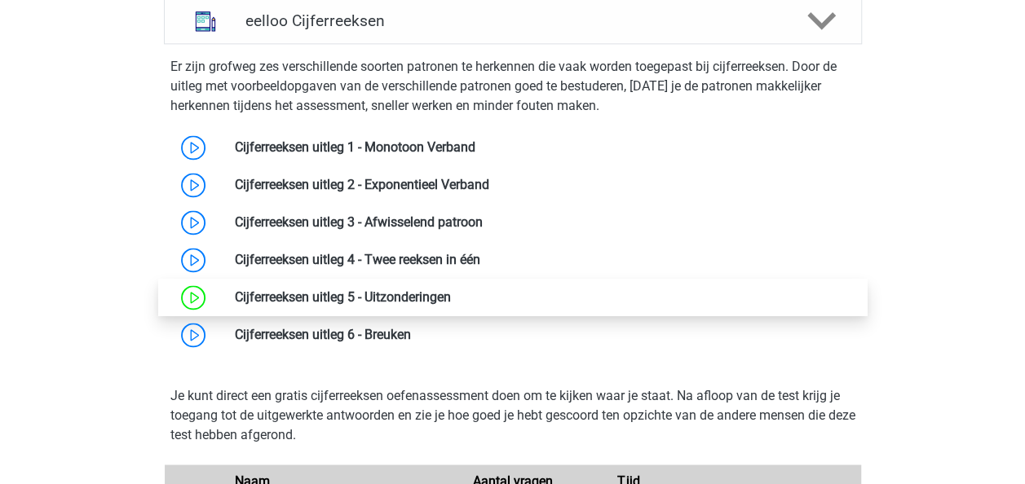
click at [451, 305] on link at bounding box center [451, 296] width 0 height 15
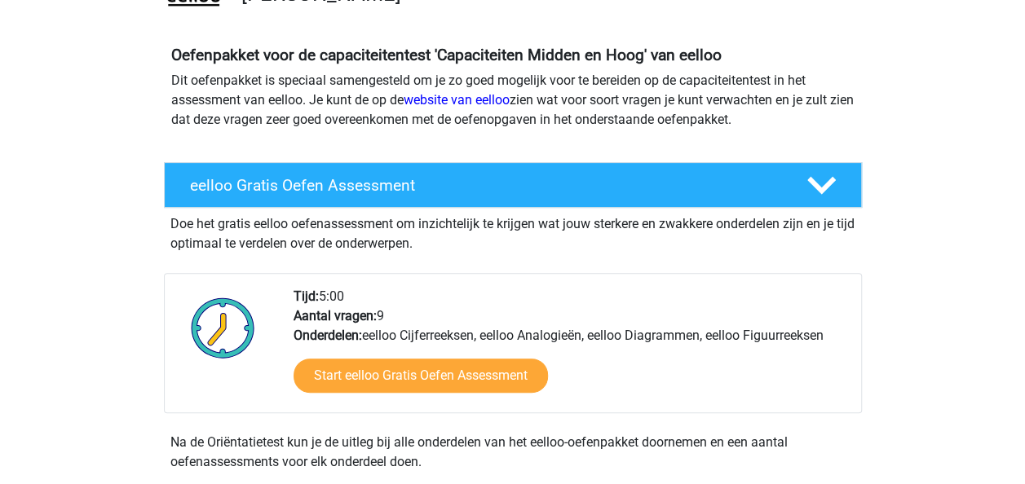
scroll to position [0, 0]
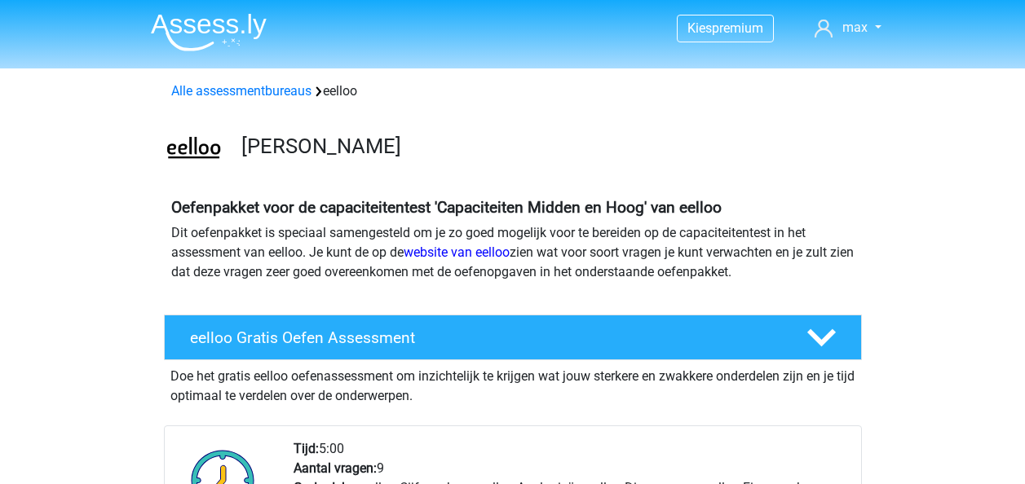
scroll to position [1143, 0]
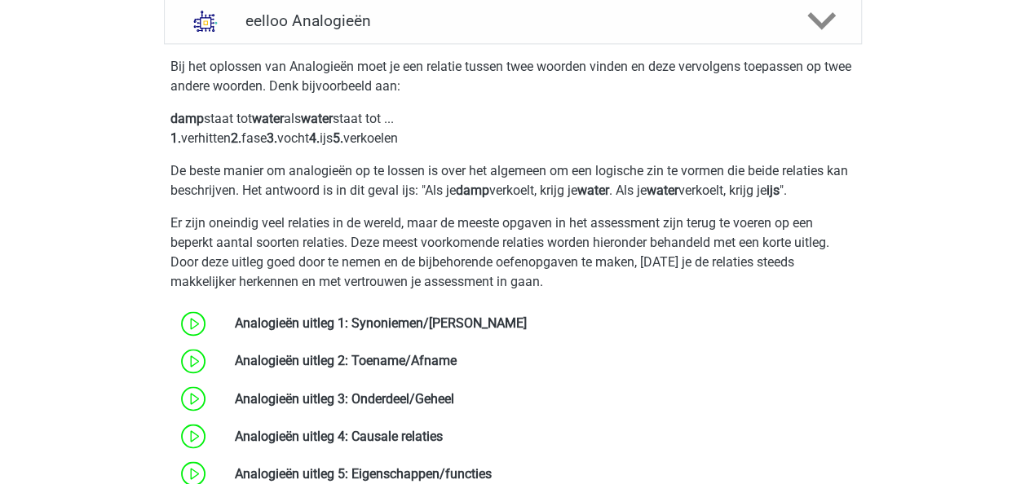
click at [419, 144] on p "damp staat tot water als water staat tot ... 1. verhitten 2. fase 3. vocht 4. i…" at bounding box center [512, 128] width 685 height 39
click at [500, 183] on p "De beste manier om analogieën op te lossen is over het algemeen om een logische…" at bounding box center [512, 180] width 685 height 39
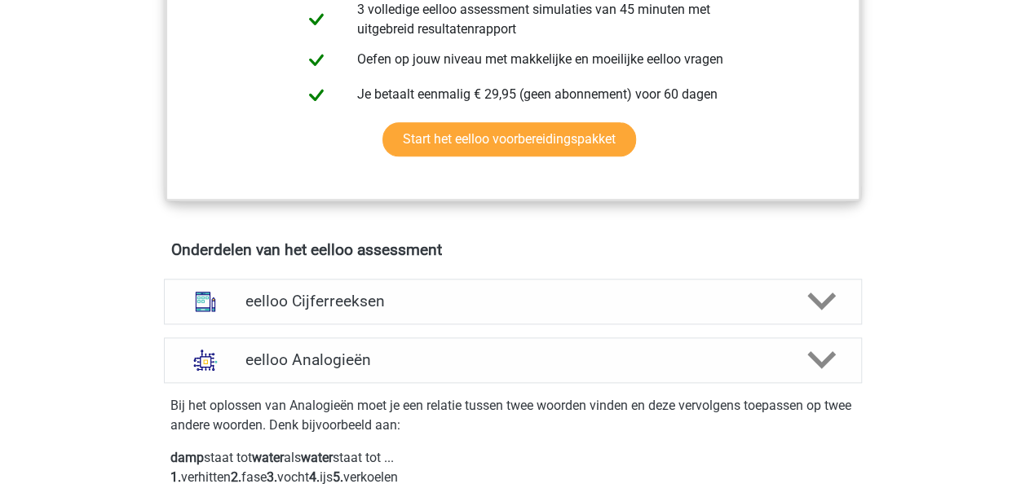
scroll to position [1347, 0]
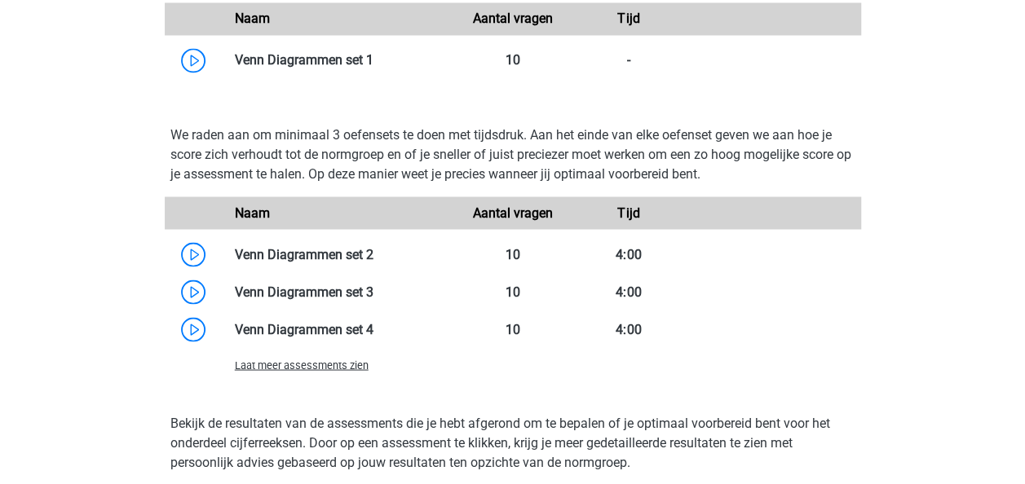
scroll to position [1399, 0]
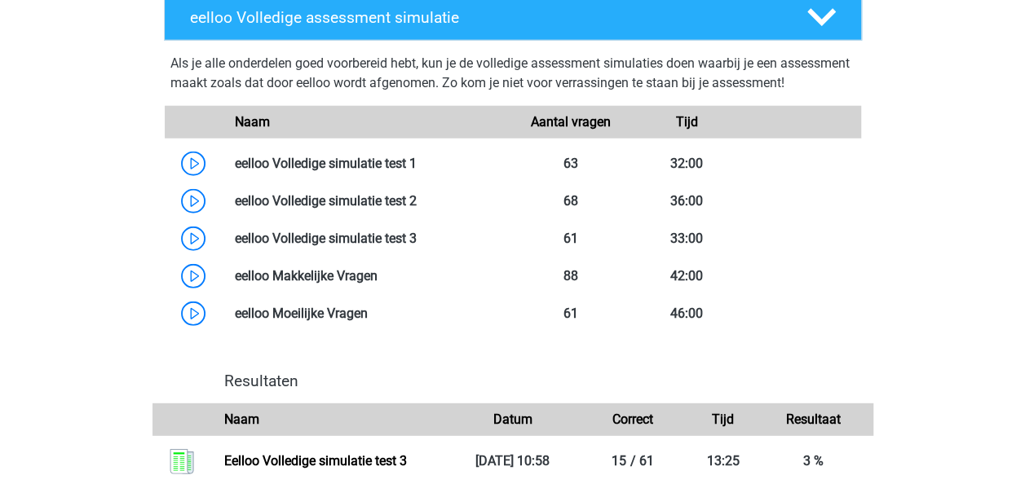
scroll to position [1929, 0]
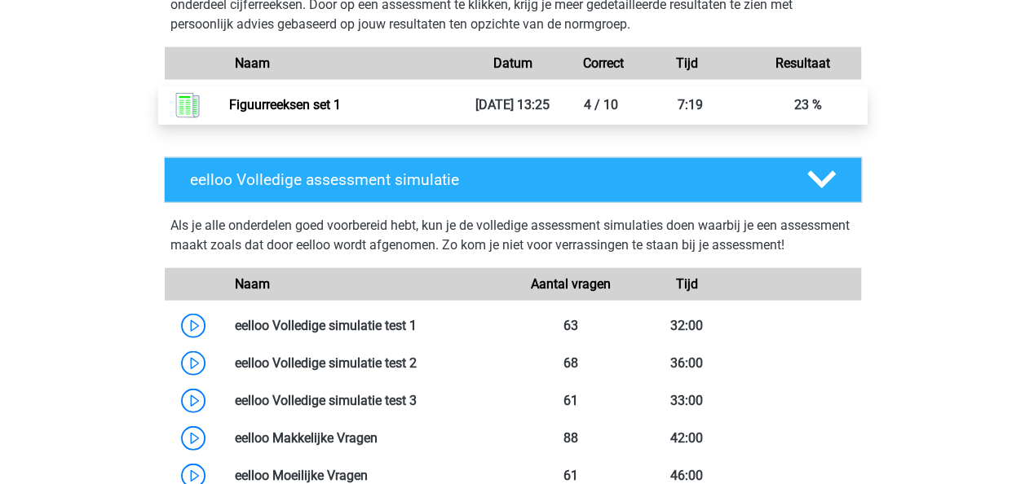
click at [341, 113] on link "Figuurreeksen set 1" at bounding box center [285, 104] width 112 height 15
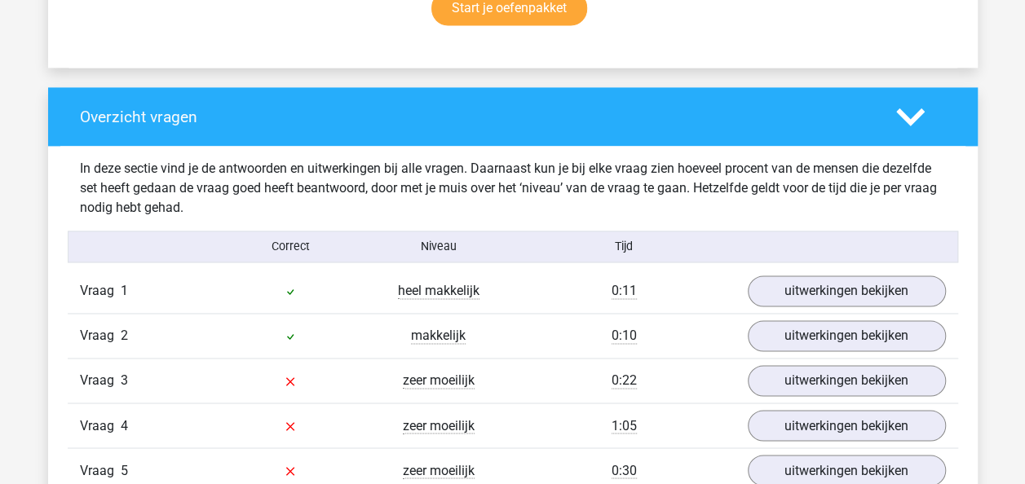
scroll to position [1128, 0]
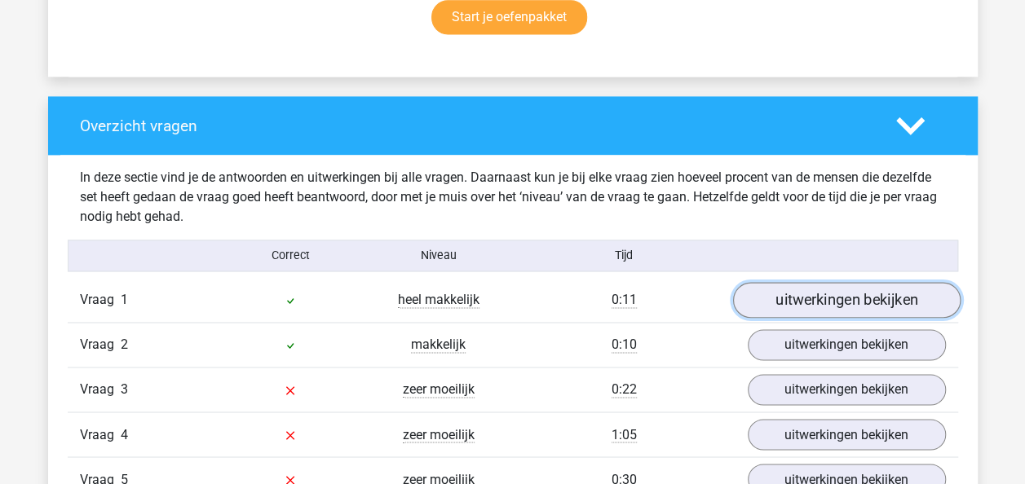
click at [834, 294] on link "uitwerkingen bekijken" at bounding box center [846, 301] width 228 height 36
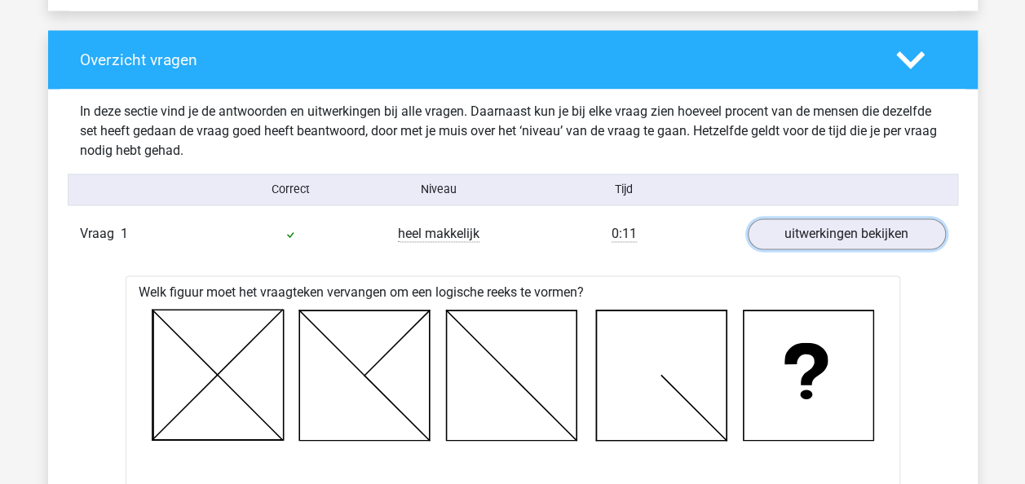
scroll to position [1133, 0]
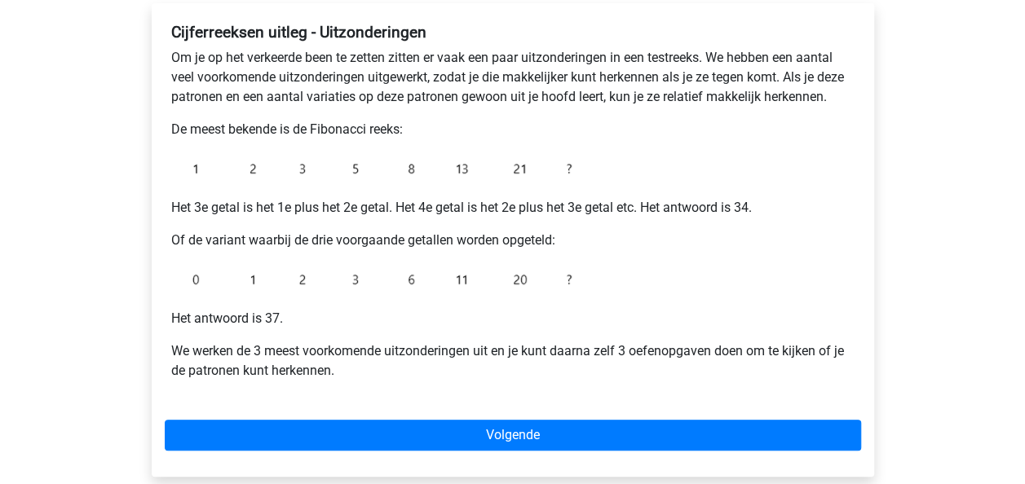
scroll to position [286, 0]
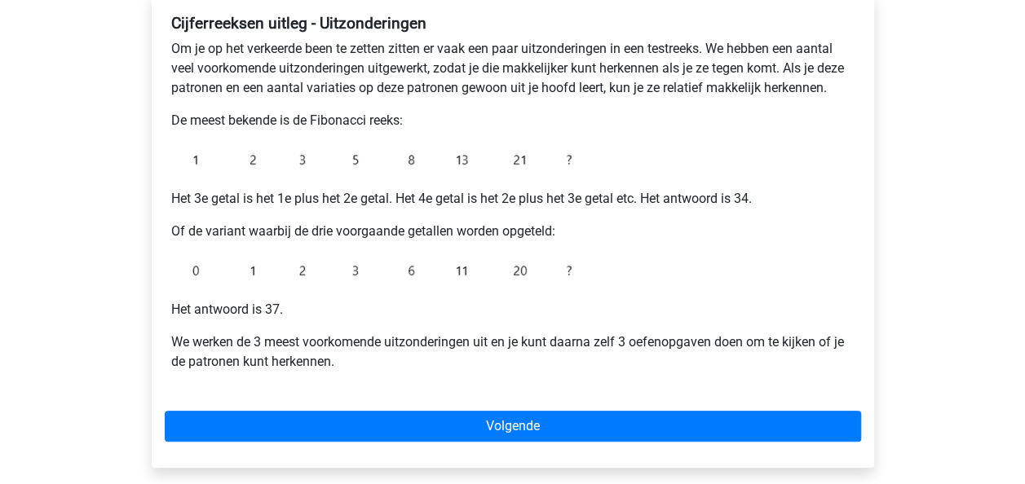
click at [493, 272] on img at bounding box center [375, 270] width 408 height 33
click at [499, 287] on div "Cijferreeksen uitleg - Uitzonderingen Om je op het verkeerde been te zetten zit…" at bounding box center [513, 199] width 696 height 384
